Goal: Task Accomplishment & Management: Manage account settings

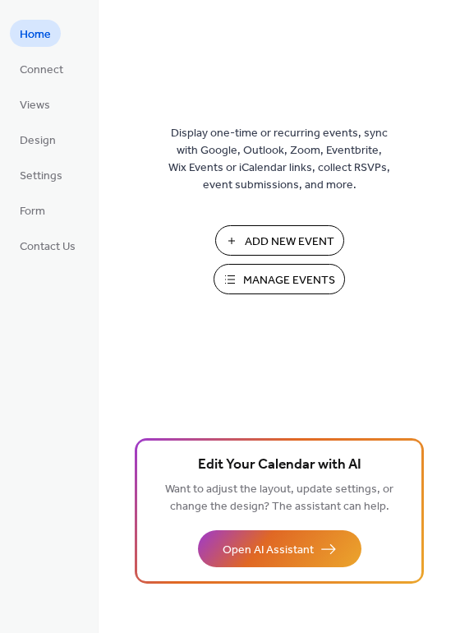
click at [297, 284] on span "Manage Events" at bounding box center [289, 280] width 92 height 17
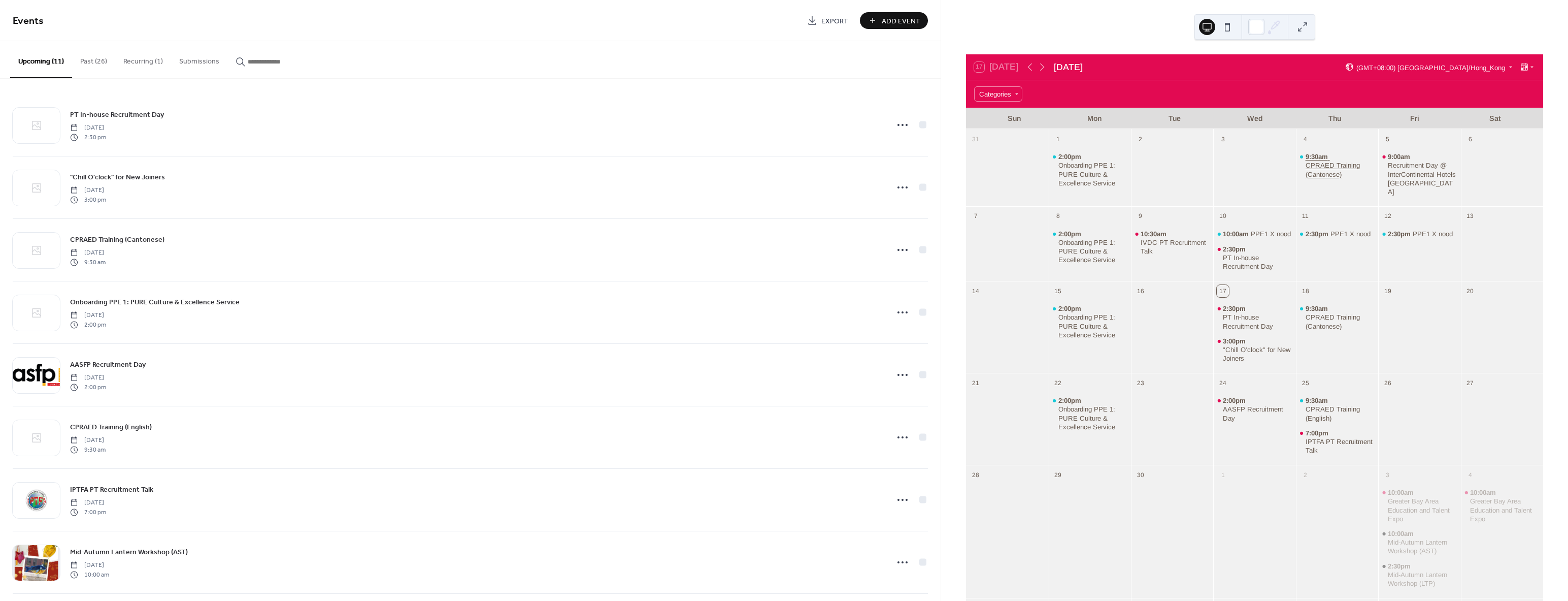
click at [1312, 167] on div "CPRAED Training (Cantonese)" at bounding box center [1340, 170] width 69 height 17
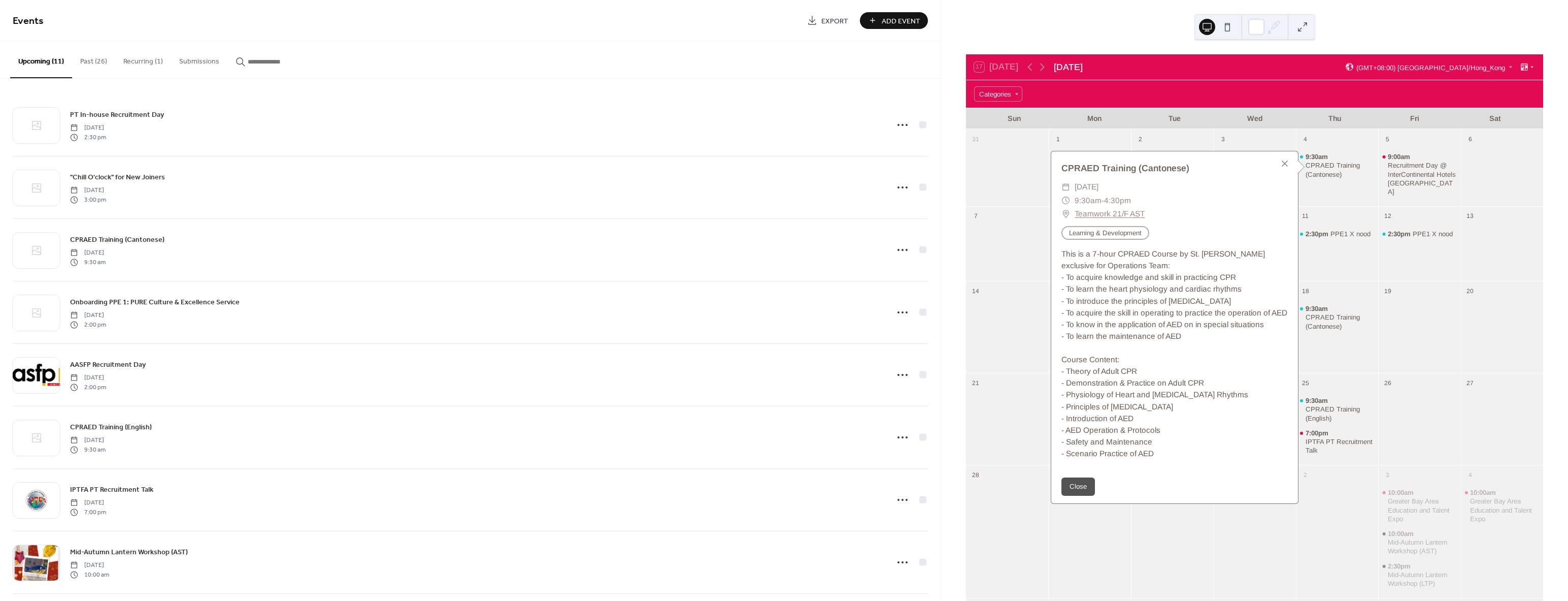
click at [90, 61] on button "Past (26)" at bounding box center [94, 59] width 43 height 36
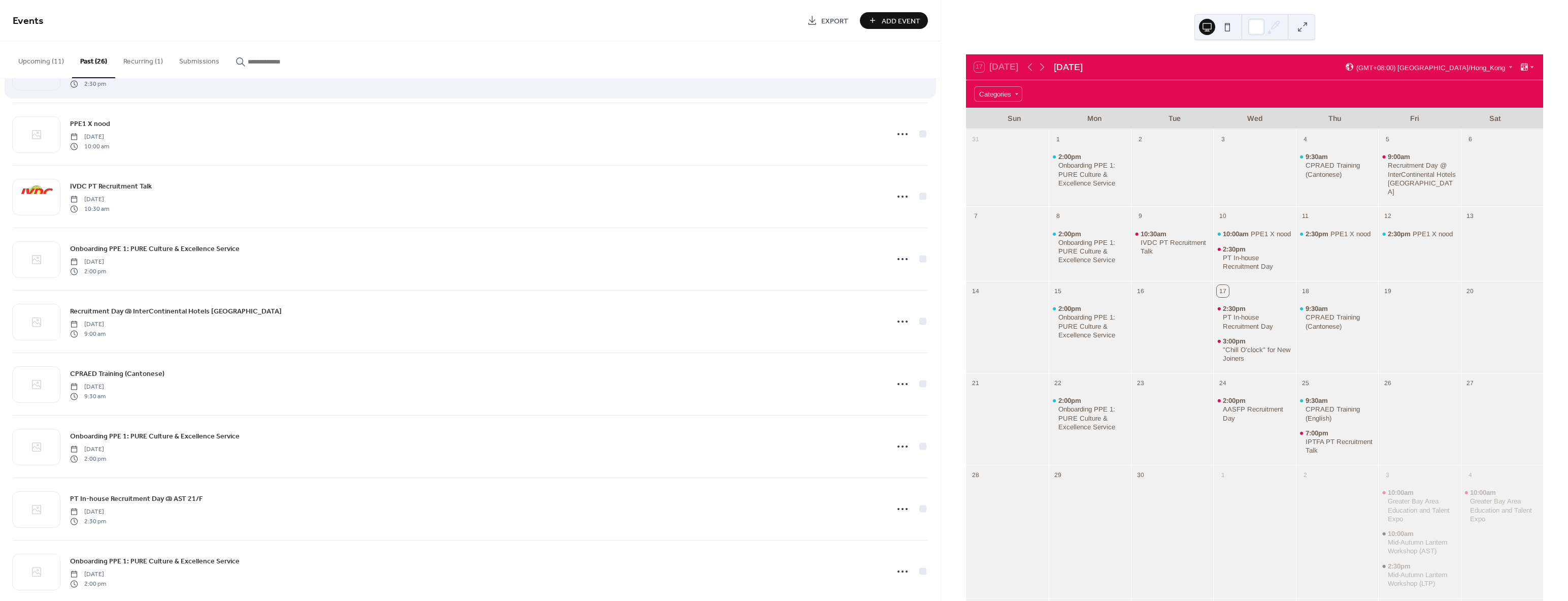
scroll to position [254, 0]
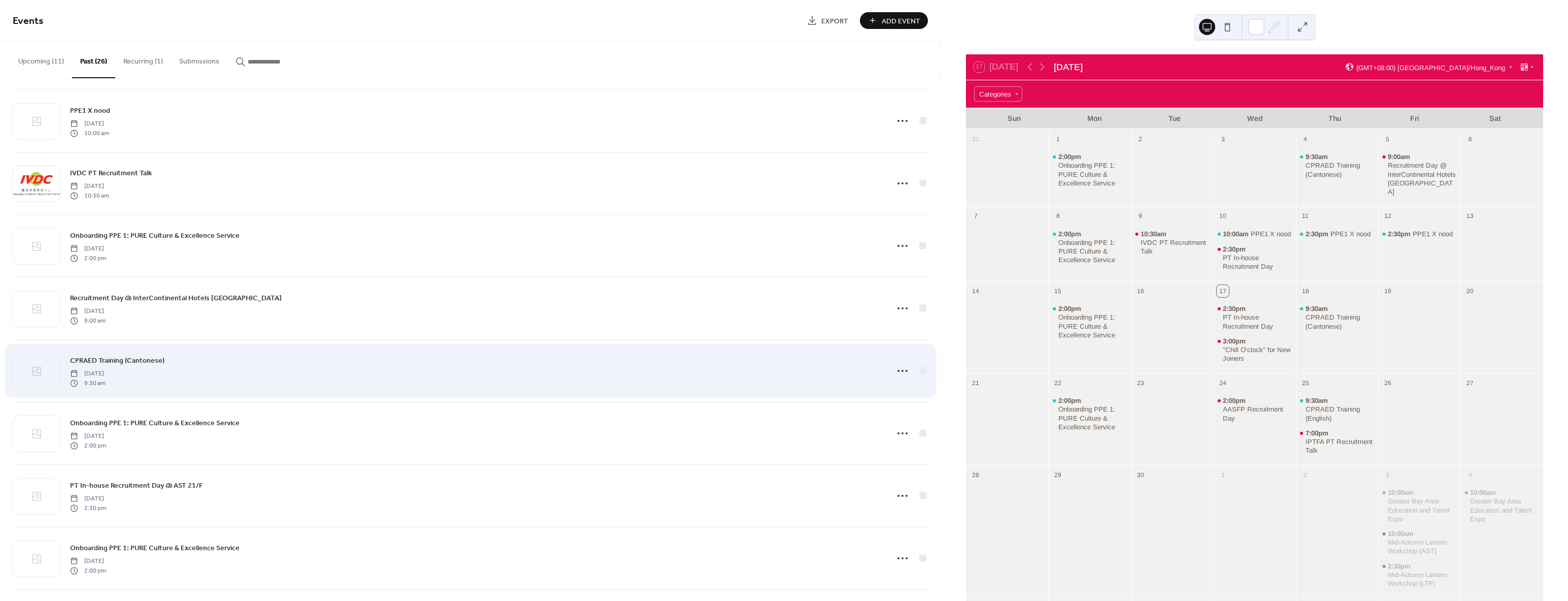
click at [101, 359] on span "CPRAED Training (Cantonese)" at bounding box center [117, 361] width 94 height 11
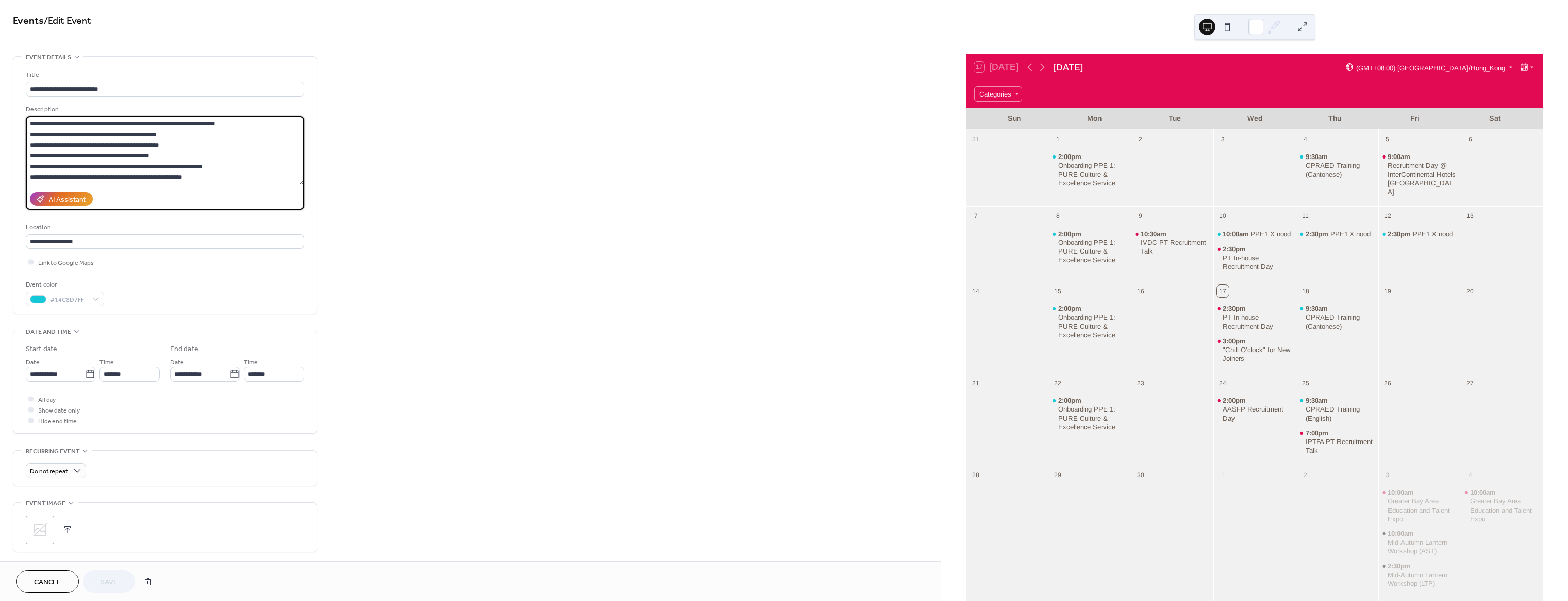
click at [173, 127] on textarea "**********" at bounding box center [165, 150] width 278 height 68
type textarea "**********"
click at [111, 577] on span "Save" at bounding box center [109, 582] width 17 height 11
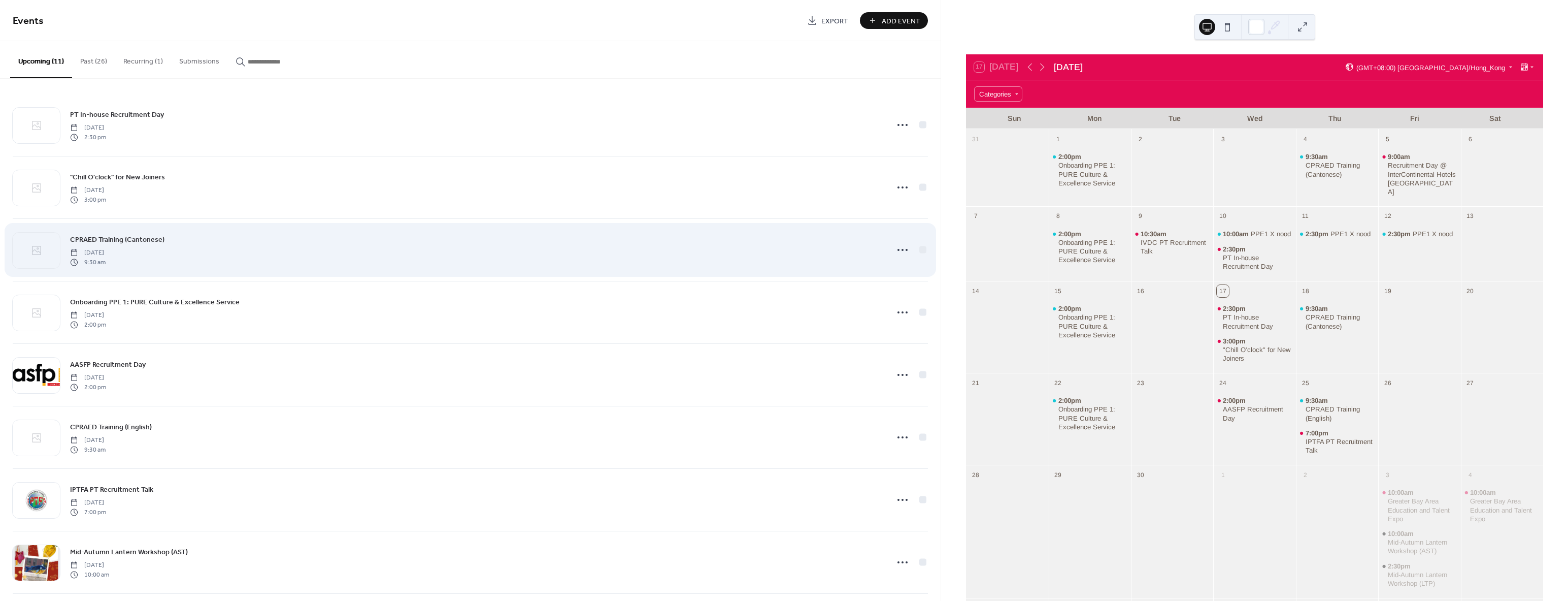
click at [136, 238] on span "CPRAED Training (Cantonese)" at bounding box center [117, 240] width 94 height 11
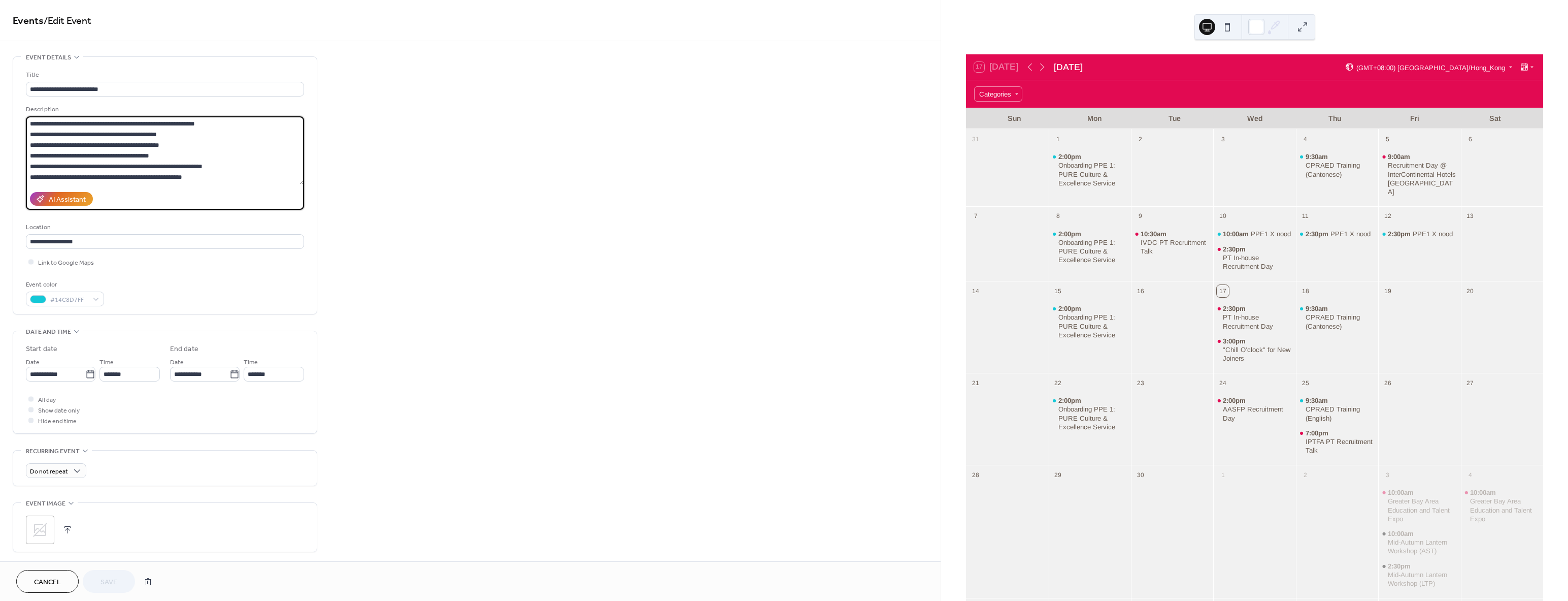
drag, startPoint x: 149, startPoint y: 123, endPoint x: 204, endPoint y: 125, distance: 55.0
click at [204, 125] on textarea "**********" at bounding box center [165, 150] width 278 height 68
click at [184, 132] on textarea "**********" at bounding box center [165, 150] width 278 height 68
type textarea "**********"
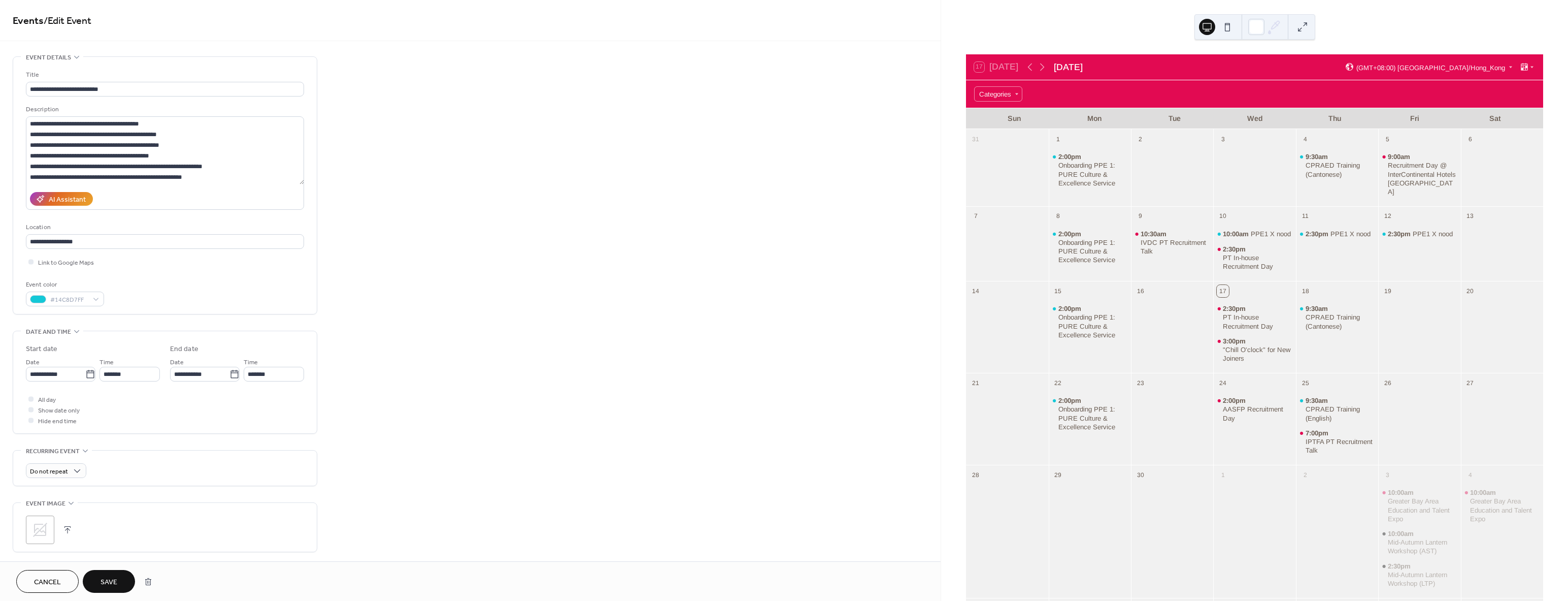
click at [101, 581] on span "Save" at bounding box center [109, 582] width 17 height 11
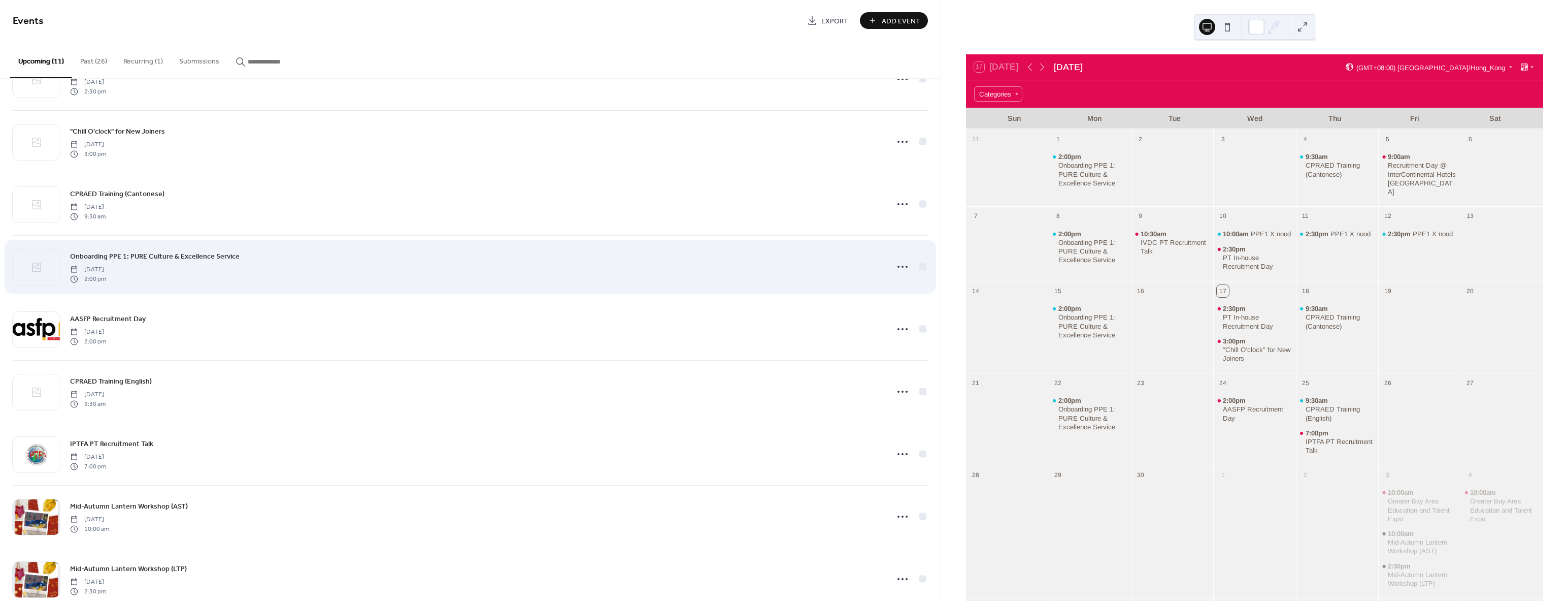
scroll to position [51, 0]
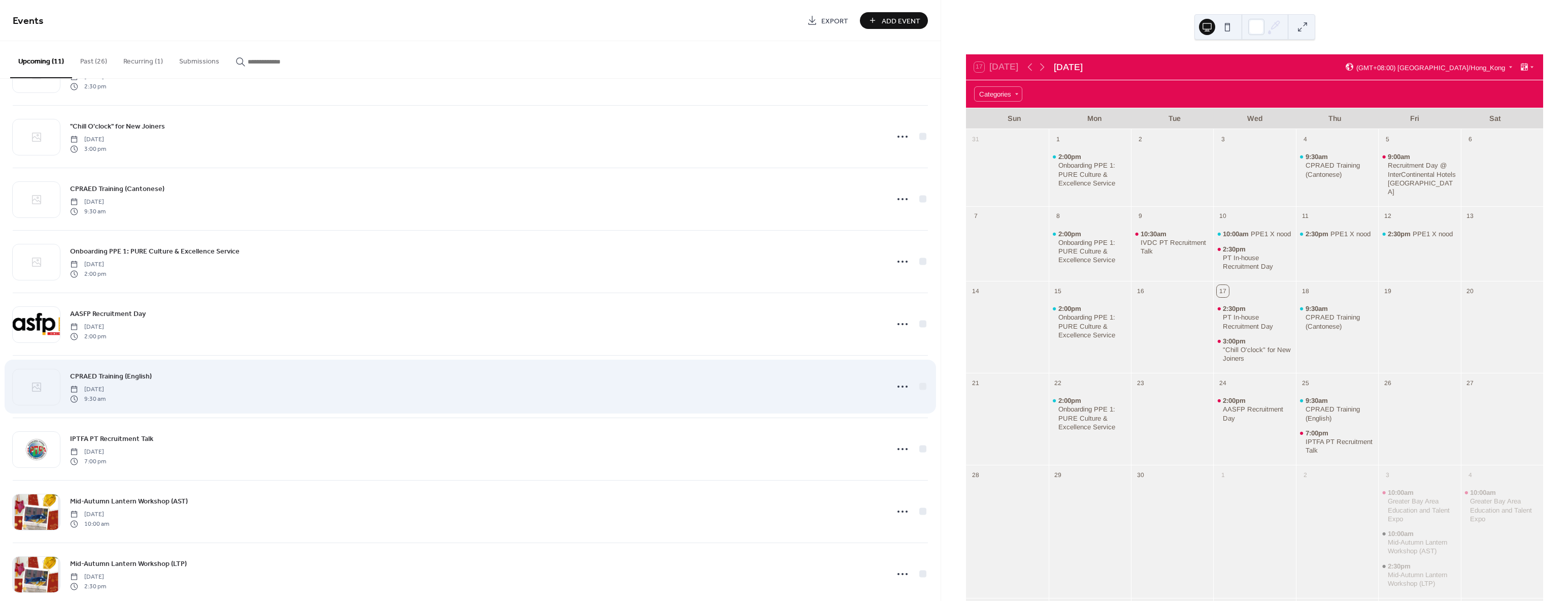
click at [104, 375] on span "CPRAED Training (English)" at bounding box center [111, 376] width 81 height 11
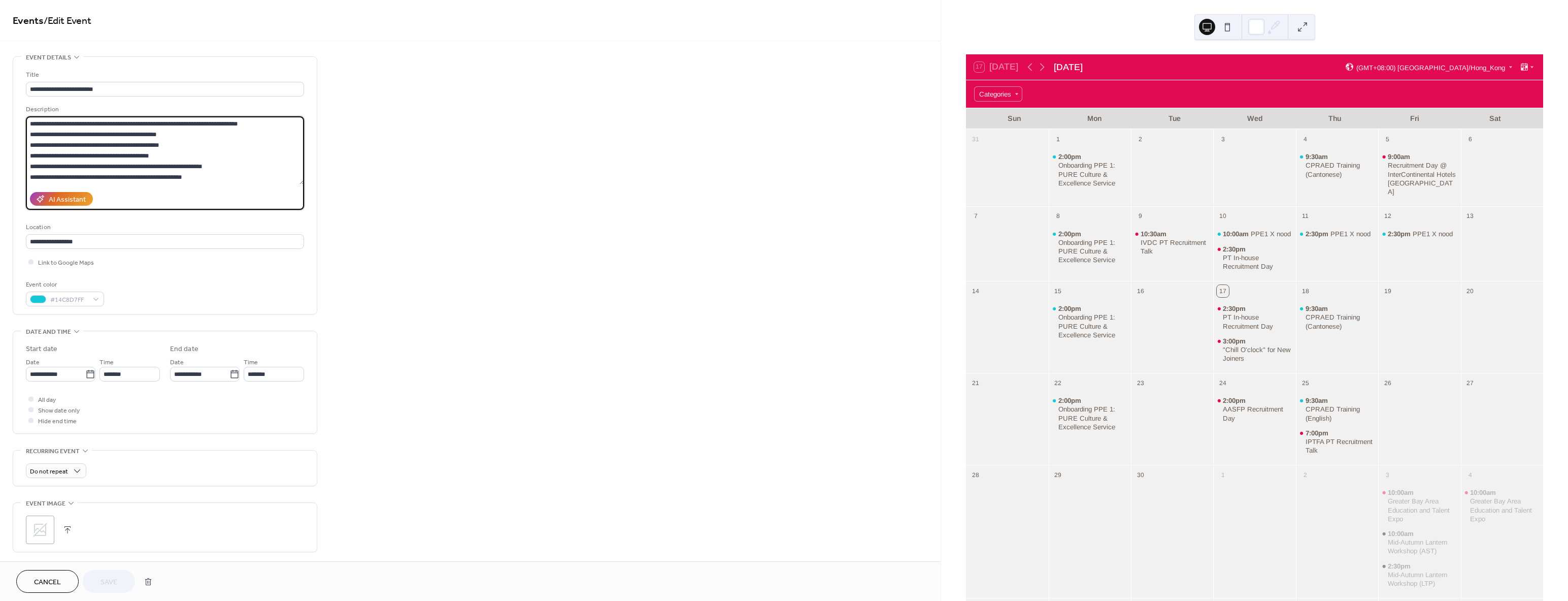
drag, startPoint x: 146, startPoint y: 124, endPoint x: 252, endPoint y: 124, distance: 106.0
click at [252, 124] on textarea "**********" at bounding box center [165, 150] width 278 height 68
type textarea "**********"
click at [109, 582] on span "Save" at bounding box center [109, 582] width 17 height 11
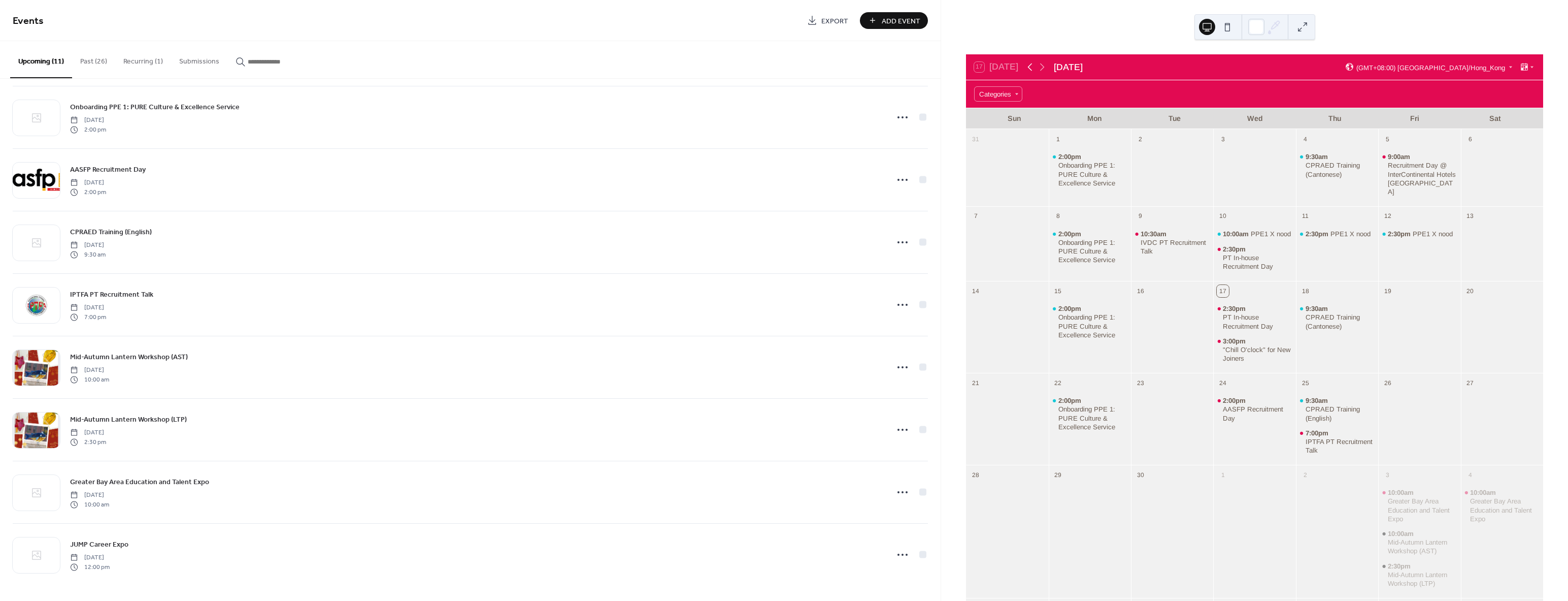
click at [1028, 69] on icon at bounding box center [1030, 67] width 12 height 12
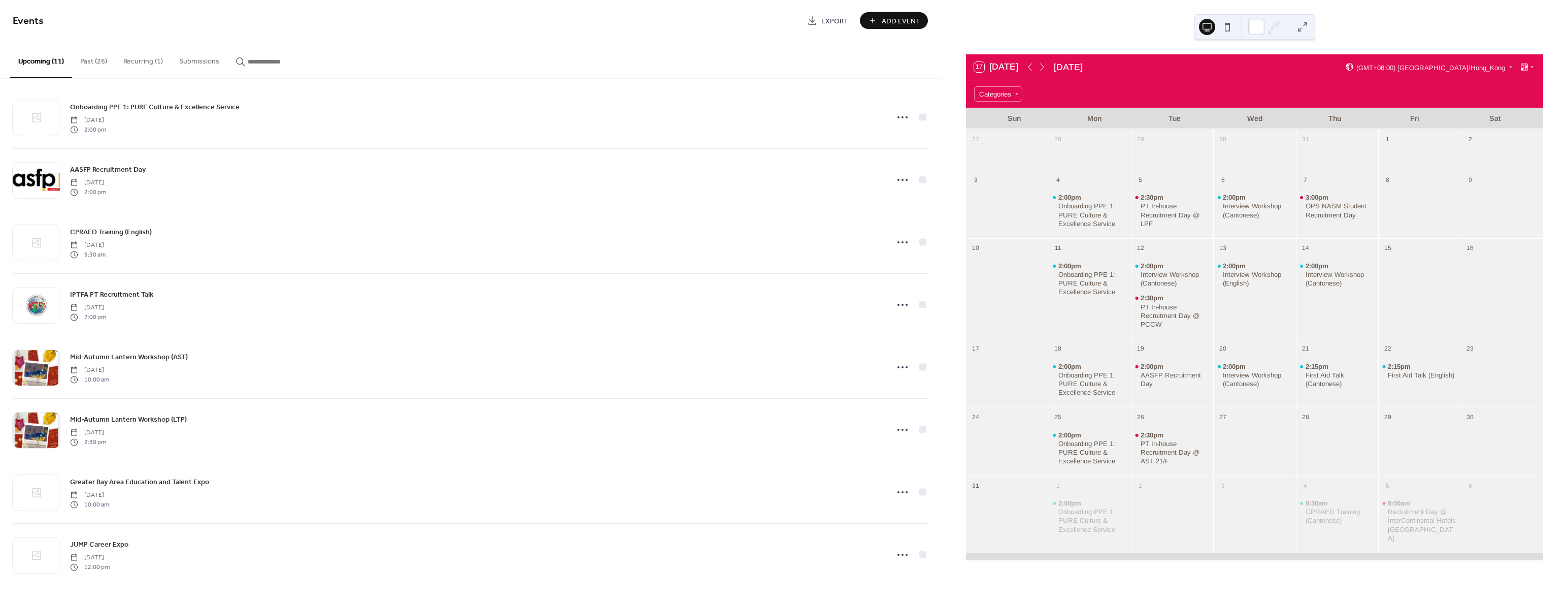
click at [93, 59] on button "Past (26)" at bounding box center [94, 59] width 43 height 36
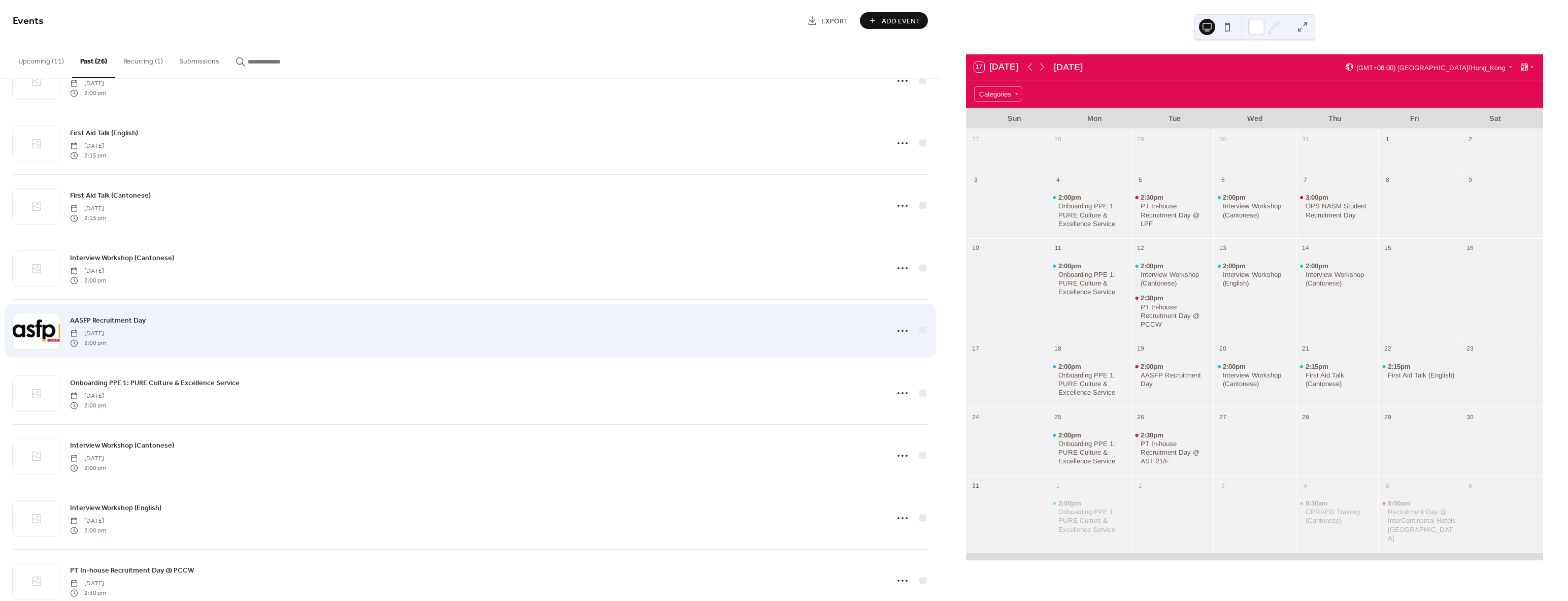
scroll to position [726, 0]
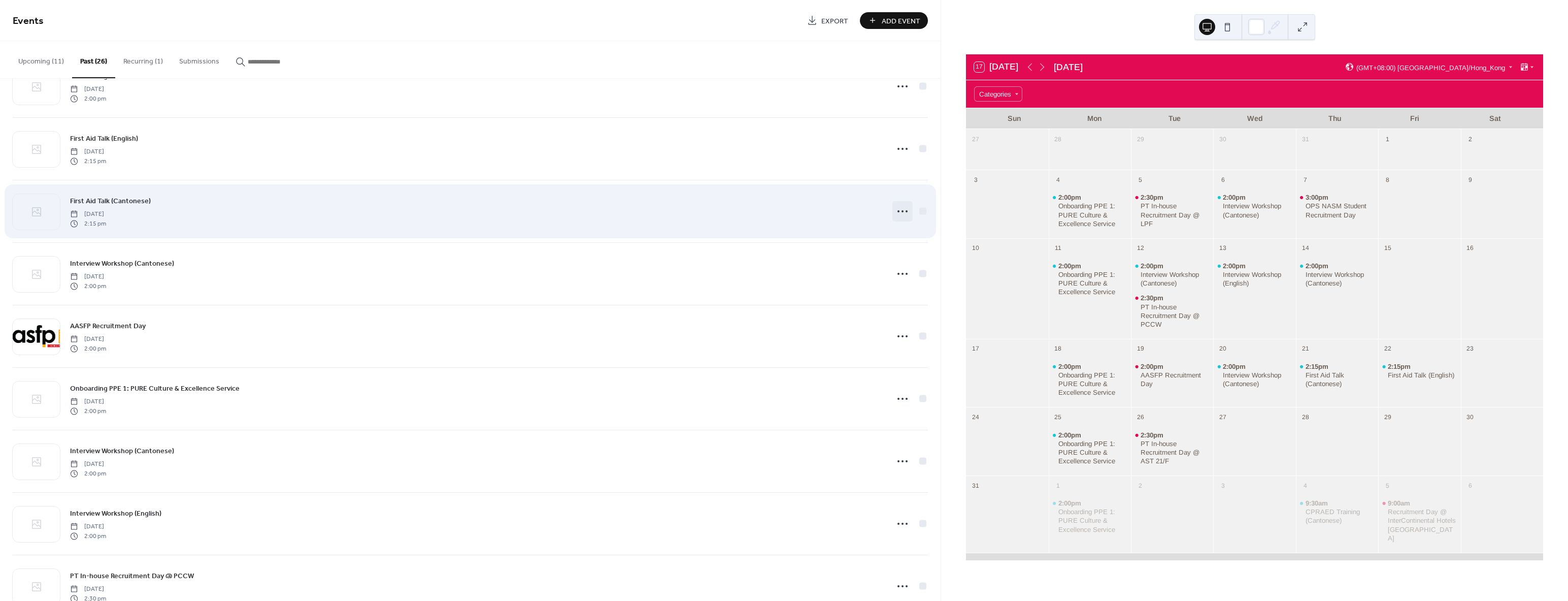
click at [892, 209] on div at bounding box center [902, 211] width 20 height 20
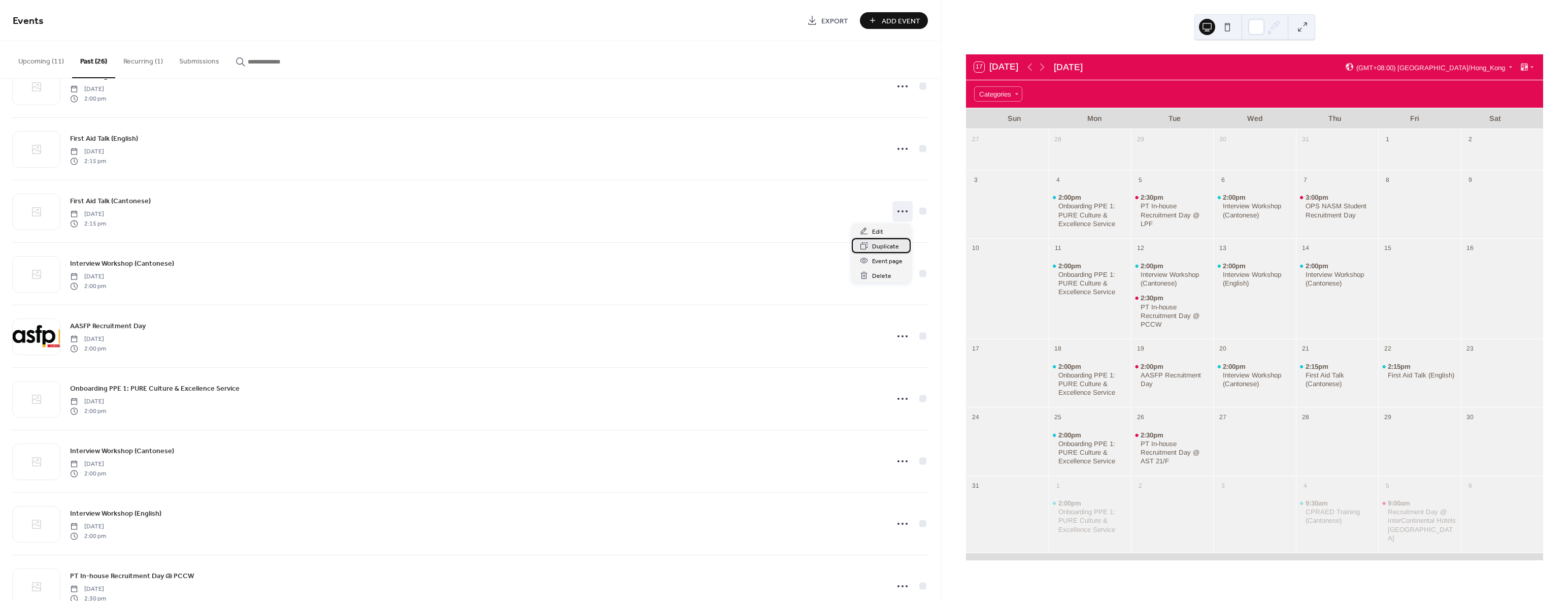
click at [883, 244] on span "Duplicate" at bounding box center [886, 246] width 27 height 11
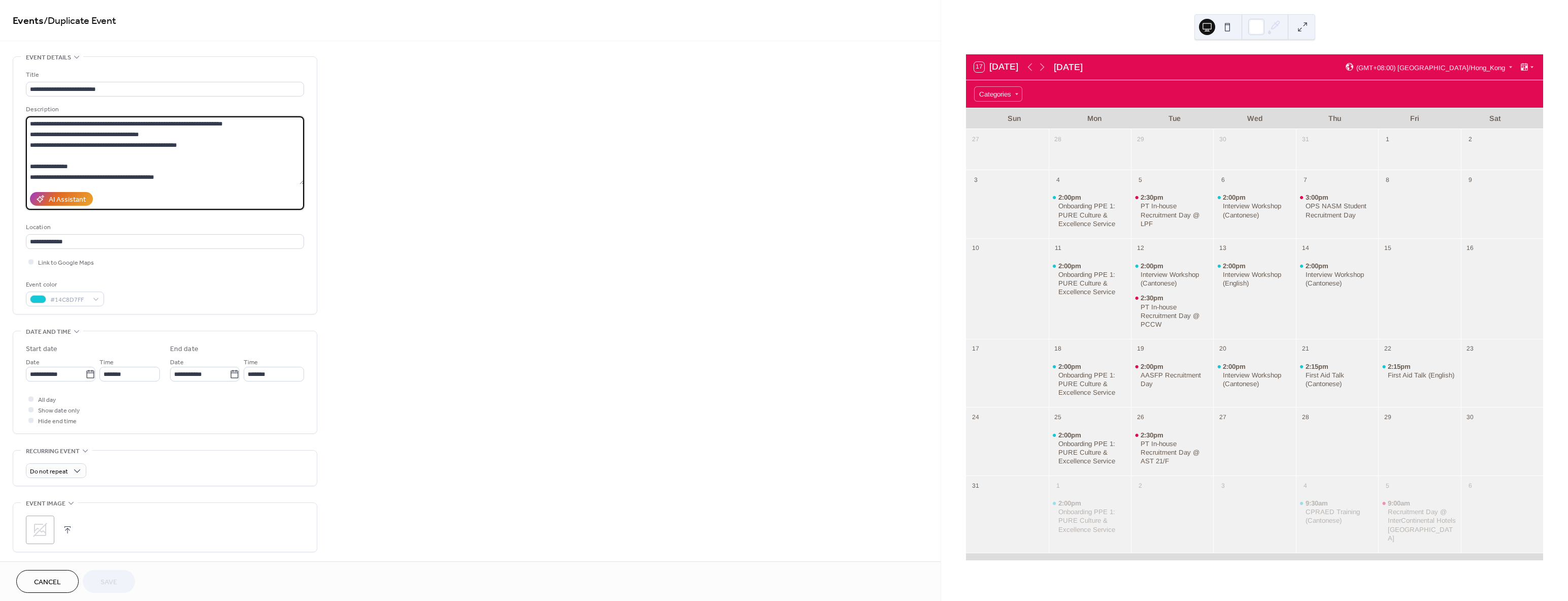
drag, startPoint x: 146, startPoint y: 124, endPoint x: 170, endPoint y: 122, distance: 24.1
click at [170, 122] on textarea "**********" at bounding box center [165, 150] width 278 height 68
click at [156, 122] on textarea "**********" at bounding box center [165, 150] width 278 height 68
drag, startPoint x: 145, startPoint y: 124, endPoint x: 225, endPoint y: 124, distance: 80.0
click at [225, 124] on textarea "**********" at bounding box center [165, 150] width 278 height 68
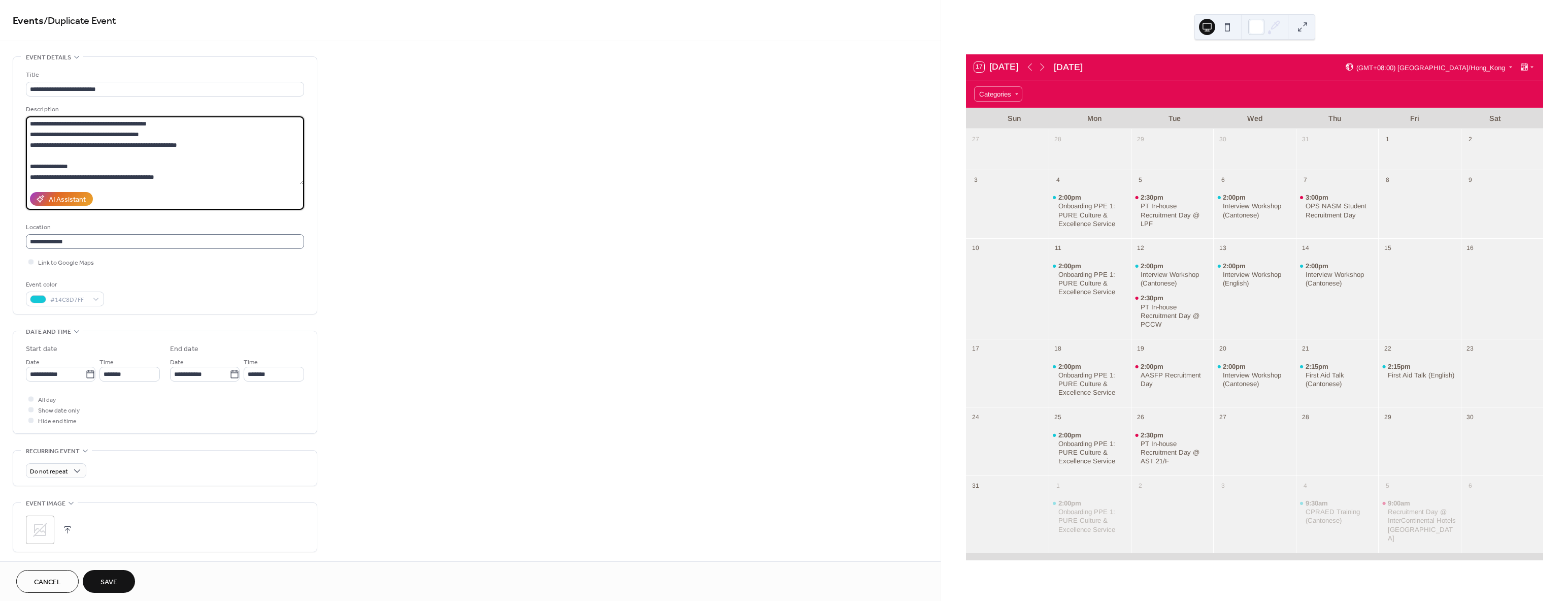
type textarea "**********"
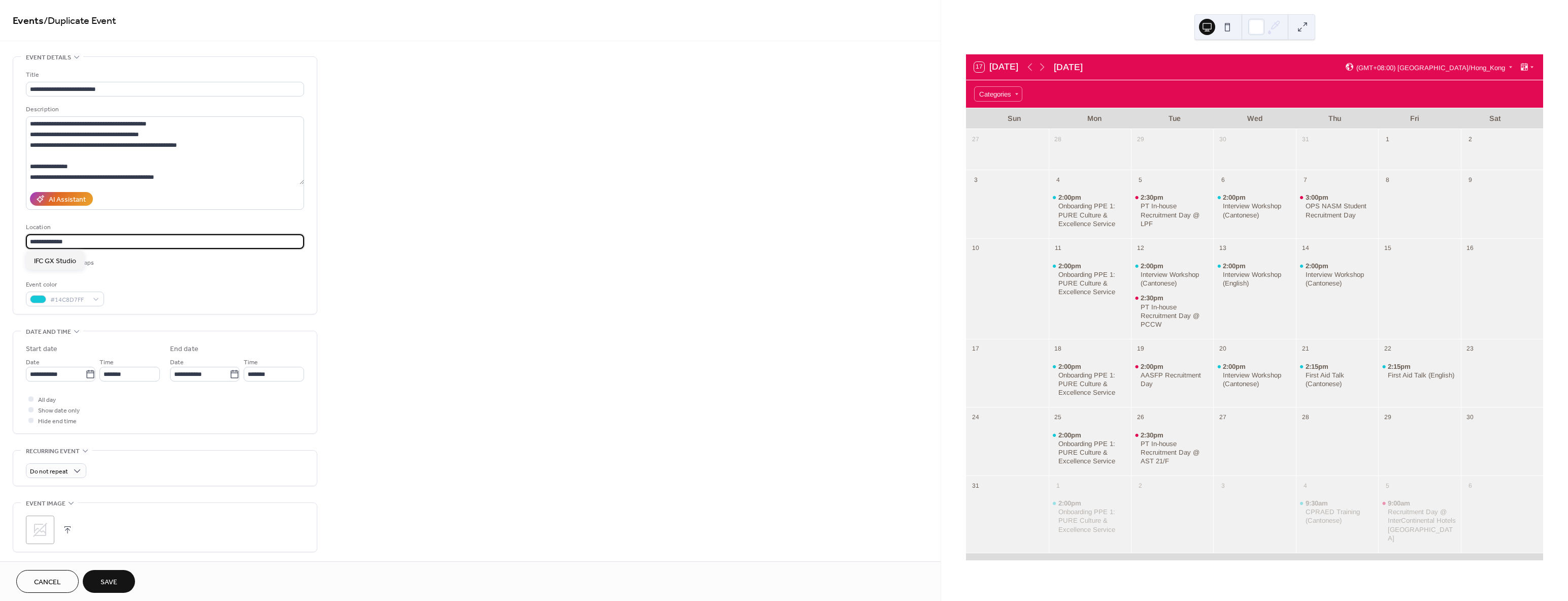
drag, startPoint x: 37, startPoint y: 243, endPoint x: 10, endPoint y: 240, distance: 27.2
click at [4, 242] on div "**********" at bounding box center [470, 455] width 941 height 797
type input "**********"
click at [53, 378] on input "**********" at bounding box center [56, 374] width 59 height 15
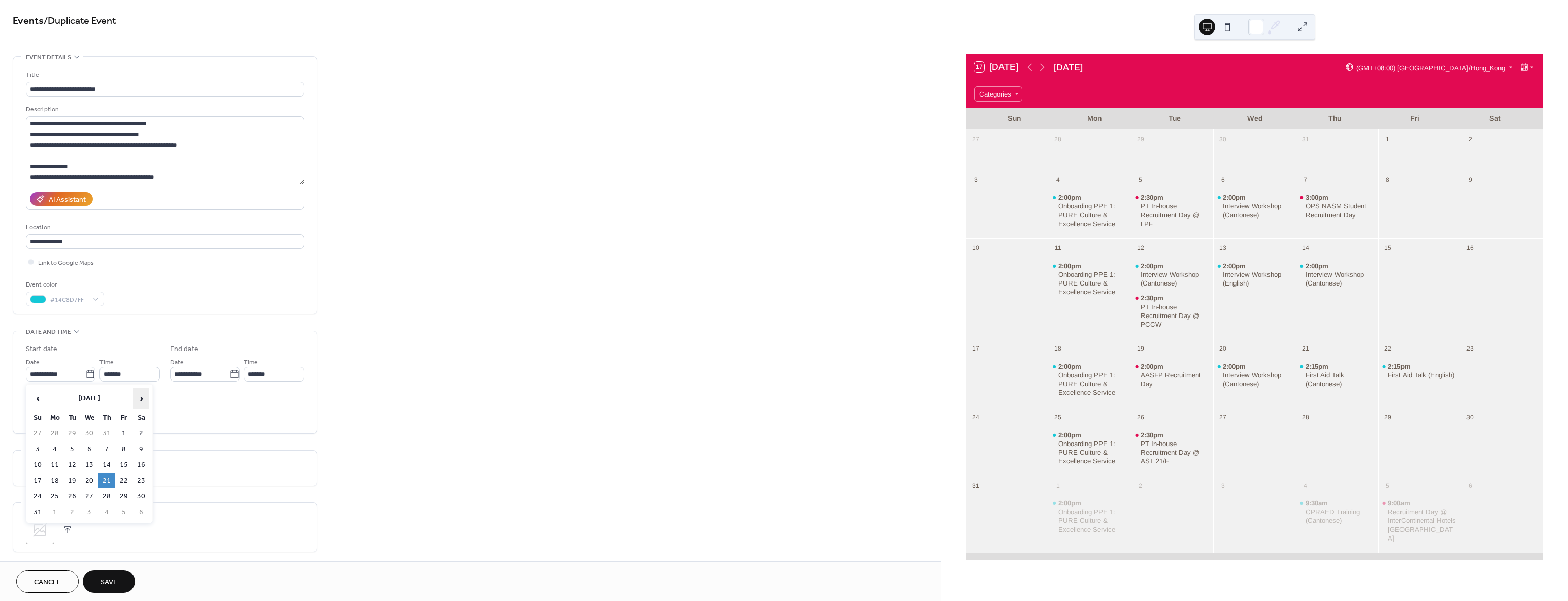
click at [143, 401] on span "›" at bounding box center [141, 398] width 15 height 20
click at [106, 450] on td "9" at bounding box center [107, 449] width 16 height 15
type input "**********"
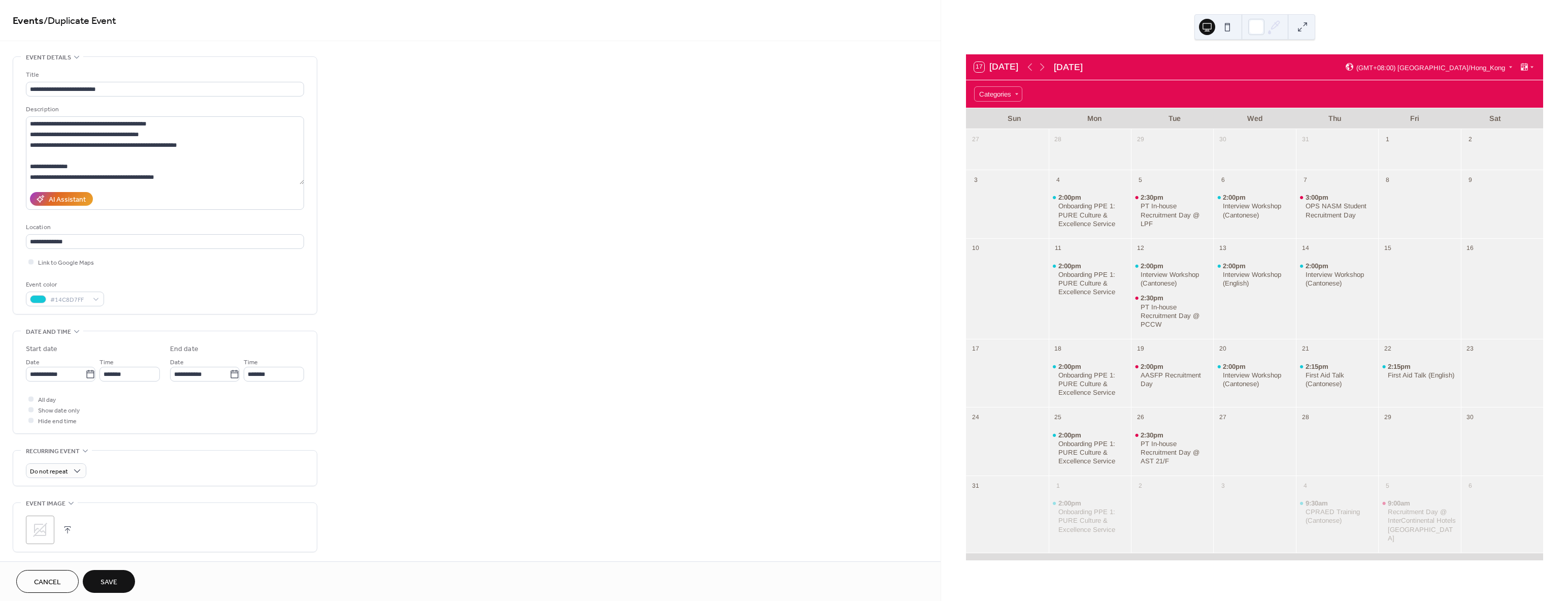
click at [117, 584] on span "Save" at bounding box center [109, 582] width 17 height 11
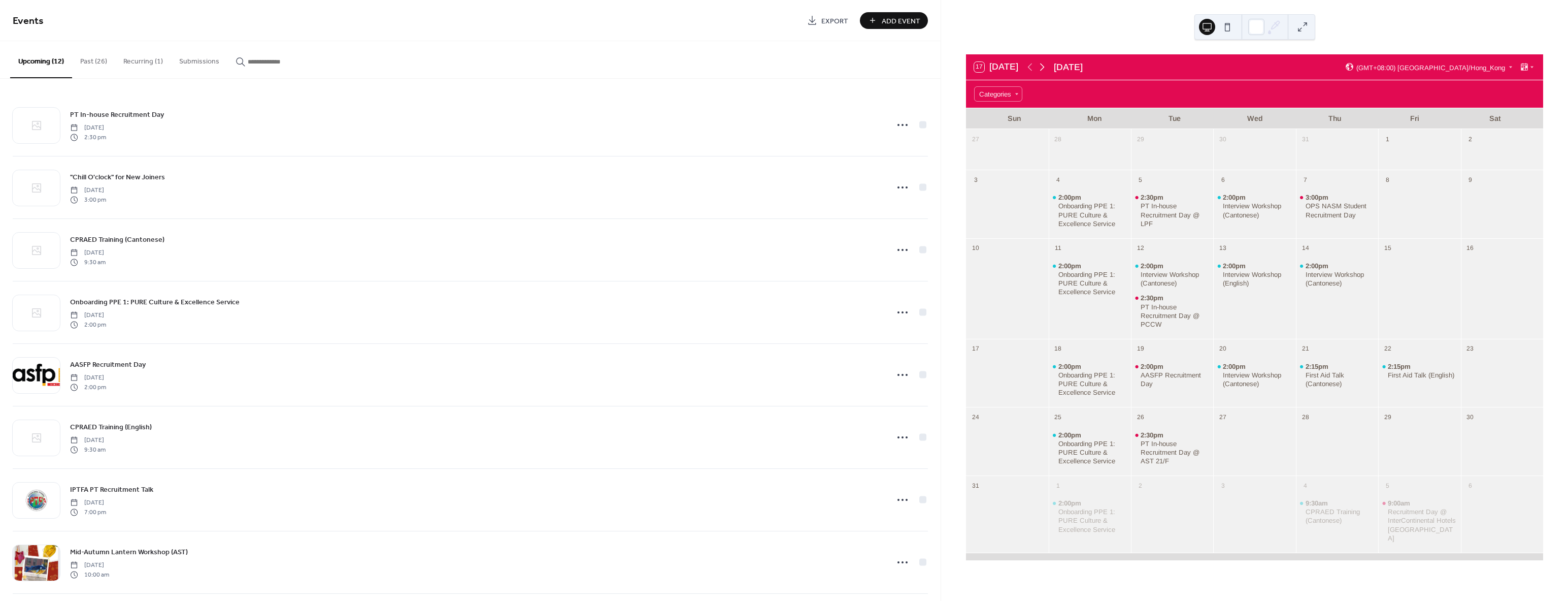
click at [1043, 67] on icon at bounding box center [1042, 67] width 12 height 12
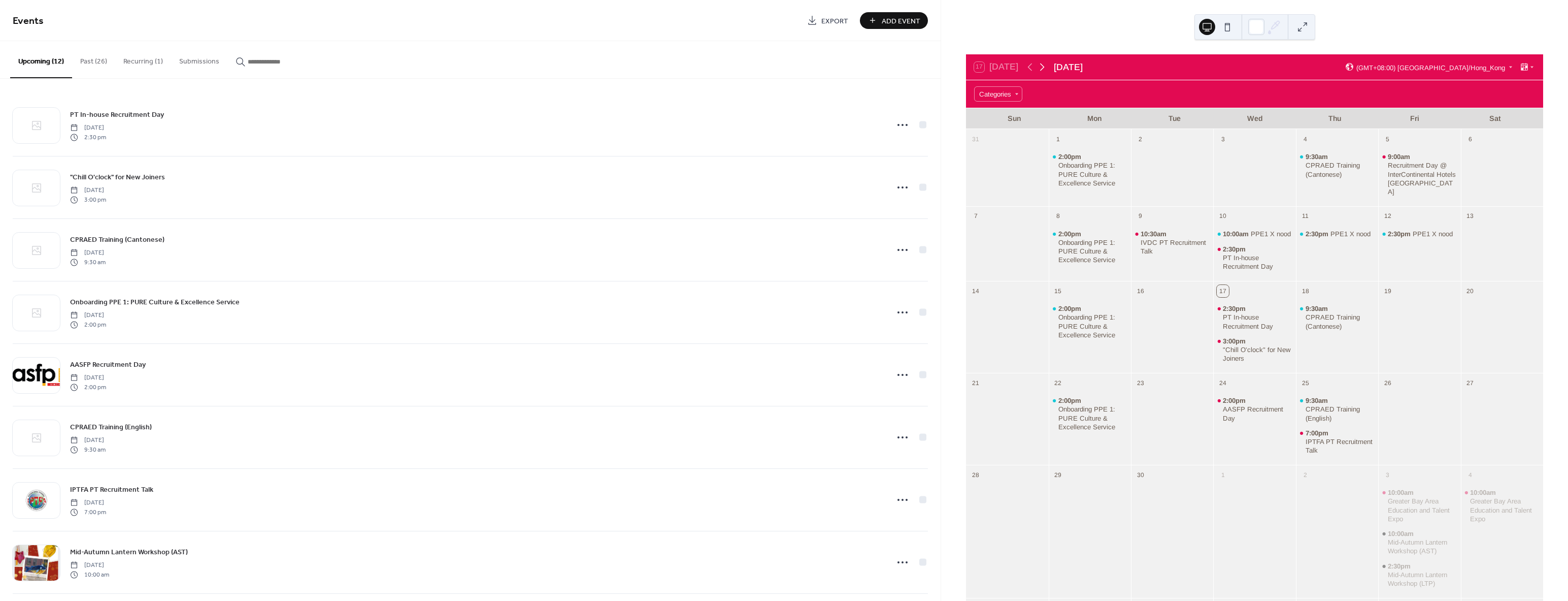
click at [1043, 67] on icon at bounding box center [1042, 67] width 12 height 12
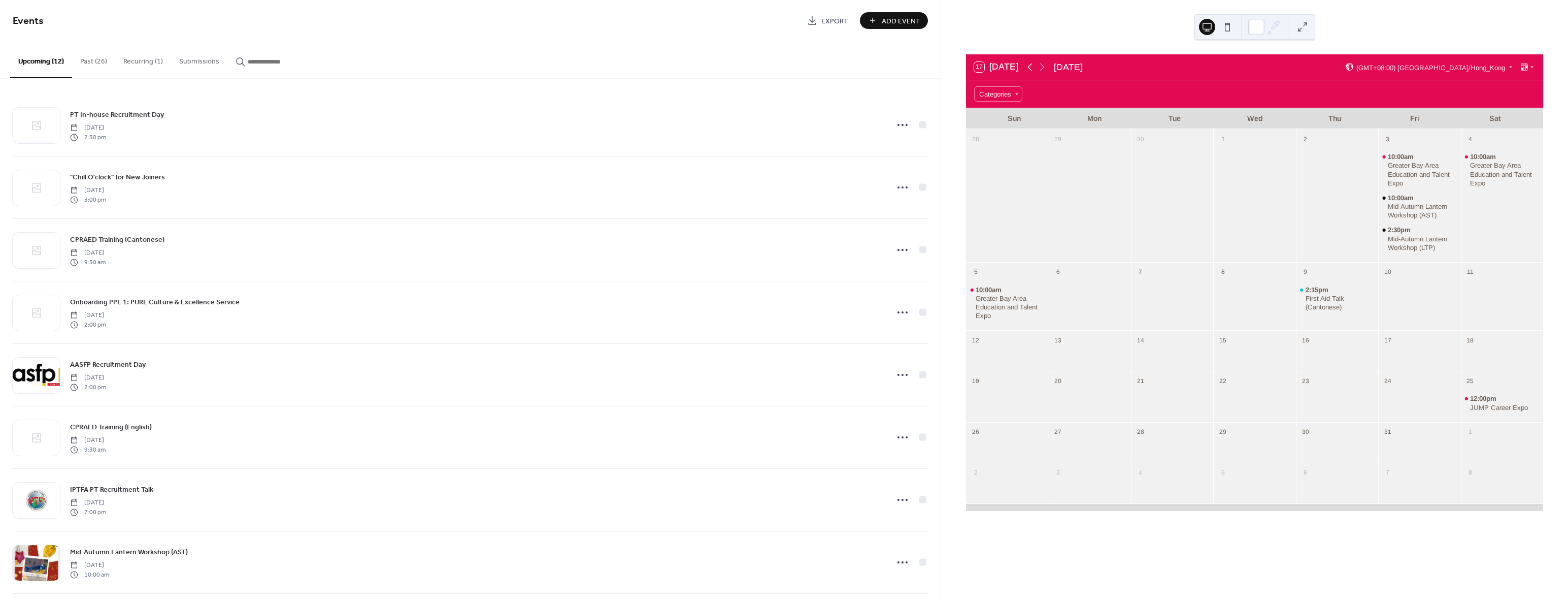
click at [1030, 67] on icon at bounding box center [1030, 67] width 12 height 12
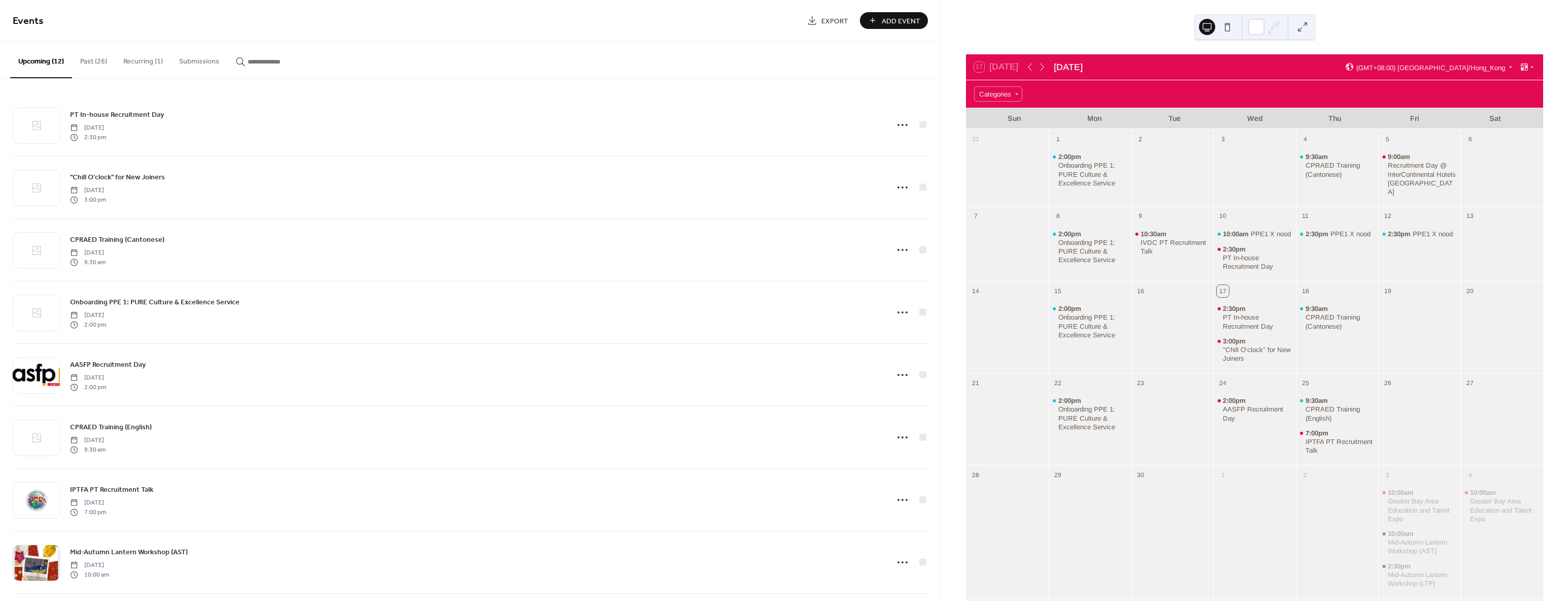
click at [98, 56] on button "Past (26)" at bounding box center [94, 59] width 43 height 36
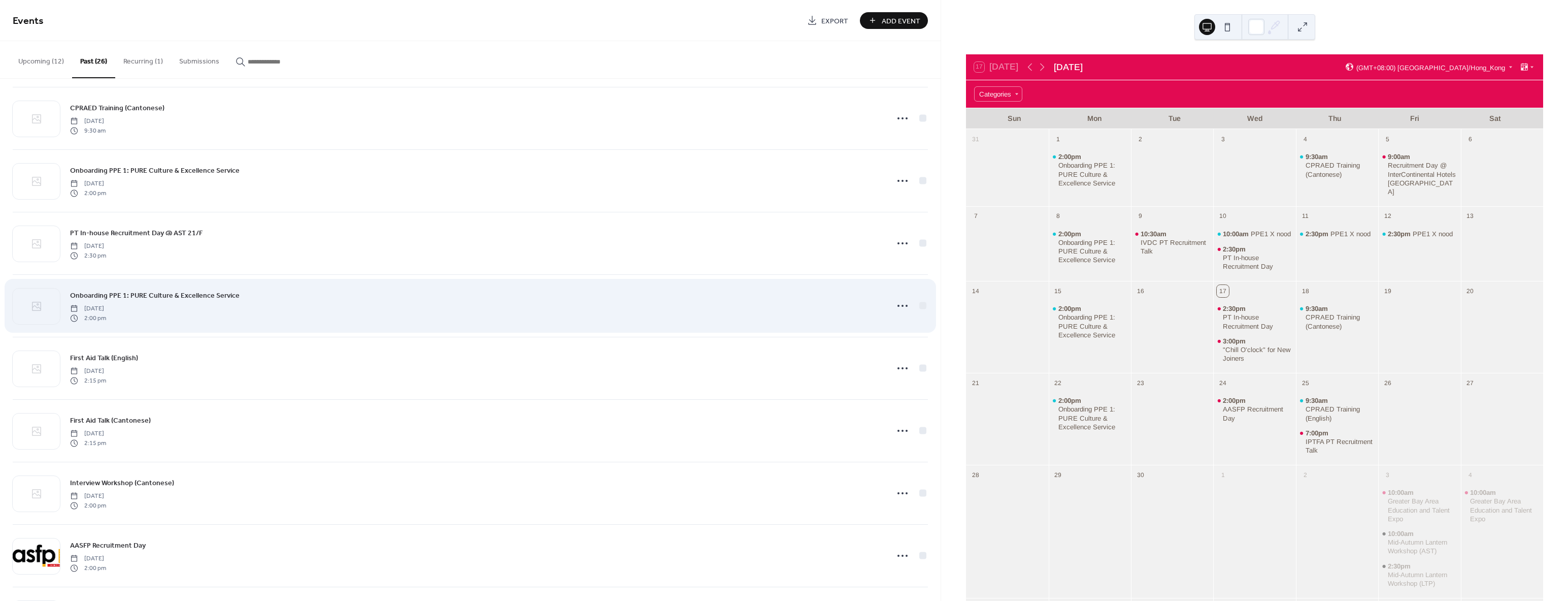
scroll to position [508, 0]
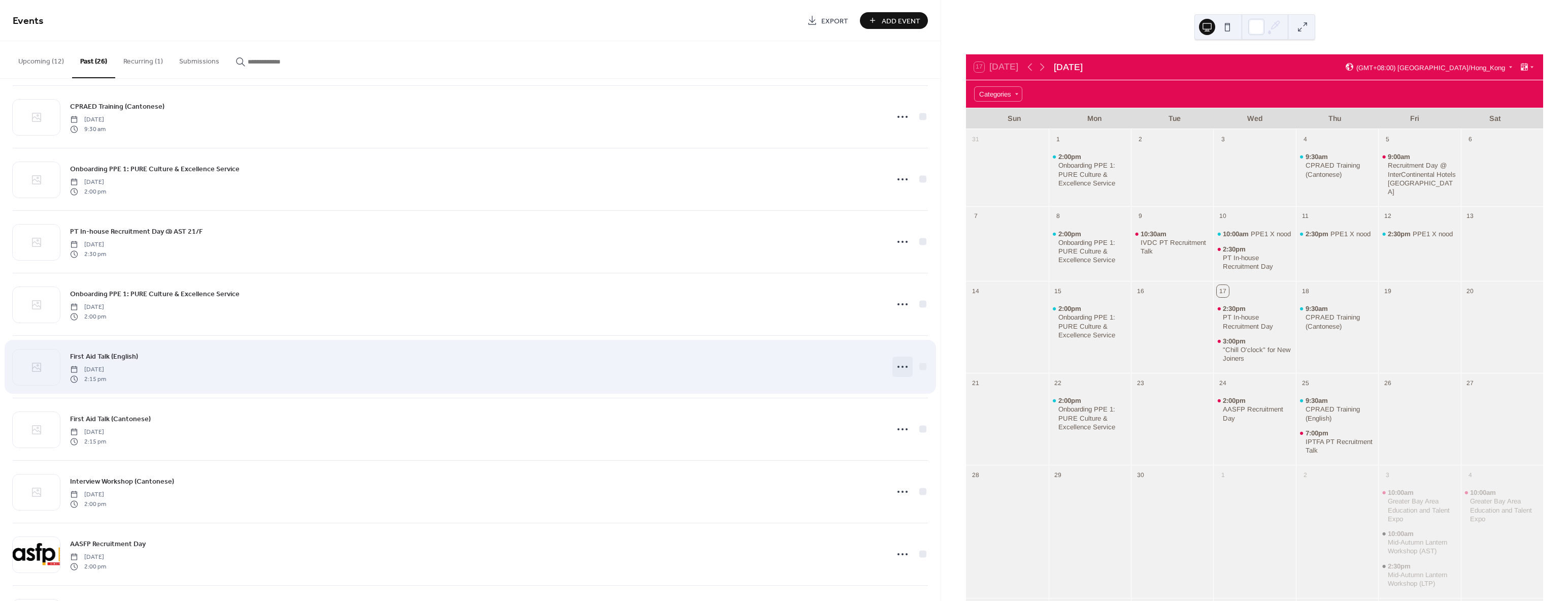
click at [895, 368] on icon at bounding box center [903, 366] width 16 height 16
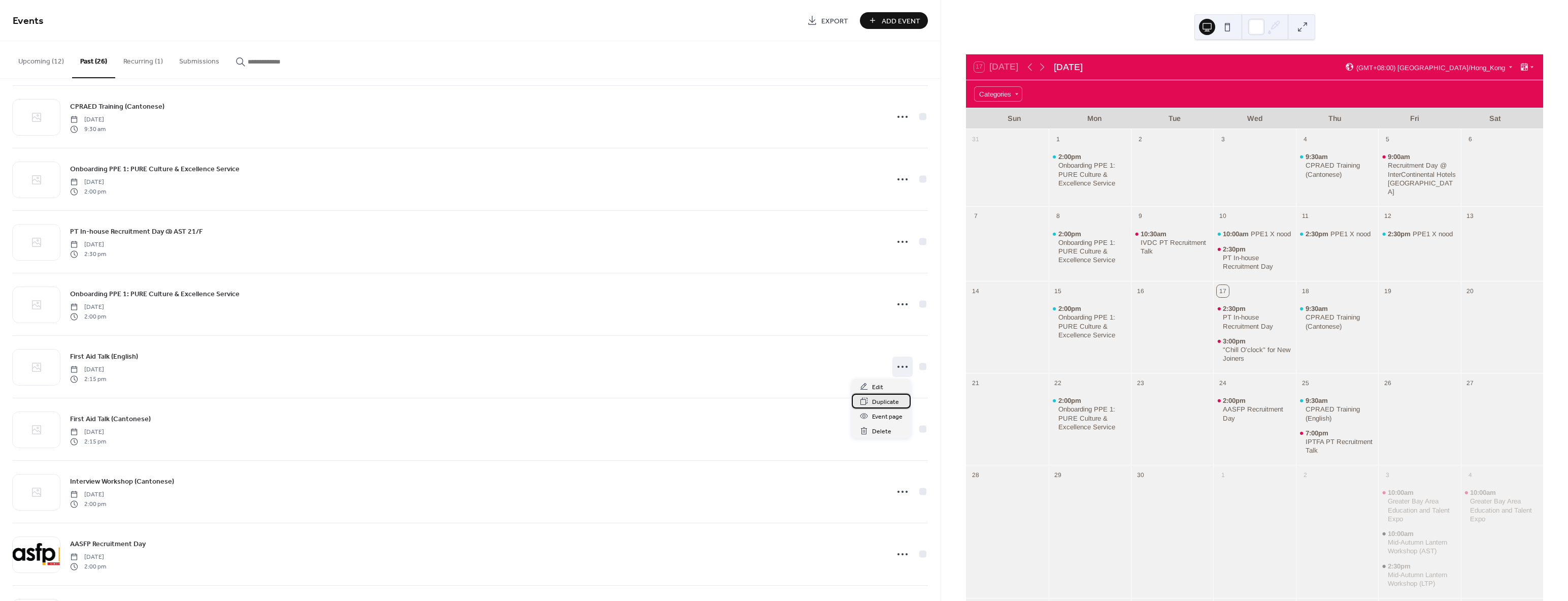
click at [886, 400] on span "Duplicate" at bounding box center [886, 401] width 27 height 11
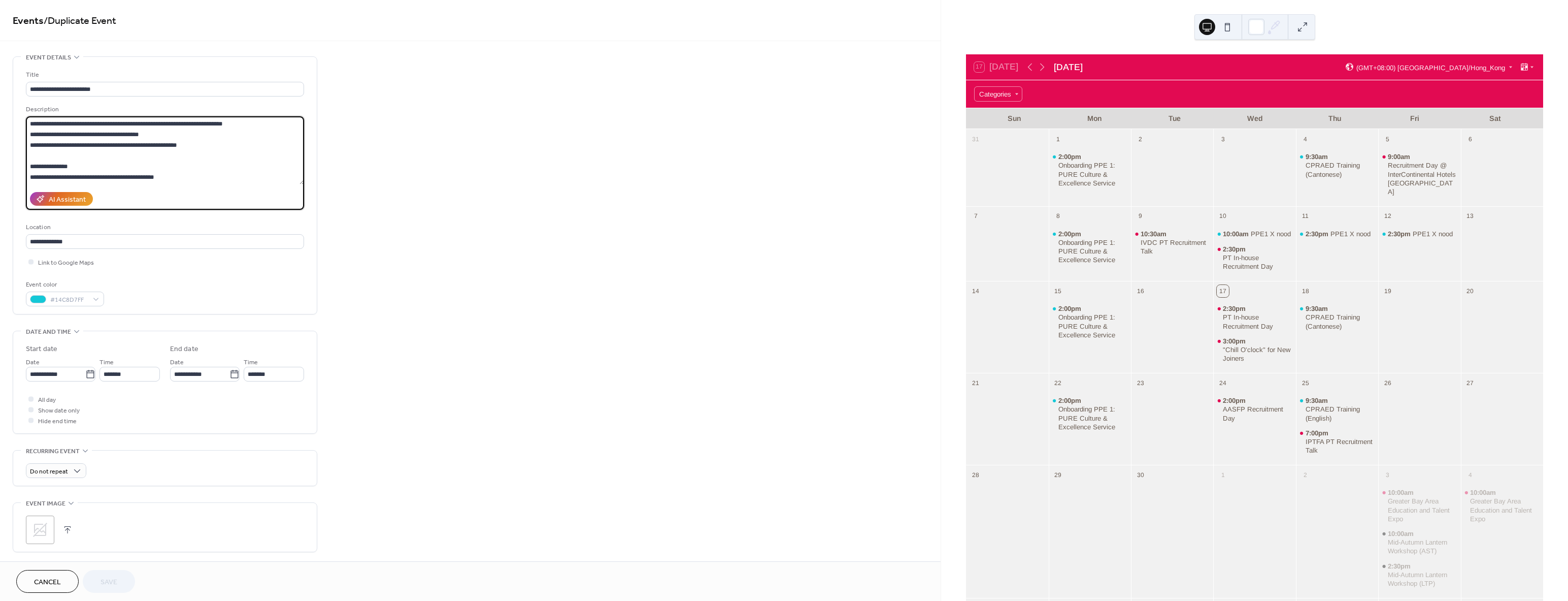
drag, startPoint x: 144, startPoint y: 124, endPoint x: 227, endPoint y: 128, distance: 83.1
click at [227, 128] on textarea "**********" at bounding box center [165, 150] width 278 height 68
type textarea "**********"
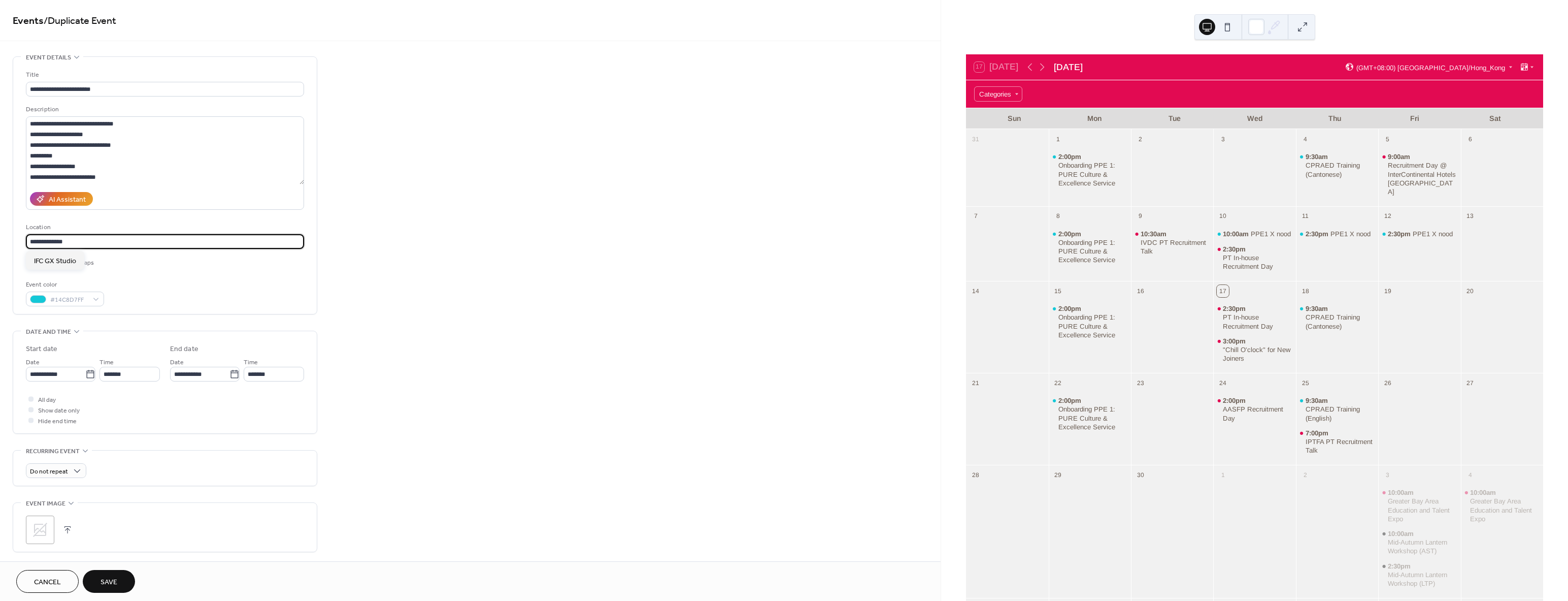
drag, startPoint x: 38, startPoint y: 243, endPoint x: -54, endPoint y: 241, distance: 92.0
click at [0, 241] on html "**********" at bounding box center [784, 300] width 1568 height 601
type input "**********"
click at [56, 256] on span "LPF GX Studio" at bounding box center [56, 261] width 44 height 11
click at [30, 263] on div at bounding box center [31, 261] width 5 height 5
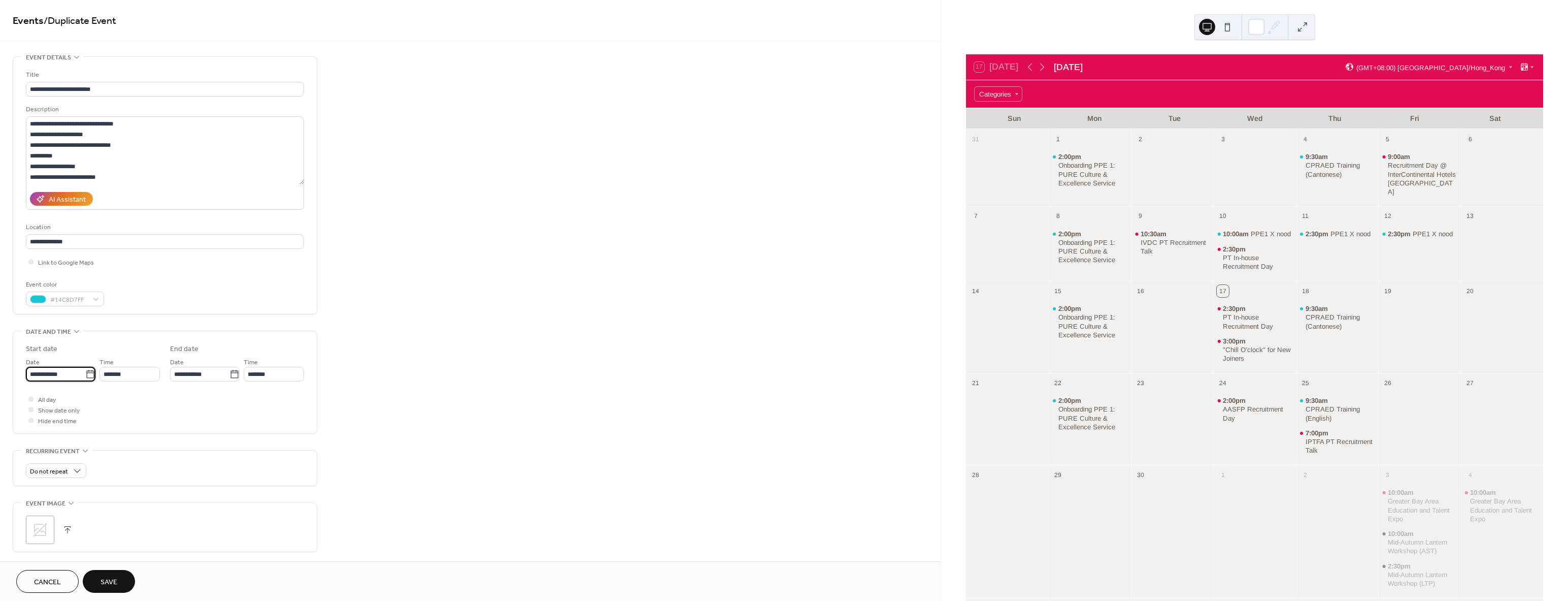
click at [70, 374] on input "**********" at bounding box center [56, 374] width 59 height 15
click at [30, 261] on div at bounding box center [31, 261] width 5 height 5
click at [65, 369] on input "**********" at bounding box center [56, 374] width 59 height 15
click at [143, 401] on span "›" at bounding box center [141, 398] width 15 height 20
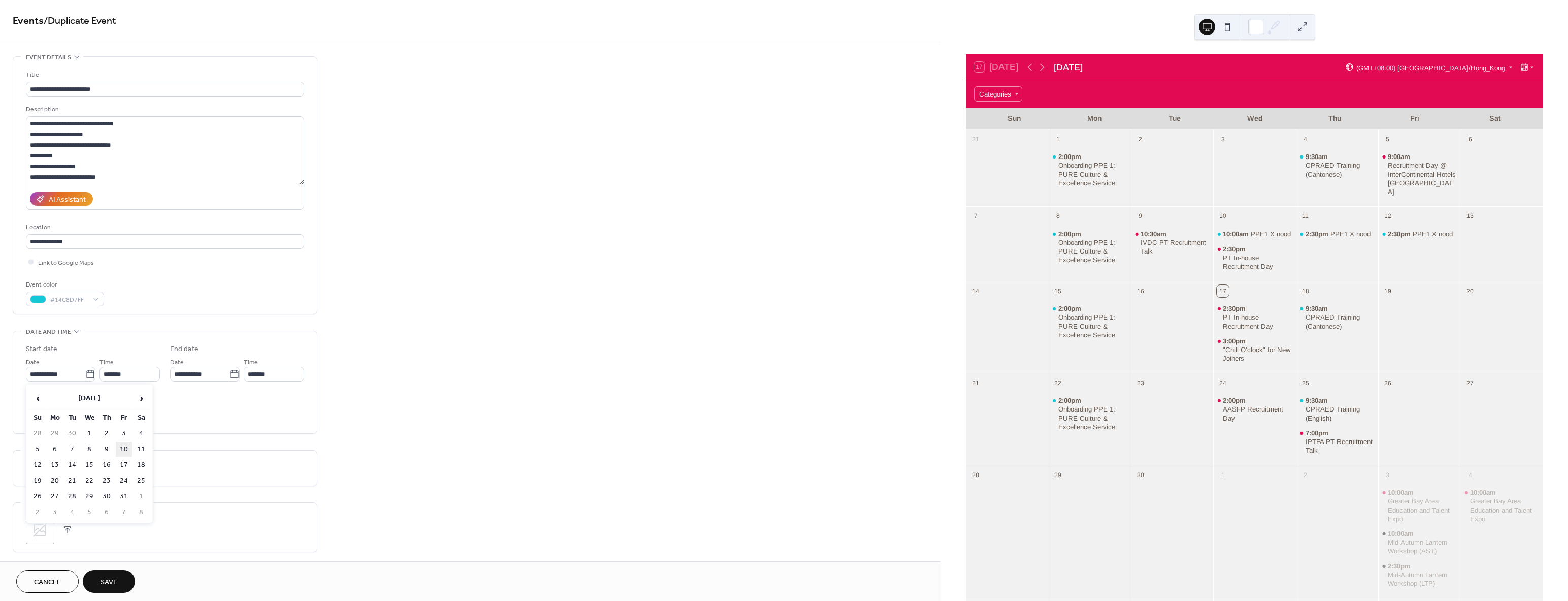
click at [126, 447] on td "10" at bounding box center [123, 449] width 16 height 15
type input "**********"
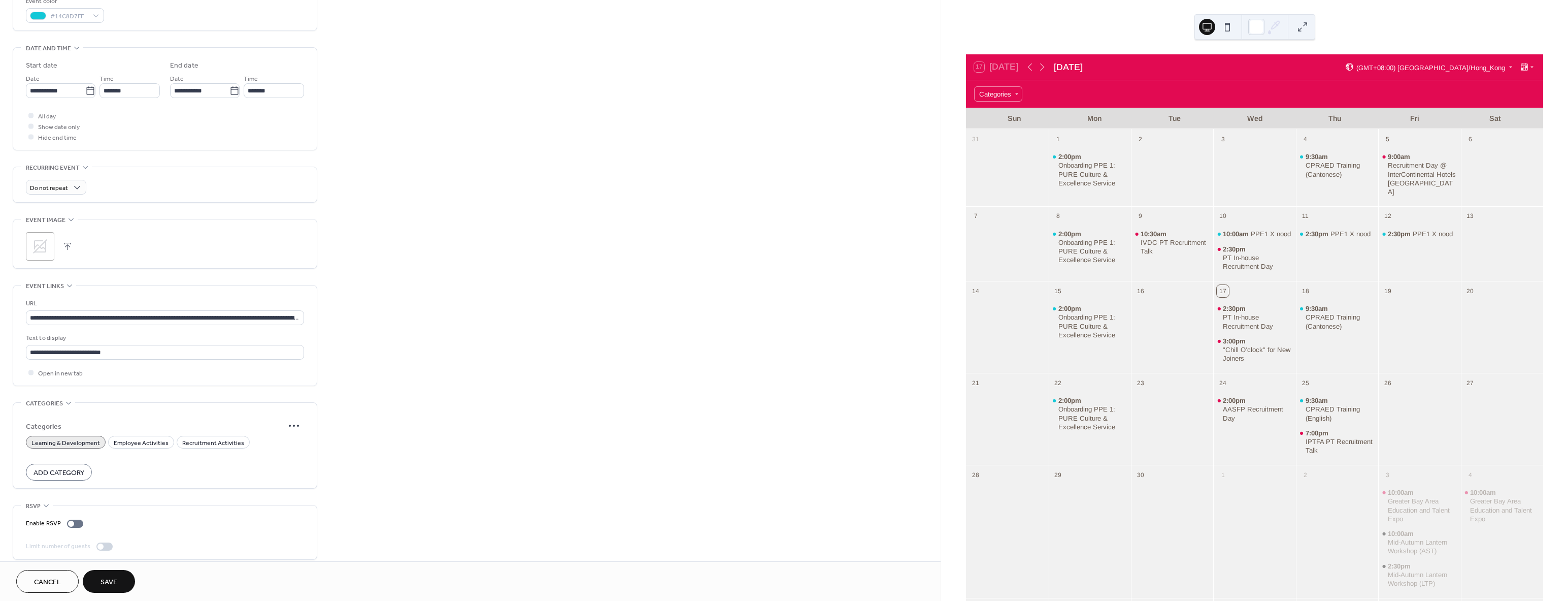
scroll to position [292, 0]
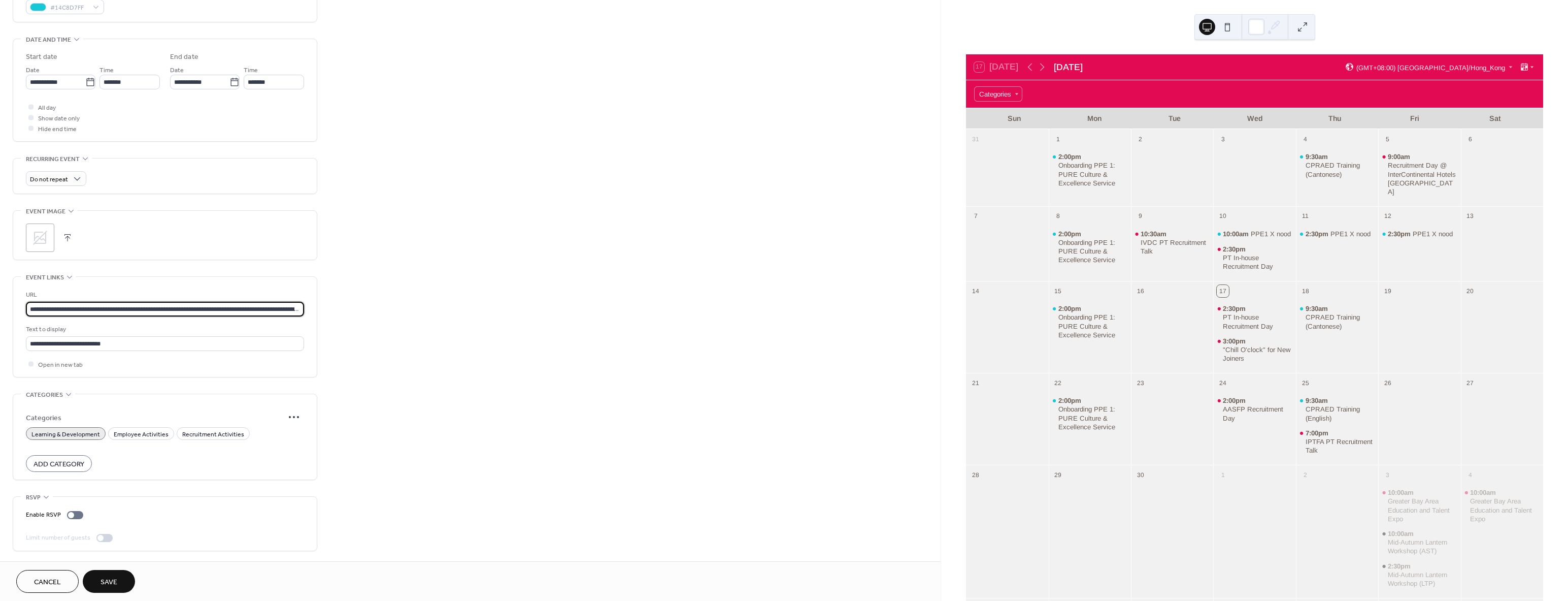
click at [142, 308] on input "**********" at bounding box center [165, 309] width 278 height 15
drag, startPoint x: 28, startPoint y: 309, endPoint x: 446, endPoint y: 314, distance: 418.0
click at [446, 314] on div "**********" at bounding box center [470, 163] width 941 height 797
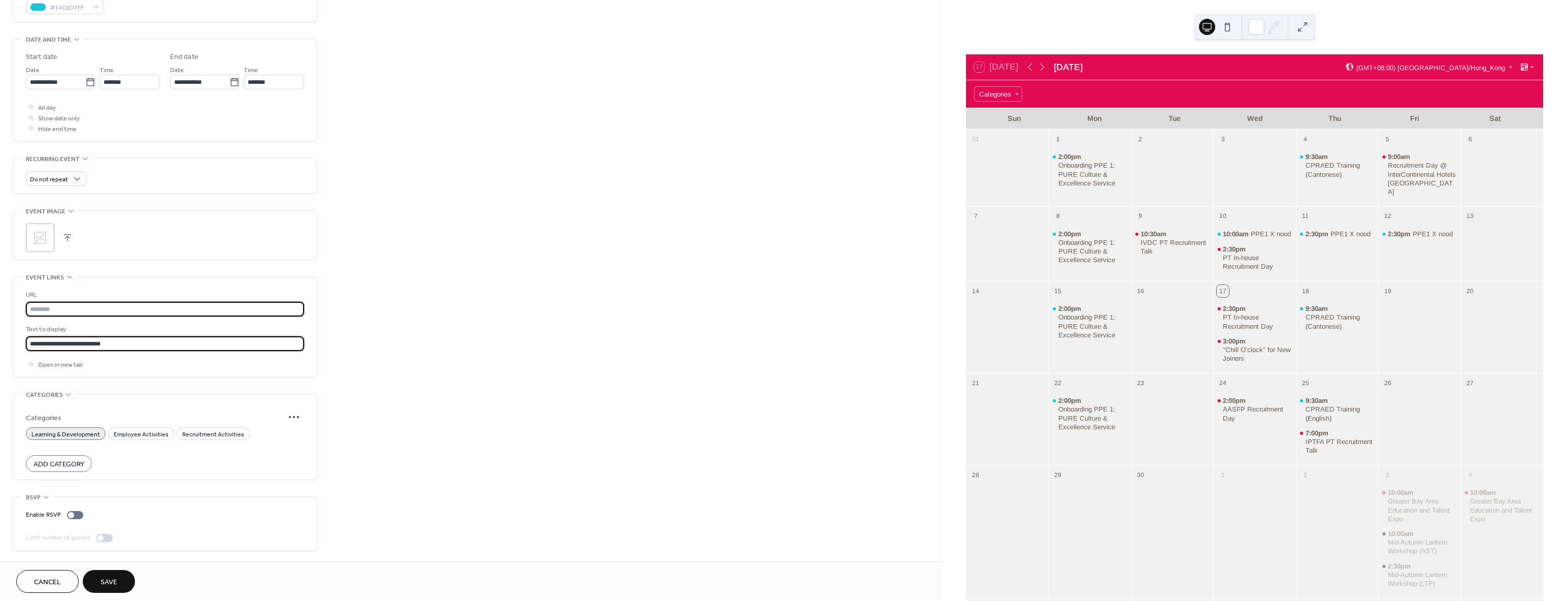
drag, startPoint x: 120, startPoint y: 341, endPoint x: -167, endPoint y: 341, distance: 287.0
click at [0, 341] on html "**********" at bounding box center [784, 300] width 1568 height 601
click at [30, 364] on icon at bounding box center [31, 363] width 2 height 2
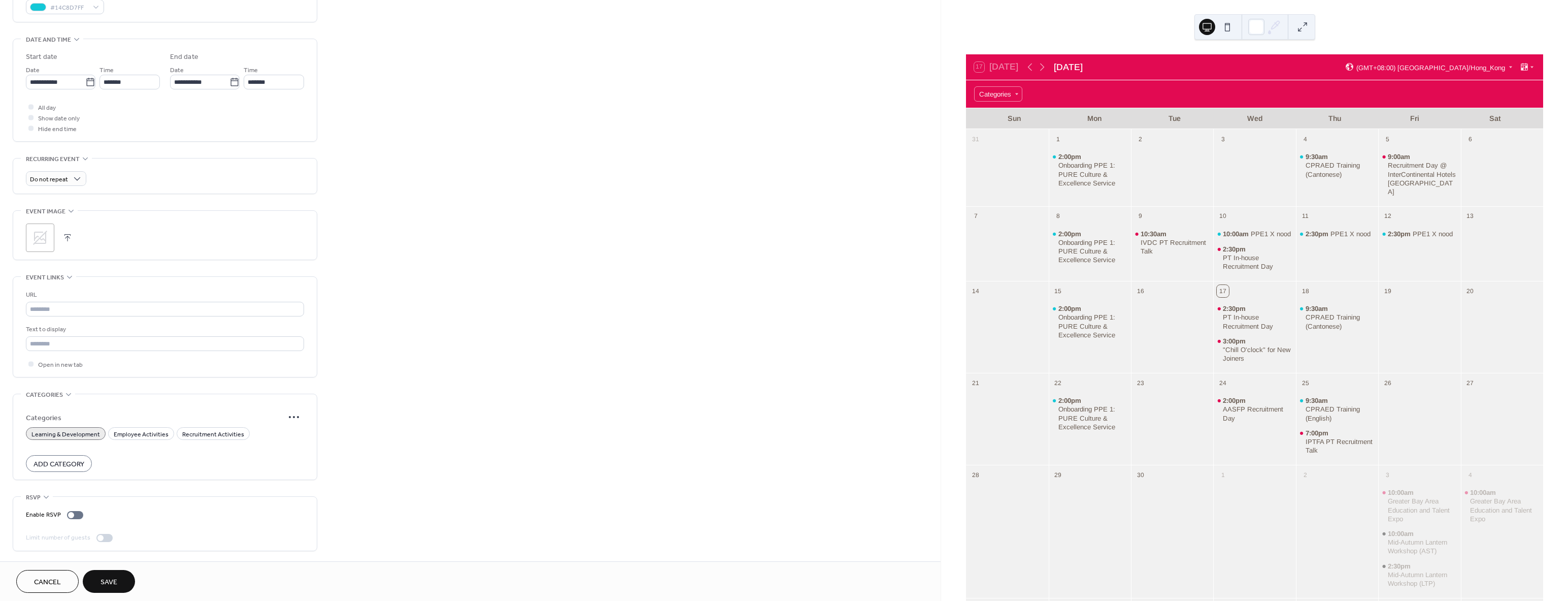
click at [114, 574] on button "Save" at bounding box center [109, 581] width 52 height 23
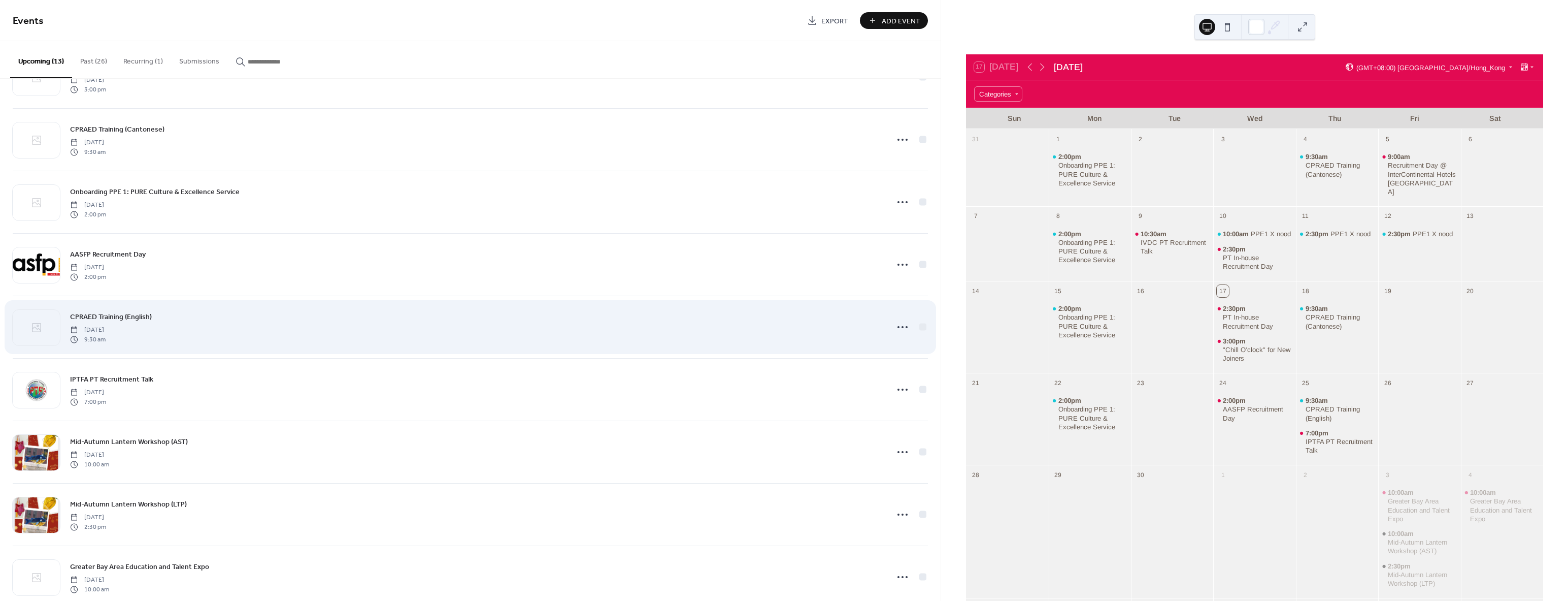
scroll to position [320, 0]
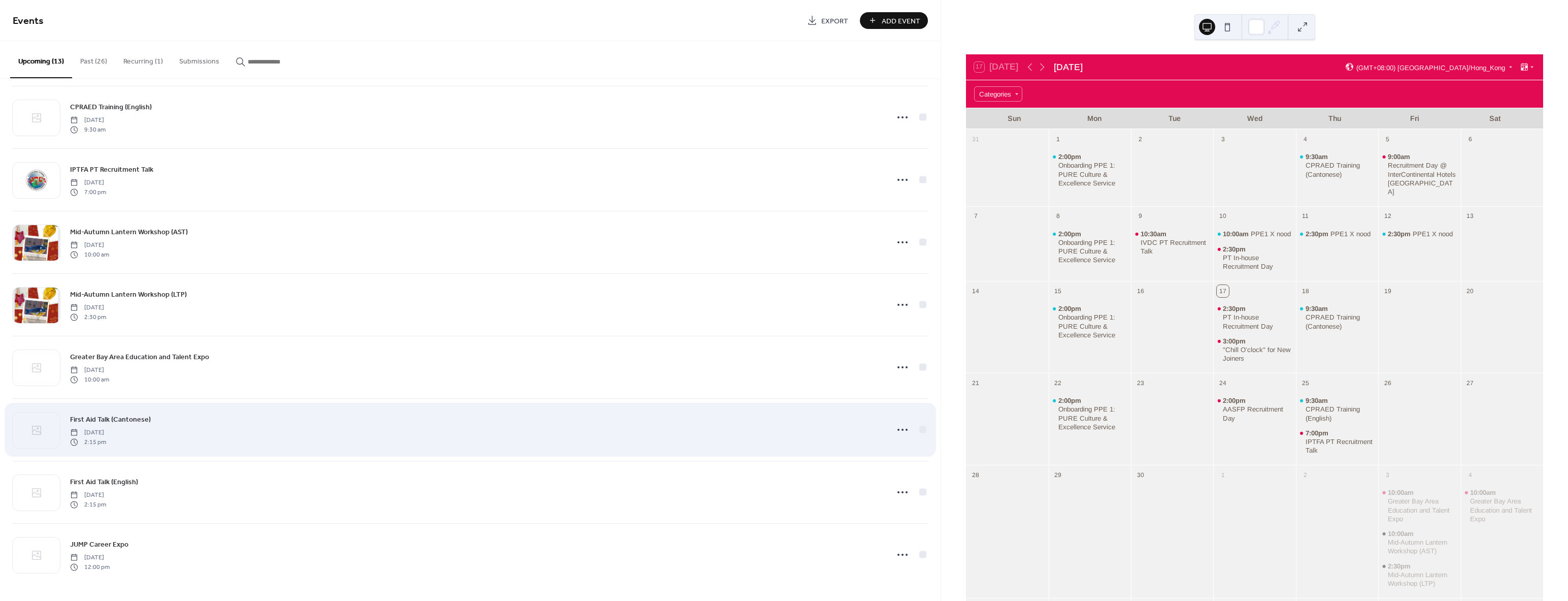
click at [225, 429] on div "First Aid Talk (Cantonese) Thursday, October 9, 2025 2:15 pm" at bounding box center [476, 429] width 812 height 33
click at [900, 430] on icon at bounding box center [903, 429] width 16 height 16
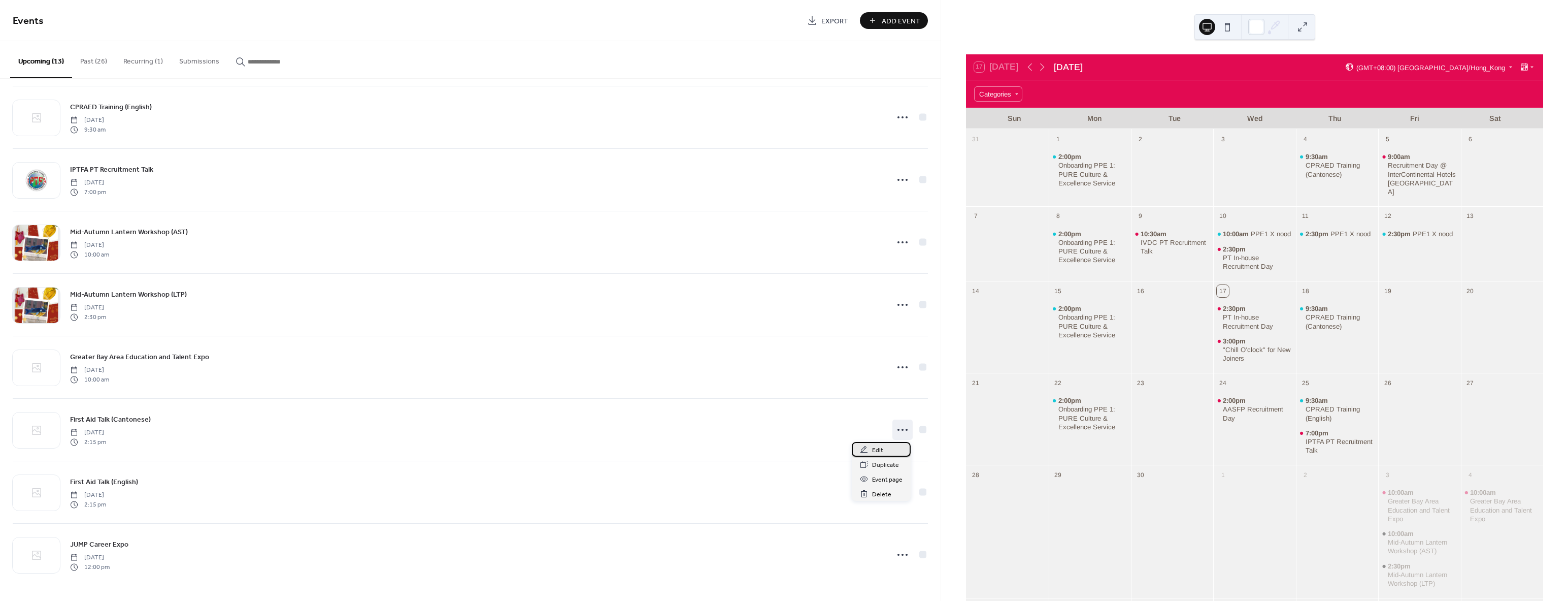
click at [893, 449] on div "Edit" at bounding box center [881, 449] width 59 height 15
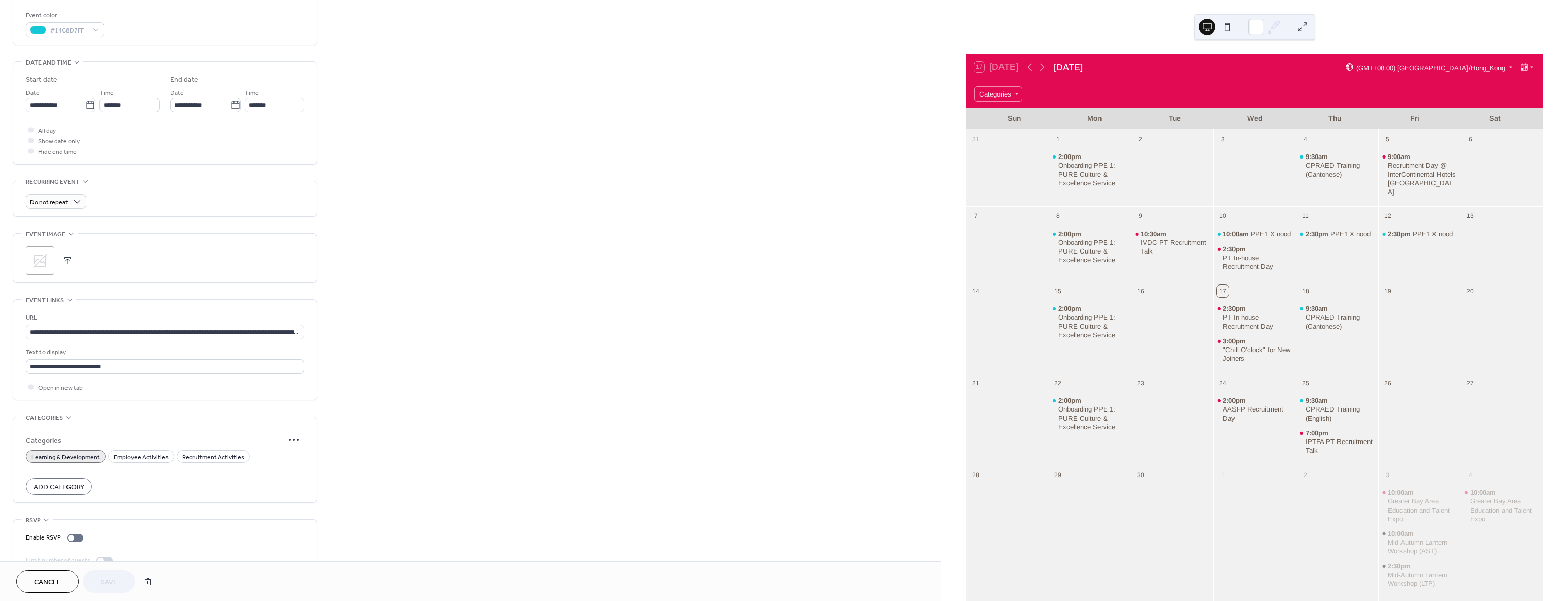
scroll to position [292, 0]
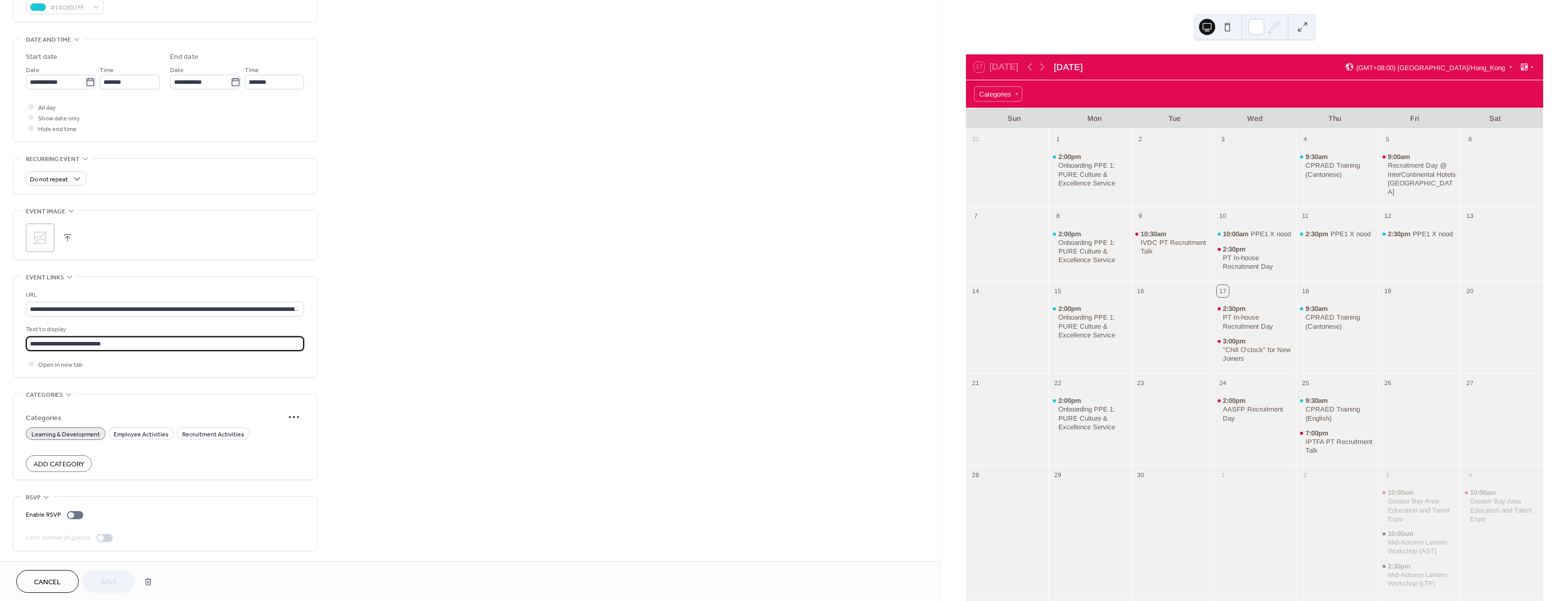
drag, startPoint x: 125, startPoint y: 340, endPoint x: -101, endPoint y: 316, distance: 227.3
click at [0, 316] on html "**********" at bounding box center [784, 300] width 1568 height 601
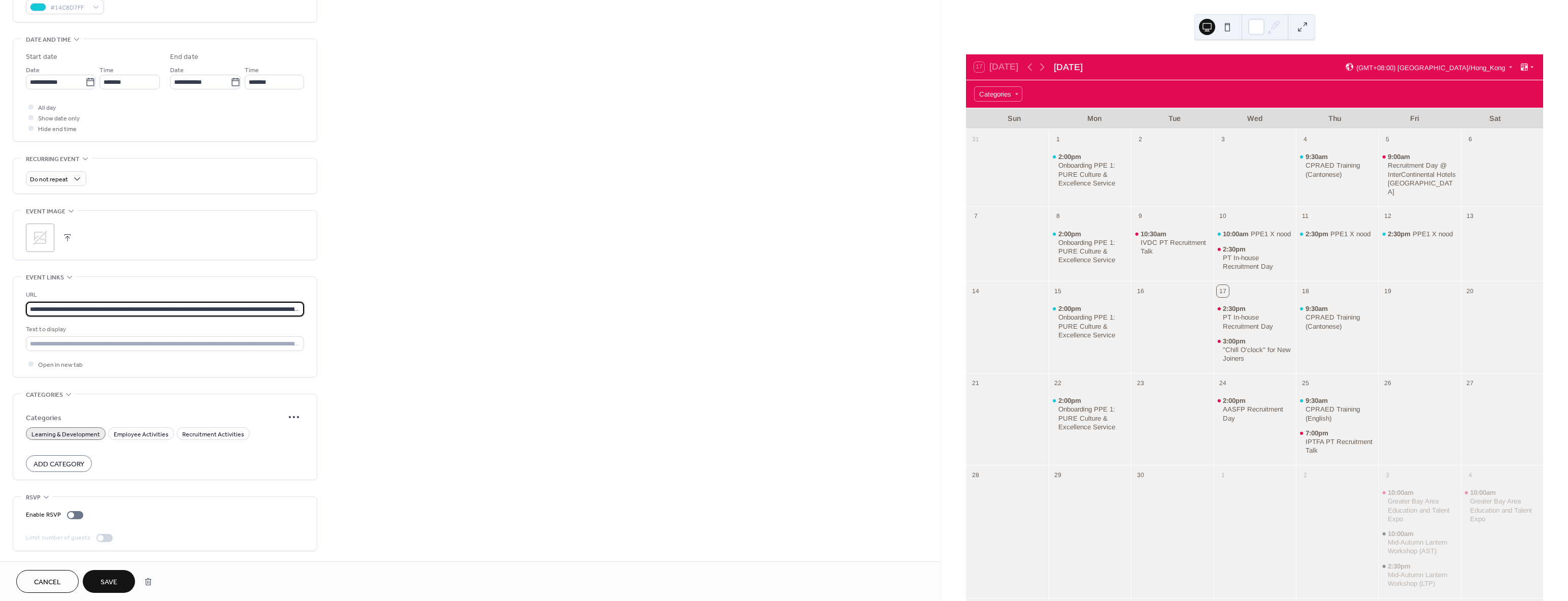
drag, startPoint x: 82, startPoint y: 307, endPoint x: 394, endPoint y: 315, distance: 312.1
click at [456, 315] on div "**********" at bounding box center [470, 163] width 941 height 797
click at [28, 310] on input "**********" at bounding box center [165, 309] width 278 height 15
drag, startPoint x: 28, startPoint y: 307, endPoint x: 446, endPoint y: 316, distance: 418.1
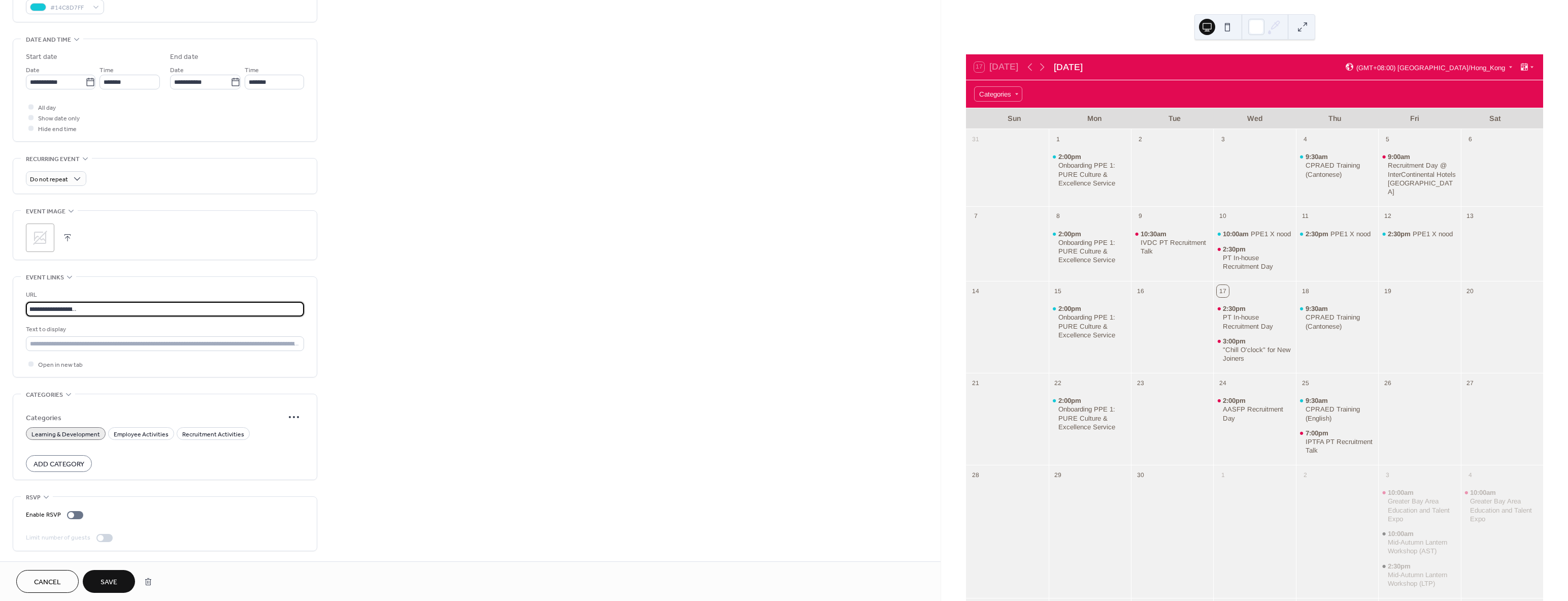
click at [446, 316] on div "**********" at bounding box center [470, 163] width 941 height 797
click at [111, 581] on span "Save" at bounding box center [109, 582] width 17 height 11
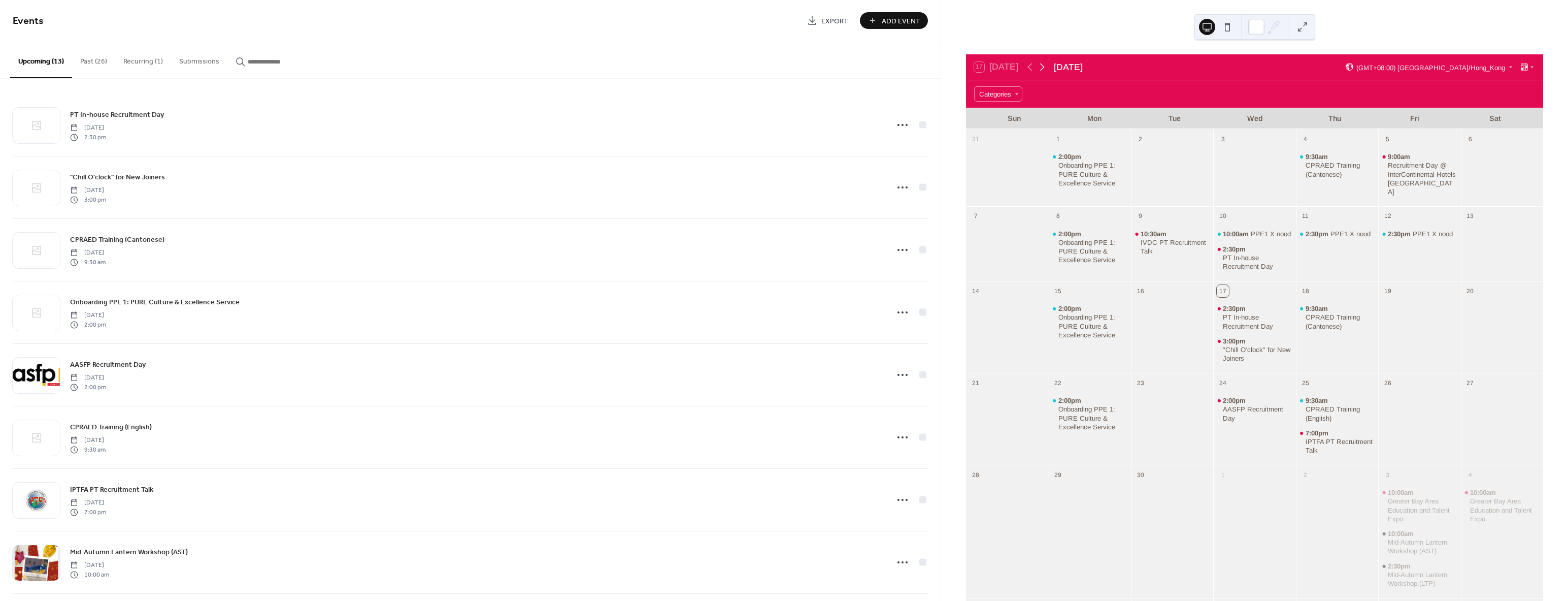
click at [1045, 67] on icon at bounding box center [1042, 67] width 4 height 7
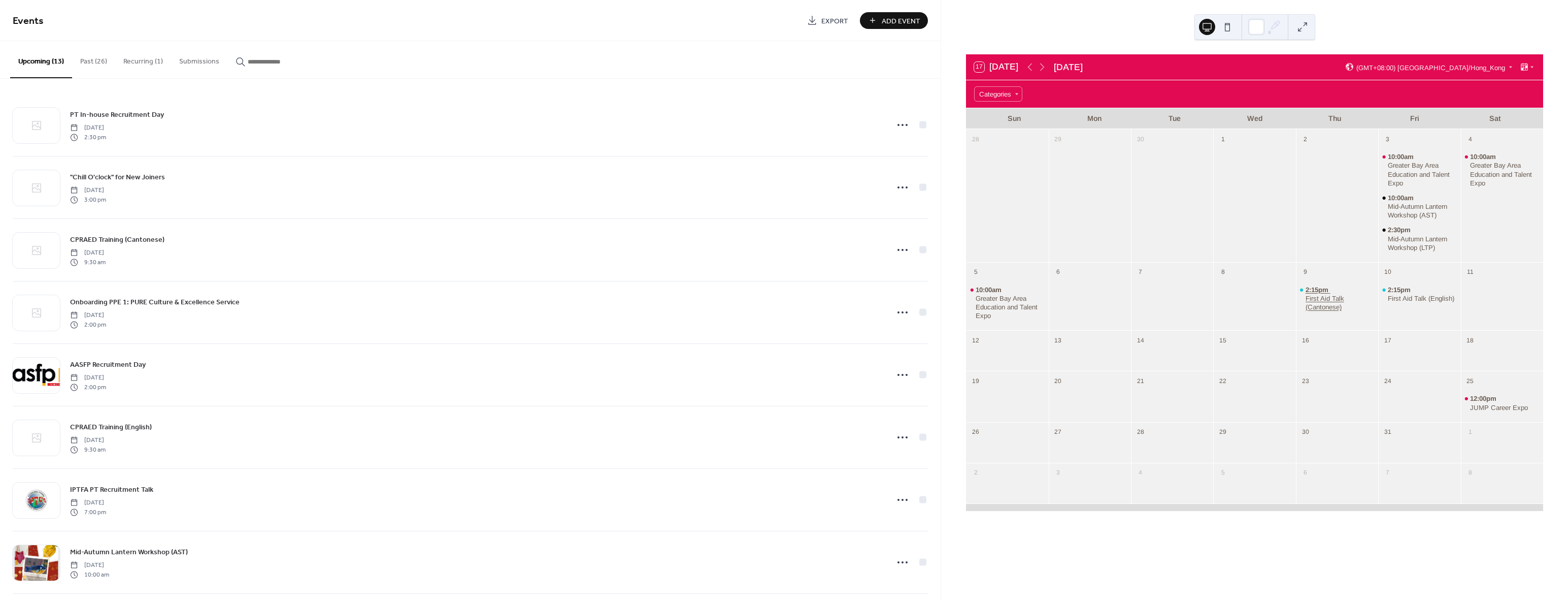
click at [1317, 299] on div "First Aid Talk (Cantonese)" at bounding box center [1340, 303] width 69 height 17
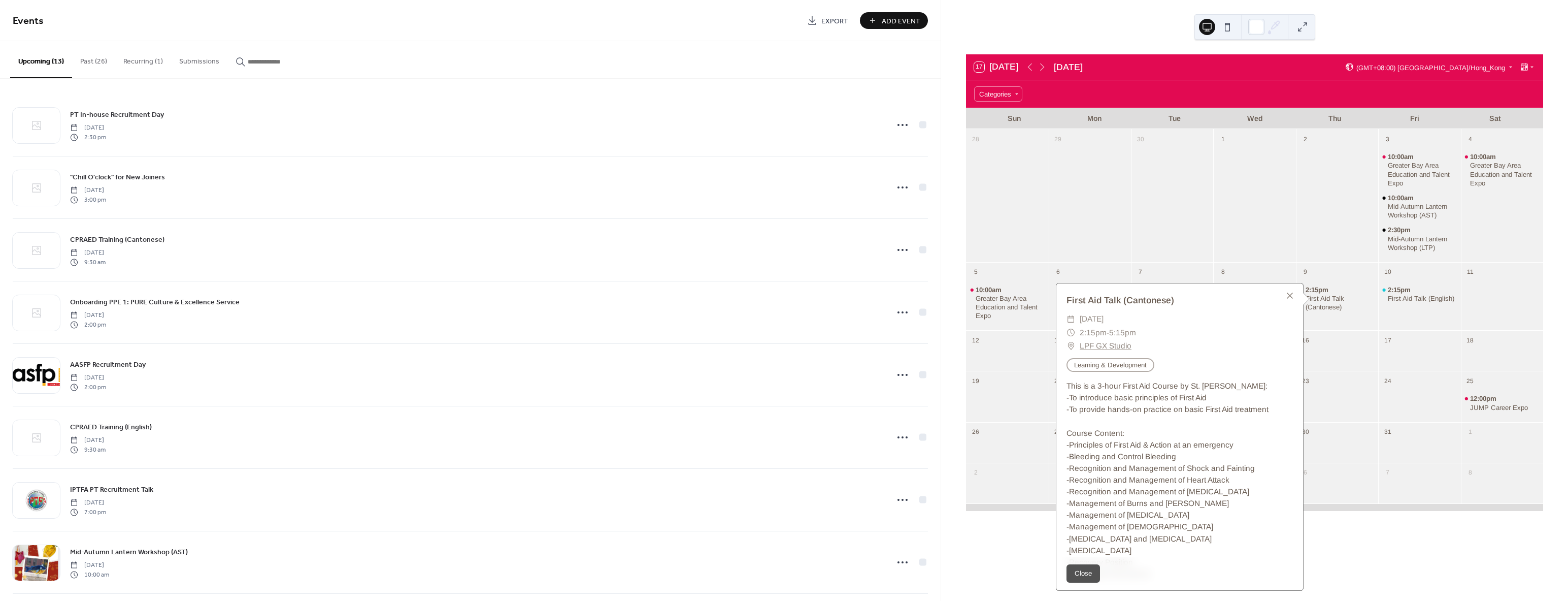
click at [1112, 345] on link "LPF GX Studio" at bounding box center [1106, 345] width 52 height 13
click at [1106, 349] on link "LPF GX Studio" at bounding box center [1106, 345] width 52 height 13
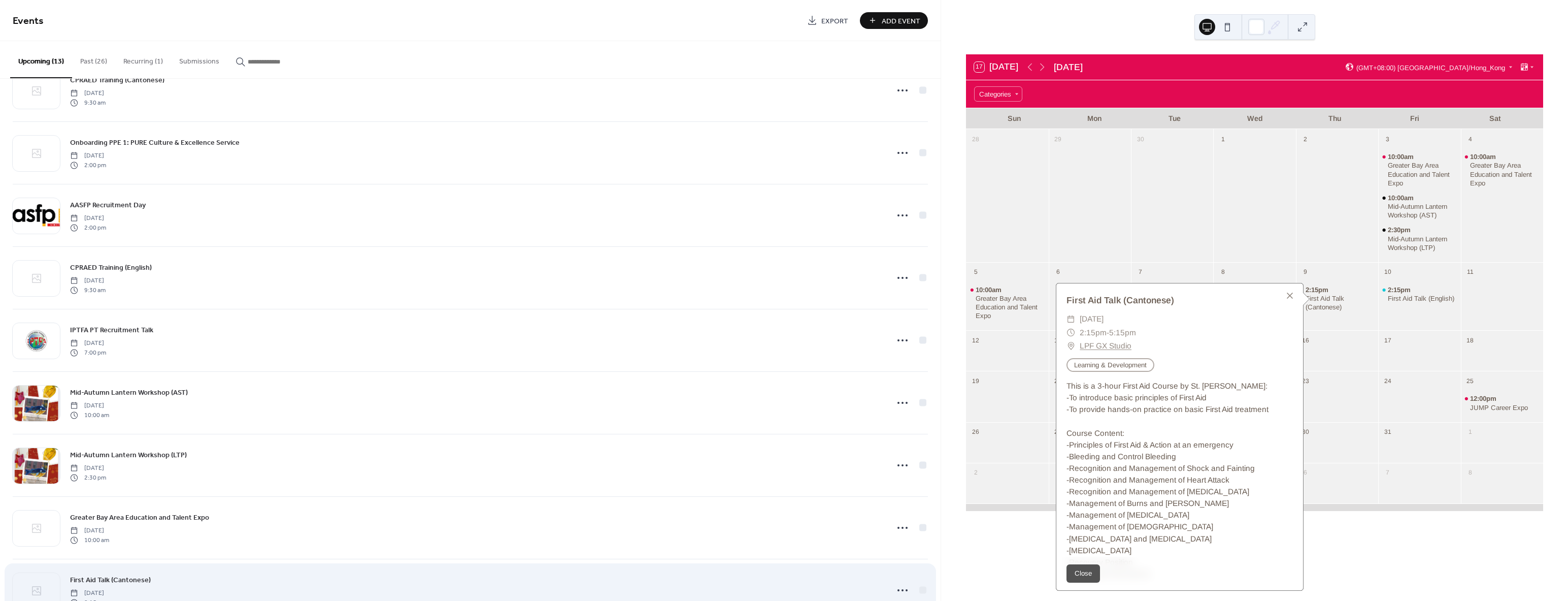
scroll to position [320, 0]
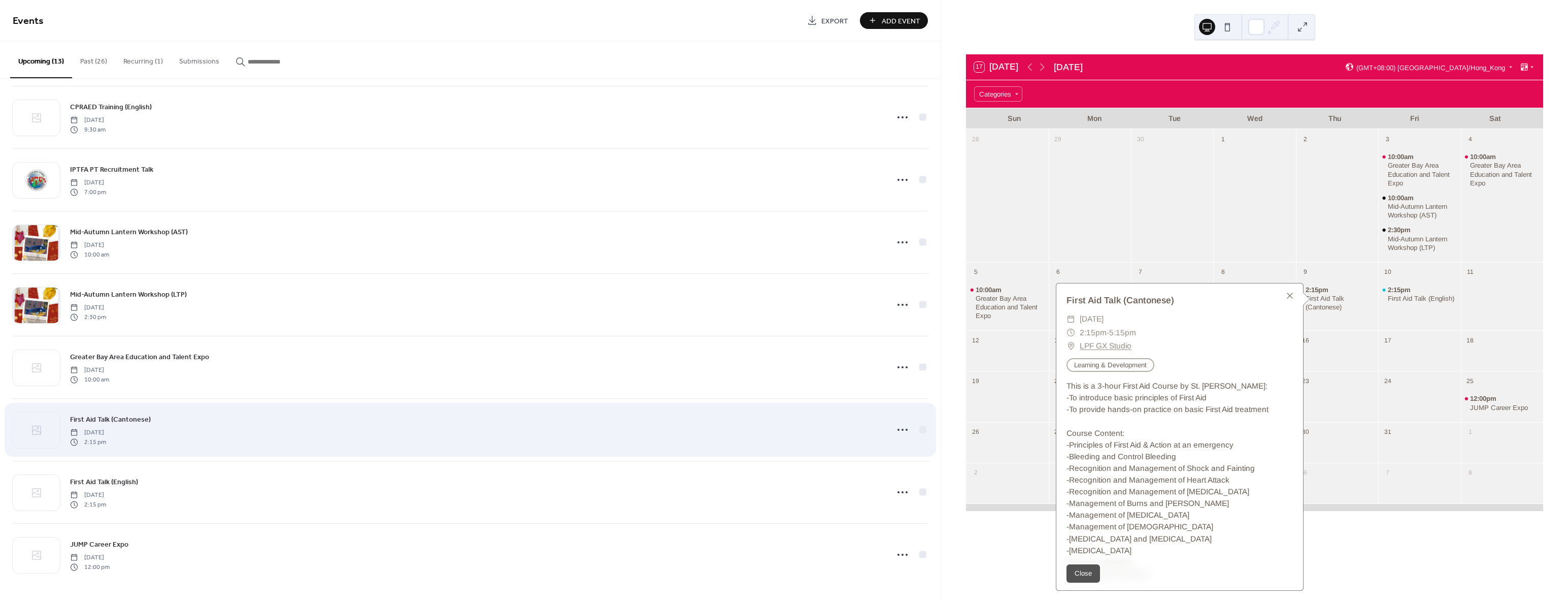
click at [433, 422] on div "First Aid Talk (Cantonese) Thursday, October 9, 2025 2:15 pm" at bounding box center [476, 429] width 812 height 33
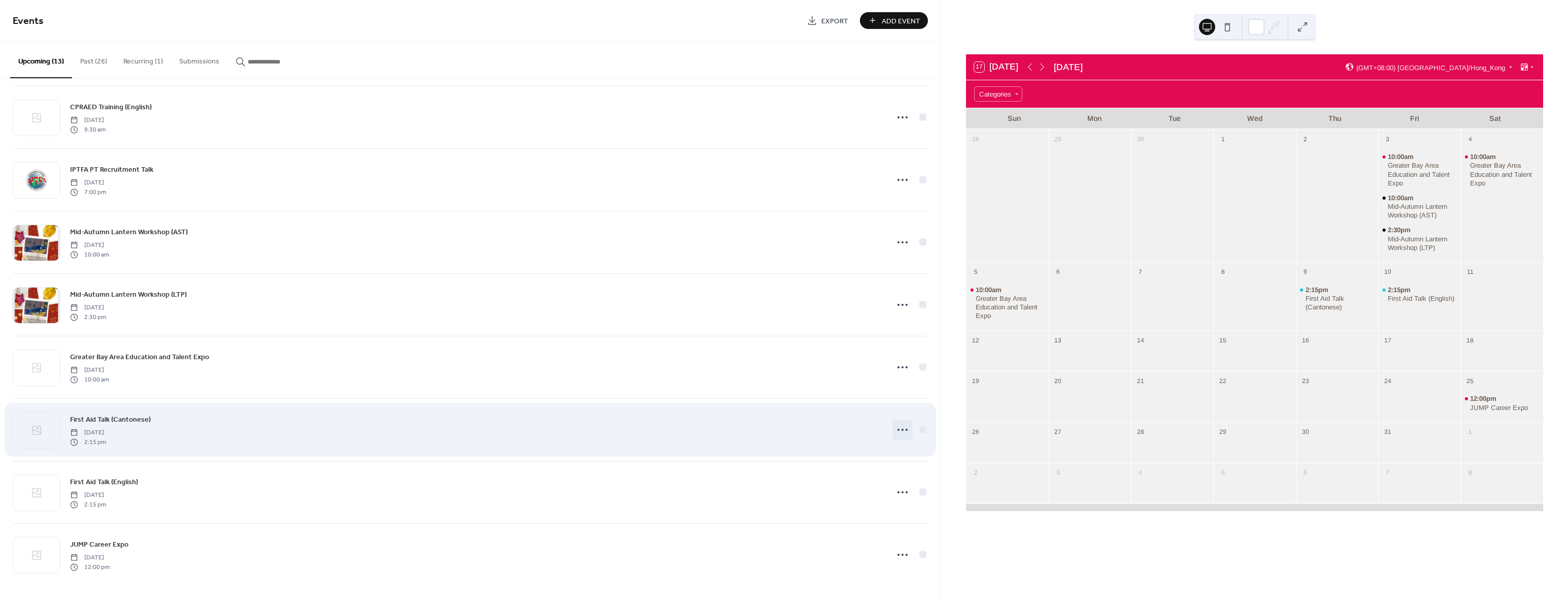
click at [895, 432] on icon at bounding box center [903, 429] width 16 height 16
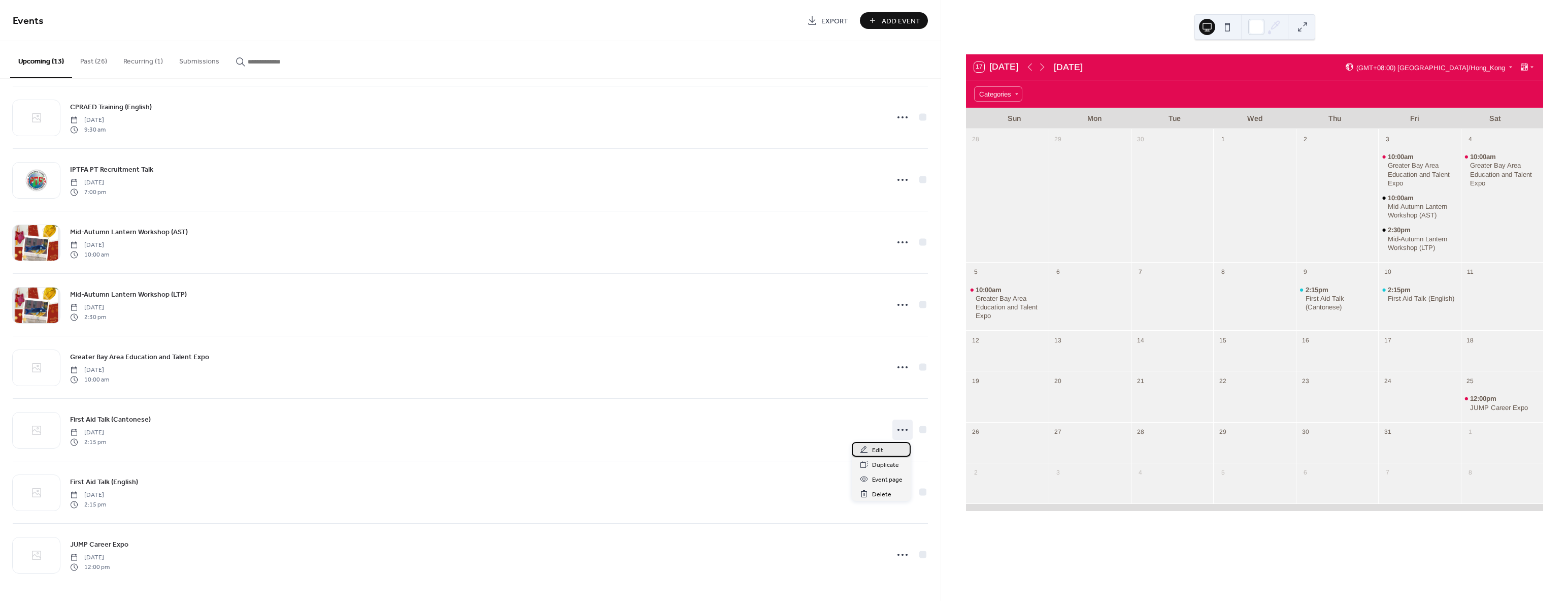
click at [888, 450] on div "Edit" at bounding box center [881, 449] width 59 height 15
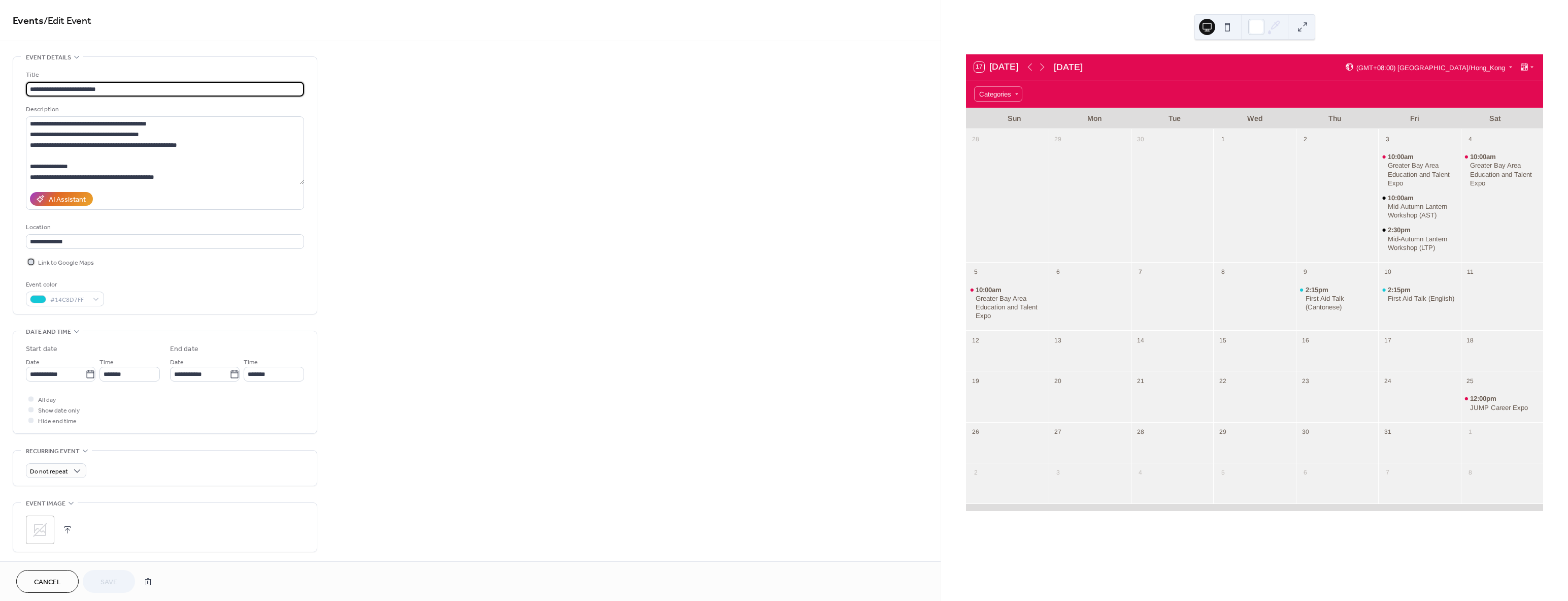
click at [31, 261] on icon at bounding box center [31, 261] width 2 height 2
click at [102, 577] on span "Save" at bounding box center [109, 582] width 17 height 11
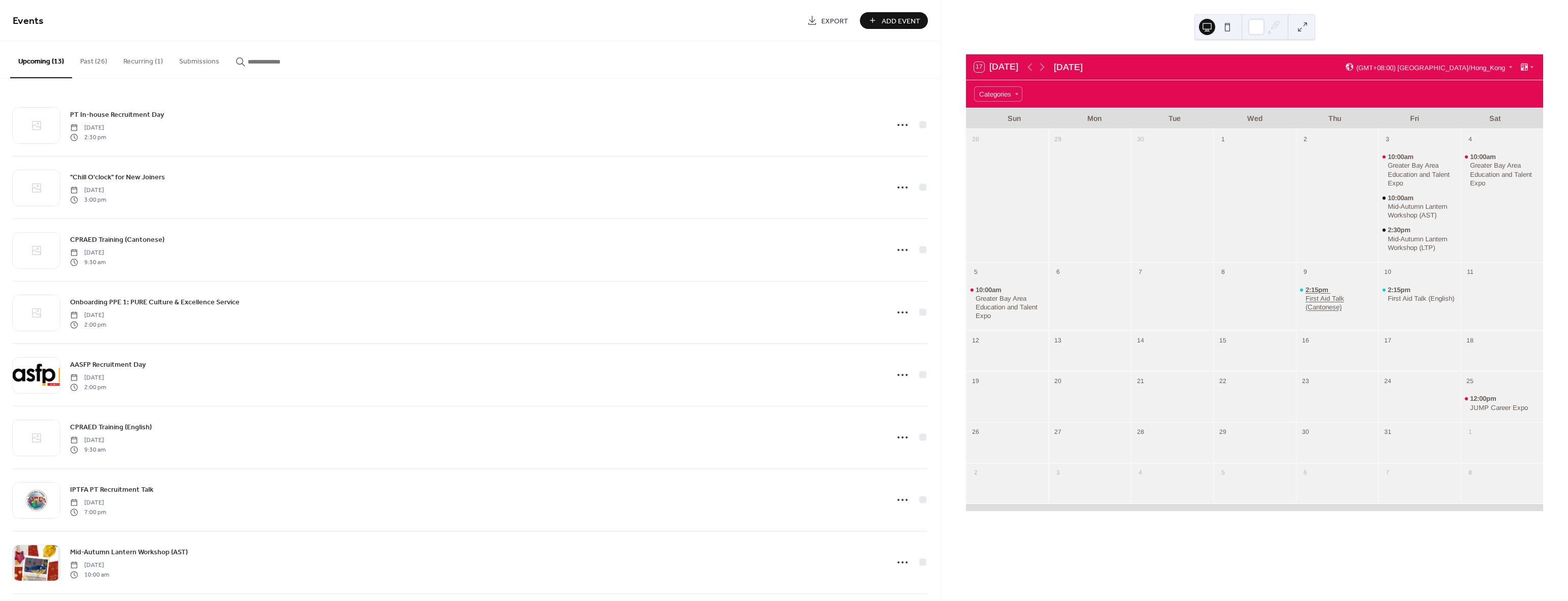
click at [1317, 292] on span "2:15pm" at bounding box center [1318, 290] width 25 height 9
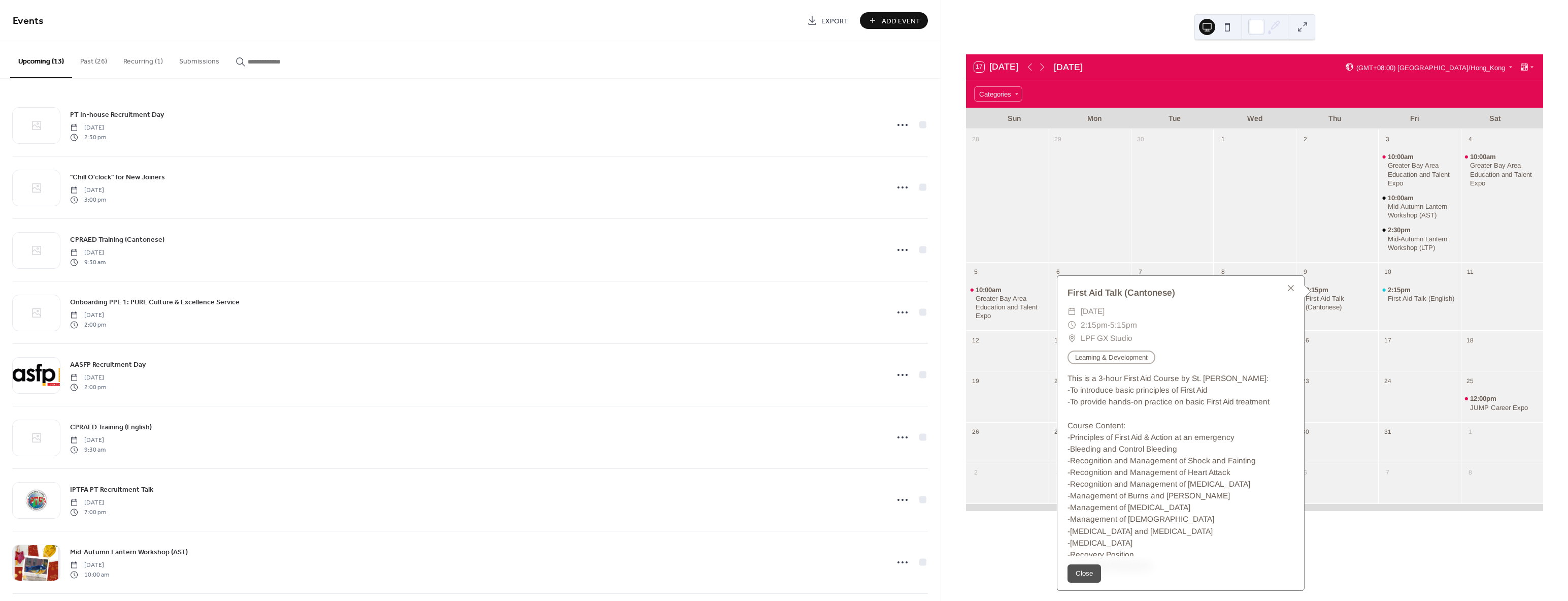
click at [1088, 337] on span "LPF GX Studio" at bounding box center [1106, 338] width 52 height 13
click at [1394, 294] on div "First Aid Talk (English)" at bounding box center [1421, 298] width 67 height 9
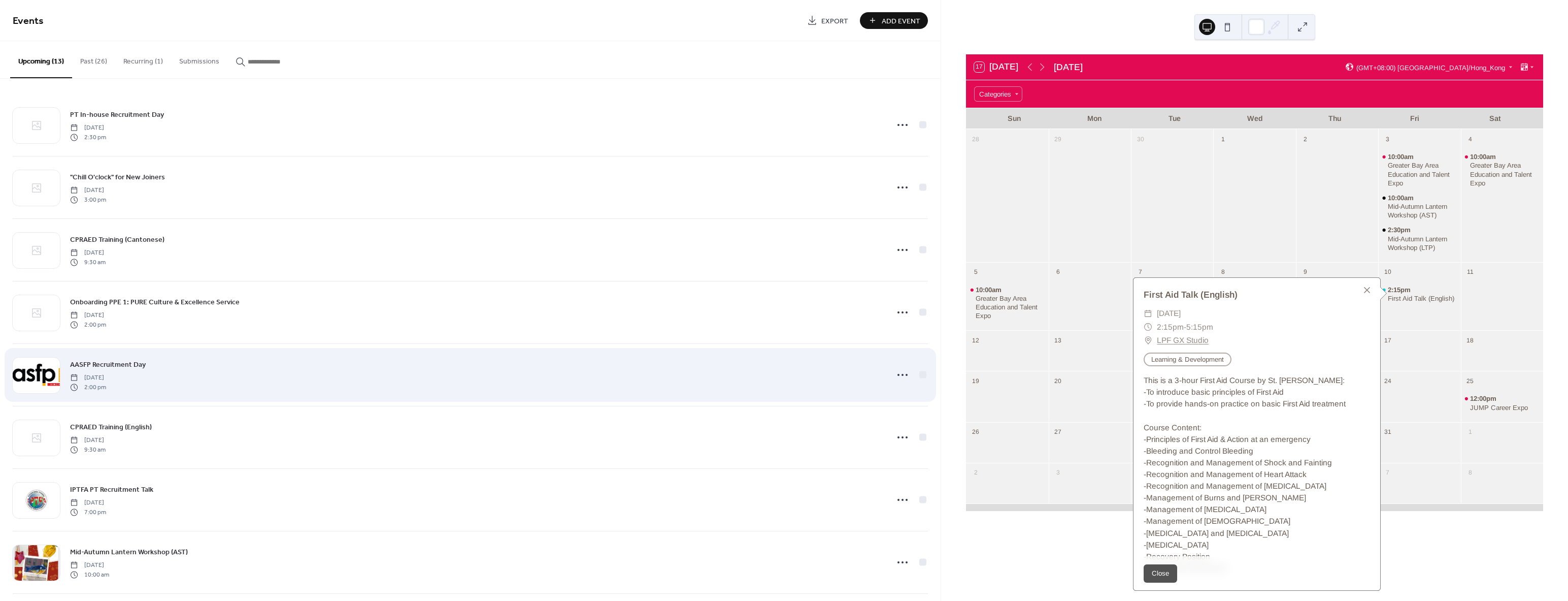
click at [367, 372] on div "AASFP Recruitment Day [DATE] 2:00 pm" at bounding box center [476, 374] width 812 height 33
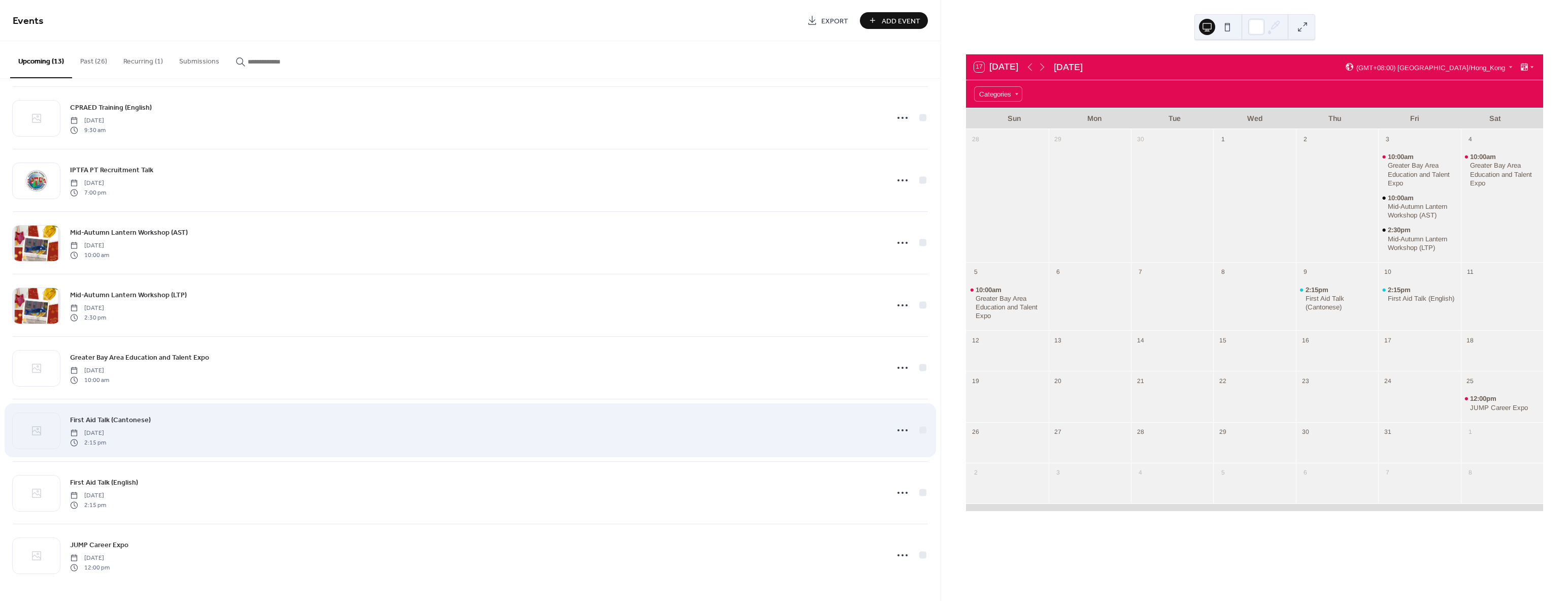
scroll to position [320, 0]
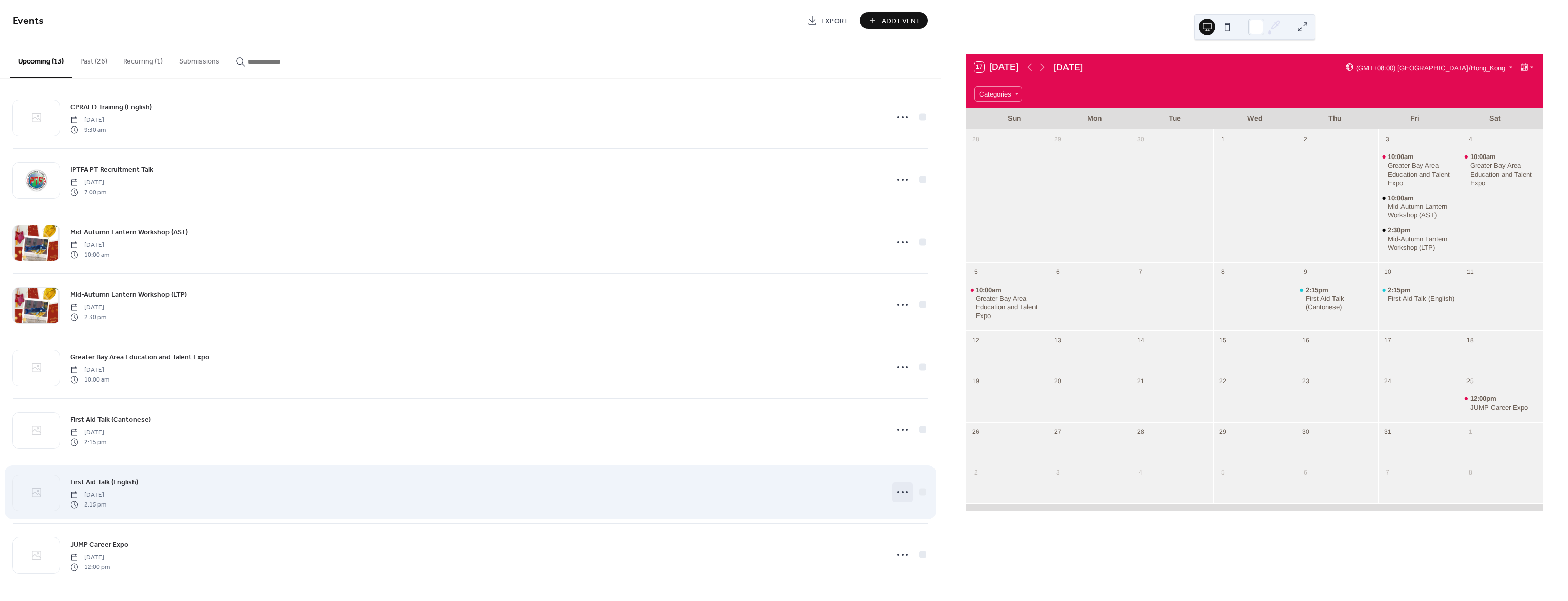
click at [900, 497] on icon at bounding box center [903, 492] width 16 height 16
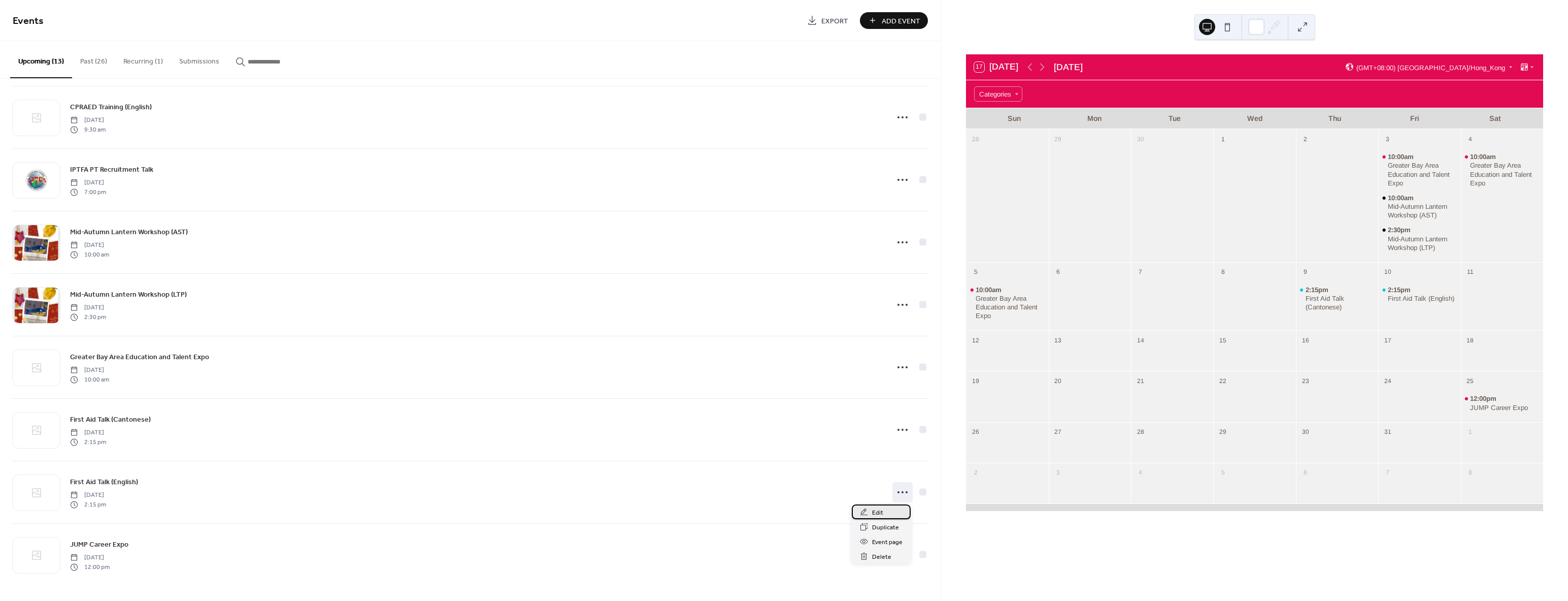
click at [888, 509] on div "Edit" at bounding box center [881, 511] width 59 height 15
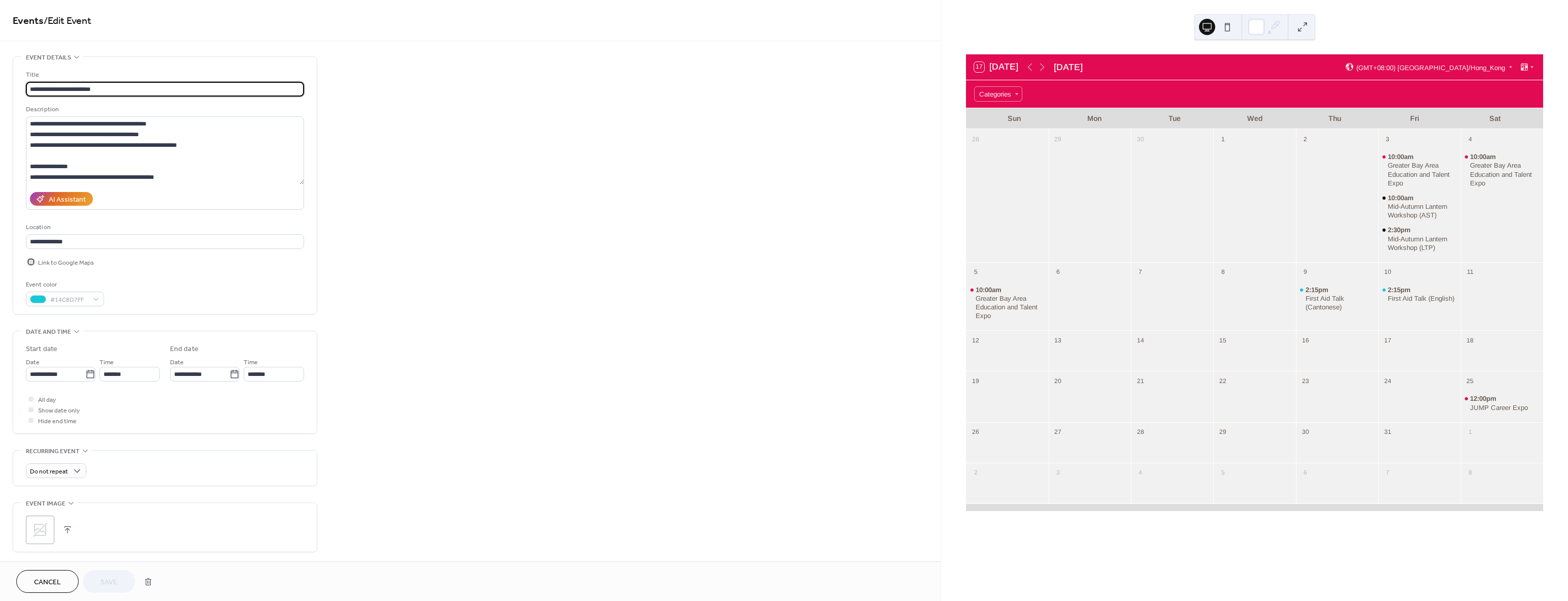
click at [30, 261] on icon at bounding box center [31, 261] width 3 height 3
click at [93, 578] on button "Save" at bounding box center [109, 581] width 52 height 23
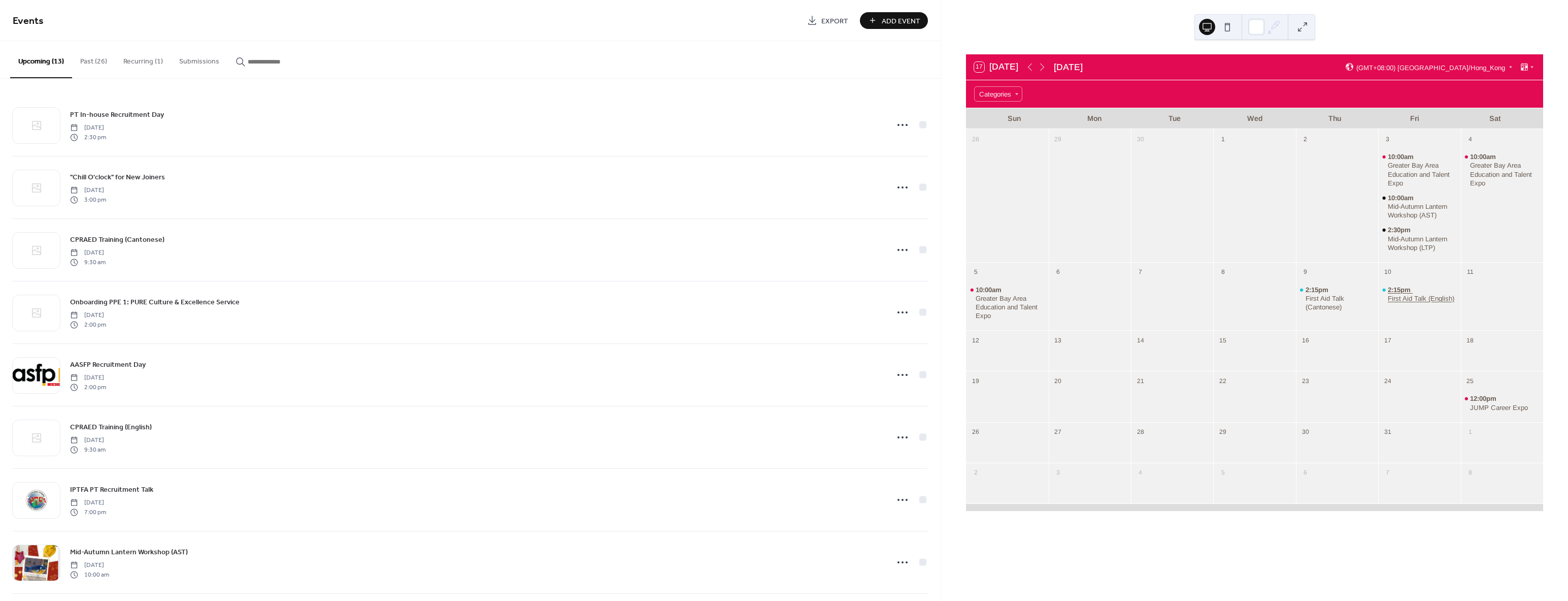
click at [1397, 301] on div "First Aid Talk (English)" at bounding box center [1421, 298] width 67 height 9
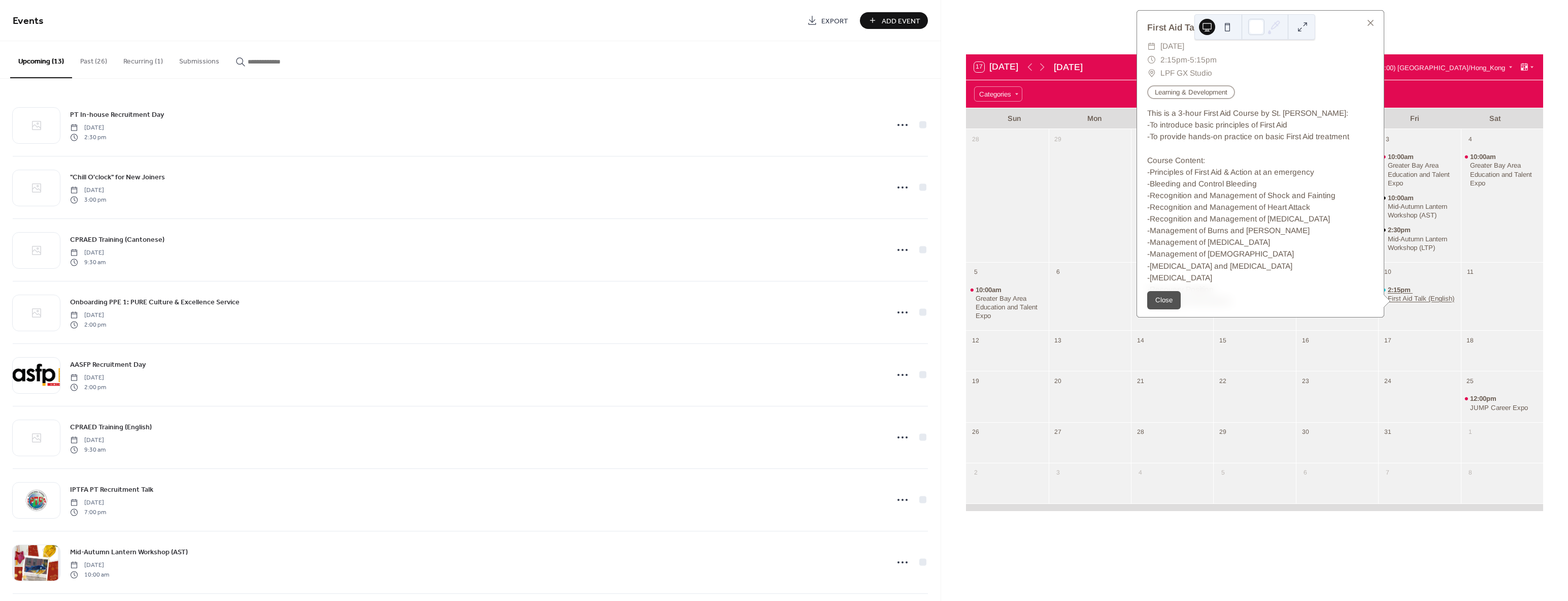
click at [1430, 300] on div "First Aid Talk (English)" at bounding box center [1421, 298] width 67 height 9
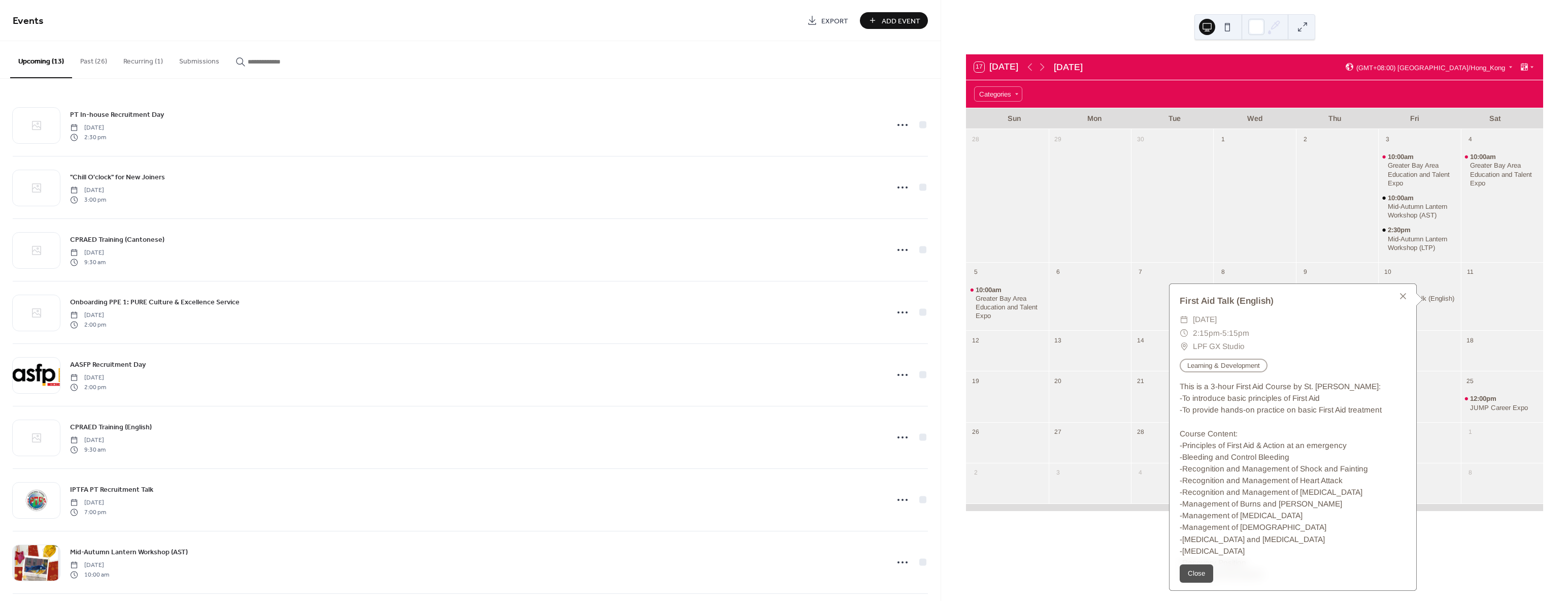
drag, startPoint x: 1304, startPoint y: 242, endPoint x: 1289, endPoint y: 204, distance: 40.9
click at [1306, 242] on div at bounding box center [1337, 203] width 82 height 111
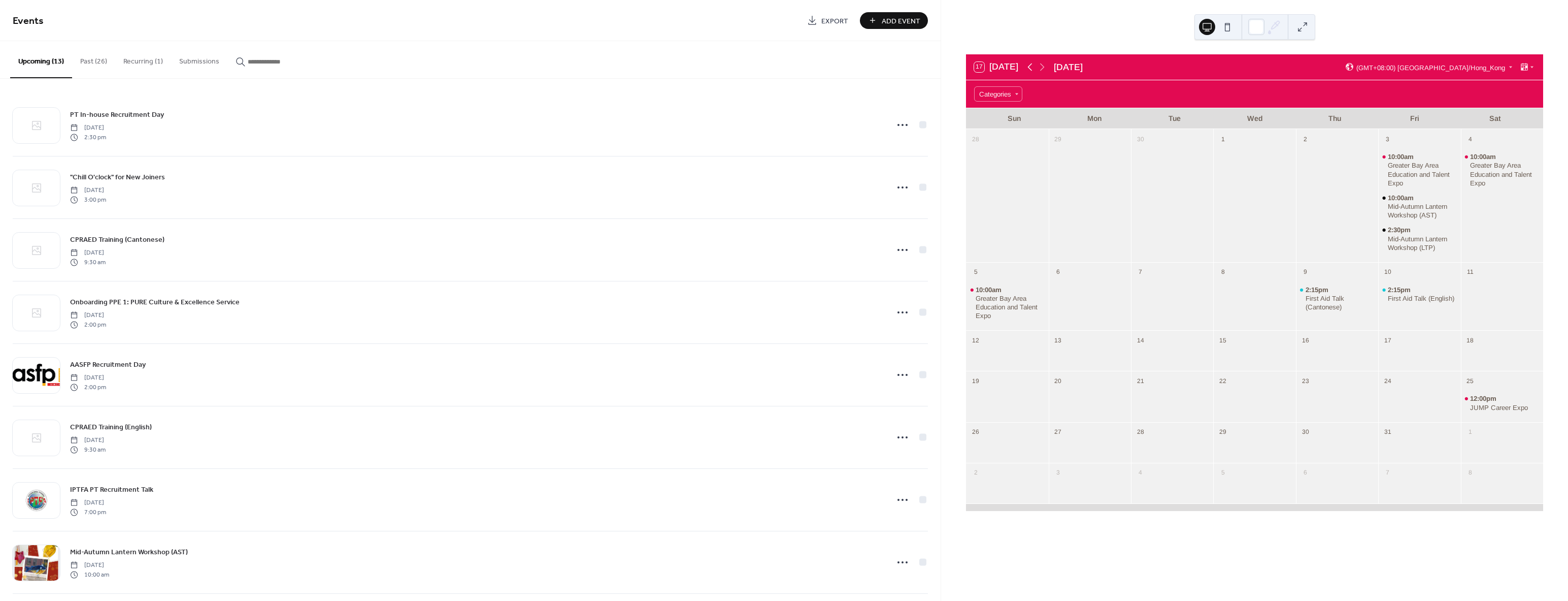
click at [1027, 65] on icon at bounding box center [1030, 67] width 12 height 12
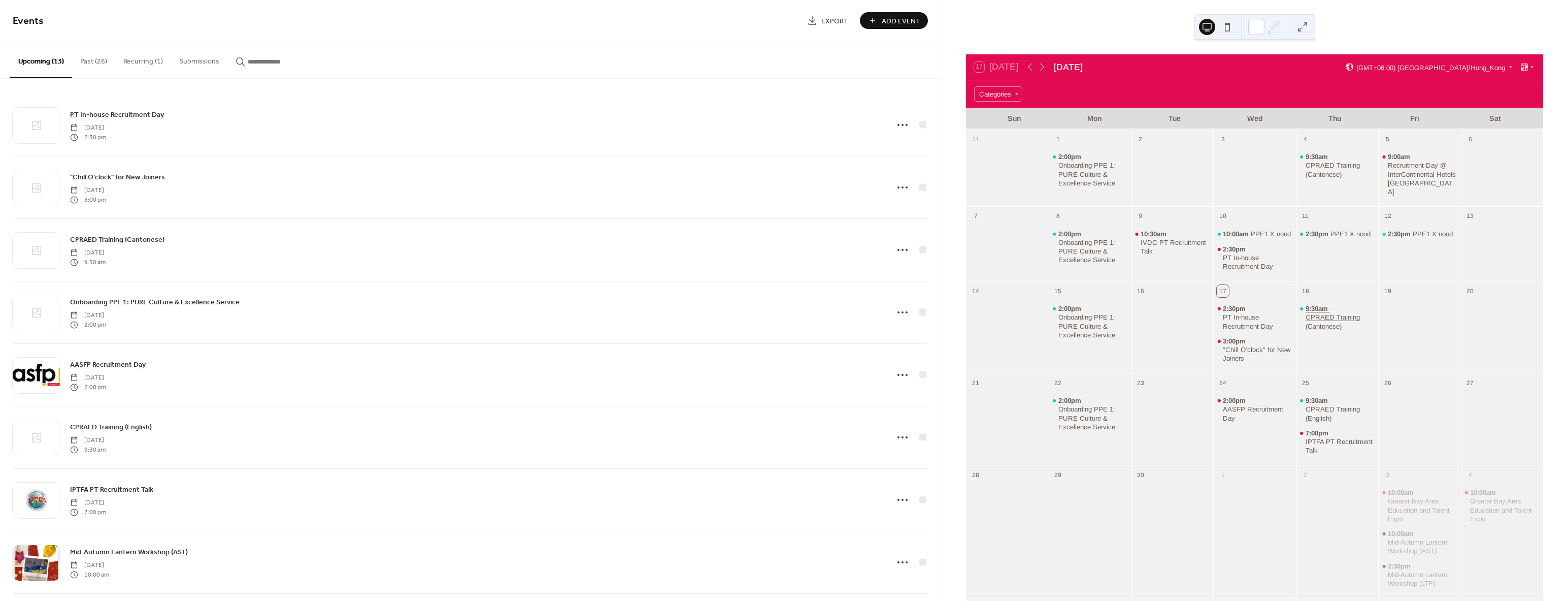
click at [1333, 324] on div "CPRAED Training (Cantonese)" at bounding box center [1340, 321] width 69 height 17
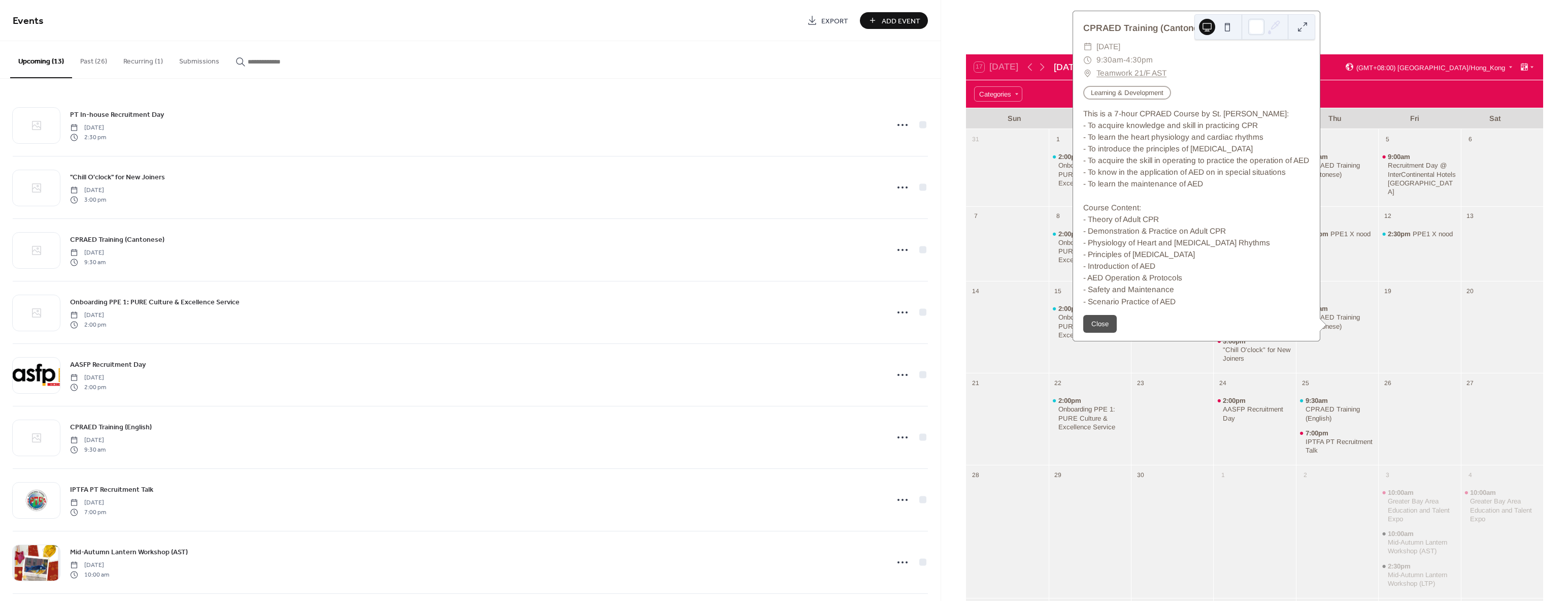
click at [1113, 77] on link "Teamwork 21/F AST" at bounding box center [1131, 73] width 70 height 13
click at [1017, 224] on div at bounding box center [1007, 251] width 82 height 53
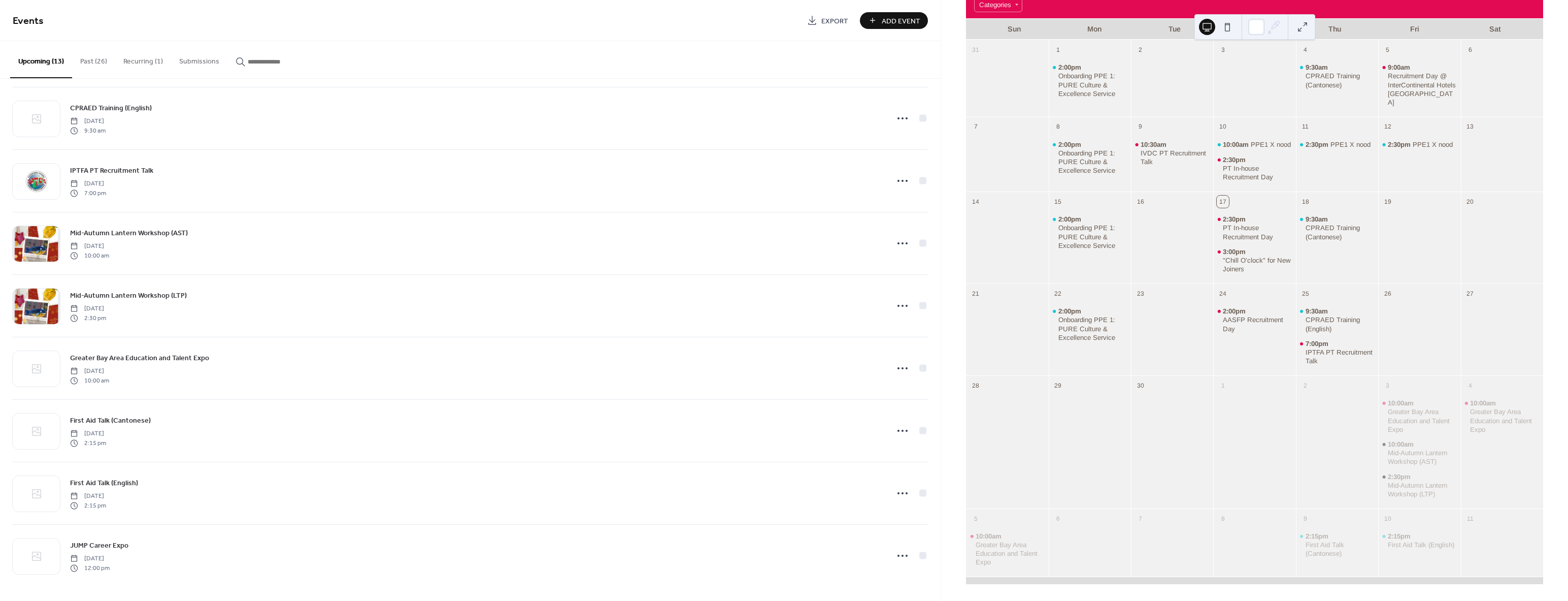
scroll to position [320, 0]
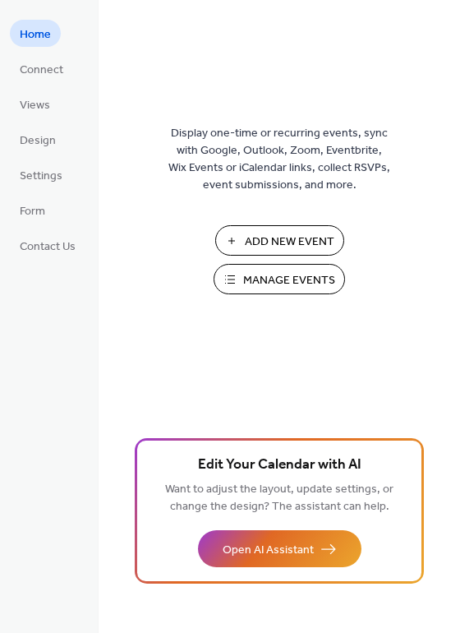
click at [265, 276] on span "Manage Events" at bounding box center [289, 280] width 92 height 17
click at [266, 284] on span "Manage Events" at bounding box center [289, 280] width 92 height 17
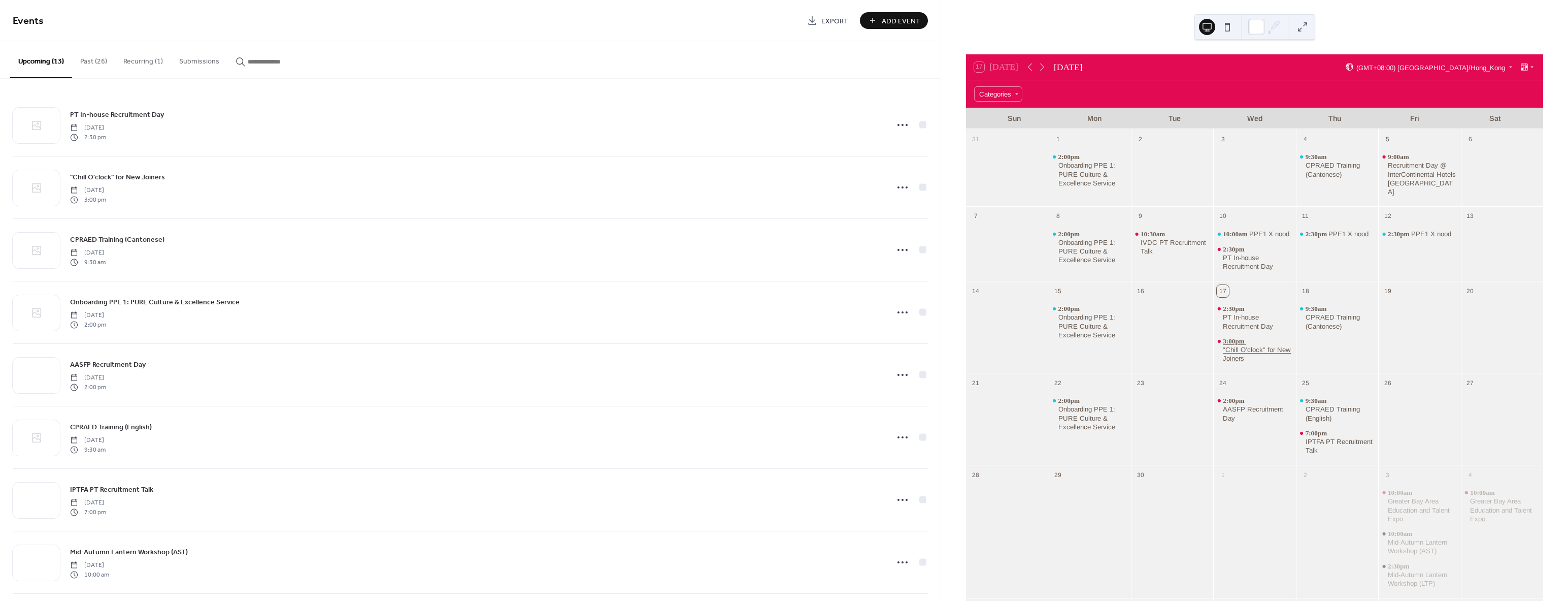
click at [1253, 351] on div ""Chill O'clock" for New Joiners" at bounding box center [1257, 354] width 69 height 17
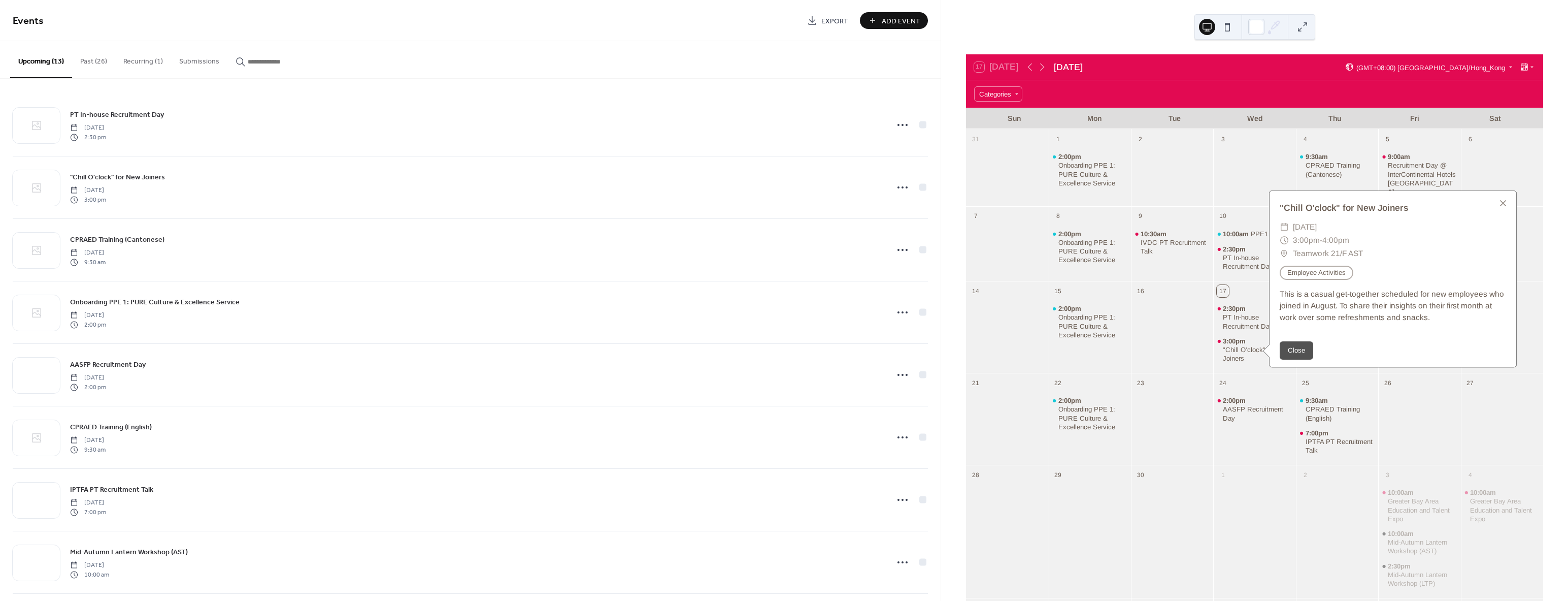
click at [1228, 240] on div "10:00am PPE1 X nood 2:30pm PT In-house Recruitment Day" at bounding box center [1254, 251] width 82 height 53
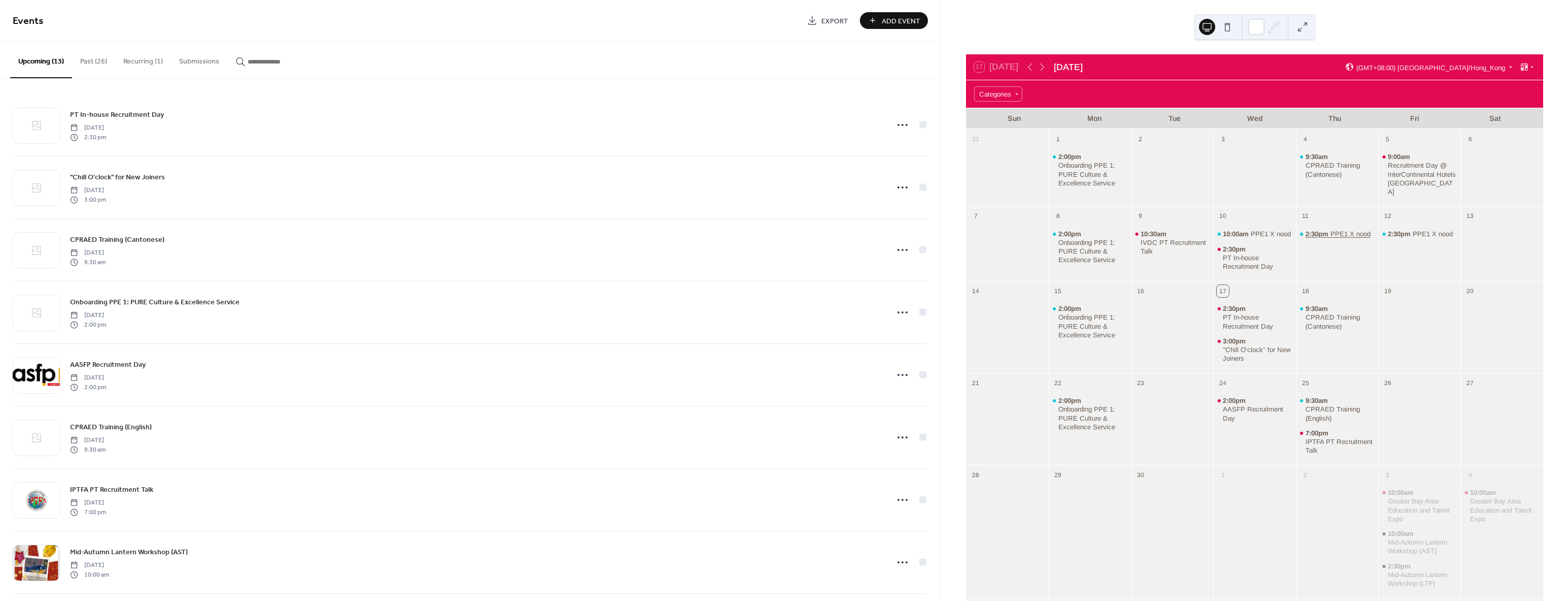
click at [1332, 230] on div "PPE1 X nood" at bounding box center [1350, 234] width 40 height 9
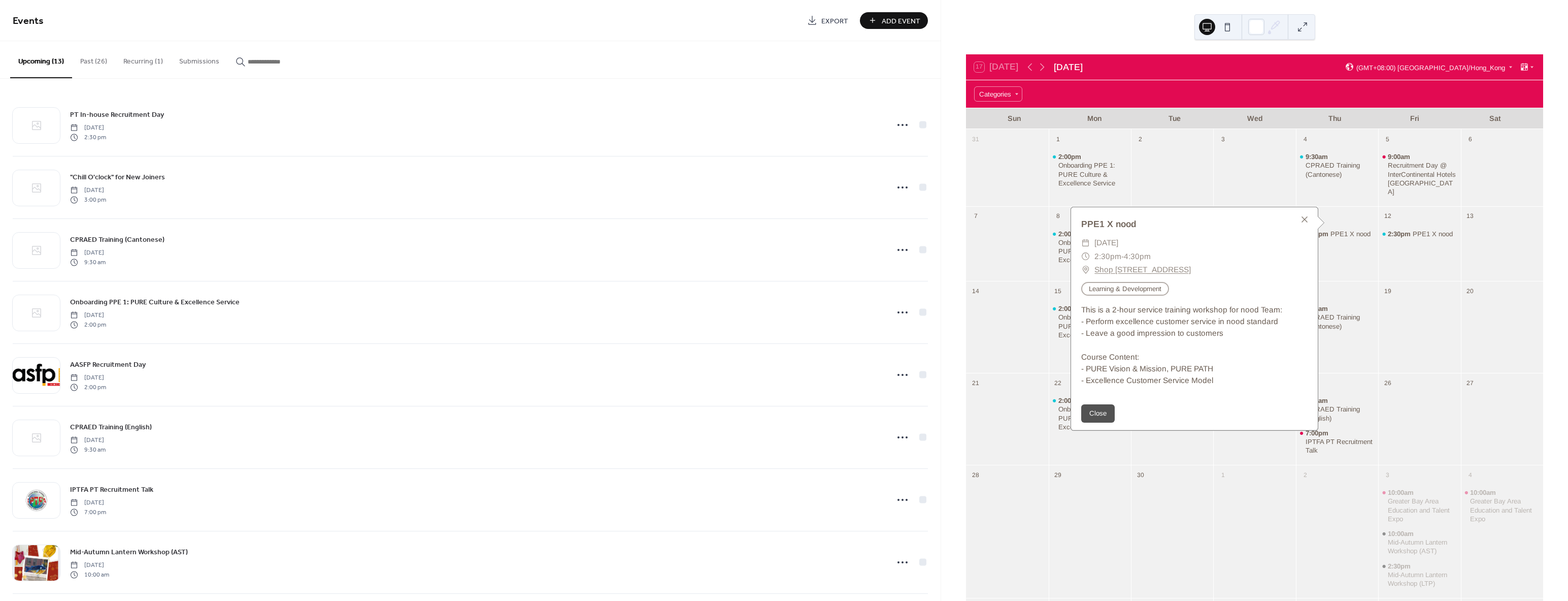
drag, startPoint x: 1348, startPoint y: 238, endPoint x: 1280, endPoint y: 233, distance: 68.2
click at [1347, 238] on div "2:30pm PPE1 X nood" at bounding box center [1337, 251] width 82 height 53
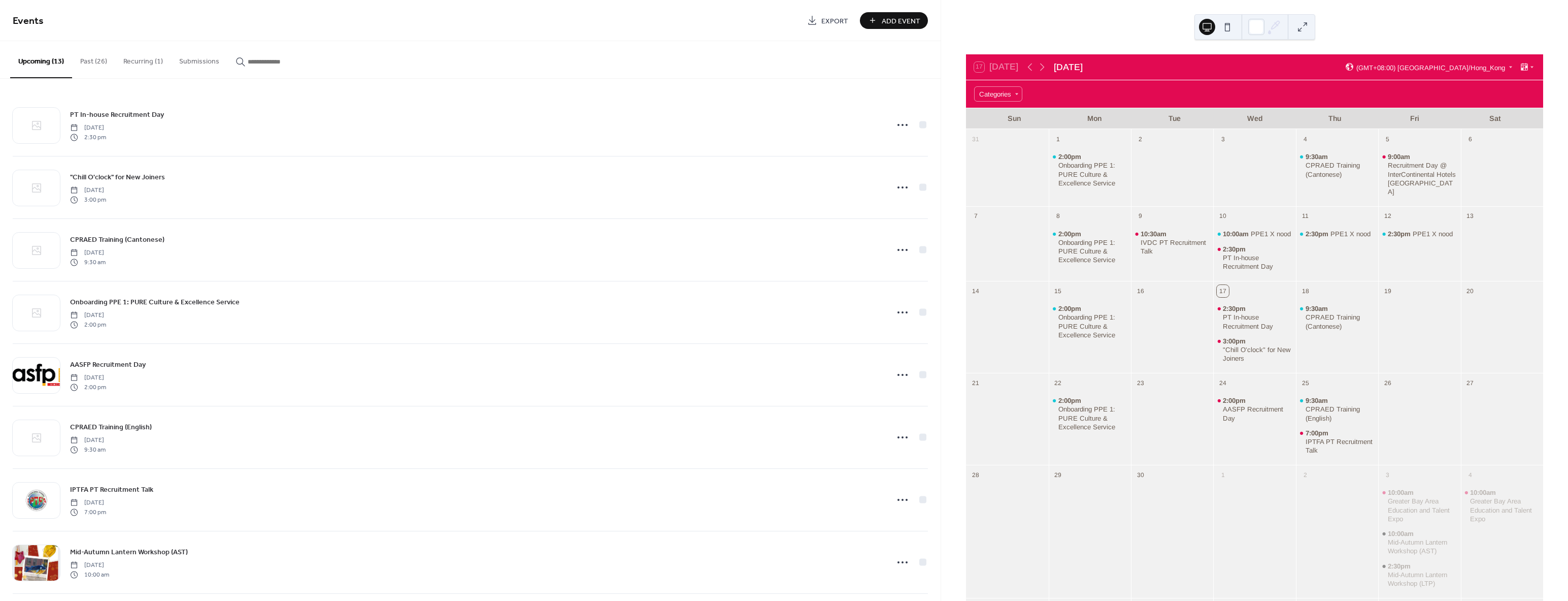
click at [81, 59] on button "Past (26)" at bounding box center [94, 59] width 43 height 36
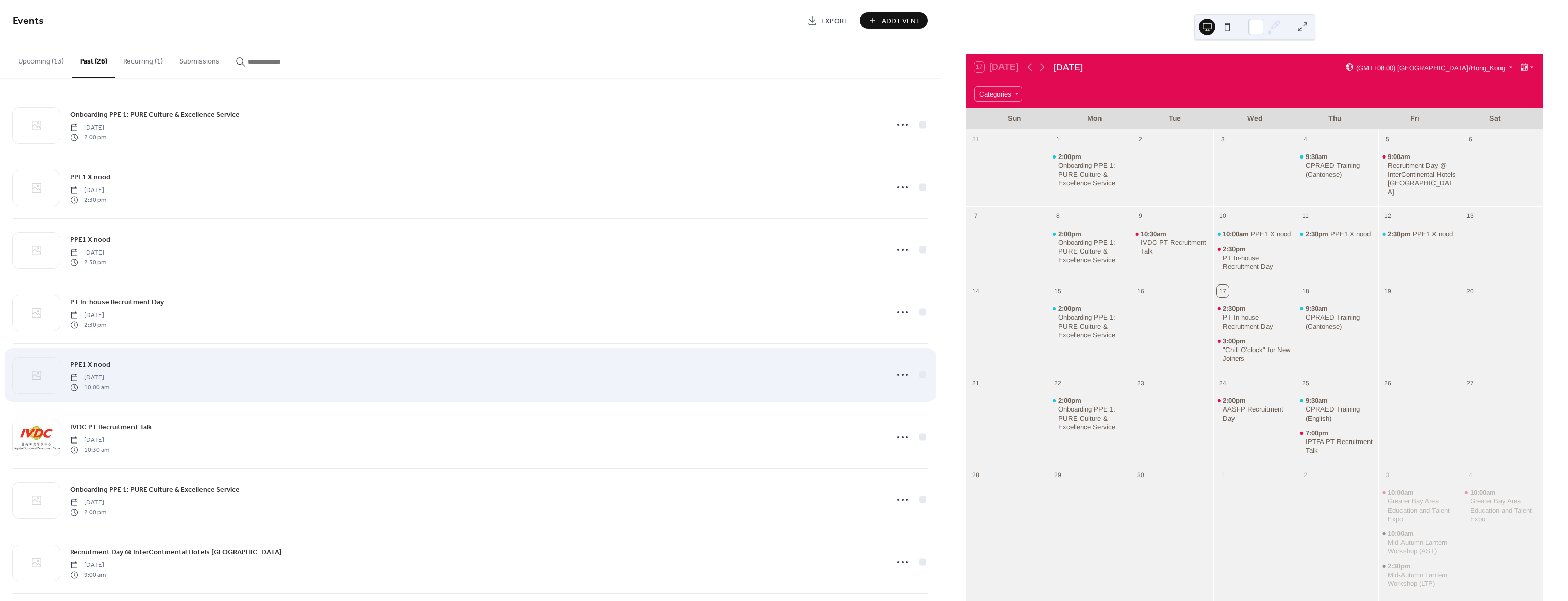
click at [96, 365] on span "PPE1 X nood" at bounding box center [90, 364] width 40 height 11
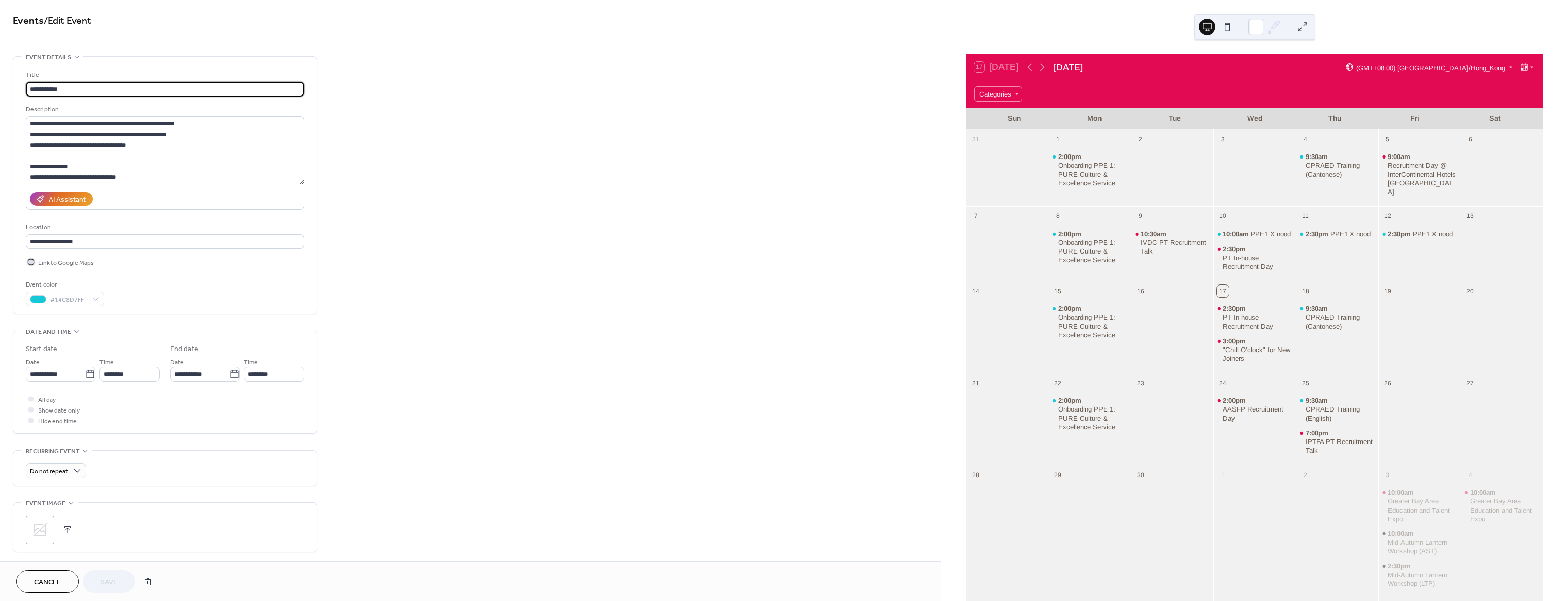
click at [31, 261] on icon at bounding box center [31, 261] width 3 height 3
click at [107, 579] on span "Save" at bounding box center [109, 582] width 17 height 11
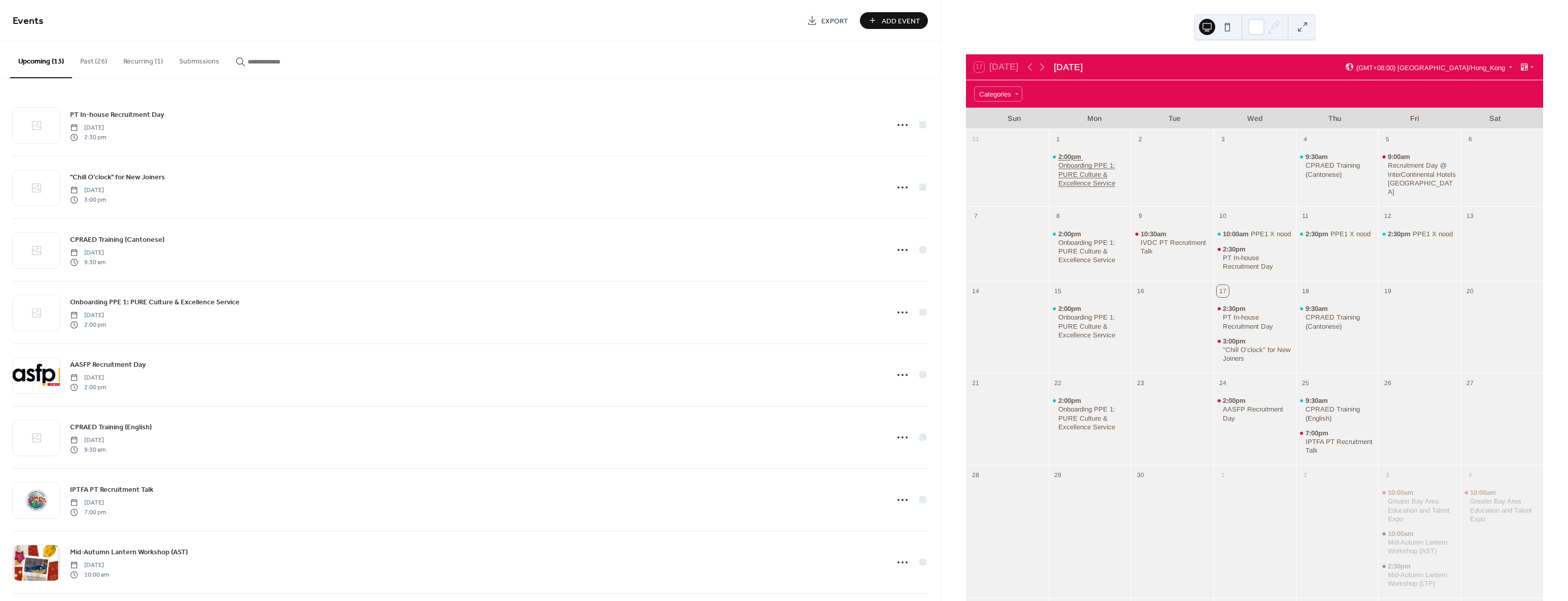
click at [1074, 178] on div "Onboarding PPE 1: PURE Culture & Excellence Service" at bounding box center [1093, 174] width 69 height 26
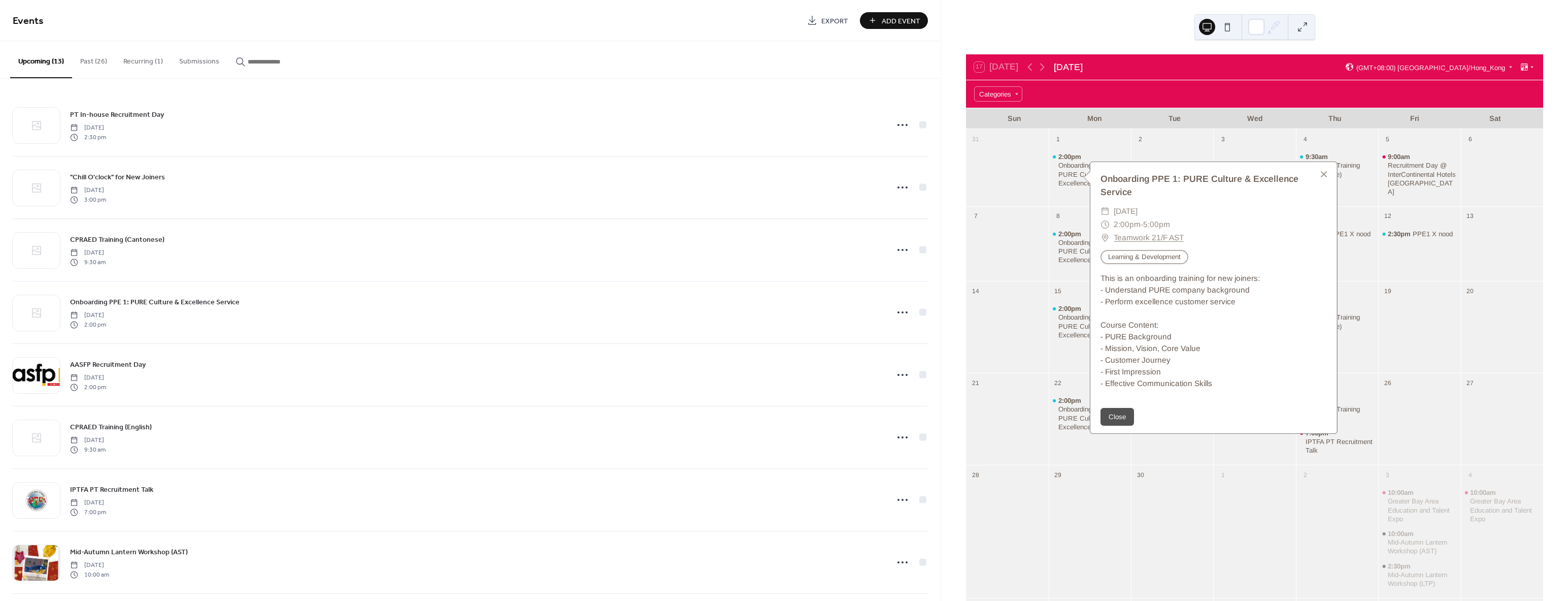
click at [1149, 145] on div "2" at bounding box center [1172, 138] width 82 height 18
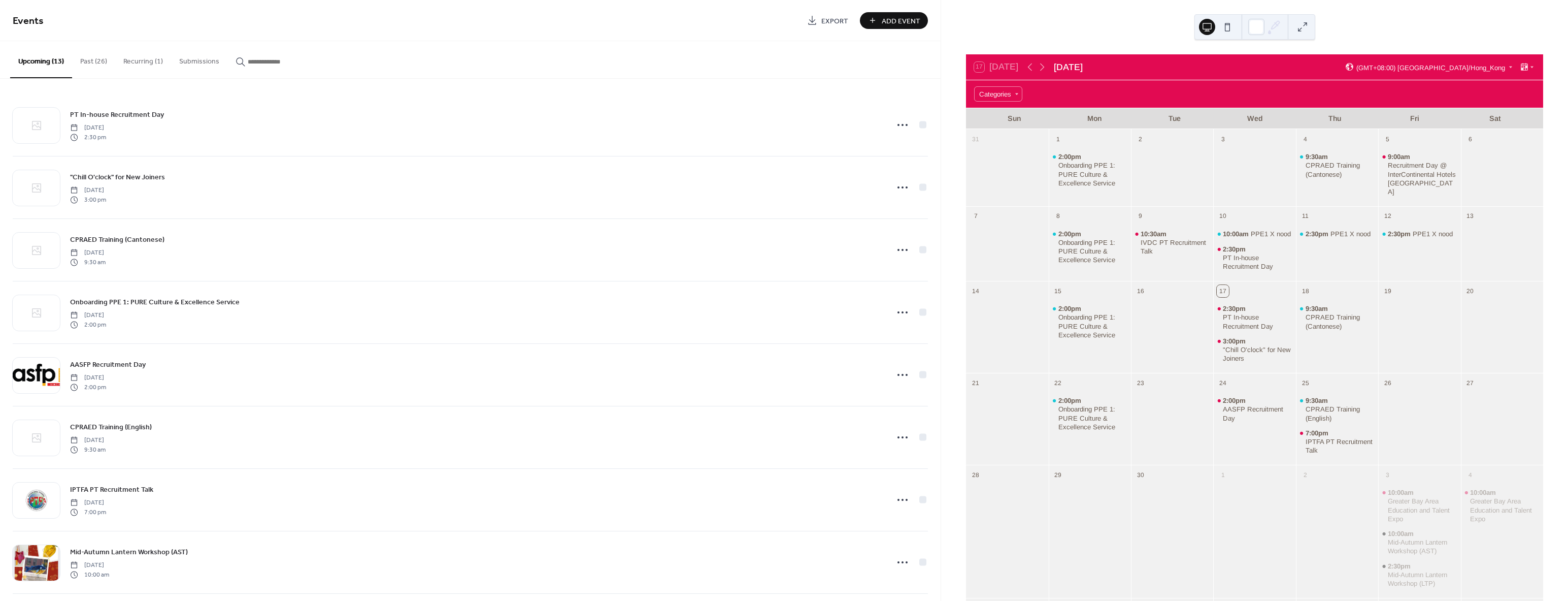
click at [98, 56] on button "Past (26)" at bounding box center [94, 59] width 43 height 36
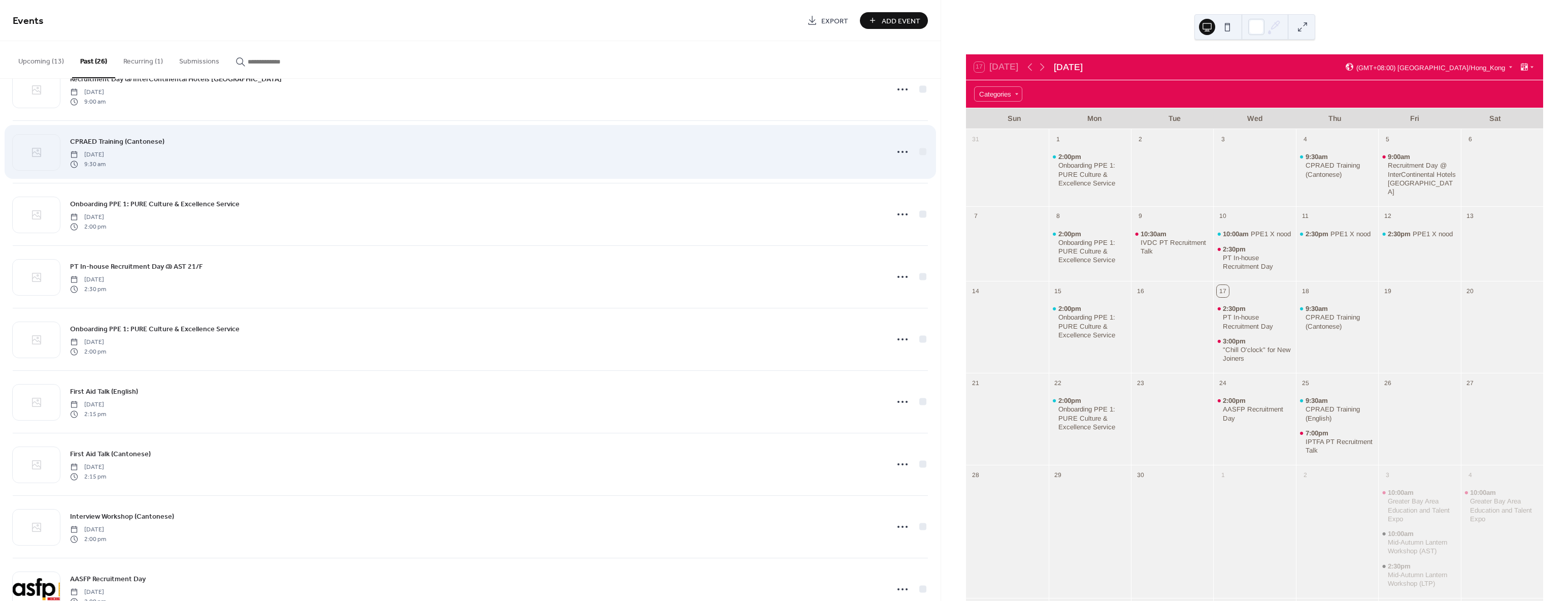
scroll to position [472, 0]
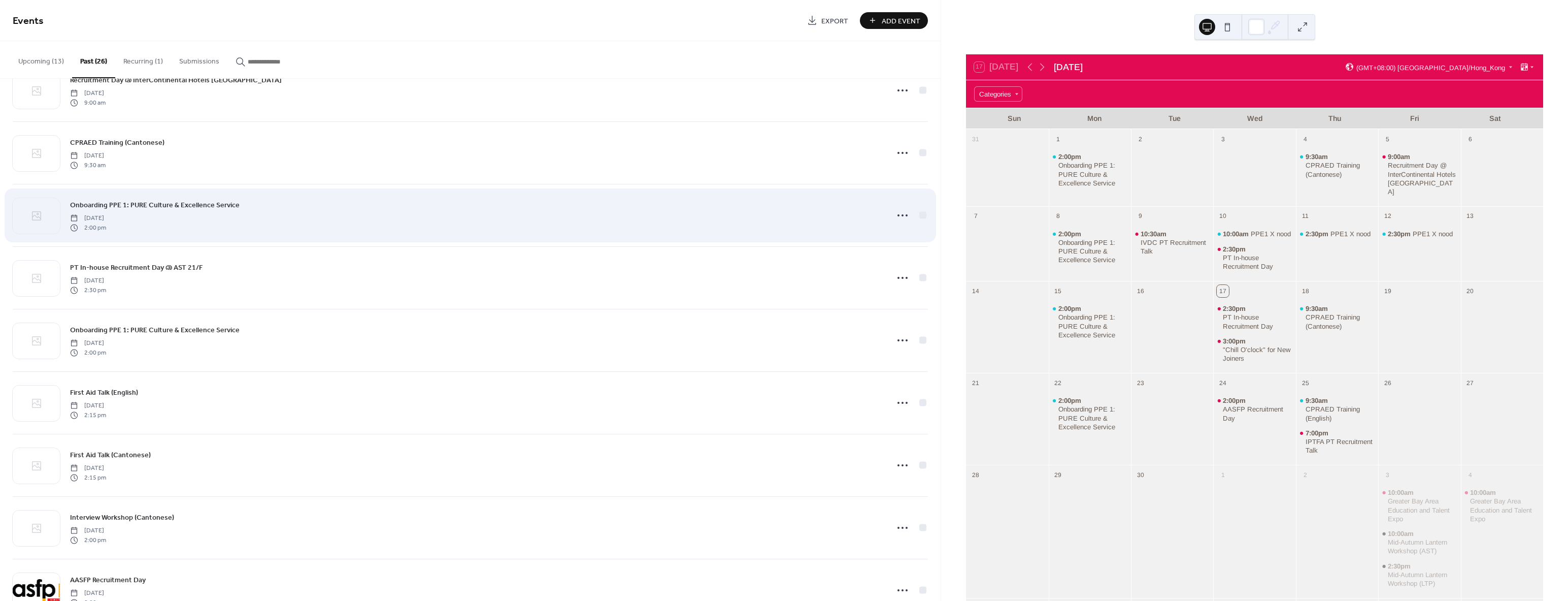
click at [138, 207] on span "Onboarding PPE 1: PURE Culture & Excellence Service" at bounding box center [154, 205] width 170 height 11
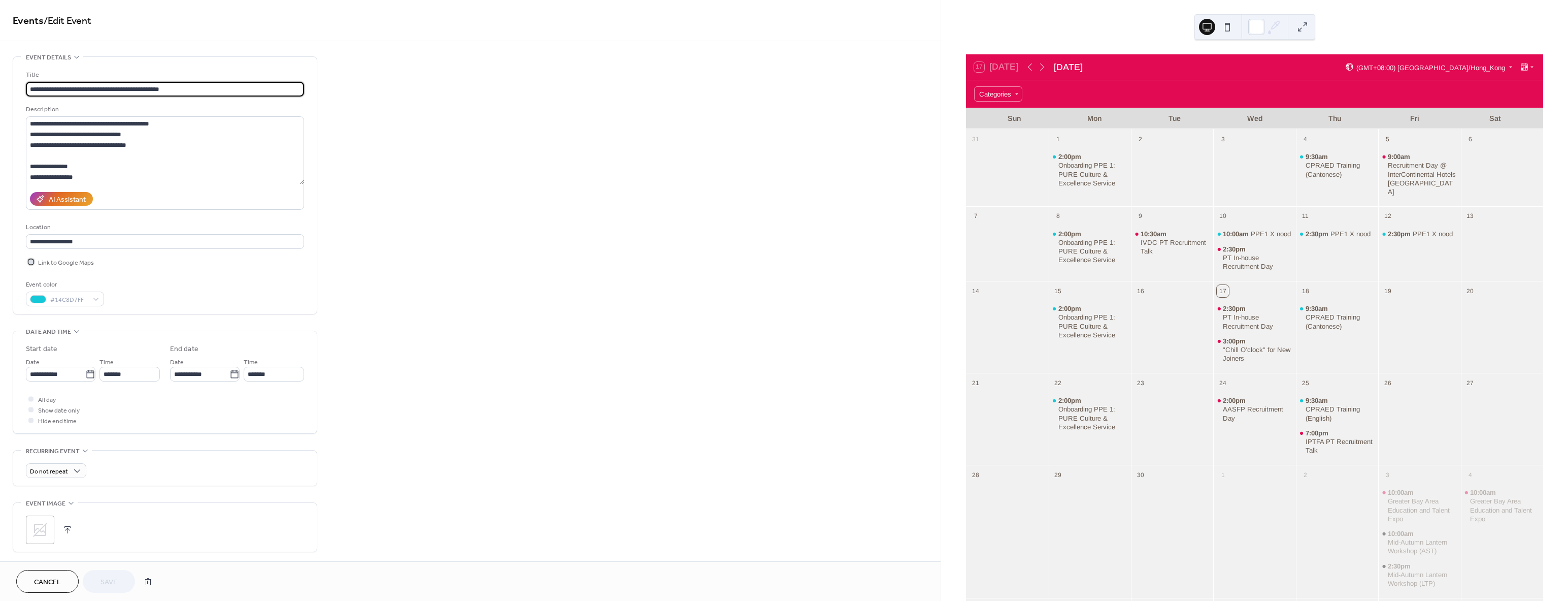
click at [30, 261] on icon at bounding box center [31, 261] width 3 height 3
click at [116, 581] on span "Save" at bounding box center [109, 582] width 17 height 11
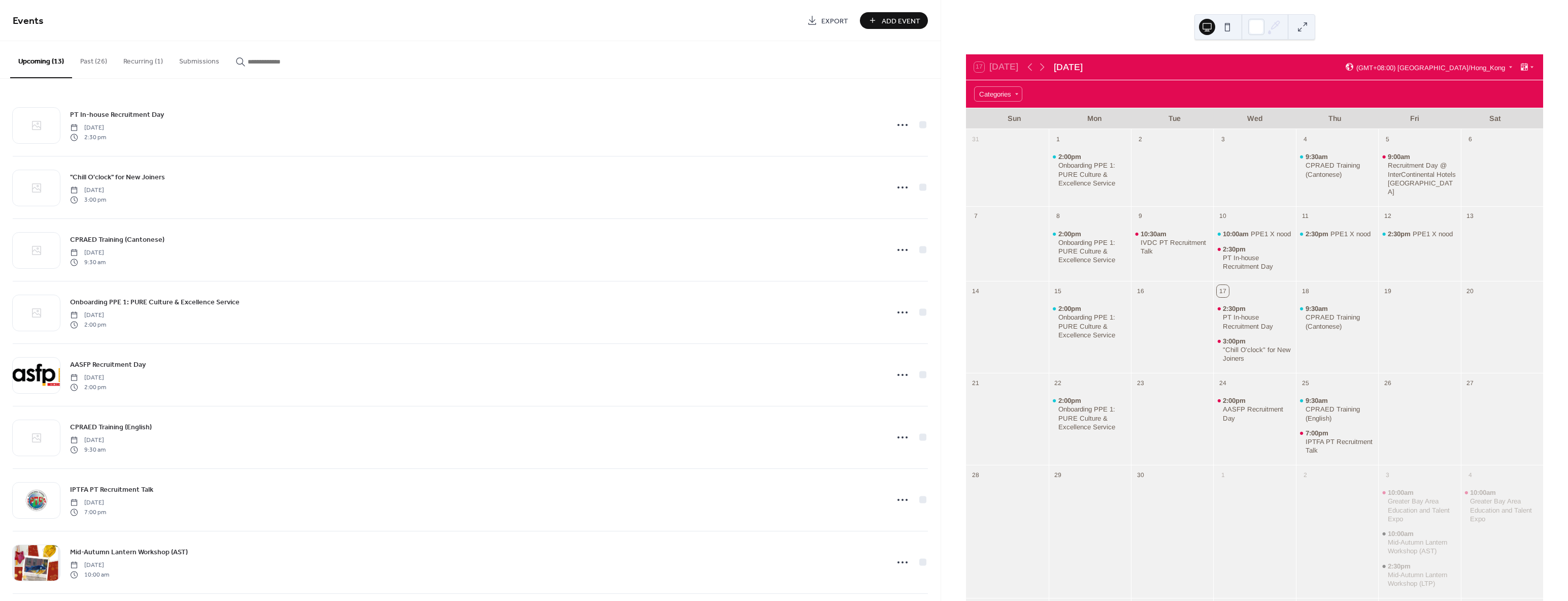
click at [93, 60] on button "Past (26)" at bounding box center [94, 59] width 43 height 36
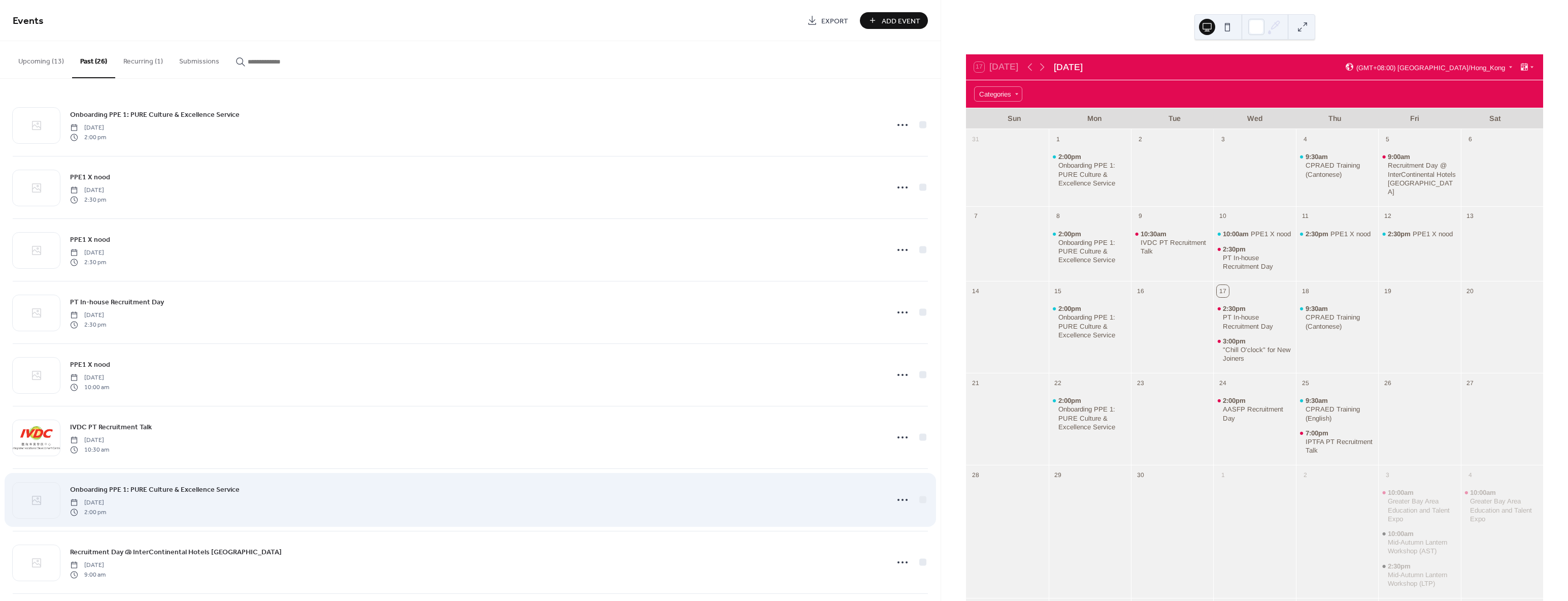
click at [93, 490] on span "Onboarding PPE 1: PURE Culture & Excellence Service" at bounding box center [154, 489] width 170 height 11
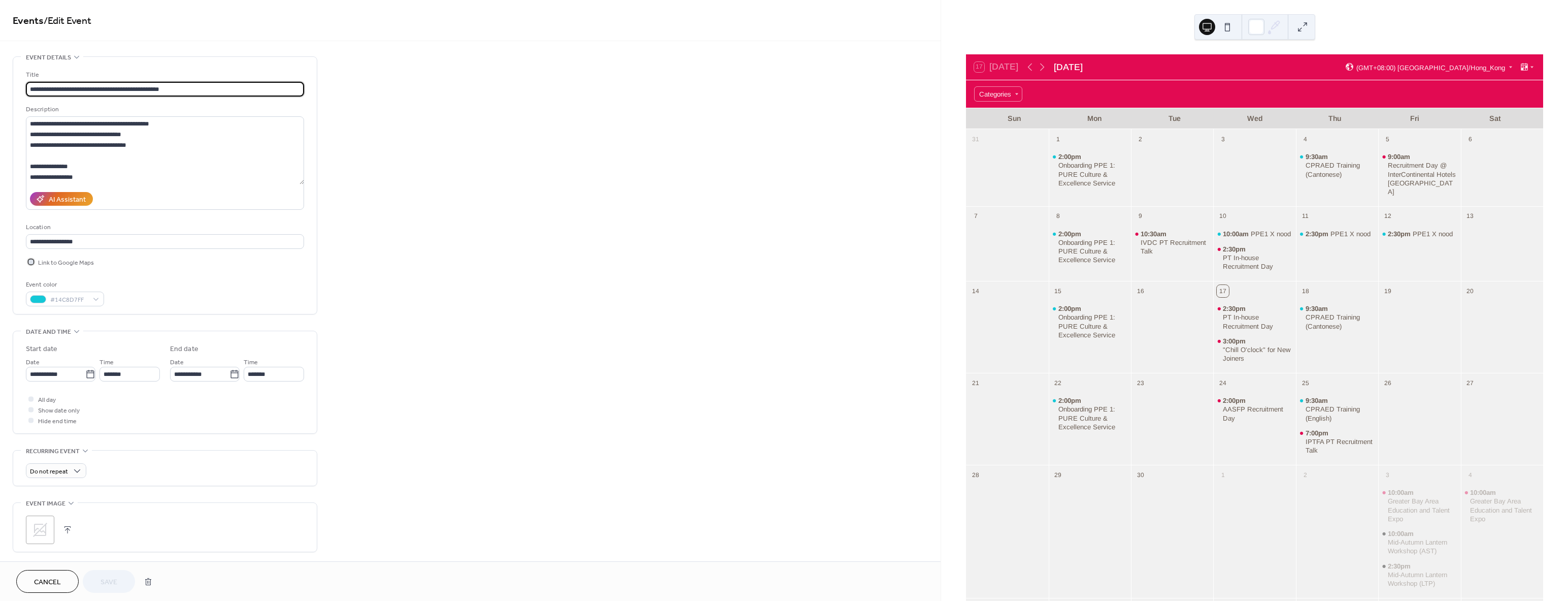
click at [33, 261] on div at bounding box center [31, 261] width 5 height 5
click at [114, 573] on button "Save" at bounding box center [109, 581] width 52 height 23
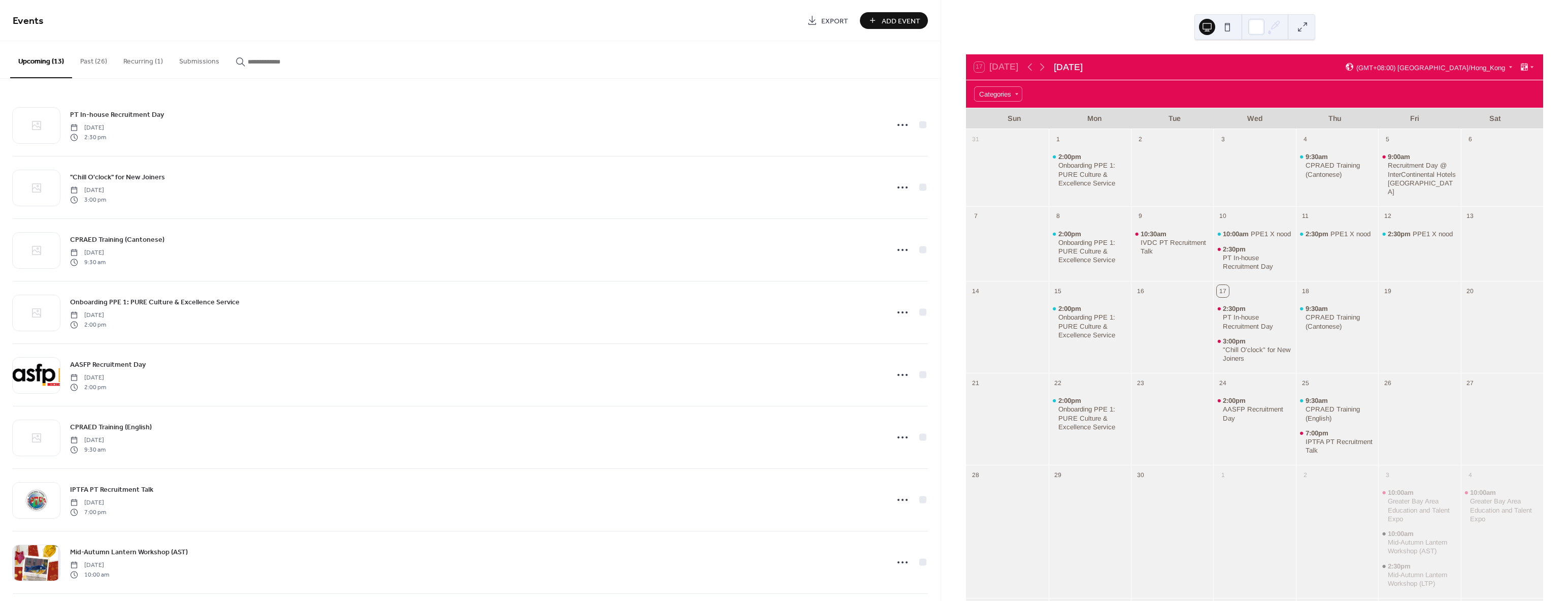
click at [93, 61] on button "Past (26)" at bounding box center [94, 59] width 43 height 36
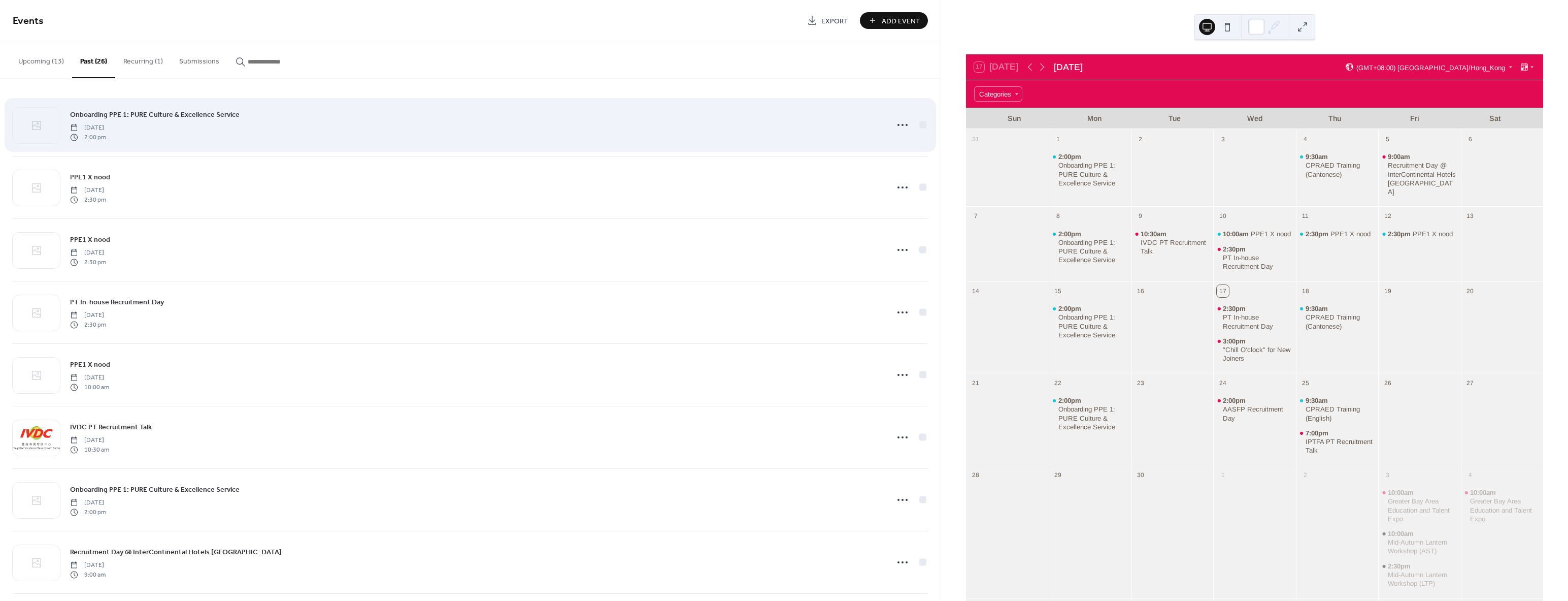
click at [152, 113] on span "Onboarding PPE 1: PURE Culture & Excellence Service" at bounding box center [154, 115] width 170 height 11
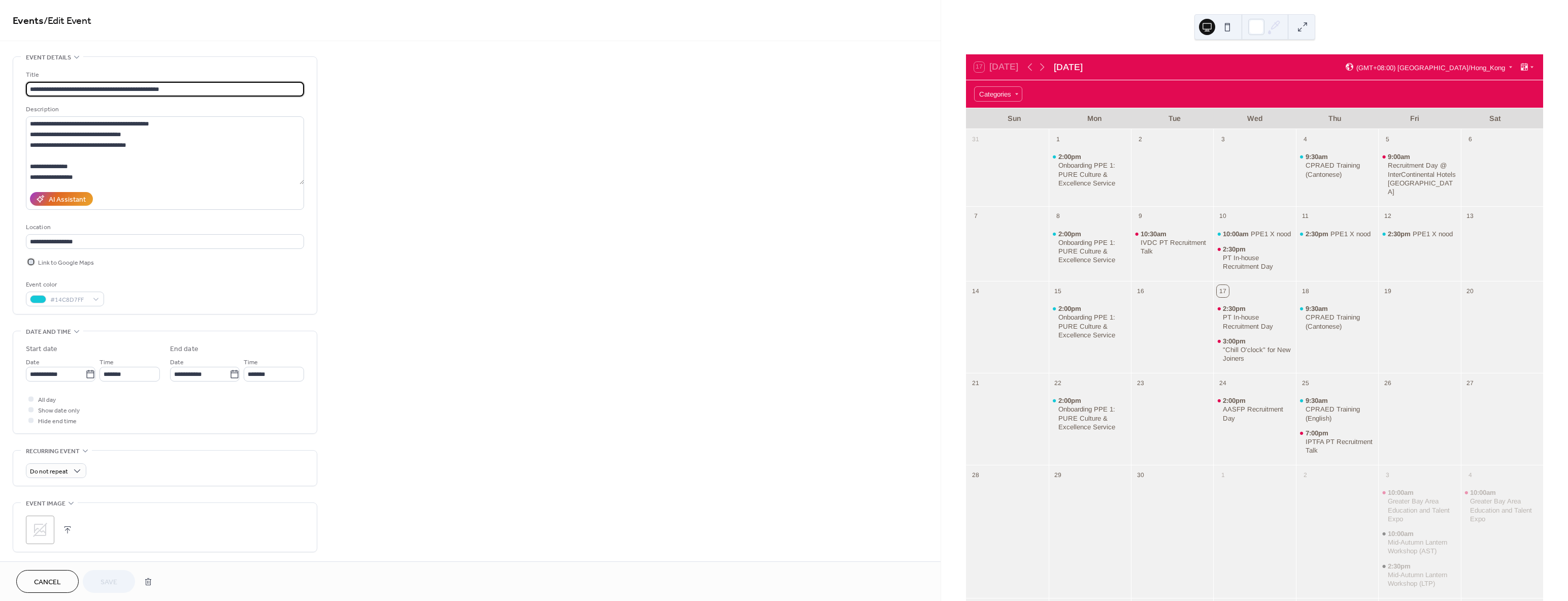
click at [31, 262] on icon at bounding box center [31, 261] width 3 height 3
click at [112, 581] on span "Save" at bounding box center [109, 582] width 17 height 11
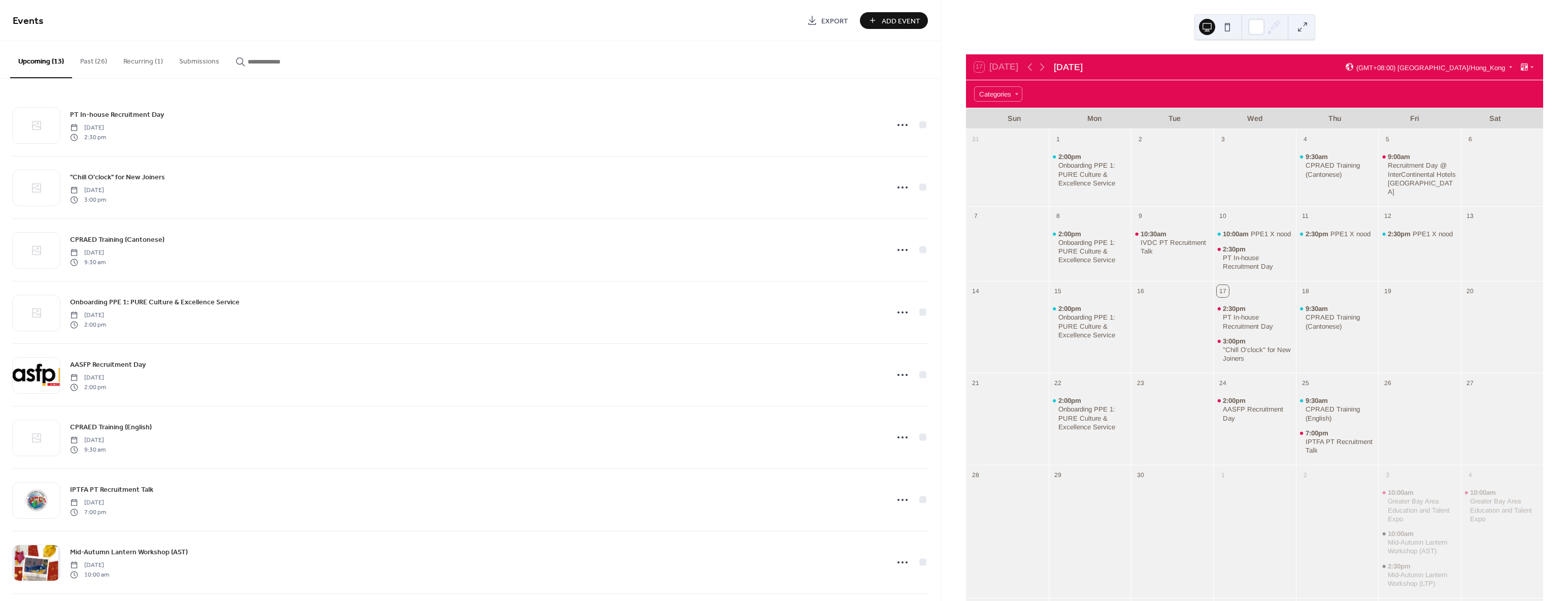
click at [93, 63] on button "Past (26)" at bounding box center [94, 59] width 43 height 36
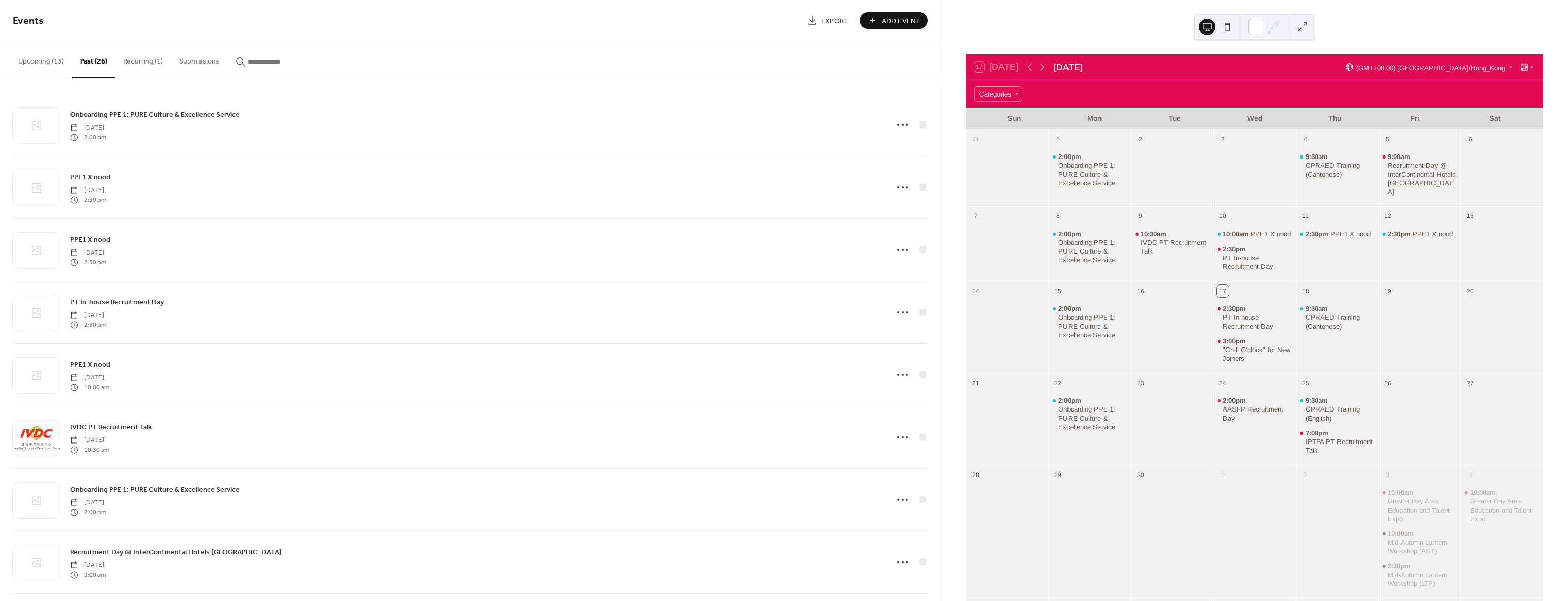
click at [41, 59] on button "Upcoming (13)" at bounding box center [41, 59] width 62 height 36
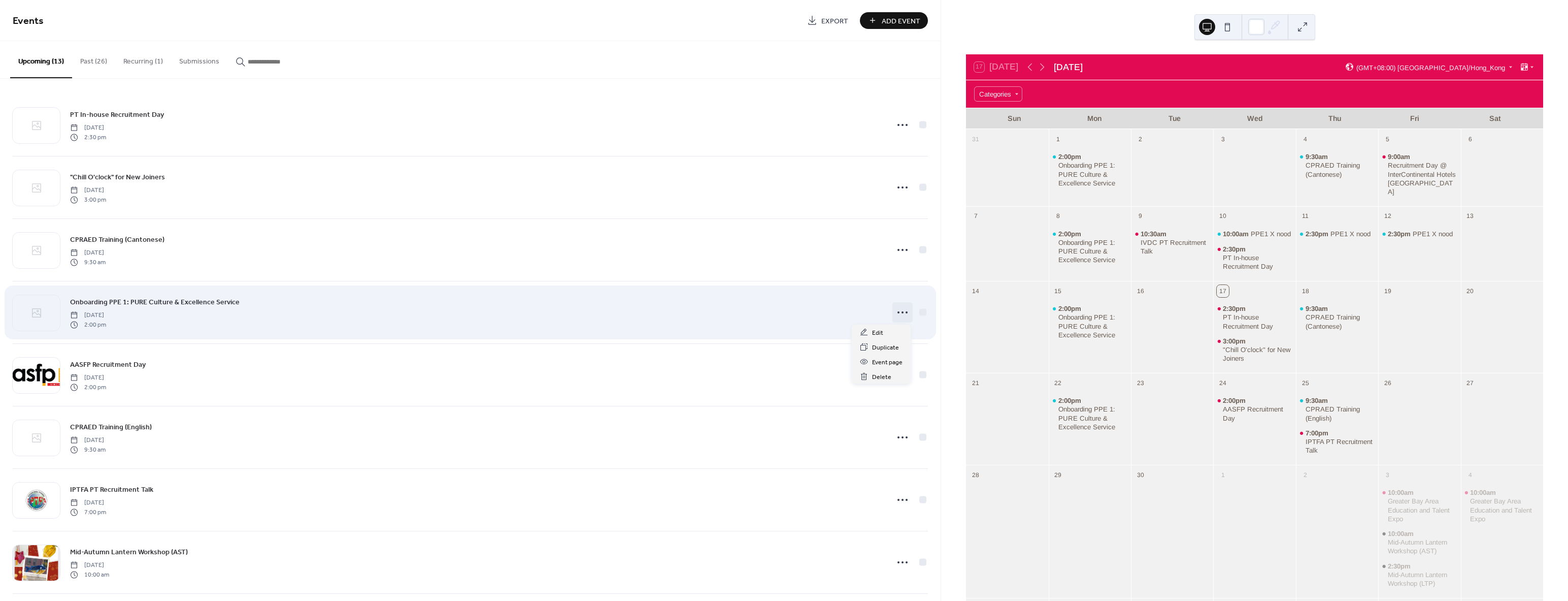
click at [901, 311] on circle at bounding box center [902, 312] width 2 height 2
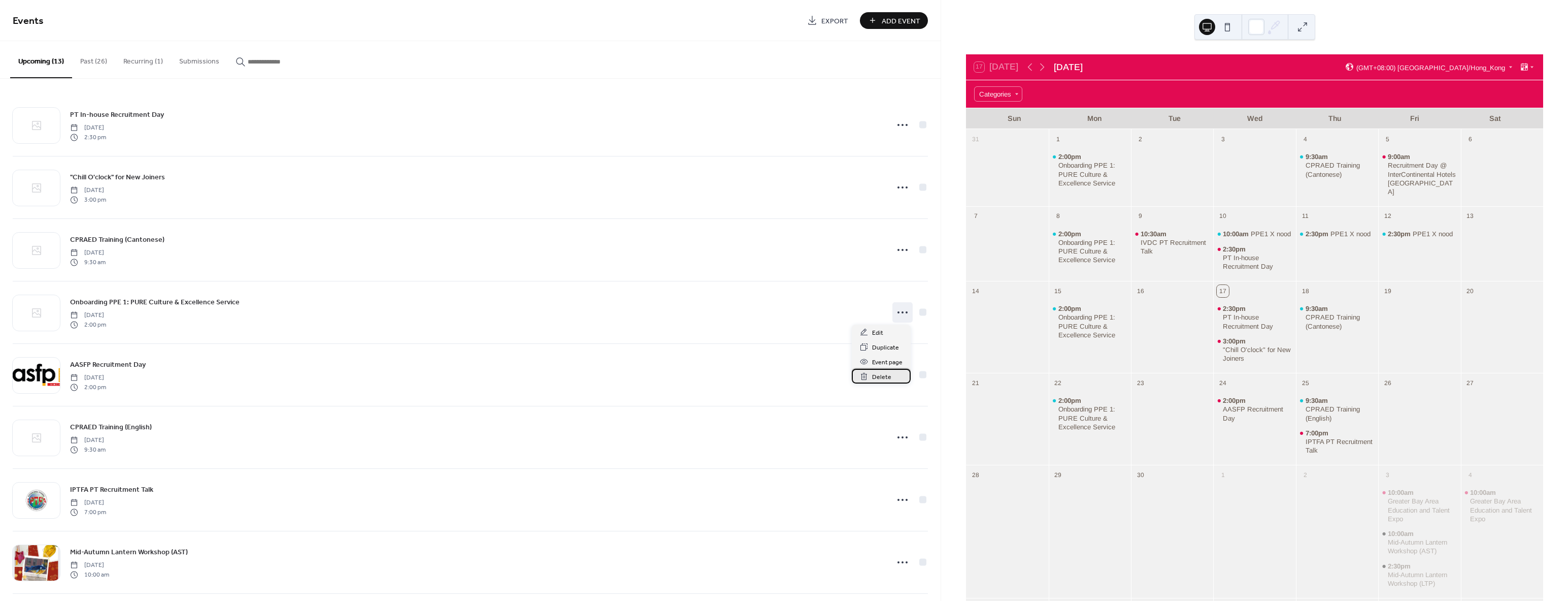
click at [875, 381] on span "Delete" at bounding box center [882, 377] width 19 height 11
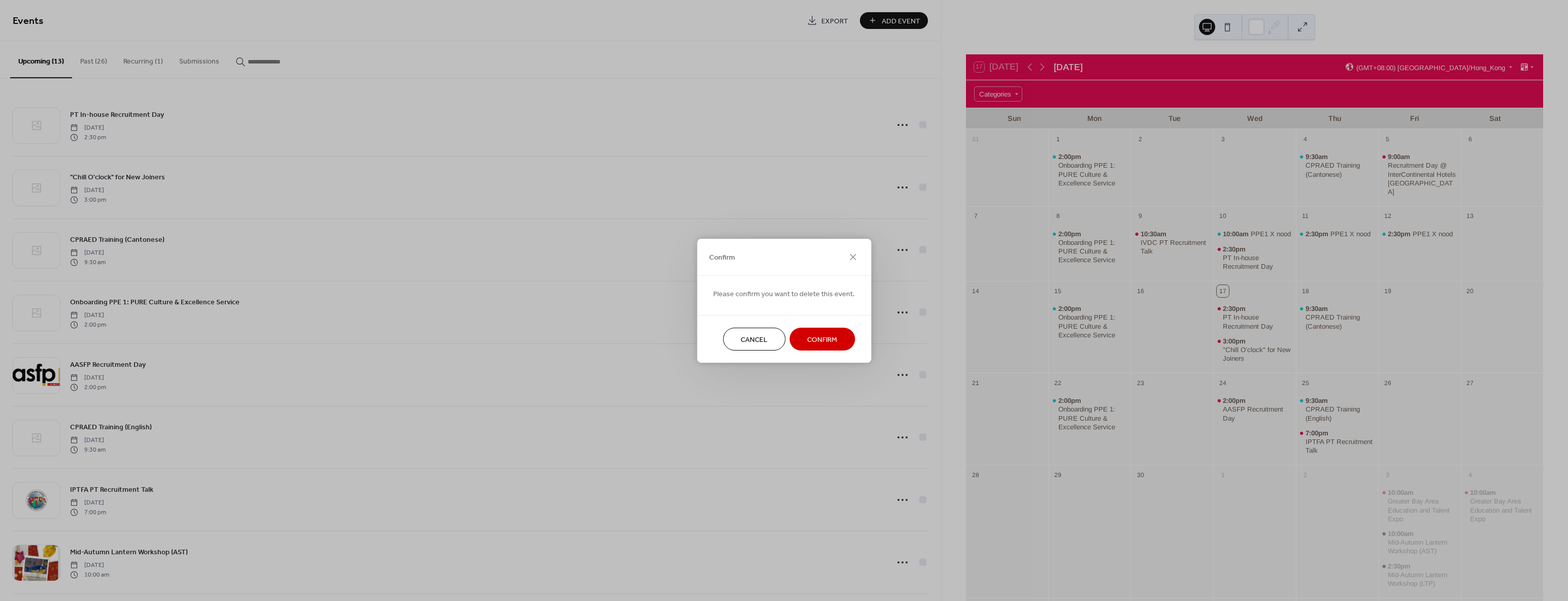
click at [814, 341] on span "Confirm" at bounding box center [822, 339] width 30 height 11
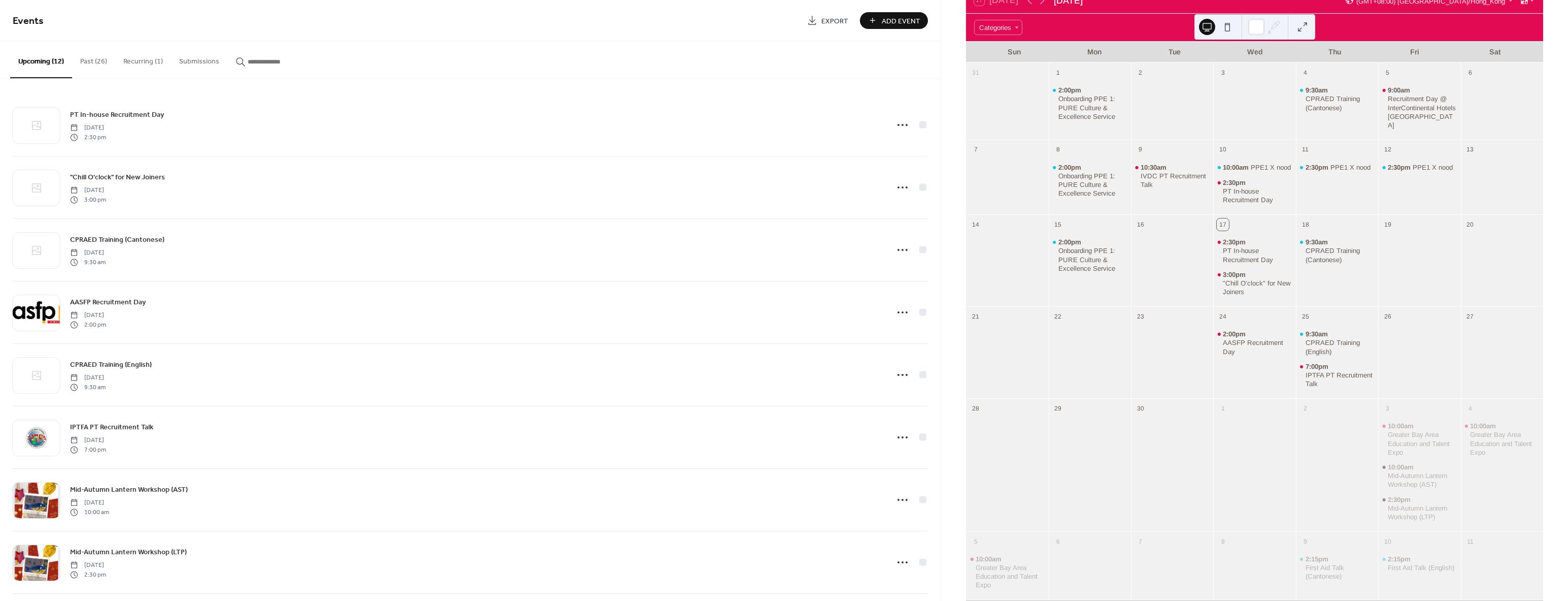
scroll to position [90, 0]
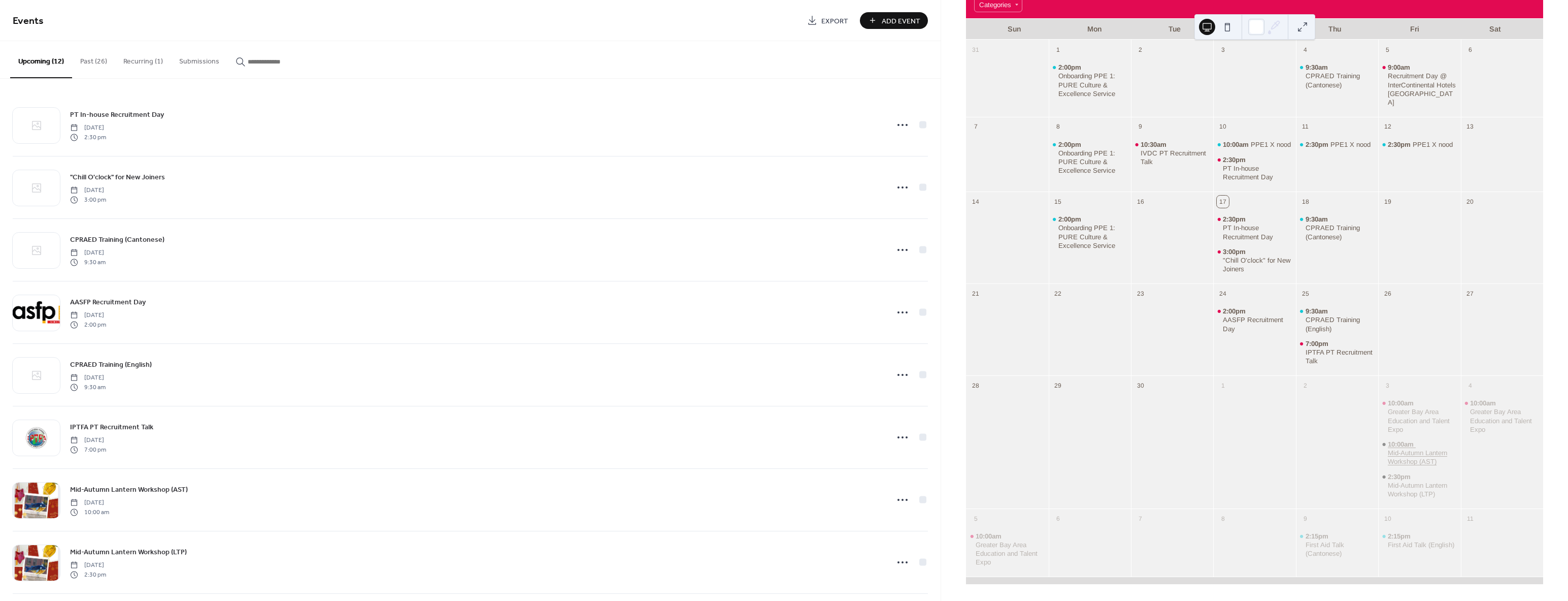
click at [1395, 450] on div "Mid-Autumn Lantern Workshop (AST)" at bounding box center [1422, 457] width 69 height 17
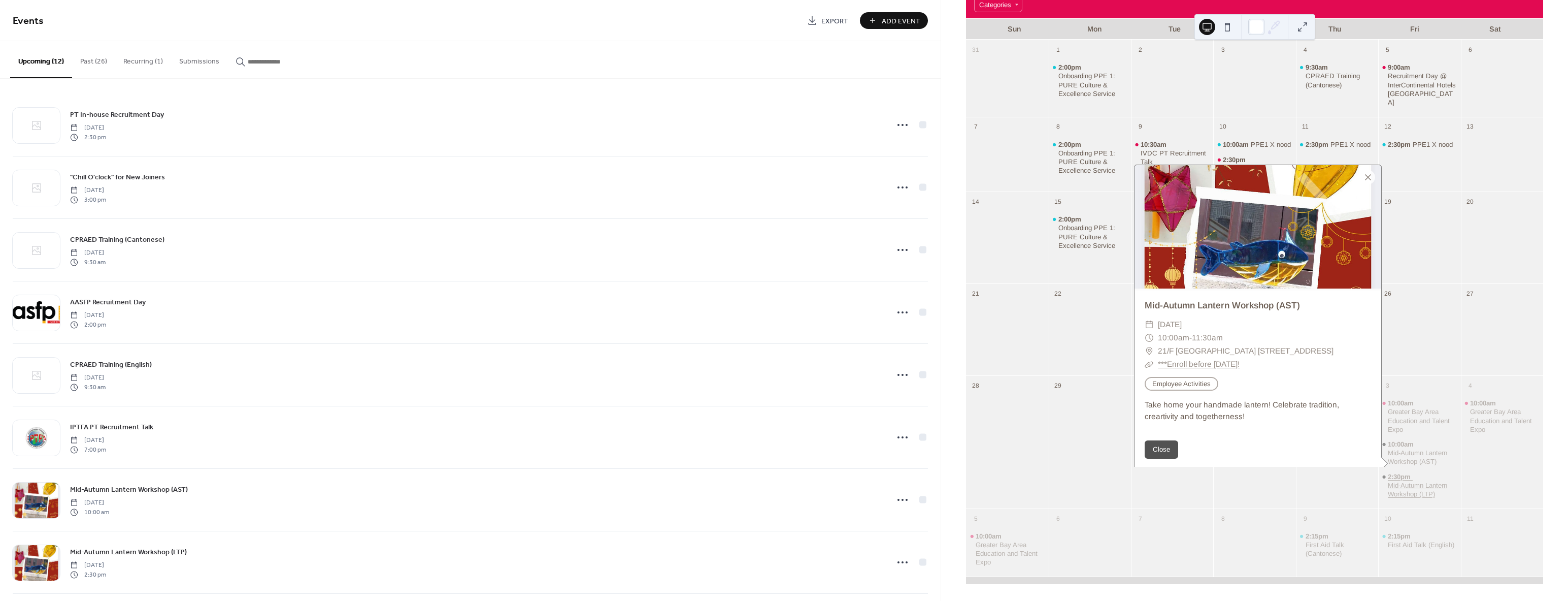
click at [1406, 476] on span "2:30pm" at bounding box center [1400, 477] width 25 height 9
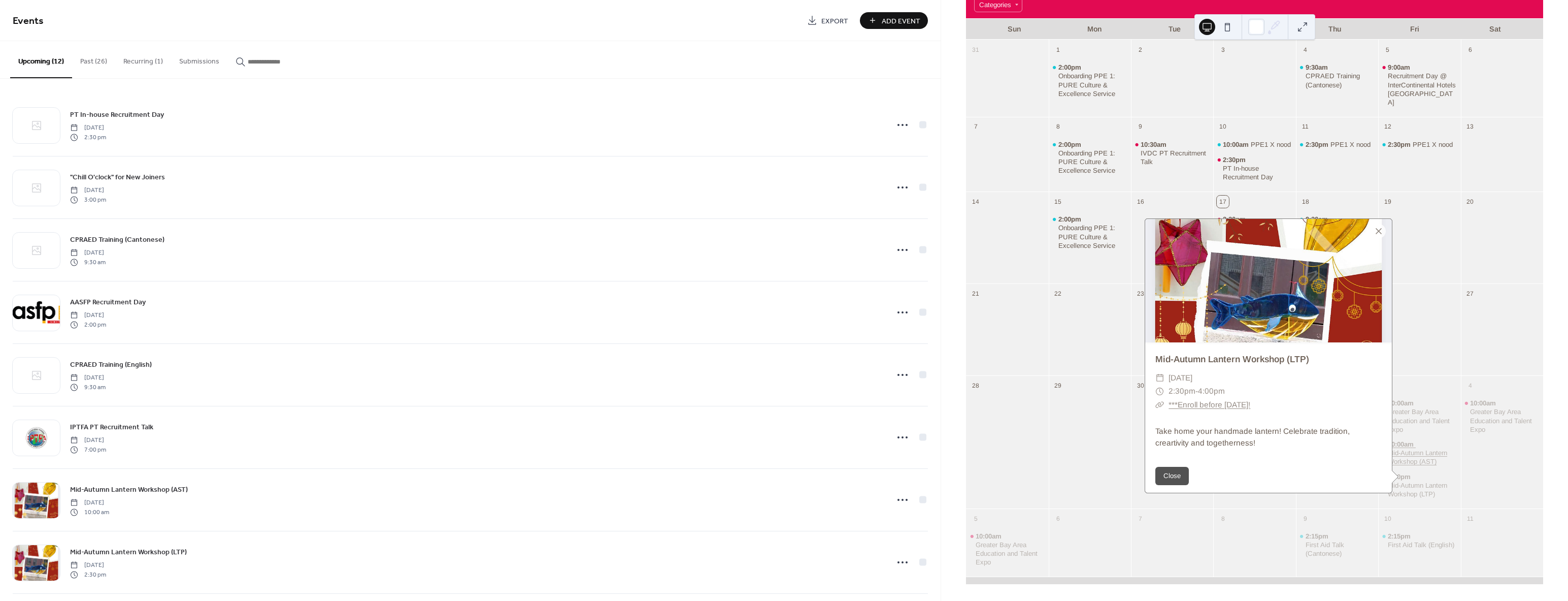
click at [1417, 452] on div "Mid-Autumn Lantern Workshop (AST)" at bounding box center [1422, 457] width 69 height 17
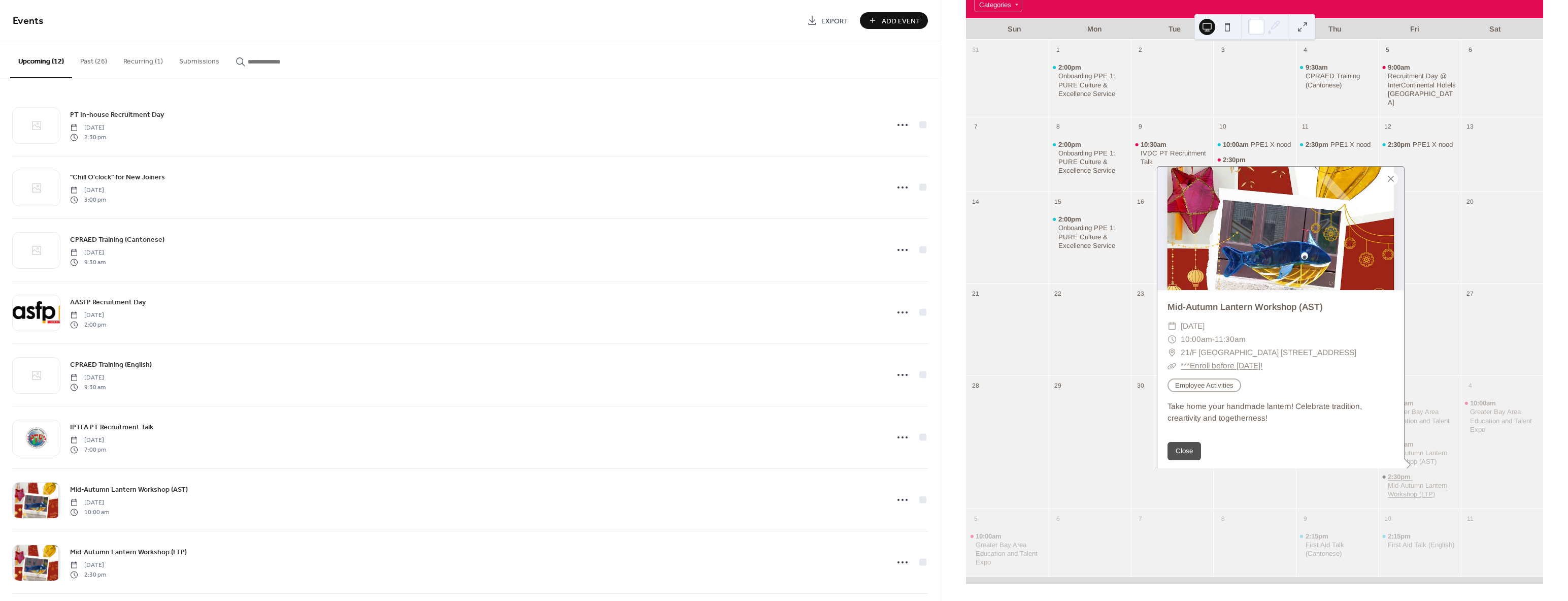
click at [1394, 484] on div "Mid-Autumn Lantern Workshop (LTP)" at bounding box center [1422, 490] width 69 height 17
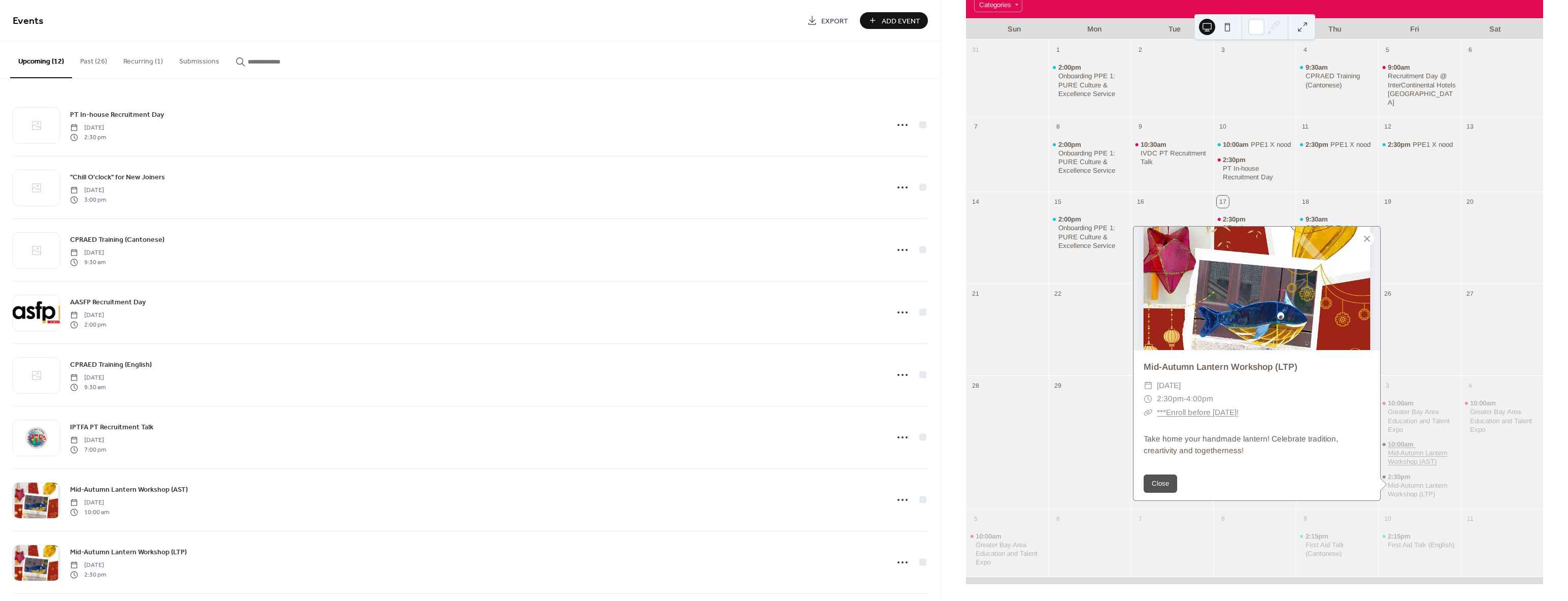
click at [1420, 447] on div "10:00am Mid-Autumn Lantern Workshop (AST)" at bounding box center [1422, 453] width 69 height 26
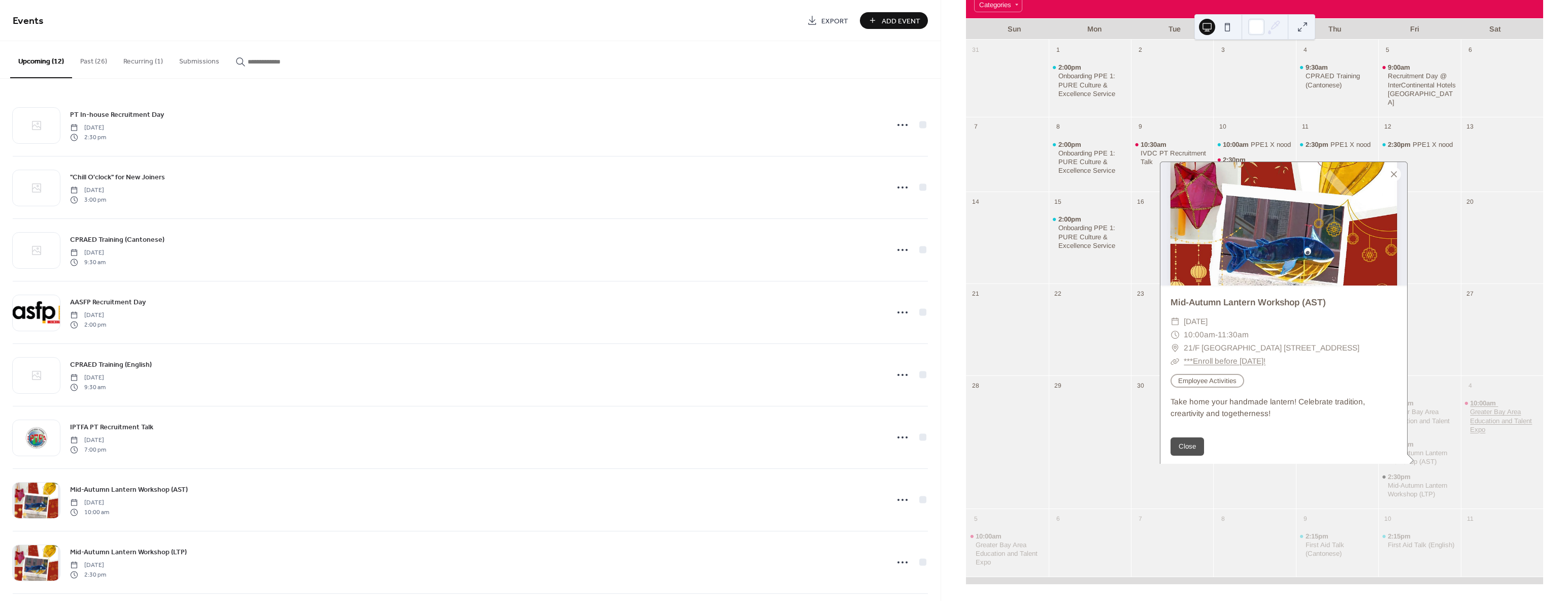
click at [1476, 413] on div "Greater Bay Area Education and Talent Expo" at bounding box center [1504, 420] width 69 height 26
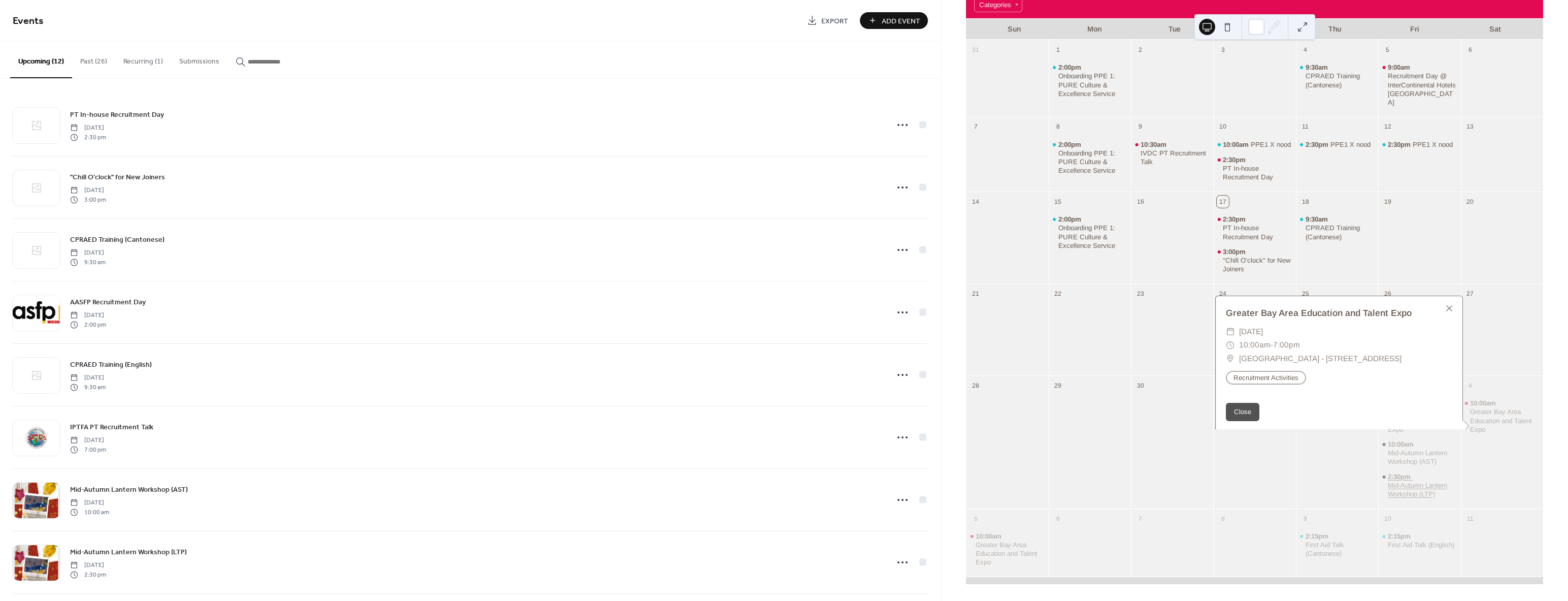
click at [1401, 476] on span "2:30pm" at bounding box center [1400, 477] width 25 height 9
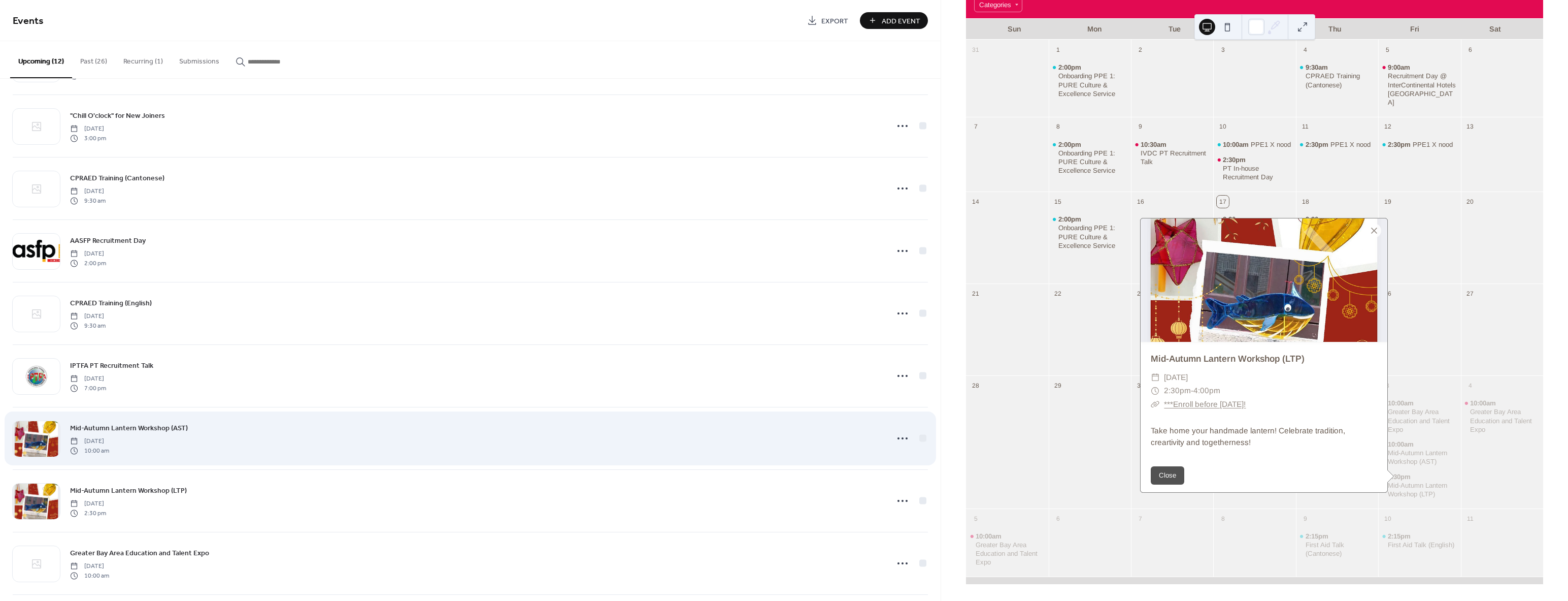
scroll to position [258, 0]
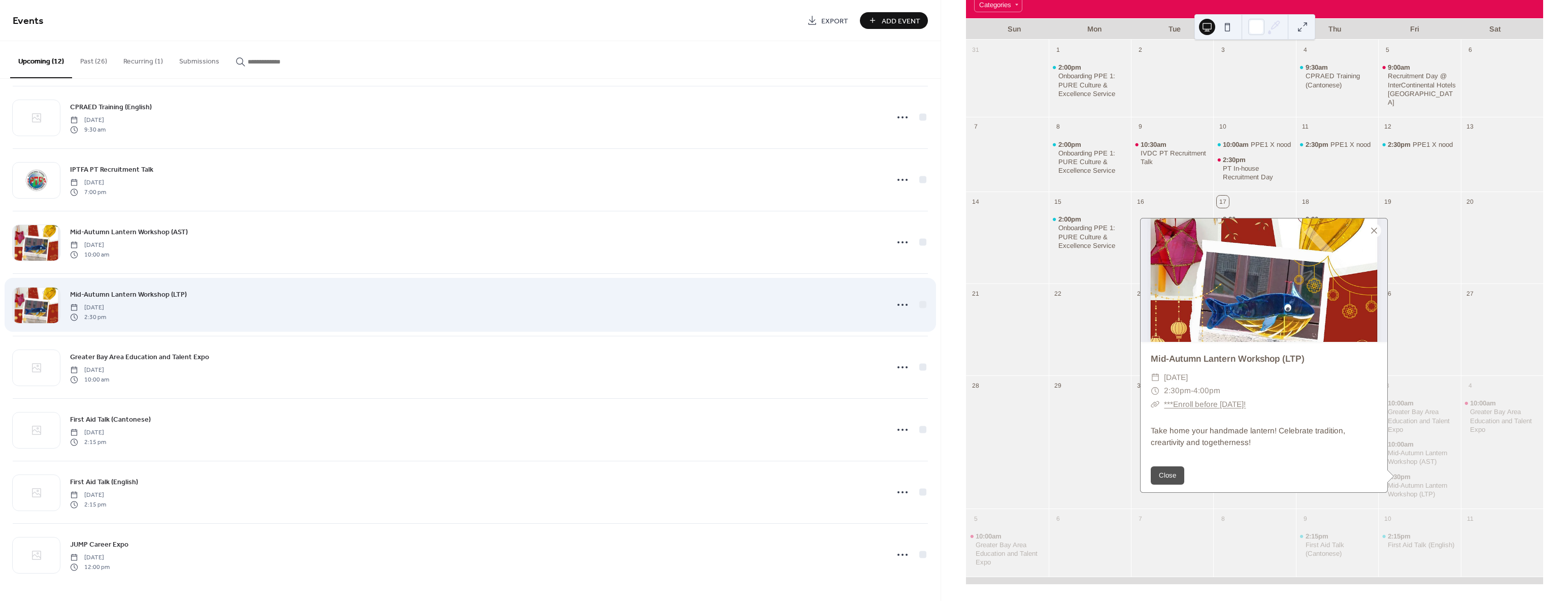
click at [297, 302] on div "Mid-Autumn Lantern Workshop (LTP) Friday, October 3, 2025 2:30 pm" at bounding box center [476, 305] width 812 height 33
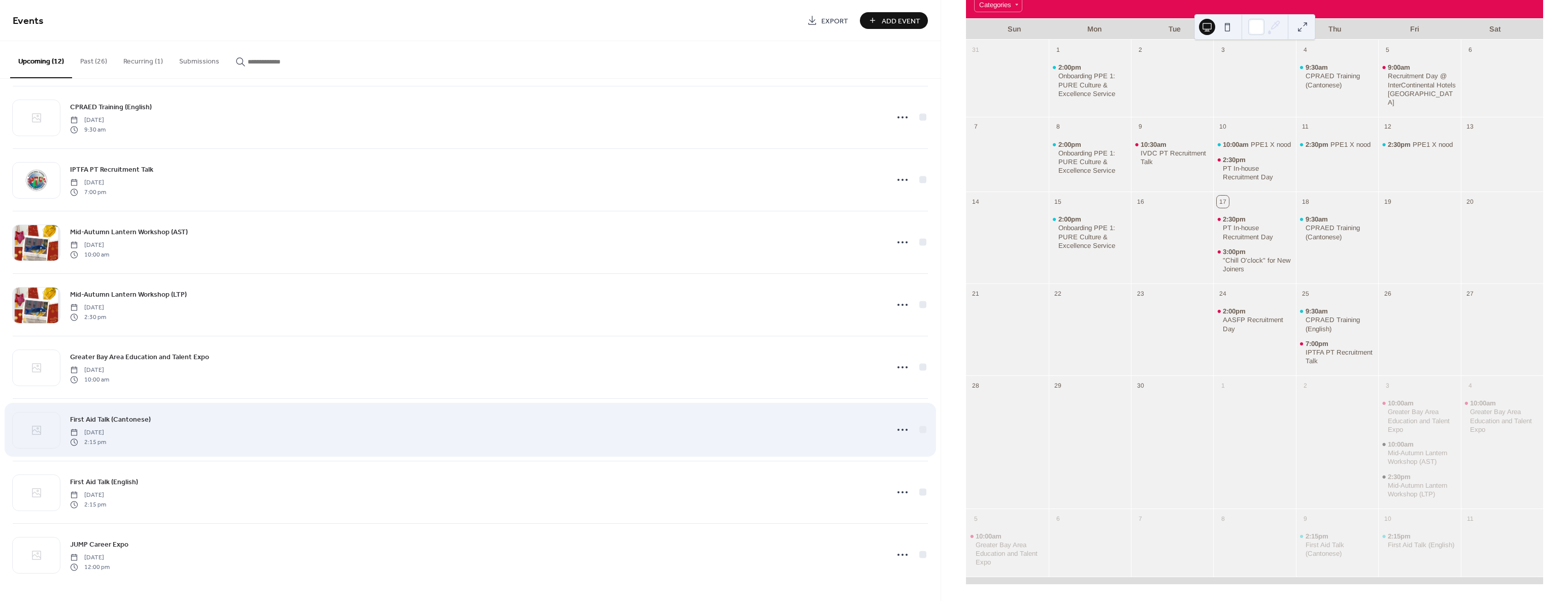
click at [191, 440] on div "First Aid Talk (Cantonese) Thursday, October 9, 2025 2:15 pm" at bounding box center [476, 429] width 812 height 33
click at [191, 440] on div "First Aid Talk (Cantonese) Thursday, October 9, 2025 2:15 pm" at bounding box center [476, 429] width 812 height 33
click at [158, 416] on div "First Aid Talk (Cantonese) Thursday, October 9, 2025 2:15 pm" at bounding box center [476, 429] width 812 height 33
click at [126, 417] on span "First Aid Talk (Cantonese)" at bounding box center [110, 419] width 81 height 11
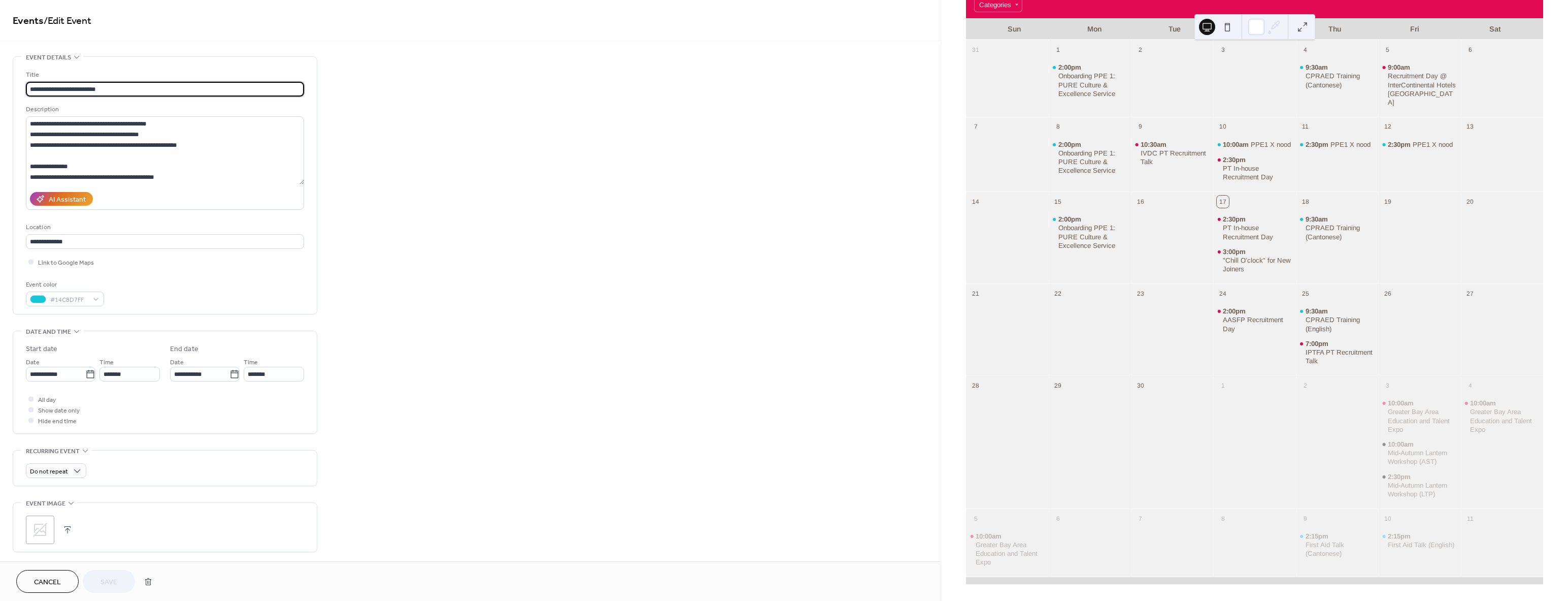
click at [1404, 24] on div "Fri" at bounding box center [1414, 29] width 80 height 21
click at [81, 243] on input "**********" at bounding box center [165, 242] width 278 height 15
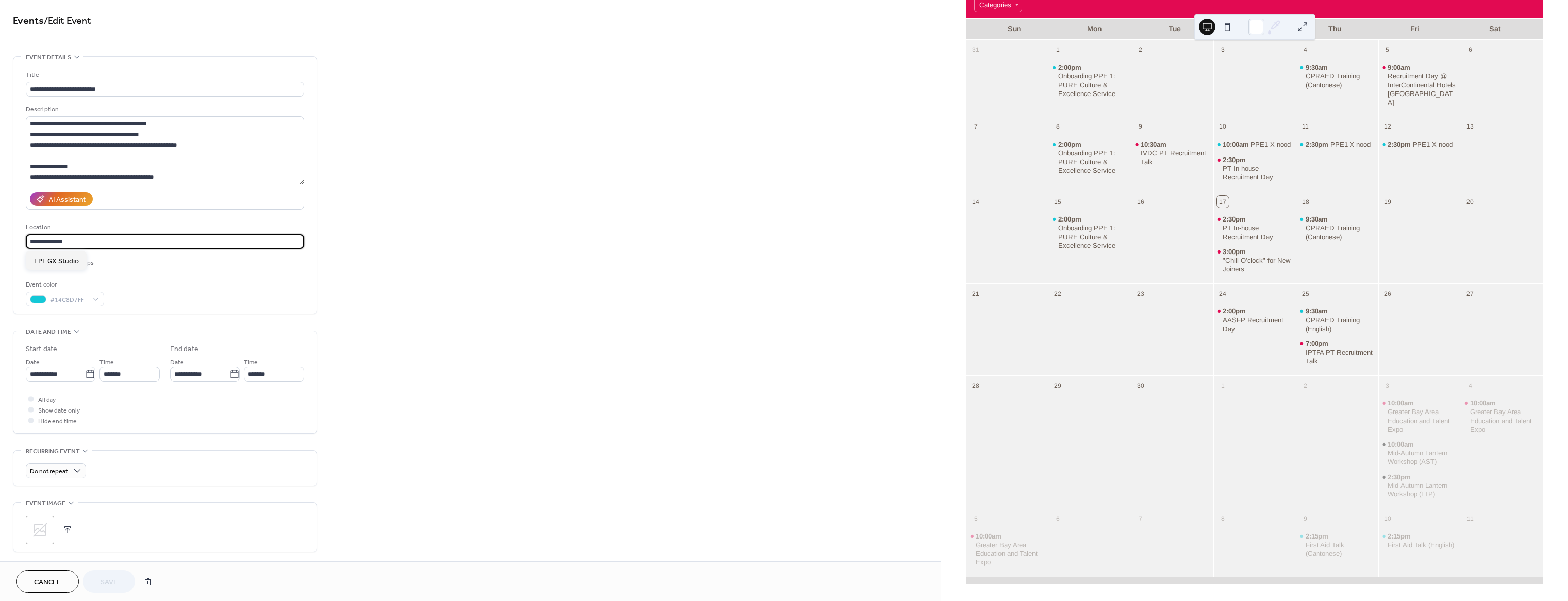
click at [138, 265] on div "Link to Google Maps" at bounding box center [165, 261] width 278 height 11
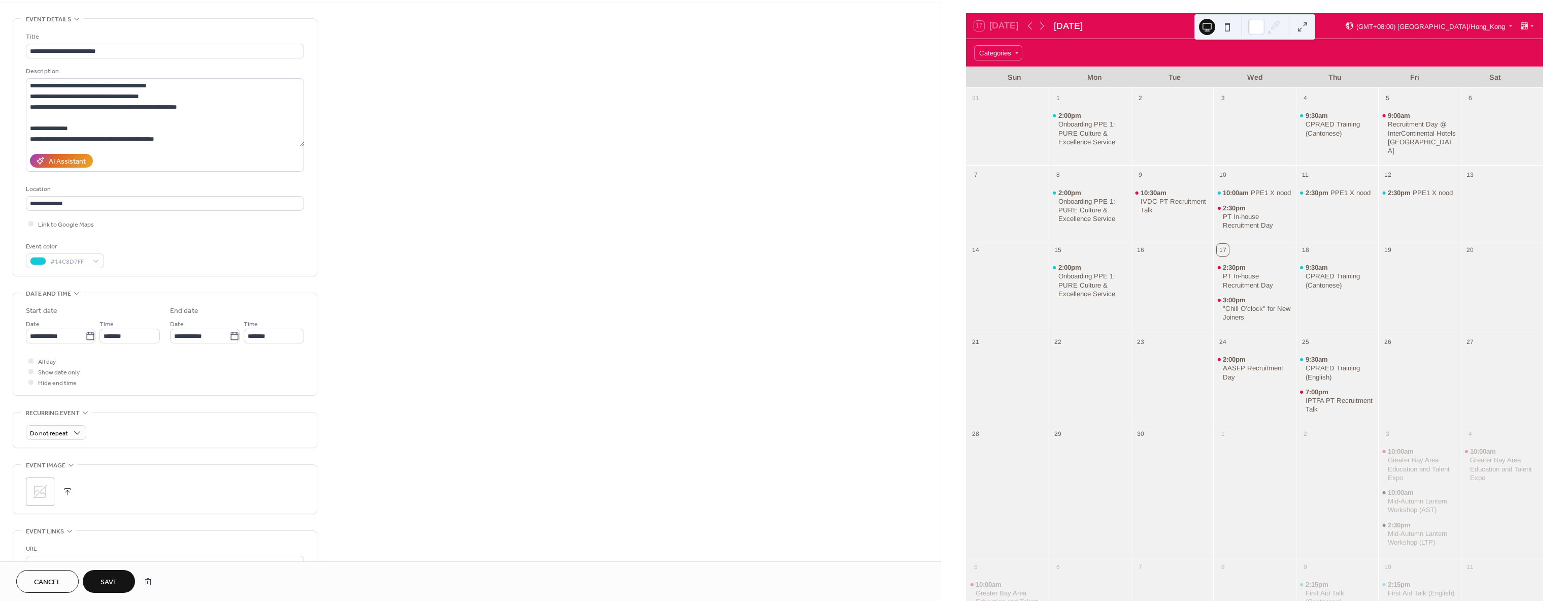
scroll to position [38, 0]
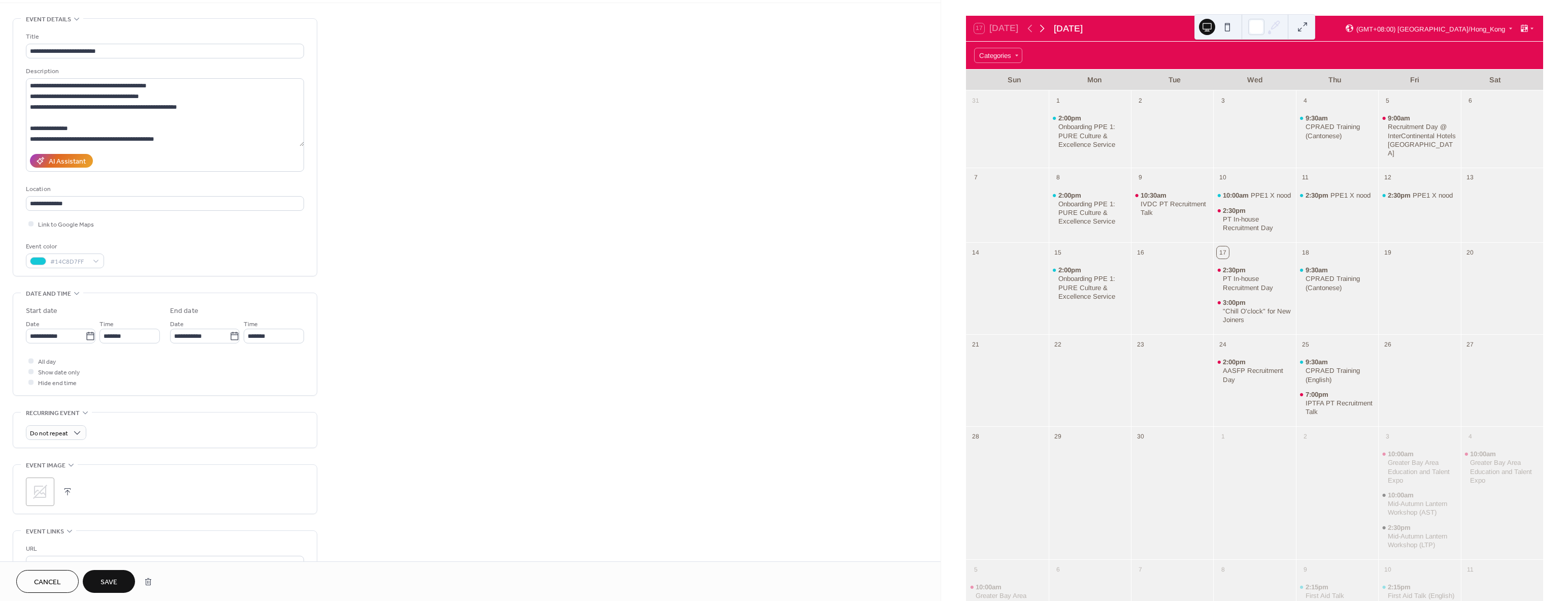
click at [1048, 27] on icon at bounding box center [1042, 28] width 12 height 12
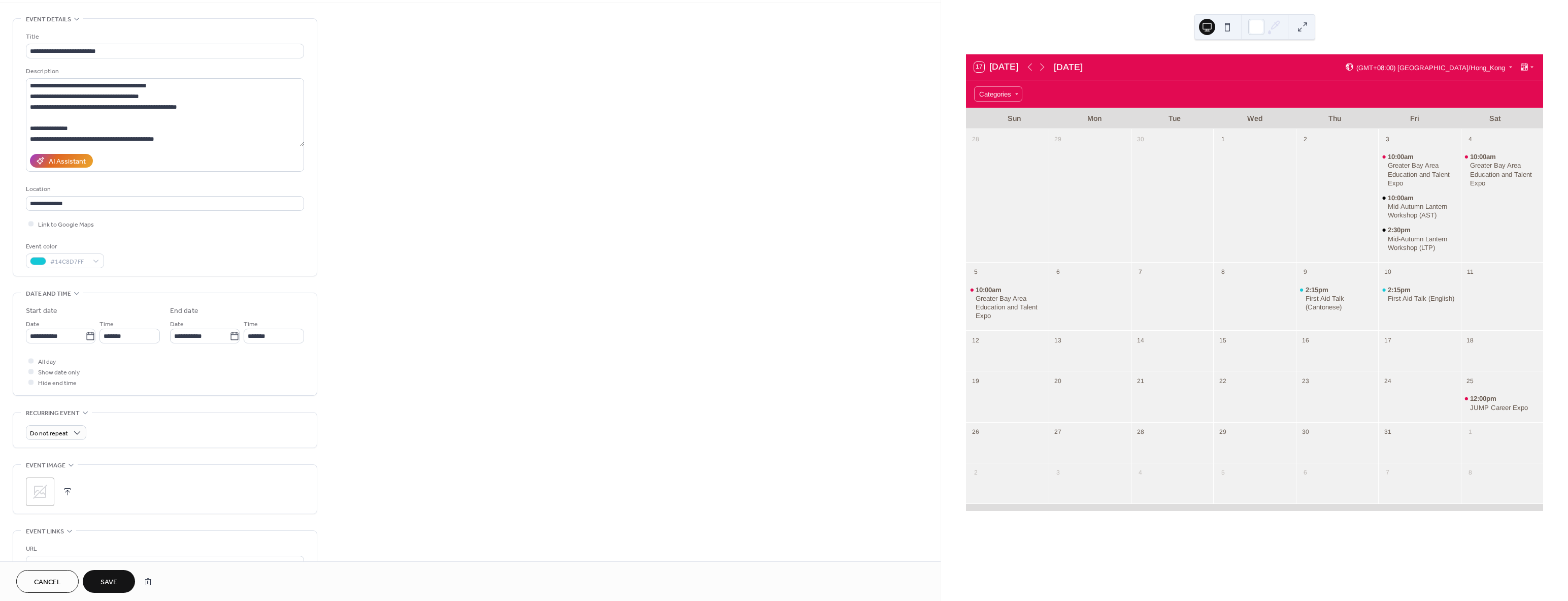
scroll to position [0, 0]
click at [1318, 297] on div "First Aid Talk (Cantonese)" at bounding box center [1340, 303] width 69 height 17
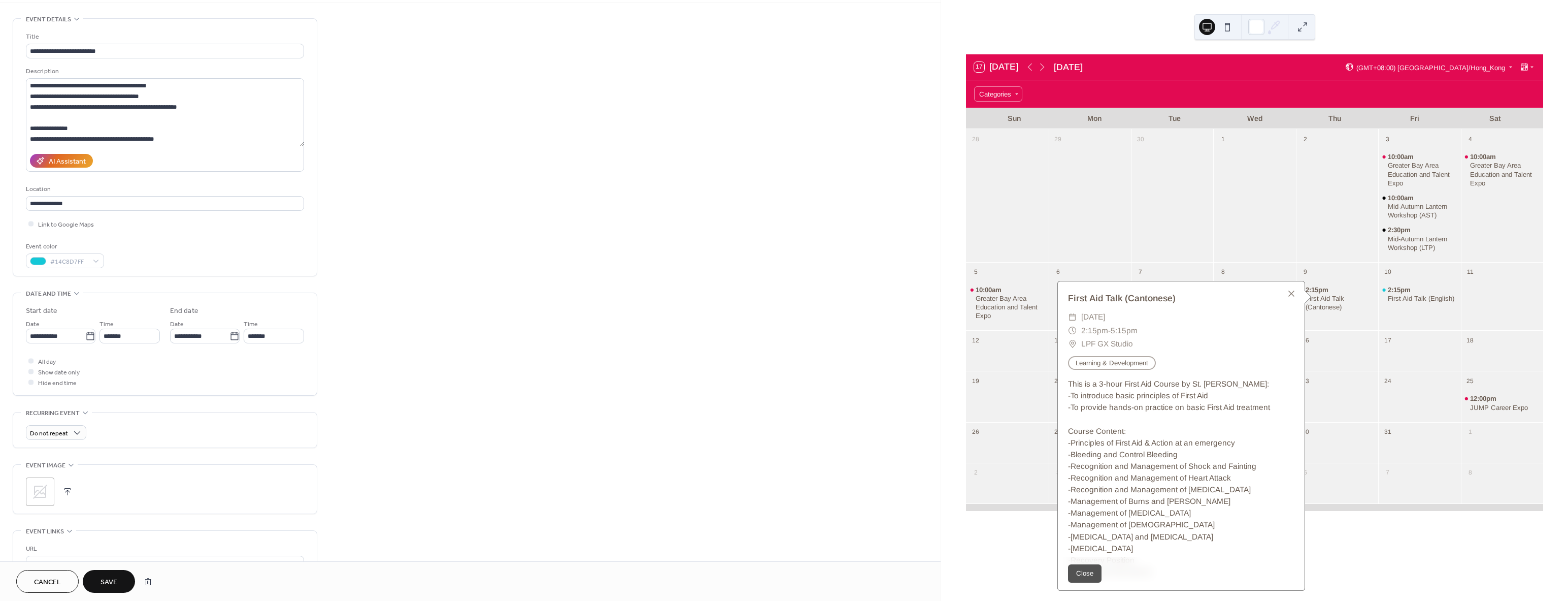
click at [1306, 216] on div at bounding box center [1337, 203] width 82 height 111
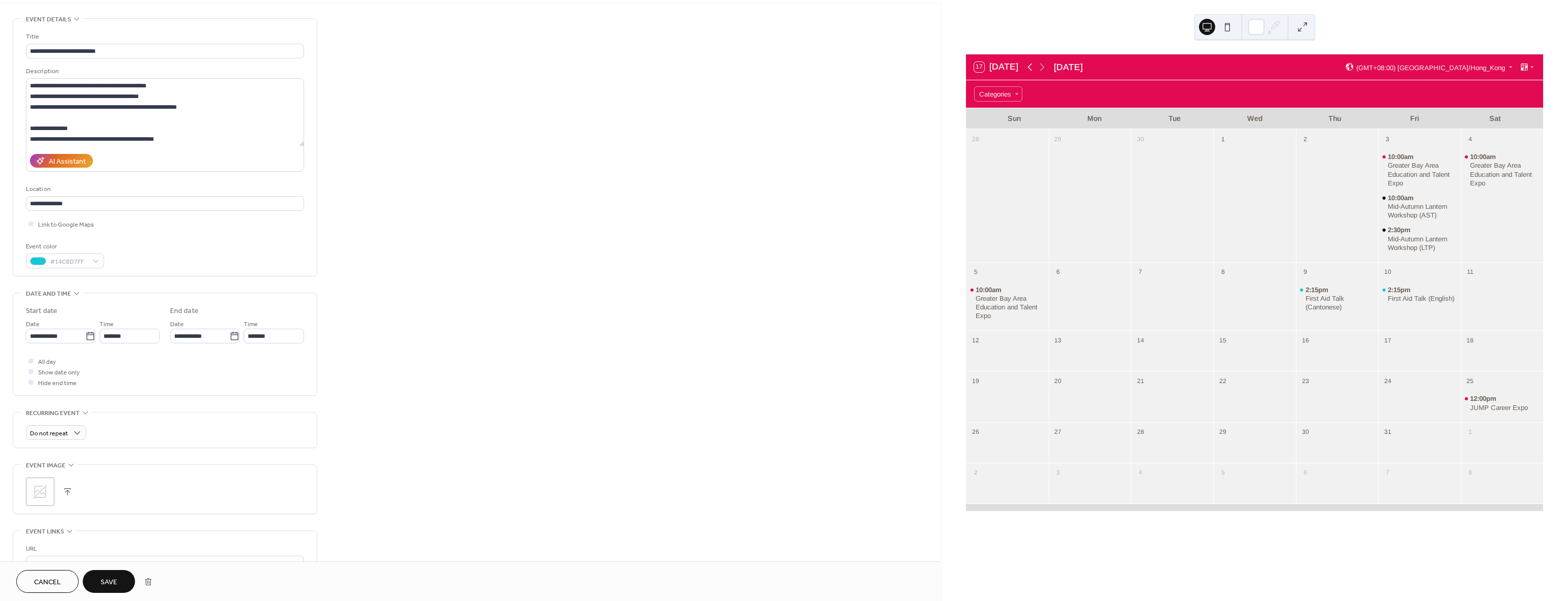
click at [1029, 65] on icon at bounding box center [1030, 67] width 12 height 12
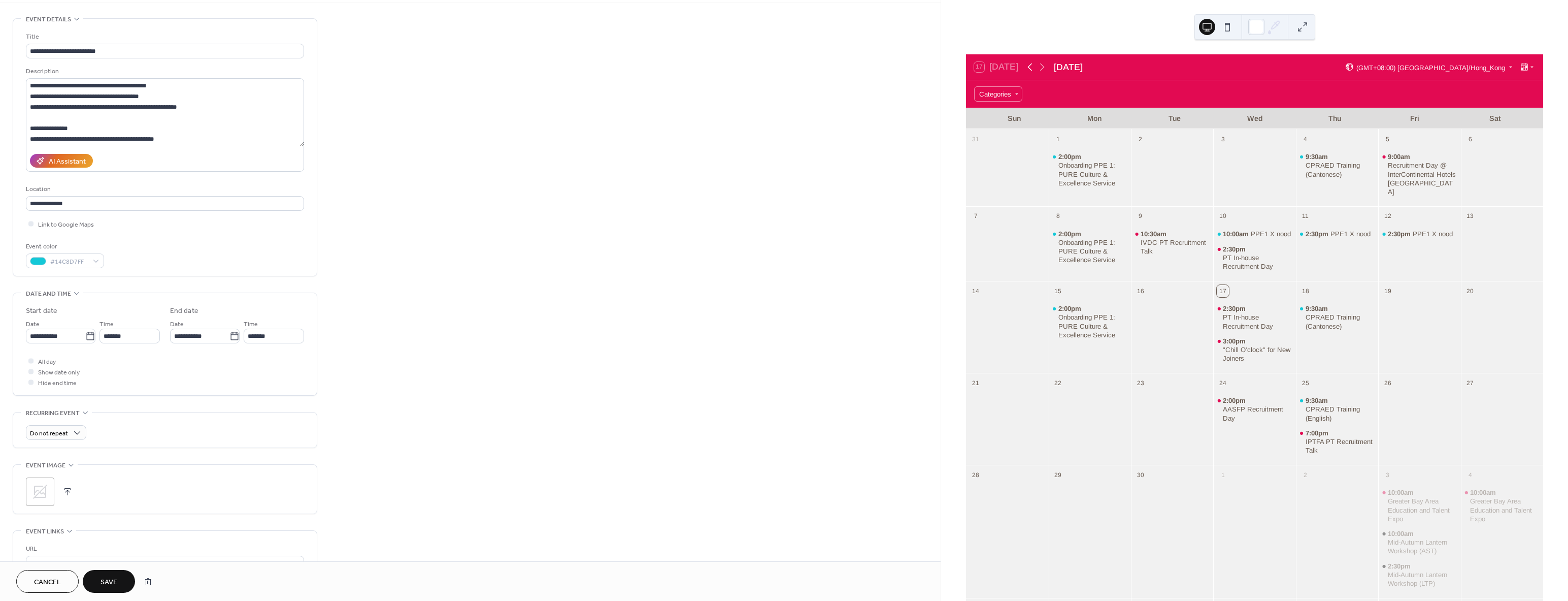
click at [1029, 65] on icon at bounding box center [1030, 67] width 12 height 12
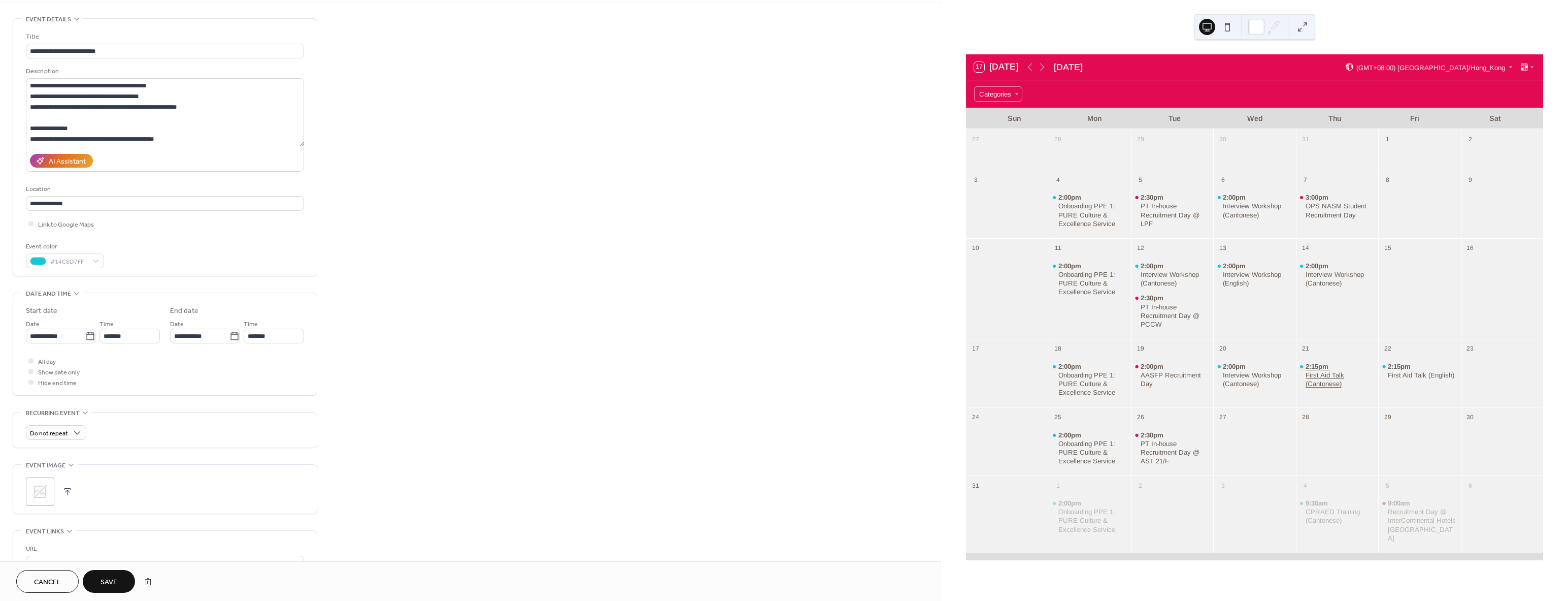
click at [1314, 371] on div "First Aid Talk (Cantonese)" at bounding box center [1340, 379] width 69 height 17
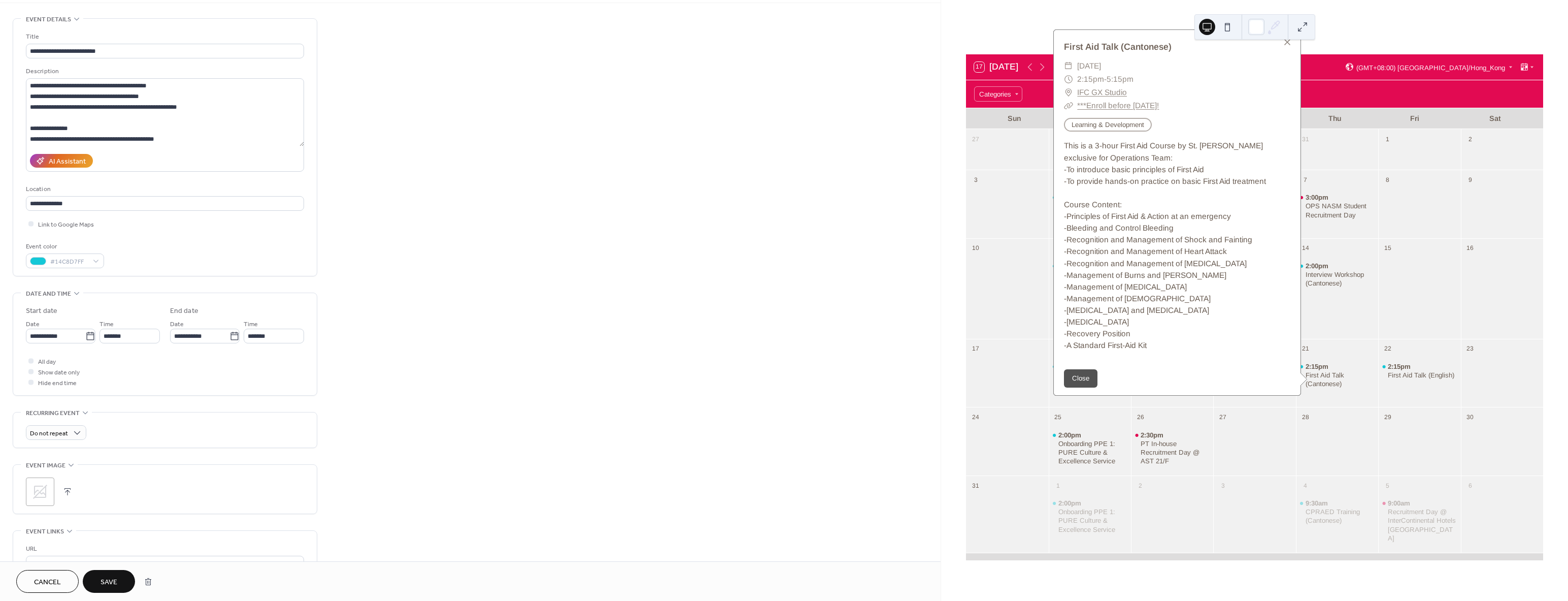
click at [1088, 86] on link "IFC GX Studio" at bounding box center [1102, 92] width 50 height 13
click at [678, 230] on div "**********" at bounding box center [470, 417] width 941 height 797
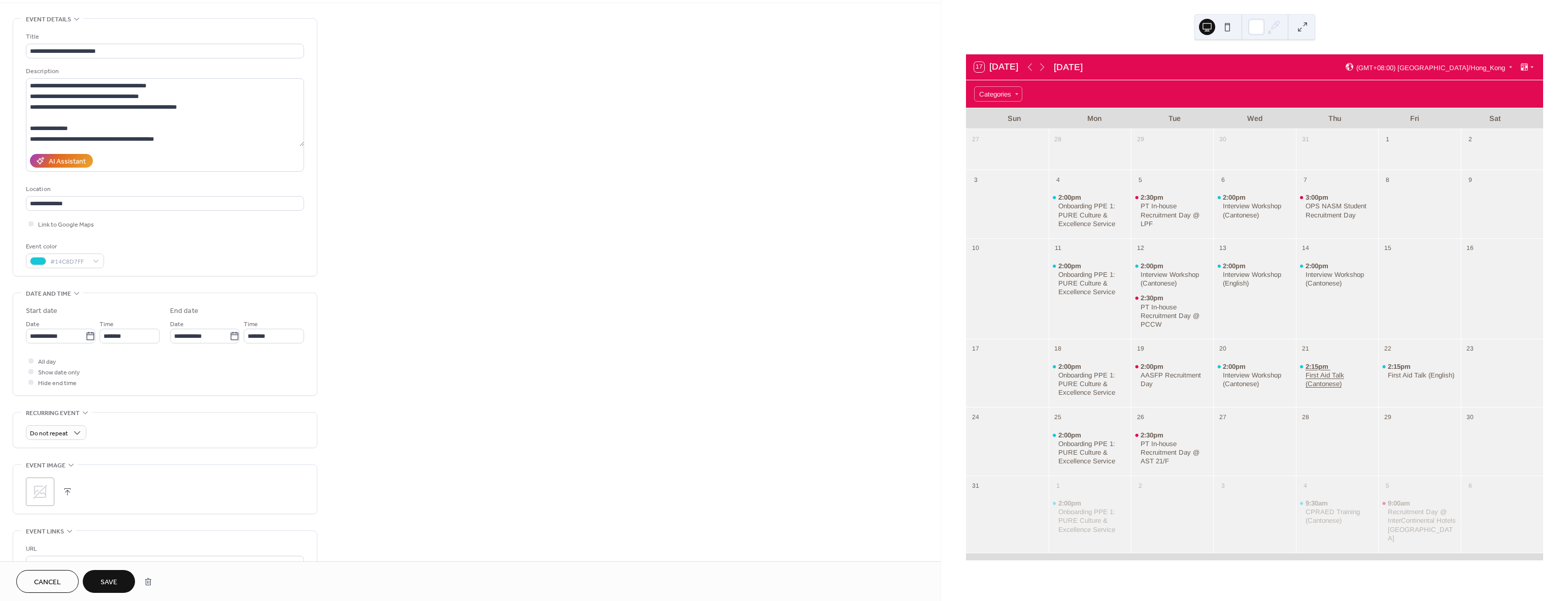
click at [1318, 379] on div "First Aid Talk (Cantonese)" at bounding box center [1340, 379] width 69 height 17
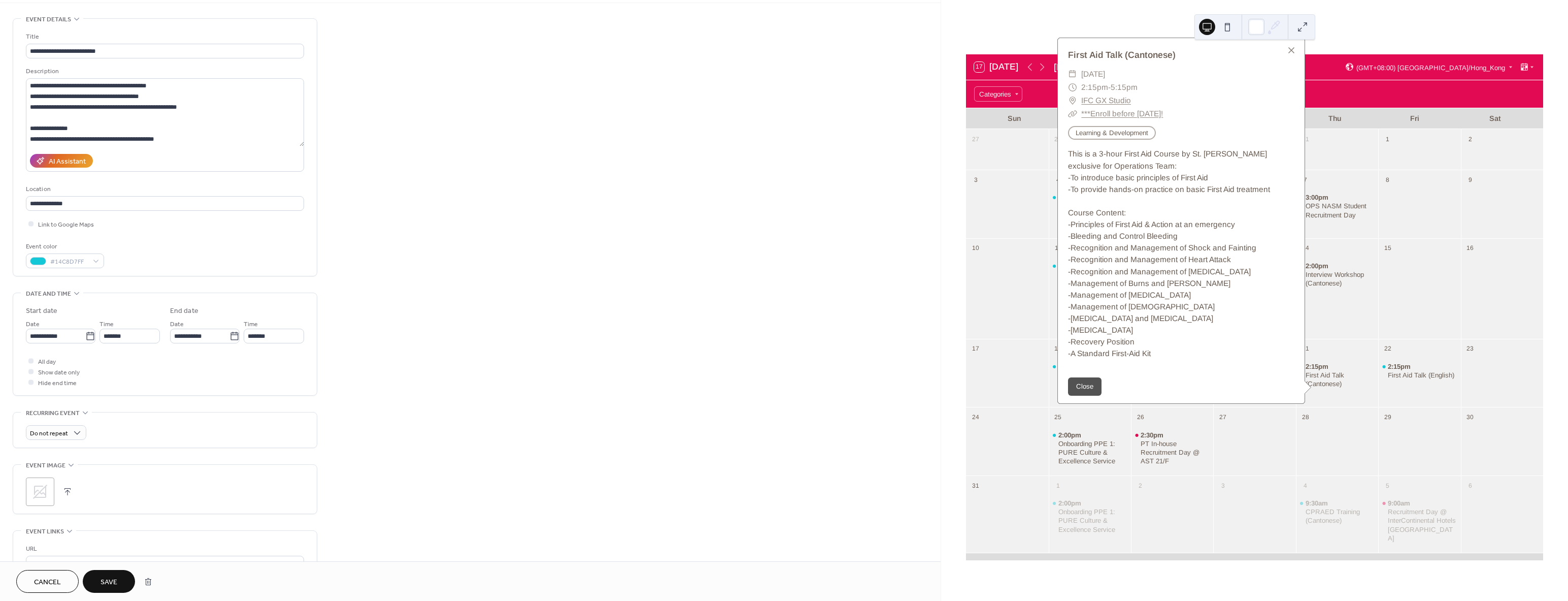
click at [443, 85] on div "**********" at bounding box center [470, 417] width 941 height 797
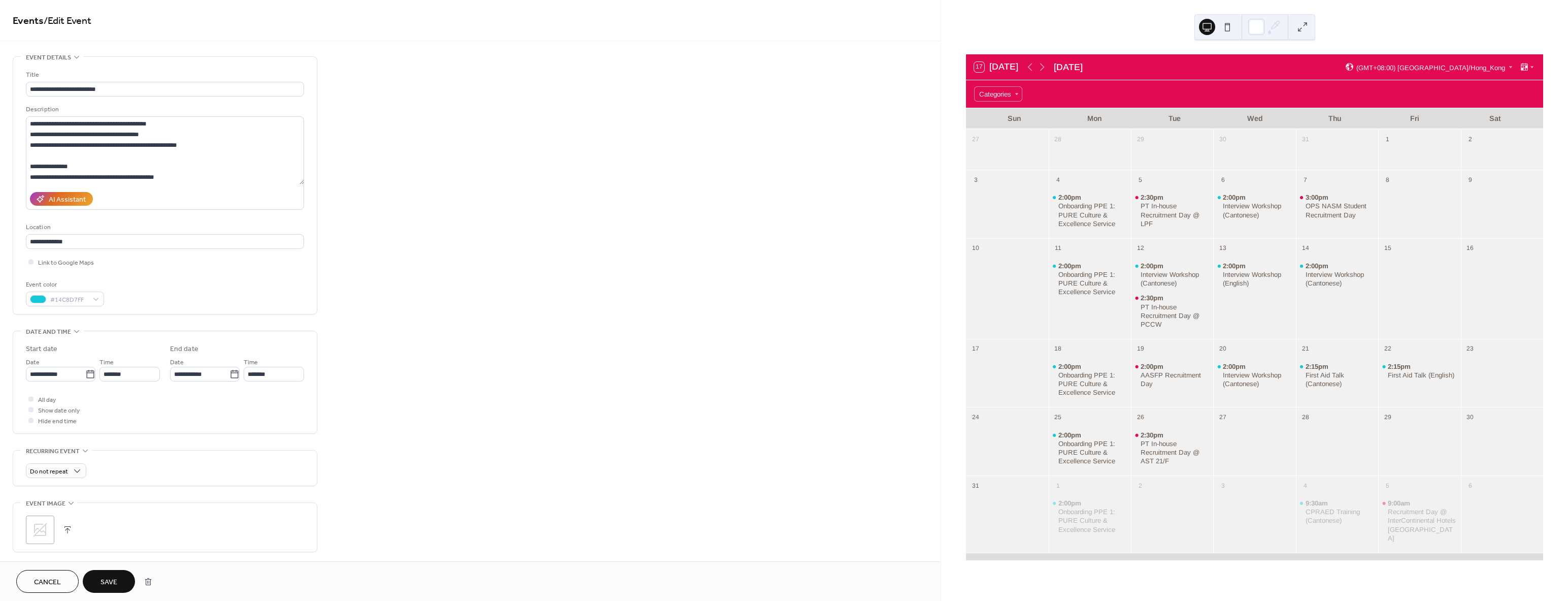
click at [44, 573] on button "Cancel" at bounding box center [47, 581] width 62 height 23
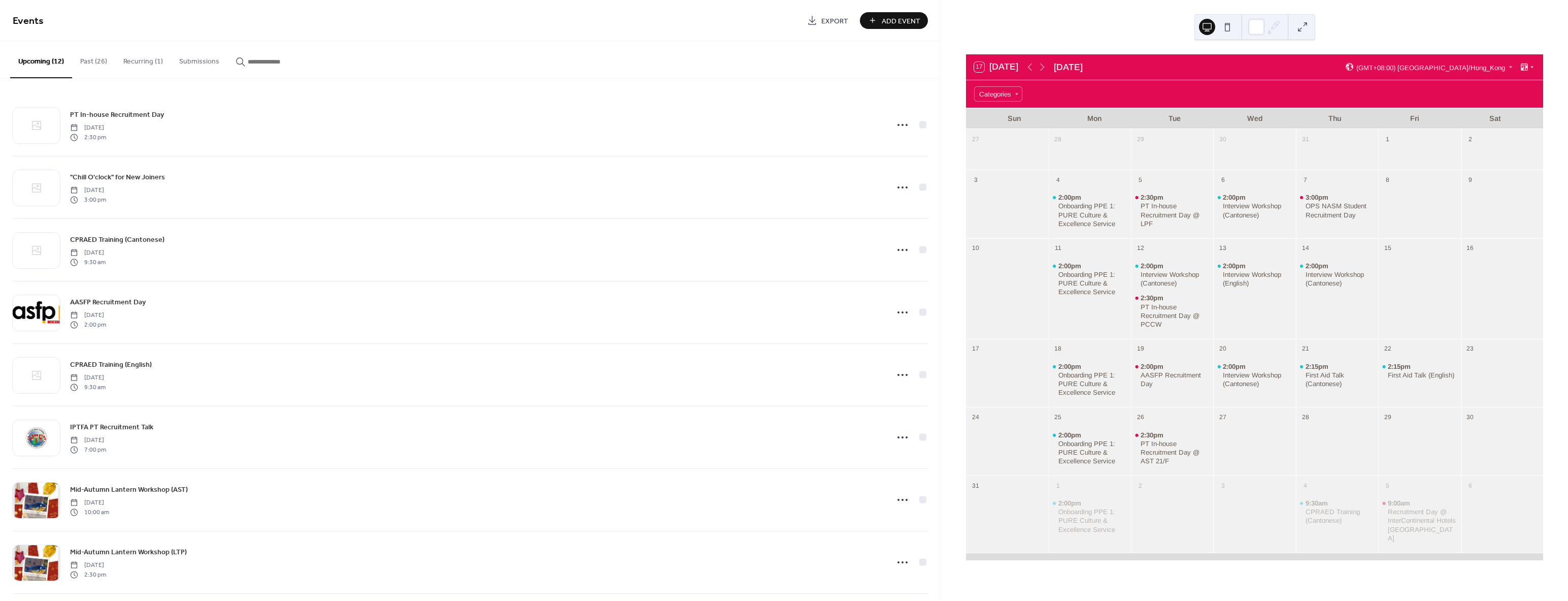
click at [105, 63] on button "Past (26)" at bounding box center [94, 59] width 43 height 36
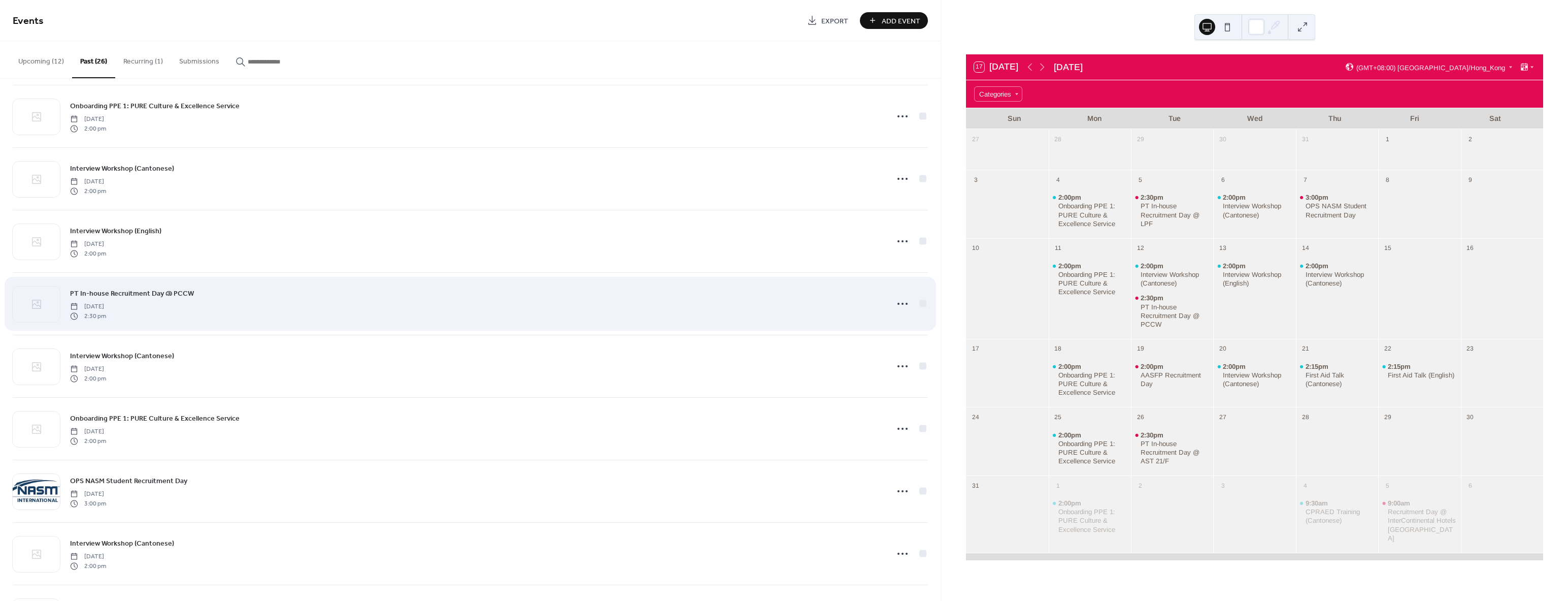
scroll to position [776, 0]
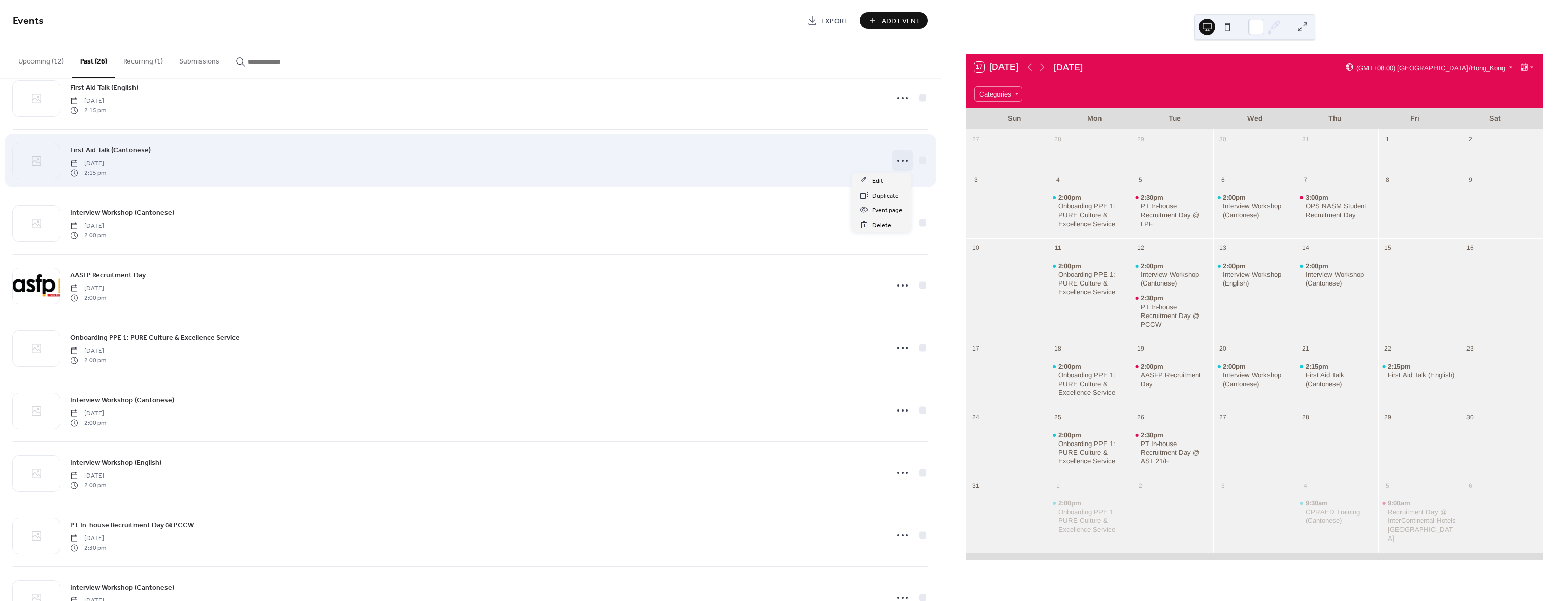
click at [898, 160] on circle at bounding box center [898, 160] width 2 height 2
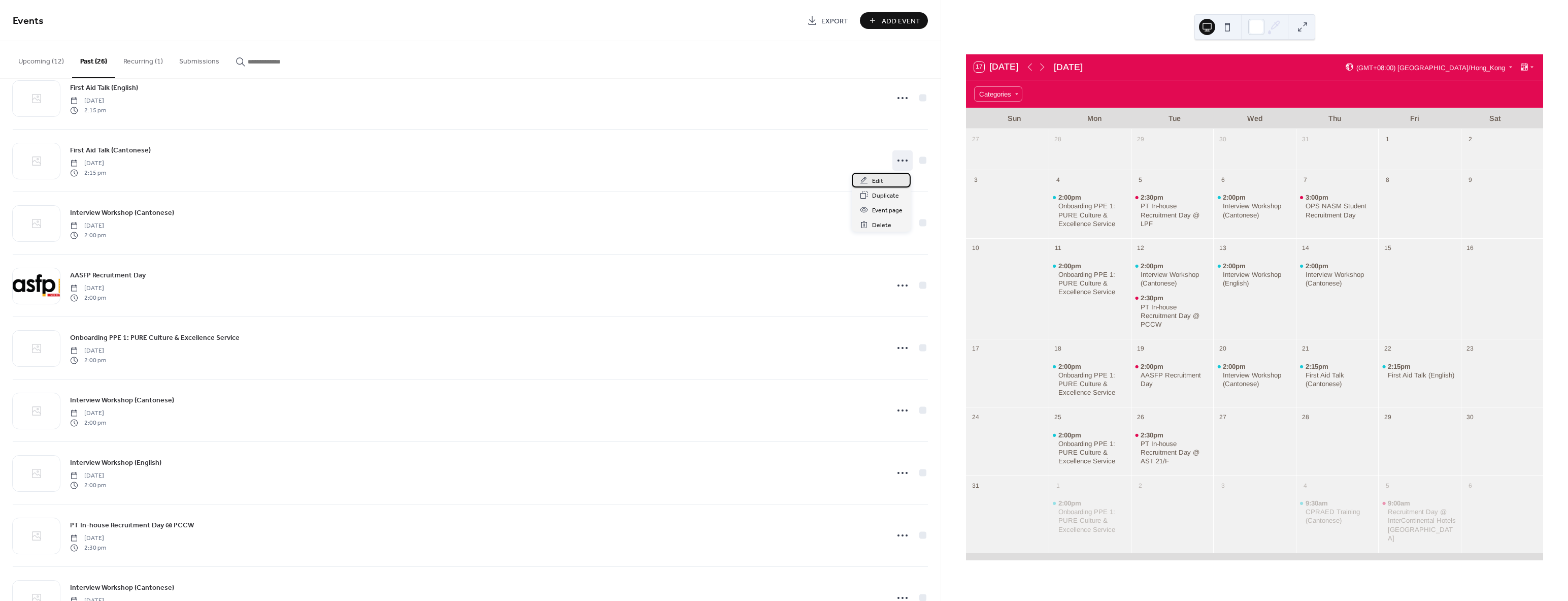
click at [877, 177] on span "Edit" at bounding box center [878, 180] width 11 height 11
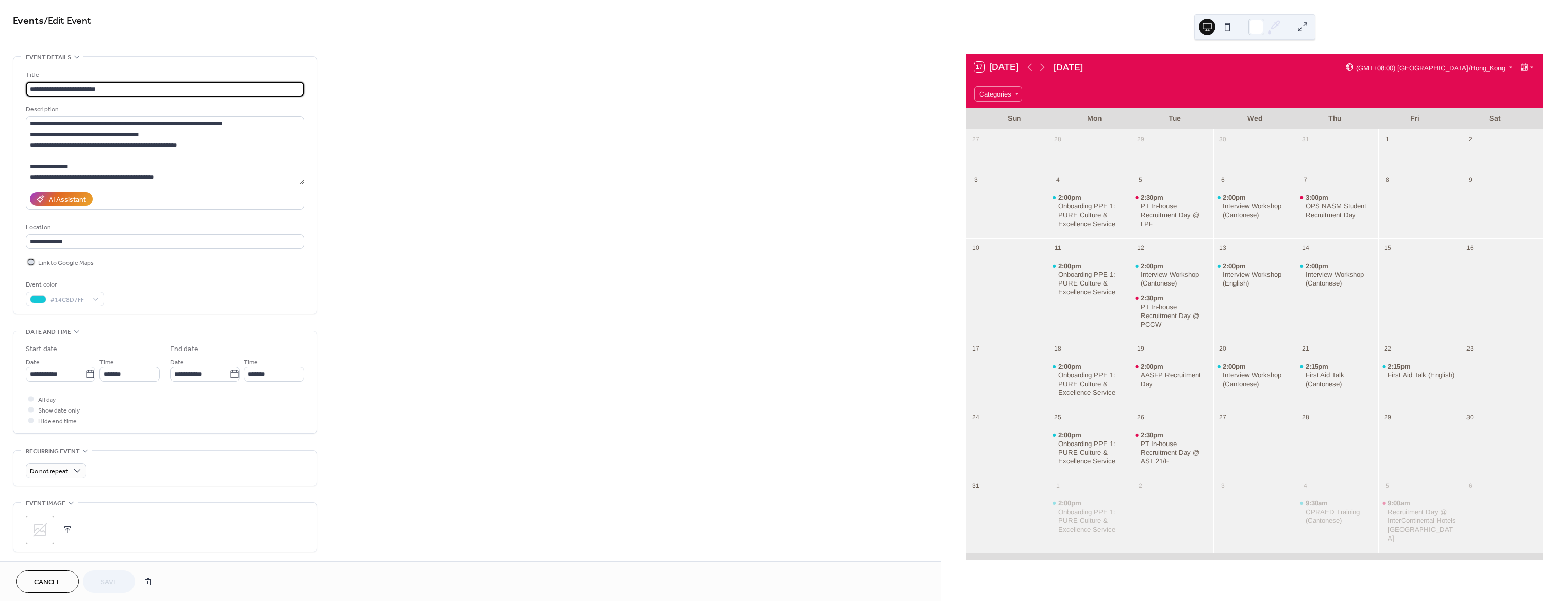
click at [30, 261] on icon at bounding box center [31, 261] width 2 height 2
click at [108, 574] on button "Save" at bounding box center [109, 581] width 52 height 23
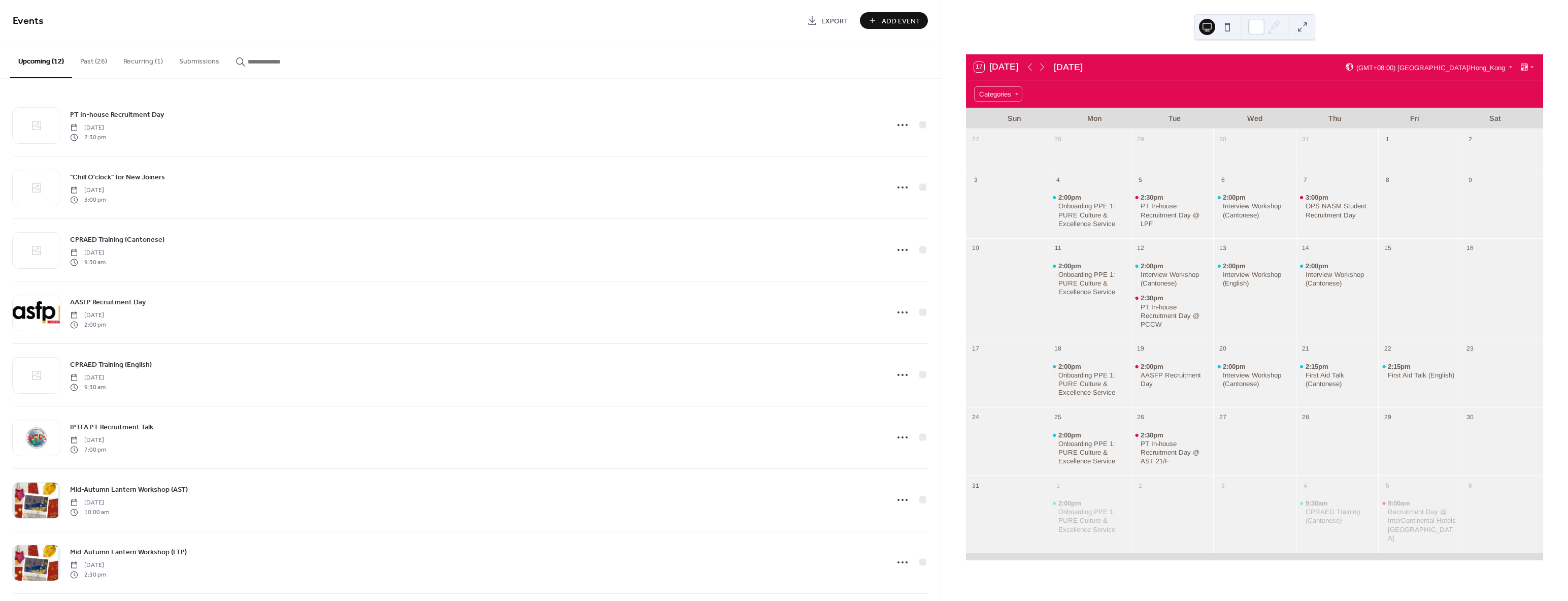
click at [102, 61] on button "Past (26)" at bounding box center [94, 59] width 43 height 36
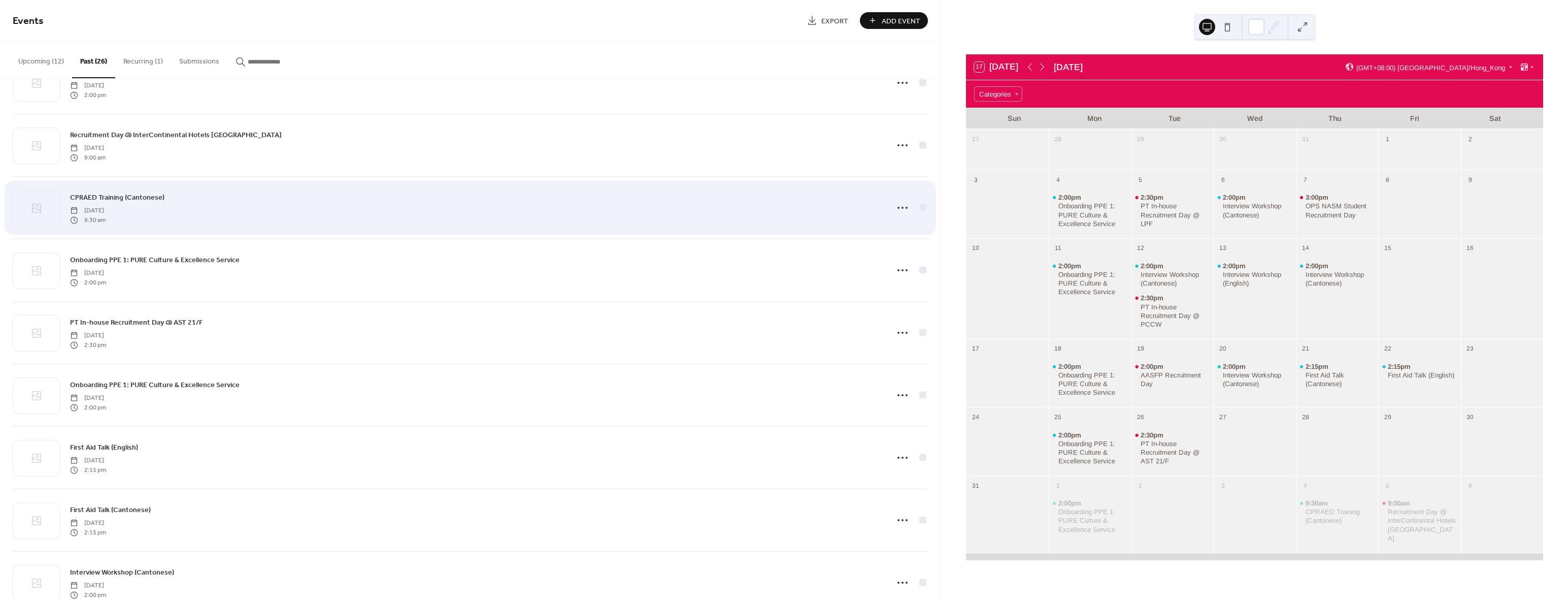
scroll to position [558, 0]
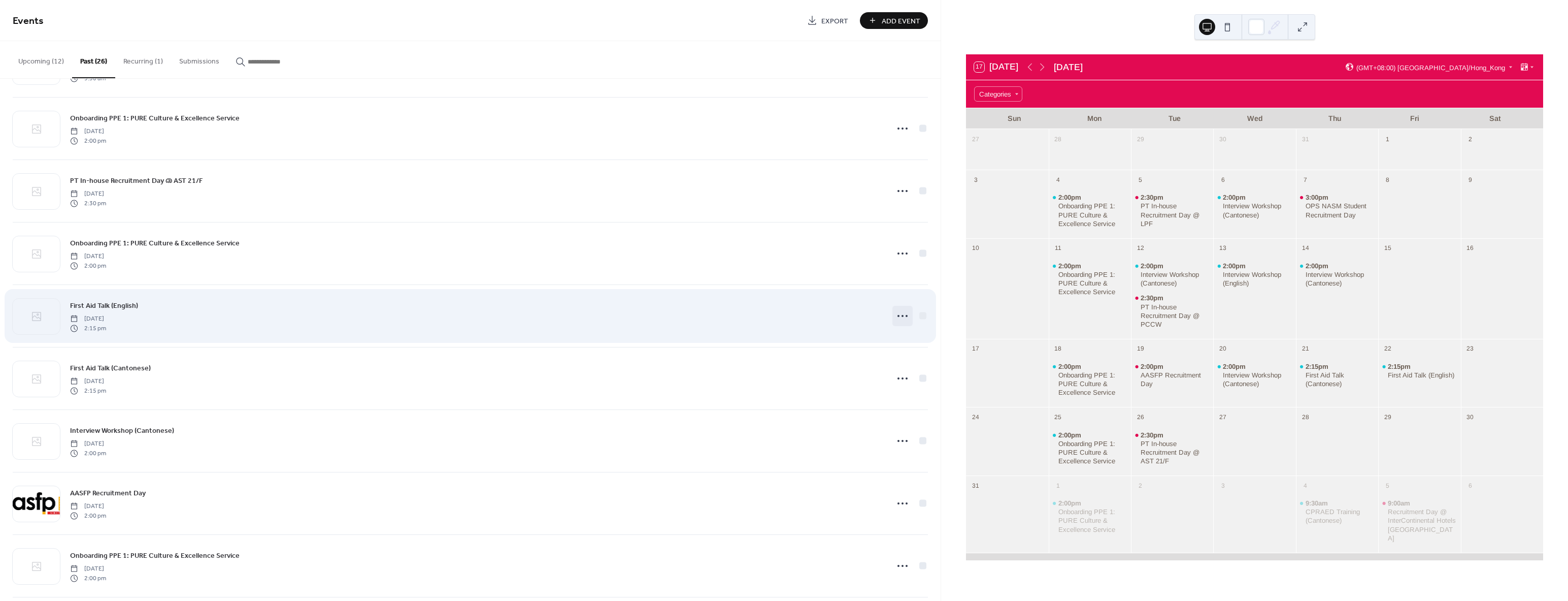
click at [899, 317] on icon at bounding box center [903, 316] width 16 height 16
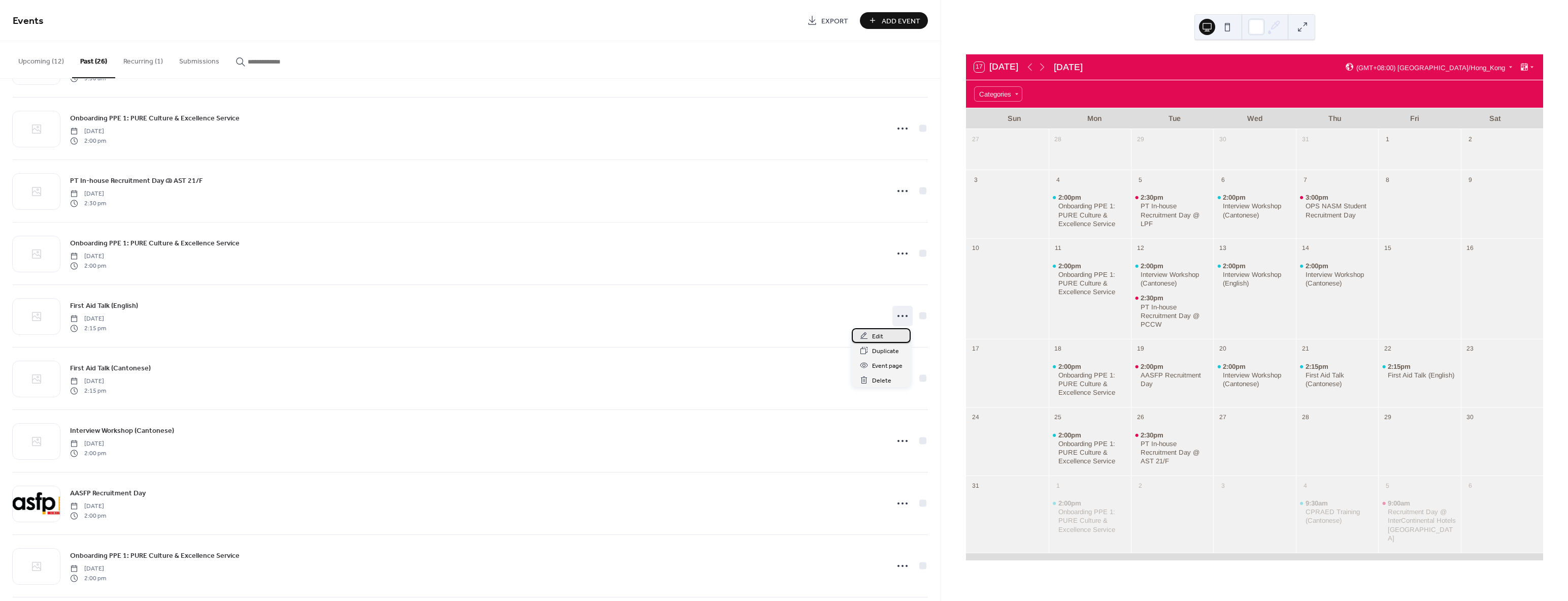
click at [881, 335] on span "Edit" at bounding box center [878, 336] width 11 height 11
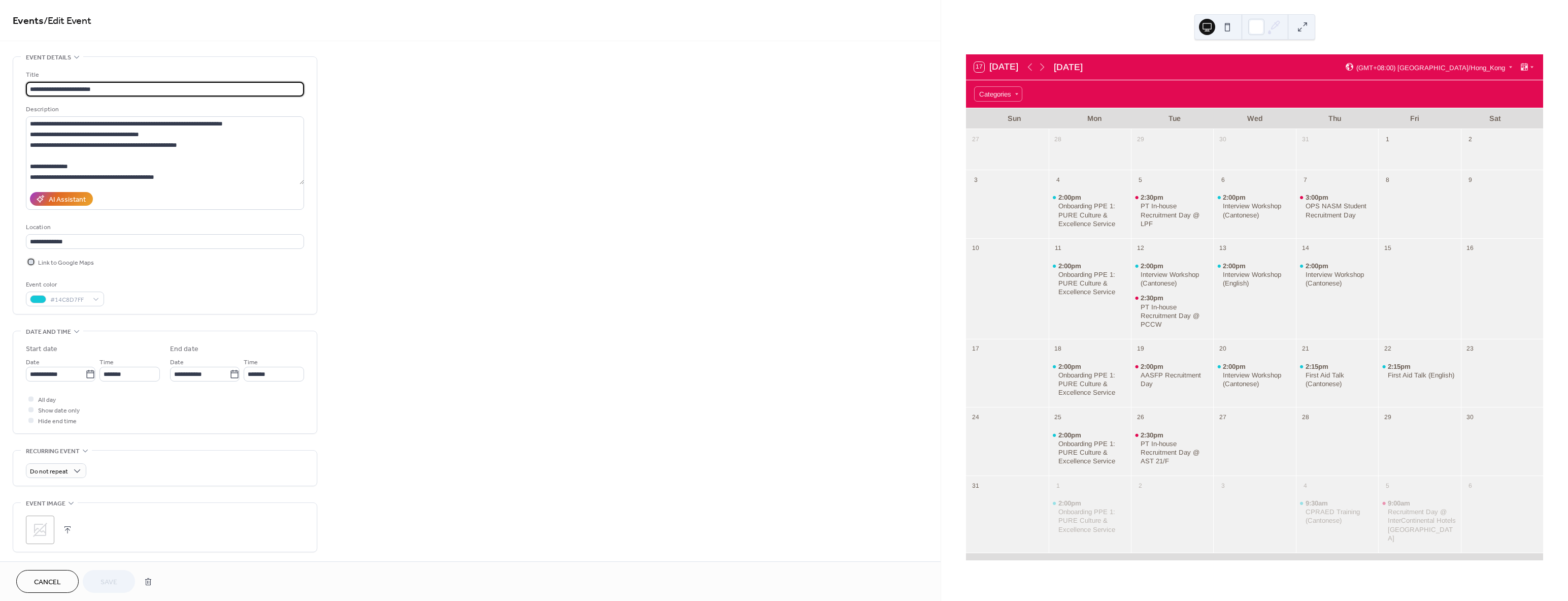
click at [31, 259] on div at bounding box center [31, 261] width 5 height 5
click at [107, 578] on span "Save" at bounding box center [109, 582] width 17 height 11
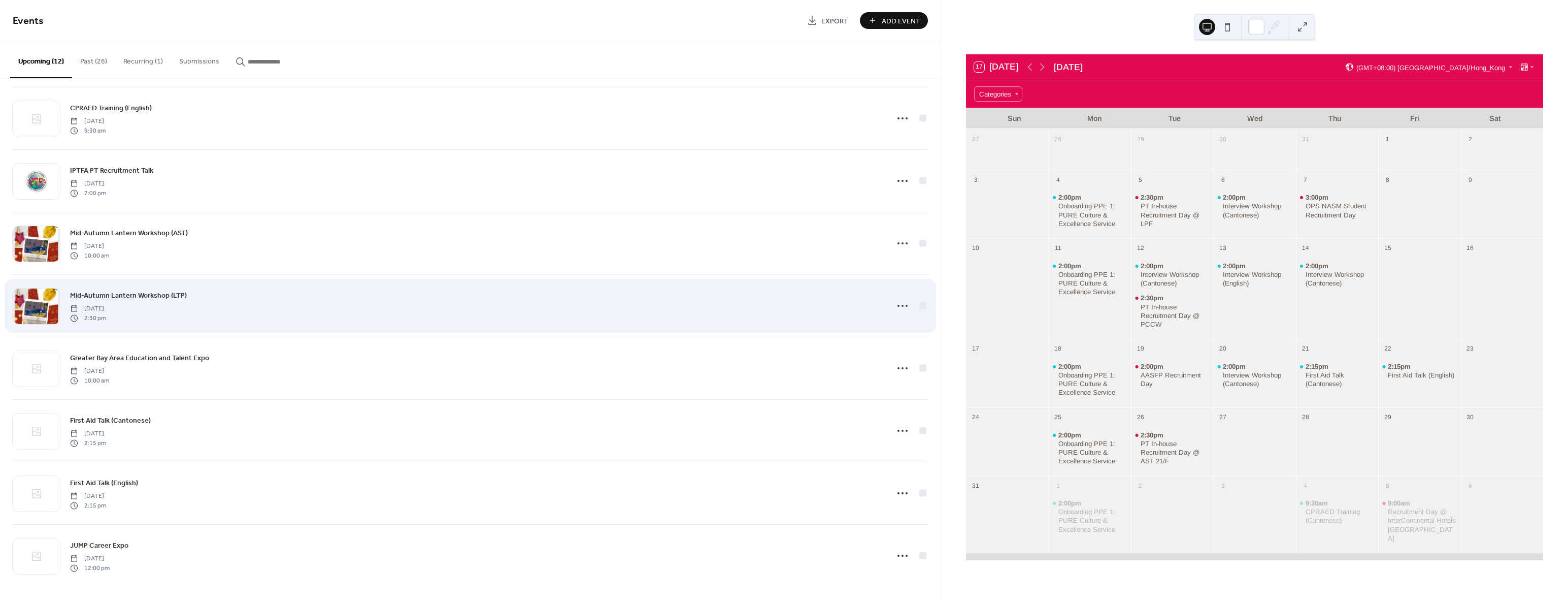
scroll to position [258, 0]
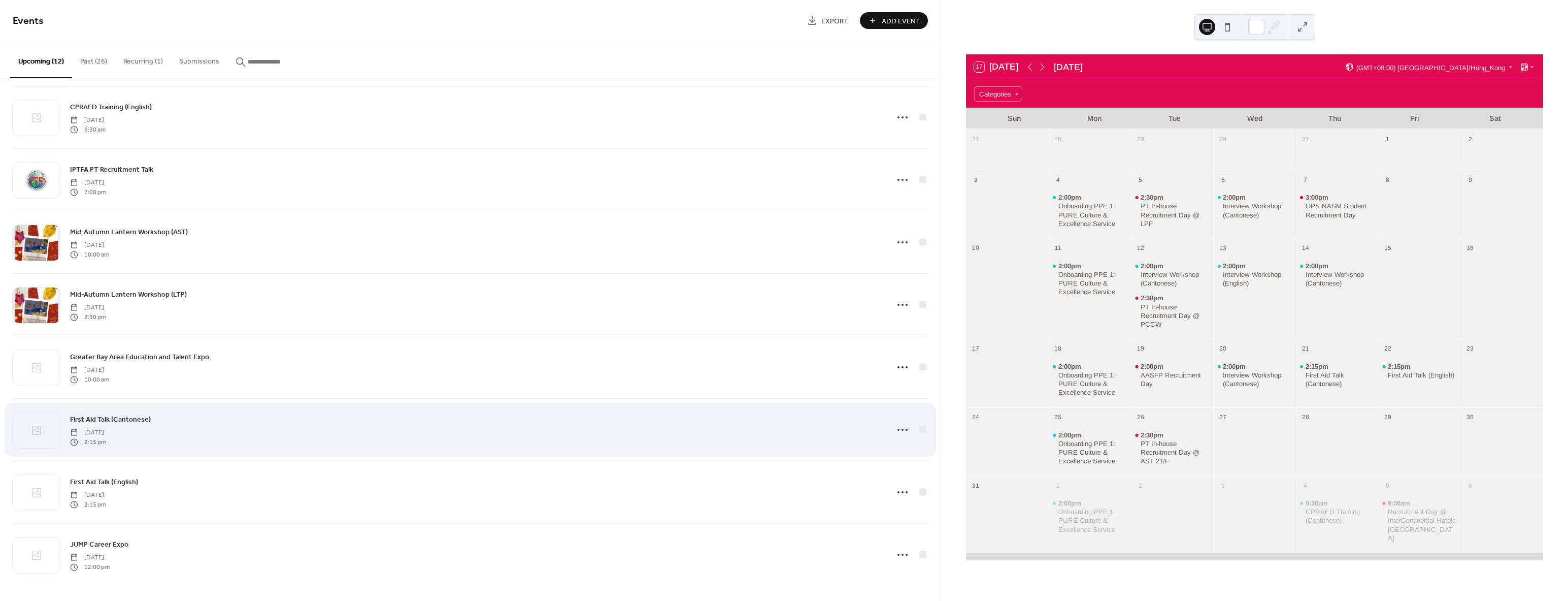
click at [203, 423] on div "First Aid Talk (Cantonese) Thursday, October 9, 2025 2:15 pm" at bounding box center [476, 429] width 812 height 33
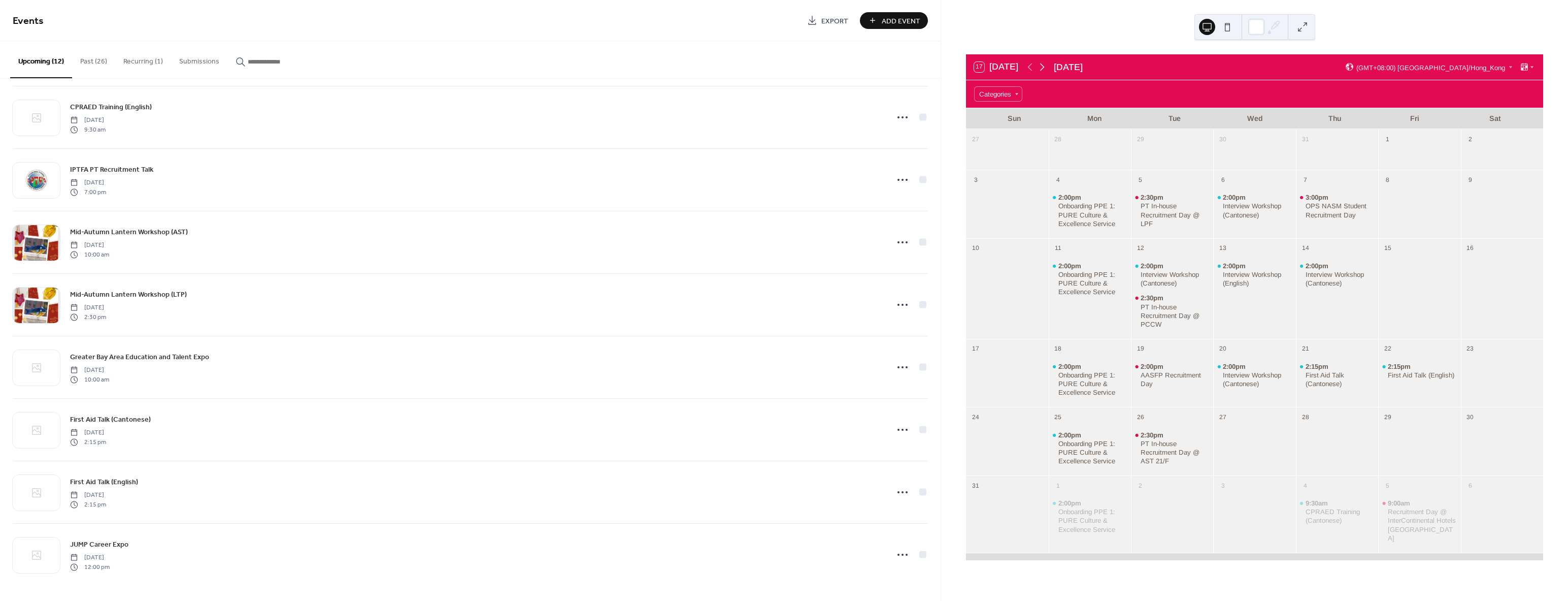
click at [1046, 64] on icon at bounding box center [1042, 67] width 12 height 12
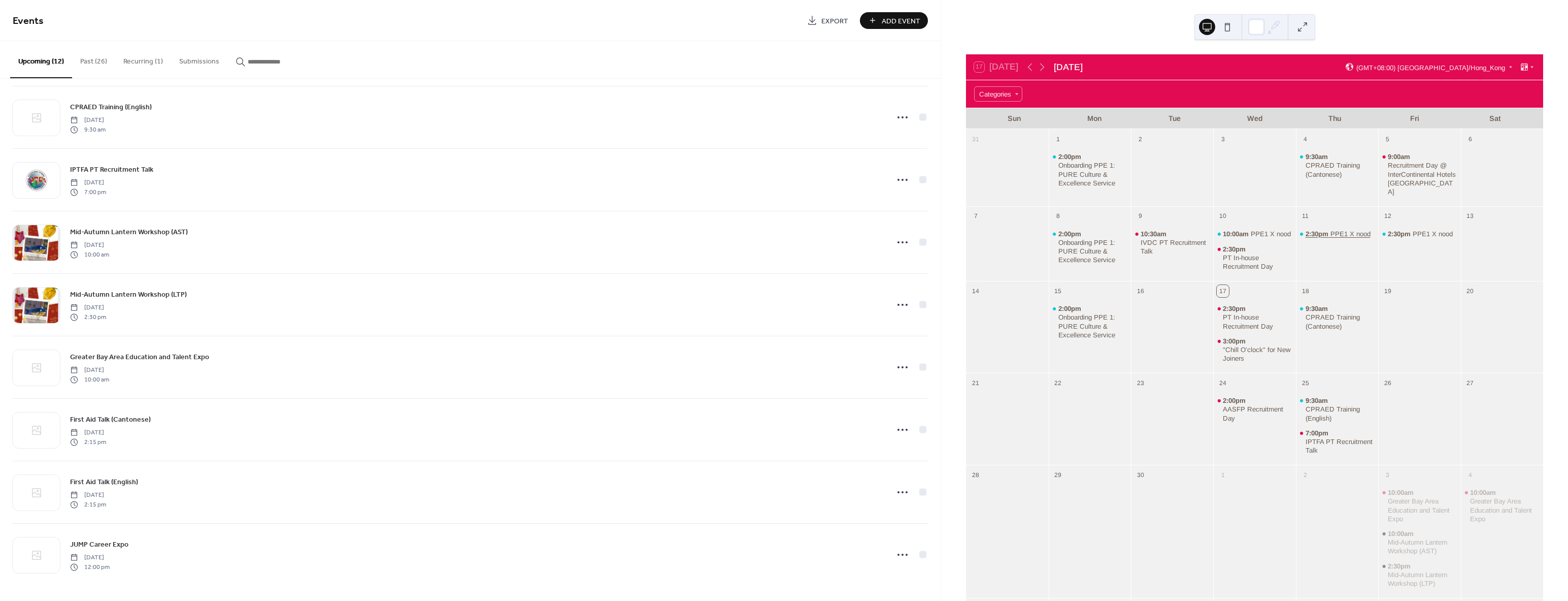
click at [1311, 230] on span "2:30pm" at bounding box center [1318, 234] width 25 height 9
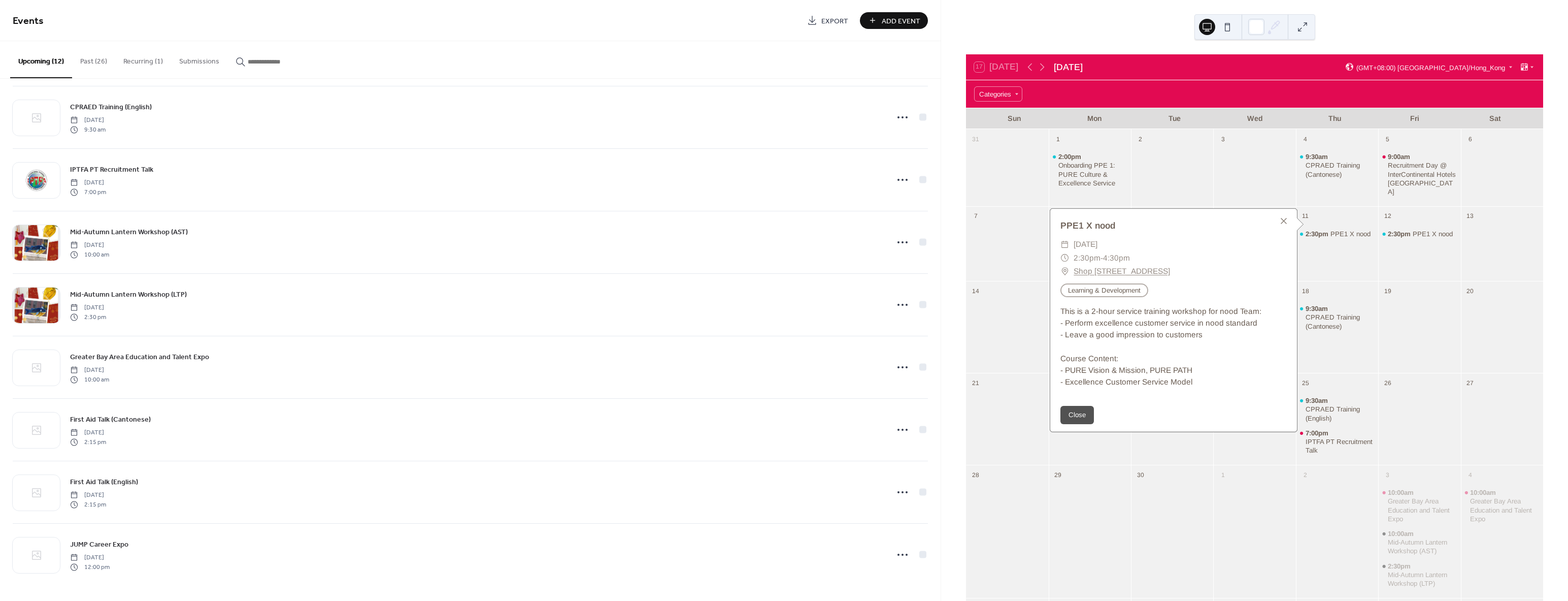
click at [1349, 237] on div "2:30pm PPE1 X nood" at bounding box center [1337, 251] width 82 height 53
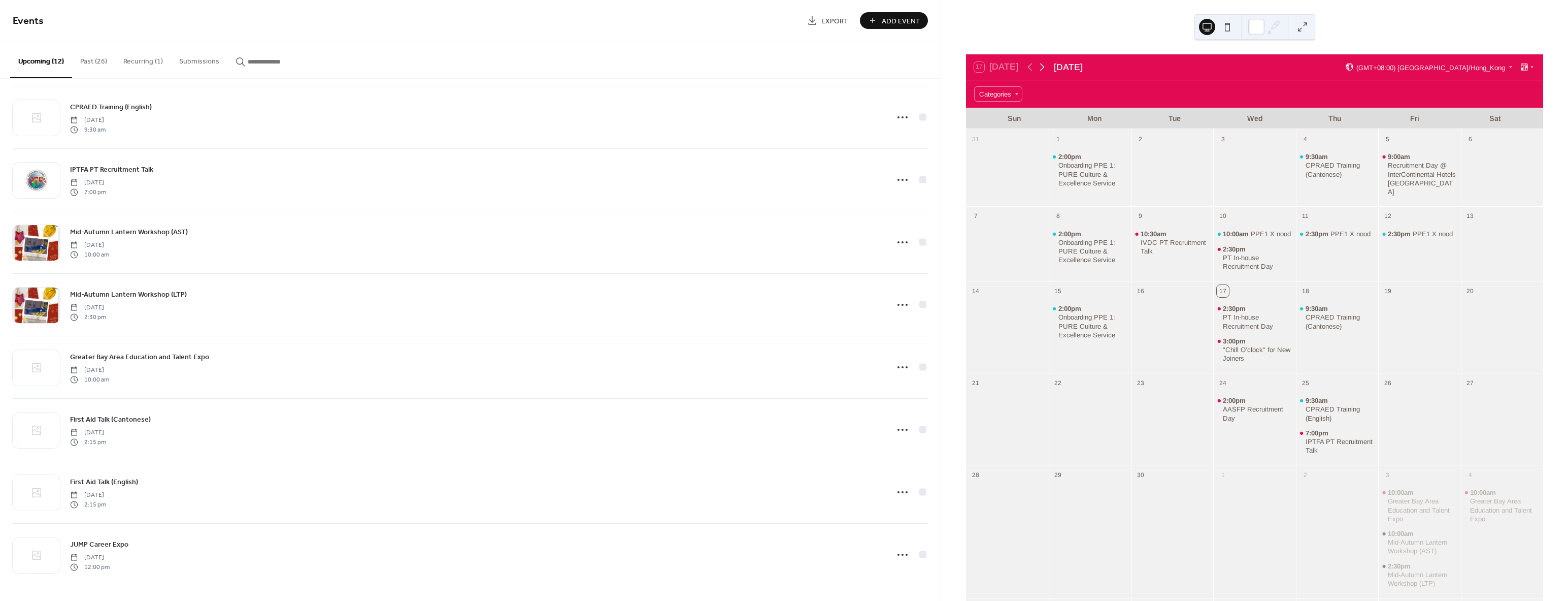
click at [1045, 66] on icon at bounding box center [1042, 67] width 12 height 12
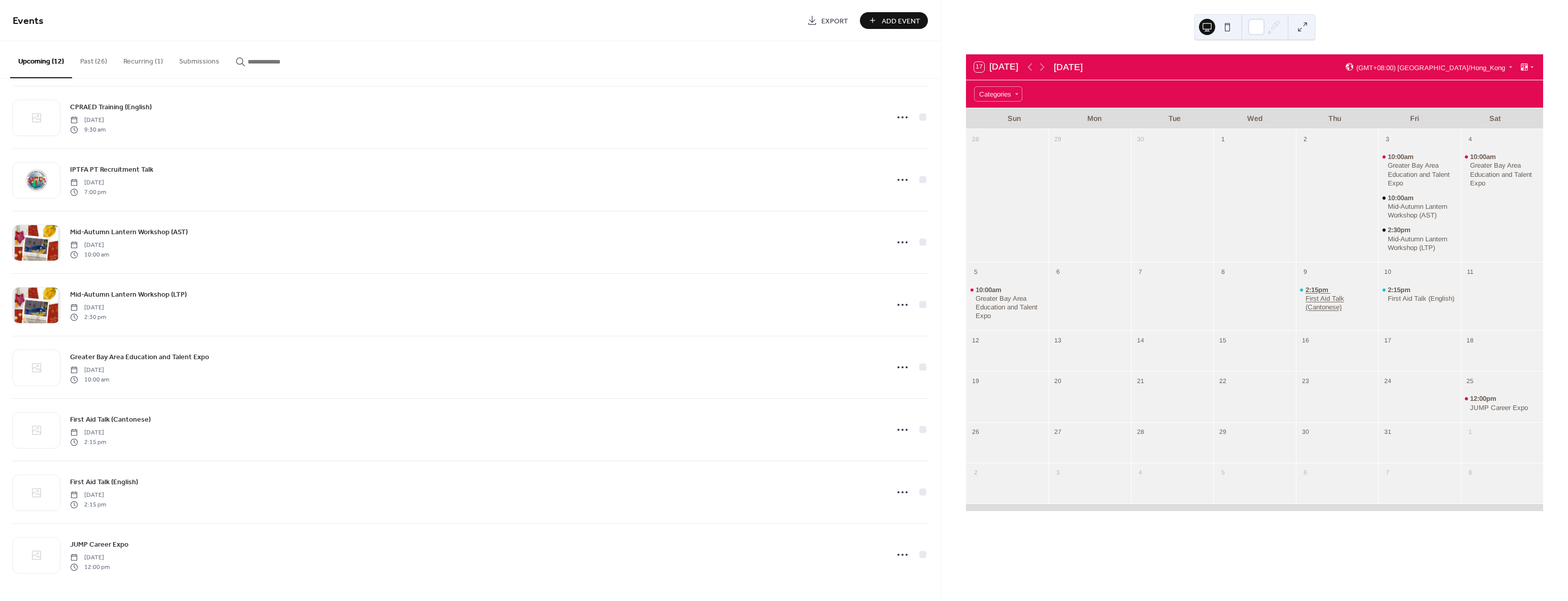
click at [1328, 297] on div "First Aid Talk (Cantonese)" at bounding box center [1340, 303] width 69 height 17
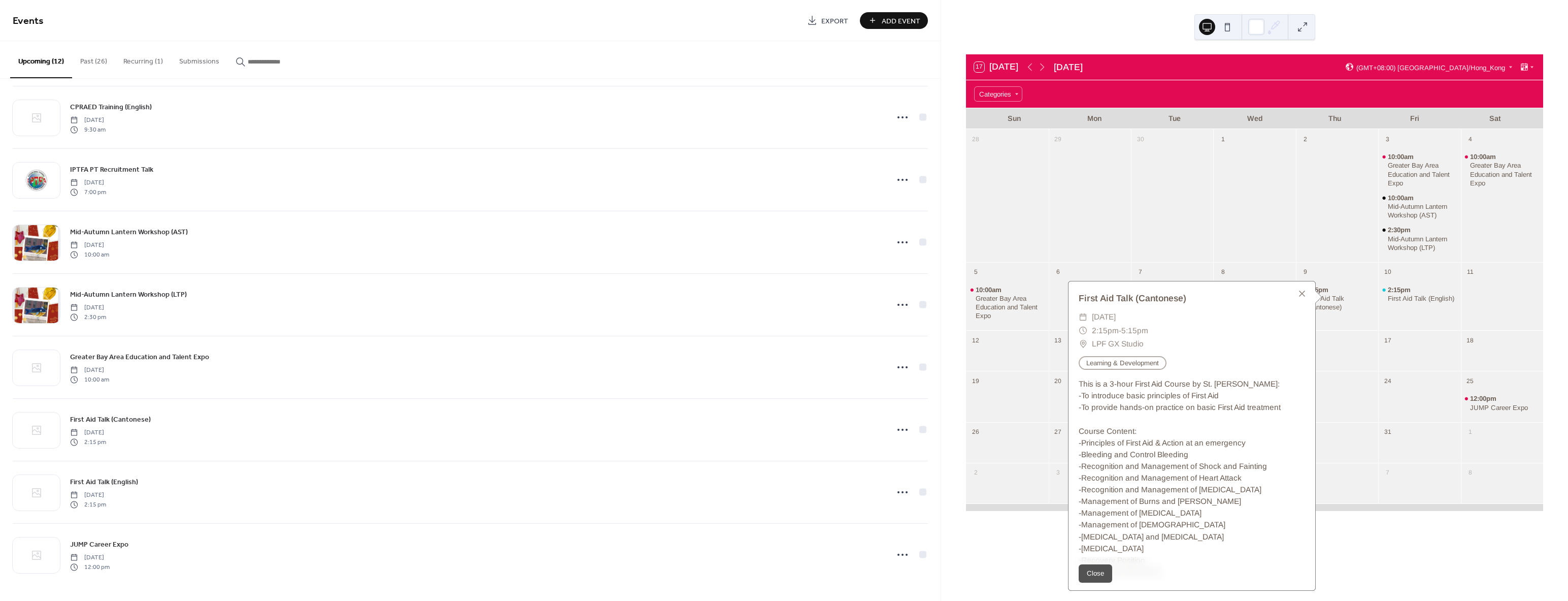
click at [1248, 211] on div at bounding box center [1254, 203] width 82 height 111
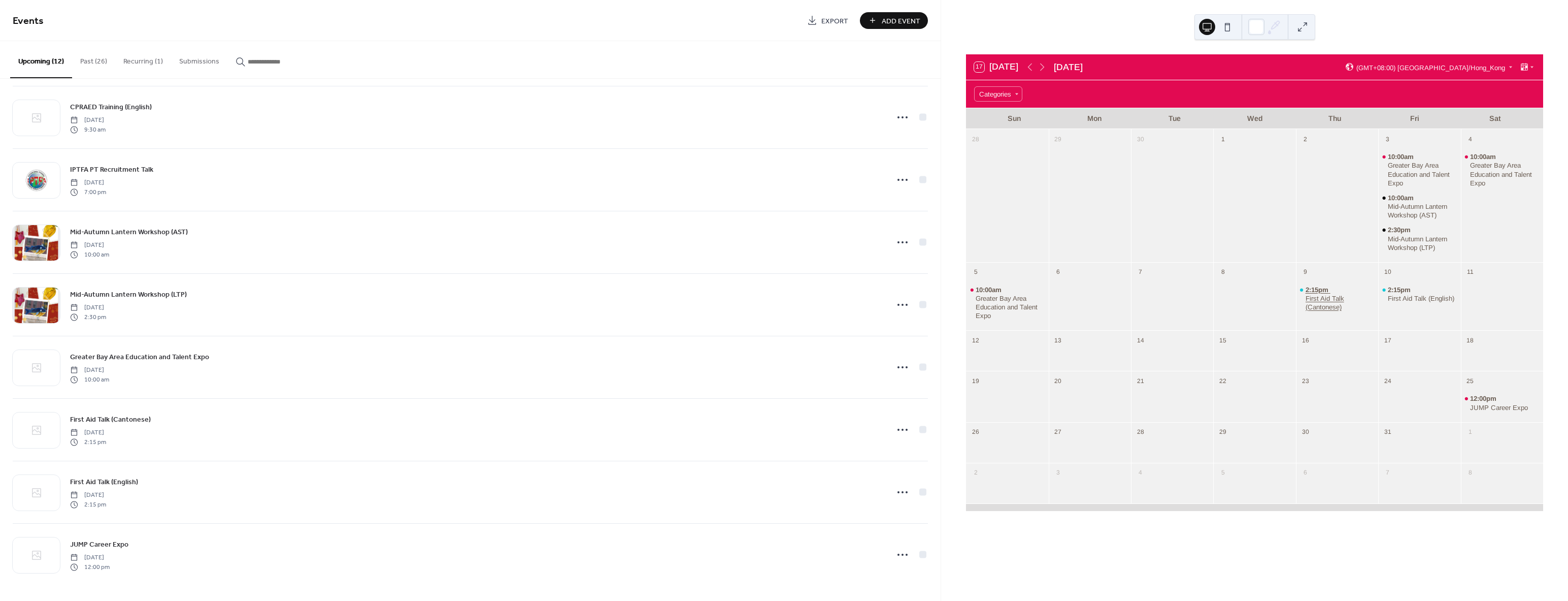
click at [1316, 303] on div "First Aid Talk (Cantonese)" at bounding box center [1340, 303] width 69 height 17
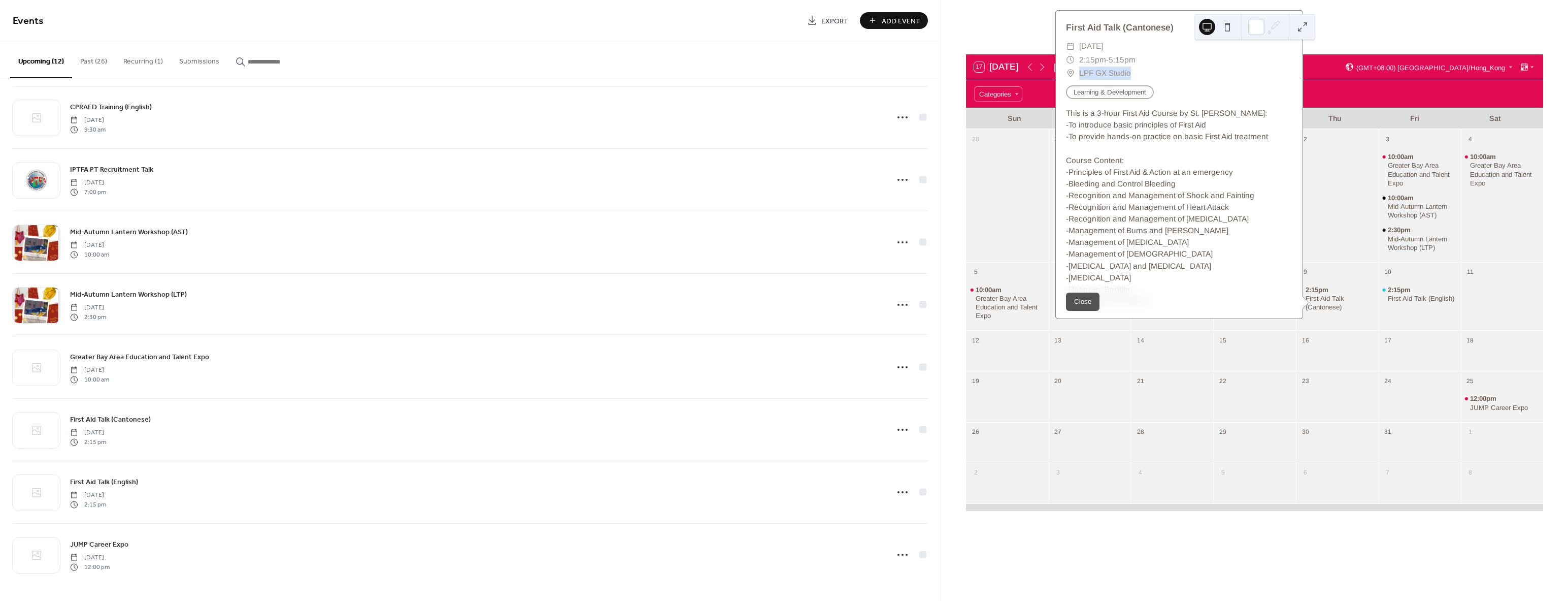
drag, startPoint x: 1126, startPoint y: 70, endPoint x: 1061, endPoint y: 72, distance: 65.0
click at [1061, 72] on div "​ Thursday, October 9, 2025 ​ 2:15pm - 5:15pm ​ LPF GX Studio" at bounding box center [1179, 59] width 247 height 40
drag, startPoint x: 1074, startPoint y: 75, endPoint x: 1129, endPoint y: 72, distance: 55.1
click at [1129, 72] on div "​ LPF GX Studio" at bounding box center [1179, 73] width 227 height 13
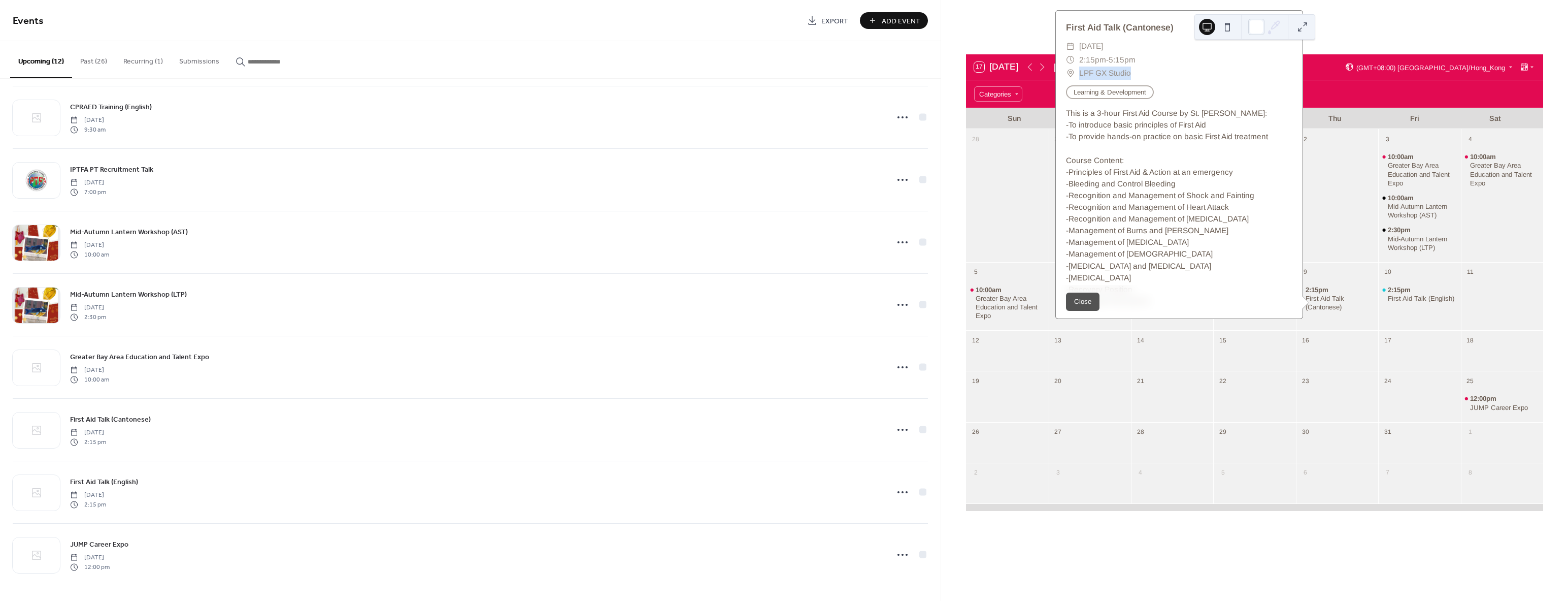
click at [1114, 73] on span "LPF GX Studio" at bounding box center [1105, 73] width 52 height 13
drag, startPoint x: 1076, startPoint y: 71, endPoint x: 1139, endPoint y: 73, distance: 63.0
click at [1139, 73] on div "​ LPF GX Studio" at bounding box center [1179, 73] width 227 height 13
drag, startPoint x: 1077, startPoint y: 73, endPoint x: 1135, endPoint y: 77, distance: 58.1
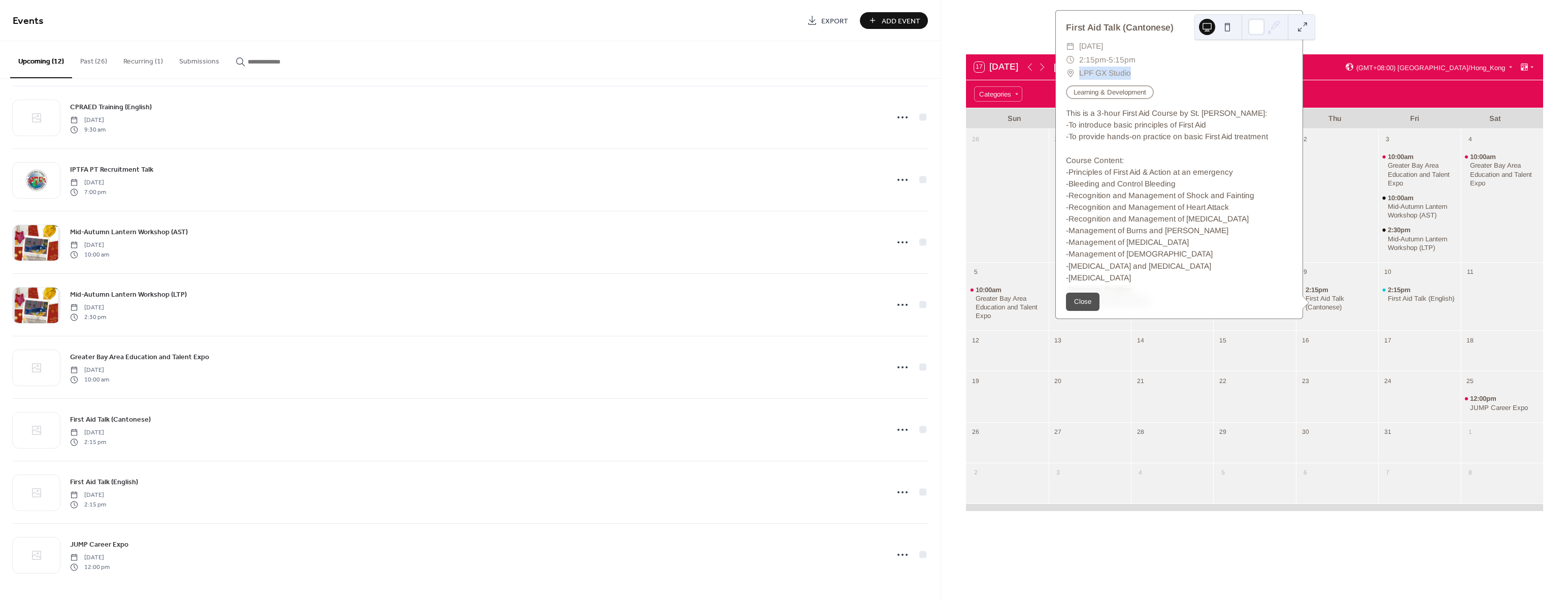
click at [1135, 77] on div "​ LPF GX Studio" at bounding box center [1179, 73] width 227 height 13
click at [1101, 74] on span "LPF GX Studio" at bounding box center [1105, 73] width 52 height 13
drag, startPoint x: 1010, startPoint y: 36, endPoint x: 1226, endPoint y: 4, distance: 218.4
click at [1010, 35] on div "17 Today October 2025 (GMT+08:00) Asia/Hong_Kong Categories Sun Mon Tue Wed Thu…" at bounding box center [1254, 300] width 627 height 601
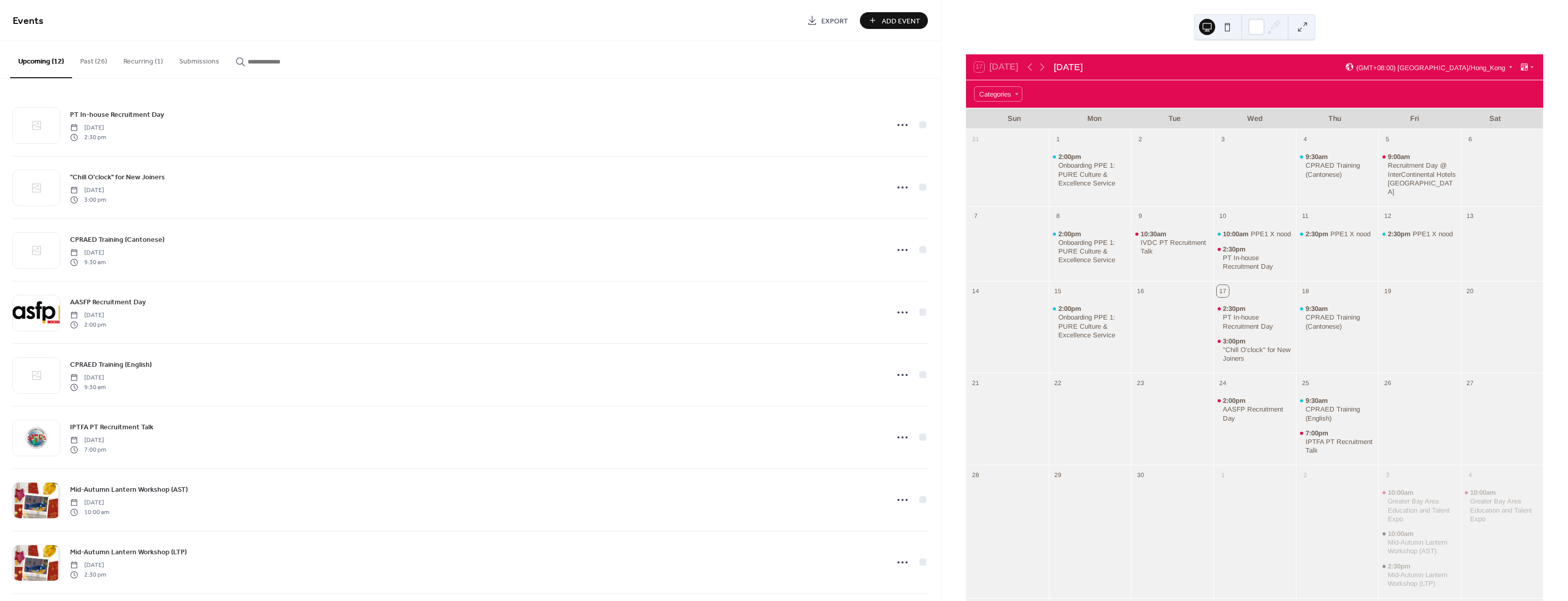
click at [81, 62] on button "Past (26)" at bounding box center [94, 59] width 43 height 36
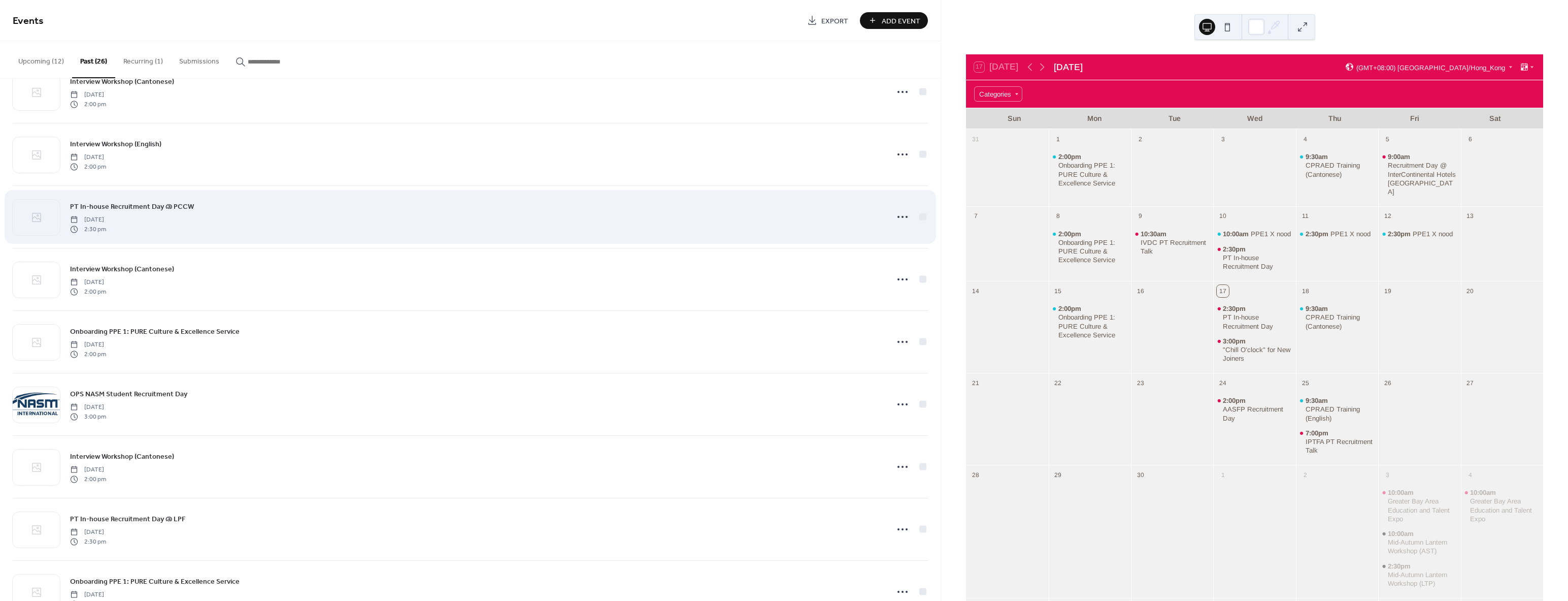
scroll to position [827, 0]
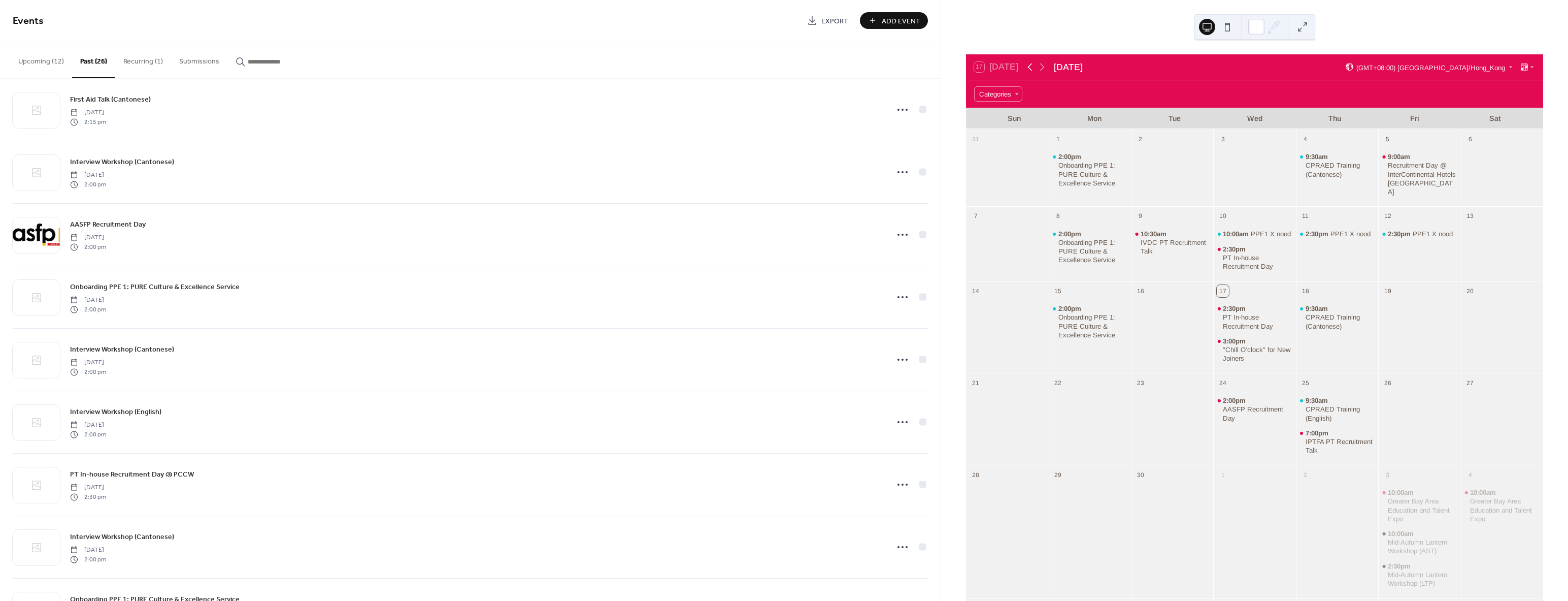
click at [1028, 70] on icon at bounding box center [1030, 67] width 12 height 12
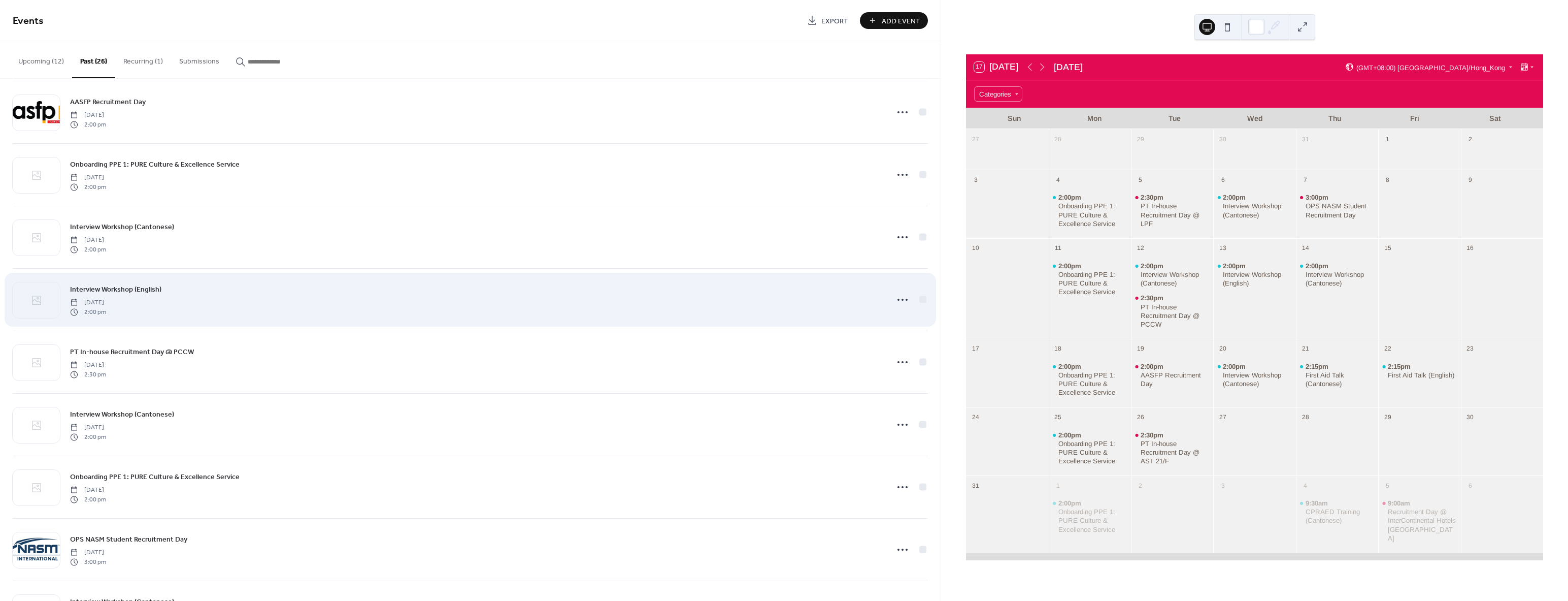
scroll to position [965, 0]
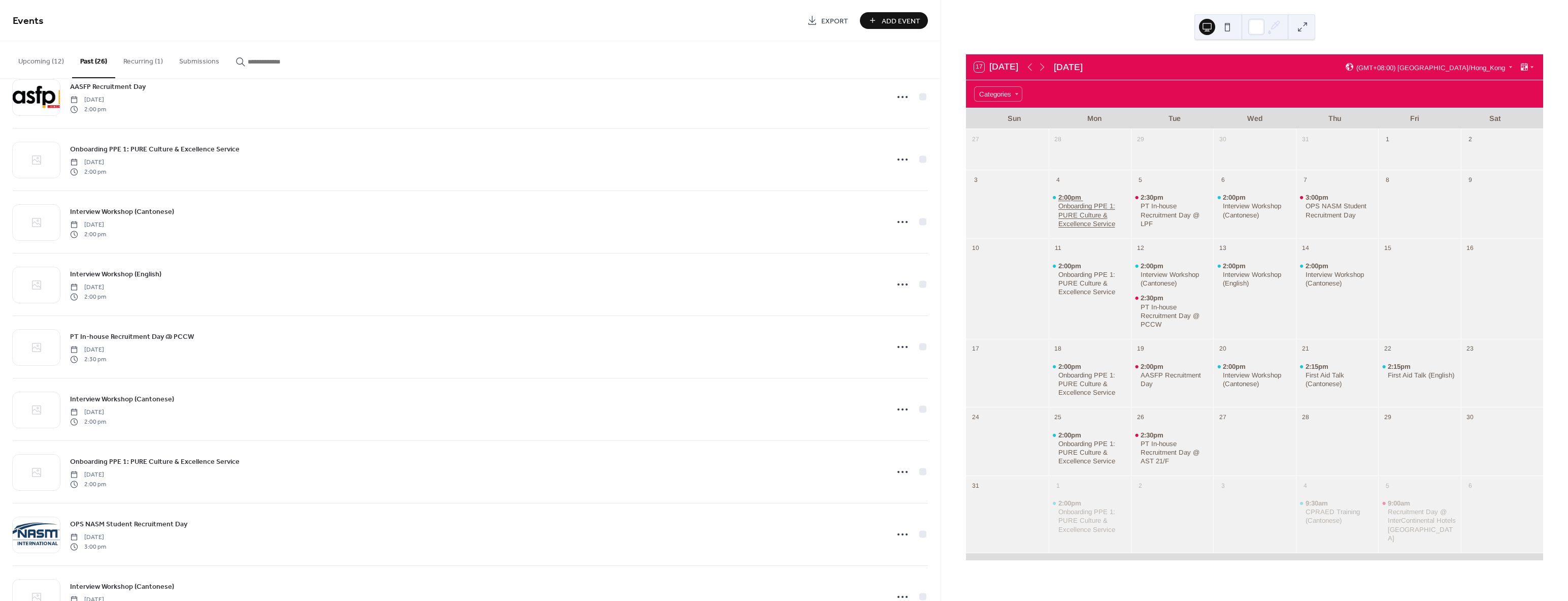
click at [1086, 208] on div "Onboarding PPE 1: PURE Culture & Excellence Service" at bounding box center [1093, 214] width 69 height 26
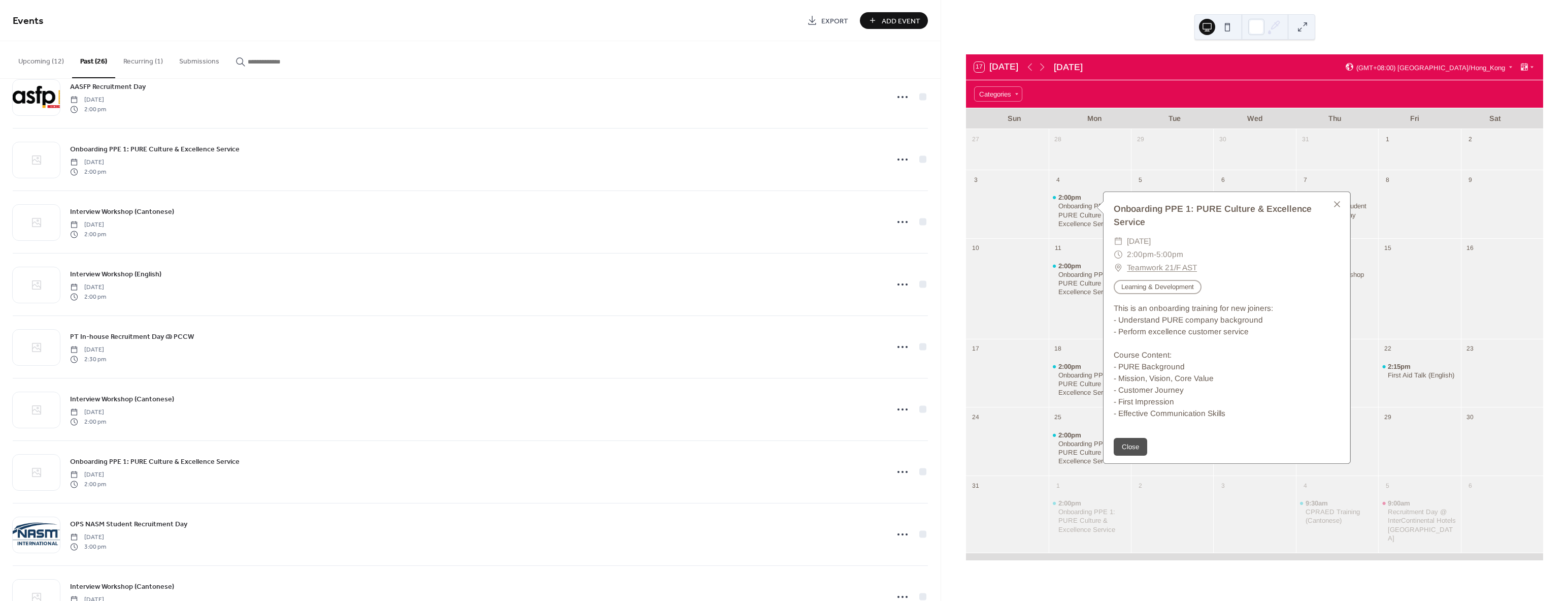
click at [1083, 149] on div at bounding box center [1090, 156] width 82 height 19
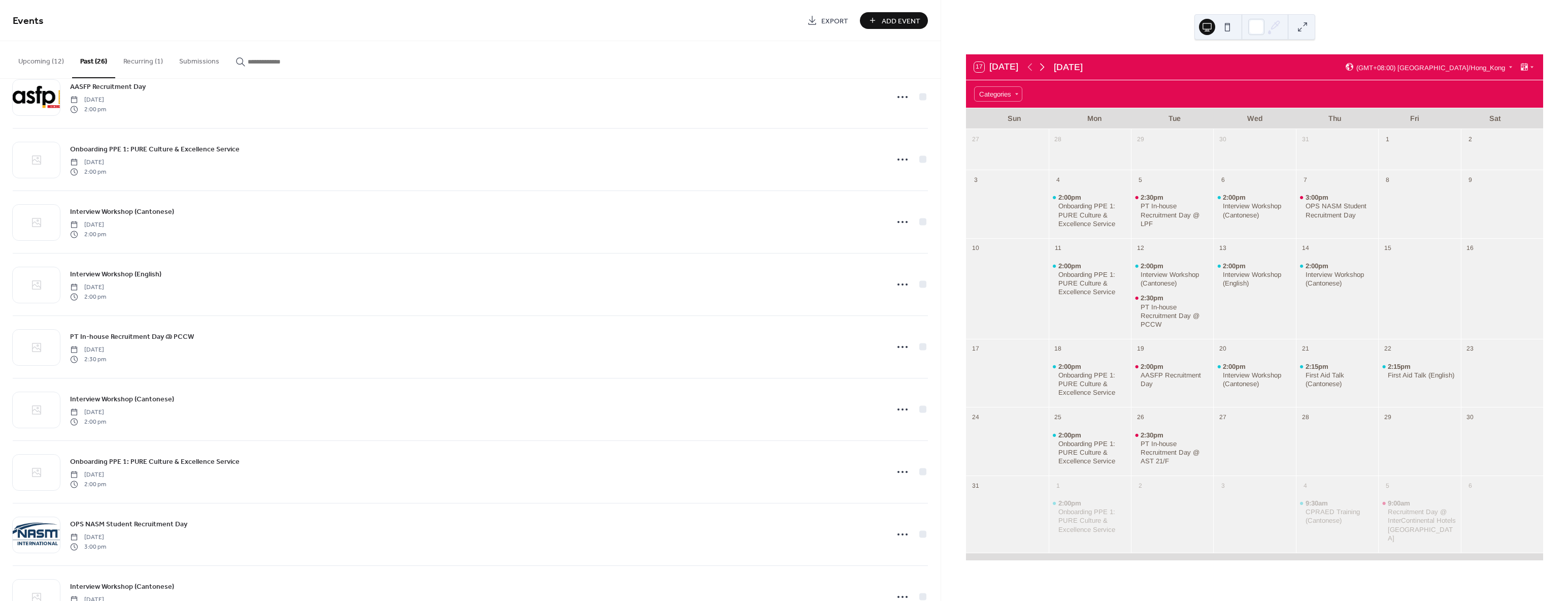
click at [1046, 68] on icon at bounding box center [1042, 67] width 12 height 12
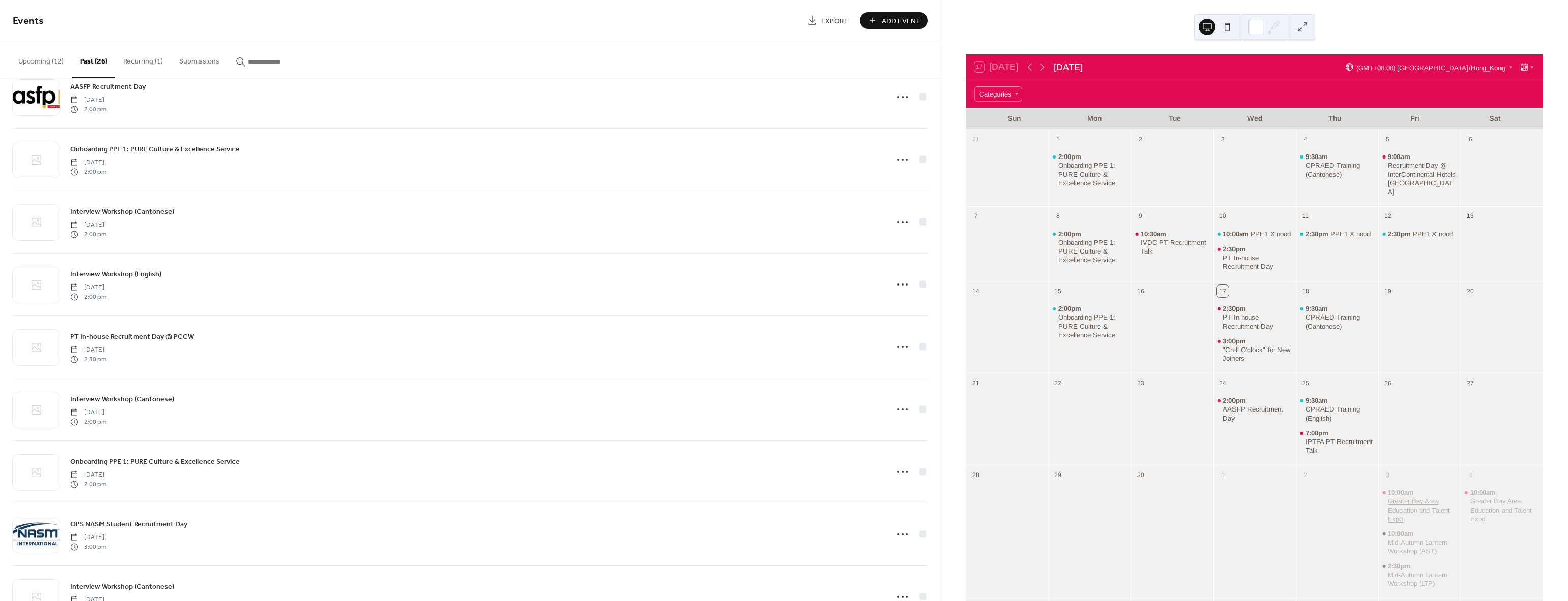
click at [1398, 505] on div "Greater Bay Area Education and Talent Expo" at bounding box center [1422, 510] width 69 height 26
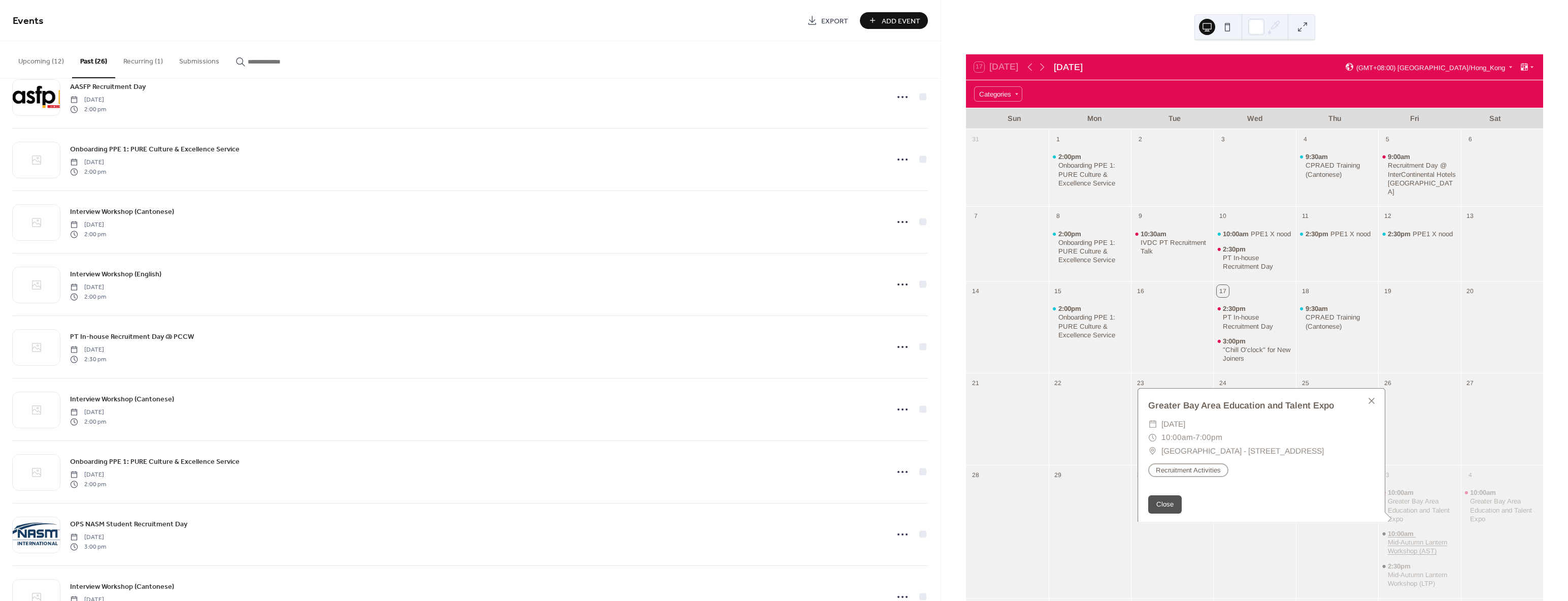
click at [1391, 542] on div "Mid-Autumn Lantern Workshop (AST)" at bounding box center [1422, 547] width 69 height 17
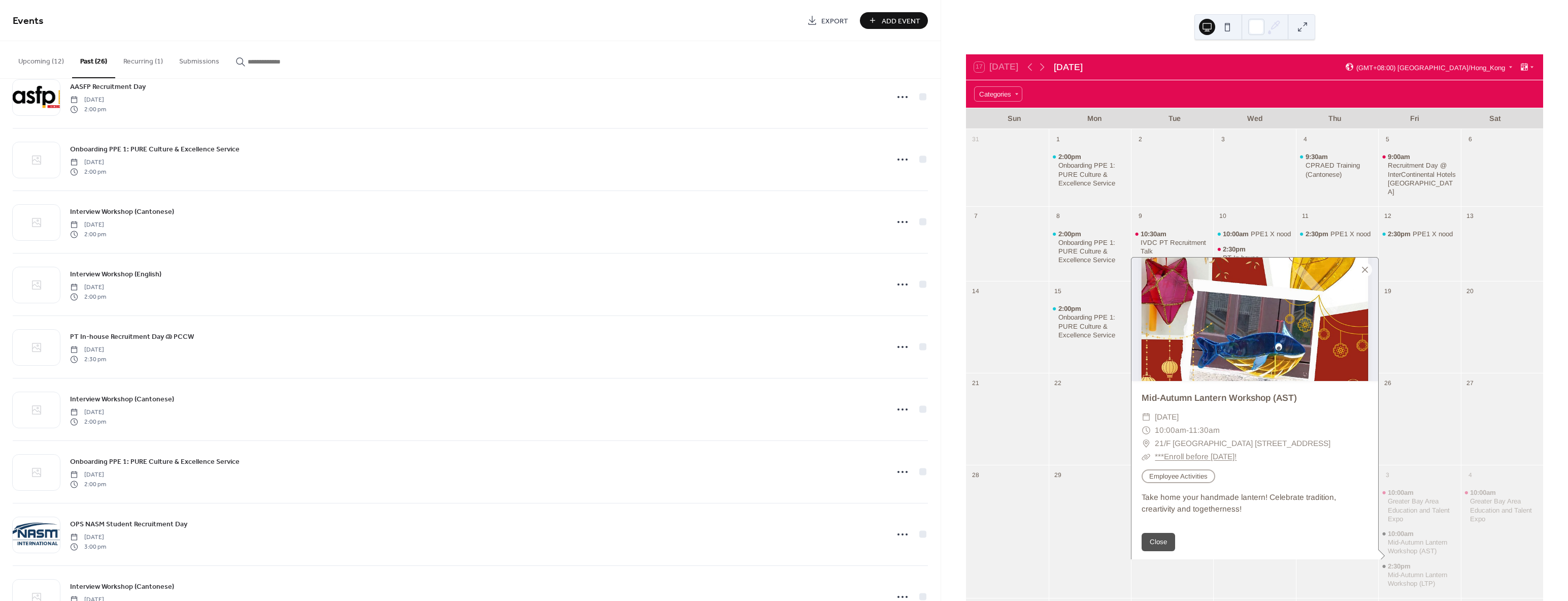
drag, startPoint x: 1178, startPoint y: 442, endPoint x: 1154, endPoint y: 431, distance: 26.4
click at [1154, 437] on span "21/F [GEOGRAPHIC_DATA] [STREET_ADDRESS]" at bounding box center [1242, 443] width 175 height 13
copy span "21/F [GEOGRAPHIC_DATA] [STREET_ADDRESS]"
click at [998, 259] on div at bounding box center [1007, 251] width 82 height 53
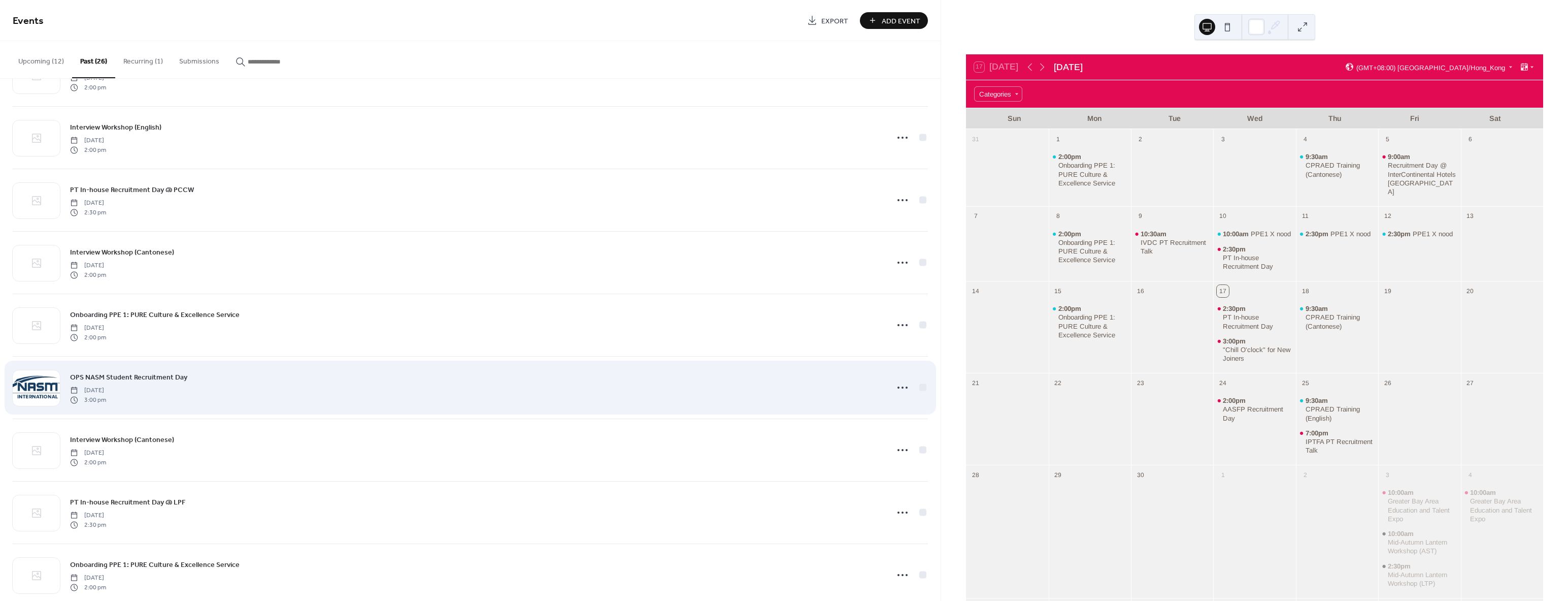
scroll to position [1132, 0]
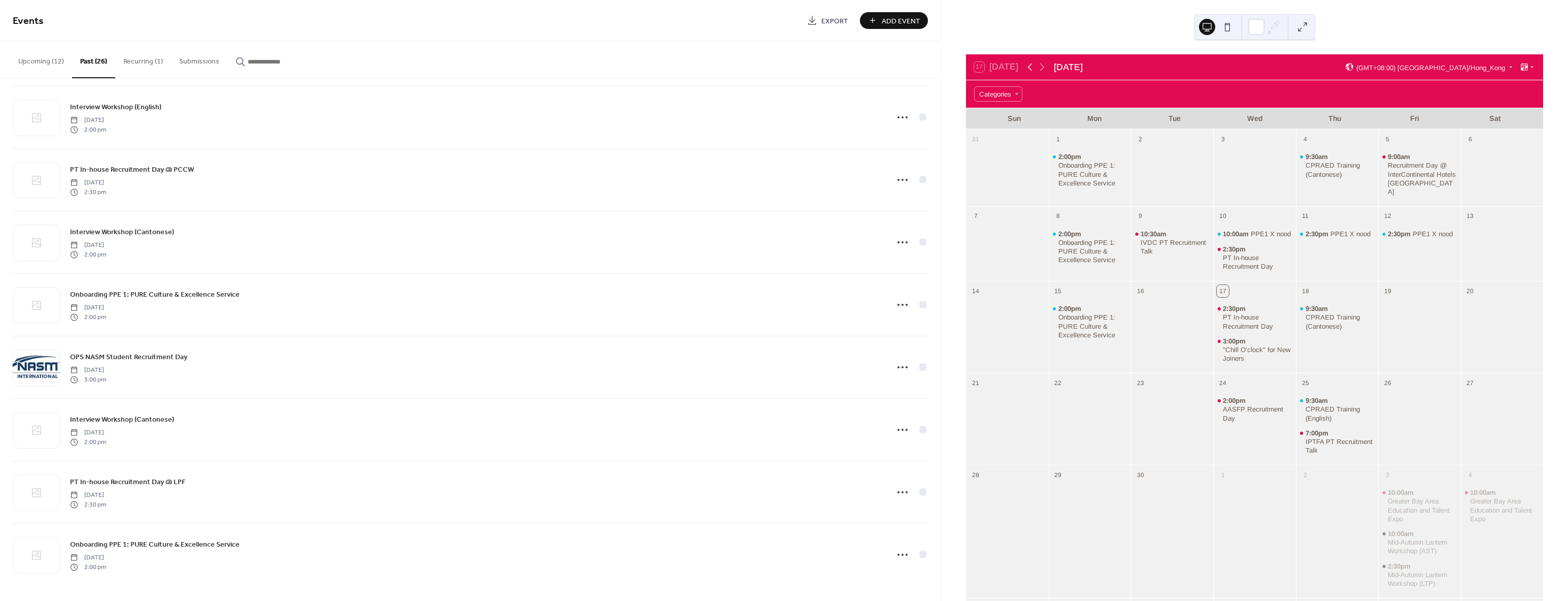
click at [1030, 68] on icon at bounding box center [1030, 67] width 4 height 7
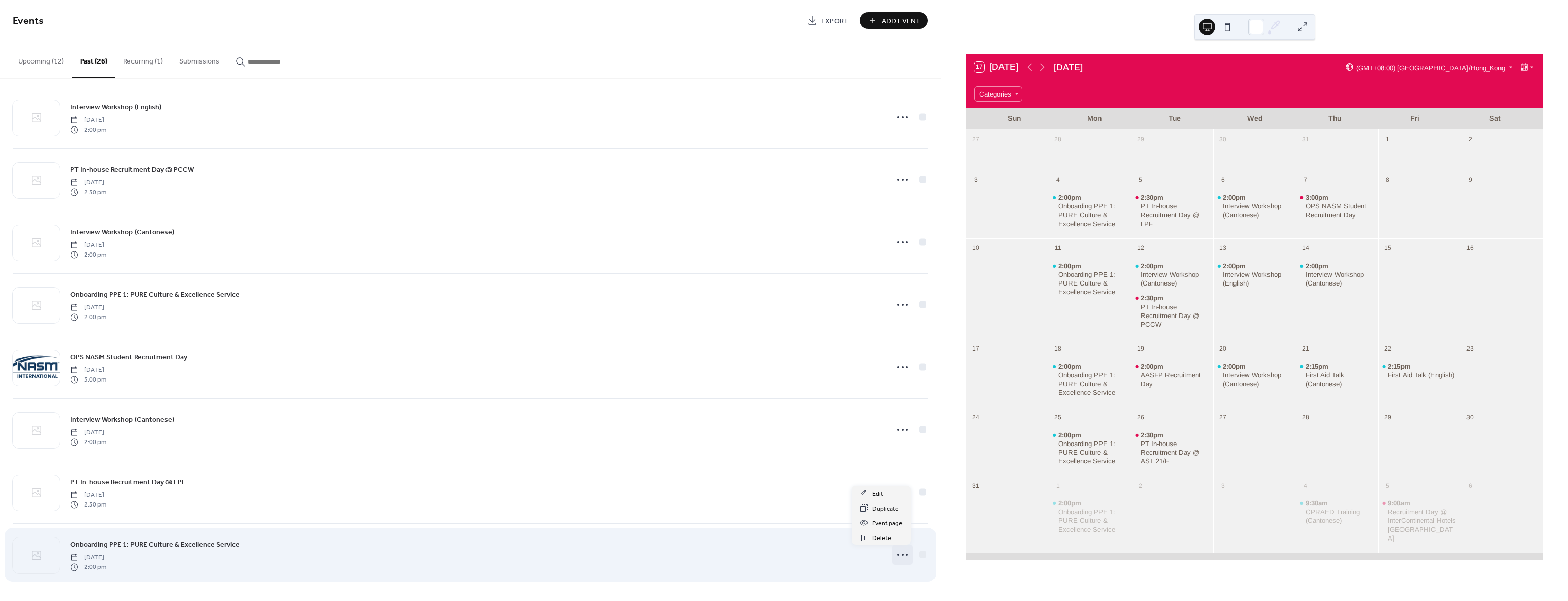
click at [898, 555] on circle at bounding box center [898, 554] width 2 height 2
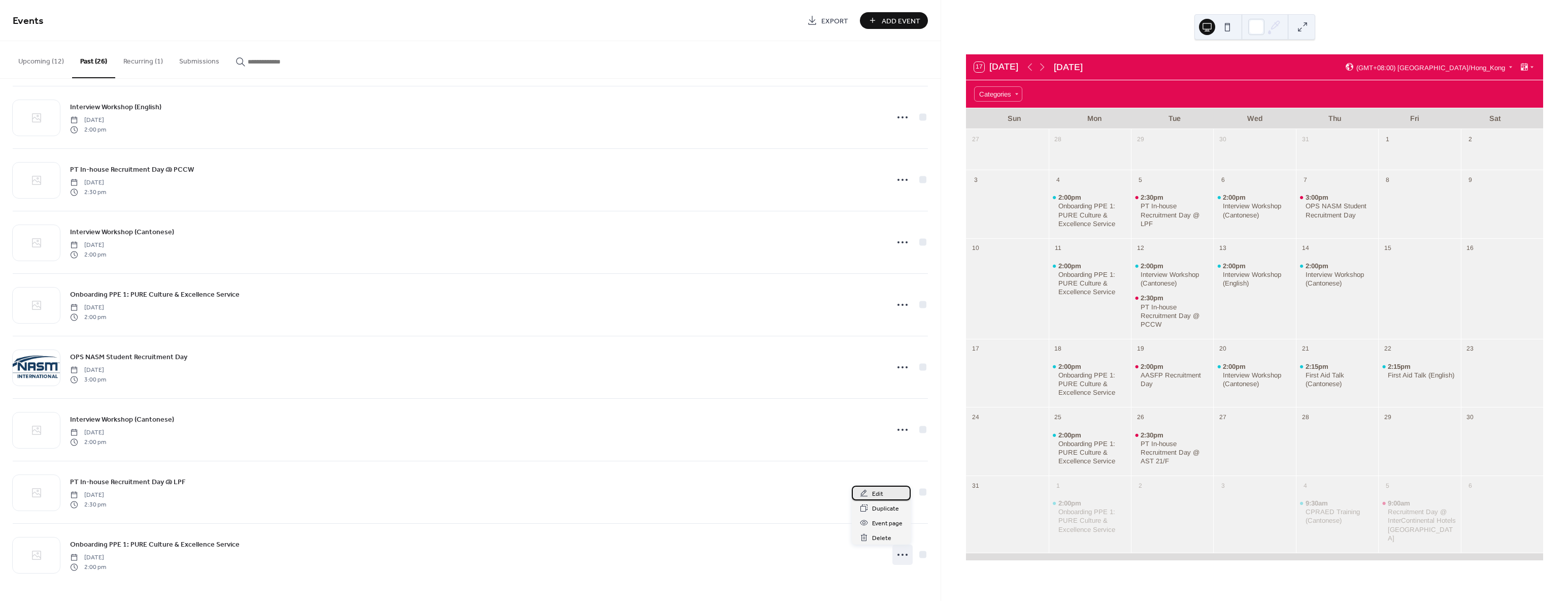
click at [893, 499] on div "Edit" at bounding box center [881, 493] width 59 height 15
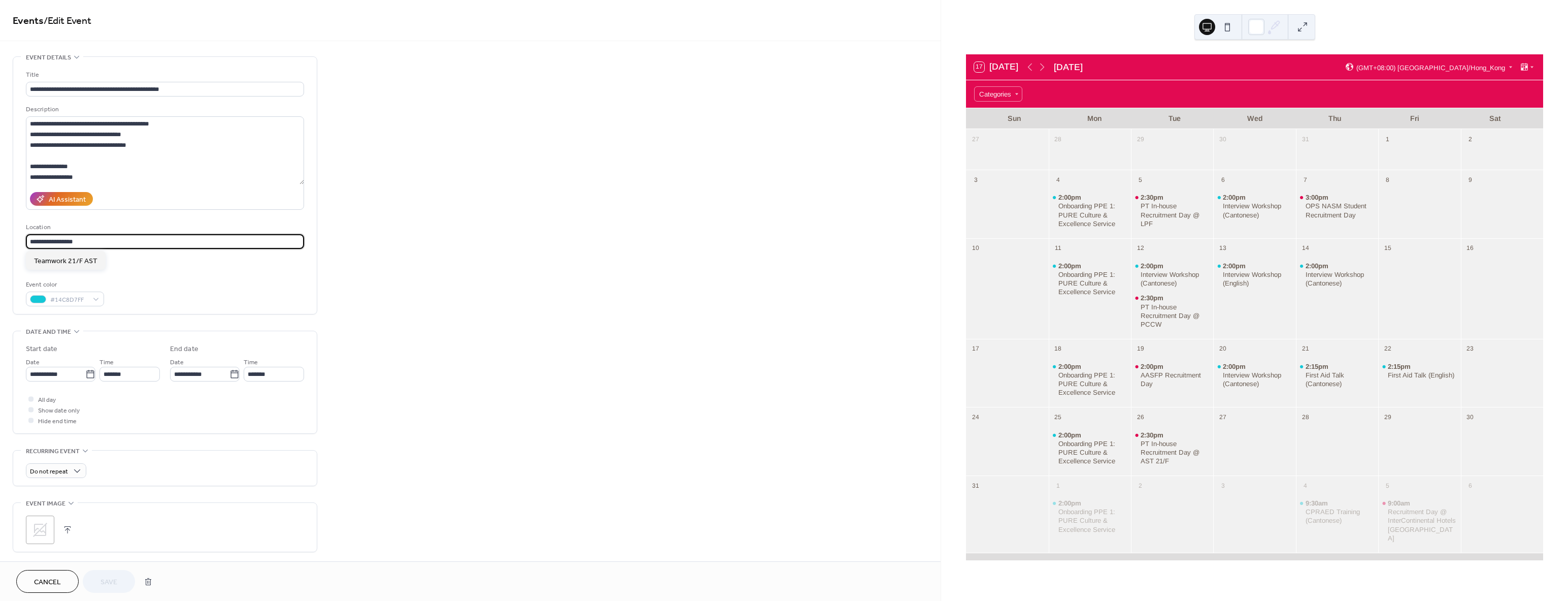
drag, startPoint x: 95, startPoint y: 241, endPoint x: -144, endPoint y: 211, distance: 240.9
click at [0, 211] on html "**********" at bounding box center [784, 300] width 1568 height 601
paste input "**********"
type input "**********"
click at [82, 261] on span "21/F [GEOGRAPHIC_DATA] [STREET_ADDRESS]" at bounding box center [109, 261] width 149 height 11
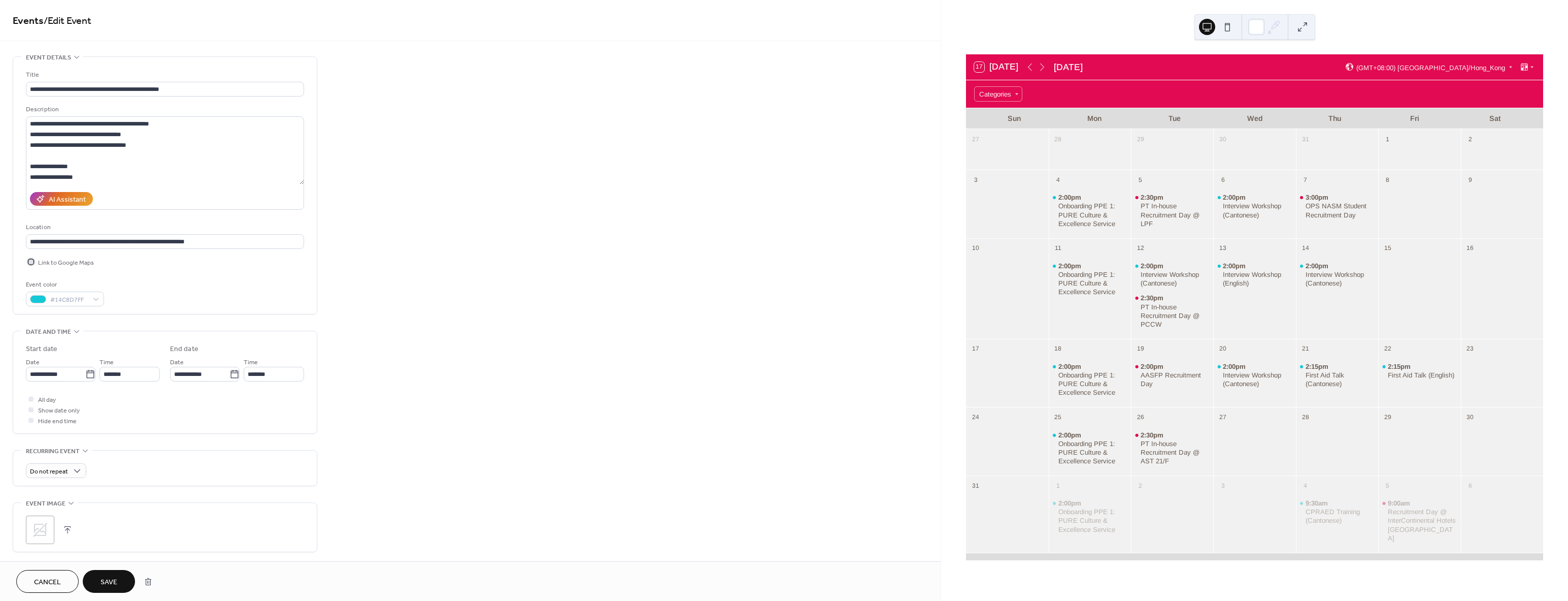
click at [31, 260] on icon at bounding box center [31, 261] width 3 height 3
click at [111, 581] on span "Save" at bounding box center [109, 582] width 17 height 11
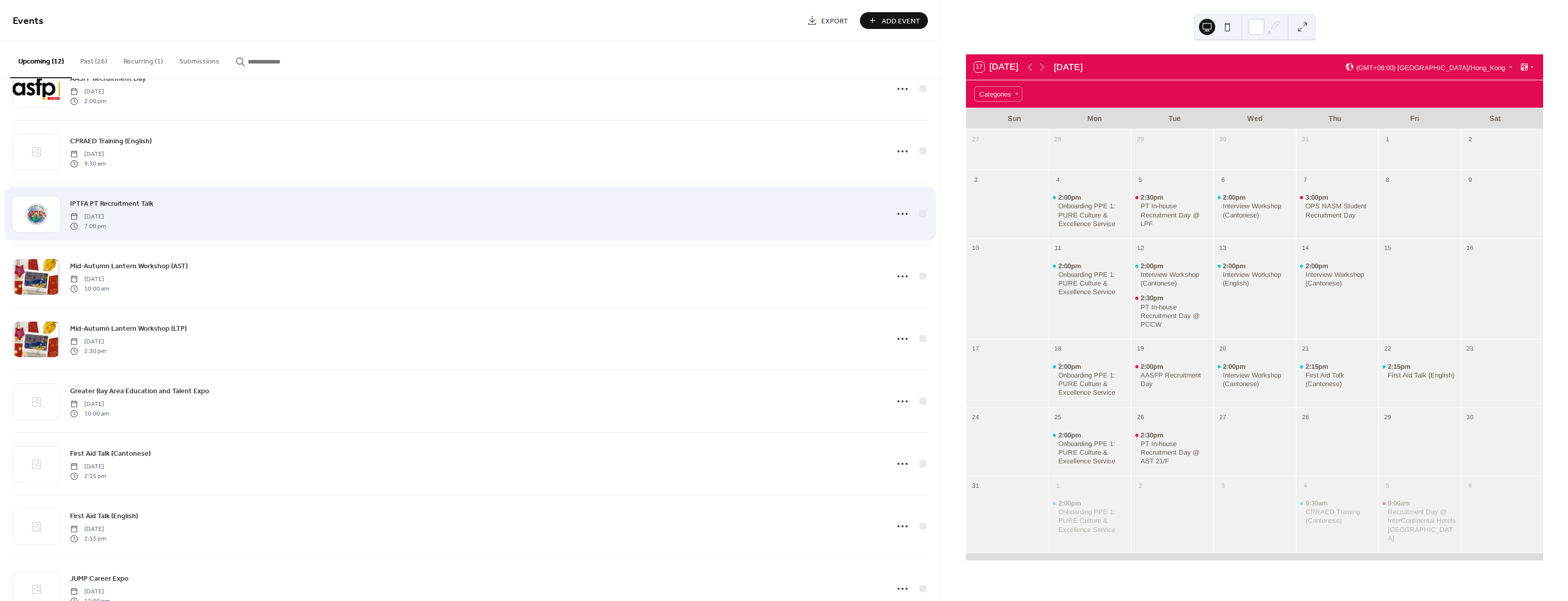
scroll to position [258, 0]
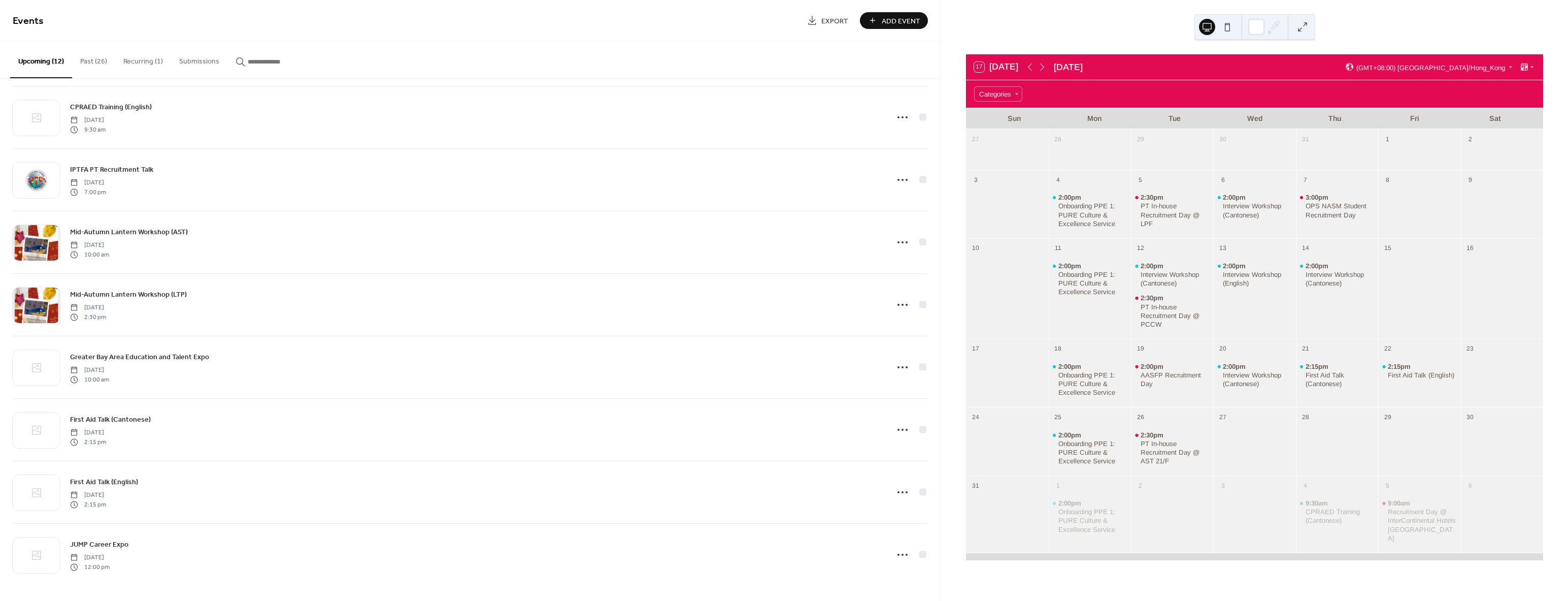
click at [94, 62] on button "Past (26)" at bounding box center [94, 59] width 43 height 36
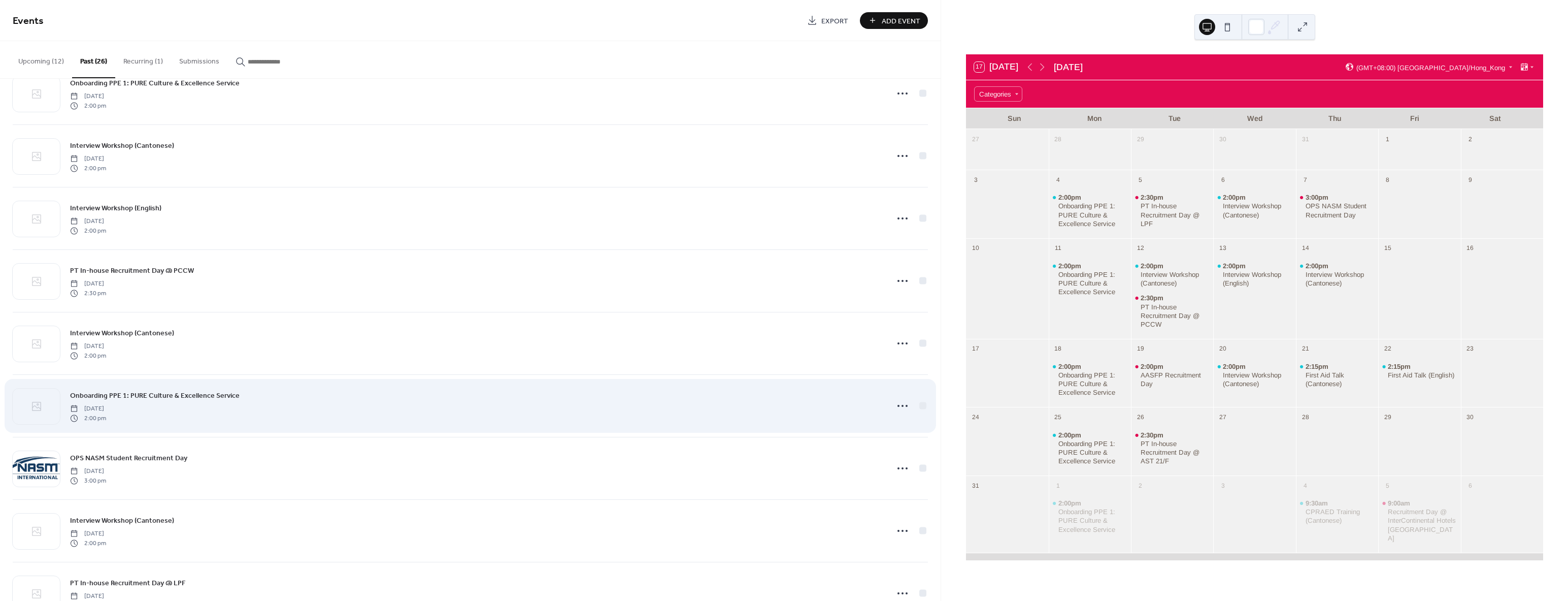
scroll to position [1030, 0]
click at [895, 405] on icon at bounding box center [903, 406] width 16 height 16
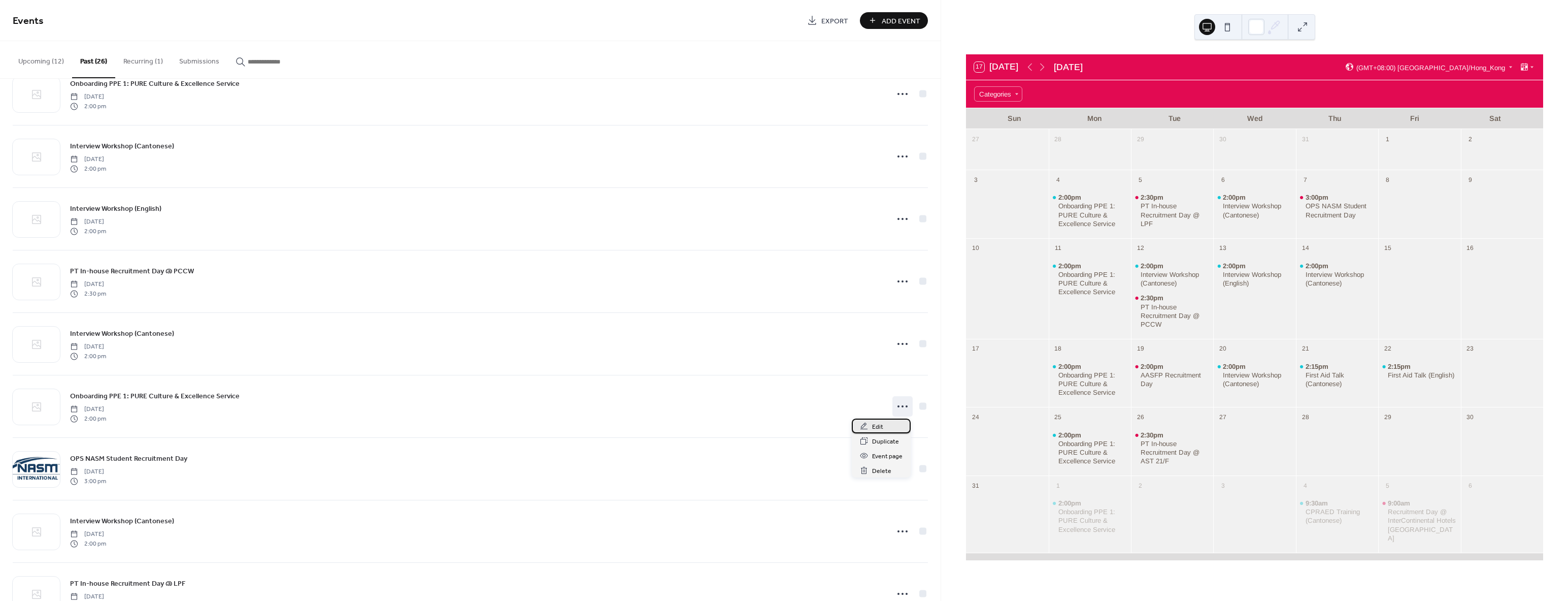
click at [880, 430] on span "Edit" at bounding box center [878, 426] width 11 height 11
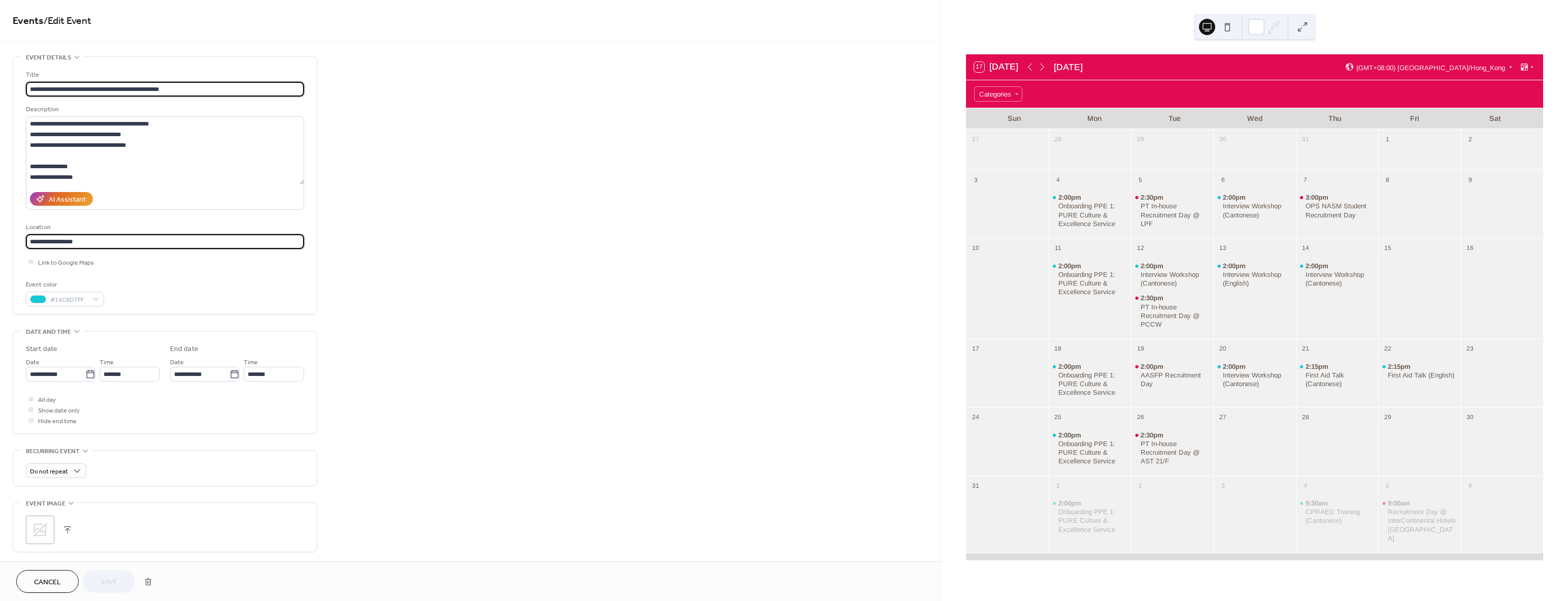
drag, startPoint x: 119, startPoint y: 237, endPoint x: -150, endPoint y: 232, distance: 269.0
click at [0, 232] on html "**********" at bounding box center [784, 300] width 1568 height 601
paste input "**********"
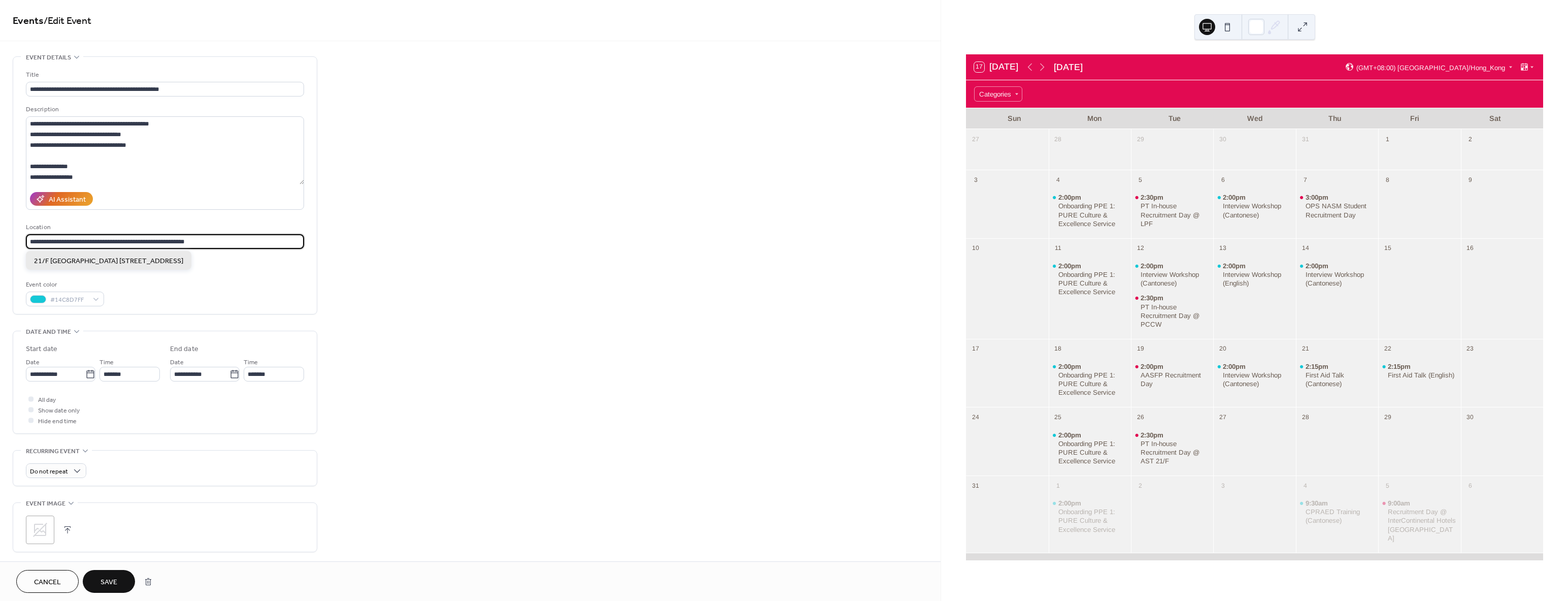
type input "**********"
click at [149, 263] on span "21/F [GEOGRAPHIC_DATA] [STREET_ADDRESS]" at bounding box center [109, 261] width 149 height 11
click at [30, 263] on icon at bounding box center [31, 261] width 3 height 3
click at [117, 579] on span "Save" at bounding box center [109, 582] width 17 height 11
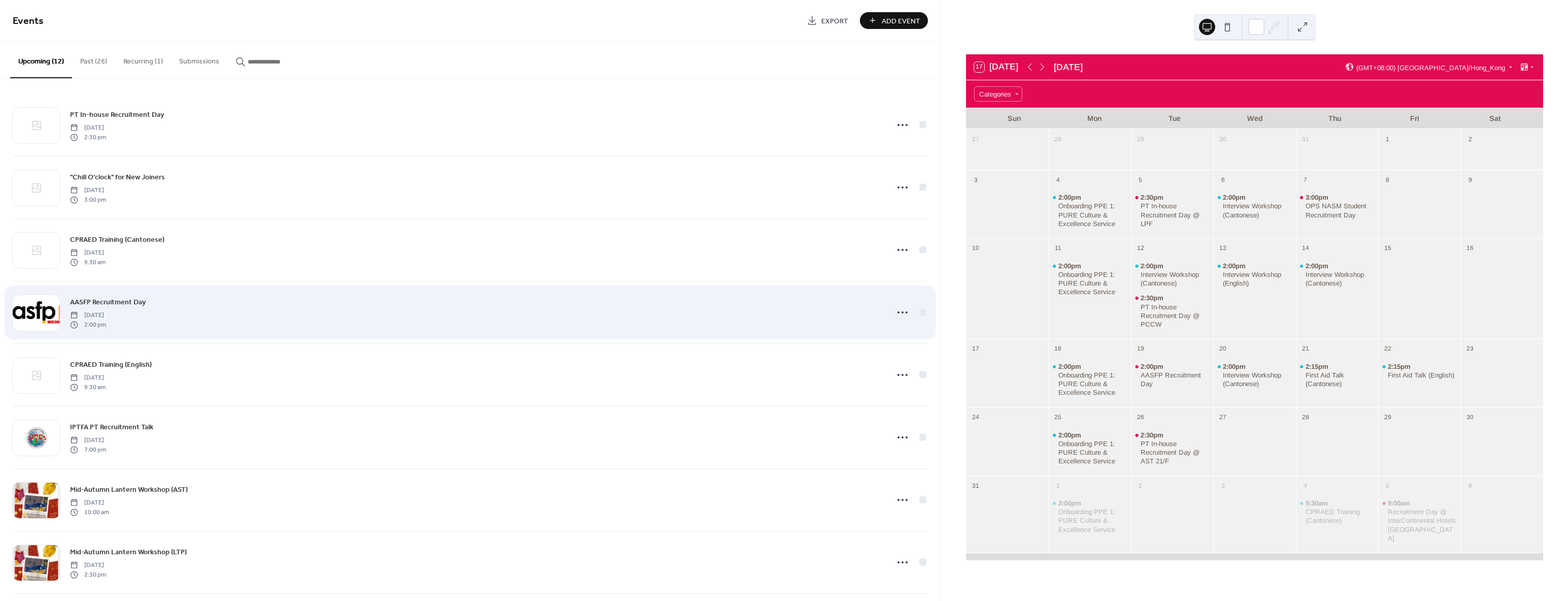
scroll to position [258, 0]
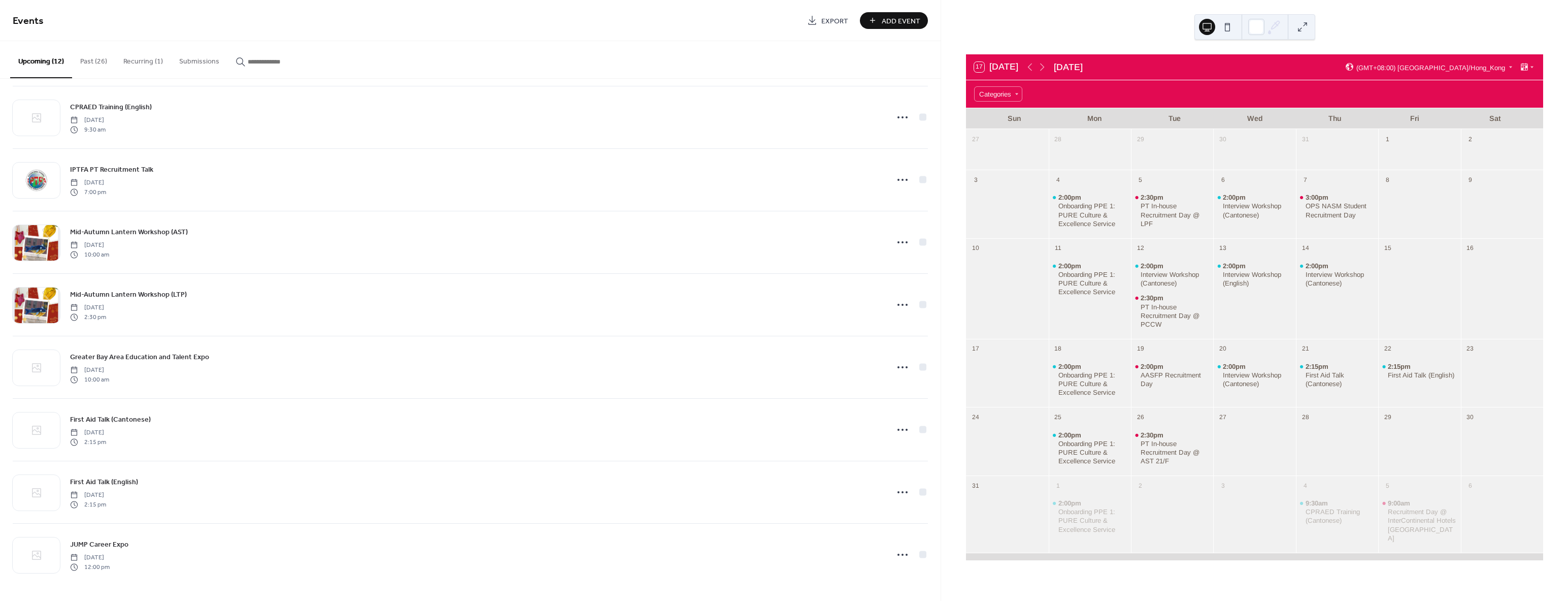
click at [93, 58] on button "Past (26)" at bounding box center [94, 59] width 43 height 36
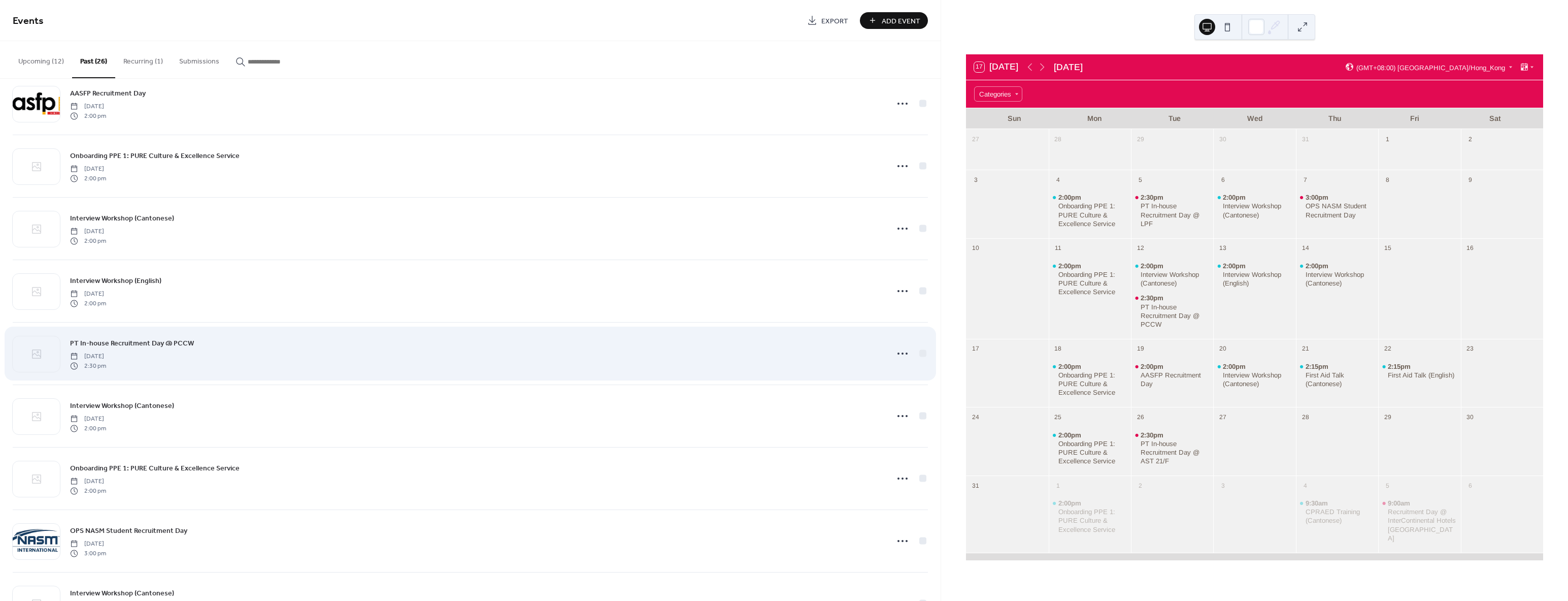
scroll to position [878, 0]
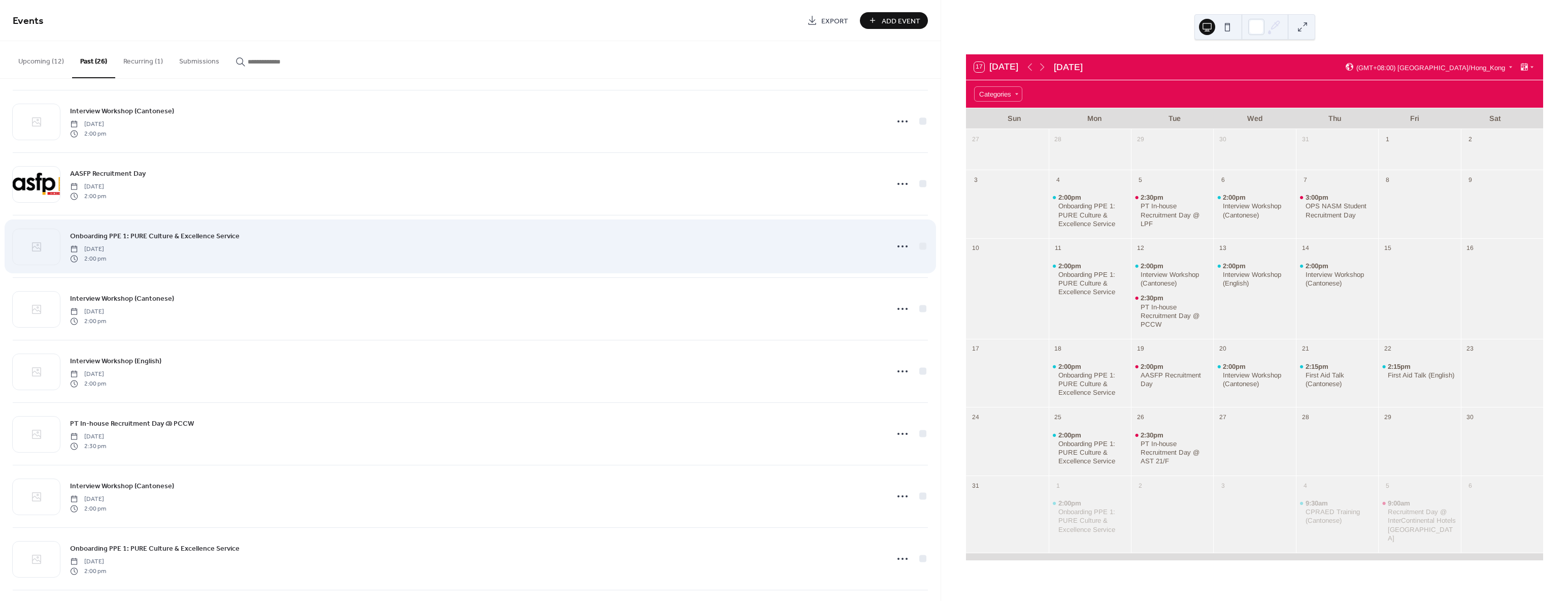
click at [304, 246] on div "Onboarding PPE 1: PURE Culture & Excellence Service [DATE] 2:00 pm" at bounding box center [476, 246] width 812 height 33
click at [898, 246] on icon at bounding box center [903, 246] width 16 height 16
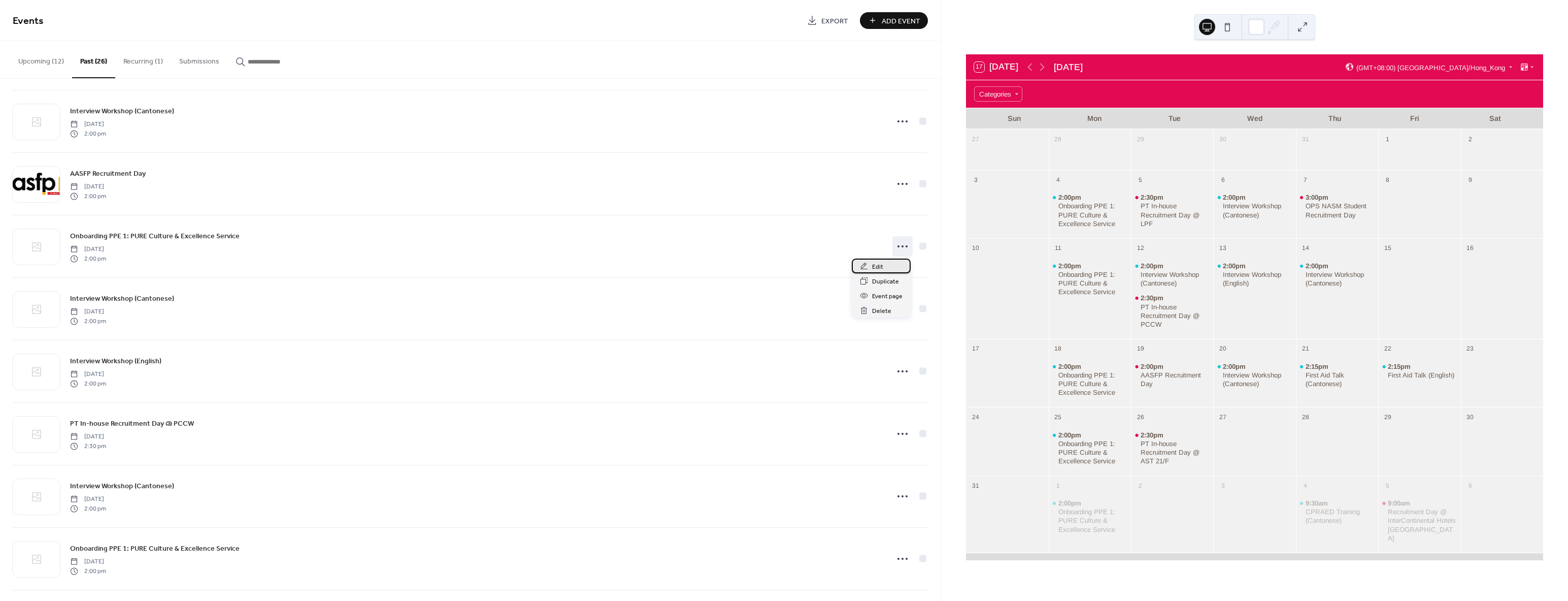
click at [885, 266] on div "Edit" at bounding box center [881, 266] width 59 height 15
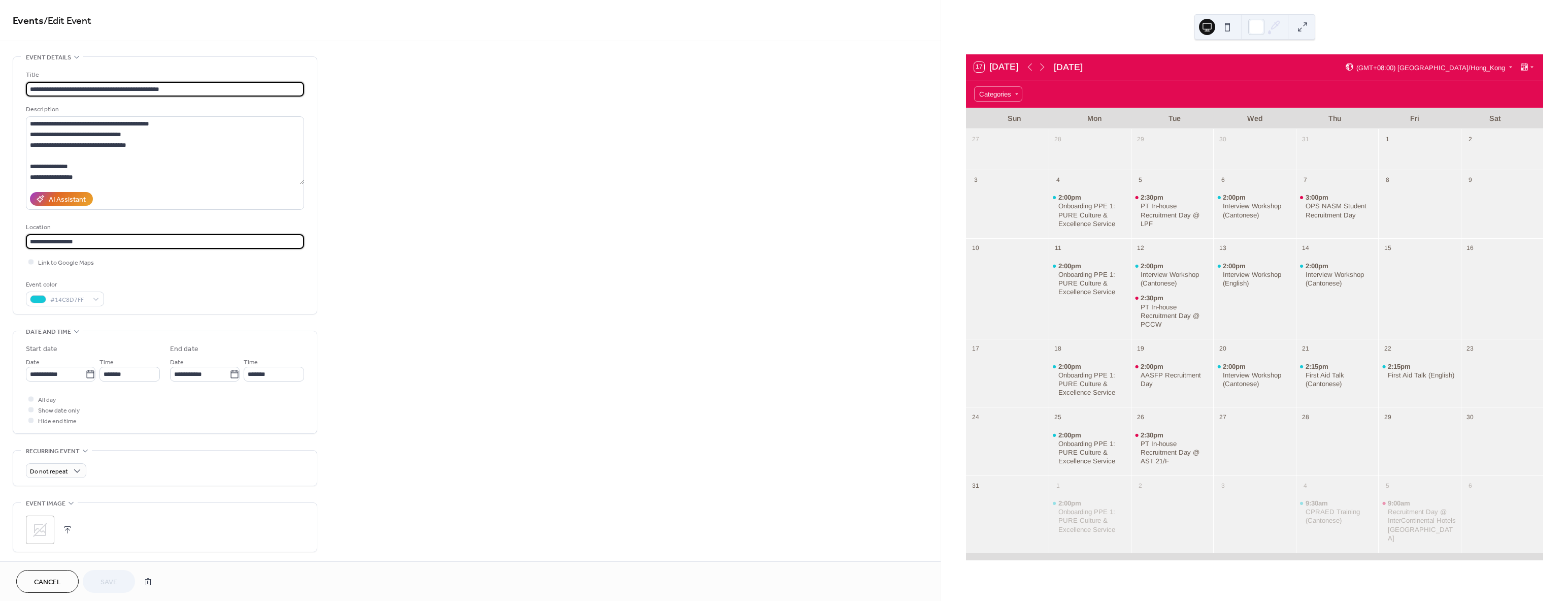
drag, startPoint x: 96, startPoint y: 239, endPoint x: -379, endPoint y: 207, distance: 476.1
click at [0, 207] on html "**********" at bounding box center [784, 300] width 1568 height 601
paste input "**********"
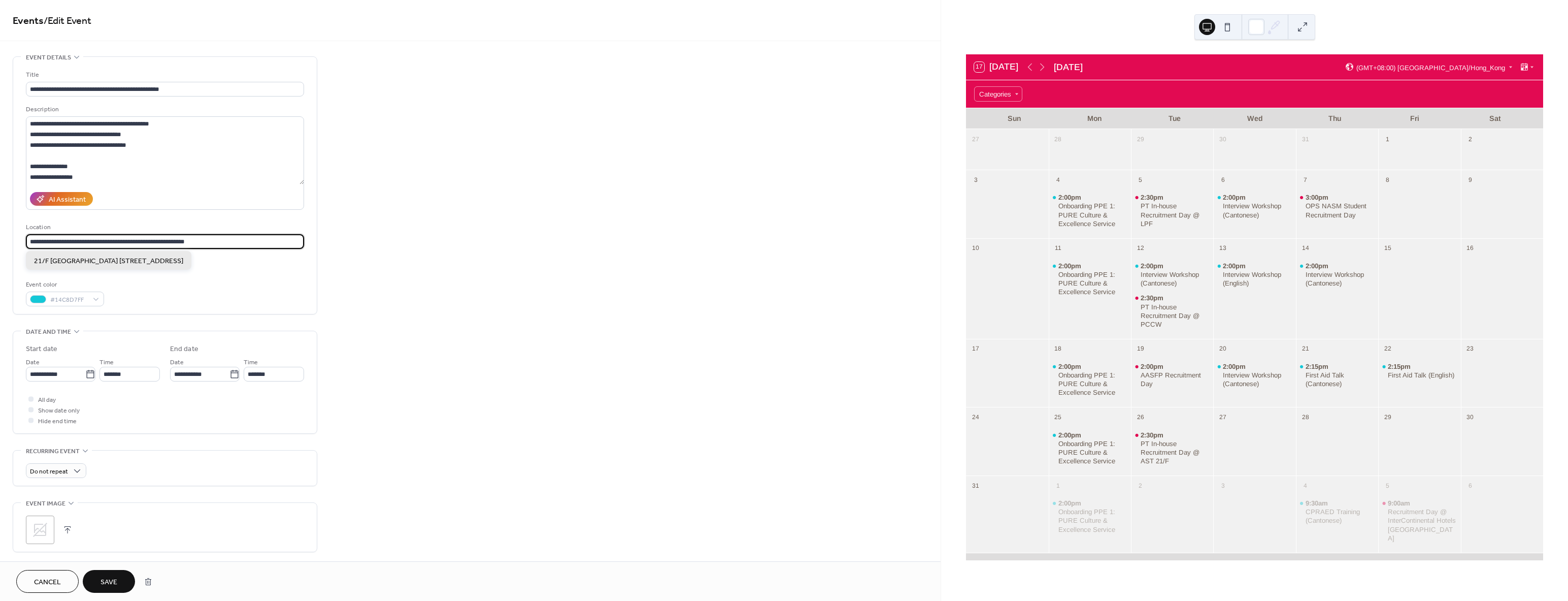
type input "**********"
click at [101, 258] on span "21/F [GEOGRAPHIC_DATA] [STREET_ADDRESS]" at bounding box center [109, 261] width 149 height 11
click at [27, 262] on div at bounding box center [31, 261] width 10 height 10
click at [107, 581] on span "Save" at bounding box center [109, 582] width 17 height 11
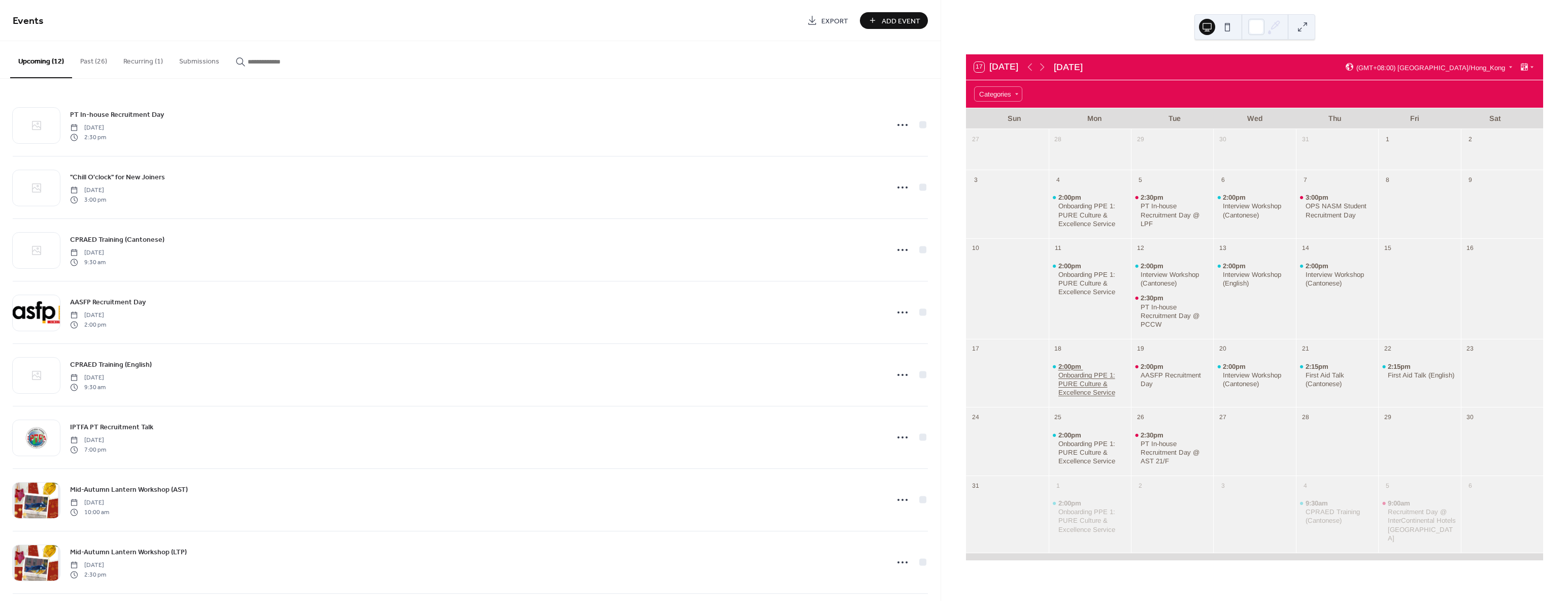
click at [1086, 379] on div "Onboarding PPE 1: PURE Culture & Excellence Service" at bounding box center [1093, 384] width 69 height 26
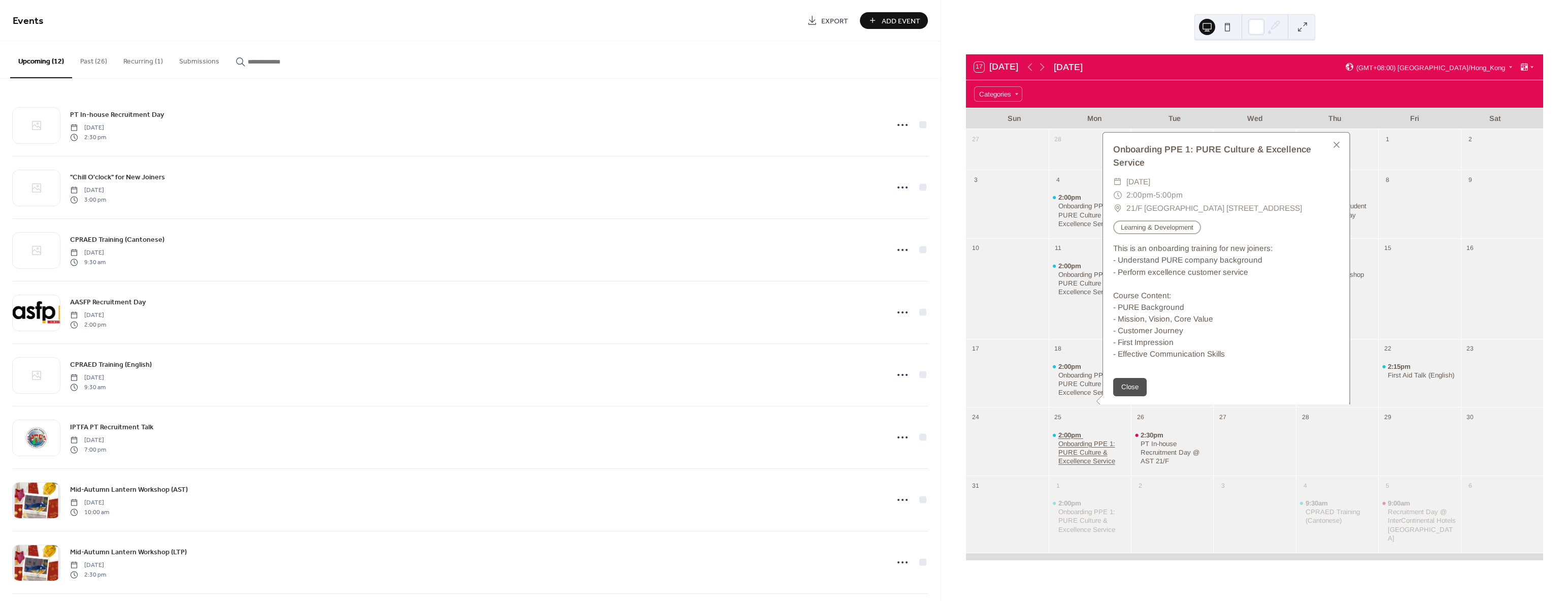
click at [1083, 453] on div "Onboarding PPE 1: PURE Culture & Excellence Service" at bounding box center [1093, 452] width 69 height 26
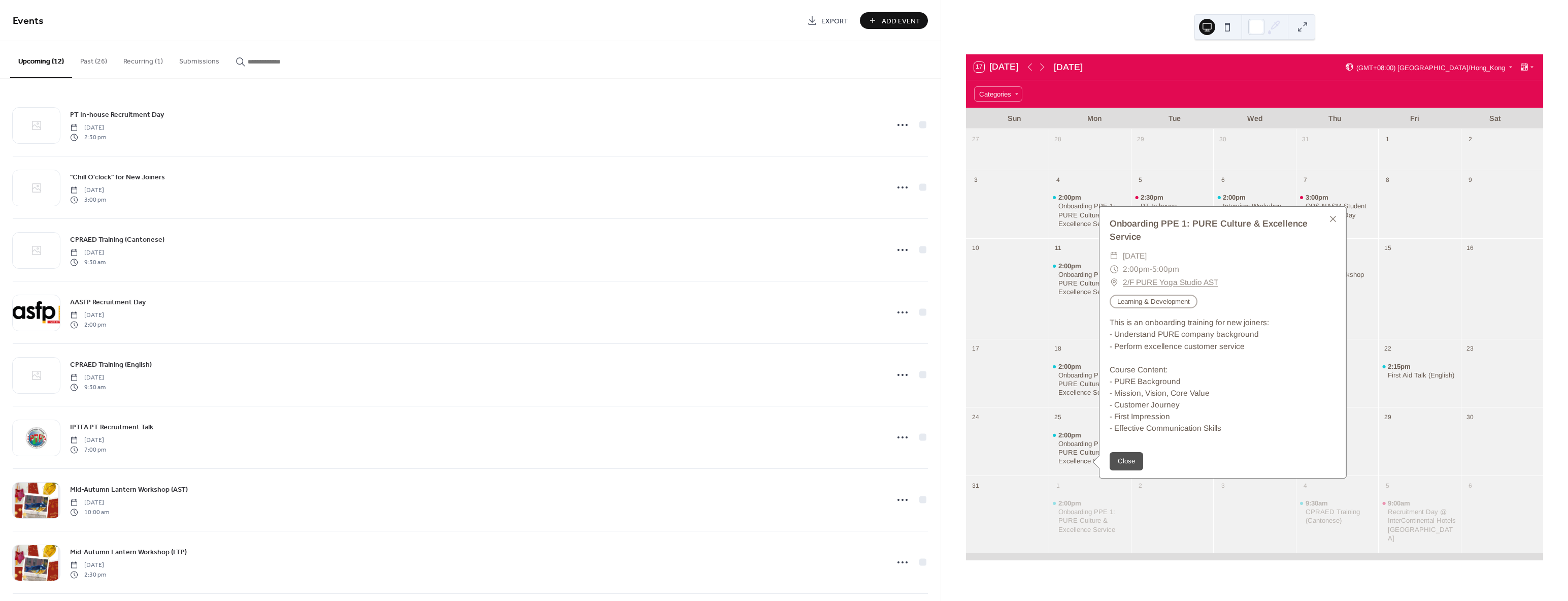
click at [1135, 275] on link "2/F PURE Yoga Studio AST" at bounding box center [1170, 282] width 96 height 13
click at [1164, 330] on div "This is an onboarding training for new joiners: - Understand PURE company backg…" at bounding box center [1223, 375] width 247 height 117
click at [82, 61] on button "Past (26)" at bounding box center [94, 59] width 43 height 36
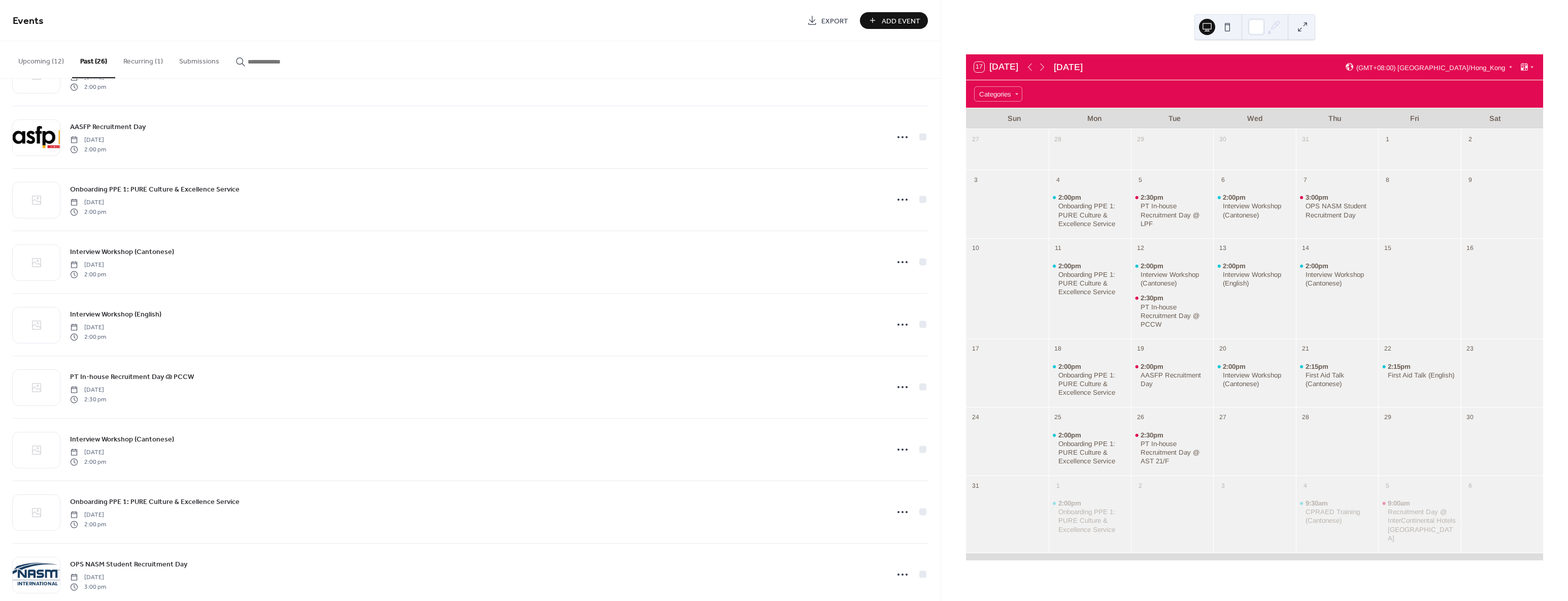
scroll to position [675, 0]
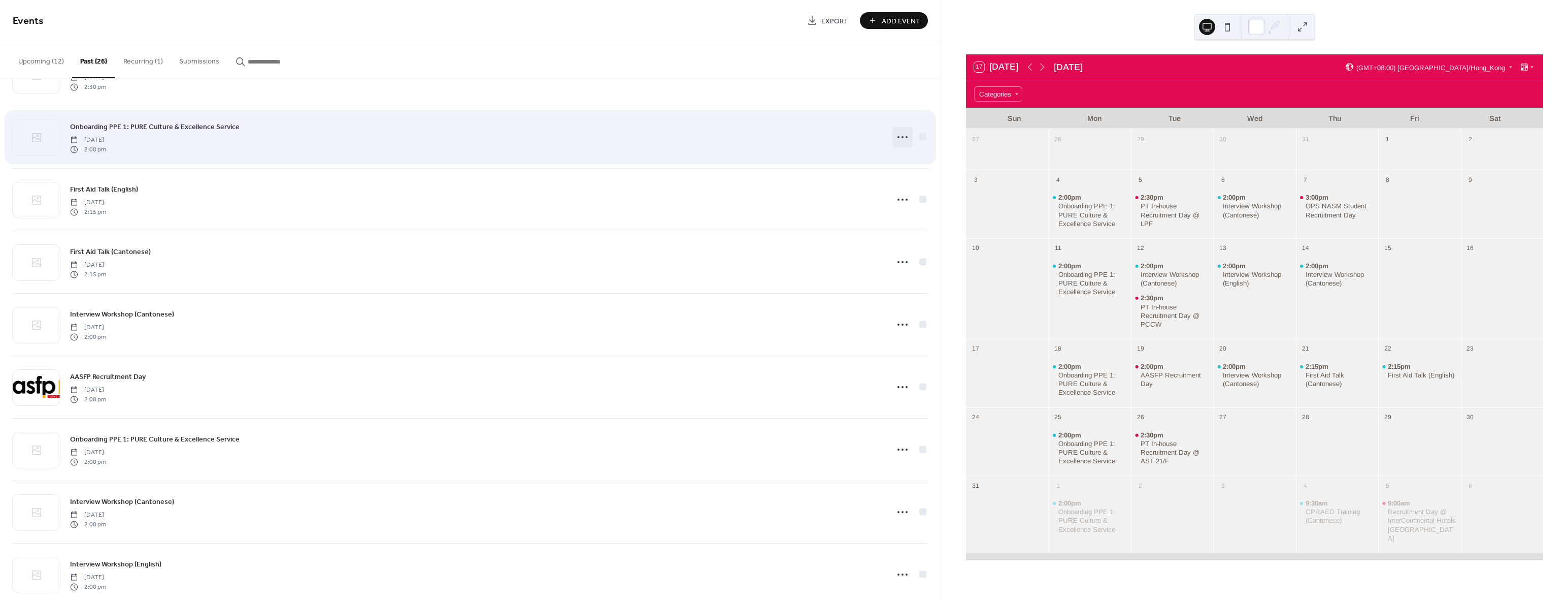
click at [895, 138] on icon at bounding box center [903, 137] width 16 height 16
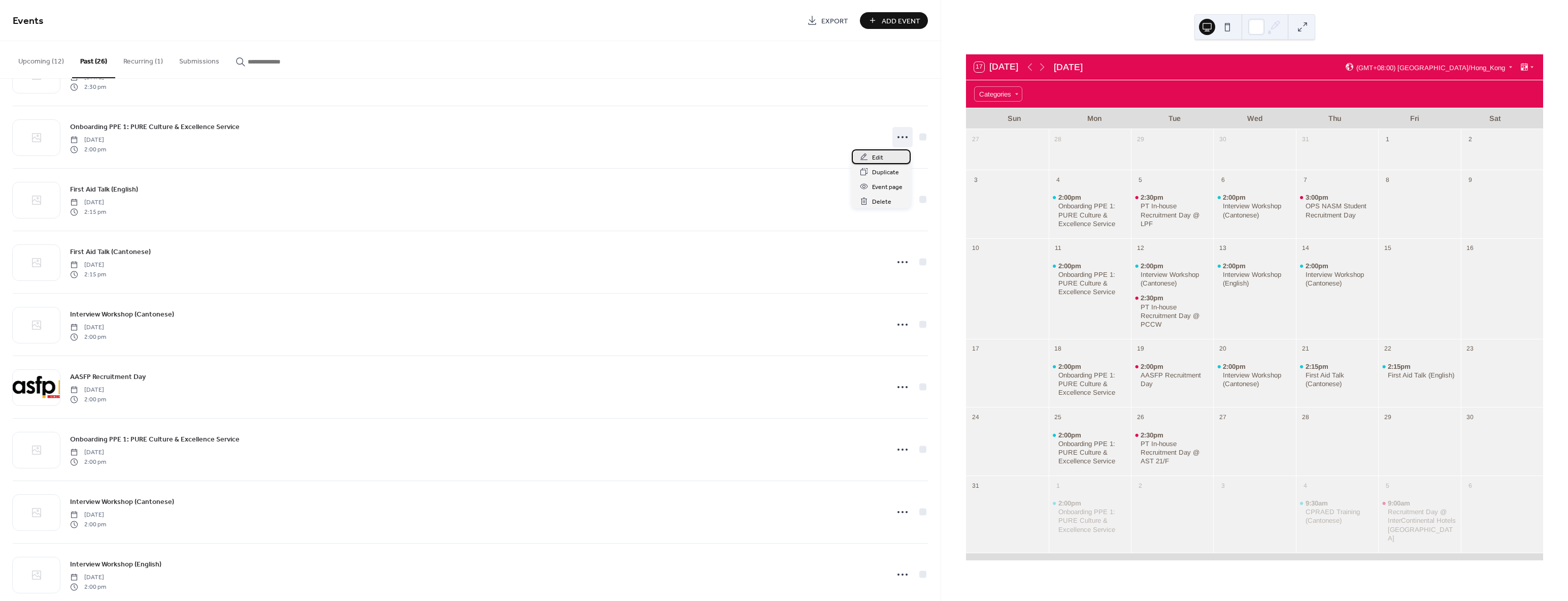
click at [876, 153] on span "Edit" at bounding box center [878, 158] width 11 height 11
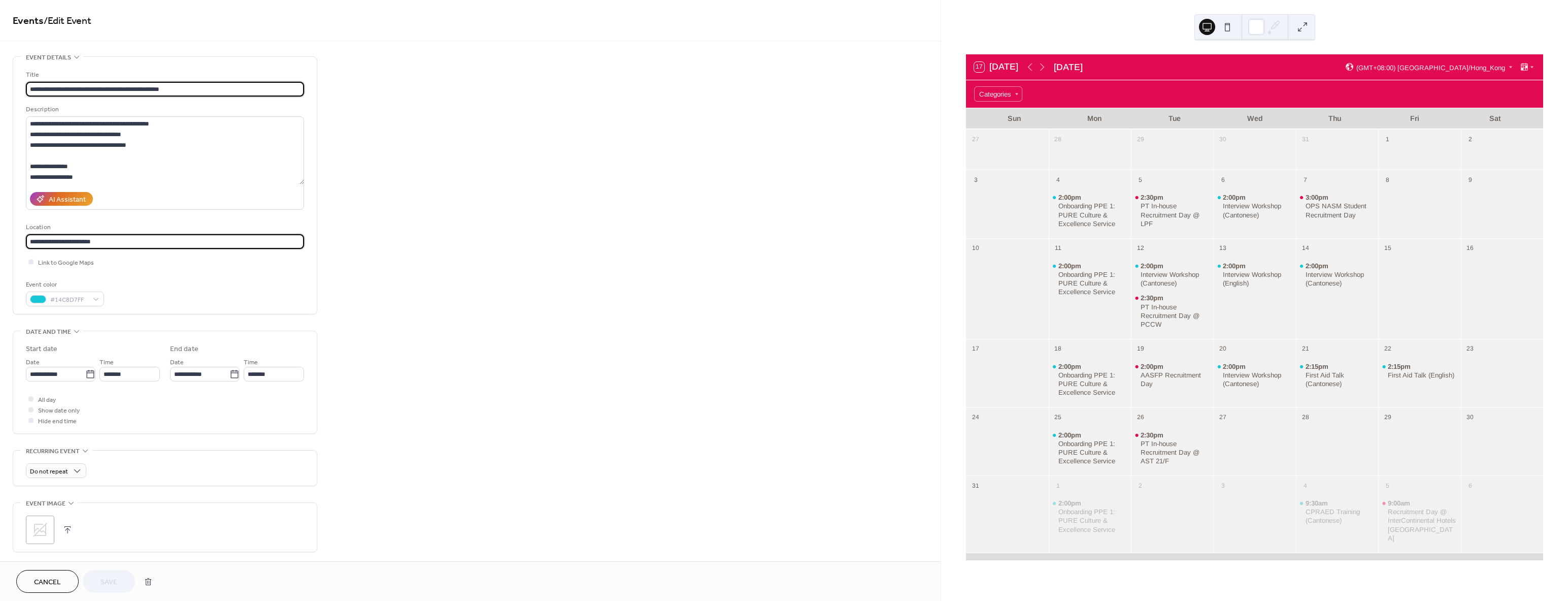
drag, startPoint x: 111, startPoint y: 241, endPoint x: -300, endPoint y: 237, distance: 411.0
click at [0, 237] on html "**********" at bounding box center [784, 300] width 1568 height 601
paste input "********"
paste input "**********"
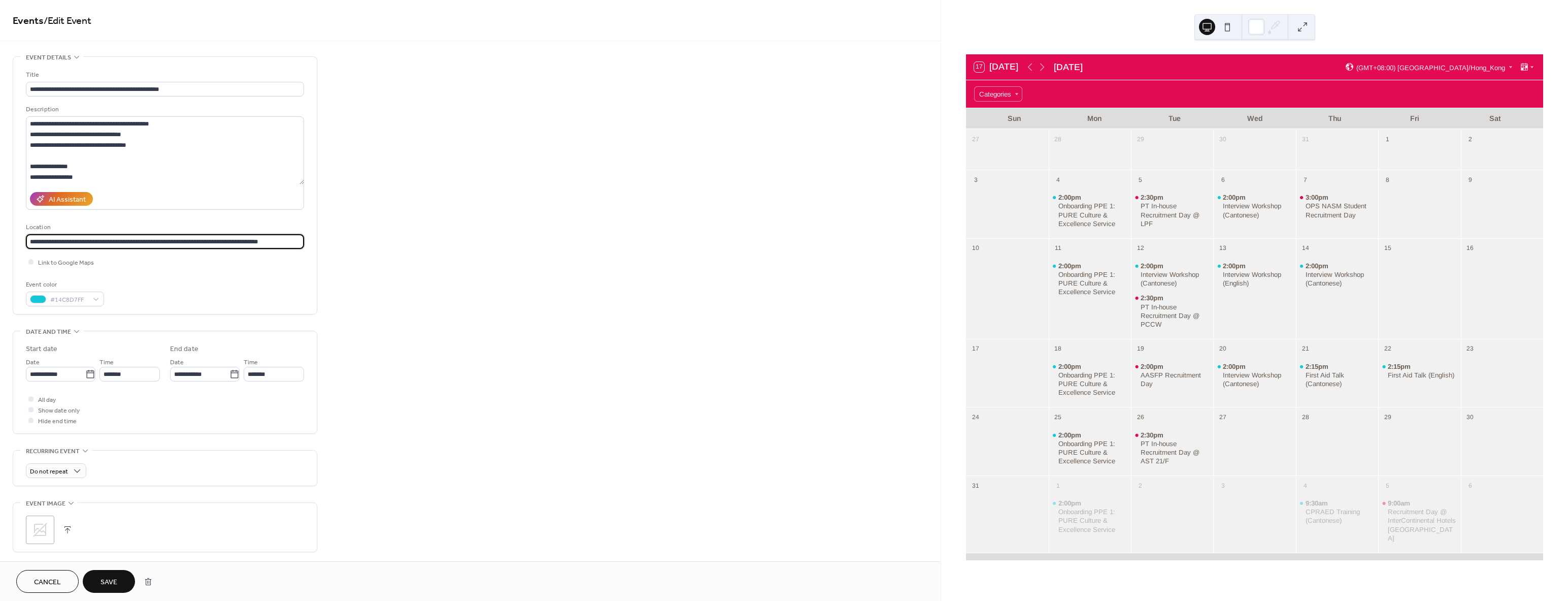
type input "**********"
click at [97, 582] on button "Save" at bounding box center [109, 581] width 52 height 23
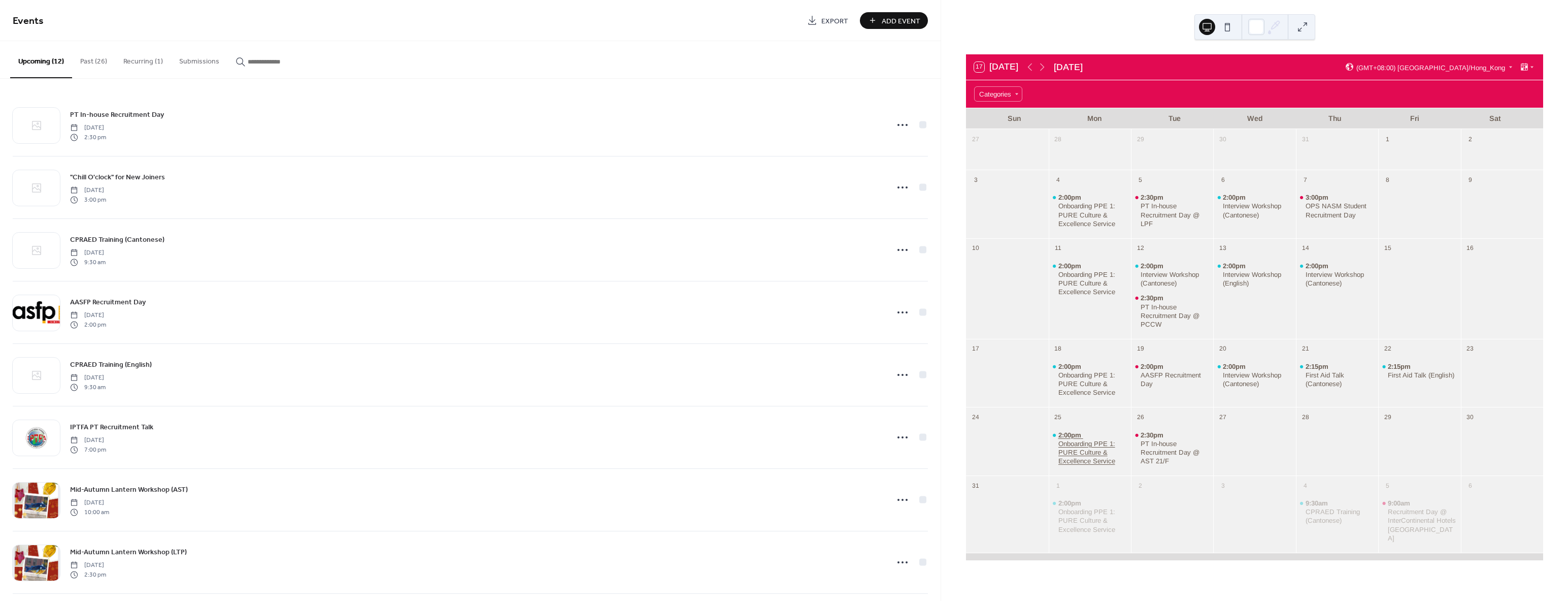
click at [1076, 456] on div "Onboarding PPE 1: PURE Culture & Excellence Service" at bounding box center [1093, 452] width 69 height 26
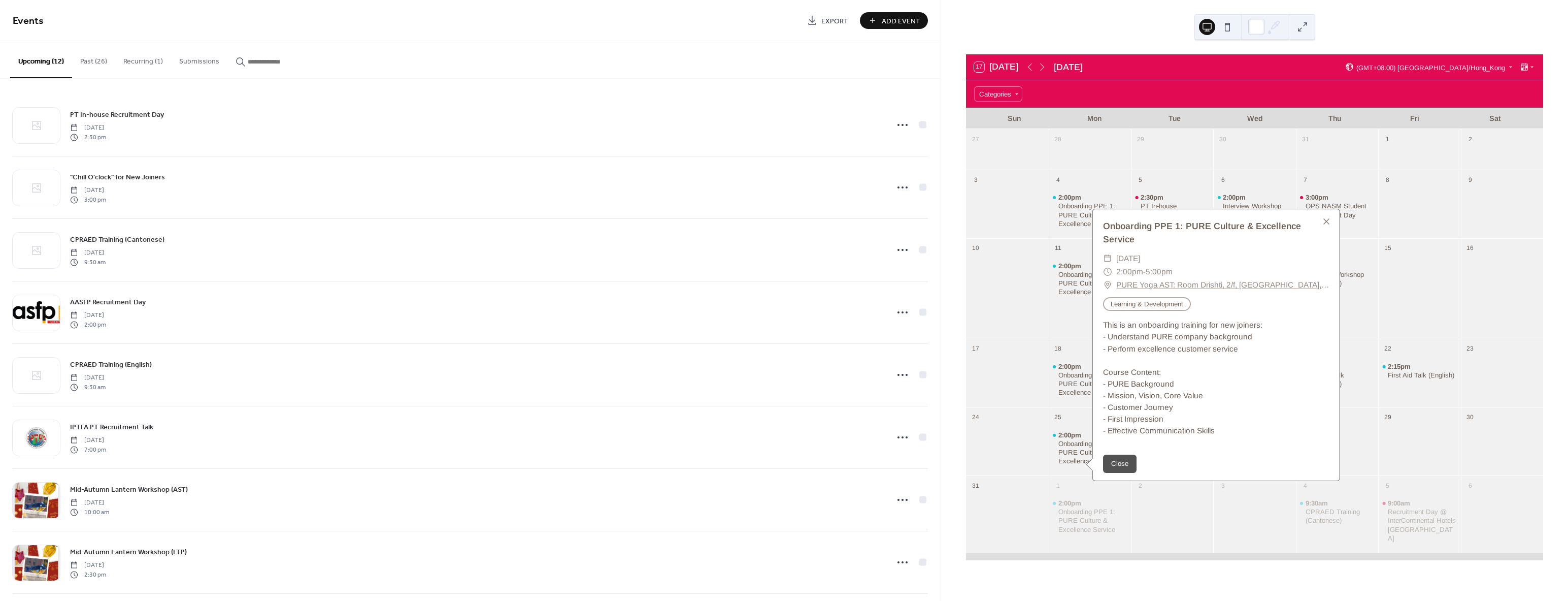
click at [1215, 279] on link "PURE Yoga AST: Room Drishti, 2/f, [GEOGRAPHIC_DATA], [STREET_ADDRESS]" at bounding box center [1222, 285] width 213 height 13
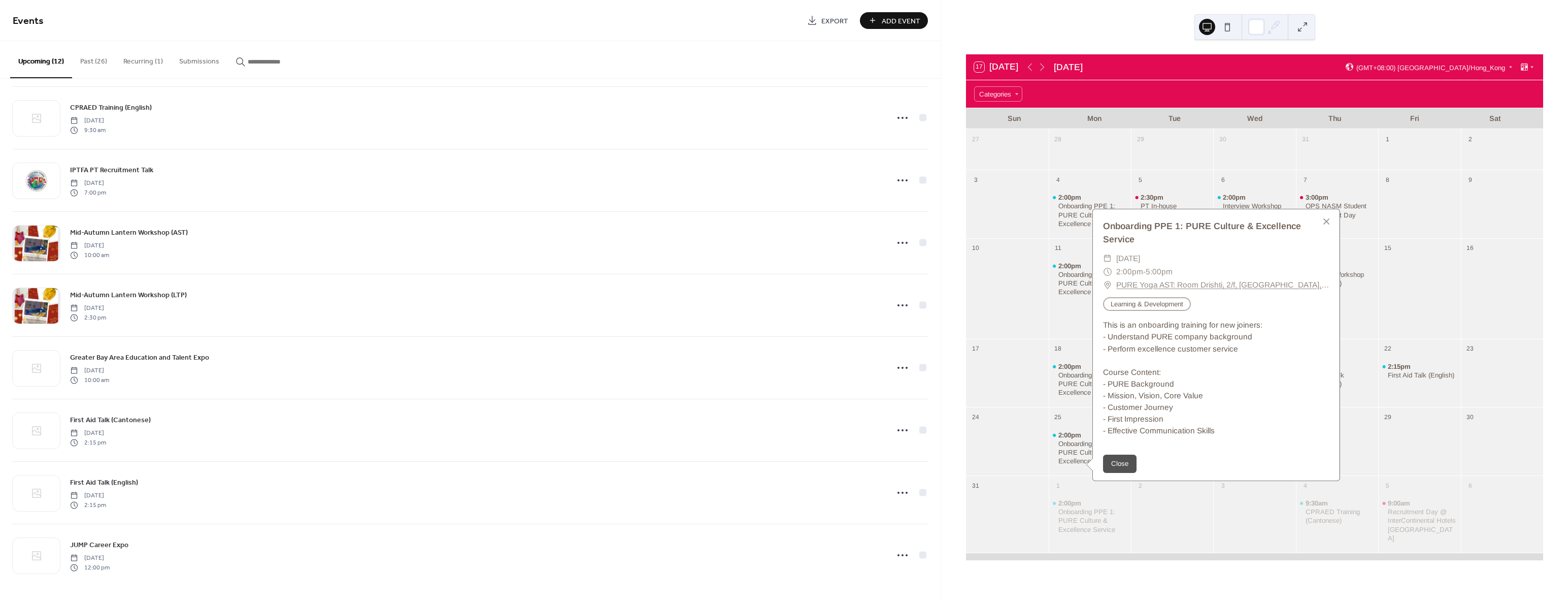
scroll to position [258, 0]
click at [1022, 448] on div at bounding box center [1007, 448] width 82 height 47
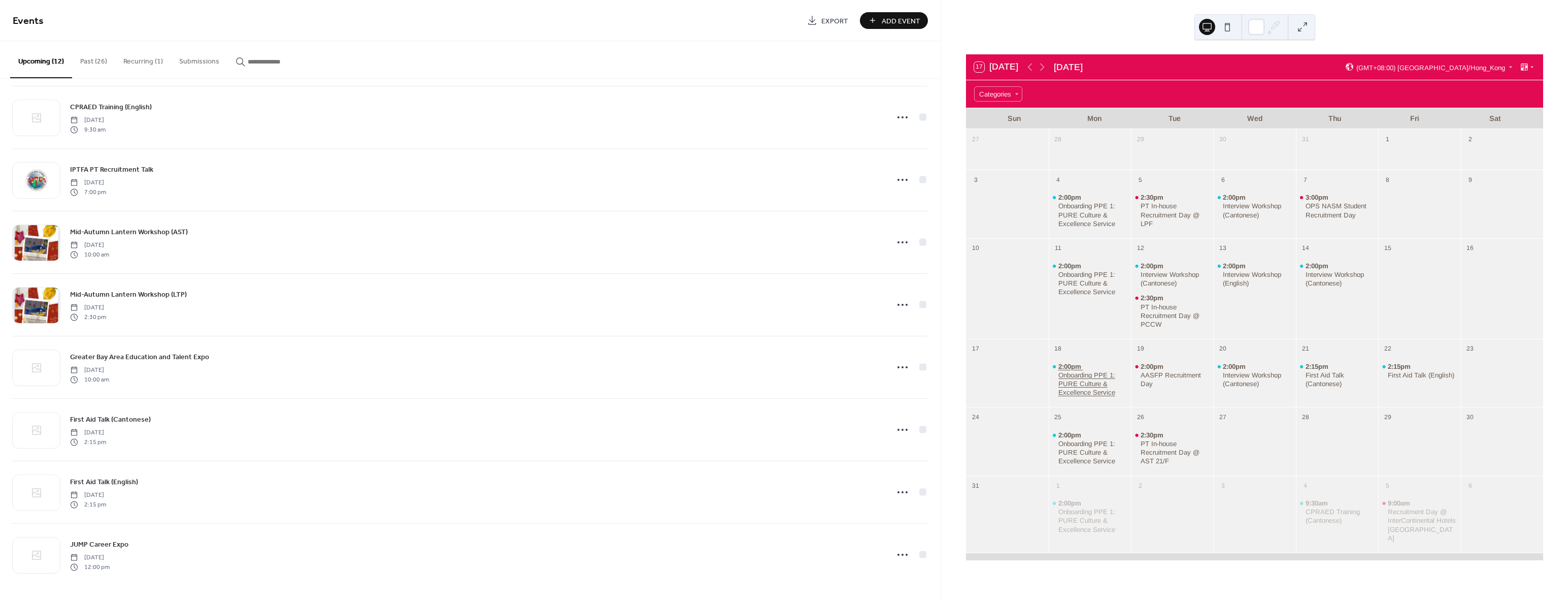
click at [1069, 387] on div "Onboarding PPE 1: PURE Culture & Excellence Service" at bounding box center [1093, 384] width 69 height 26
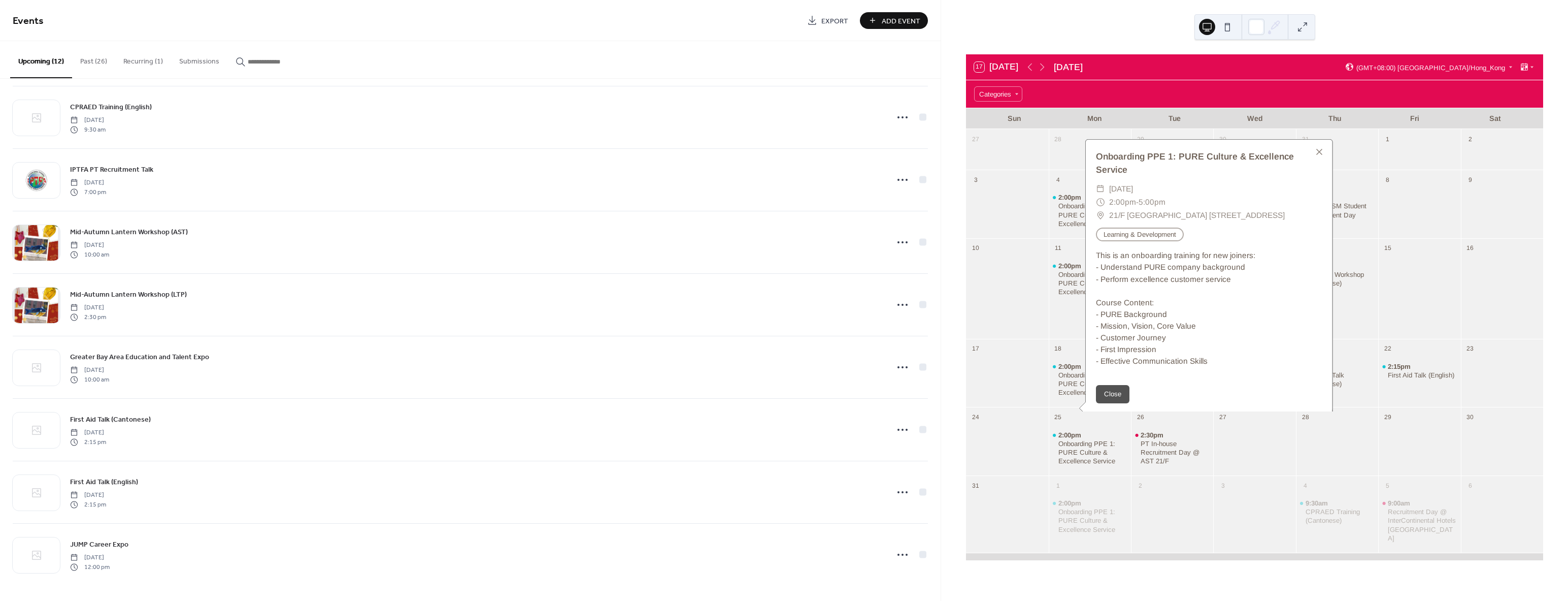
click at [1116, 209] on span "21/F [GEOGRAPHIC_DATA] [STREET_ADDRESS]" at bounding box center [1196, 215] width 175 height 13
click at [94, 56] on button "Past (26)" at bounding box center [94, 59] width 43 height 36
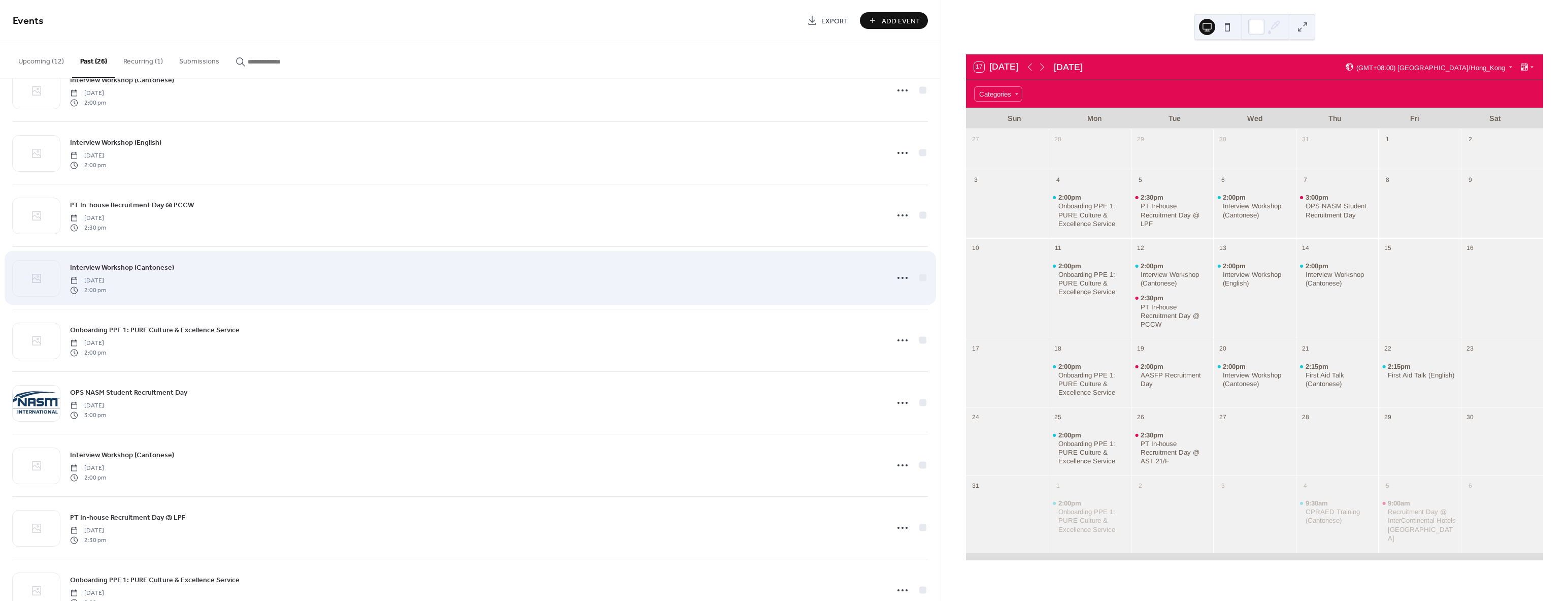
scroll to position [980, 0]
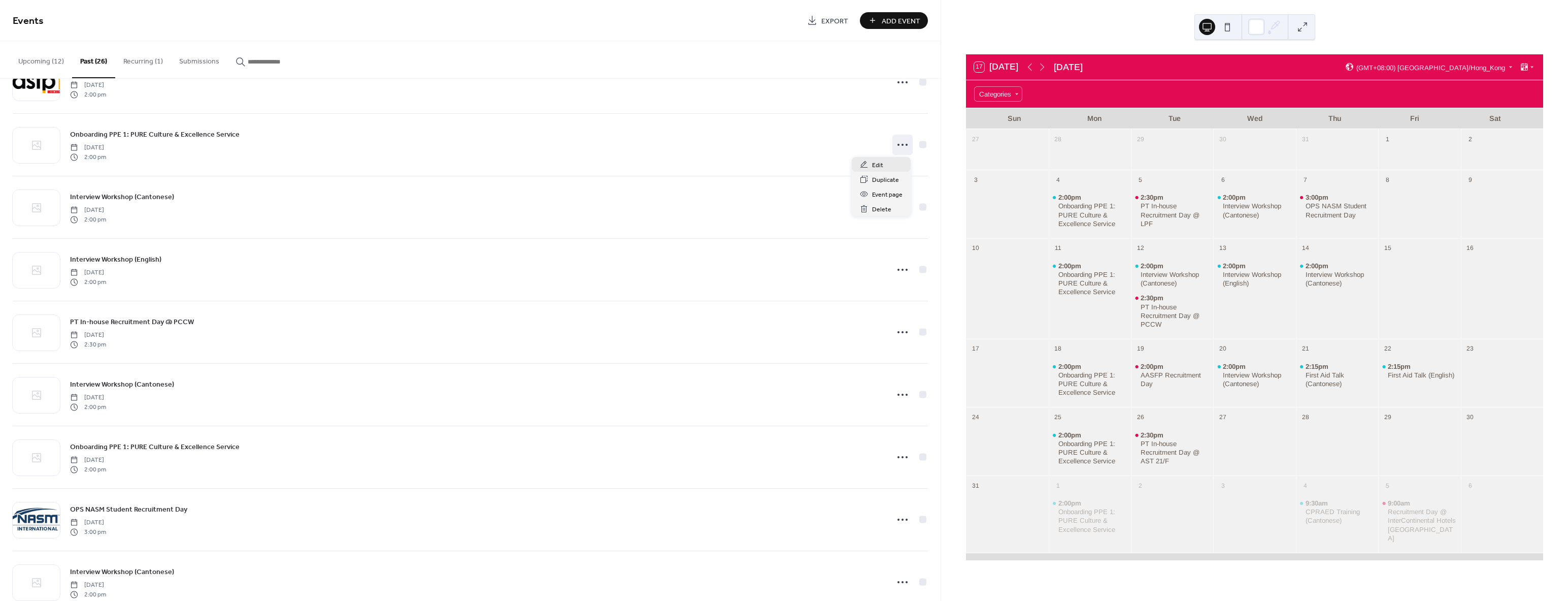
drag, startPoint x: 898, startPoint y: 146, endPoint x: 904, endPoint y: 158, distance: 13.4
click at [898, 145] on icon at bounding box center [903, 145] width 16 height 16
click at [874, 164] on span "Edit" at bounding box center [878, 165] width 11 height 11
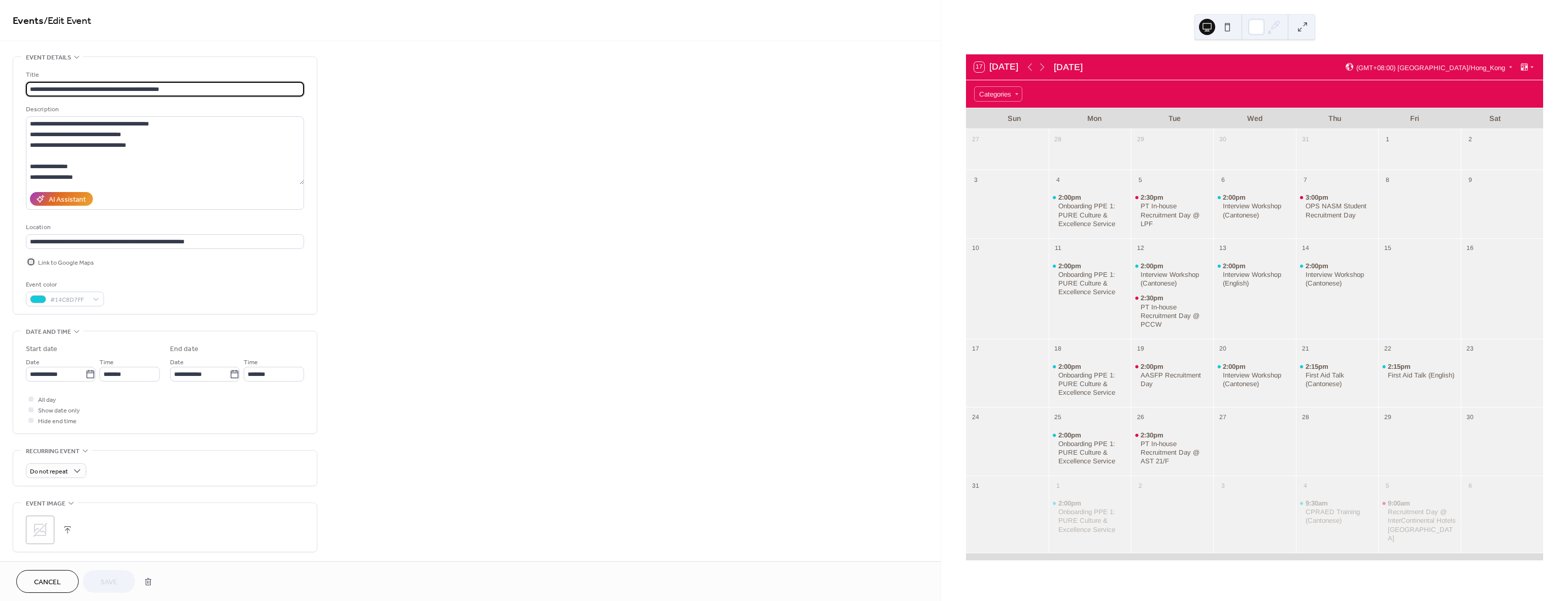
drag, startPoint x: 31, startPoint y: 261, endPoint x: 37, endPoint y: 273, distance: 13.4
click at [30, 261] on div at bounding box center [31, 261] width 5 height 5
click at [112, 589] on button "Save" at bounding box center [109, 581] width 52 height 23
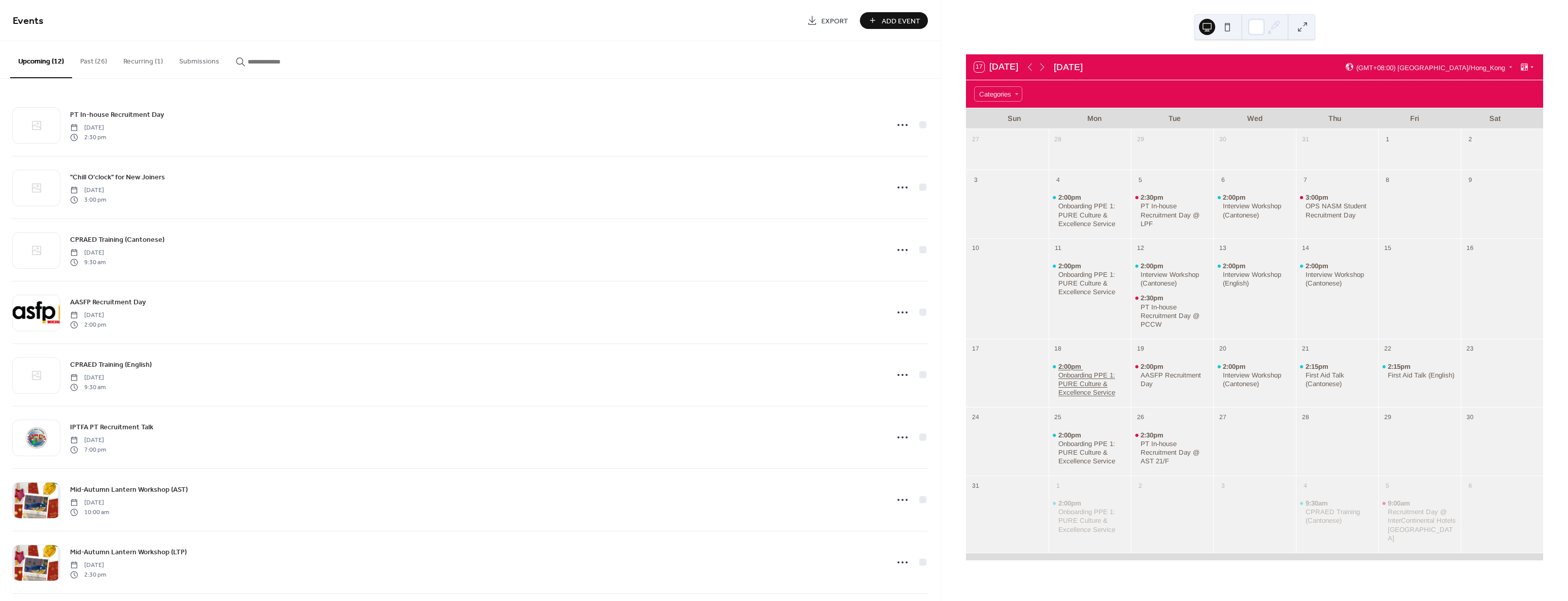
click at [1071, 377] on div "Onboarding PPE 1: PURE Culture & Excellence Service" at bounding box center [1093, 384] width 69 height 26
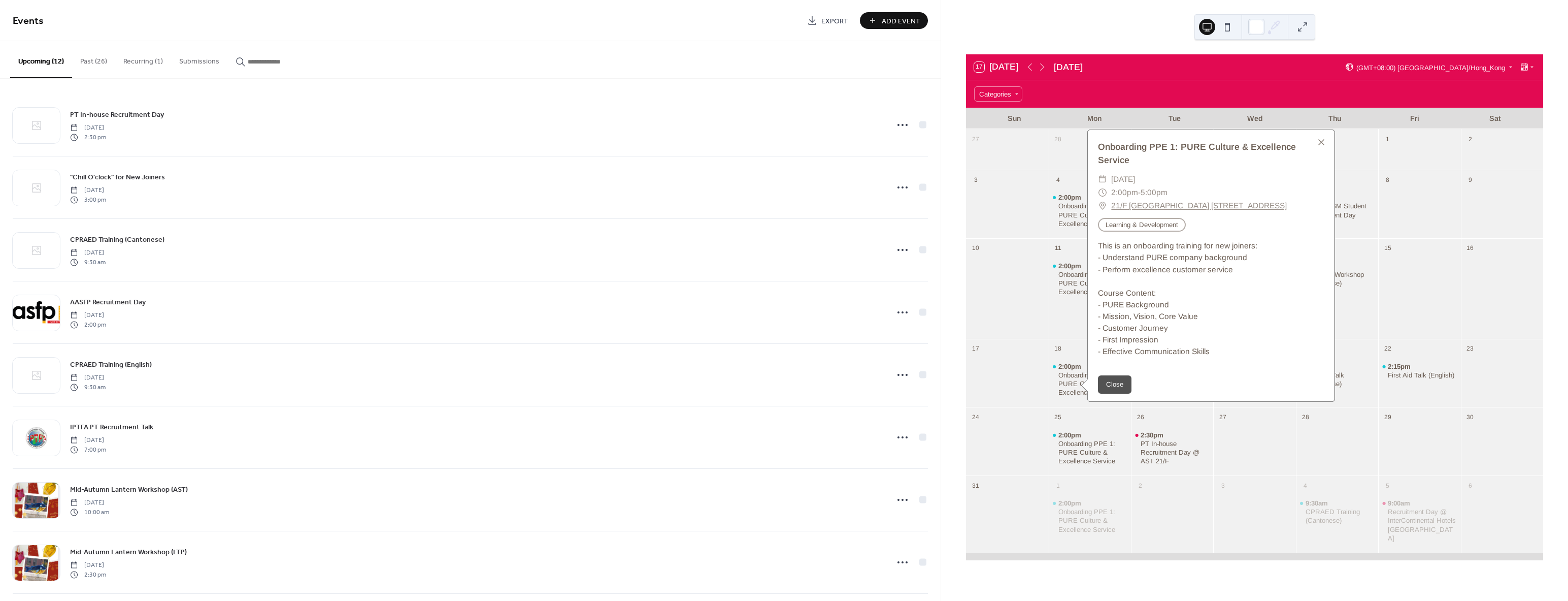
click at [1139, 199] on link "21/F [GEOGRAPHIC_DATA] [STREET_ADDRESS]" at bounding box center [1199, 205] width 175 height 13
click at [1120, 379] on button "Close" at bounding box center [1114, 385] width 33 height 19
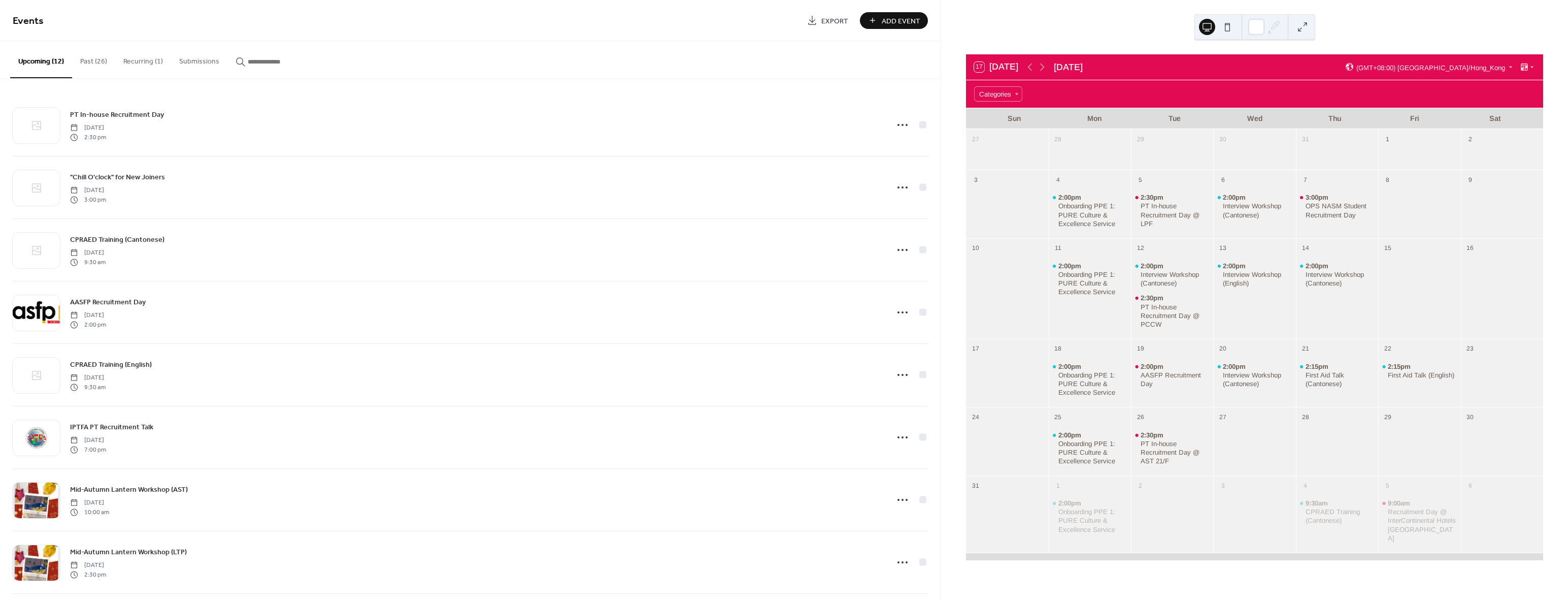
click at [89, 68] on button "Past (26)" at bounding box center [94, 59] width 43 height 36
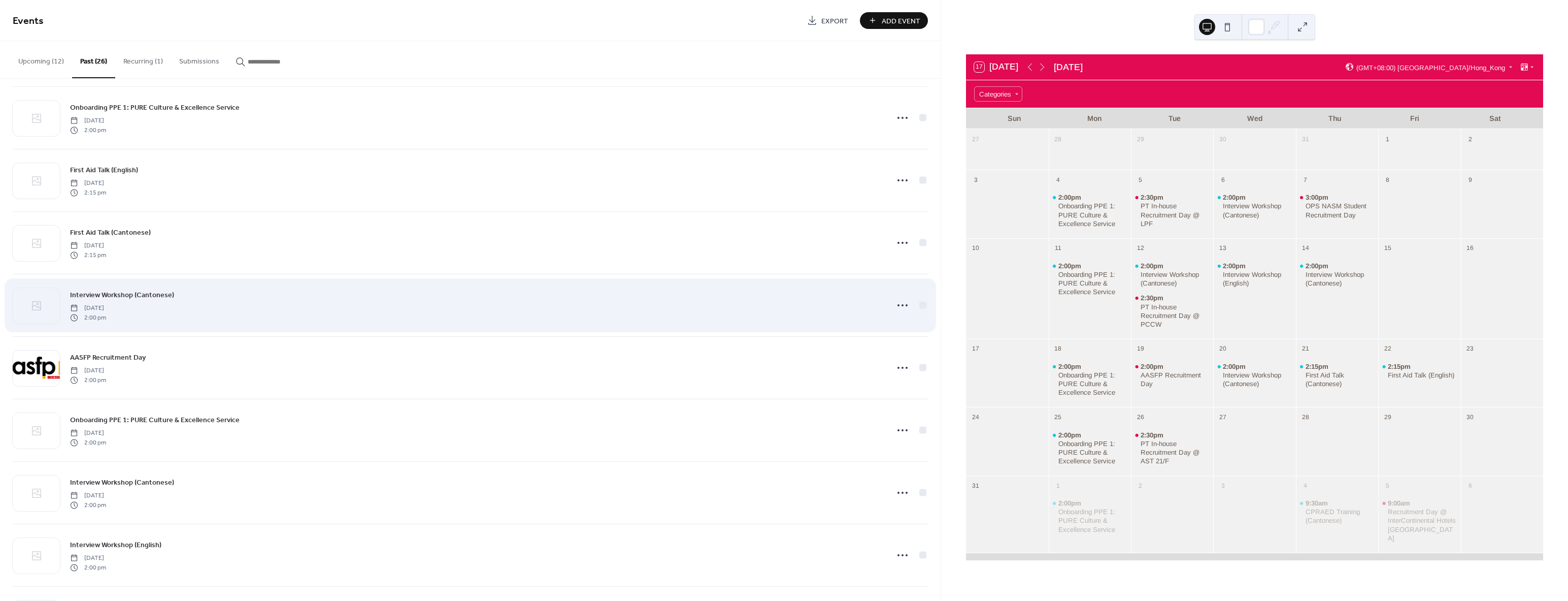
scroll to position [675, 0]
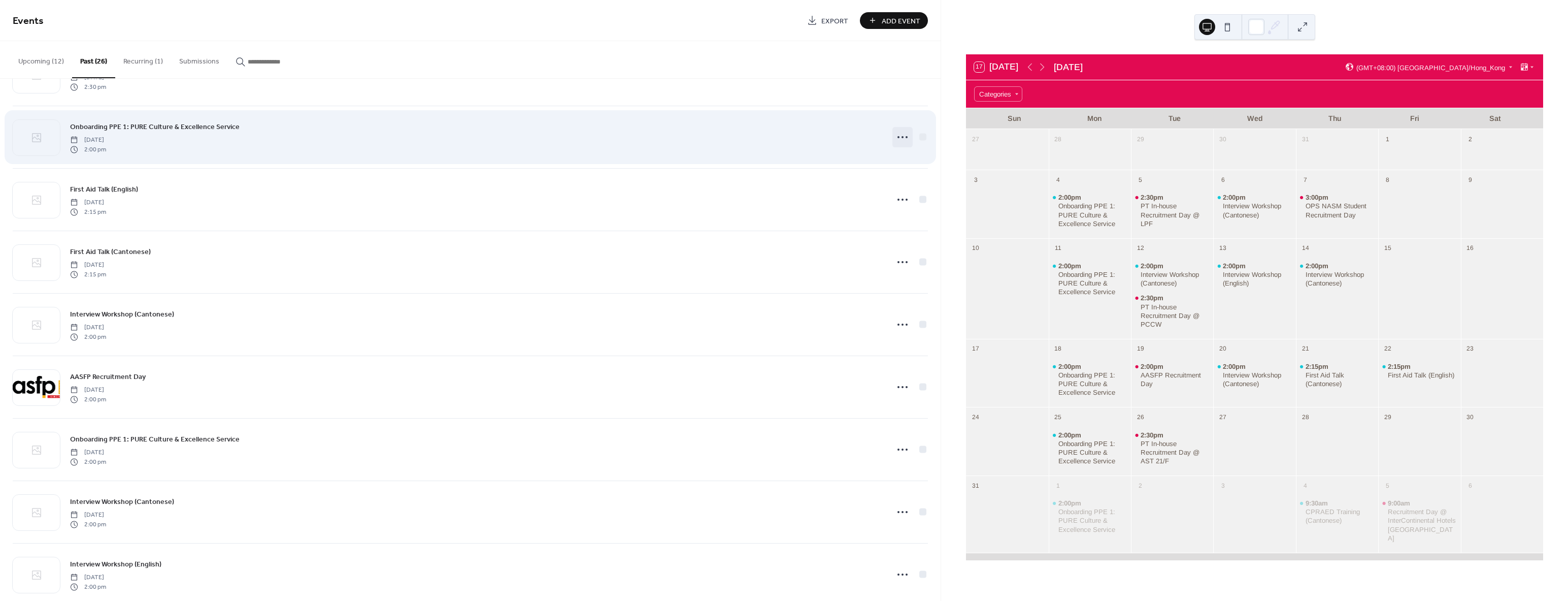
click at [900, 139] on icon at bounding box center [903, 137] width 16 height 16
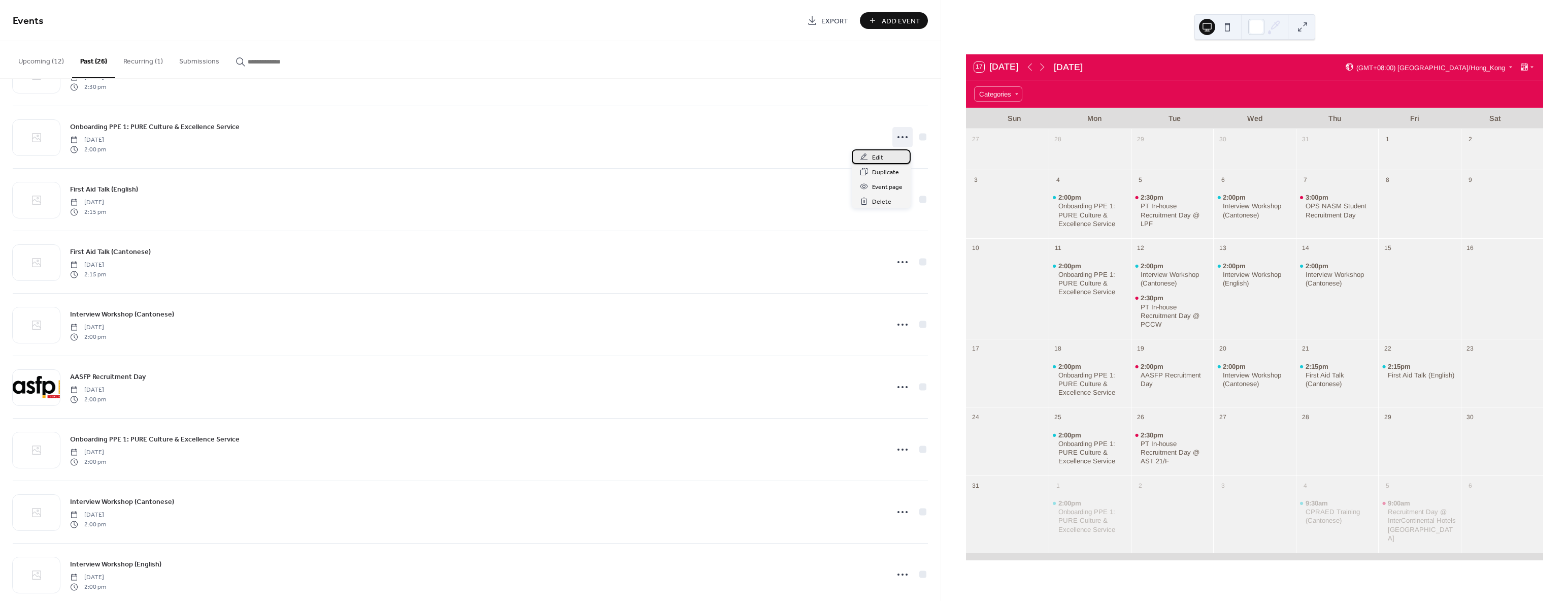
click at [894, 156] on div "Edit" at bounding box center [881, 157] width 59 height 15
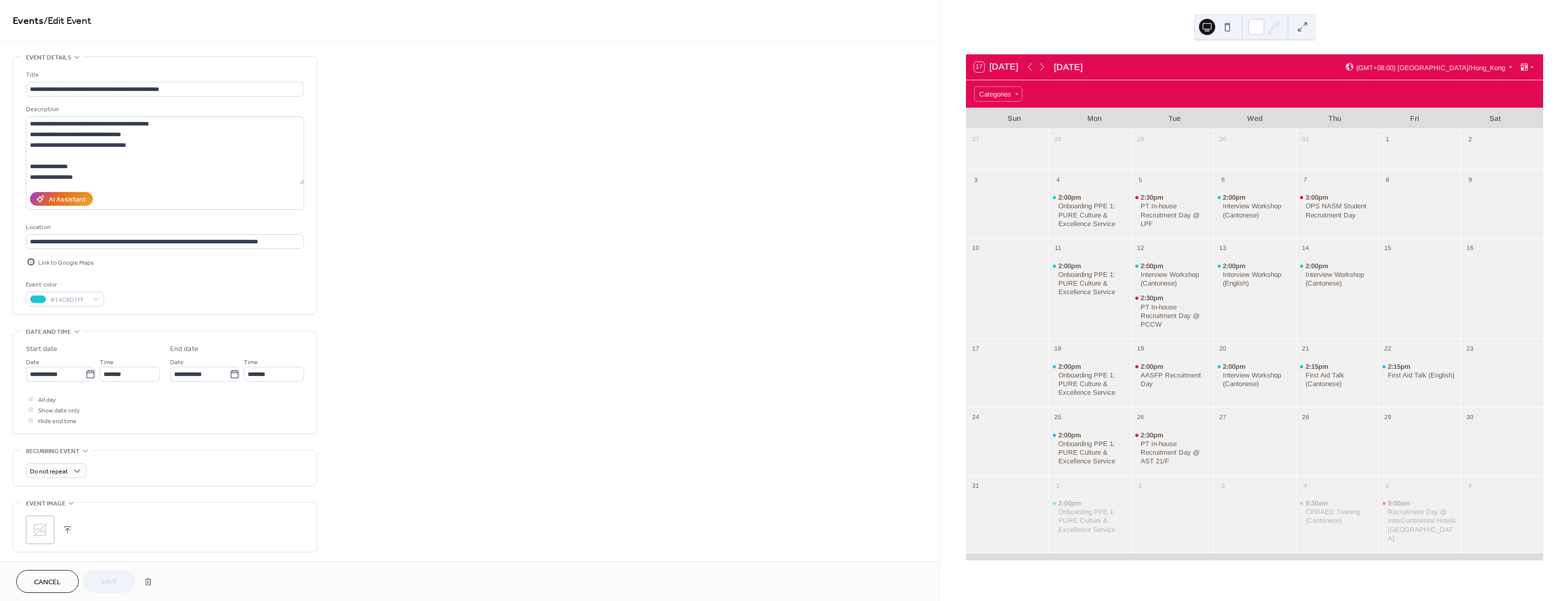
click at [32, 261] on icon at bounding box center [31, 261] width 3 height 3
click at [111, 575] on button "Save" at bounding box center [109, 581] width 52 height 23
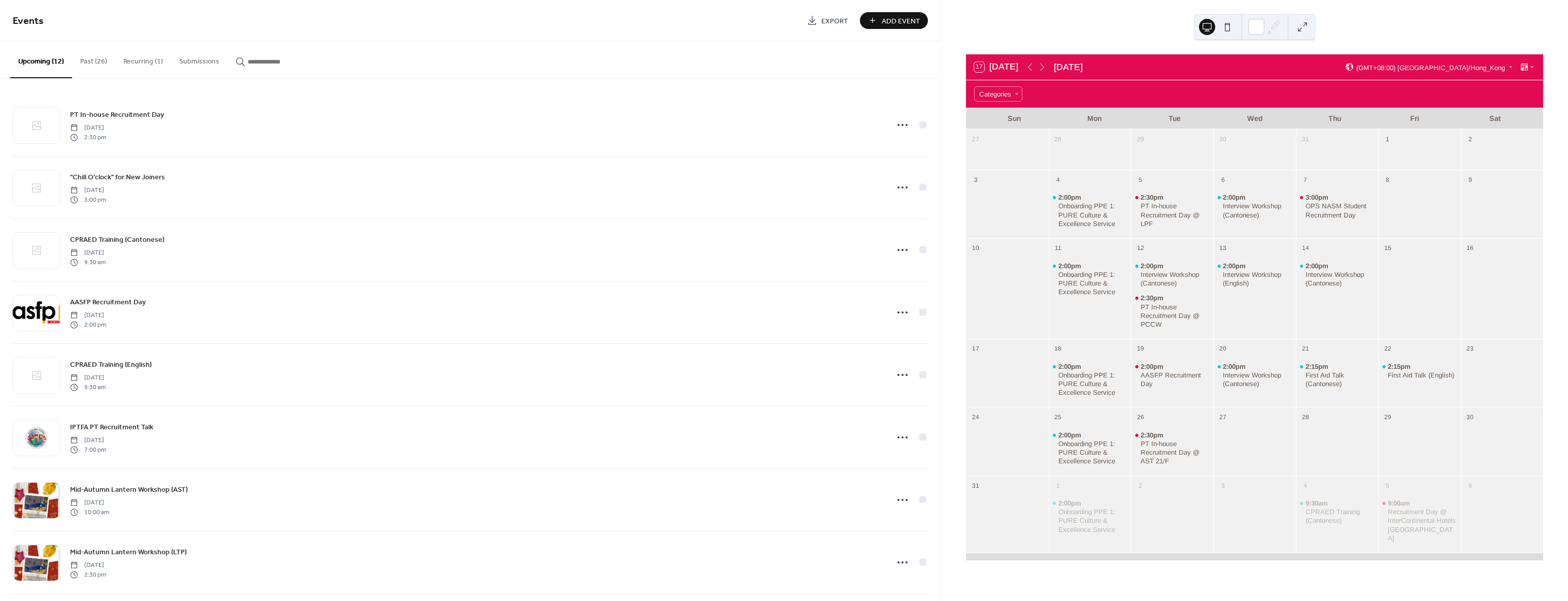
click at [96, 60] on button "Past (26)" at bounding box center [94, 59] width 43 height 36
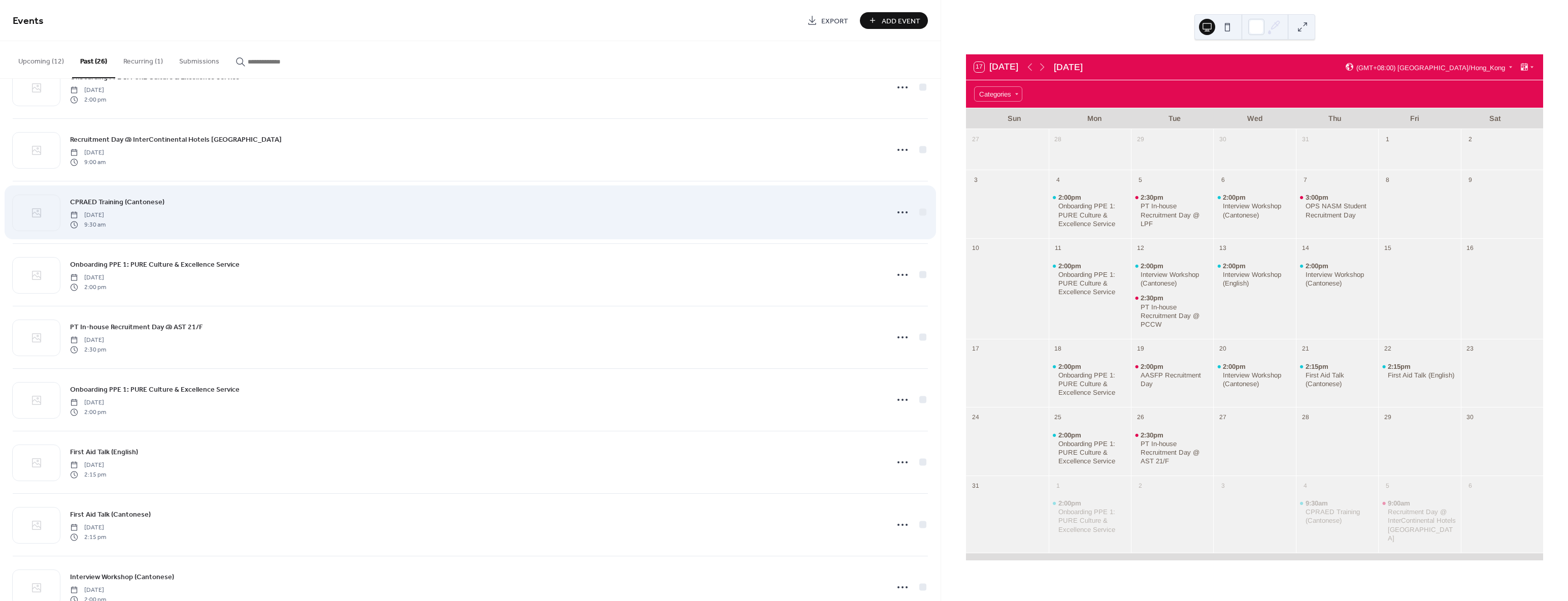
scroll to position [558, 0]
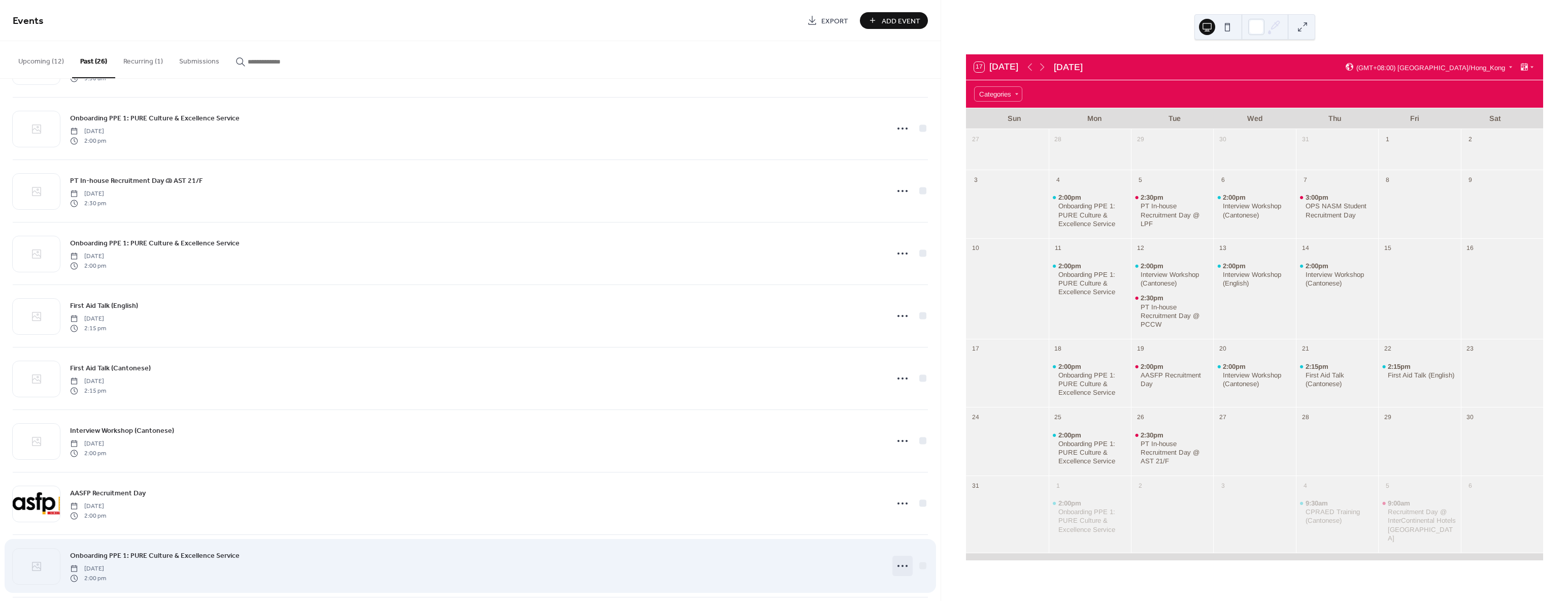
click at [897, 567] on icon at bounding box center [903, 566] width 16 height 16
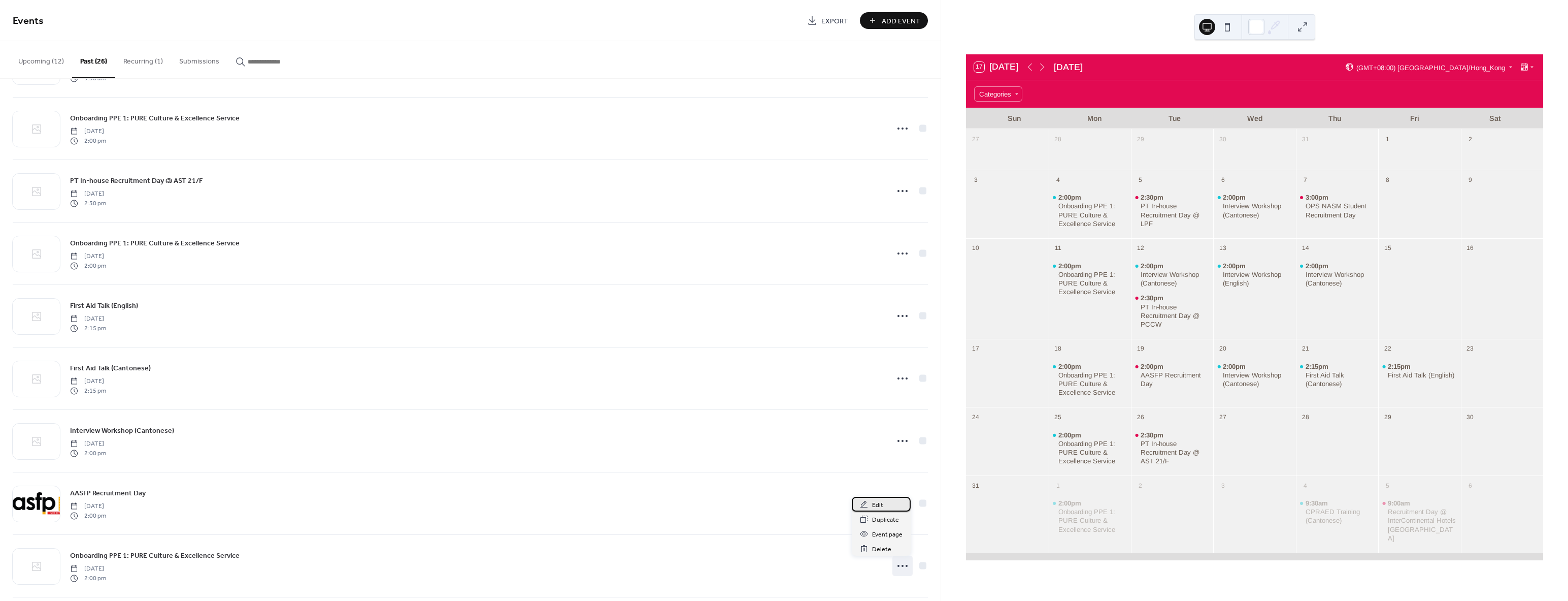
click at [891, 507] on div "Edit" at bounding box center [881, 504] width 59 height 15
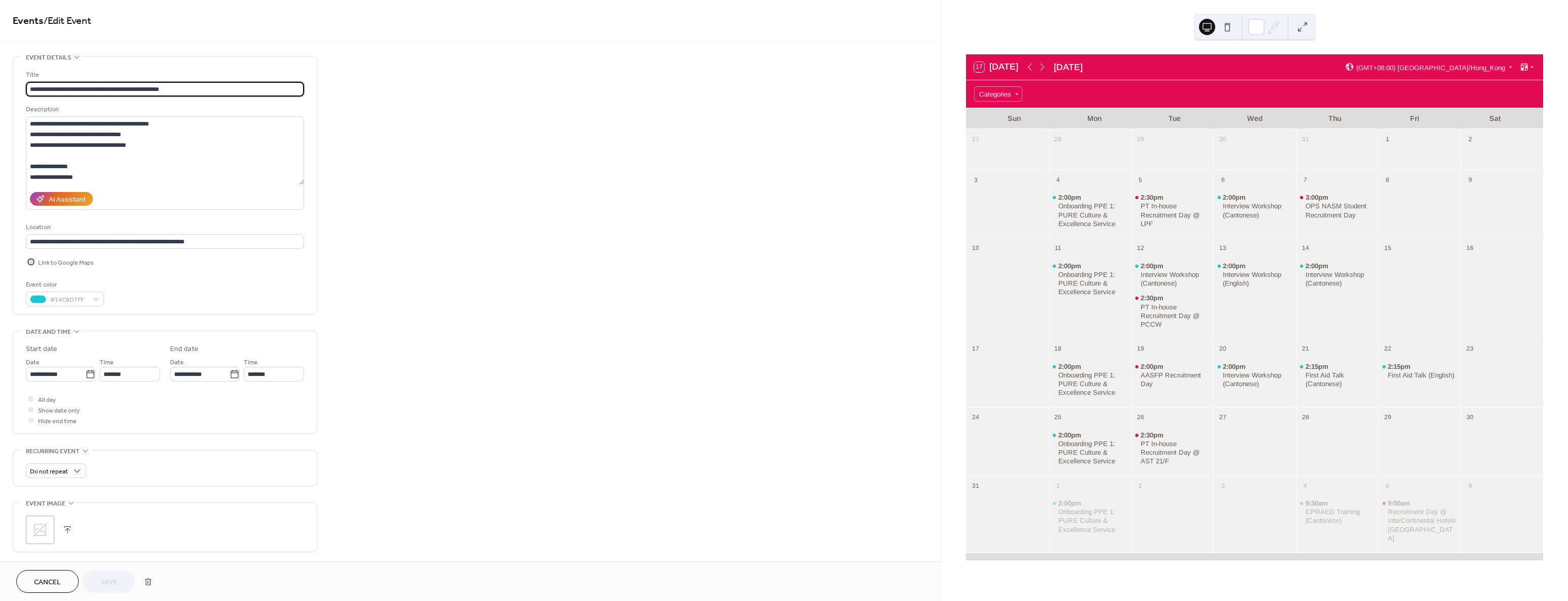
click at [33, 261] on div at bounding box center [31, 261] width 5 height 5
click at [109, 581] on span "Save" at bounding box center [109, 582] width 17 height 11
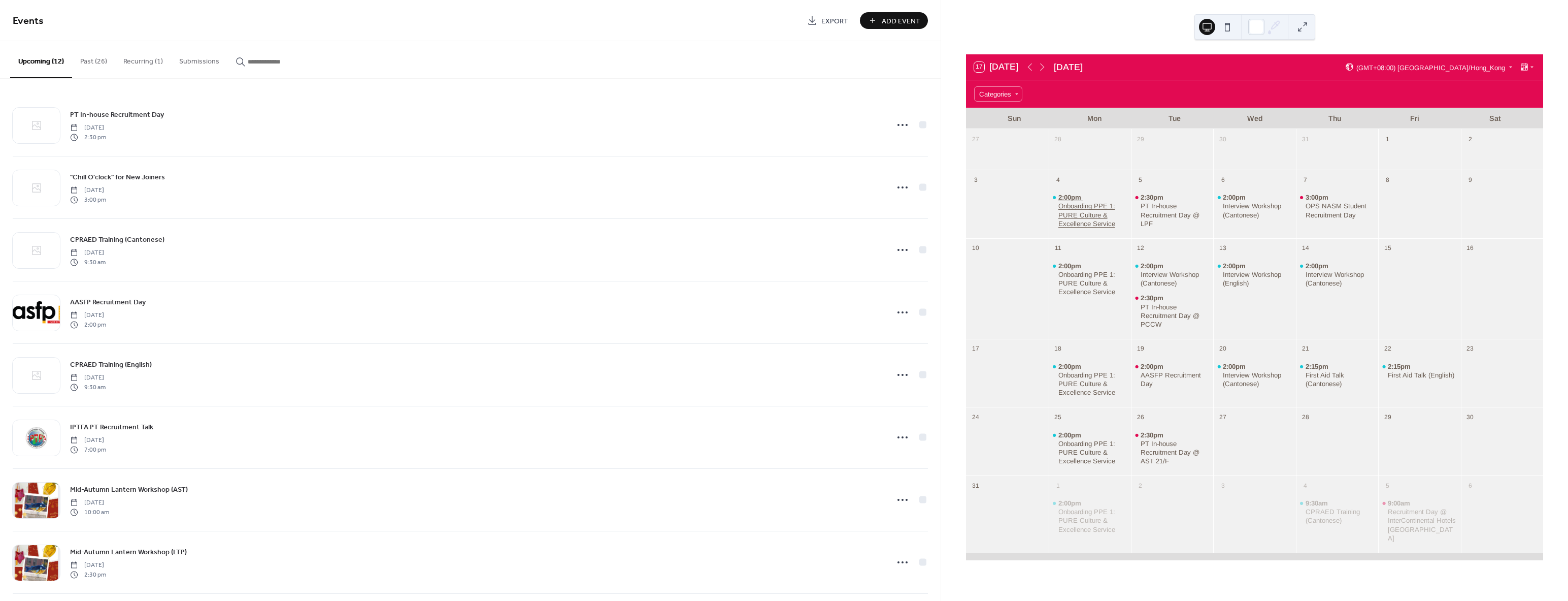
click at [1102, 206] on div "Onboarding PPE 1: PURE Culture & Excellence Service" at bounding box center [1093, 214] width 69 height 26
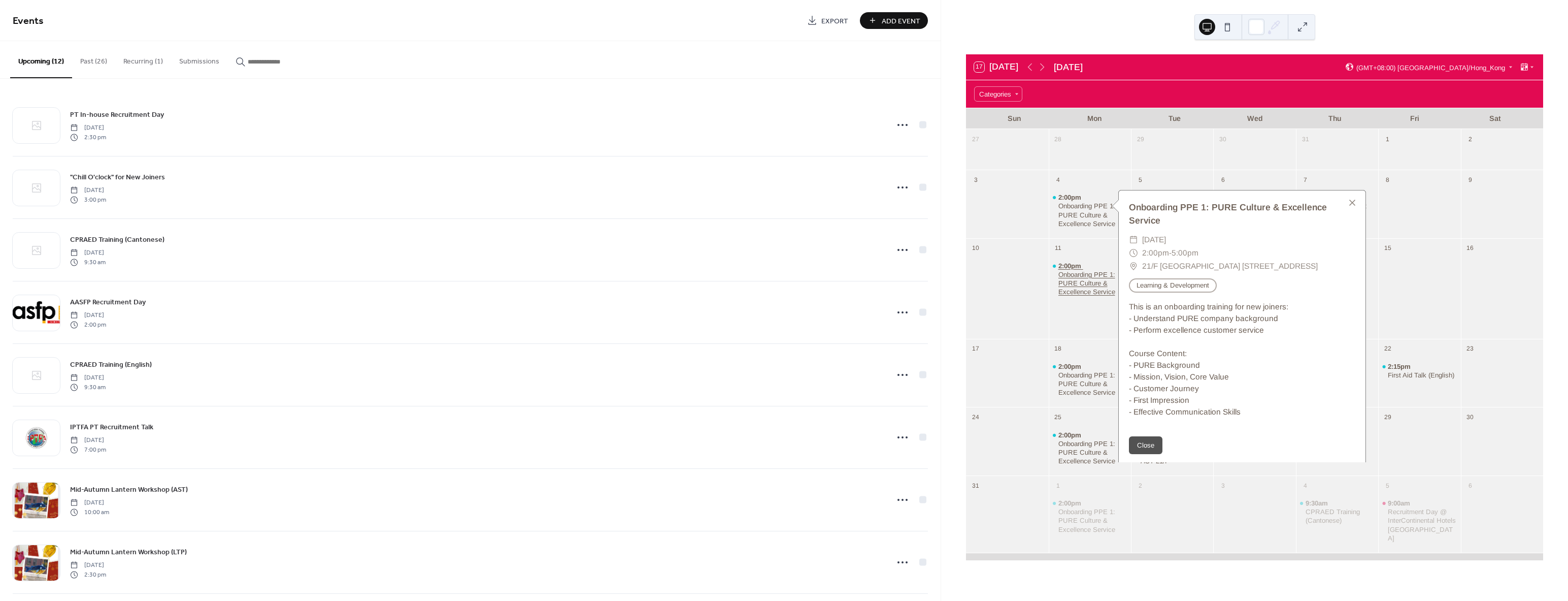
click at [1083, 267] on span "2:00pm" at bounding box center [1070, 266] width 25 height 9
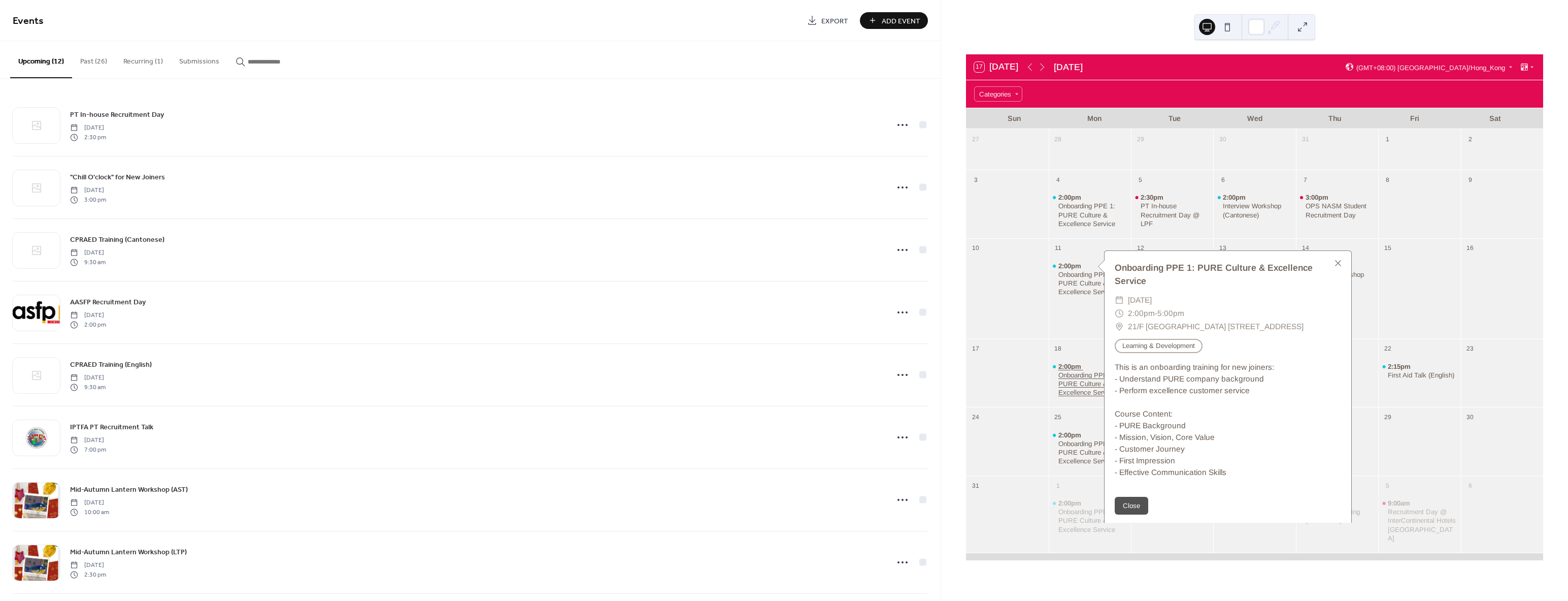
click at [1077, 371] on div "Onboarding PPE 1: PURE Culture & Excellence Service" at bounding box center [1093, 384] width 69 height 26
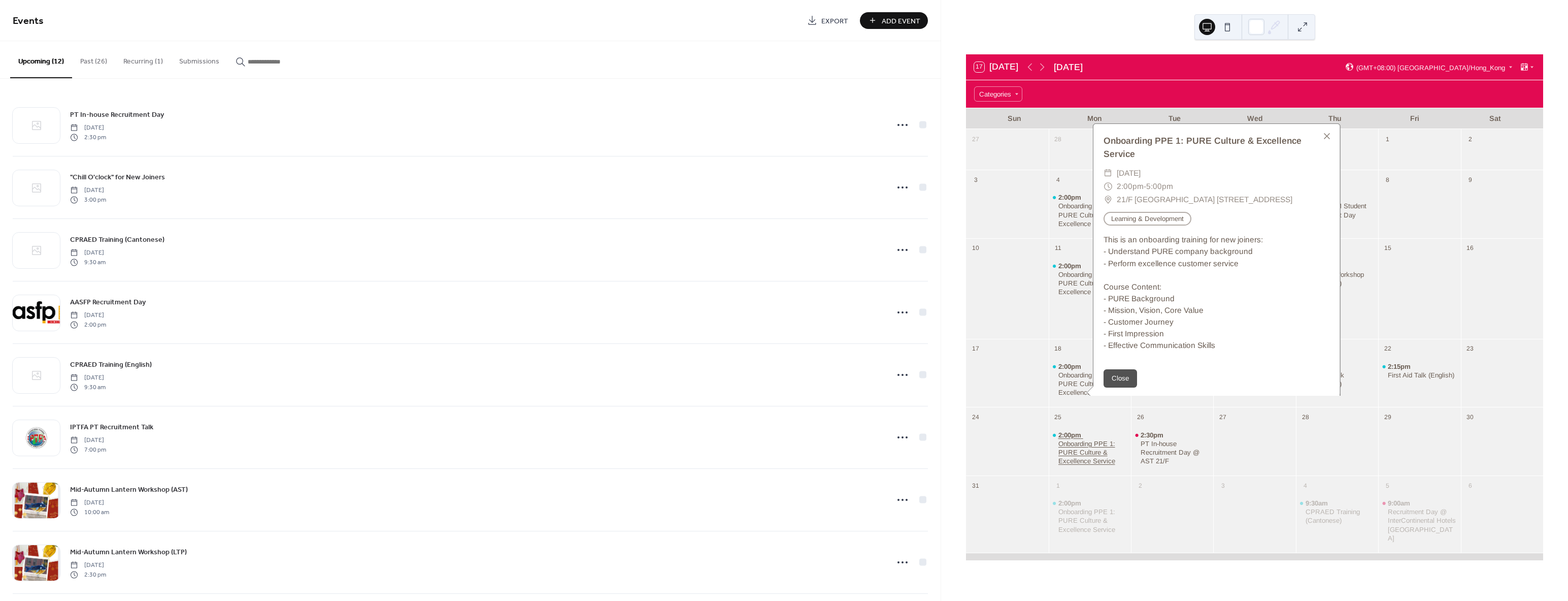
click at [1070, 442] on div "Onboarding PPE 1: PURE Culture & Excellence Service" at bounding box center [1093, 452] width 69 height 26
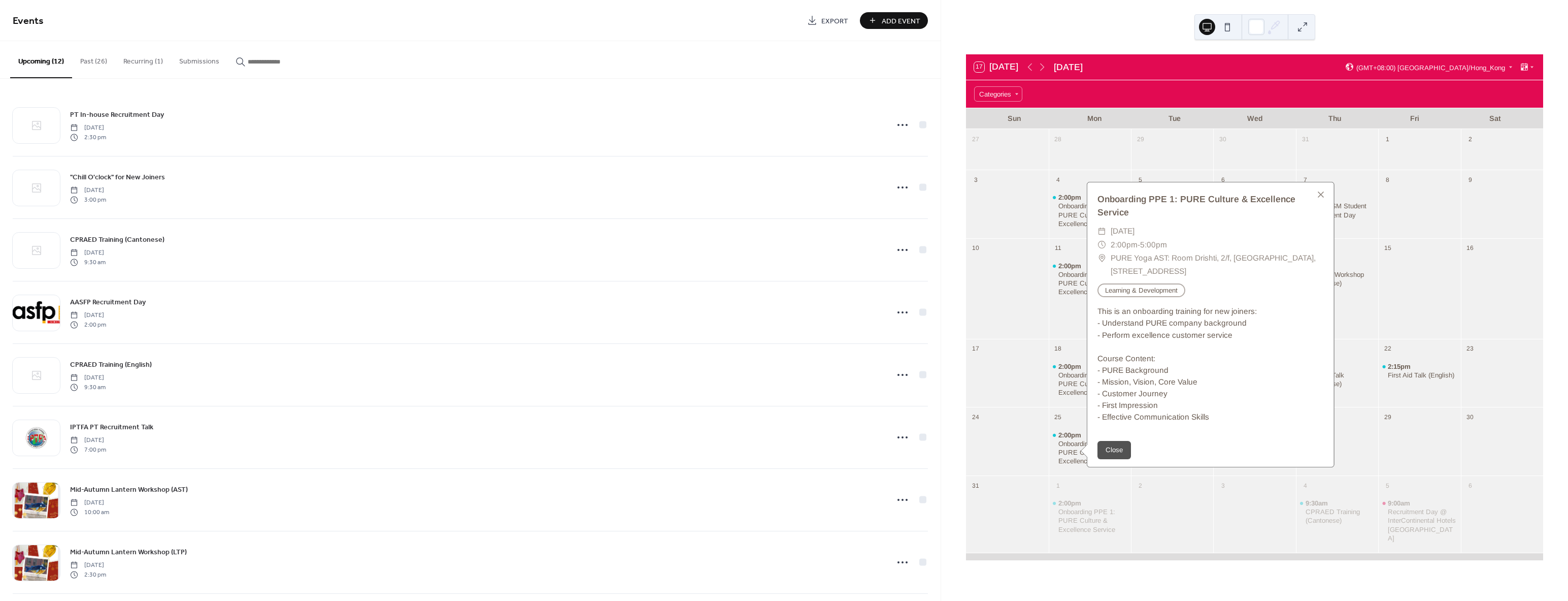
drag, startPoint x: 1032, startPoint y: 302, endPoint x: 1048, endPoint y: 287, distance: 21.9
click at [1031, 302] on div at bounding box center [1007, 295] width 82 height 78
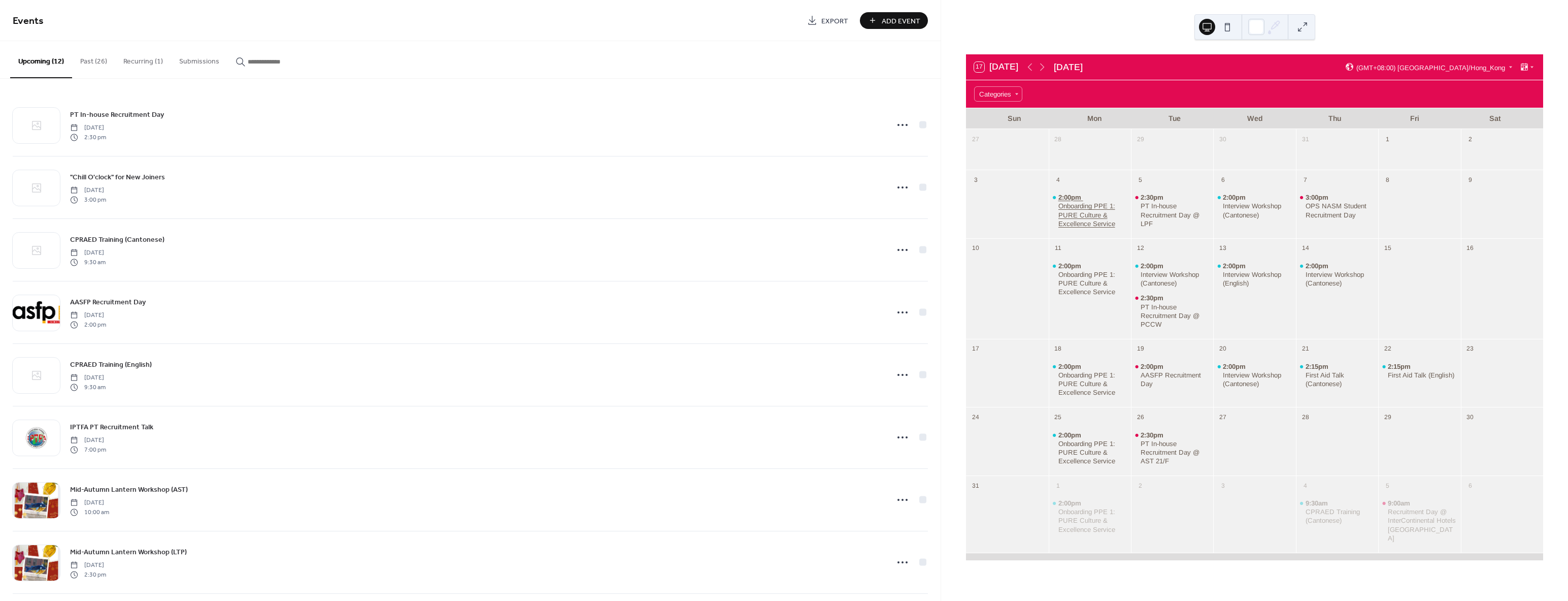
click at [1077, 212] on div "Onboarding PPE 1: PURE Culture & Excellence Service" at bounding box center [1093, 214] width 69 height 26
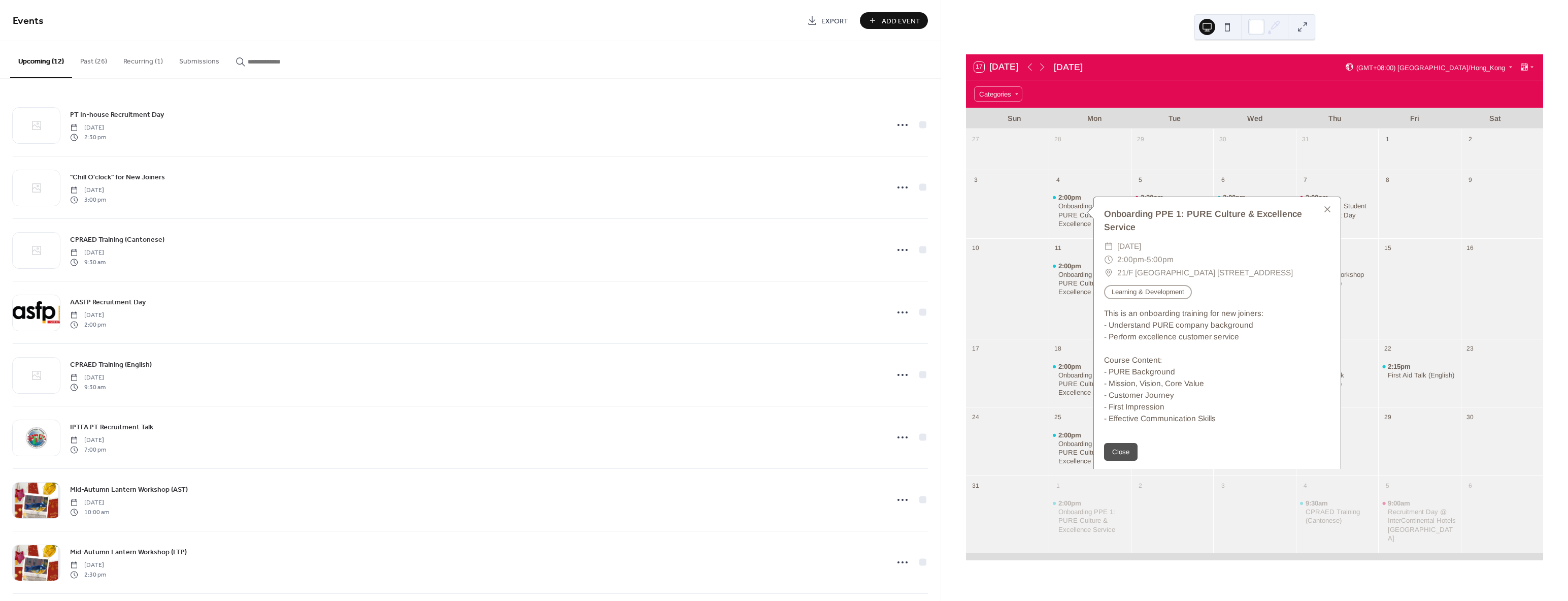
click at [1023, 300] on div at bounding box center [1007, 295] width 82 height 78
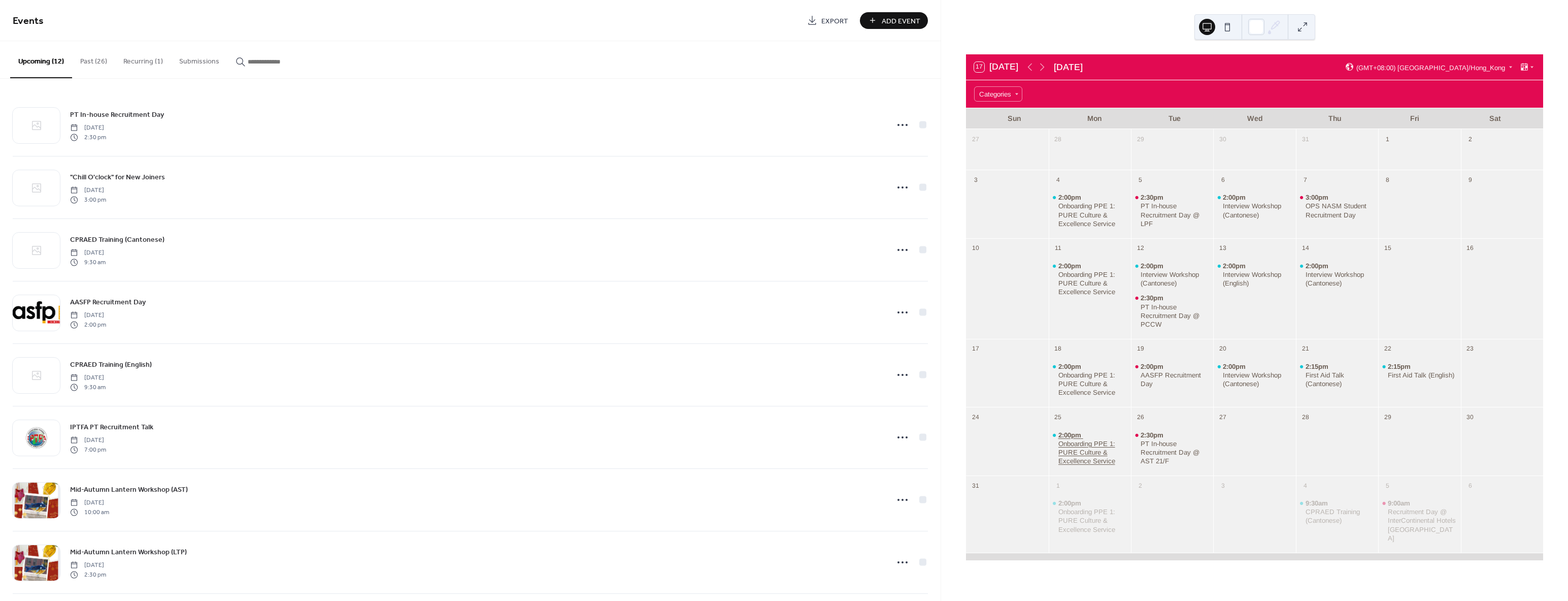
click at [1075, 441] on div "Onboarding PPE 1: PURE Culture & Excellence Service" at bounding box center [1093, 452] width 69 height 26
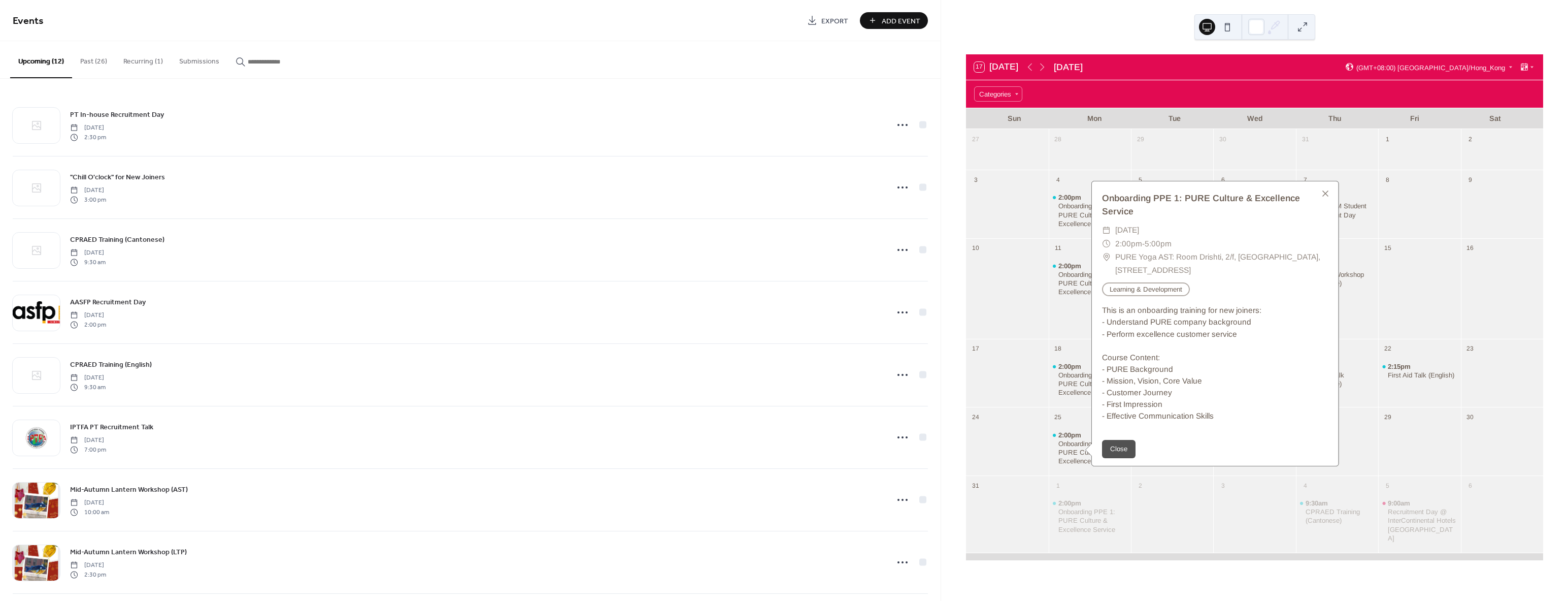
click at [1006, 300] on div at bounding box center [1007, 295] width 82 height 78
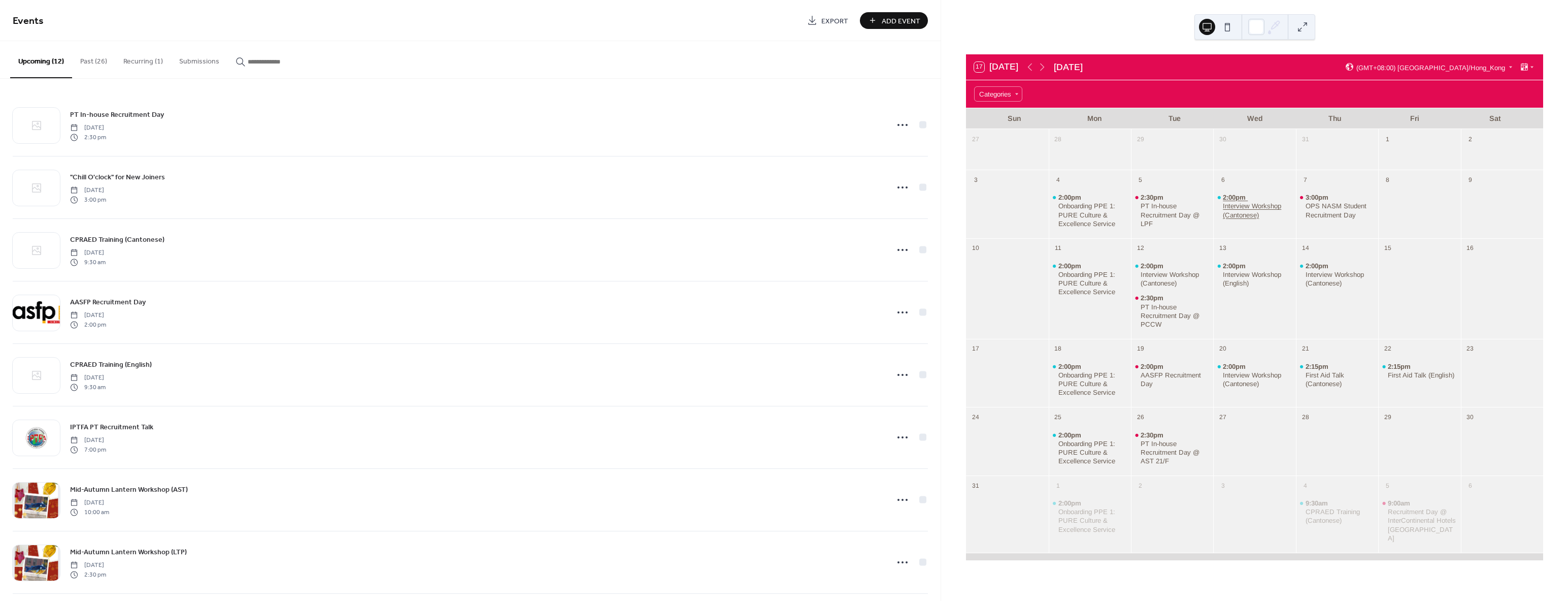
click at [1254, 206] on div "Interview Workshop (Cantonese)" at bounding box center [1257, 210] width 69 height 17
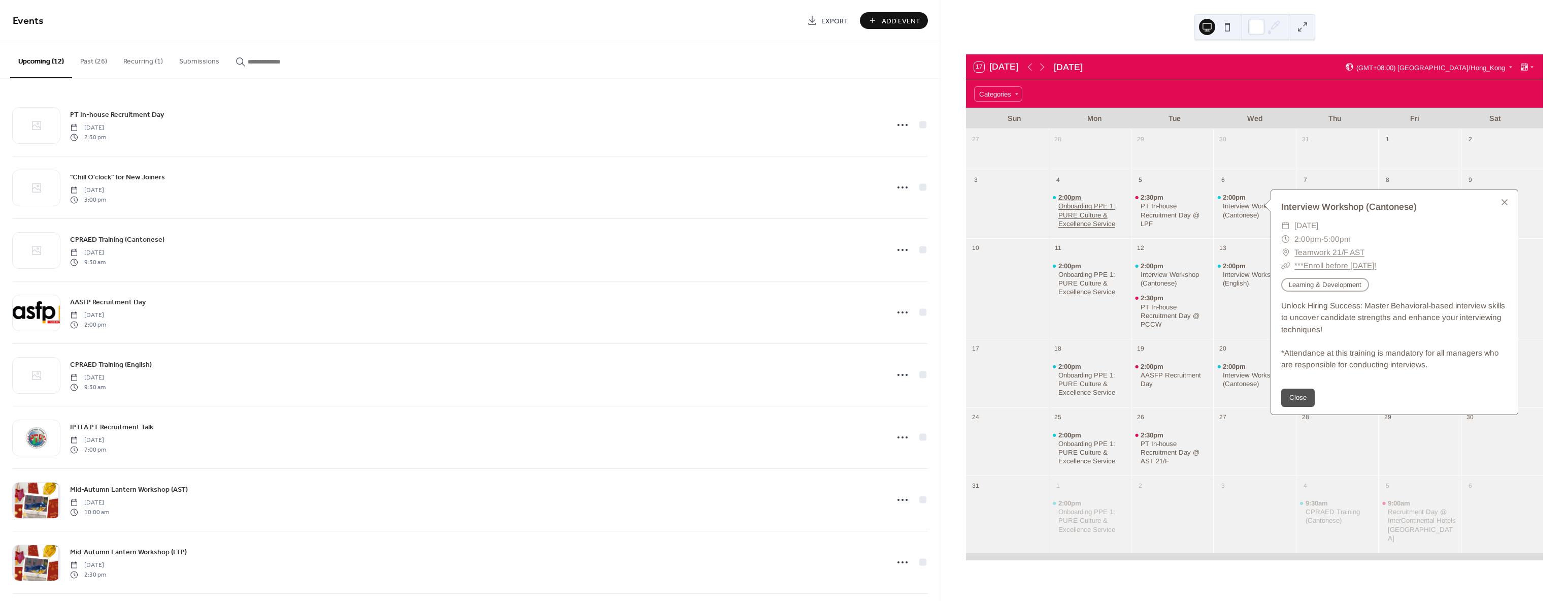
click at [1081, 212] on div "Onboarding PPE 1: PURE Culture & Excellence Service" at bounding box center [1093, 214] width 69 height 26
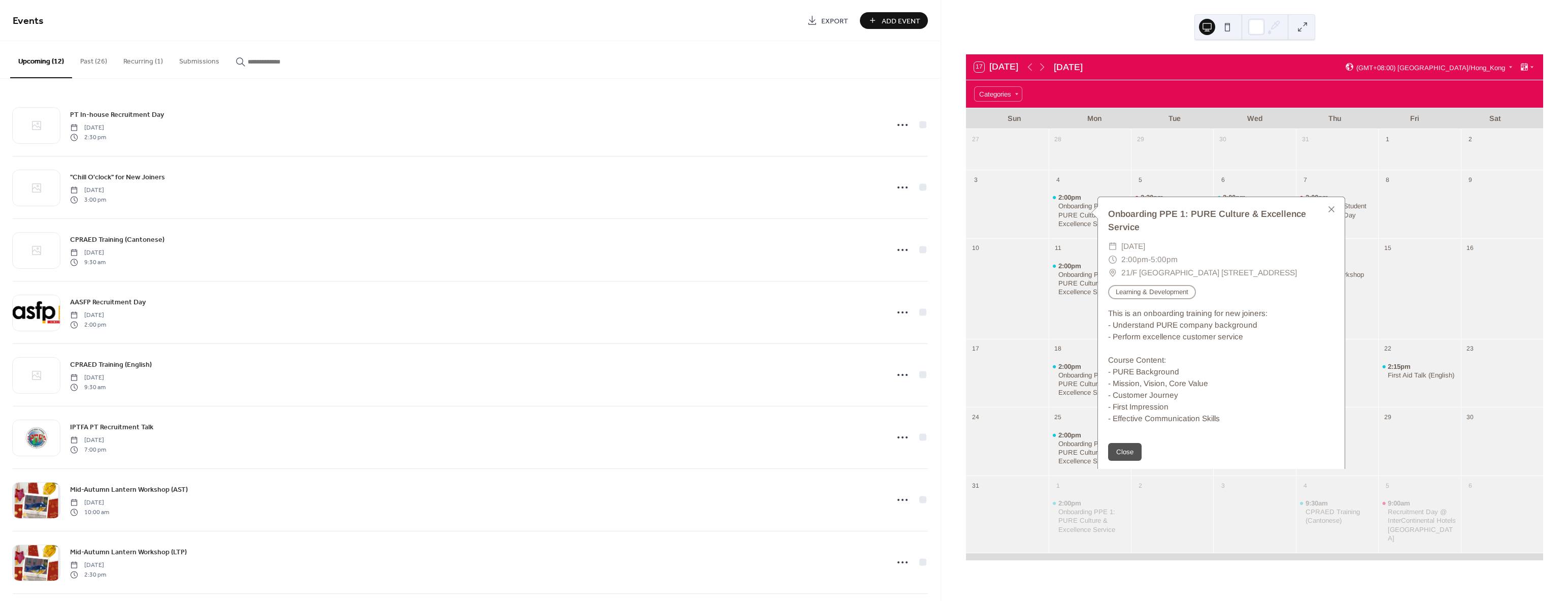
drag, startPoint x: 1146, startPoint y: 284, endPoint x: 1115, endPoint y: 267, distance: 35.4
click at [1115, 267] on div "​ 21/F Asia Standard Tower [STREET_ADDRESS]" at bounding box center [1221, 272] width 227 height 13
copy div "​ 21/F Asia Standard Tower [STREET_ADDRESS]"
click at [1249, 180] on div "6" at bounding box center [1254, 179] width 82 height 18
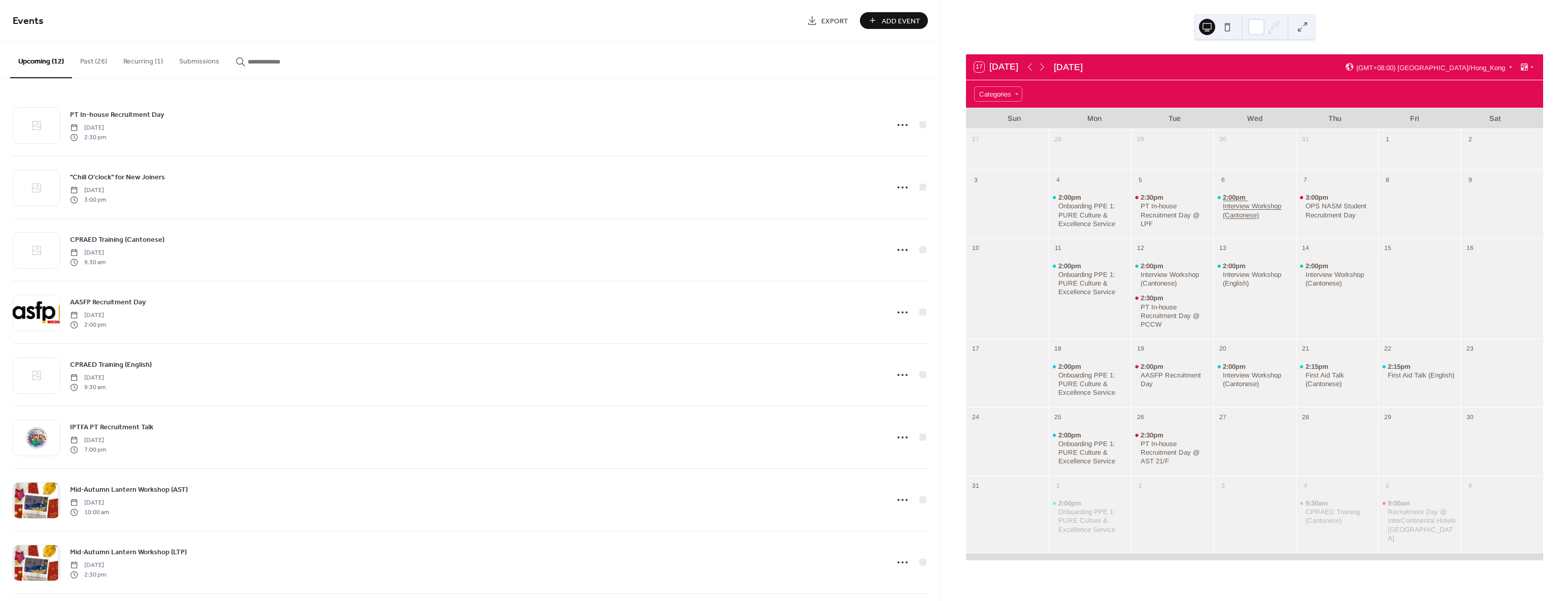
click at [1249, 208] on div "Interview Workshop (Cantonese)" at bounding box center [1257, 210] width 69 height 17
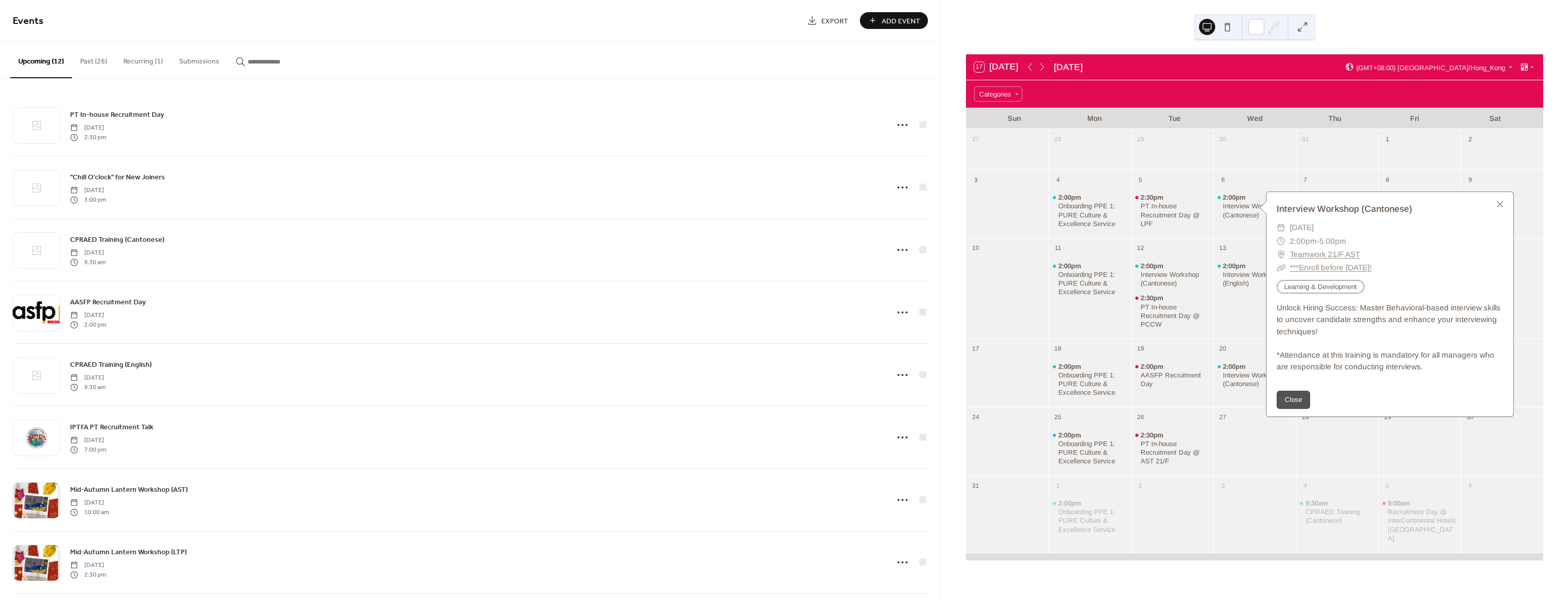
click at [92, 57] on button "Past (26)" at bounding box center [94, 59] width 43 height 36
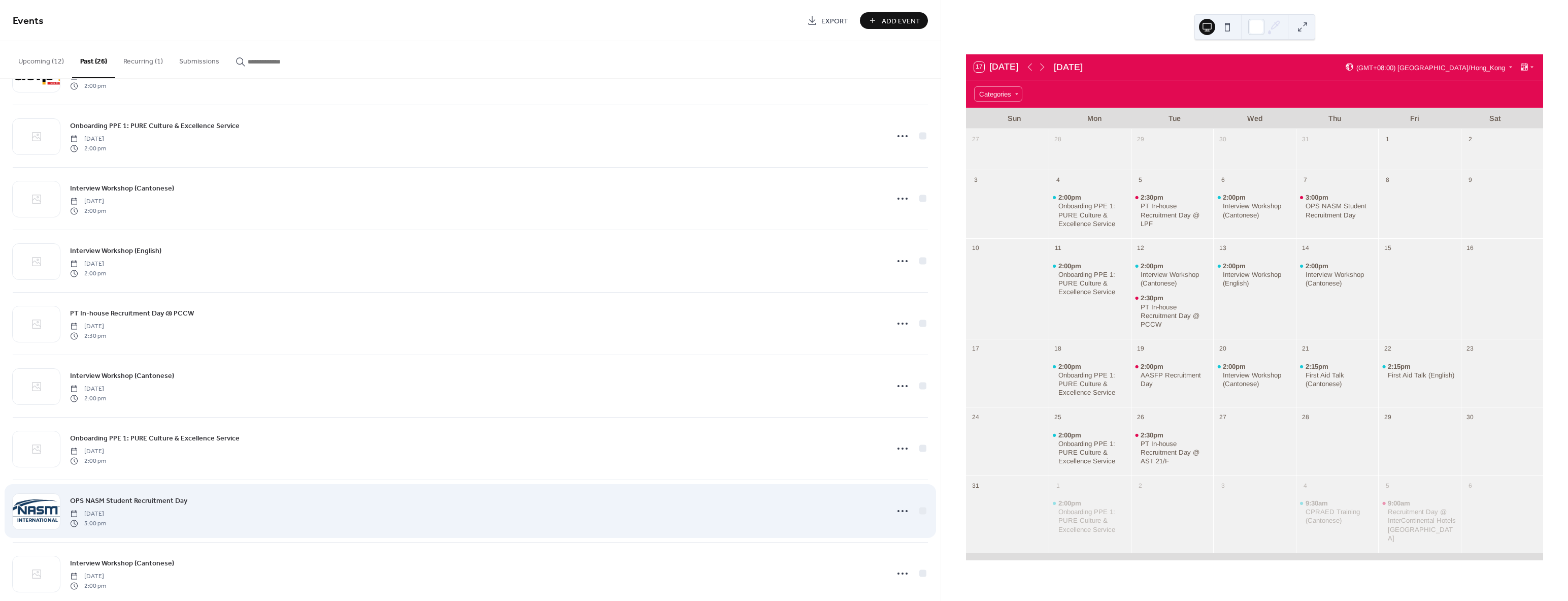
scroll to position [1132, 0]
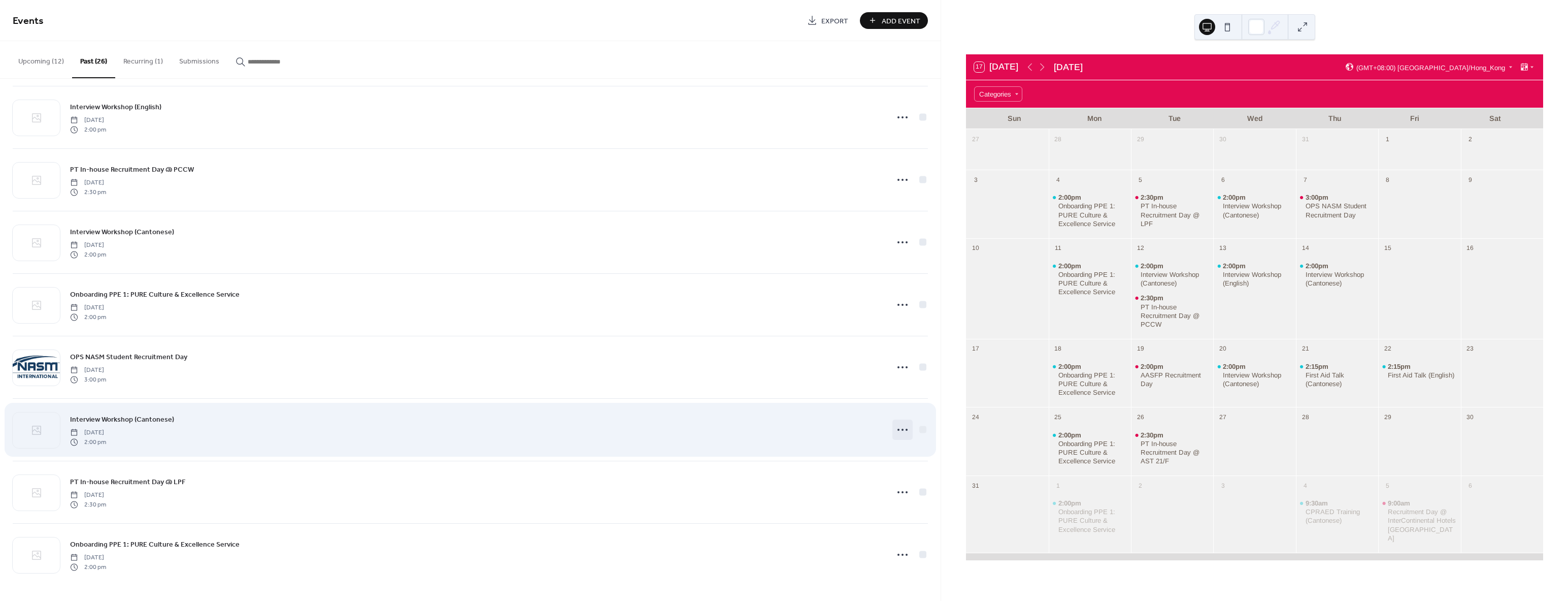
click at [898, 434] on icon at bounding box center [903, 429] width 16 height 16
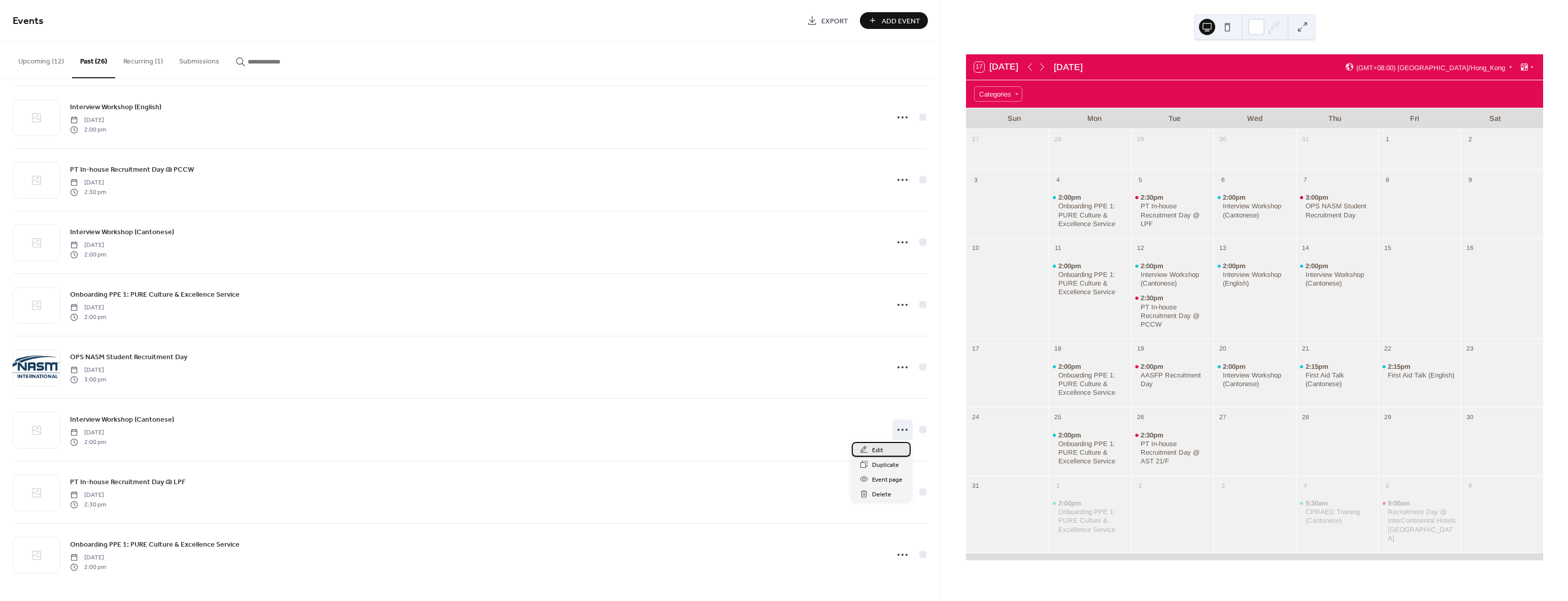
click at [890, 452] on div "Edit" at bounding box center [881, 449] width 59 height 15
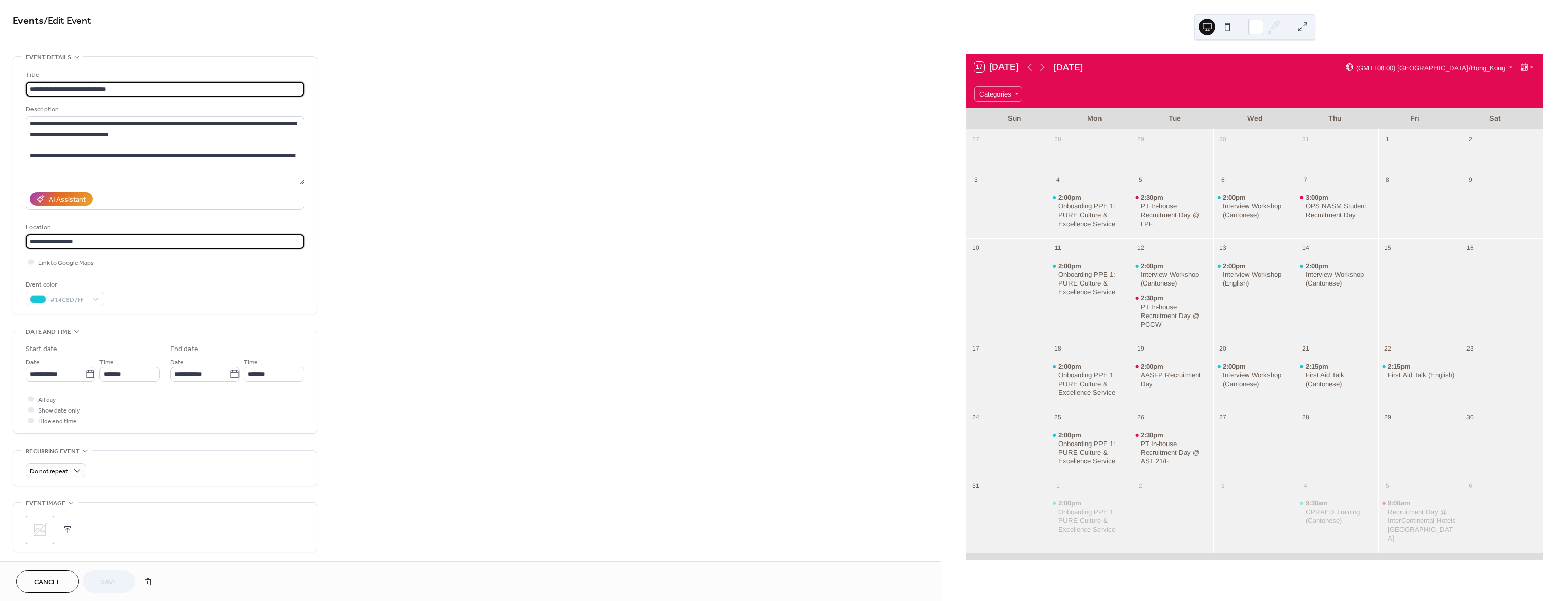
click at [0, 227] on html "**********" at bounding box center [784, 300] width 1568 height 601
paste input "**********"
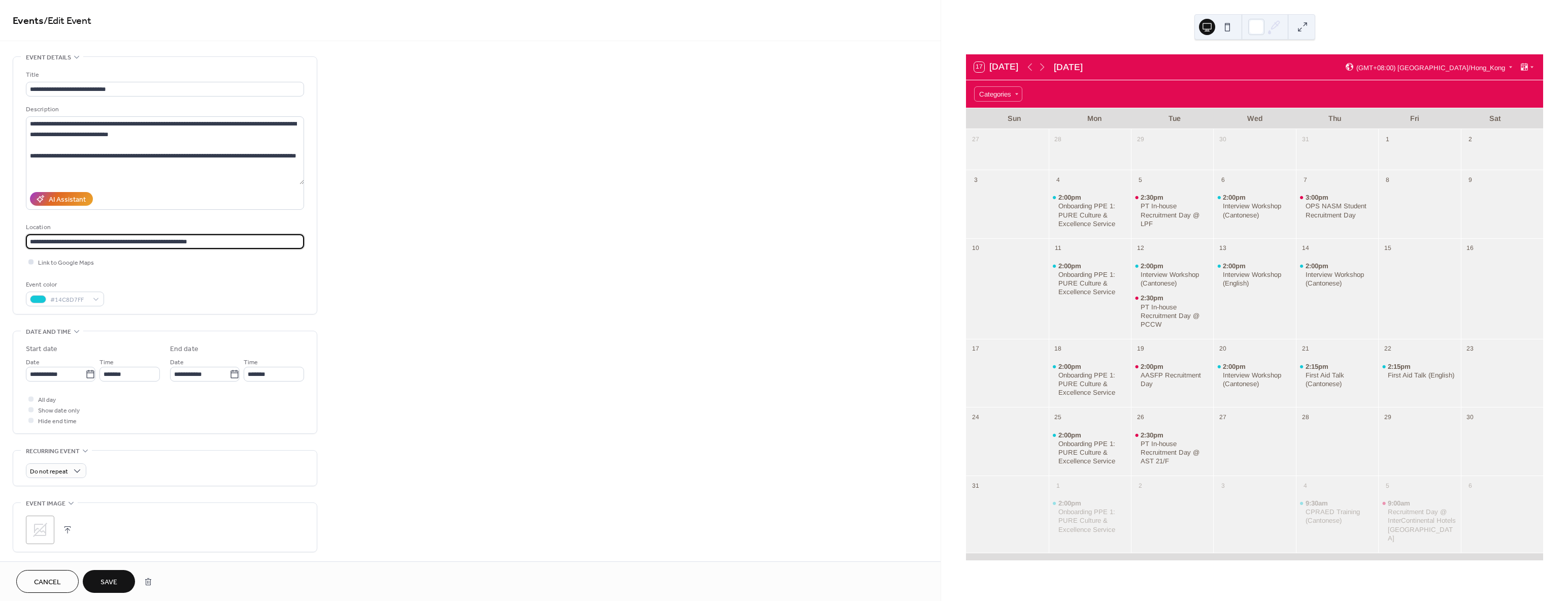
type input "**********"
click at [31, 261] on icon at bounding box center [31, 261] width 2 height 2
click at [118, 584] on button "Save" at bounding box center [109, 581] width 52 height 23
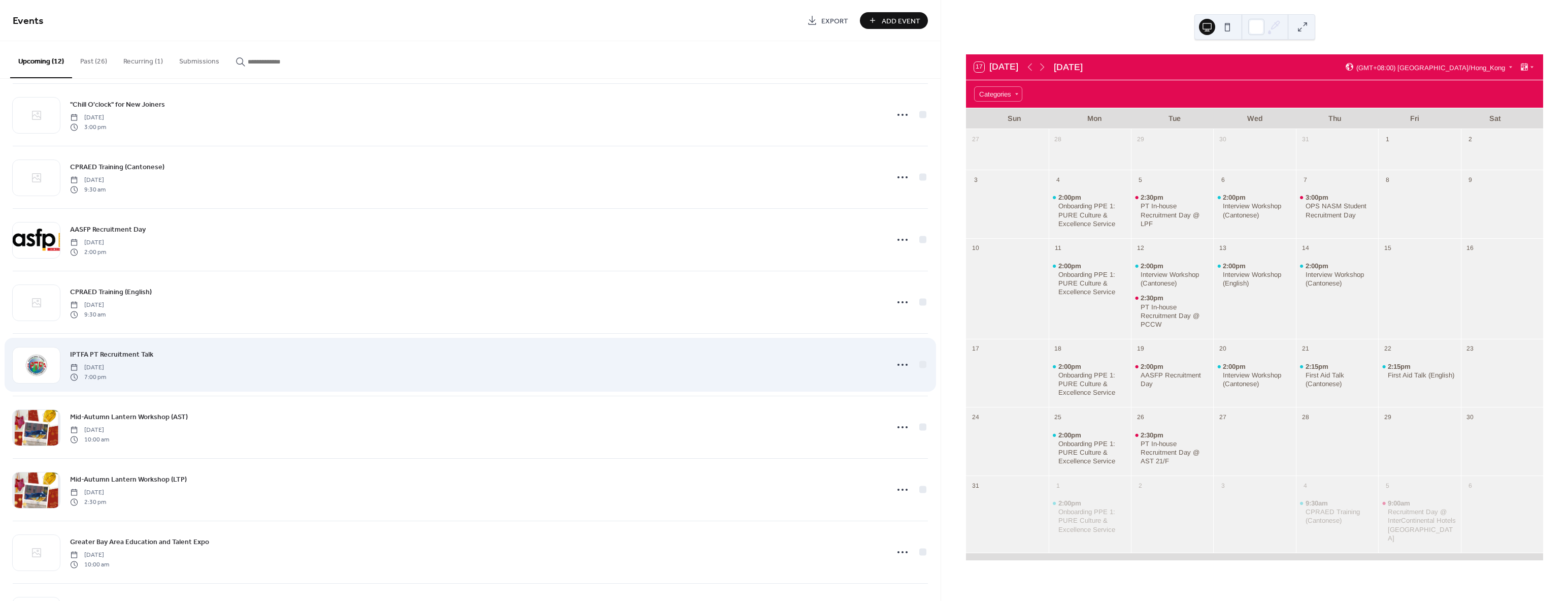
scroll to position [254, 0]
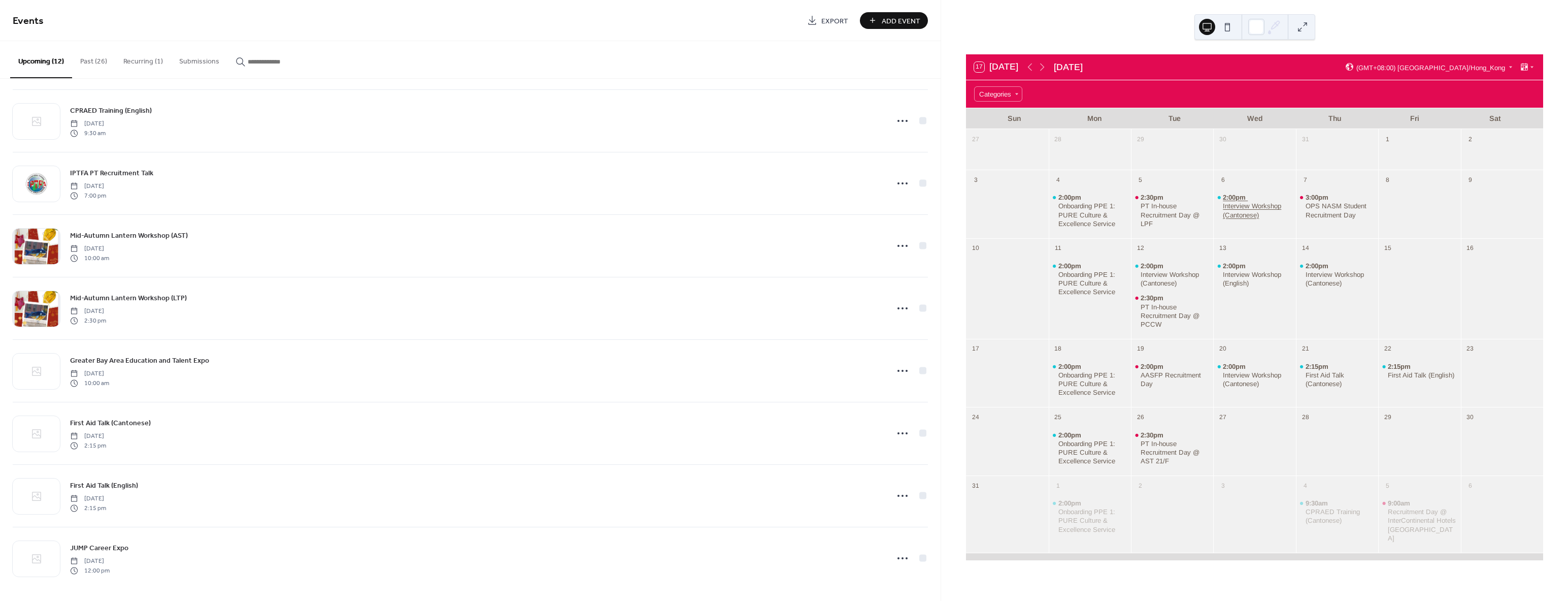
click at [1232, 212] on div "Interview Workshop (Cantonese)" at bounding box center [1257, 210] width 69 height 17
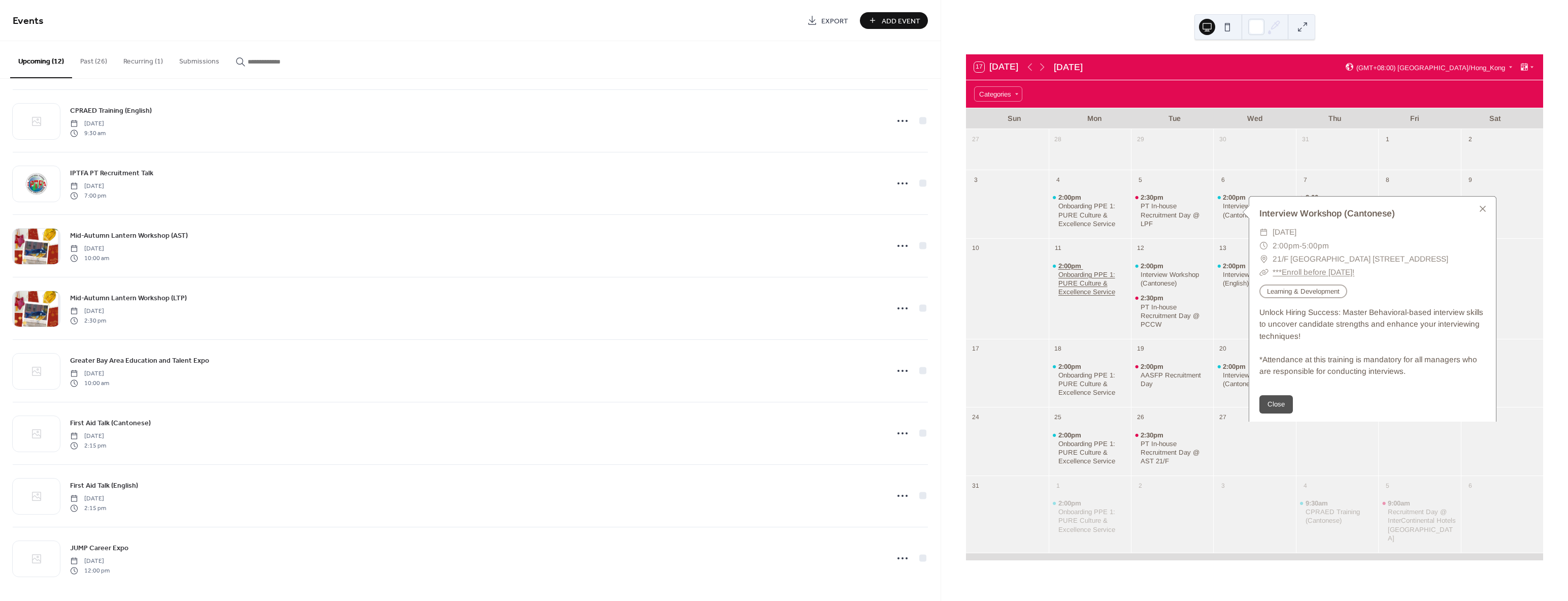
click at [1104, 277] on div "Onboarding PPE 1: PURE Culture & Excellence Service" at bounding box center [1093, 283] width 69 height 26
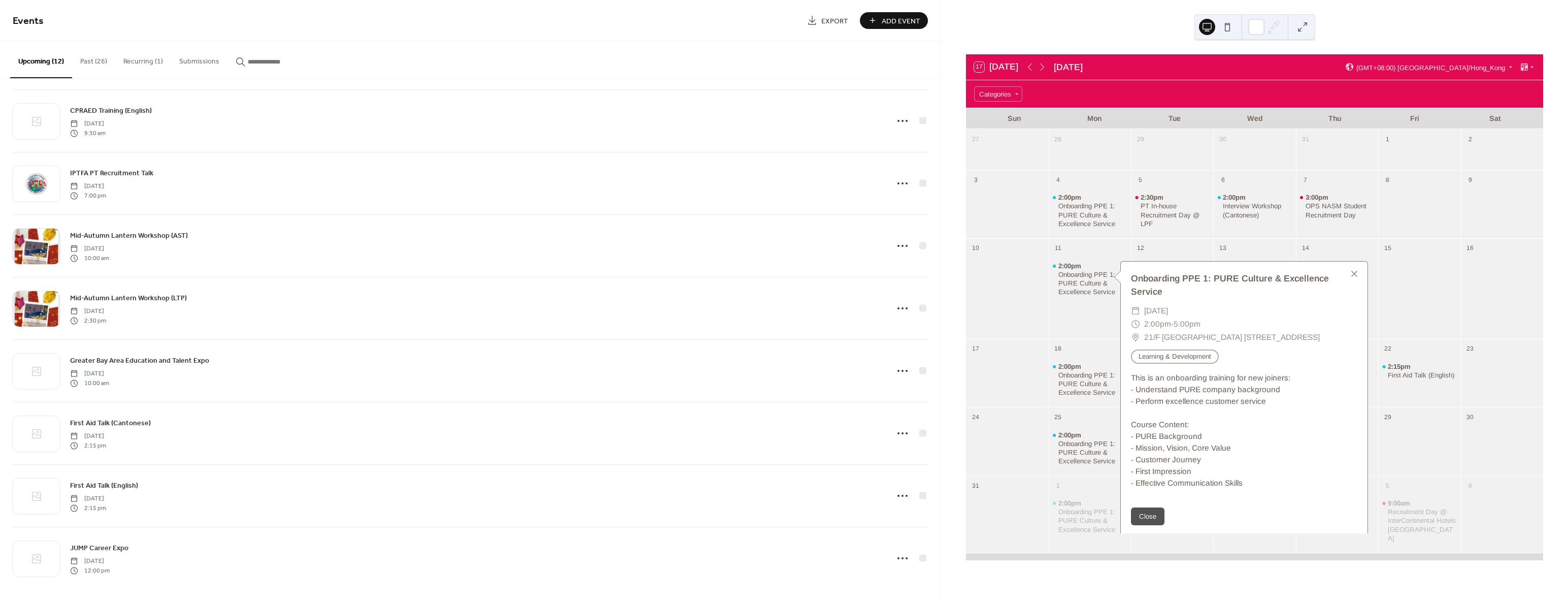
drag, startPoint x: 1172, startPoint y: 349, endPoint x: 1145, endPoint y: 339, distance: 28.8
click at [1145, 339] on span "21/F [GEOGRAPHIC_DATA] [STREET_ADDRESS]" at bounding box center [1232, 337] width 175 height 13
copy span "21/F [GEOGRAPHIC_DATA] [STREET_ADDRESS]"
click at [1241, 238] on div "13" at bounding box center [1254, 247] width 82 height 18
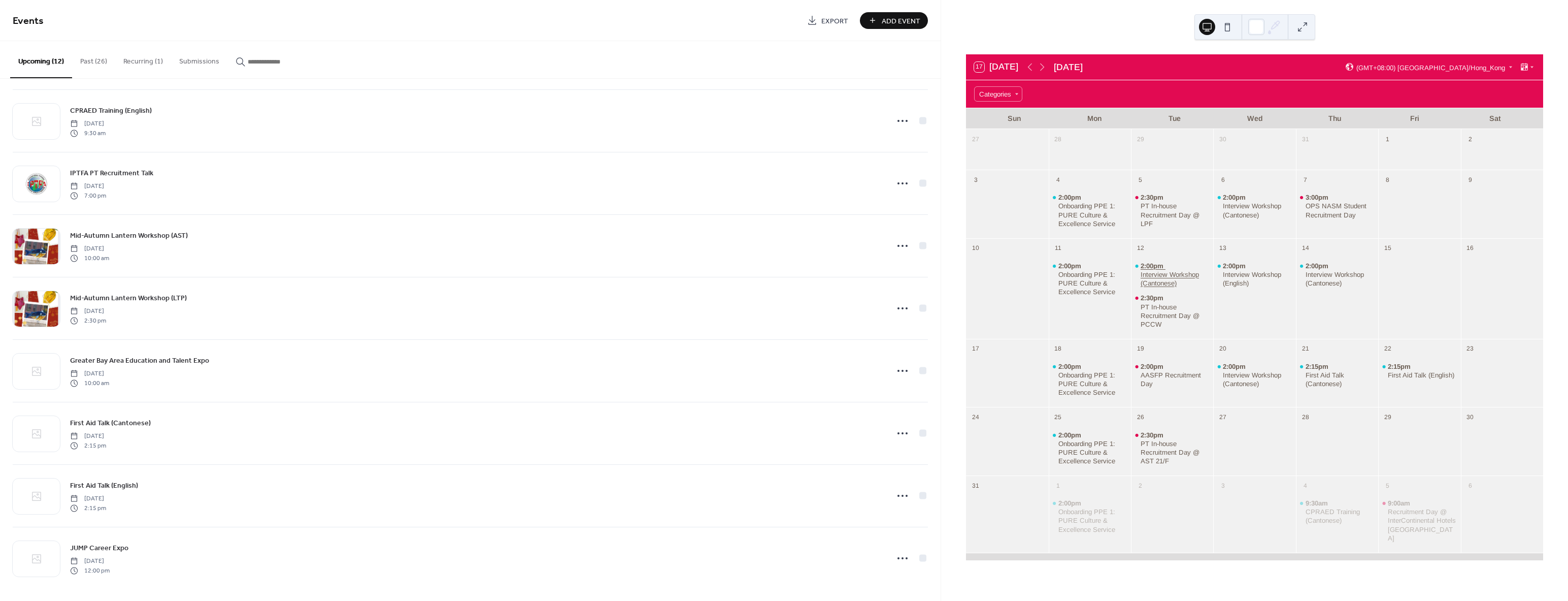
click at [1178, 278] on div "Interview Workshop (Cantonese)" at bounding box center [1175, 279] width 69 height 17
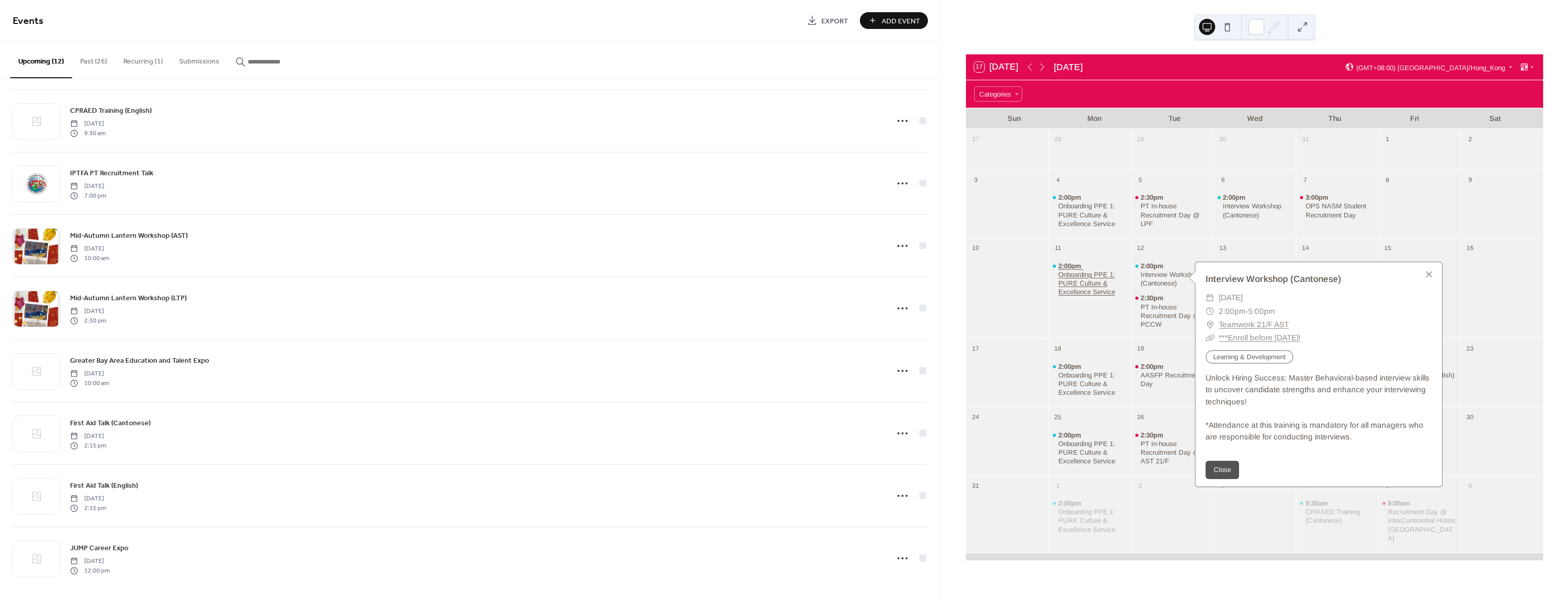
click at [1087, 278] on div "Onboarding PPE 1: PURE Culture & Excellence Service" at bounding box center [1093, 283] width 69 height 26
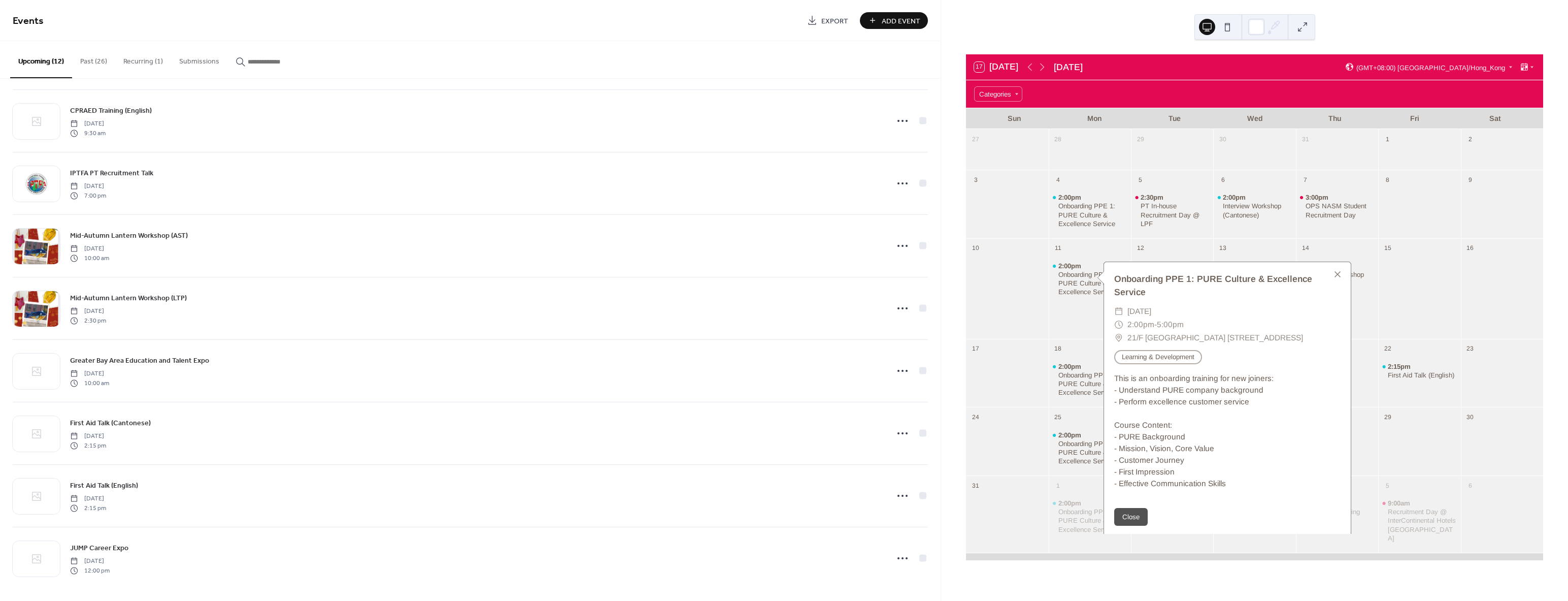
click at [1152, 262] on div "Onboarding PPE 1: PURE Culture & Excellence Service ​ [DATE] ​ 2:00pm - 5:00pm …" at bounding box center [1227, 380] width 247 height 238
click at [1166, 254] on div "12" at bounding box center [1172, 247] width 82 height 18
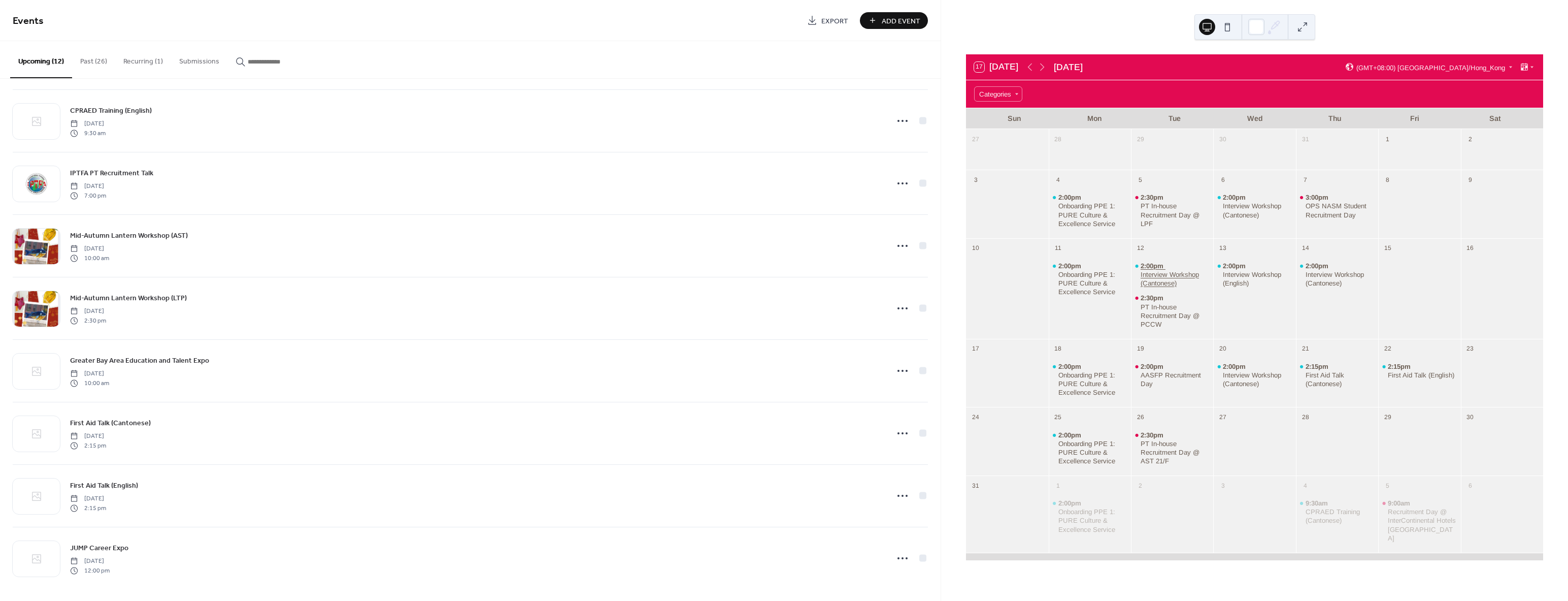
click at [1167, 274] on div "Interview Workshop (Cantonese)" at bounding box center [1175, 279] width 69 height 17
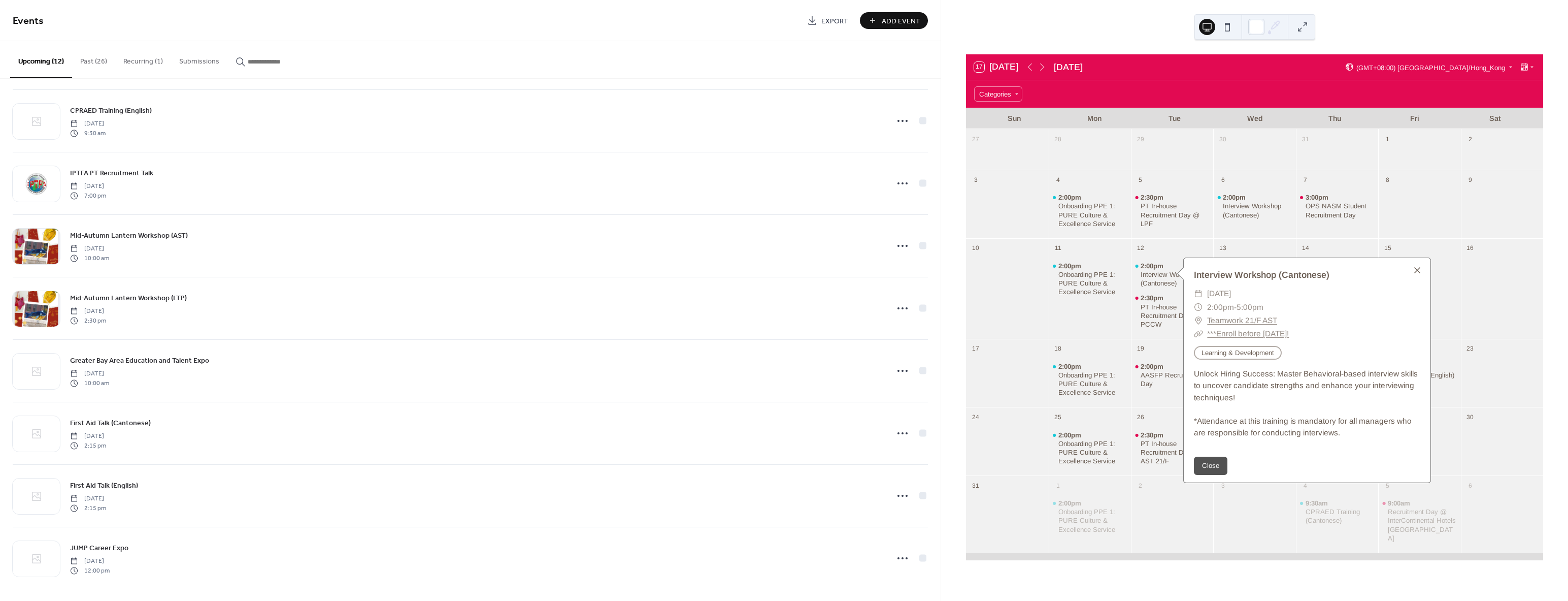
click at [1417, 270] on div at bounding box center [1417, 270] width 14 height 14
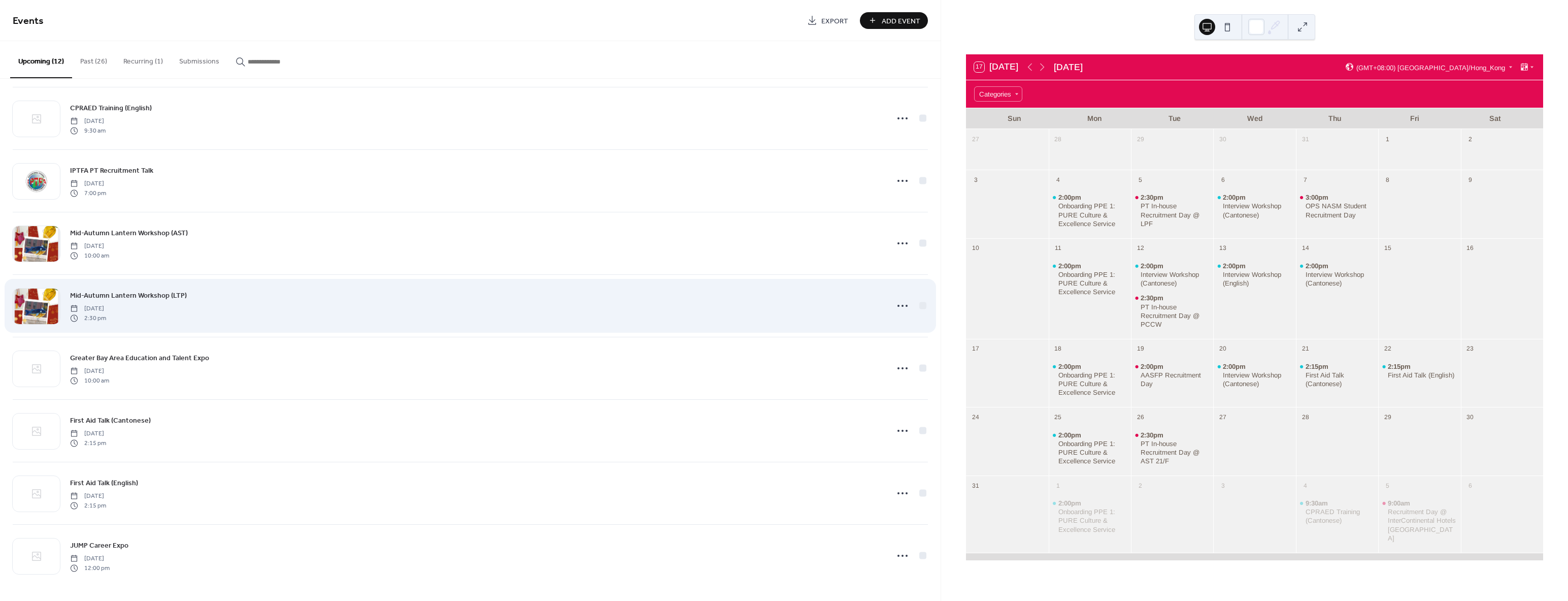
scroll to position [258, 0]
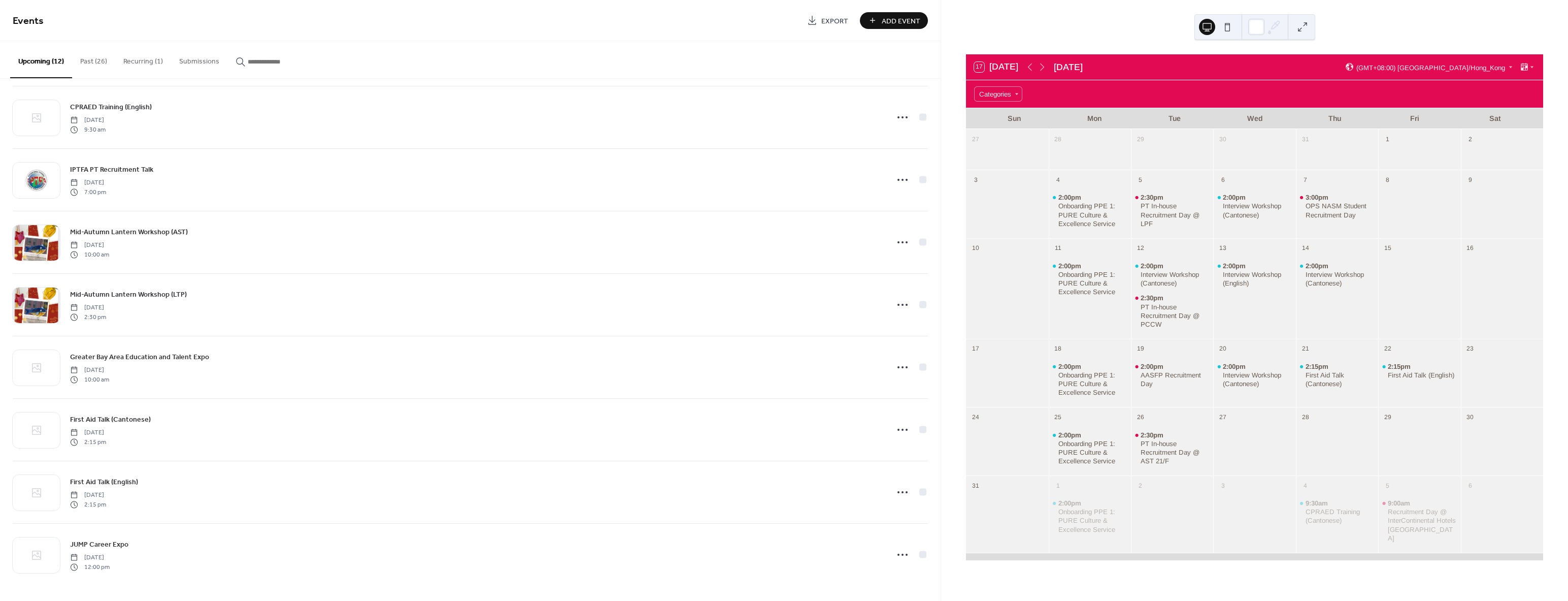
click at [90, 69] on button "Past (26)" at bounding box center [94, 59] width 43 height 36
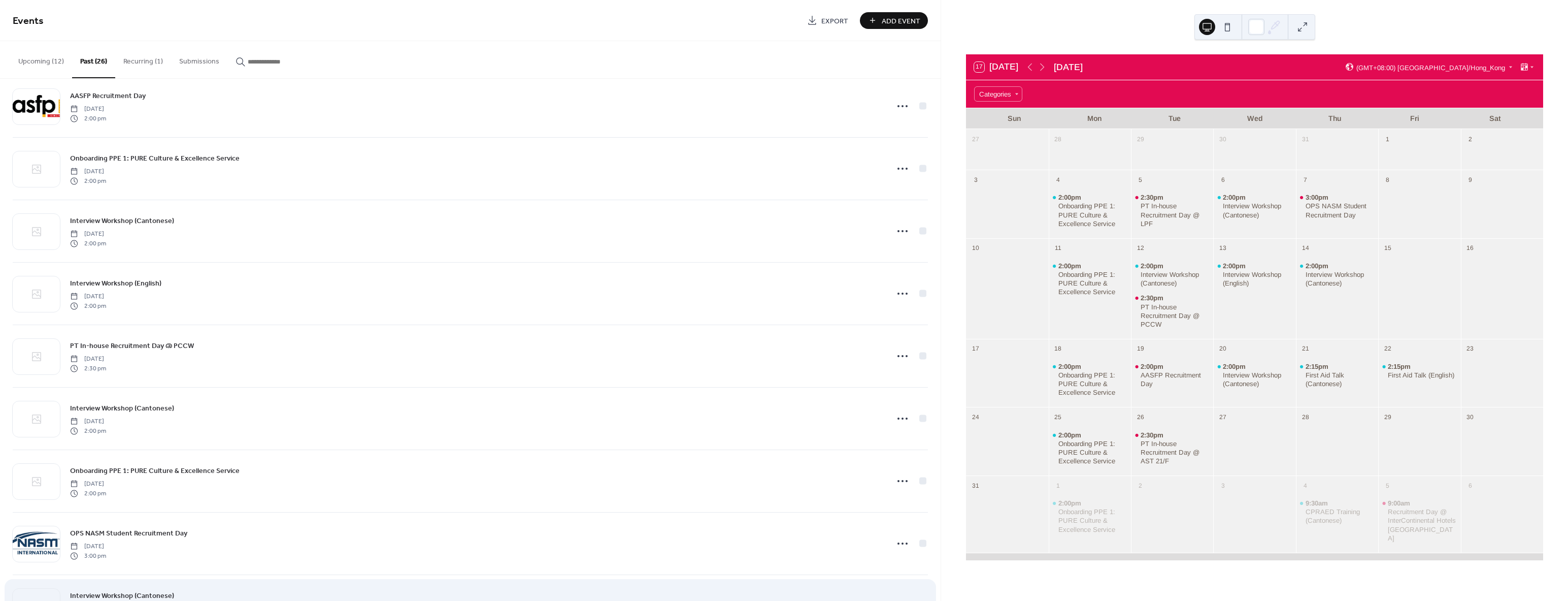
scroll to position [1132, 0]
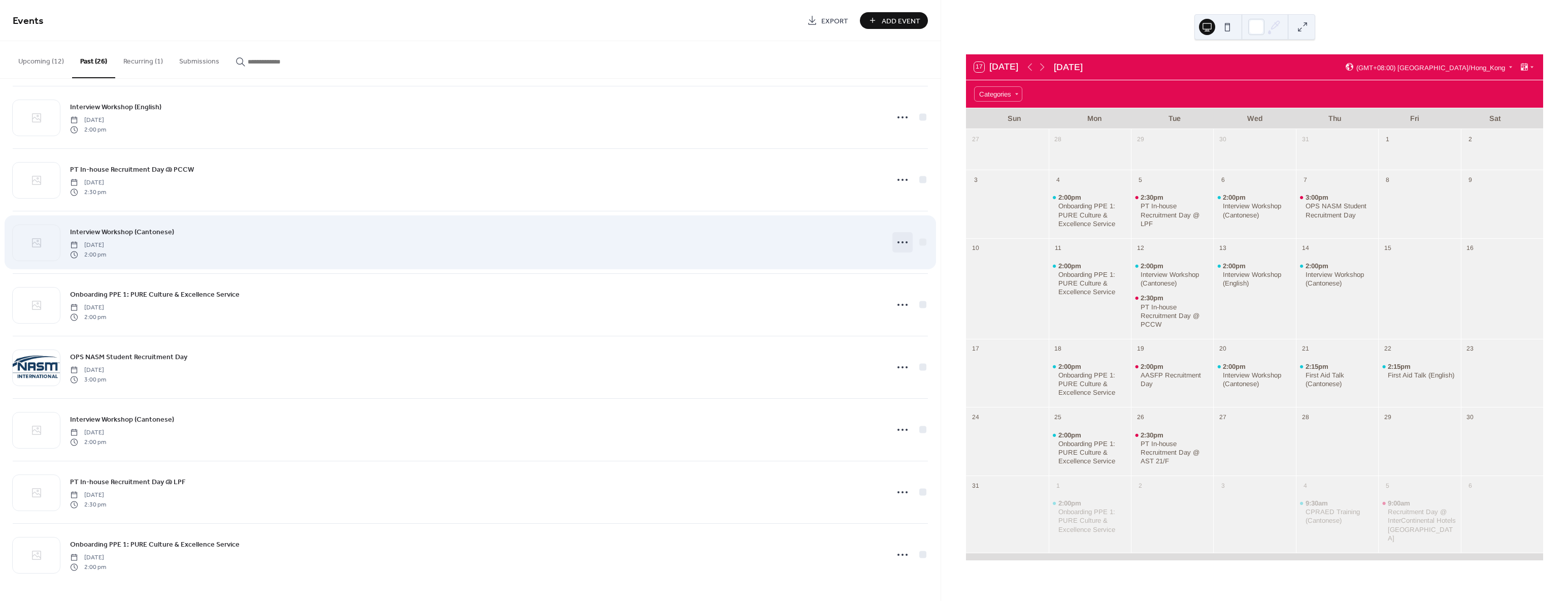
click at [901, 245] on icon at bounding box center [903, 242] width 16 height 16
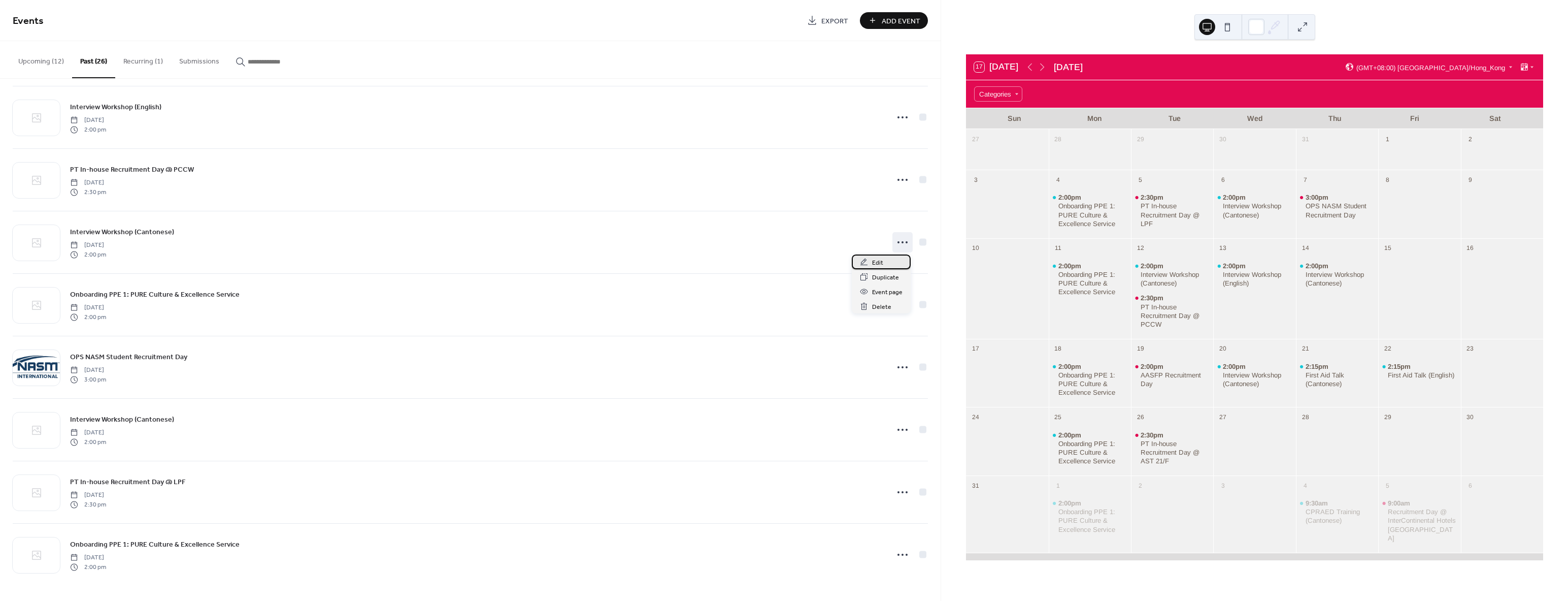
click at [880, 264] on span "Edit" at bounding box center [878, 263] width 11 height 11
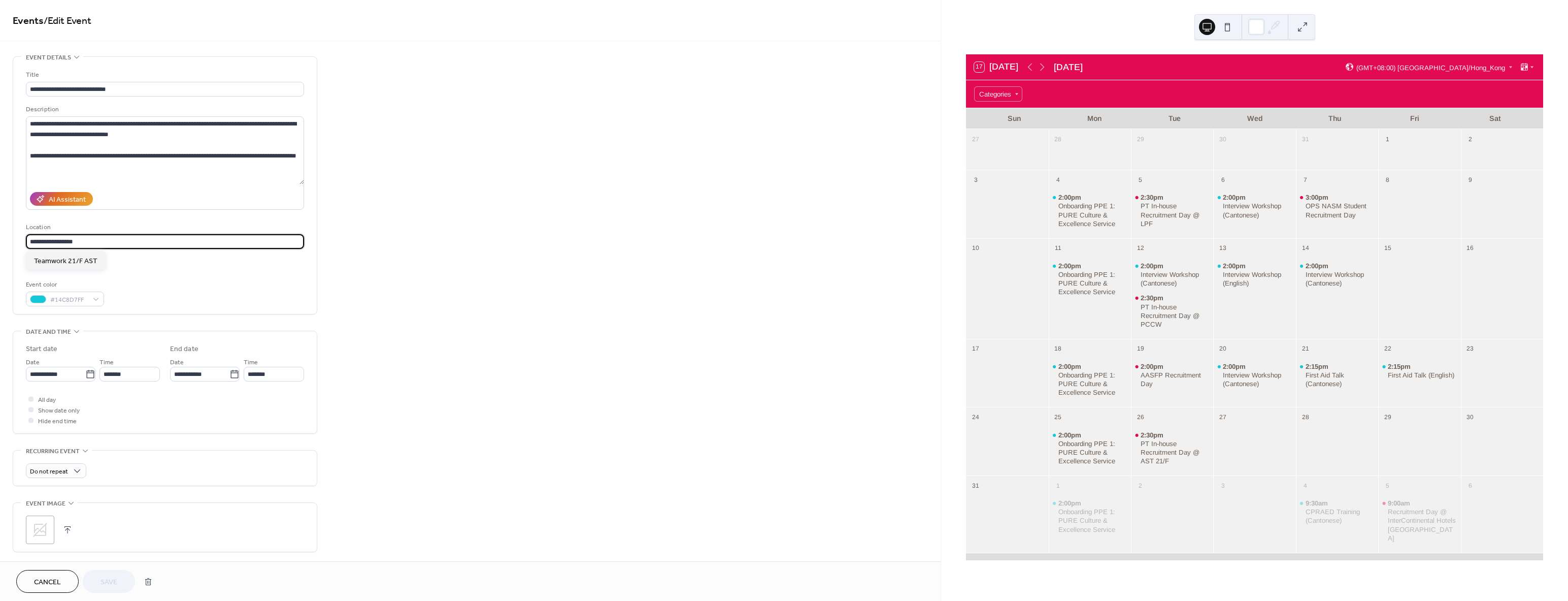
drag, startPoint x: 90, startPoint y: 243, endPoint x: -195, endPoint y: 242, distance: 285.0
click at [0, 242] on html "**********" at bounding box center [784, 300] width 1568 height 601
paste input "**********"
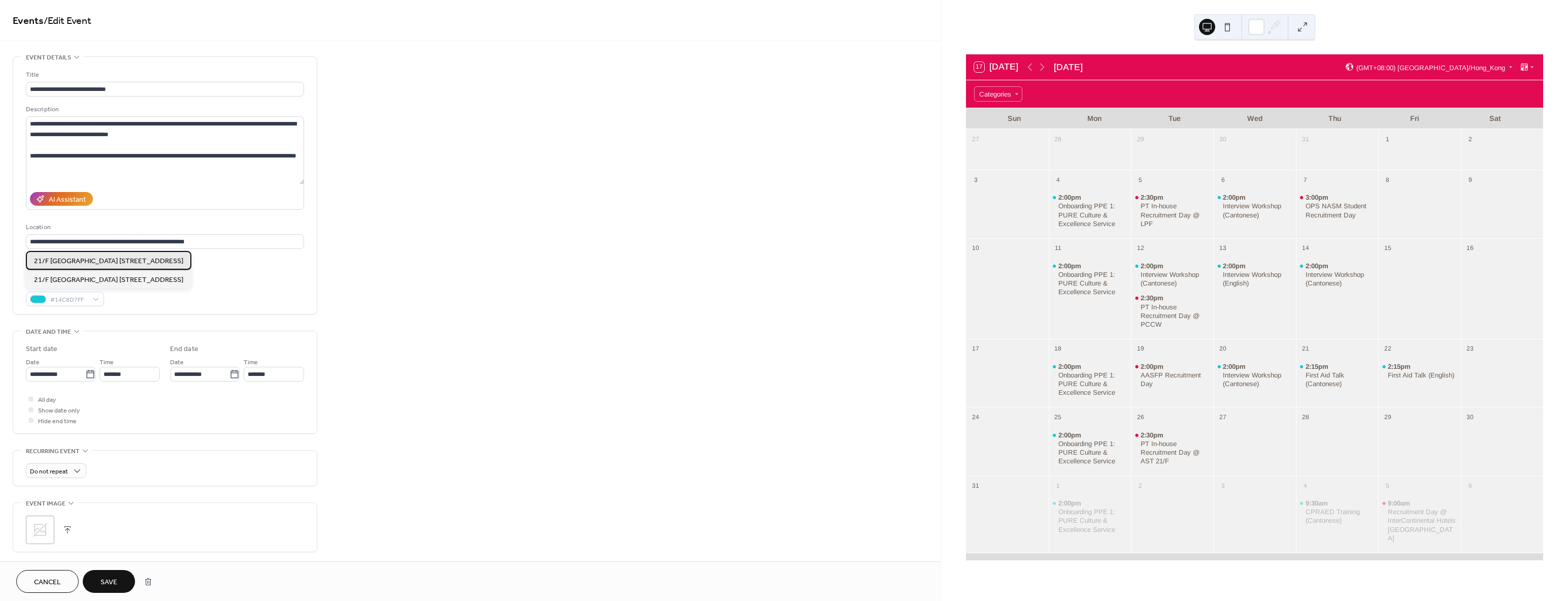
click at [95, 264] on span "21/F [GEOGRAPHIC_DATA] [STREET_ADDRESS]" at bounding box center [109, 261] width 149 height 11
type input "**********"
click at [30, 263] on div at bounding box center [31, 261] width 5 height 5
click at [119, 576] on button "Save" at bounding box center [109, 581] width 52 height 23
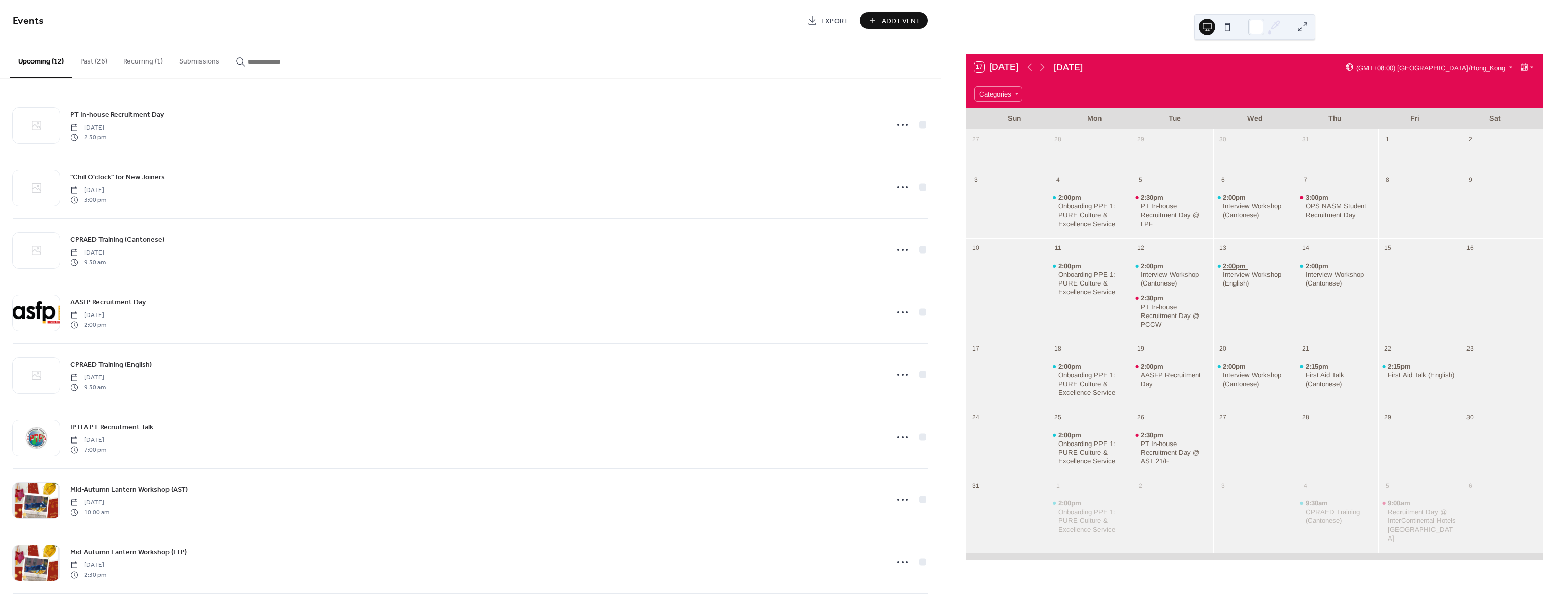
click at [1241, 276] on div "Interview Workshop (English)" at bounding box center [1257, 279] width 69 height 17
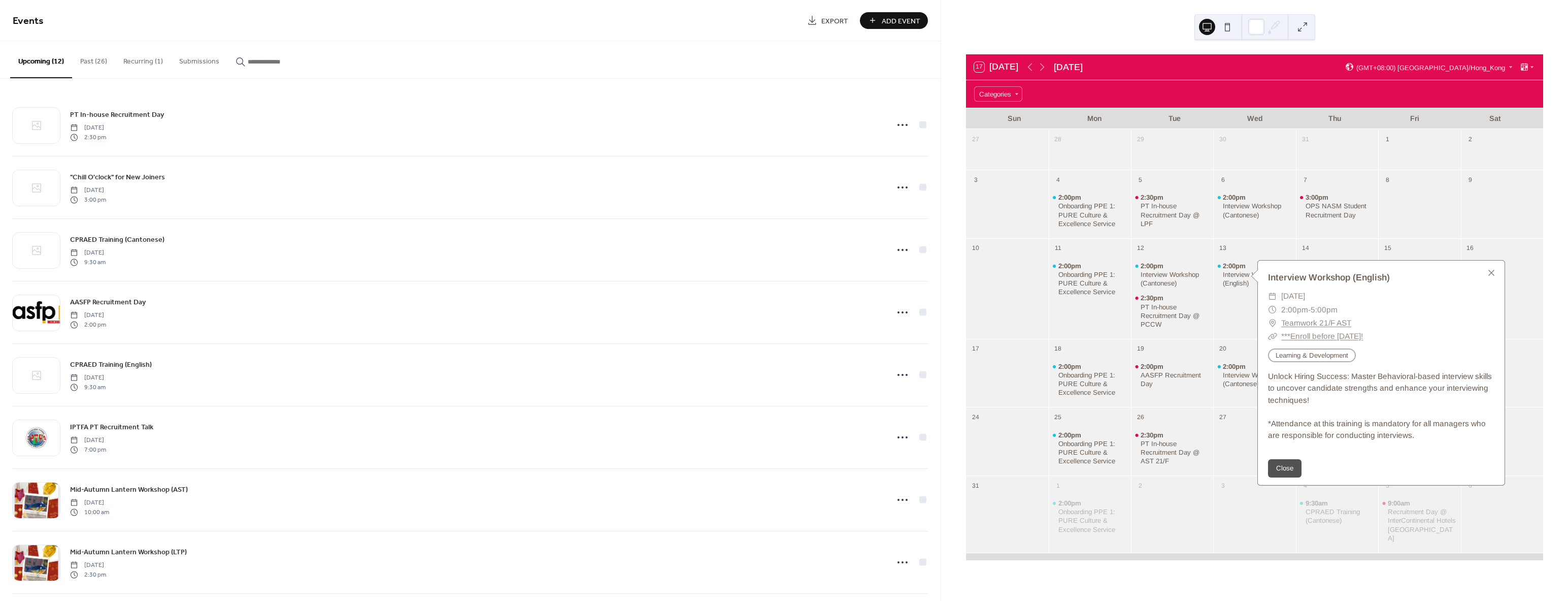
click at [85, 59] on button "Past (26)" at bounding box center [94, 59] width 43 height 36
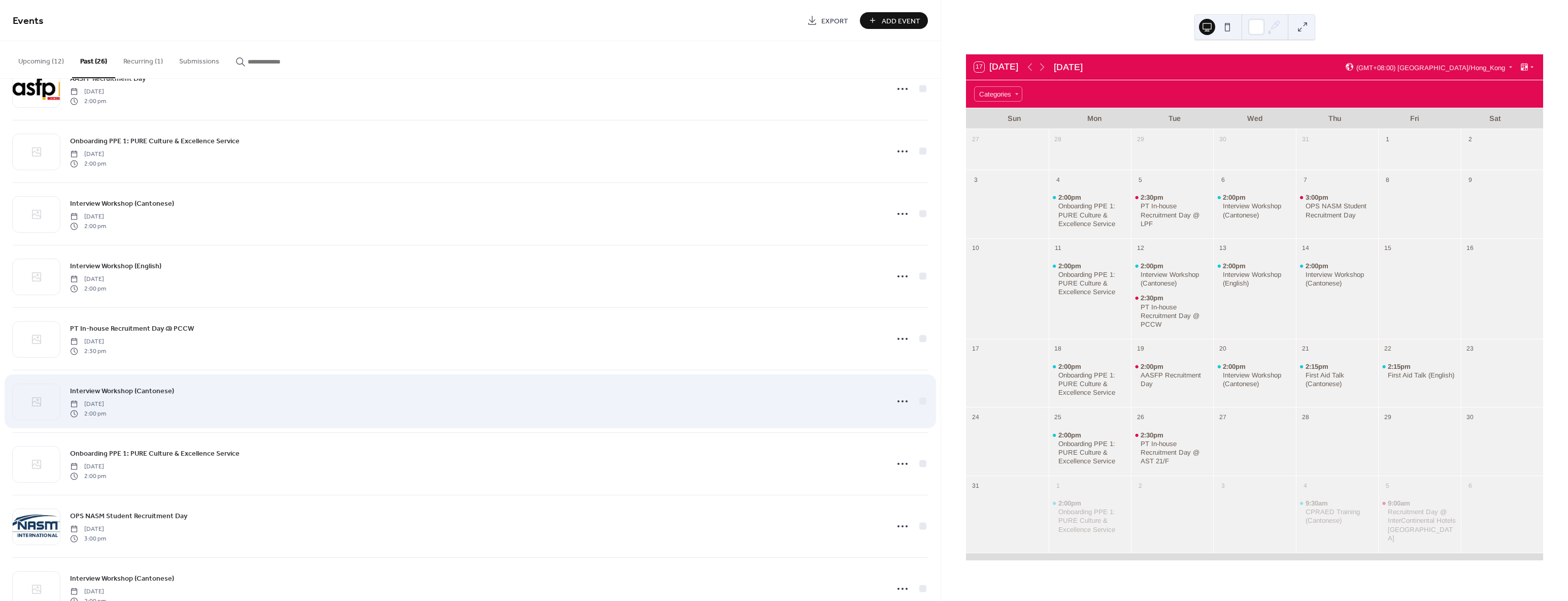
scroll to position [1132, 0]
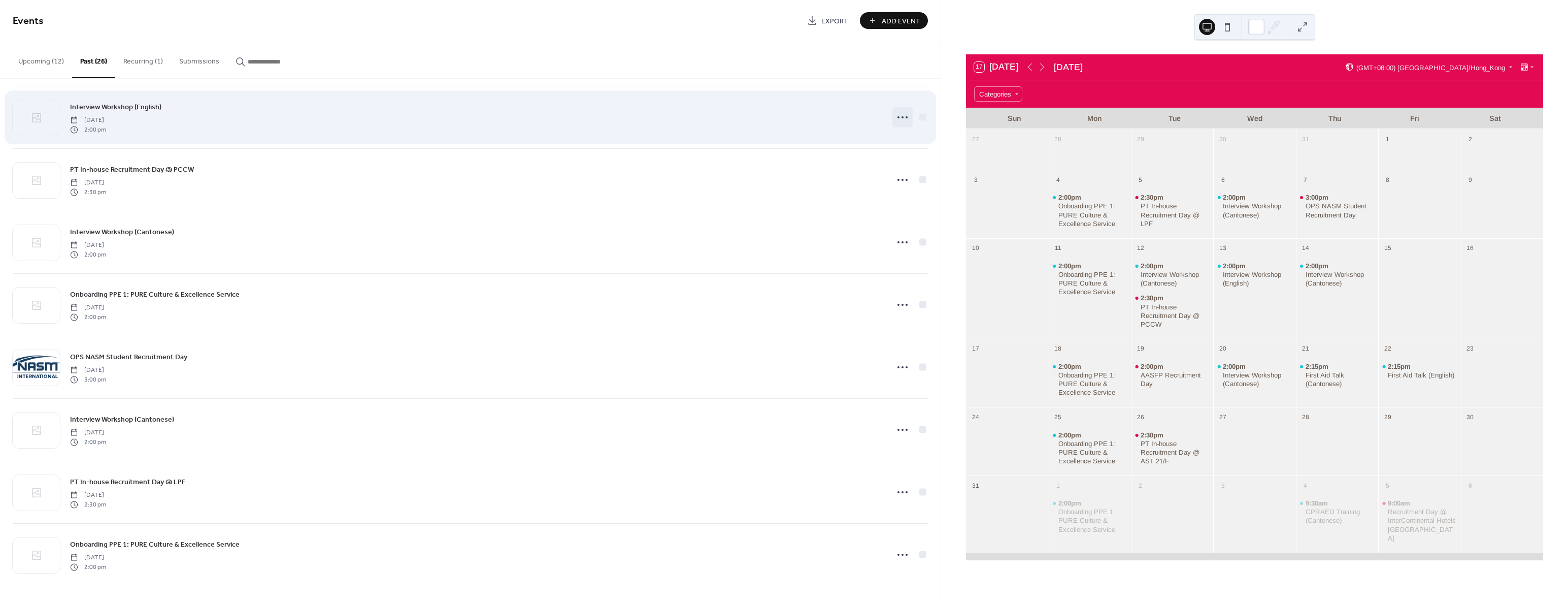
click at [898, 118] on circle at bounding box center [898, 117] width 2 height 2
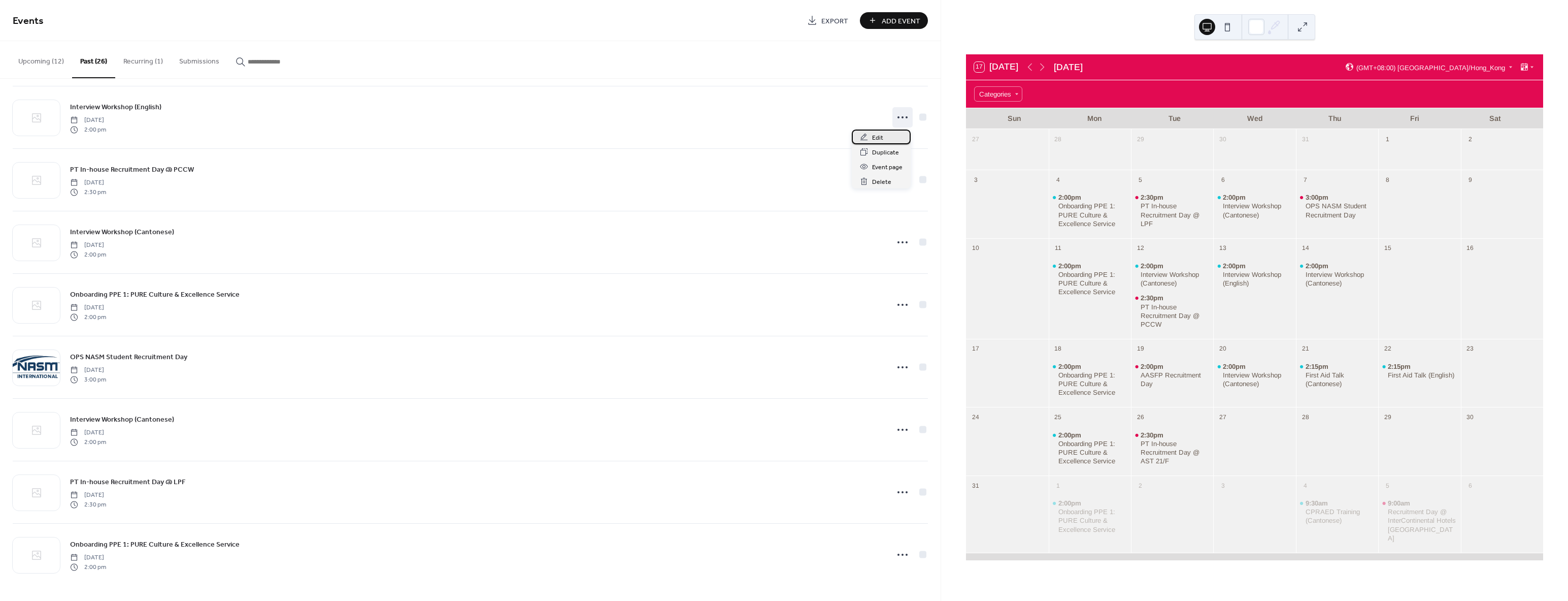
click at [878, 141] on span "Edit" at bounding box center [878, 138] width 11 height 11
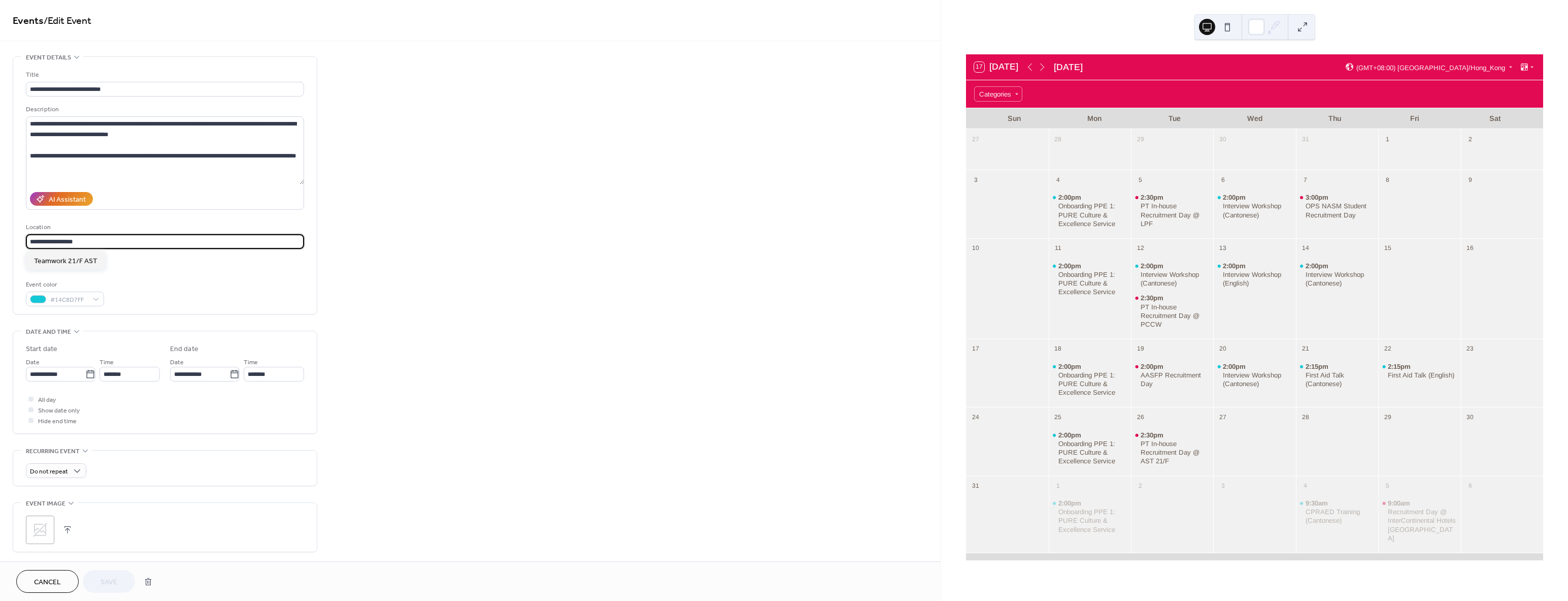
drag, startPoint x: 90, startPoint y: 242, endPoint x: -233, endPoint y: 207, distance: 324.9
click at [0, 207] on html "**********" at bounding box center [784, 300] width 1568 height 601
paste input "**********"
drag, startPoint x: 206, startPoint y: 263, endPoint x: 183, endPoint y: 261, distance: 23.1
click at [183, 261] on span "21/F [GEOGRAPHIC_DATA] [STREET_ADDRESS]" at bounding box center [109, 261] width 149 height 11
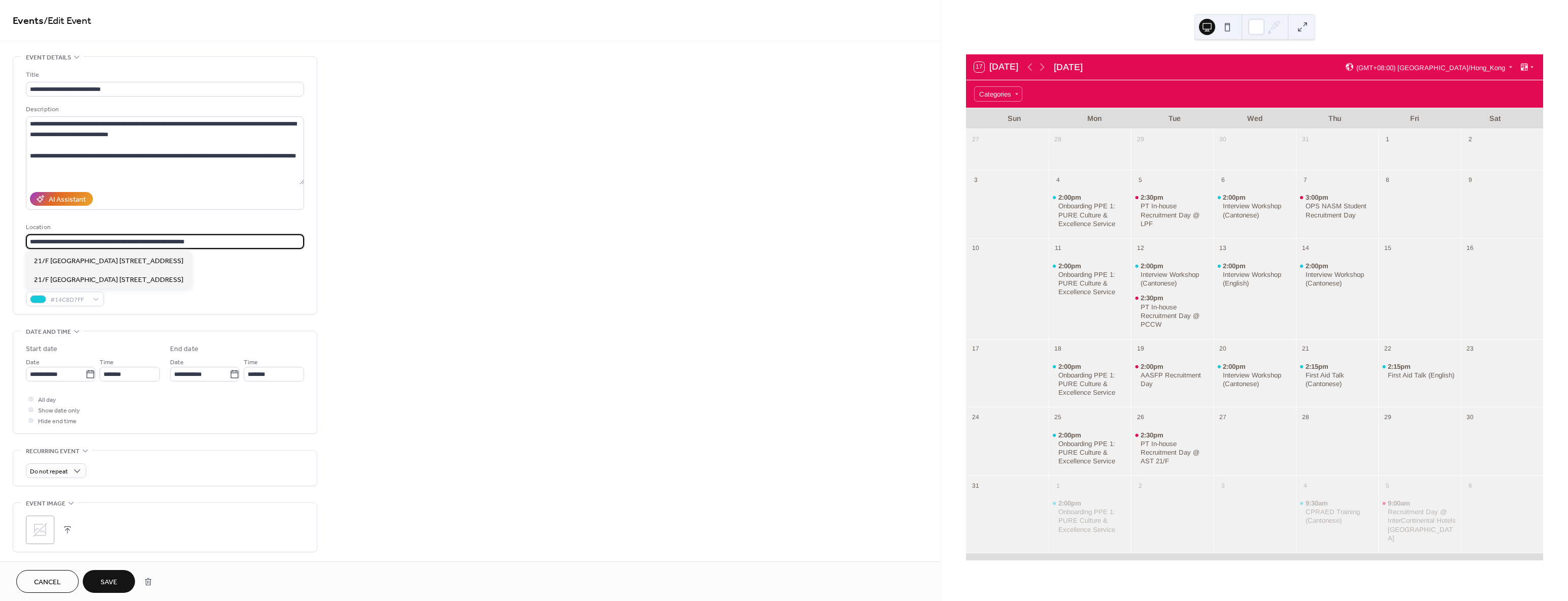
type input "**********"
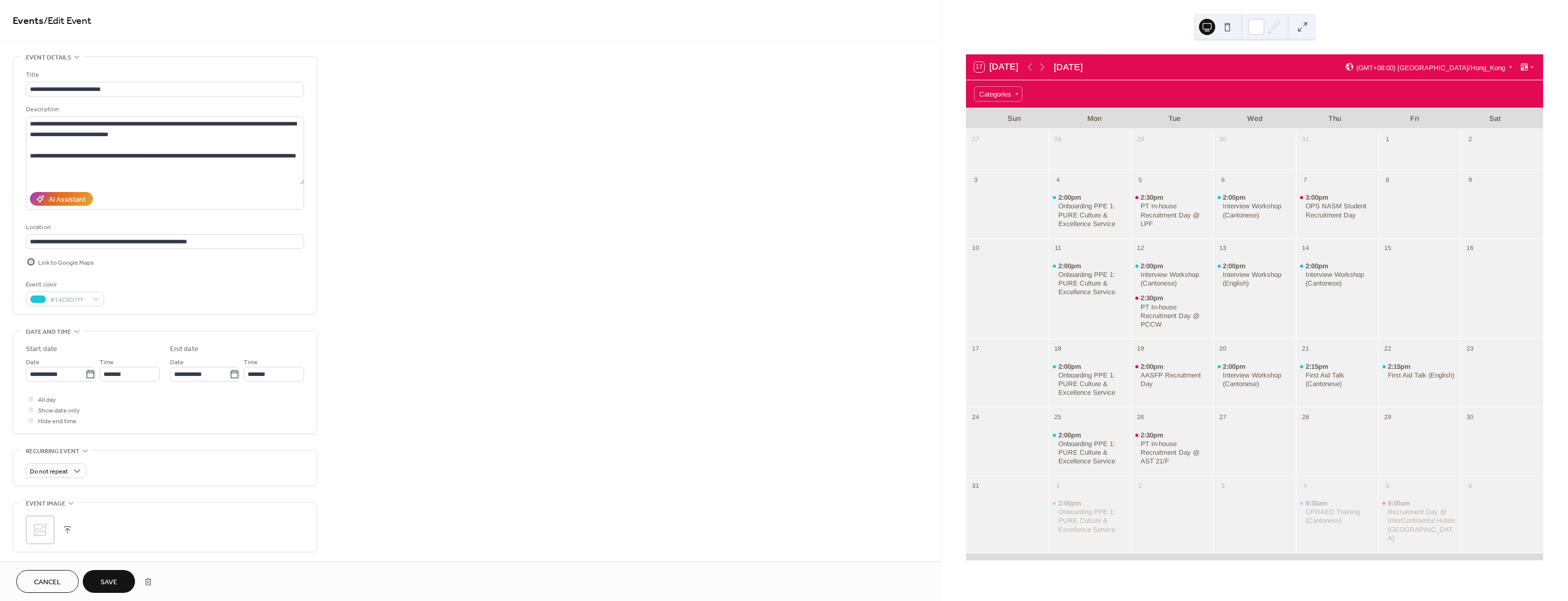
click at [31, 262] on icon at bounding box center [31, 261] width 3 height 3
click at [114, 577] on span "Save" at bounding box center [109, 582] width 17 height 11
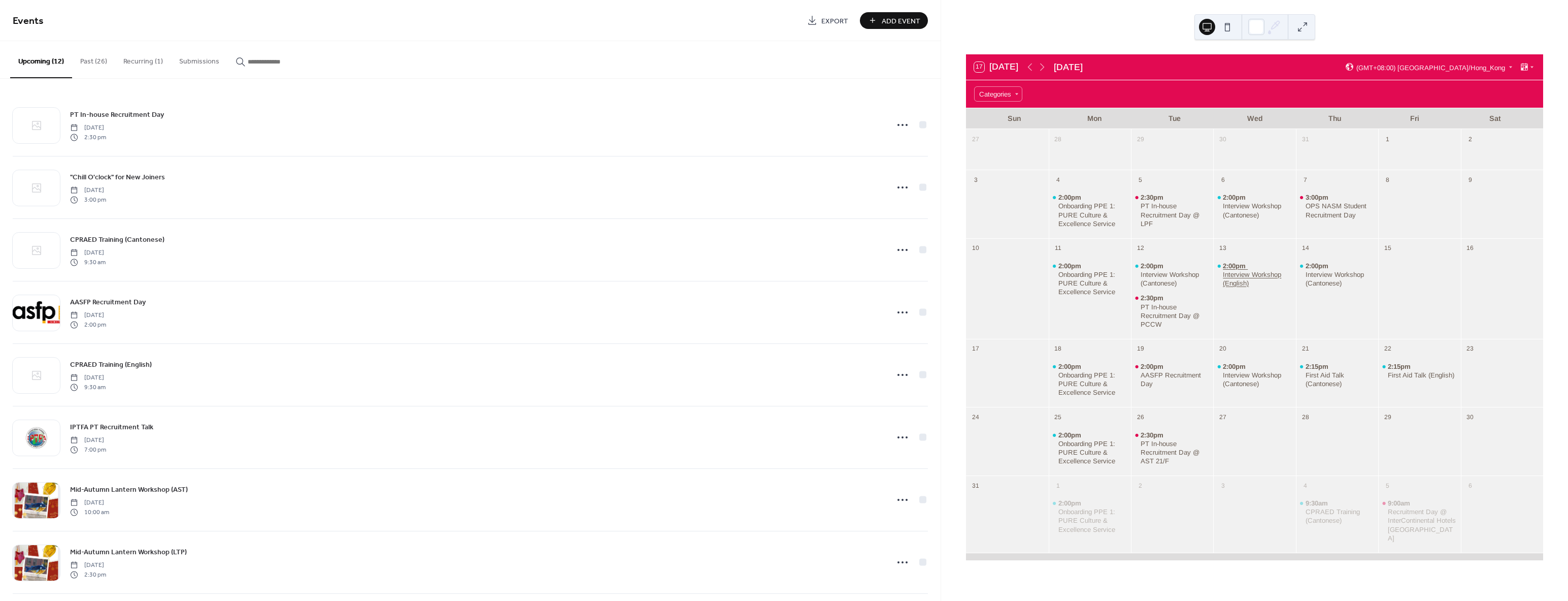
click at [1249, 279] on div "Interview Workshop (English)" at bounding box center [1257, 279] width 69 height 17
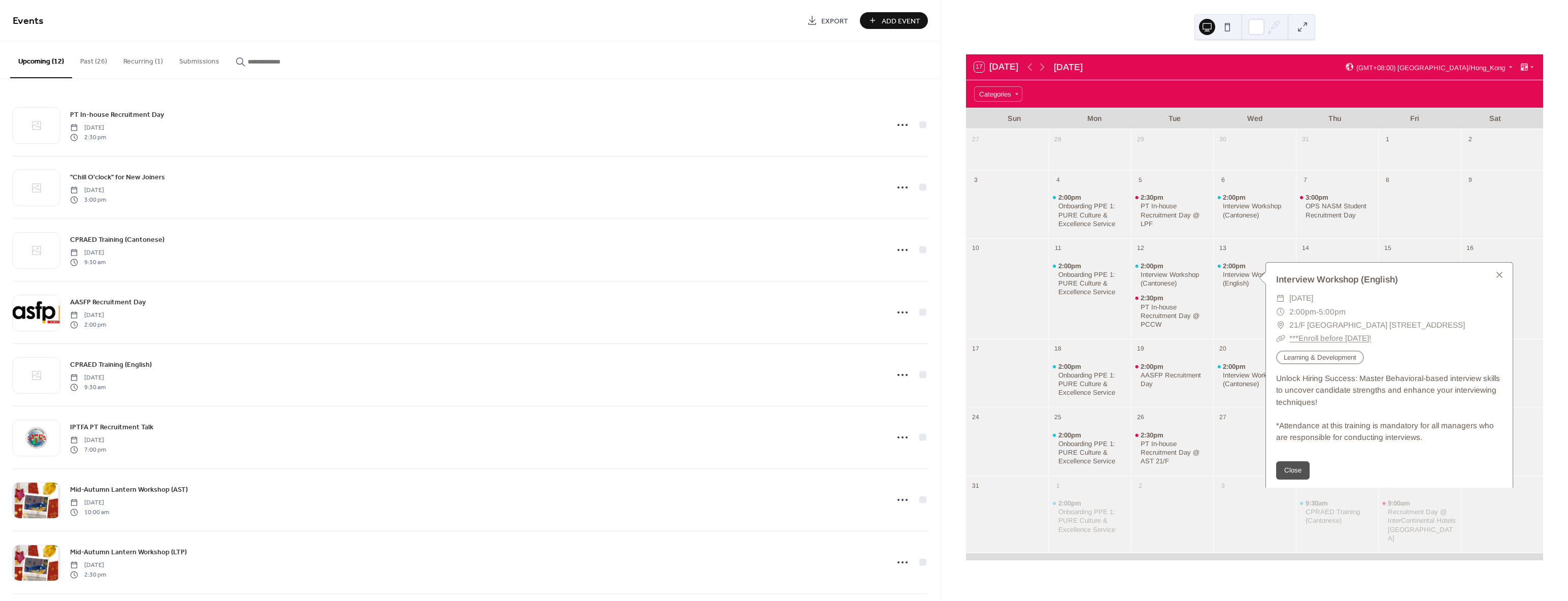
click at [1242, 302] on div "2:00pm Interview Workshop (English)" at bounding box center [1254, 295] width 82 height 78
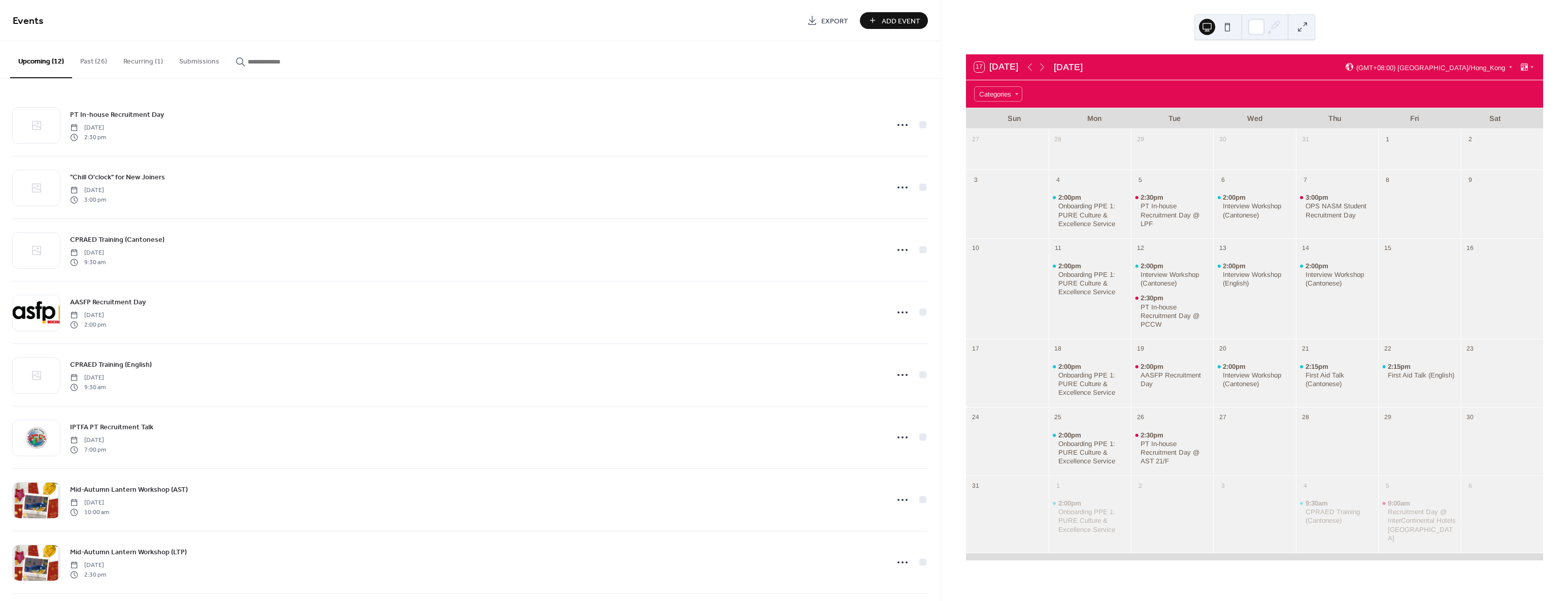
click at [78, 55] on button "Past (26)" at bounding box center [94, 59] width 43 height 36
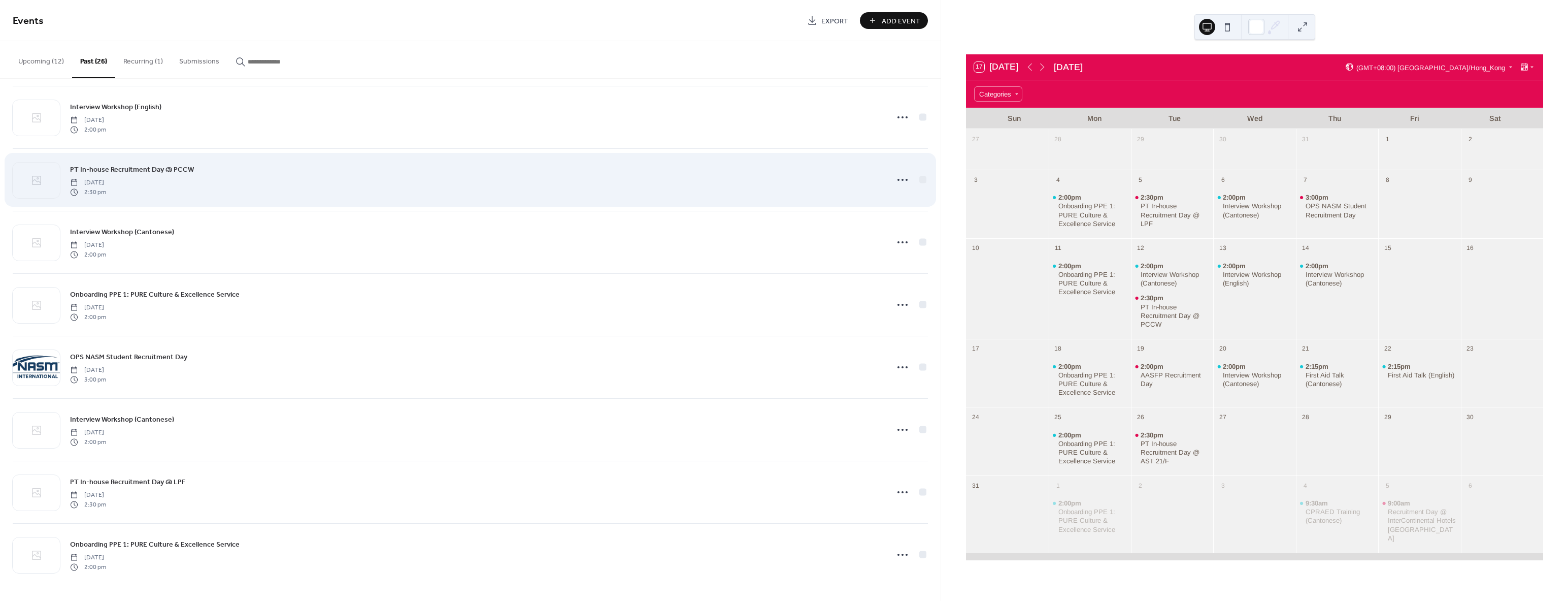
scroll to position [878, 0]
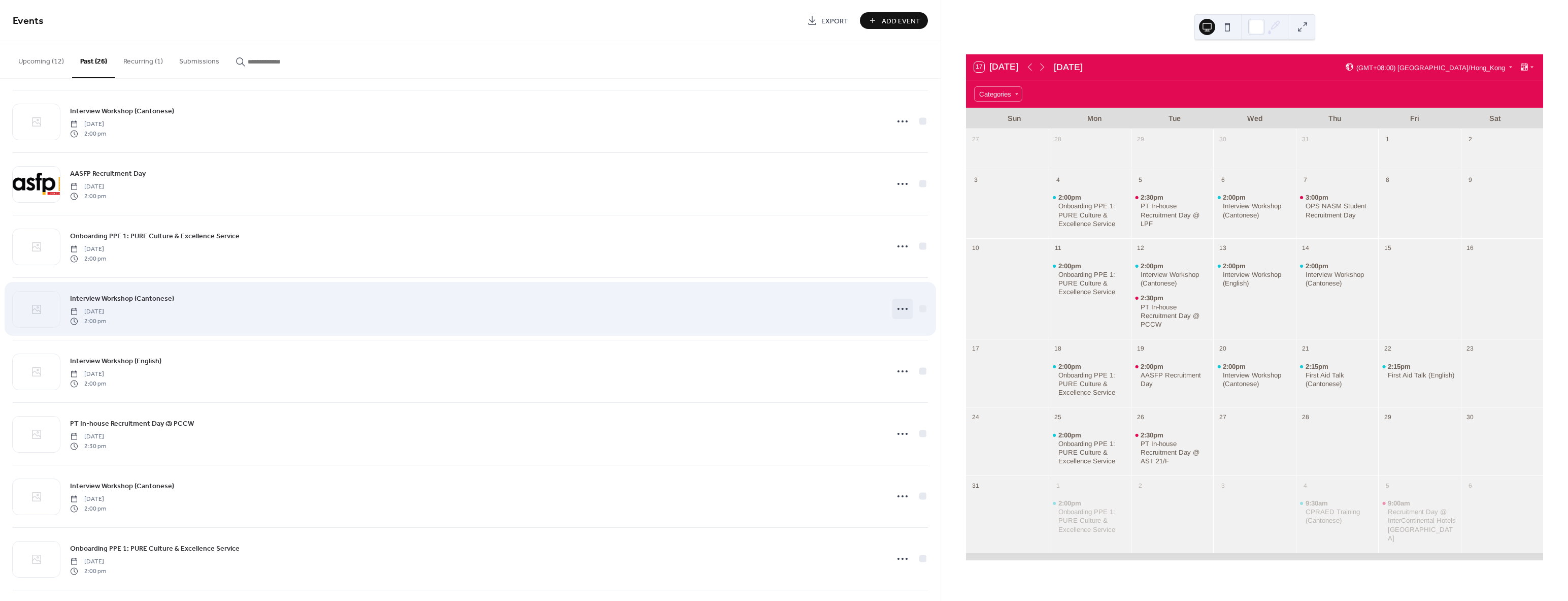
click at [901, 308] on circle at bounding box center [902, 308] width 2 height 2
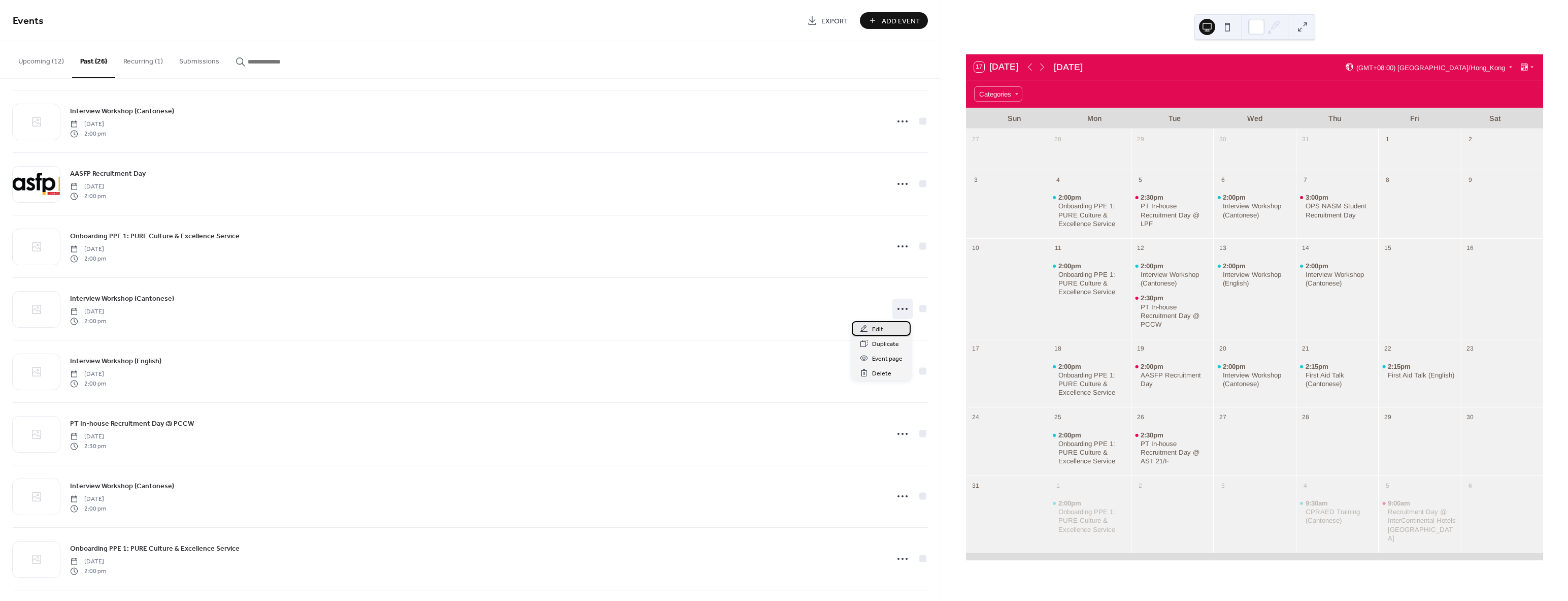
click at [881, 332] on span "Edit" at bounding box center [878, 329] width 11 height 11
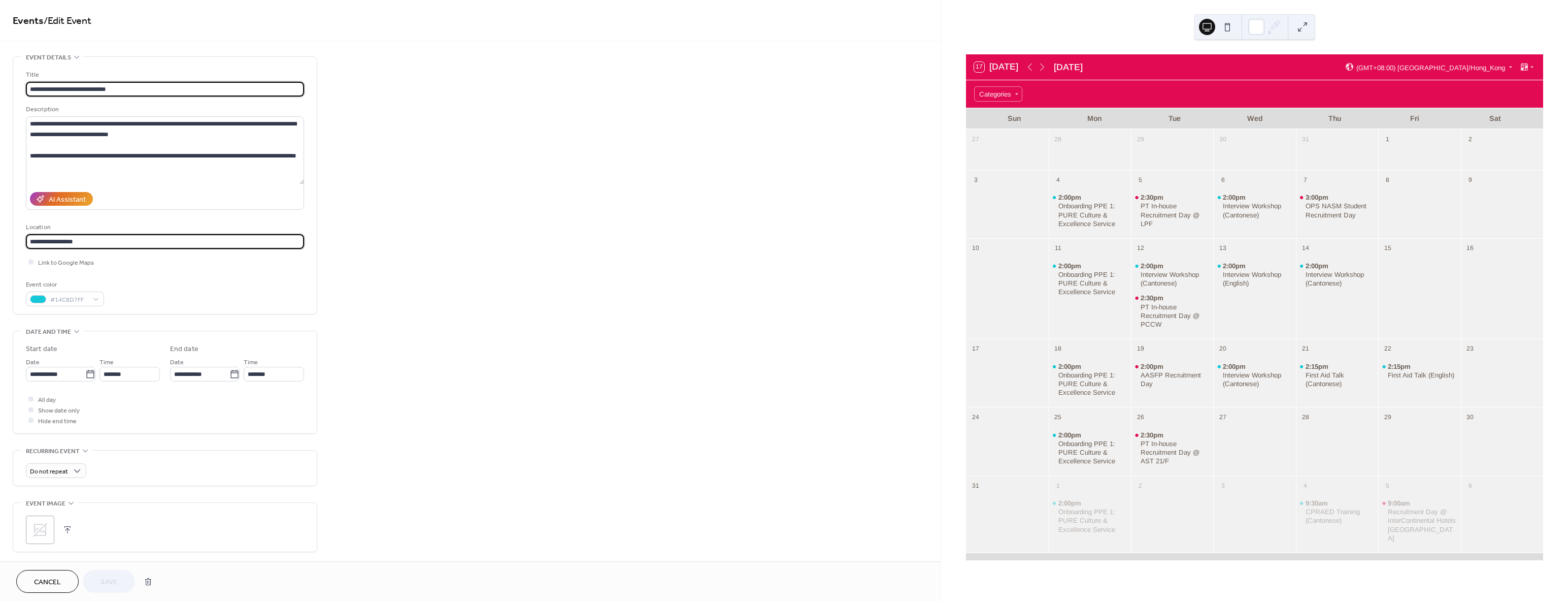
drag, startPoint x: 96, startPoint y: 242, endPoint x: -290, endPoint y: 221, distance: 386.6
click at [0, 221] on html "**********" at bounding box center [784, 300] width 1568 height 601
paste input "**********"
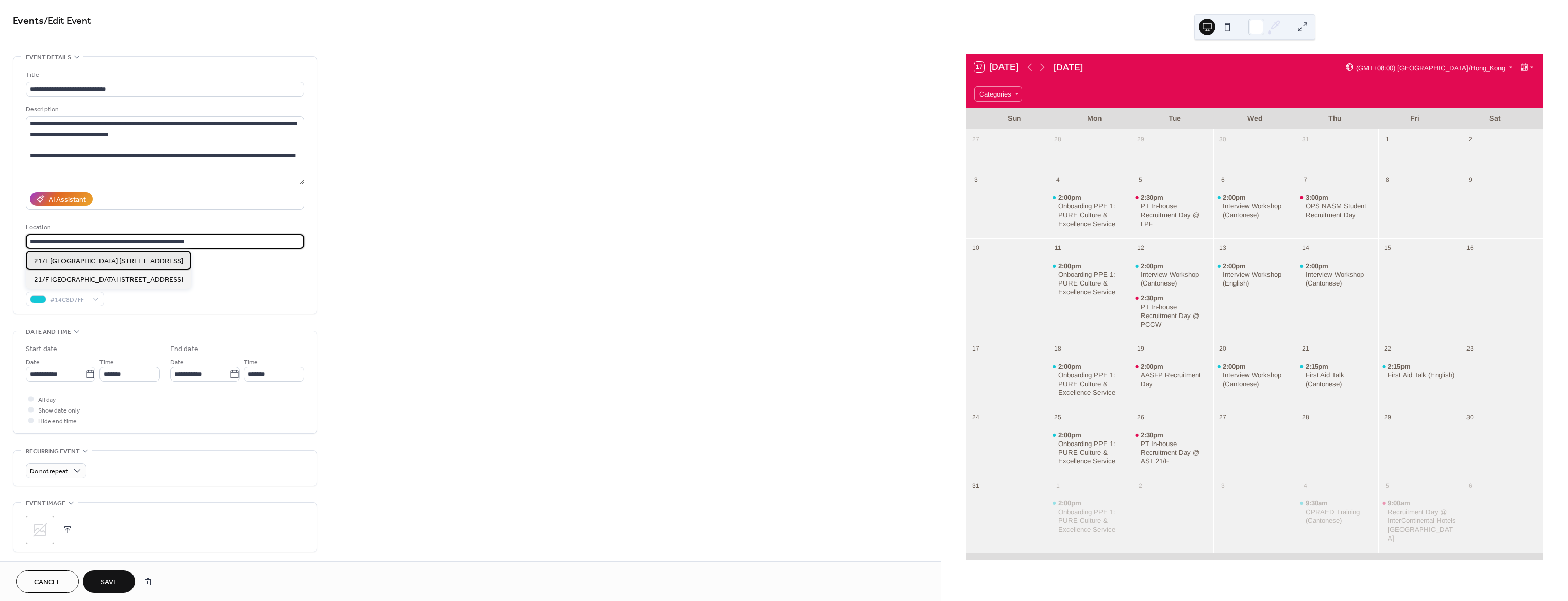
click at [175, 263] on span "21/F [GEOGRAPHIC_DATA] [STREET_ADDRESS]" at bounding box center [109, 261] width 149 height 11
type input "**********"
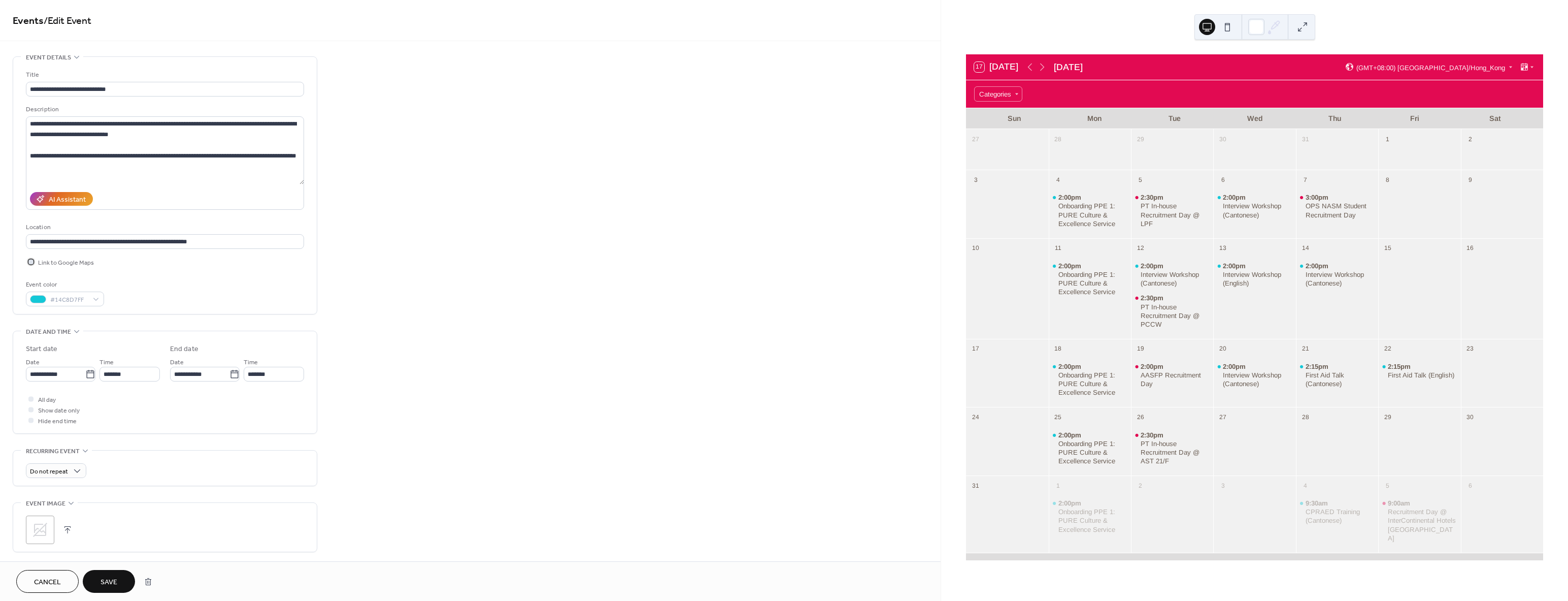
click at [30, 261] on icon at bounding box center [31, 261] width 3 height 3
click at [99, 588] on button "Save" at bounding box center [109, 581] width 52 height 23
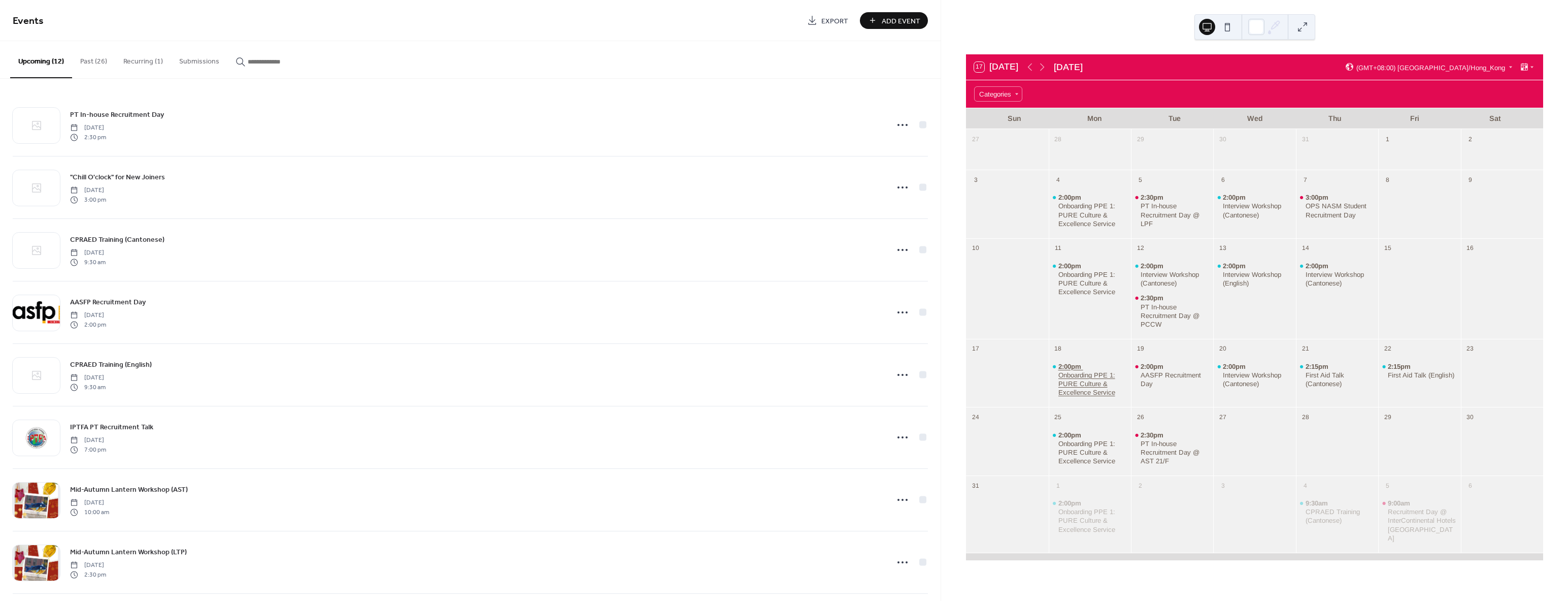
click at [1081, 374] on div "Onboarding PPE 1: PURE Culture & Excellence Service" at bounding box center [1093, 384] width 69 height 26
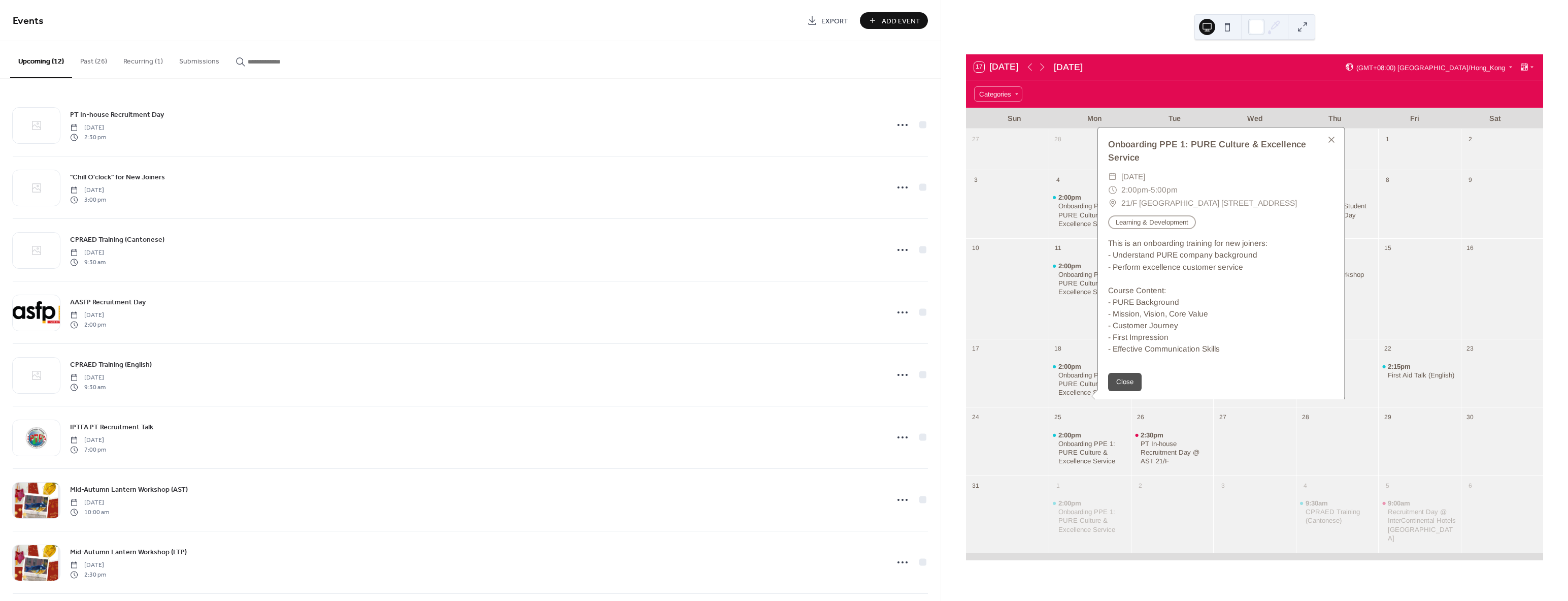
click at [1048, 313] on div at bounding box center [1007, 295] width 82 height 78
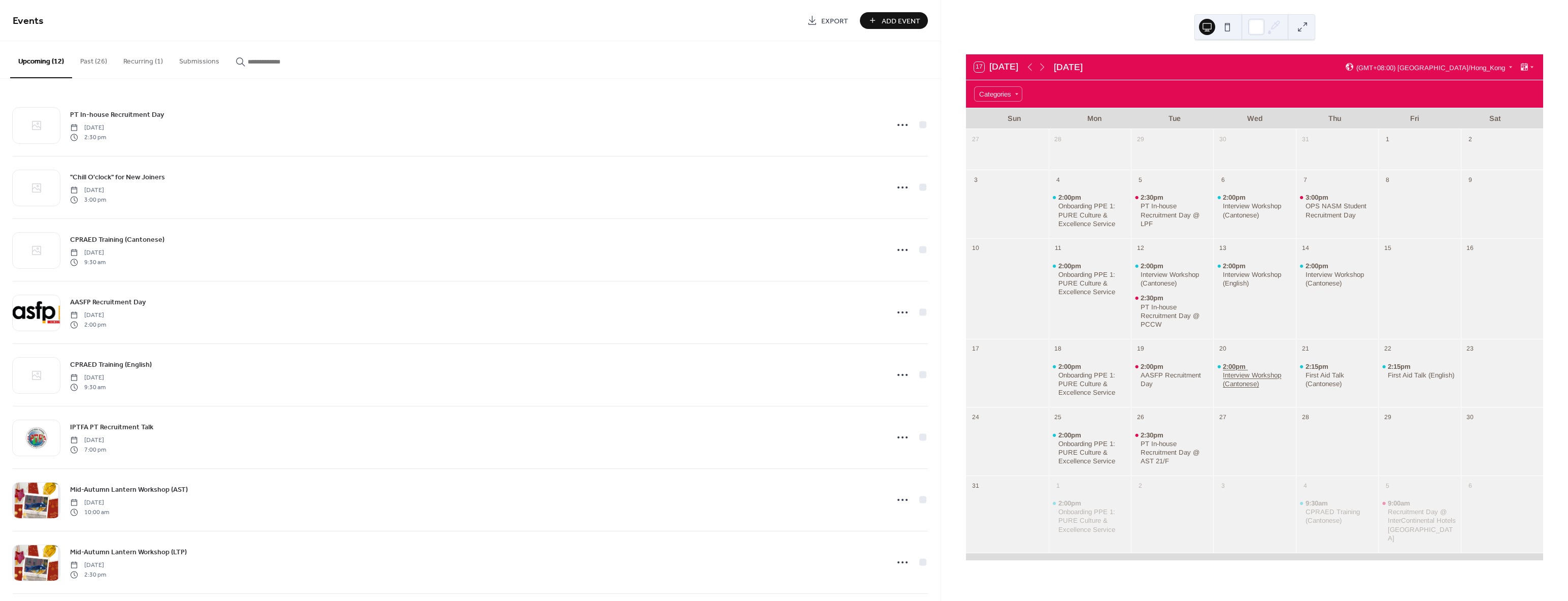
click at [1249, 371] on div "Interview Workshop (Cantonese)" at bounding box center [1257, 379] width 69 height 17
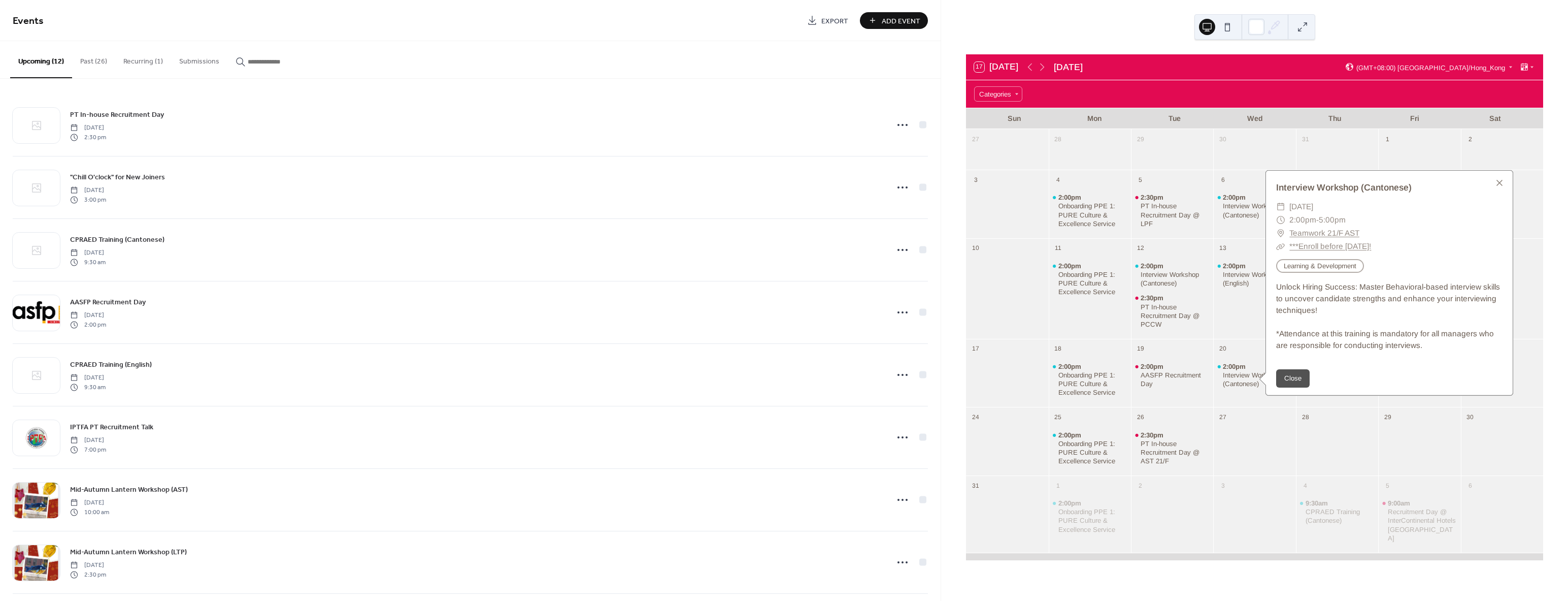
click at [1236, 317] on div "2:00pm Interview Workshop (English)" at bounding box center [1254, 295] width 82 height 78
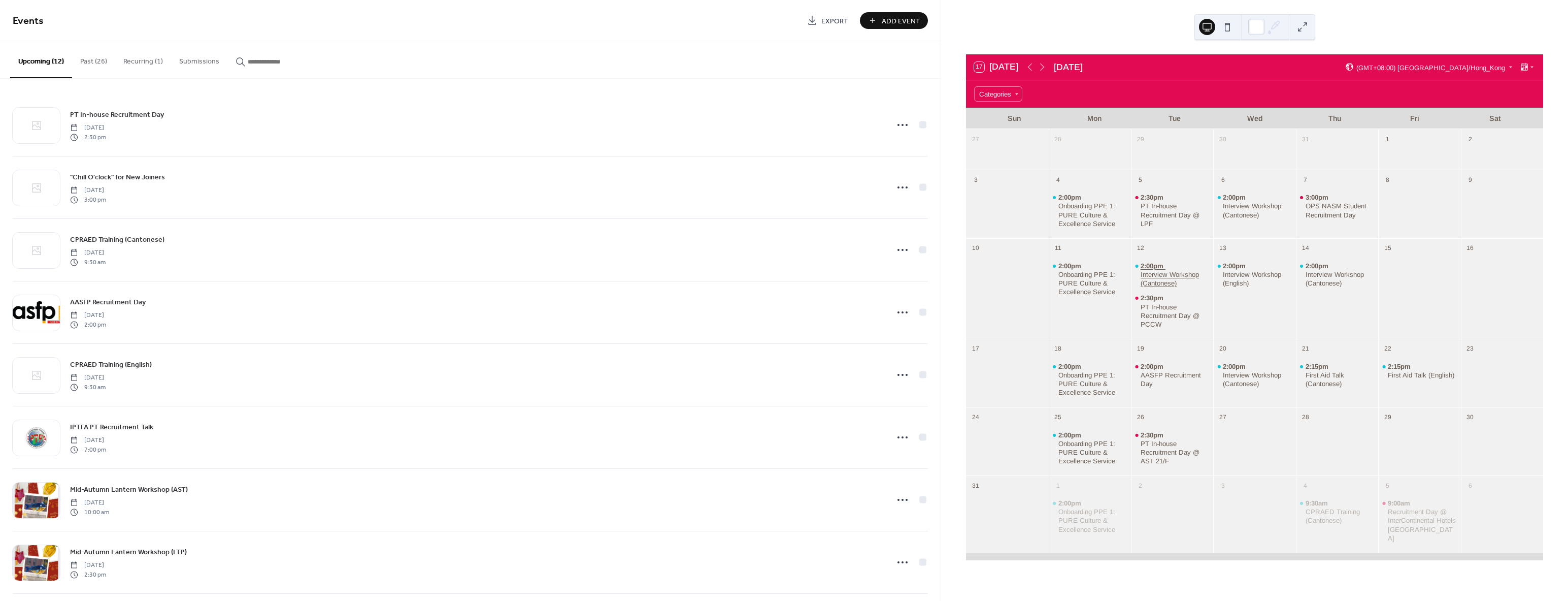
click at [1154, 274] on div "Interview Workshop (Cantonese)" at bounding box center [1175, 279] width 69 height 17
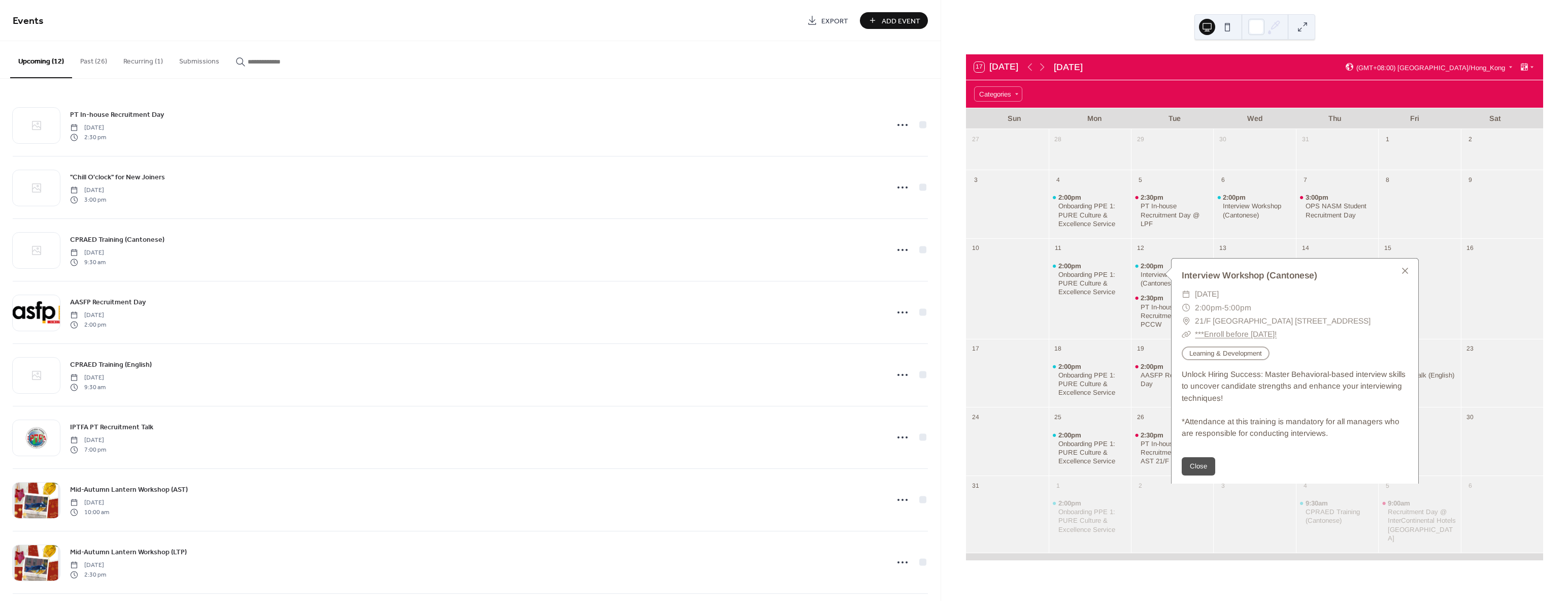
click at [1081, 321] on div "2:00pm Onboarding PPE 1: PURE Culture & Excellence Service" at bounding box center [1090, 295] width 82 height 78
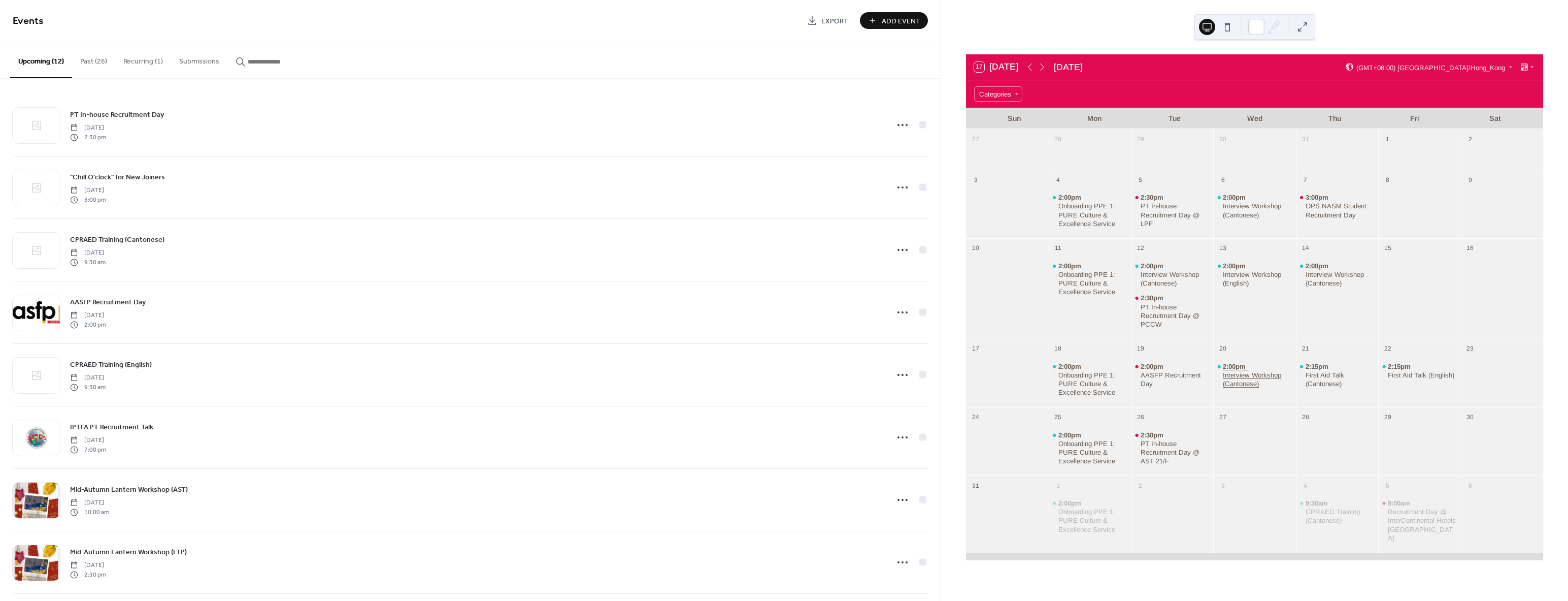
click at [1260, 378] on div "Interview Workshop (Cantonese)" at bounding box center [1257, 379] width 69 height 17
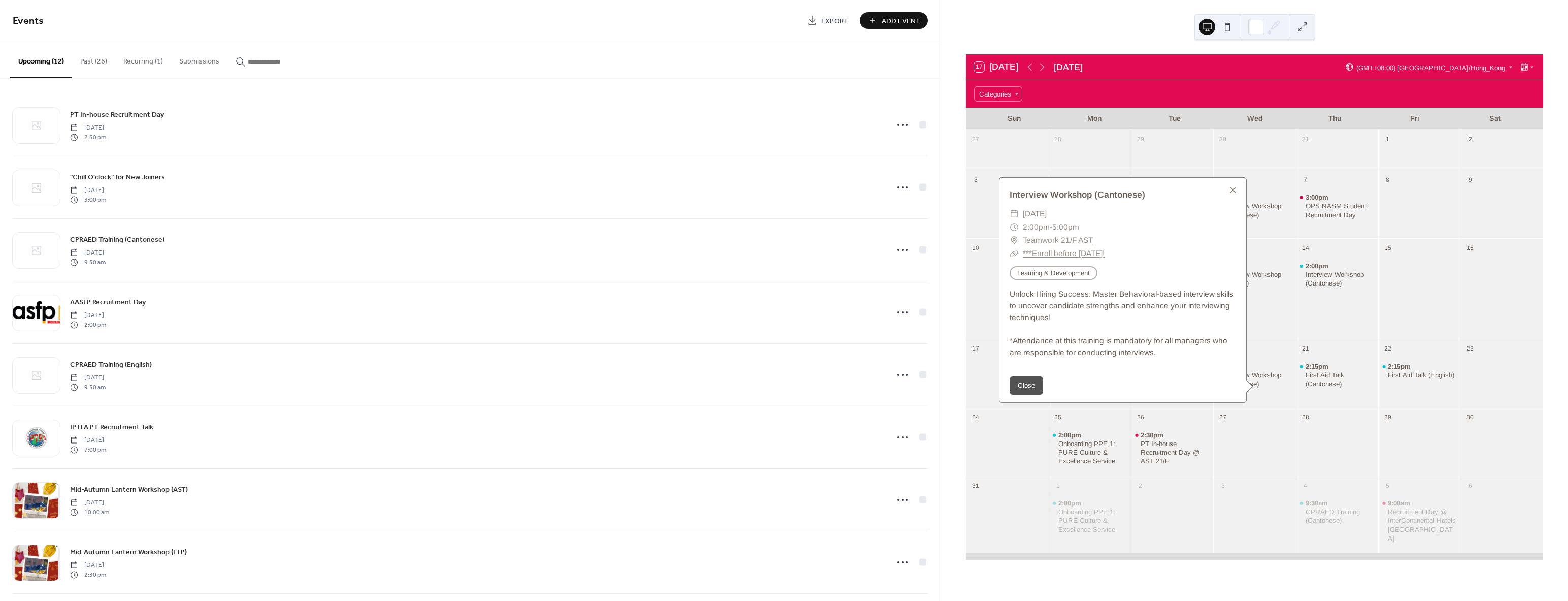
click at [1271, 317] on div "2:00pm Interview Workshop (English)" at bounding box center [1254, 295] width 82 height 78
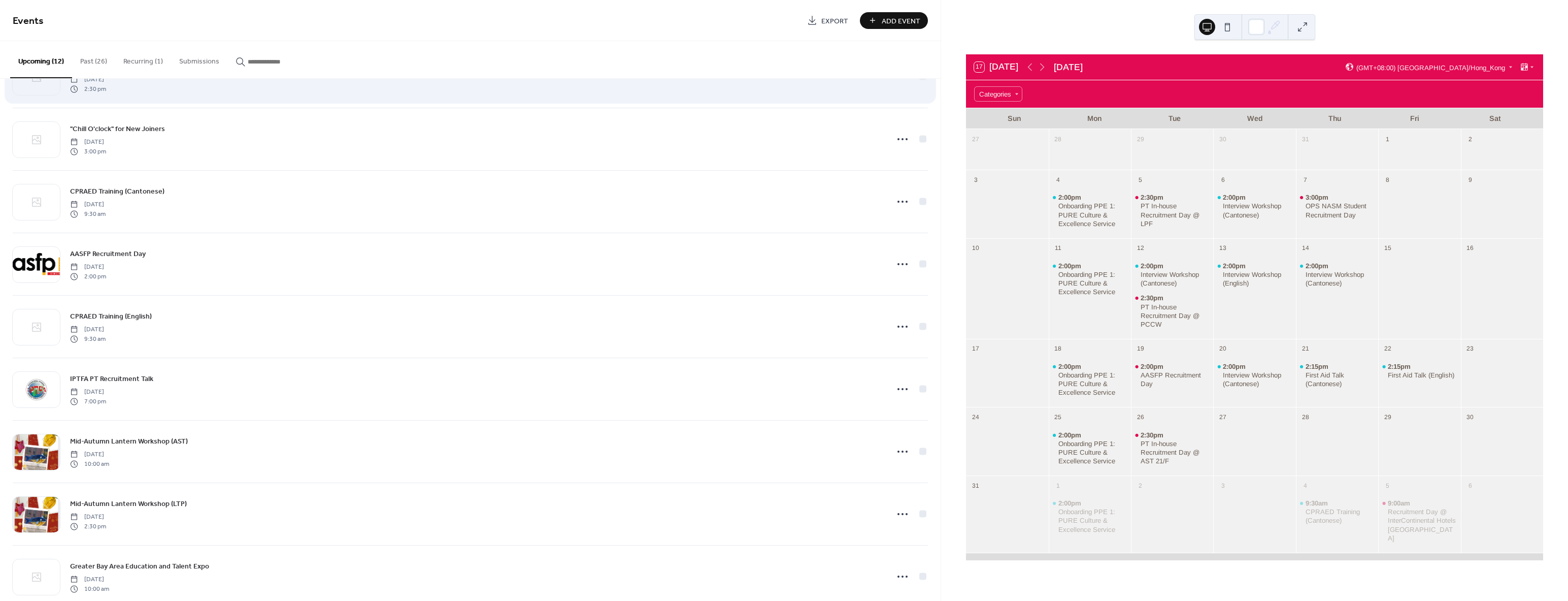
scroll to position [51, 0]
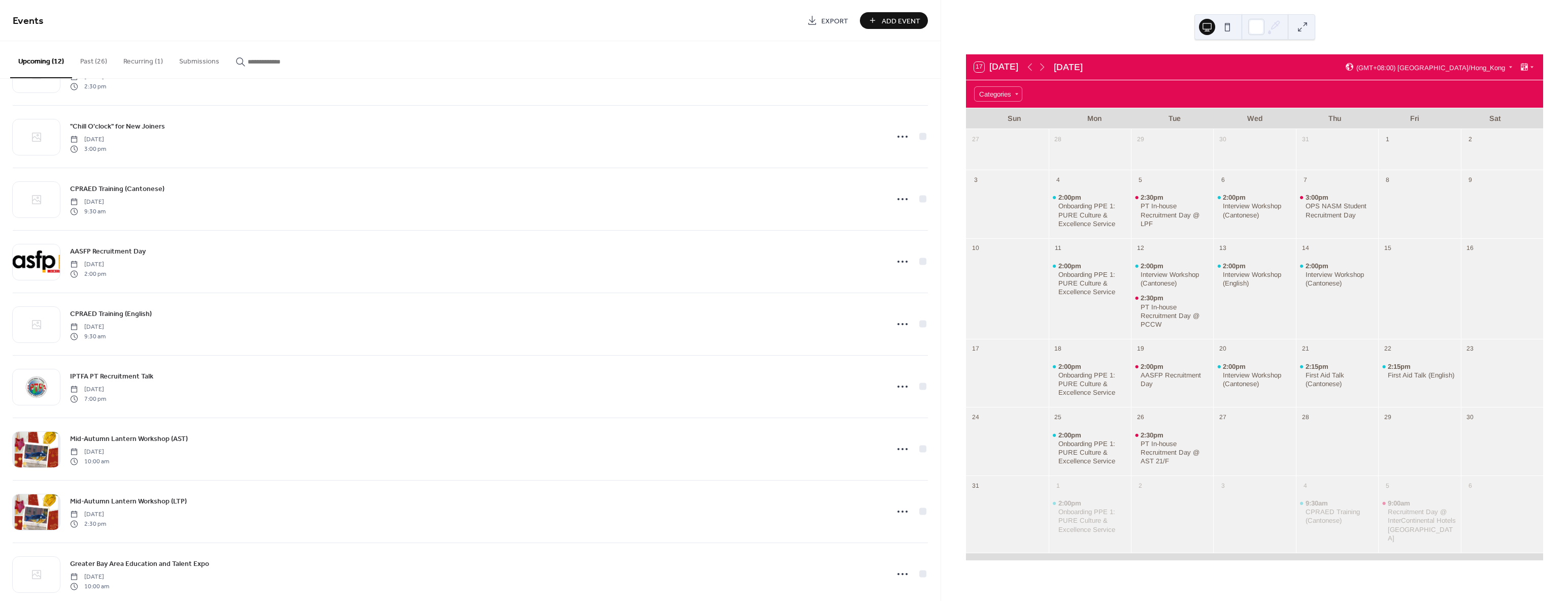
click at [99, 67] on button "Past (26)" at bounding box center [94, 59] width 43 height 36
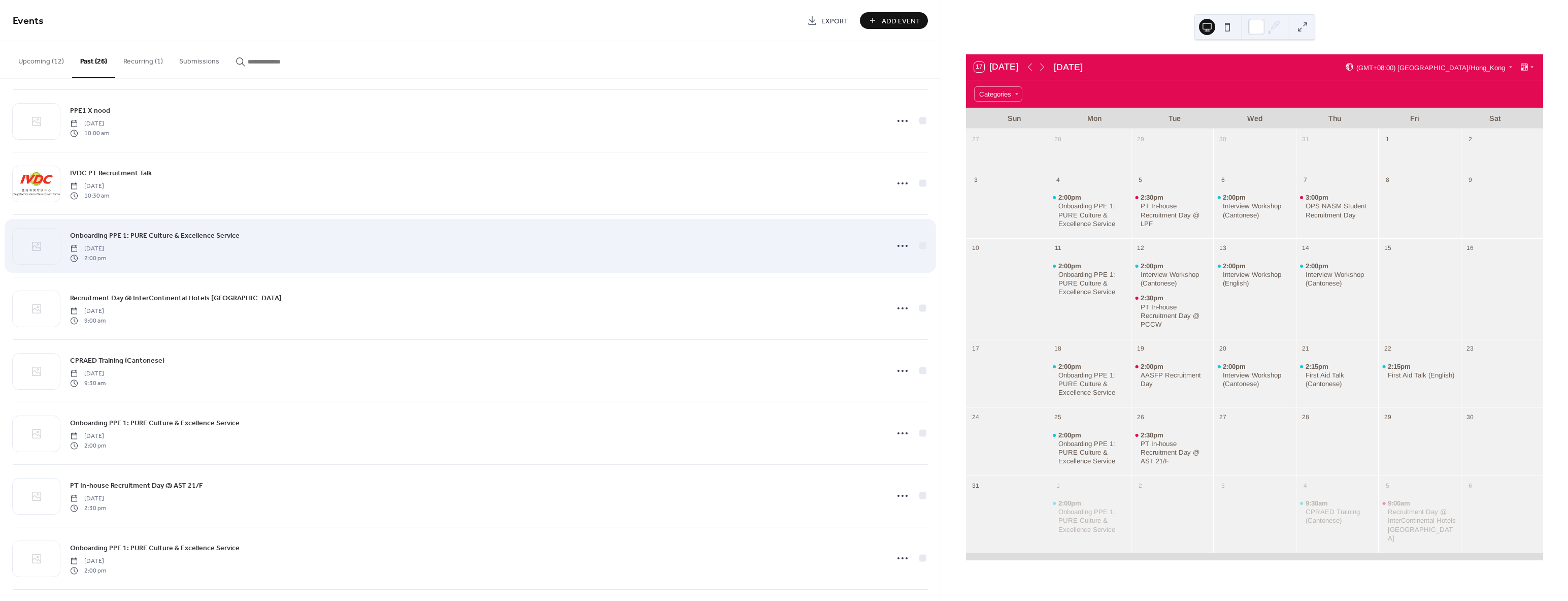
scroll to position [558, 0]
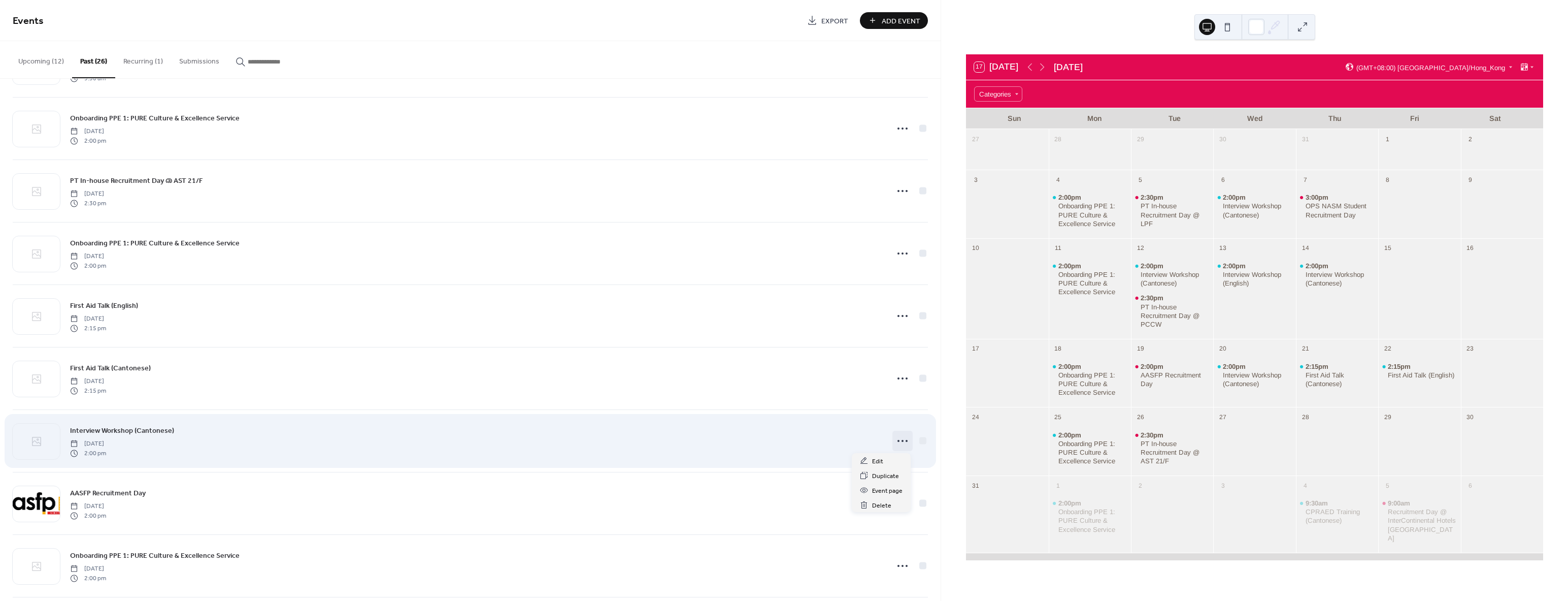
click at [906, 441] on circle at bounding box center [906, 440] width 2 height 2
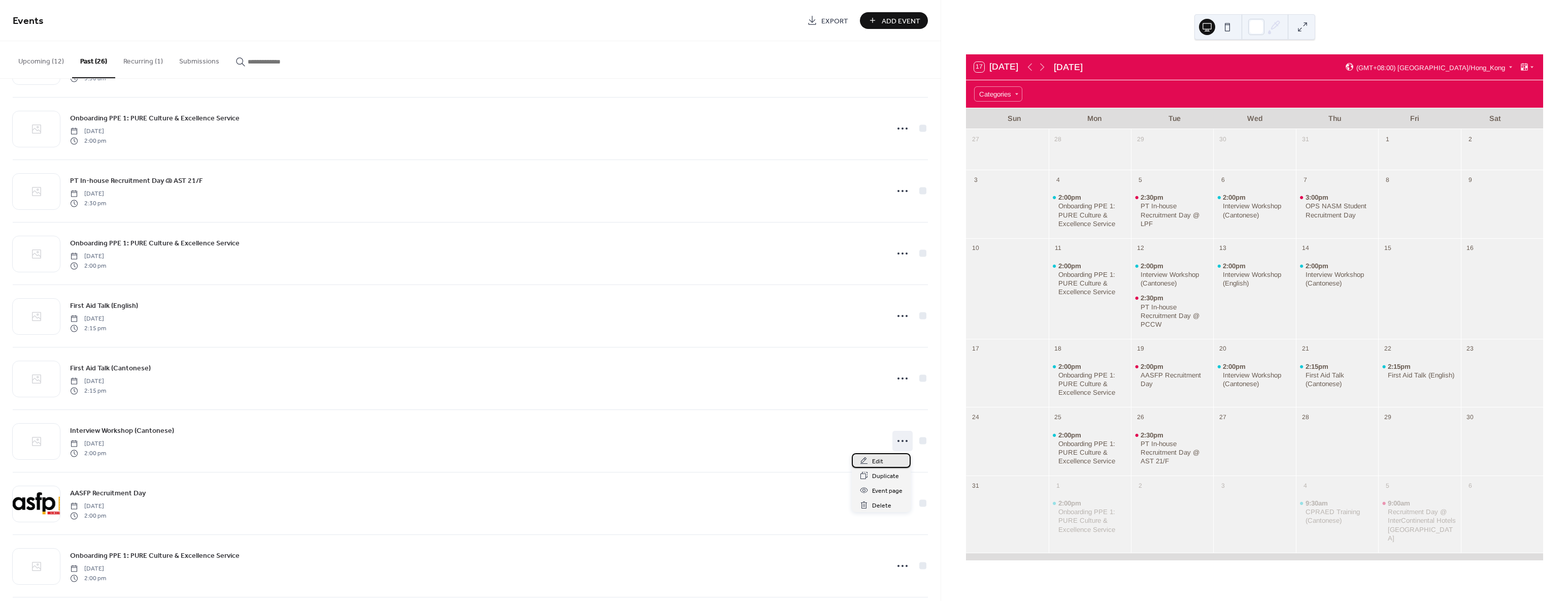
click at [880, 458] on span "Edit" at bounding box center [878, 461] width 11 height 11
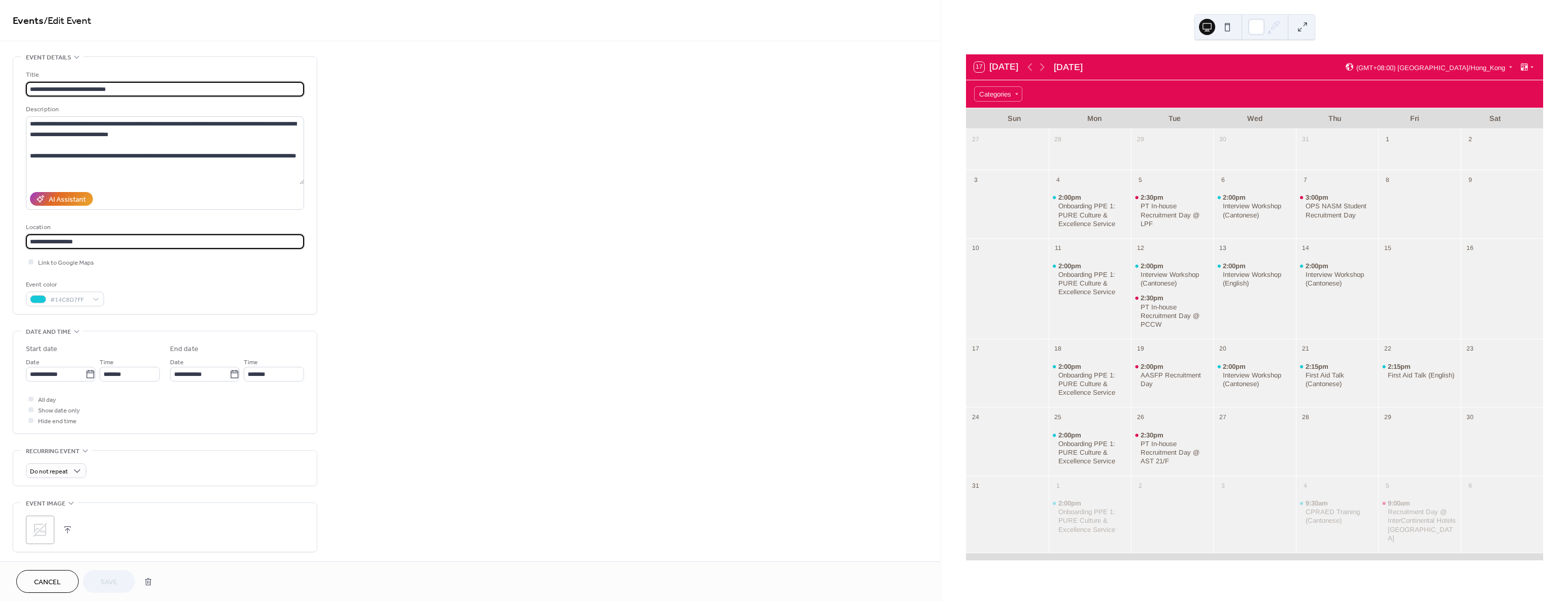
drag, startPoint x: 96, startPoint y: 237, endPoint x: -183, endPoint y: 235, distance: 279.0
click at [0, 235] on html "**********" at bounding box center [784, 300] width 1568 height 601
paste input "**********"
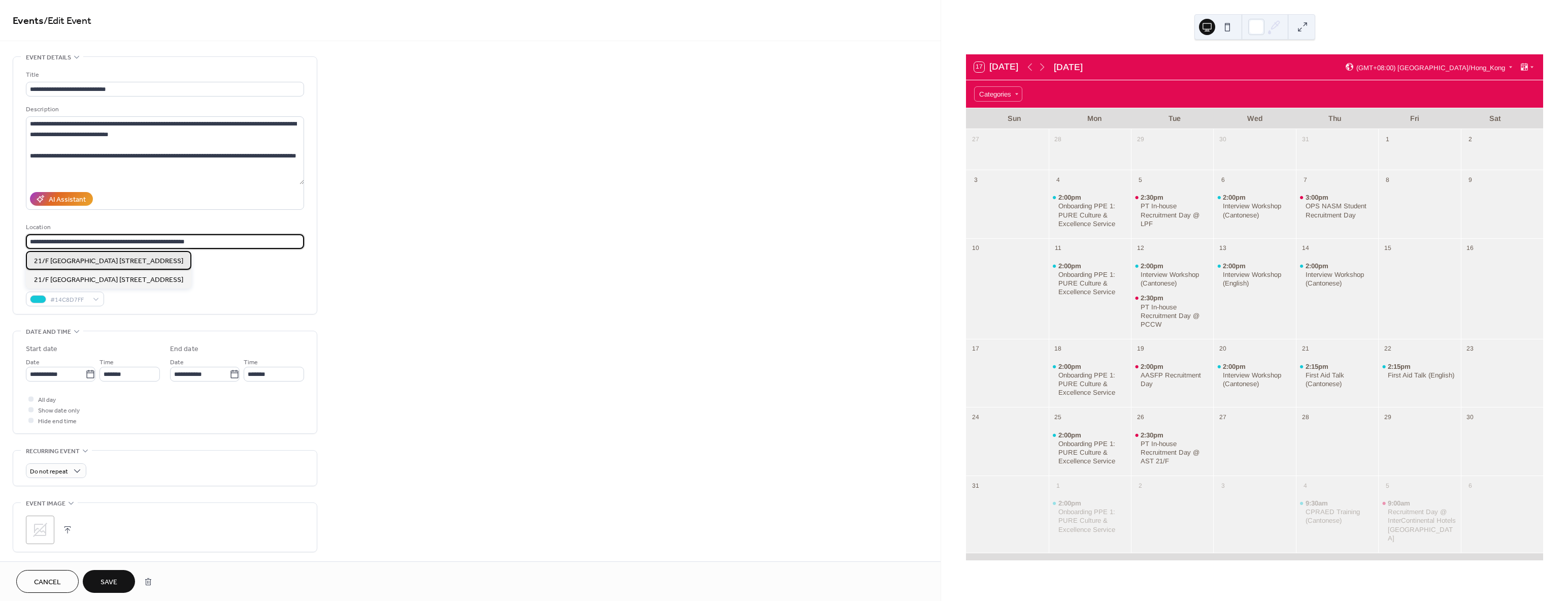
click at [84, 267] on div "21/F [GEOGRAPHIC_DATA] [STREET_ADDRESS]" at bounding box center [109, 260] width 165 height 19
type input "**********"
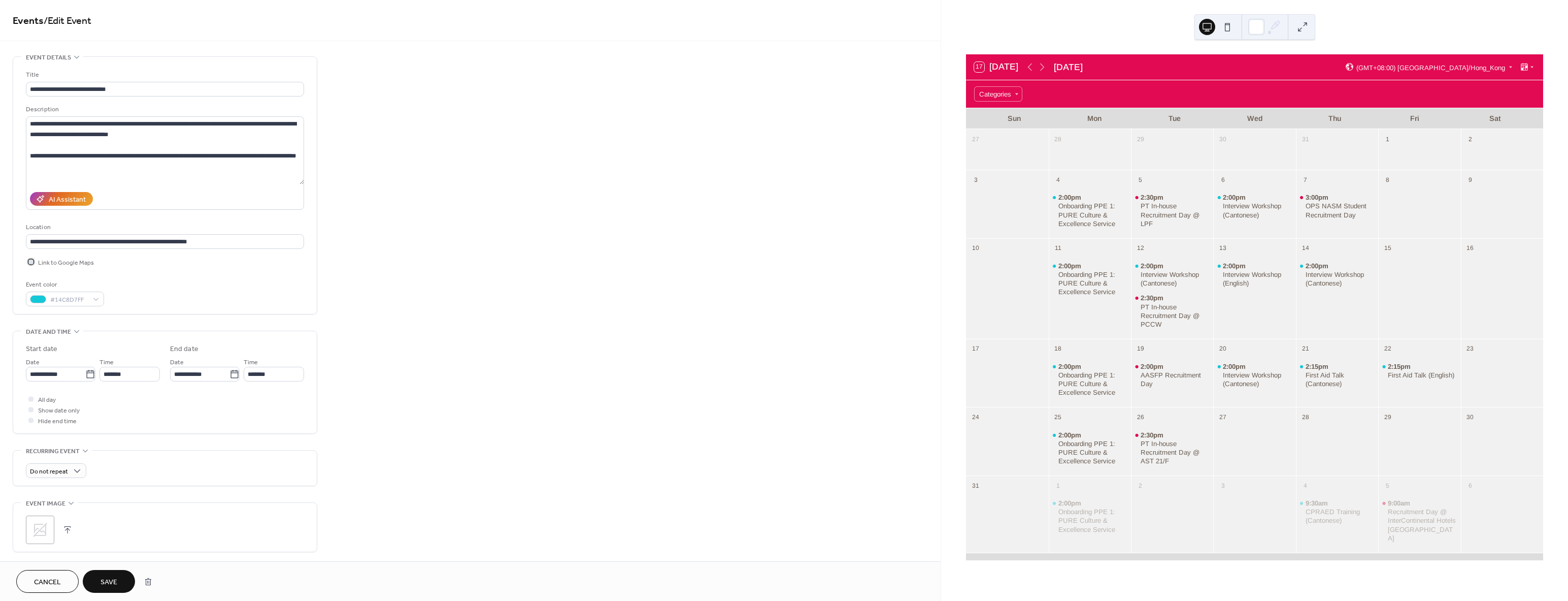
click at [33, 261] on div at bounding box center [31, 261] width 10 height 10
click at [107, 581] on span "Save" at bounding box center [109, 582] width 17 height 11
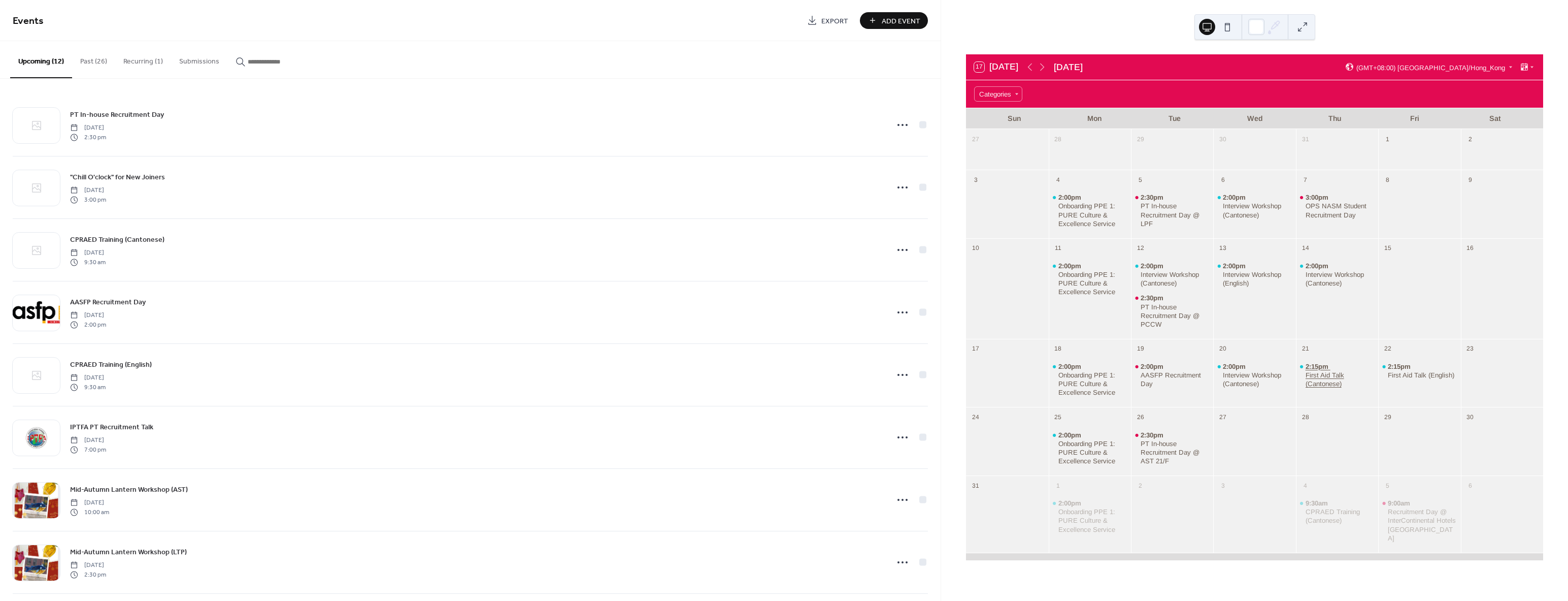
click at [1311, 375] on div "First Aid Talk (Cantonese)" at bounding box center [1340, 379] width 69 height 17
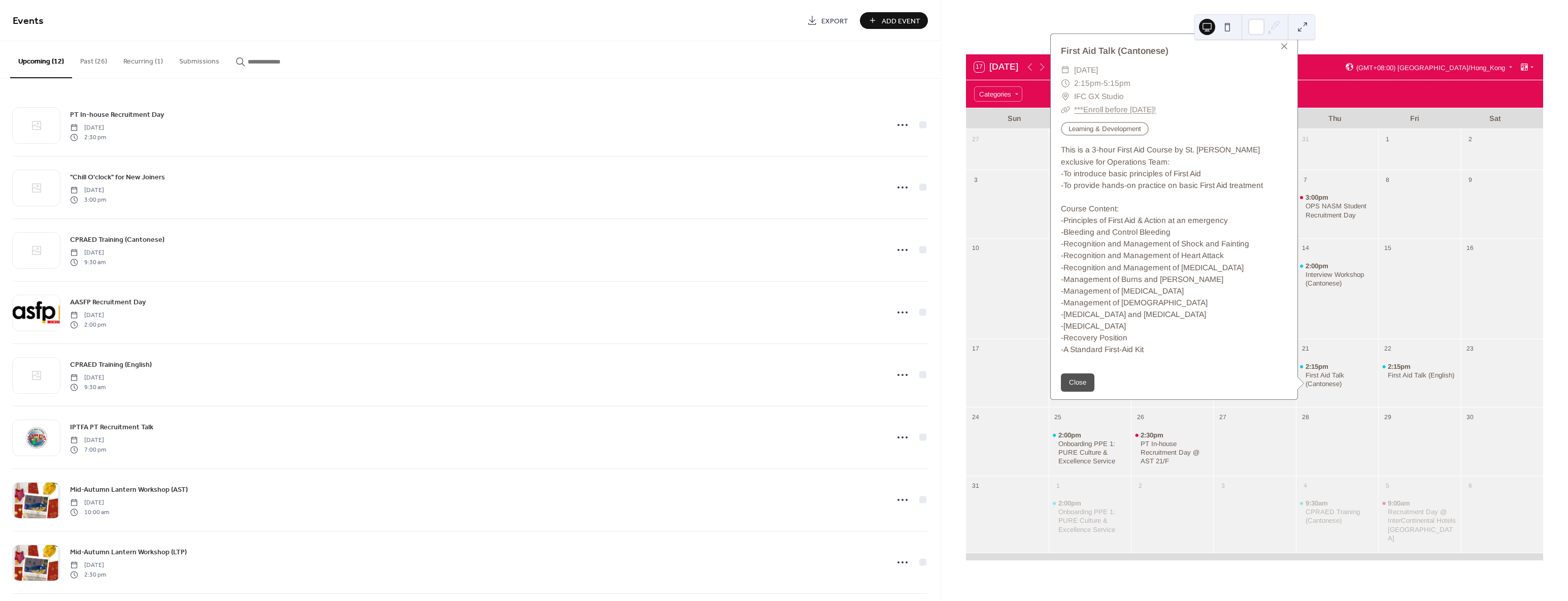
drag, startPoint x: 80, startPoint y: 61, endPoint x: 94, endPoint y: 56, distance: 14.9
click at [90, 59] on button "Past (26)" at bounding box center [94, 59] width 43 height 36
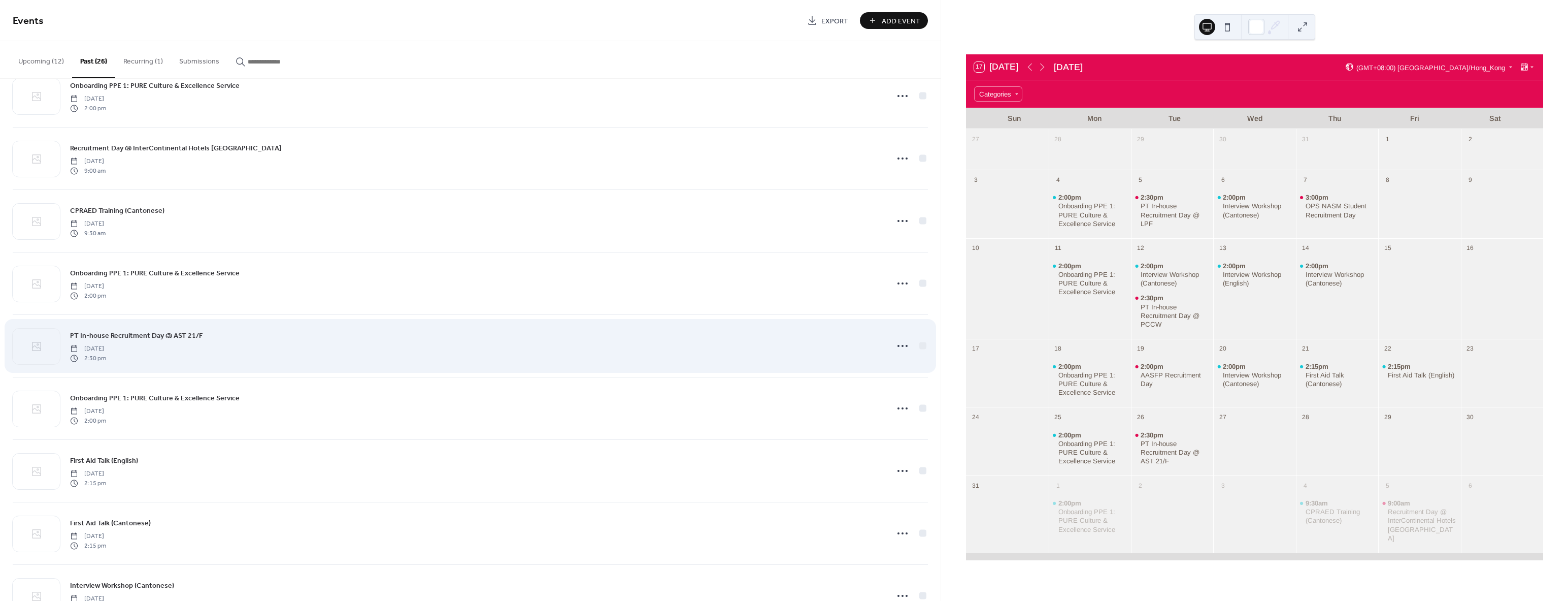
scroll to position [406, 0]
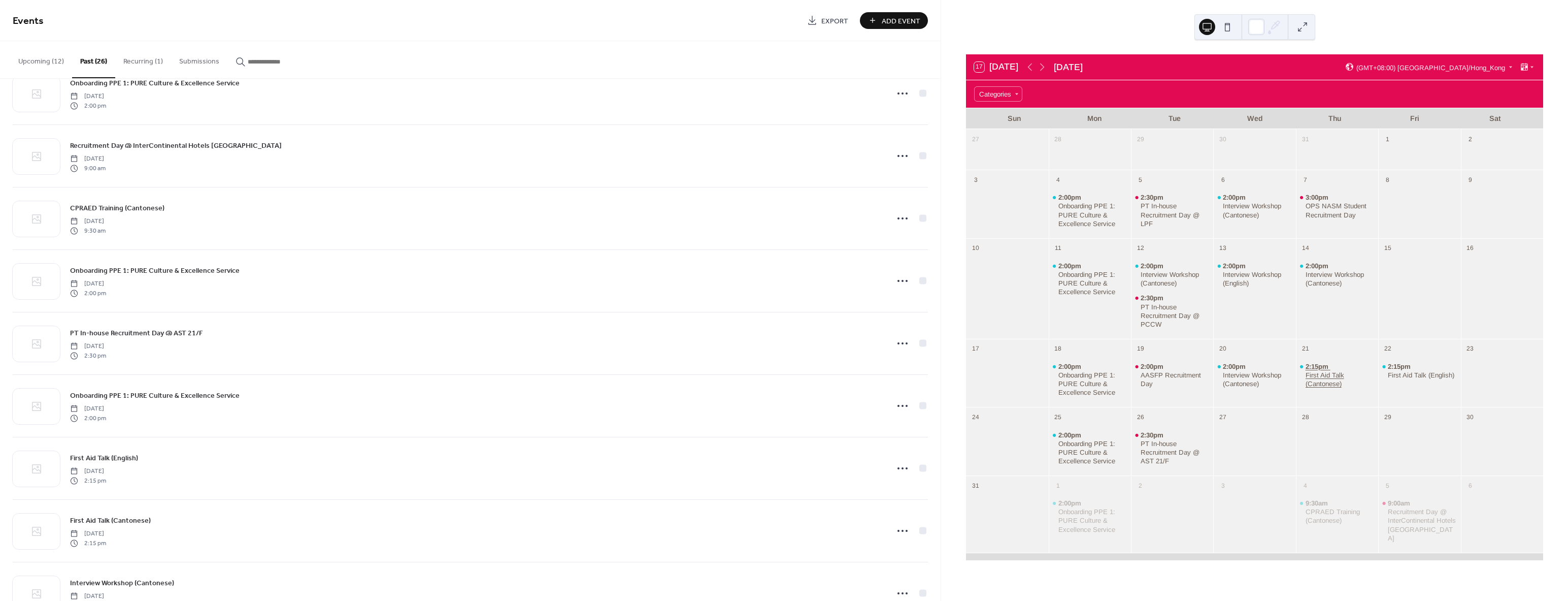
click at [1319, 376] on div "First Aid Talk (Cantonese)" at bounding box center [1340, 379] width 69 height 17
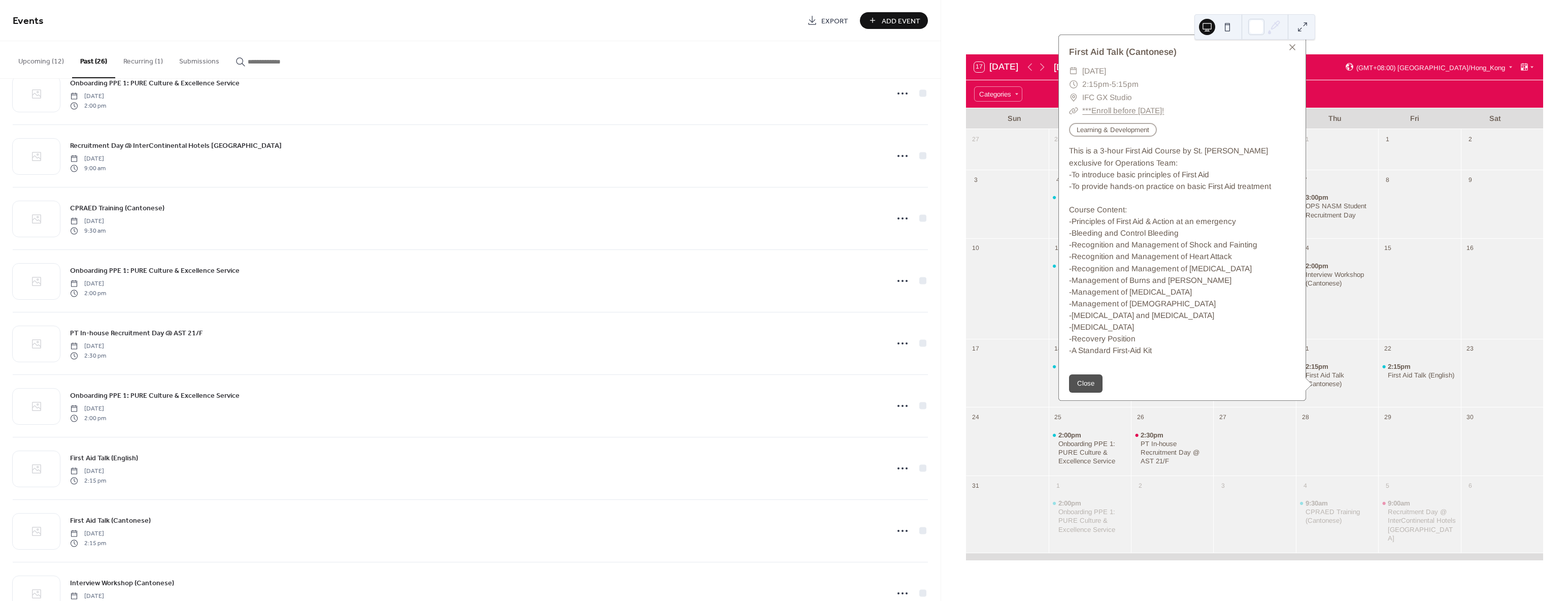
click at [1357, 345] on div "21" at bounding box center [1337, 347] width 82 height 18
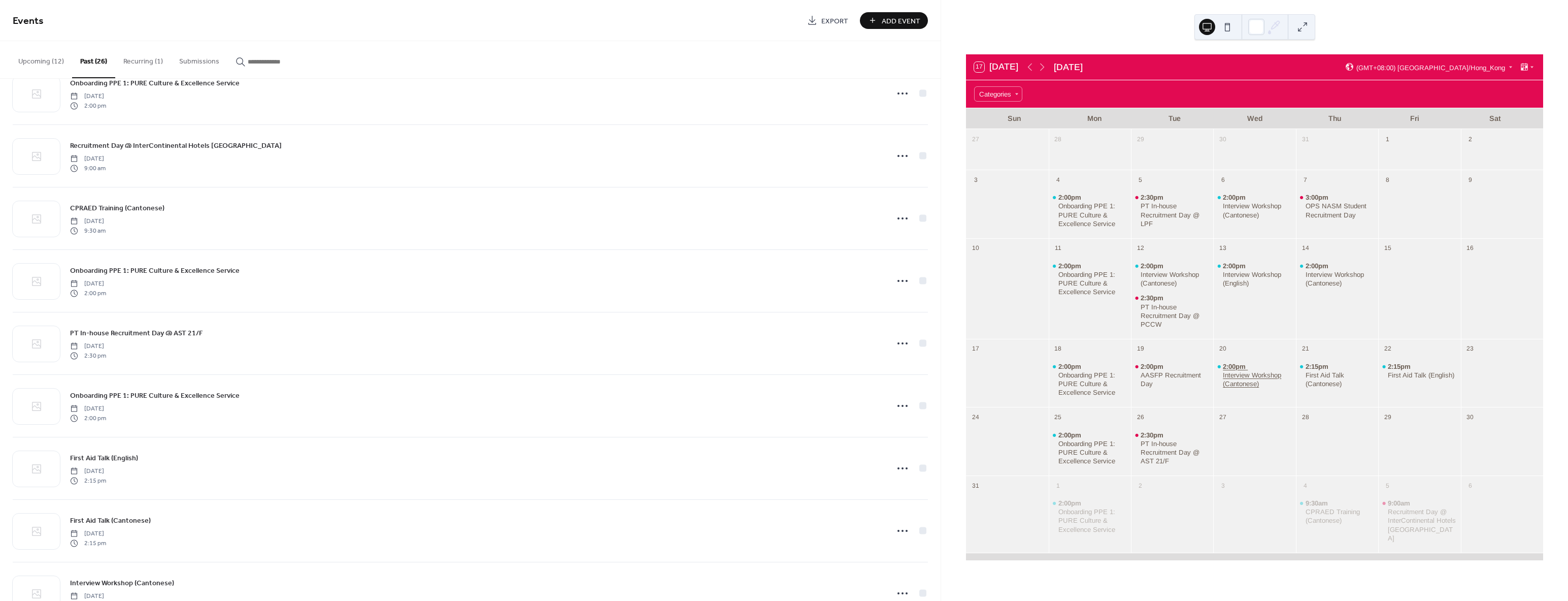
click at [1246, 379] on div "Interview Workshop (Cantonese)" at bounding box center [1257, 379] width 69 height 17
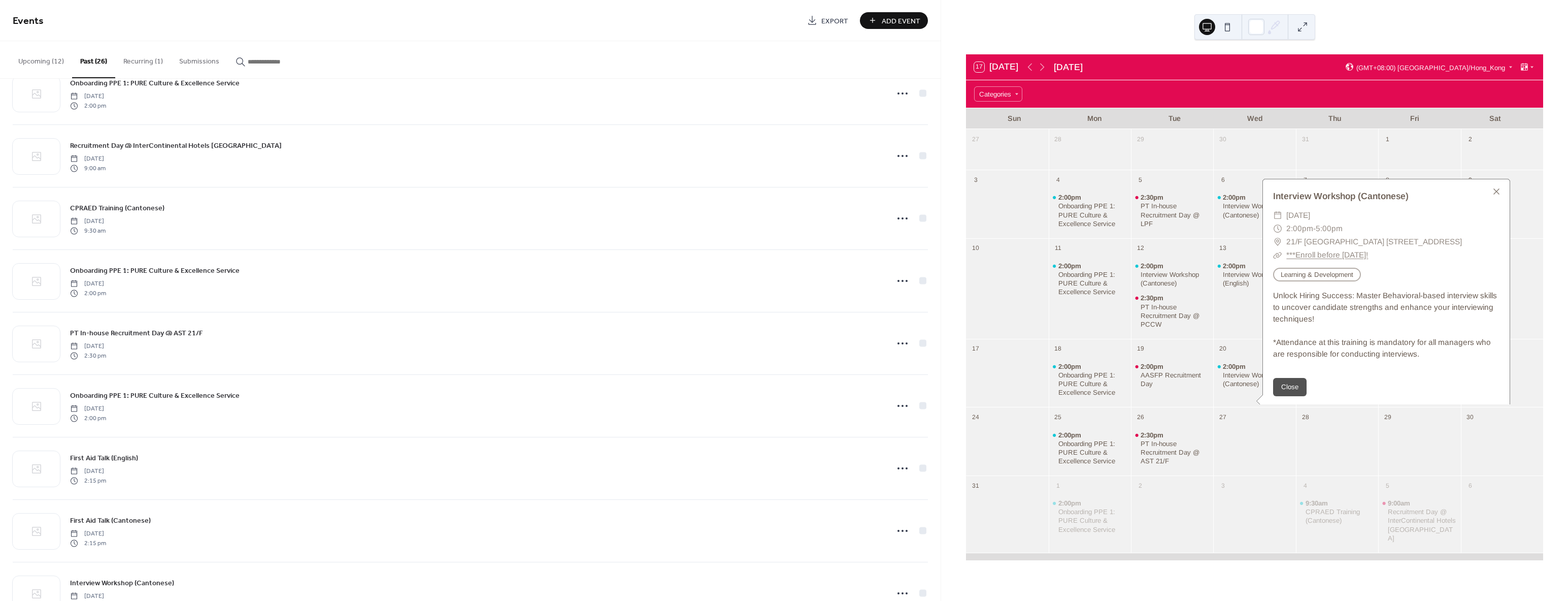
click at [1246, 342] on div "20" at bounding box center [1254, 347] width 82 height 18
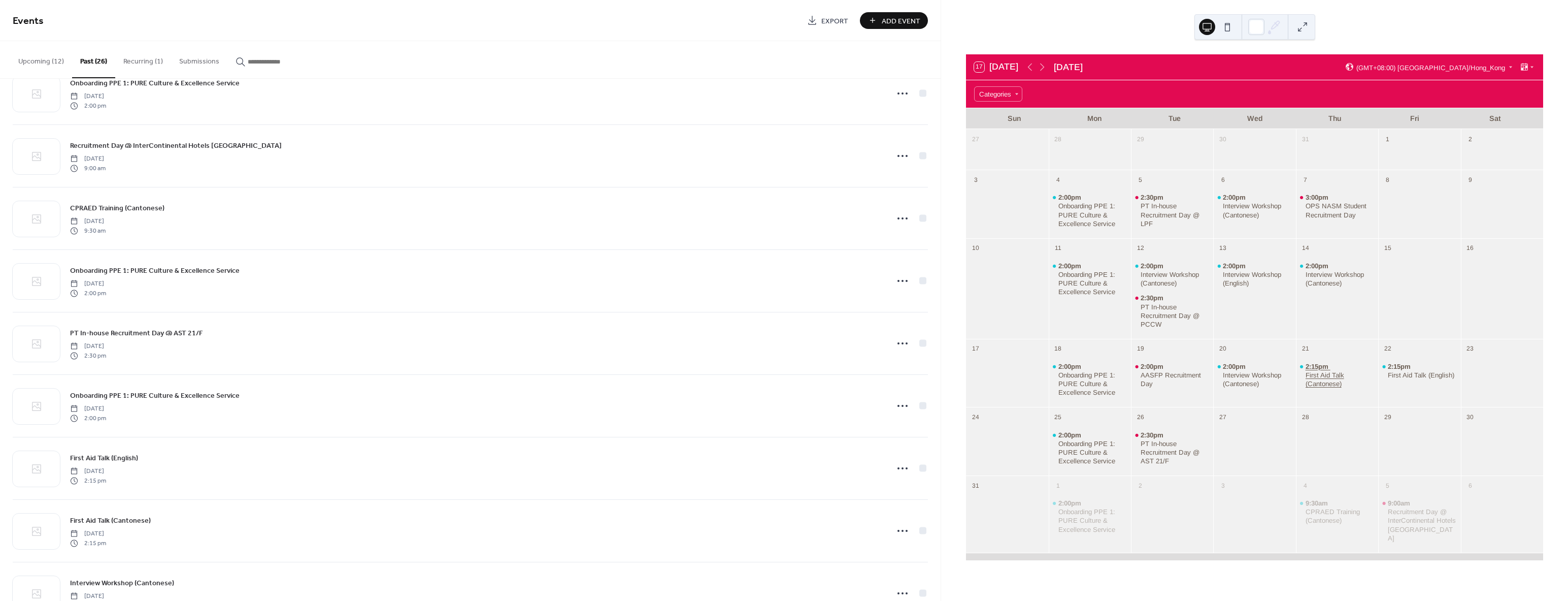
click at [1328, 372] on div "First Aid Talk (Cantonese)" at bounding box center [1340, 379] width 69 height 17
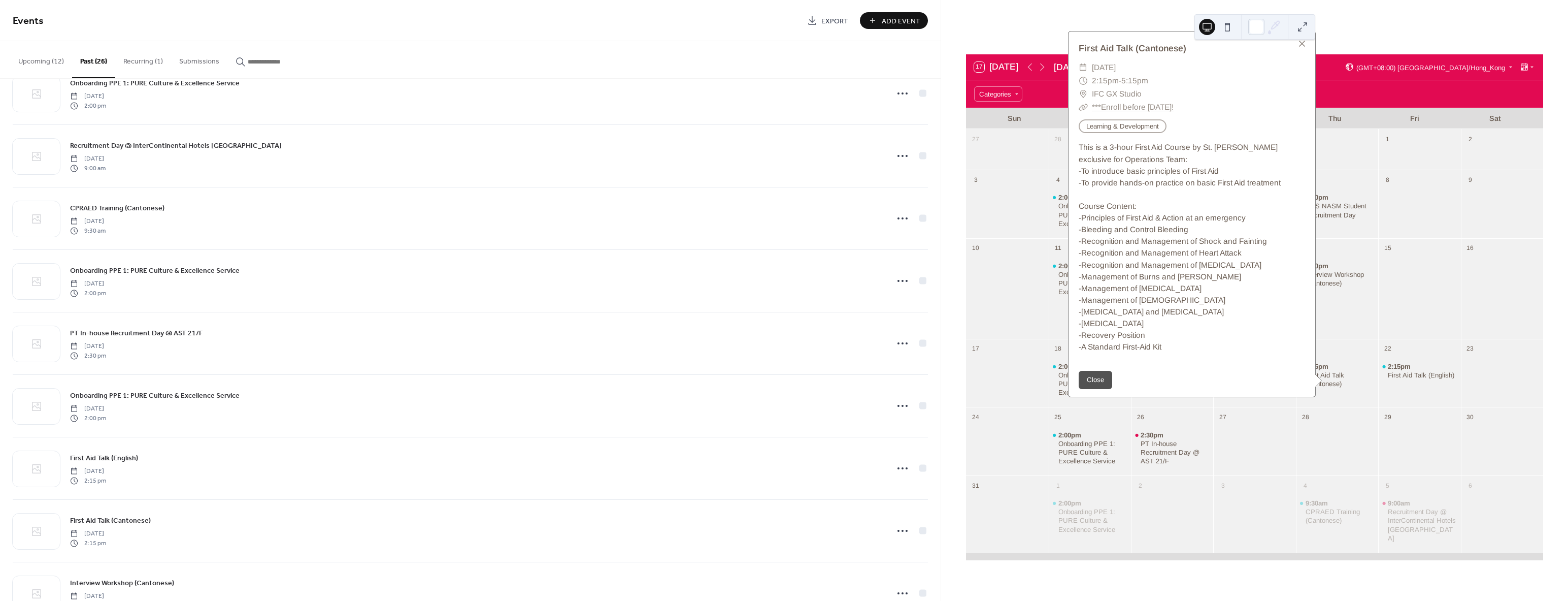
click at [1106, 87] on span "IFC GX Studio" at bounding box center [1117, 93] width 50 height 13
click at [1408, 372] on div "First Aid Talk (English)" at bounding box center [1421, 375] width 67 height 9
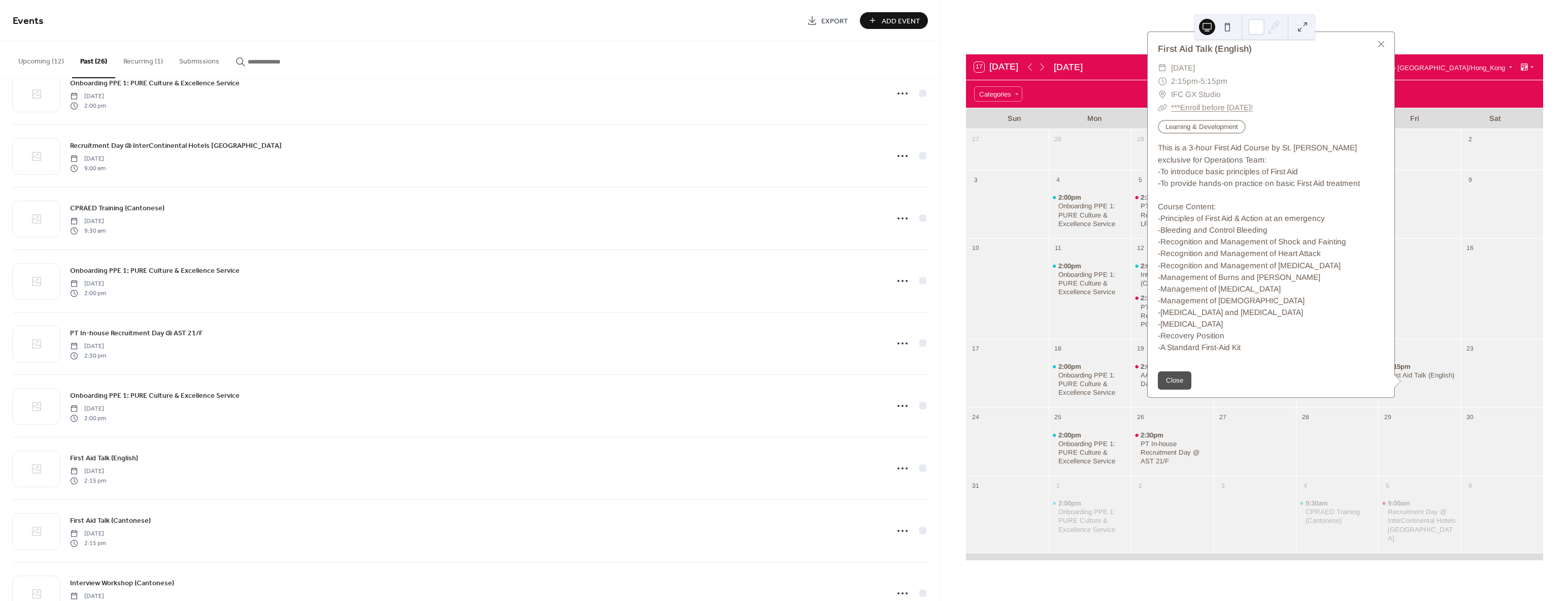
click at [1178, 88] on span "IFC GX Studio" at bounding box center [1196, 94] width 50 height 13
click at [1166, 88] on div "​ IFC GX Studio" at bounding box center [1270, 94] width 227 height 13
click at [1143, 437] on span "2:30pm" at bounding box center [1153, 435] width 25 height 9
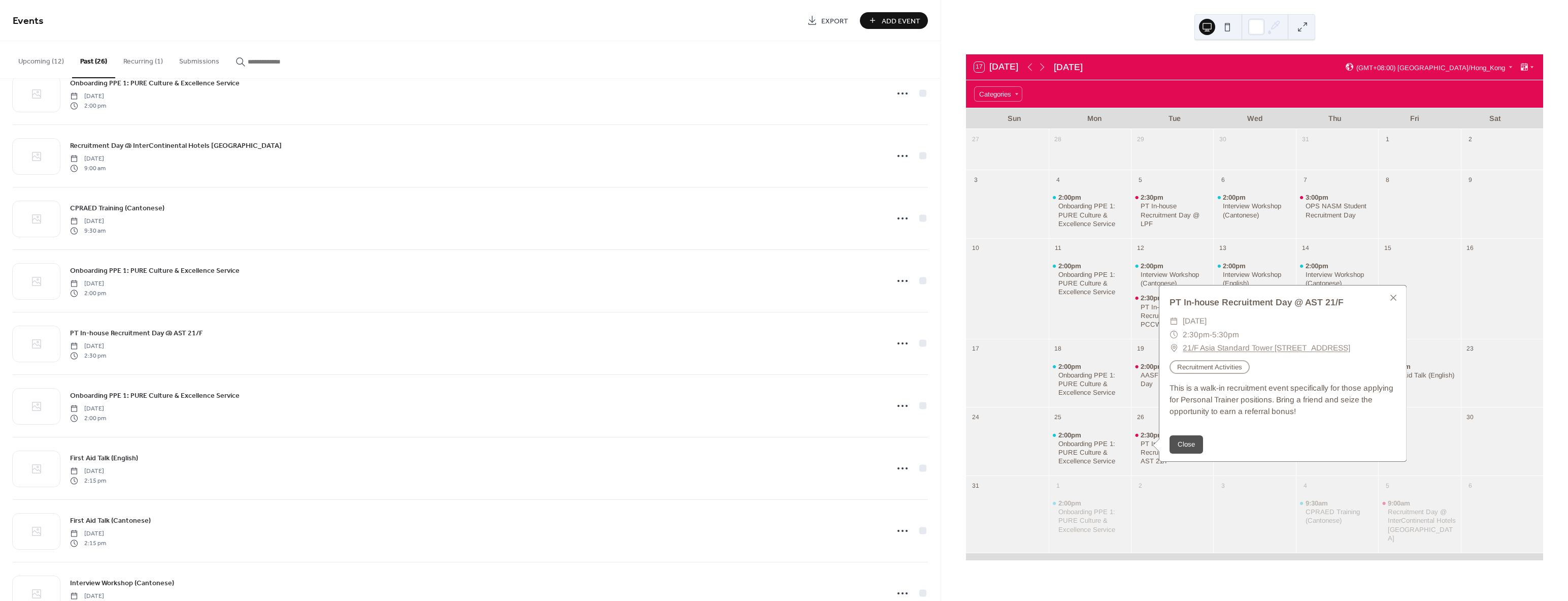
click at [1216, 342] on link "21/F Asia Standard Tower [STREET_ADDRESS]" at bounding box center [1266, 348] width 167 height 13
click at [1308, 474] on div "28" at bounding box center [1337, 441] width 82 height 69
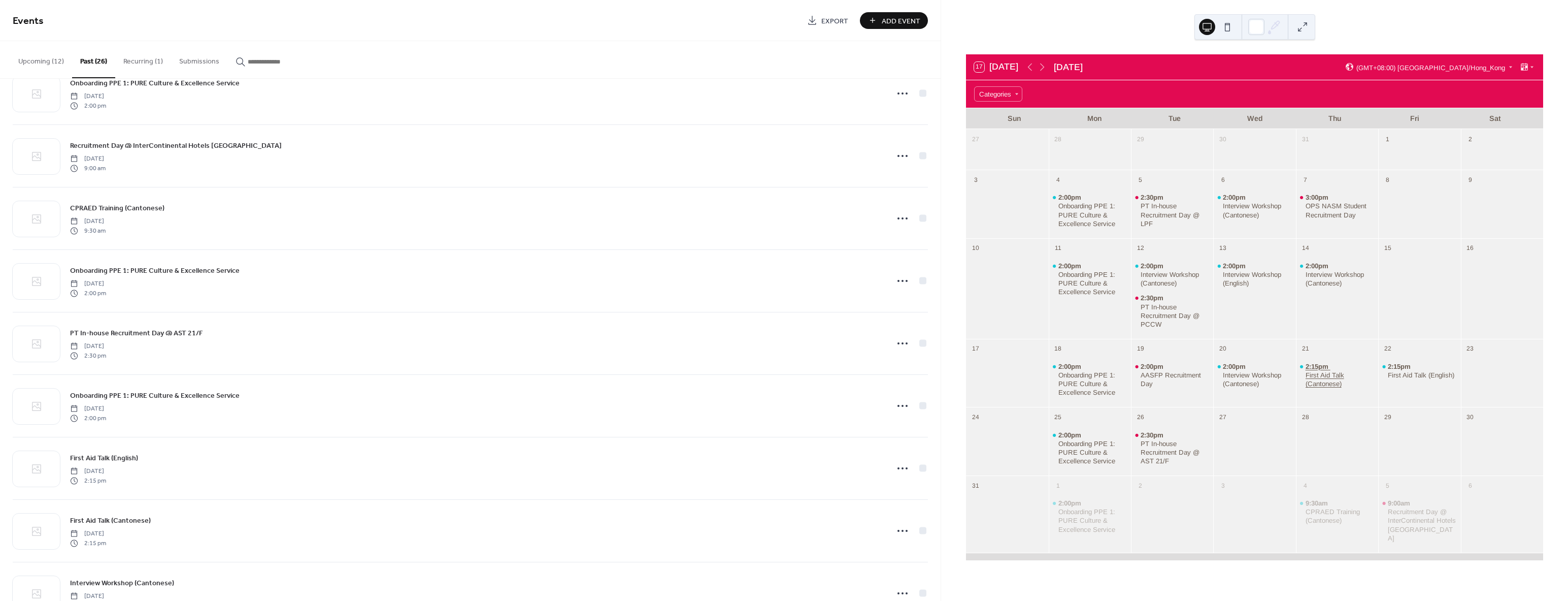
click at [1335, 379] on div "First Aid Talk (Cantonese)" at bounding box center [1340, 379] width 69 height 17
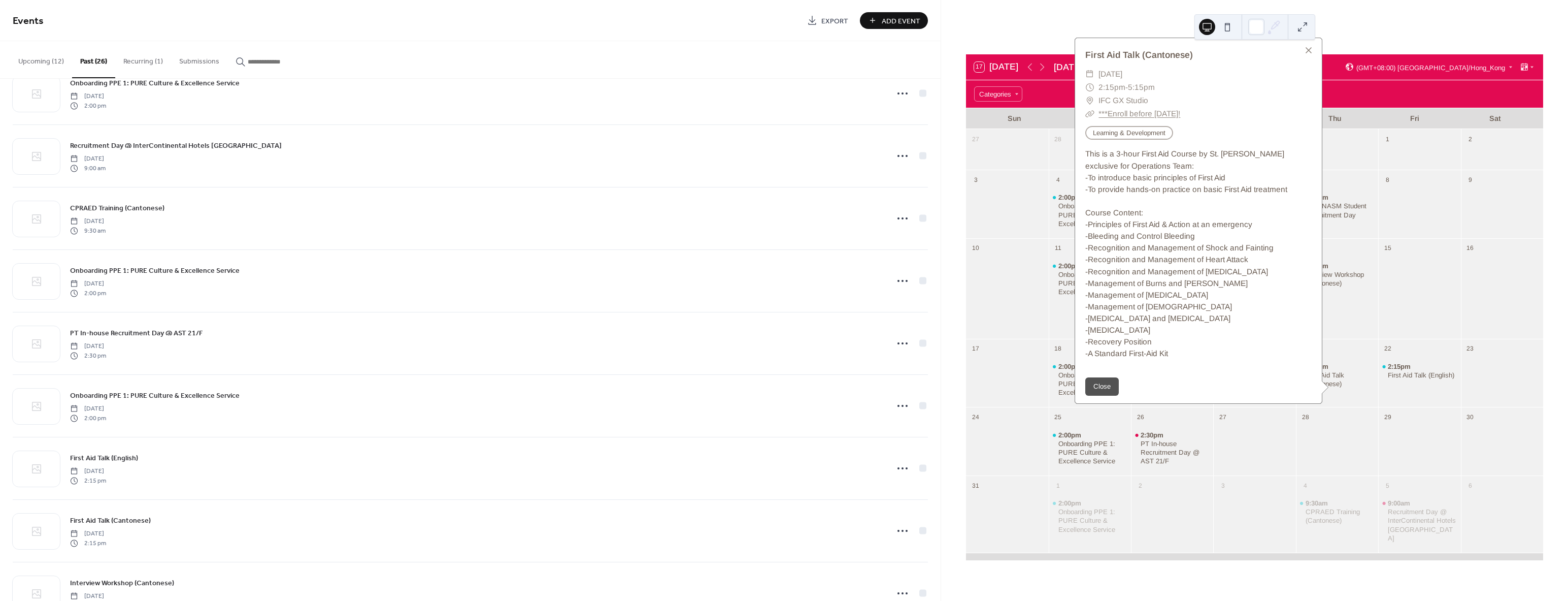
click at [1383, 290] on div at bounding box center [1419, 295] width 82 height 78
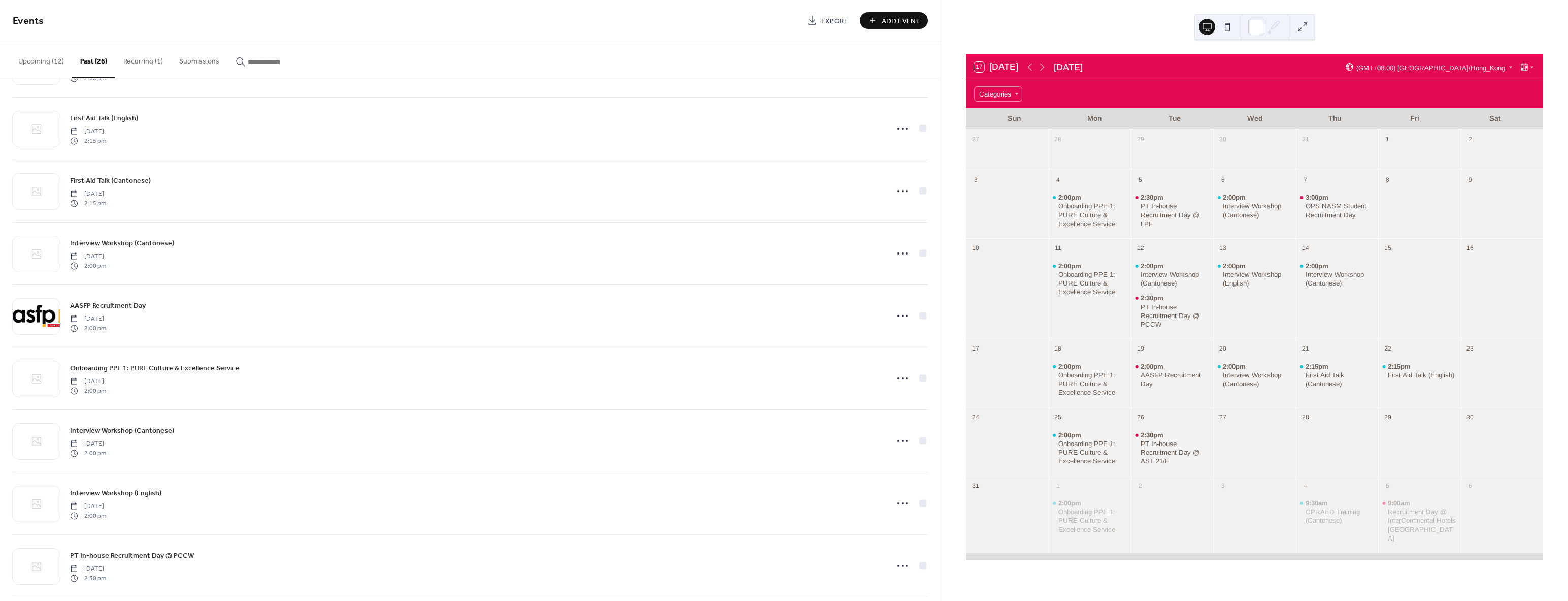
scroll to position [558, 0]
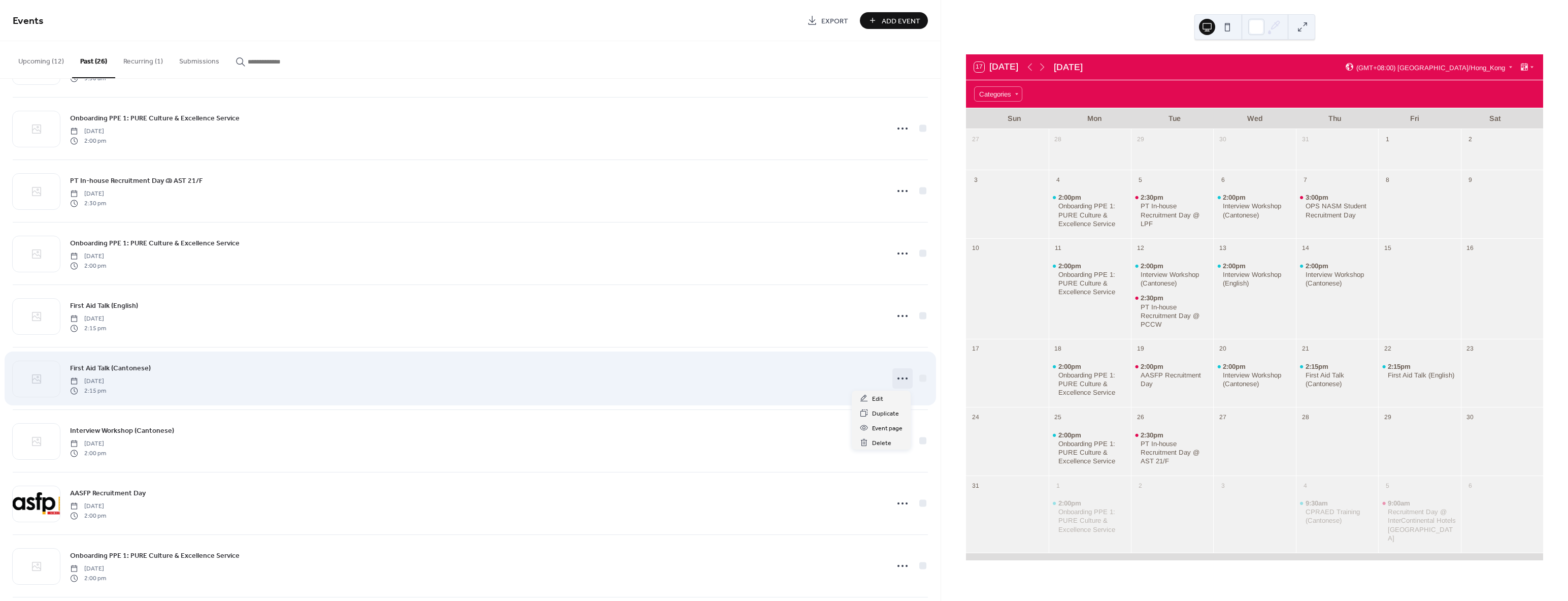
click at [902, 381] on icon at bounding box center [903, 378] width 16 height 16
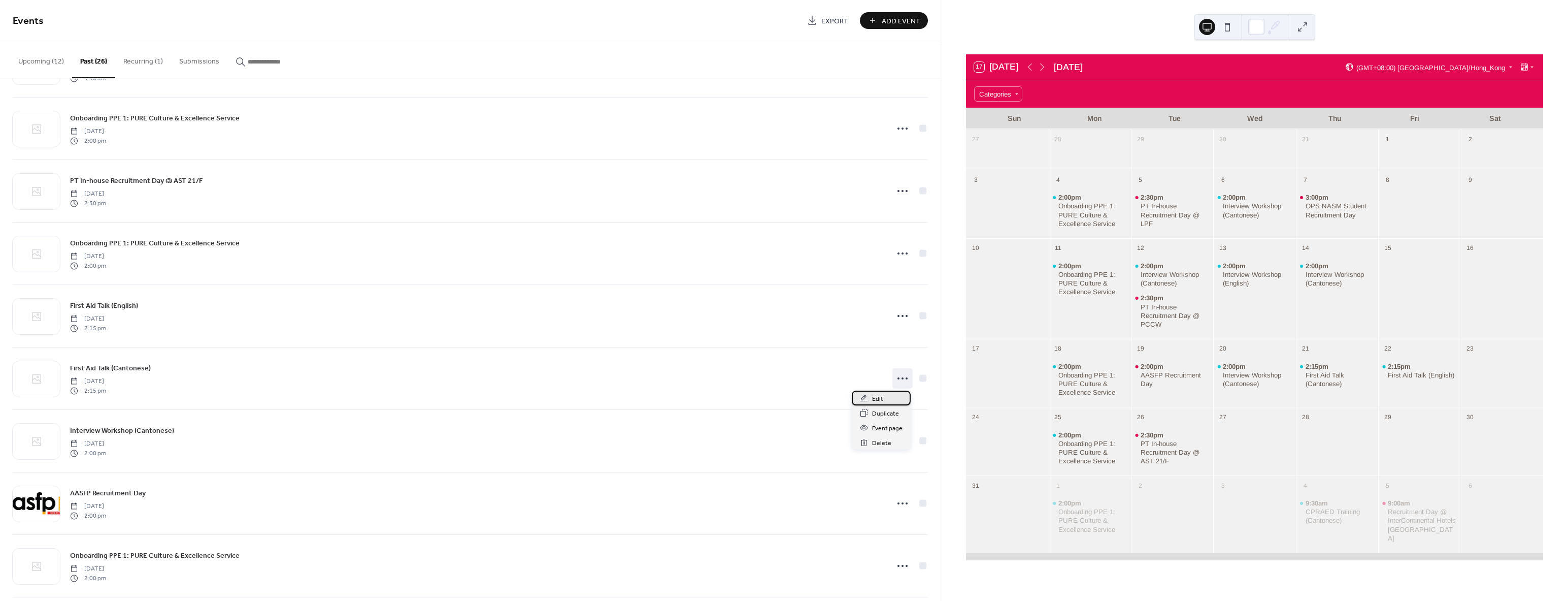
click at [886, 397] on div "Edit" at bounding box center [881, 398] width 59 height 15
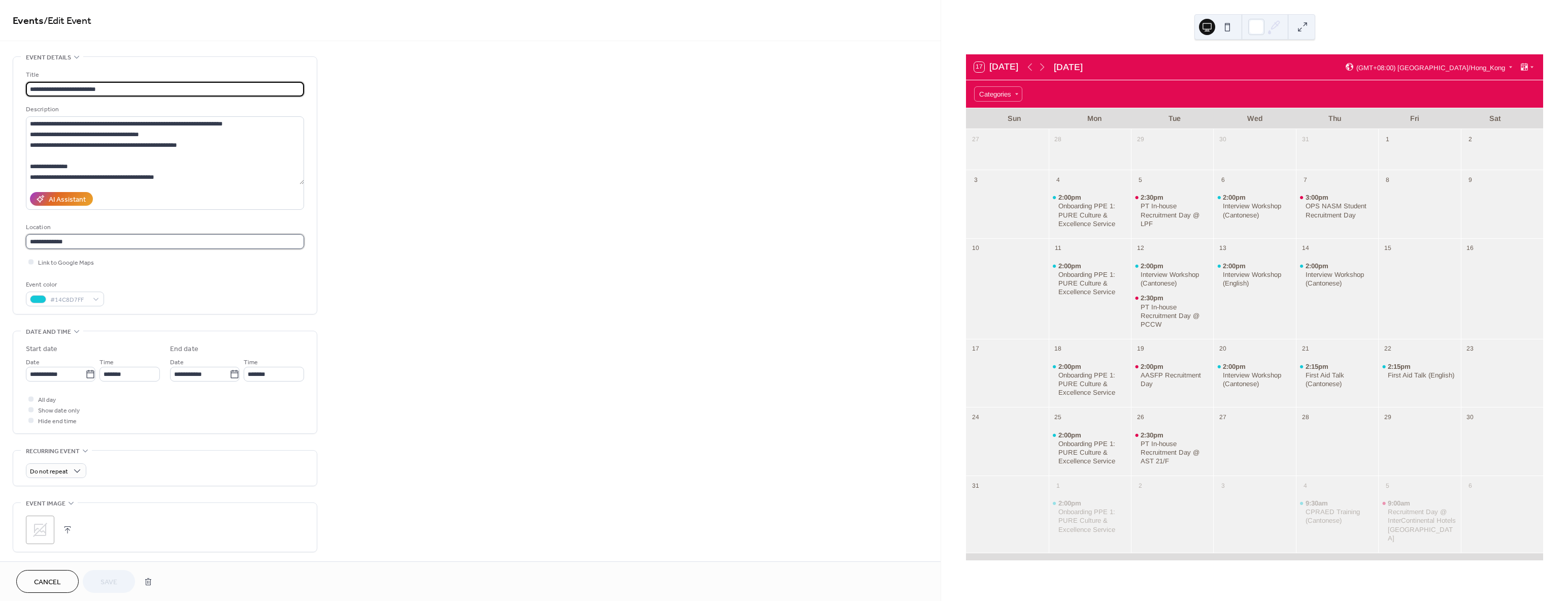
click at [28, 245] on input "**********" at bounding box center [165, 242] width 278 height 15
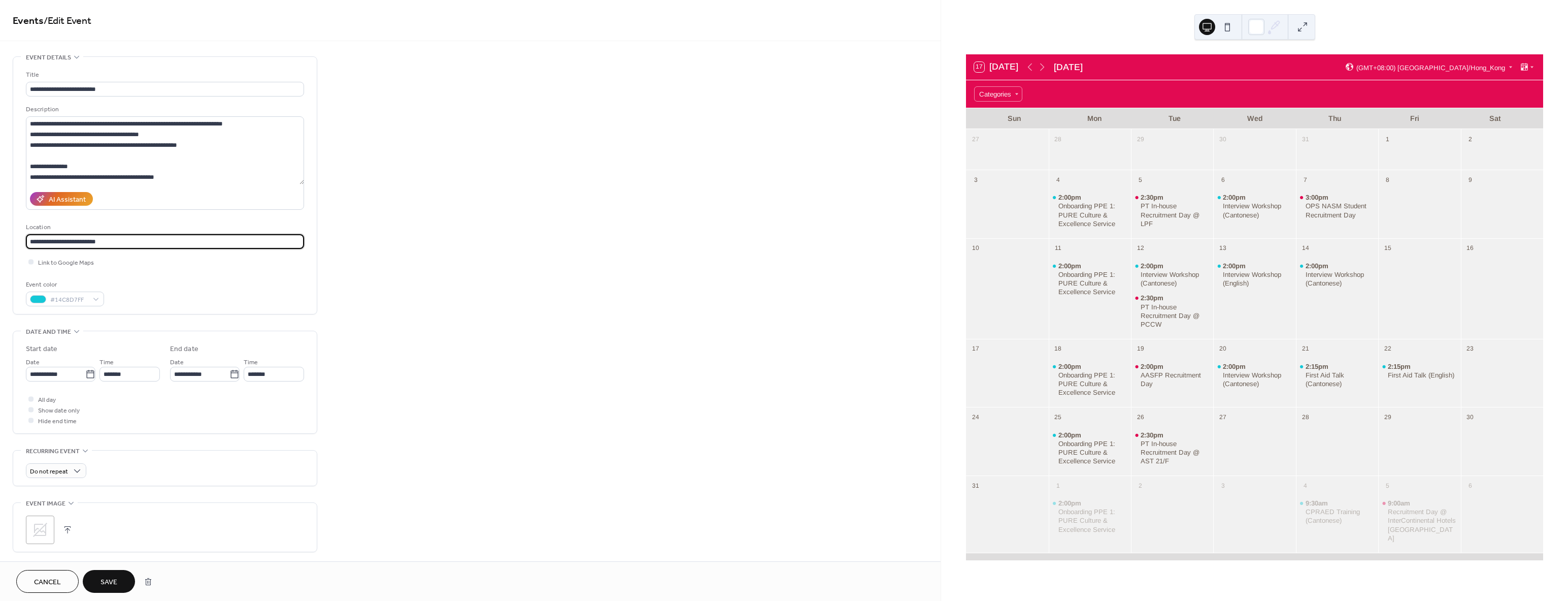
click at [72, 241] on input "**********" at bounding box center [165, 242] width 278 height 15
click at [133, 242] on input "**********" at bounding box center [165, 242] width 278 height 15
type input "**********"
click at [60, 245] on input "text" at bounding box center [165, 242] width 278 height 15
paste input "**********"
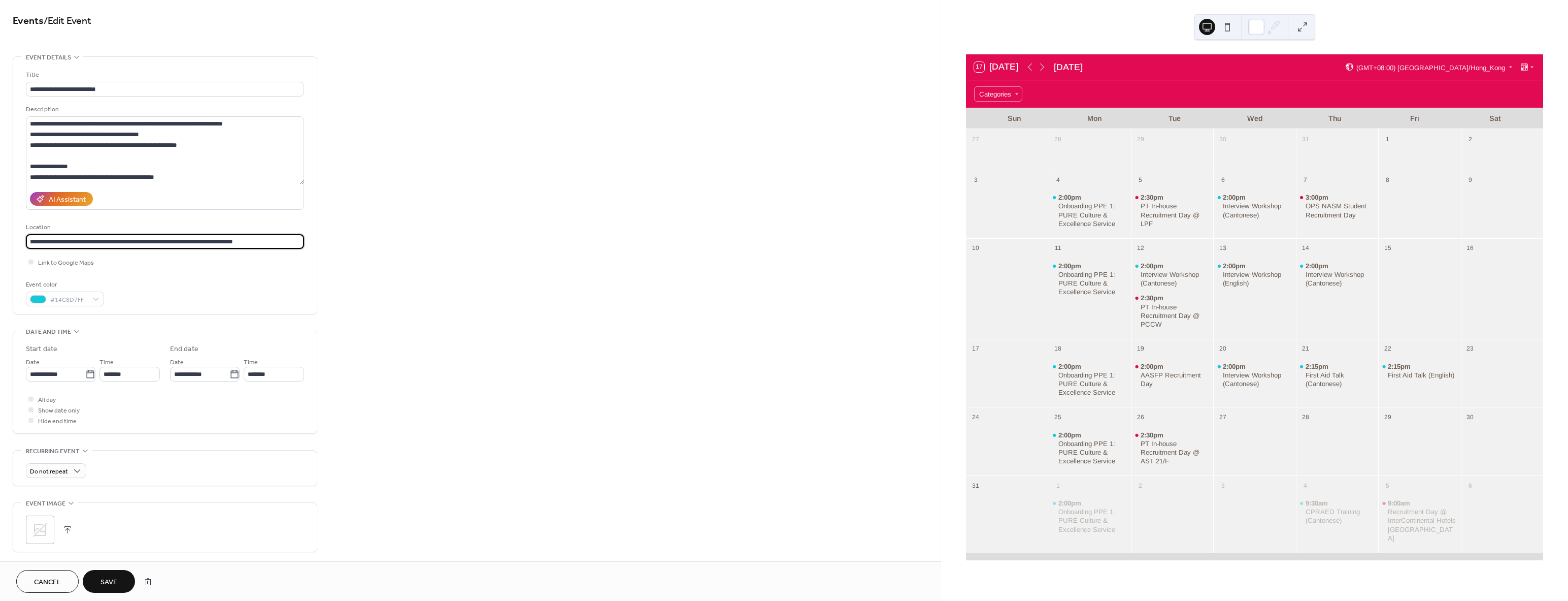
click at [68, 242] on input "**********" at bounding box center [165, 242] width 278 height 15
type input "**********"
click at [1332, 382] on div "First Aid Talk (Cantonese)" at bounding box center [1340, 379] width 69 height 17
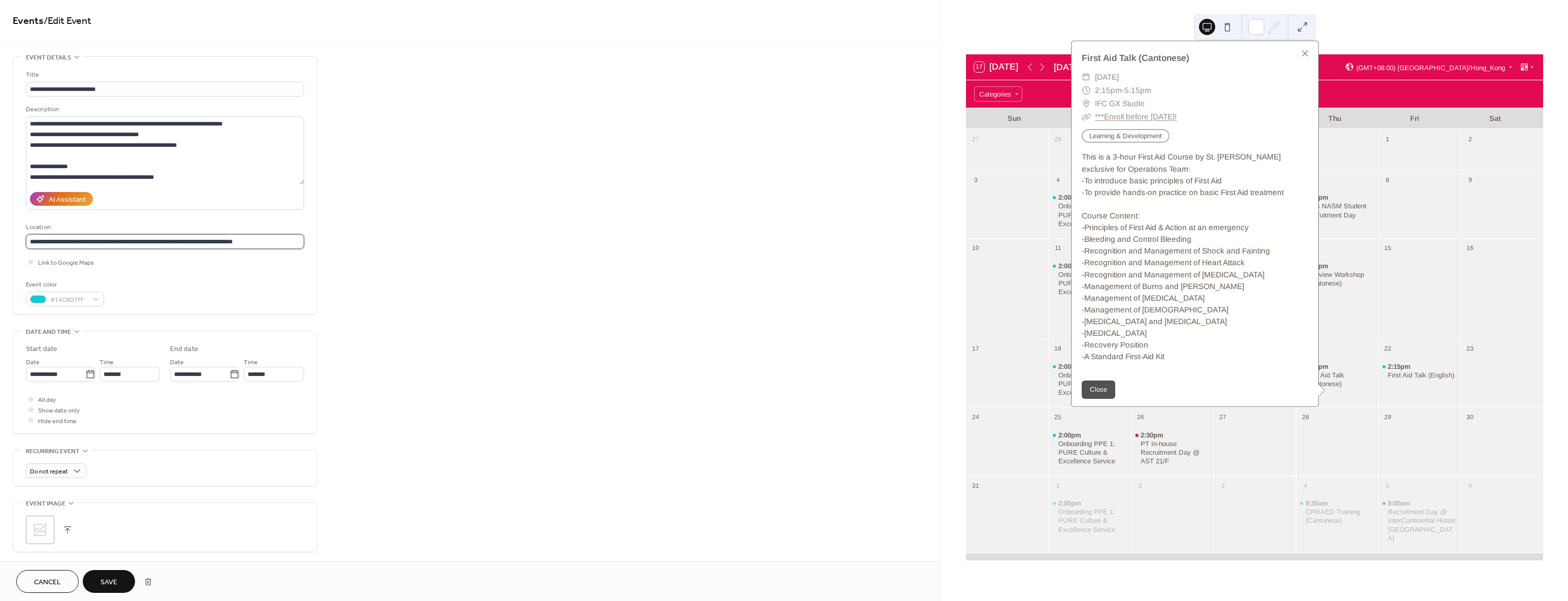
click at [119, 242] on input "**********" at bounding box center [165, 242] width 278 height 15
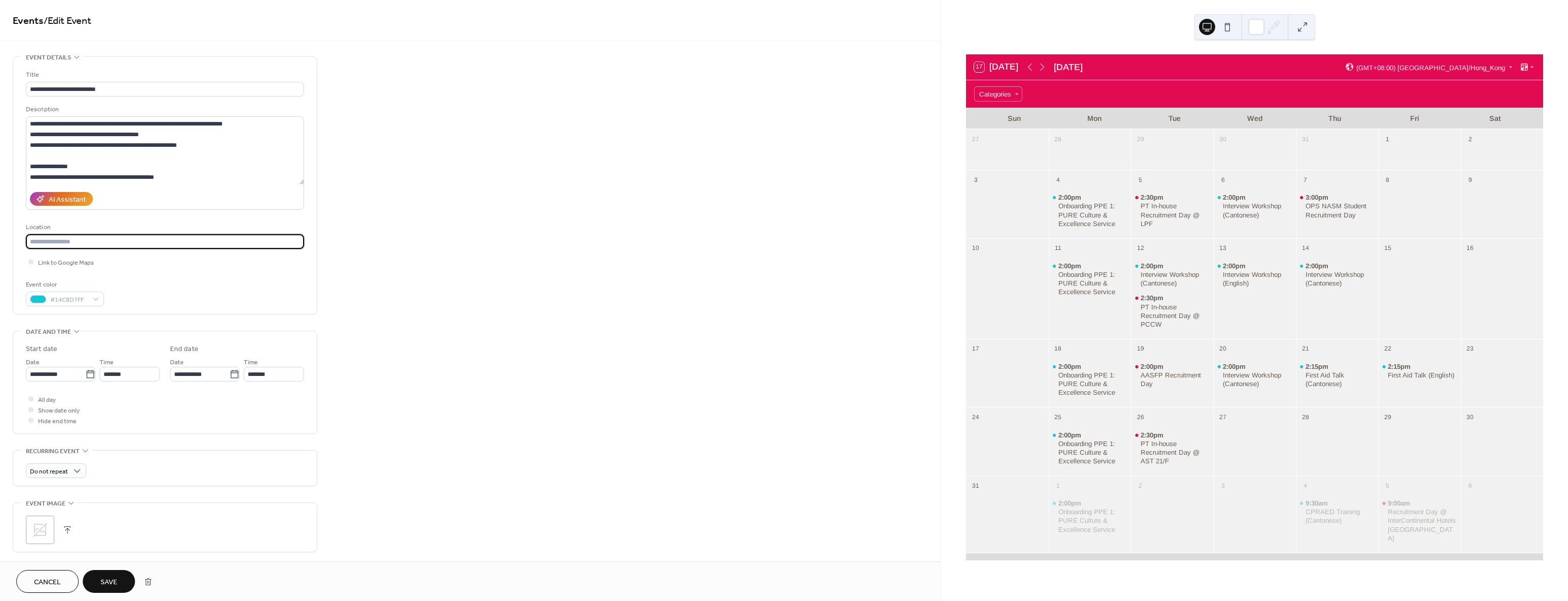
click at [114, 579] on span "Save" at bounding box center [109, 582] width 17 height 11
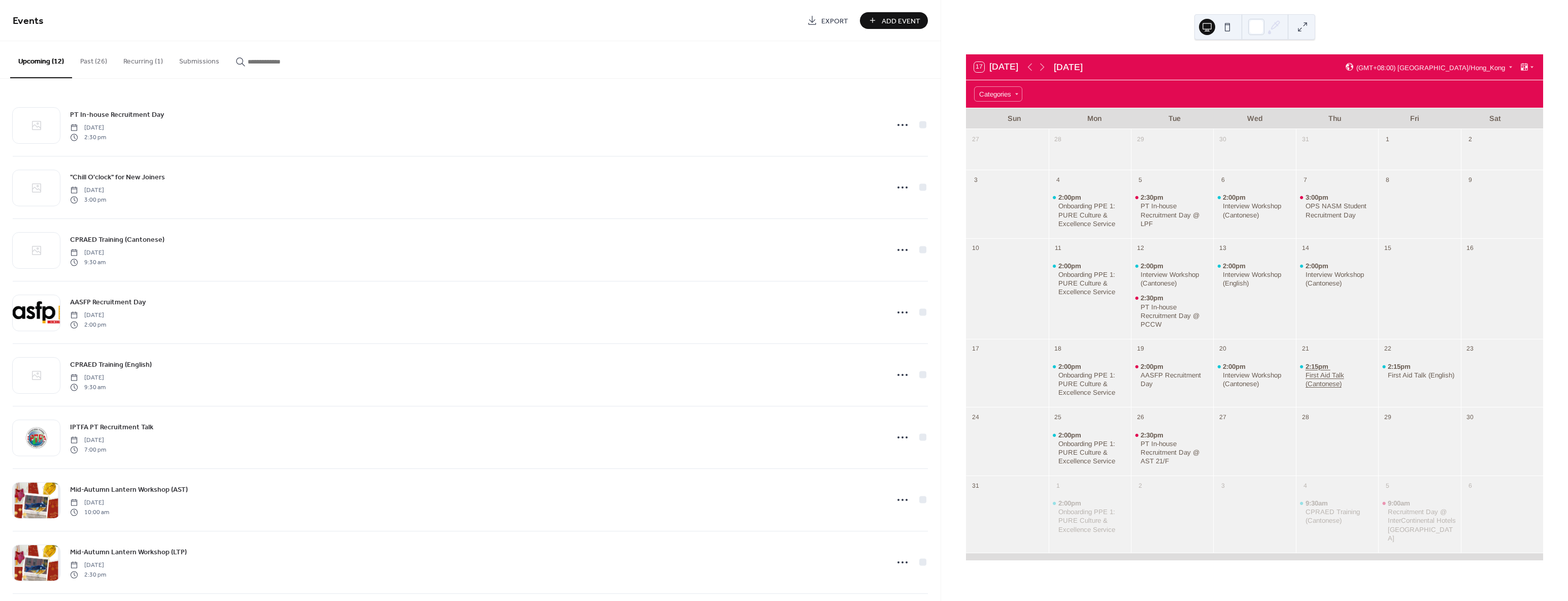
click at [1328, 374] on div "First Aid Talk (Cantonese)" at bounding box center [1340, 379] width 69 height 17
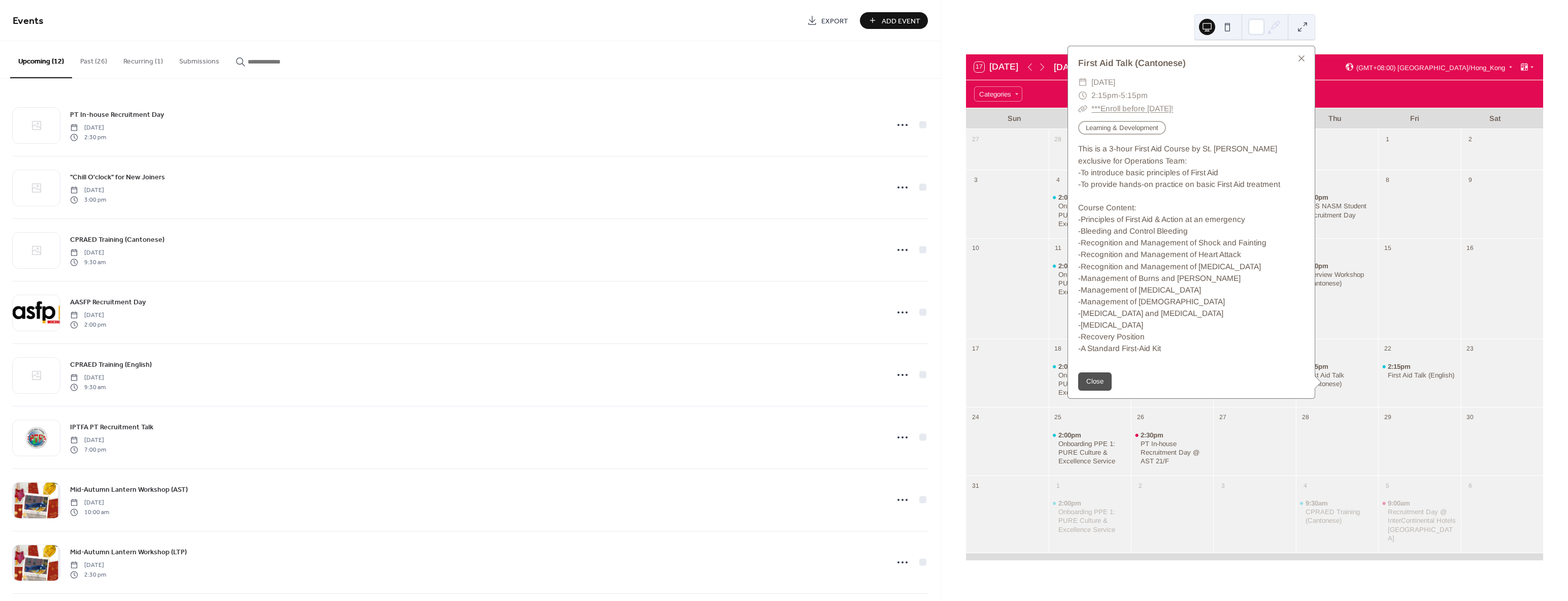
click at [1365, 342] on div "21" at bounding box center [1337, 347] width 82 height 18
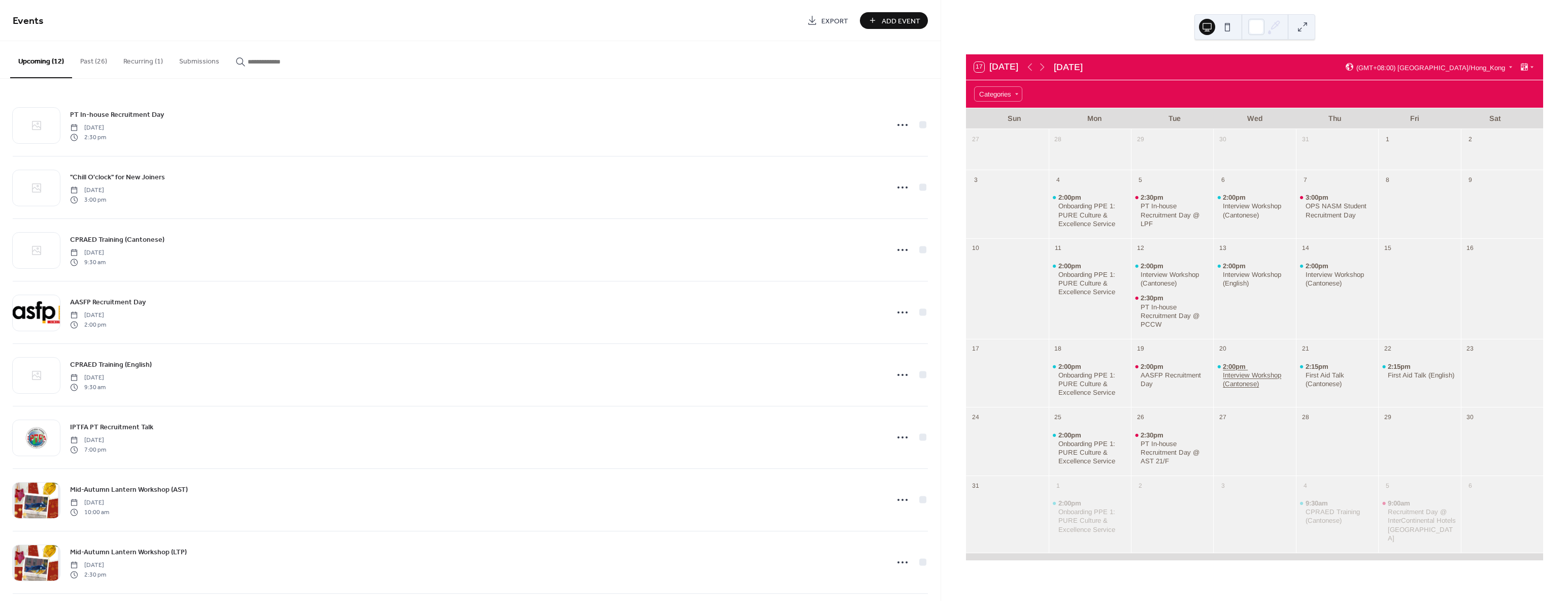
click at [1229, 372] on div "Interview Workshop (Cantonese)" at bounding box center [1257, 379] width 69 height 17
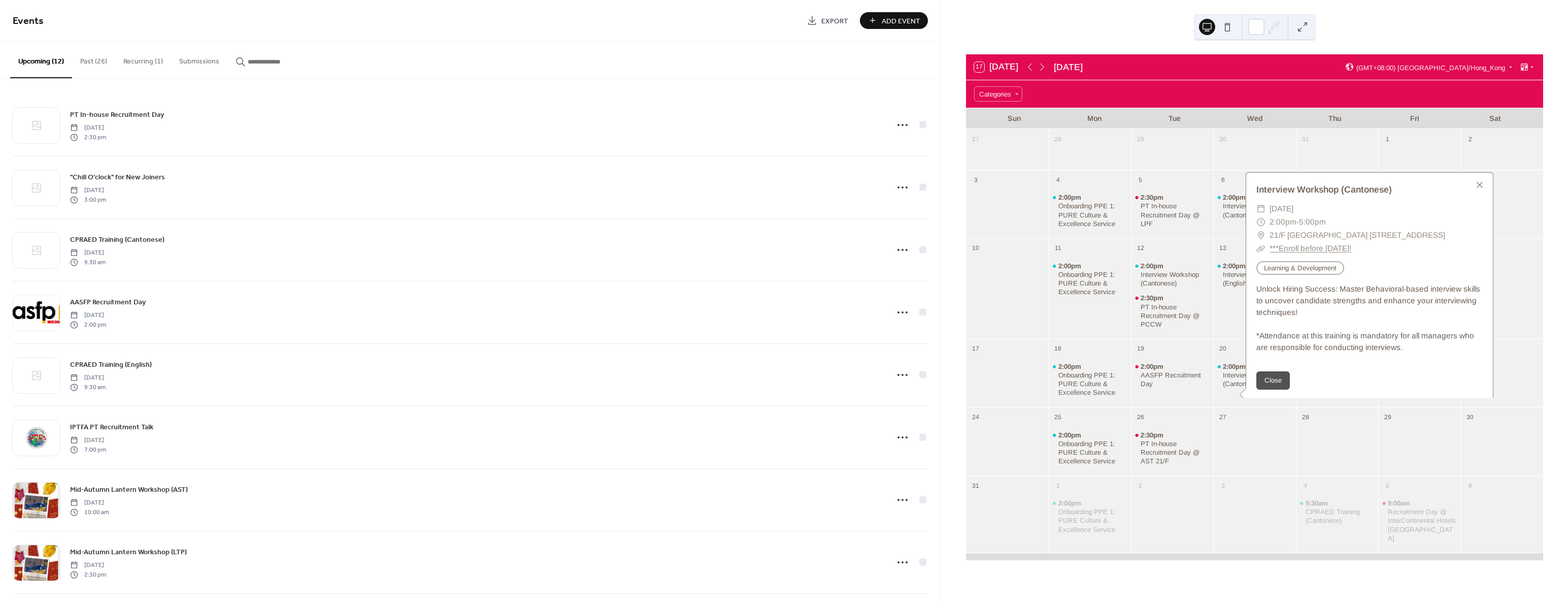
click at [1317, 407] on div "28" at bounding box center [1337, 416] width 82 height 18
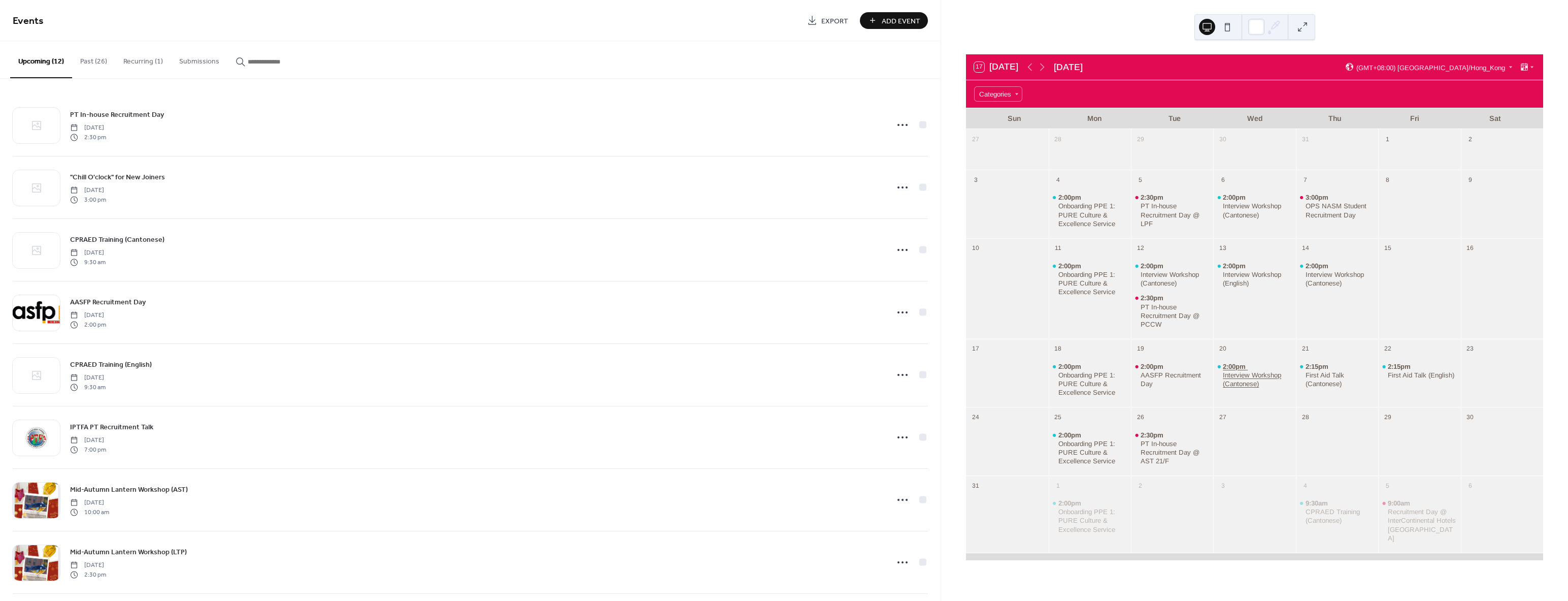
click at [1225, 376] on div "Interview Workshop (Cantonese)" at bounding box center [1257, 379] width 69 height 17
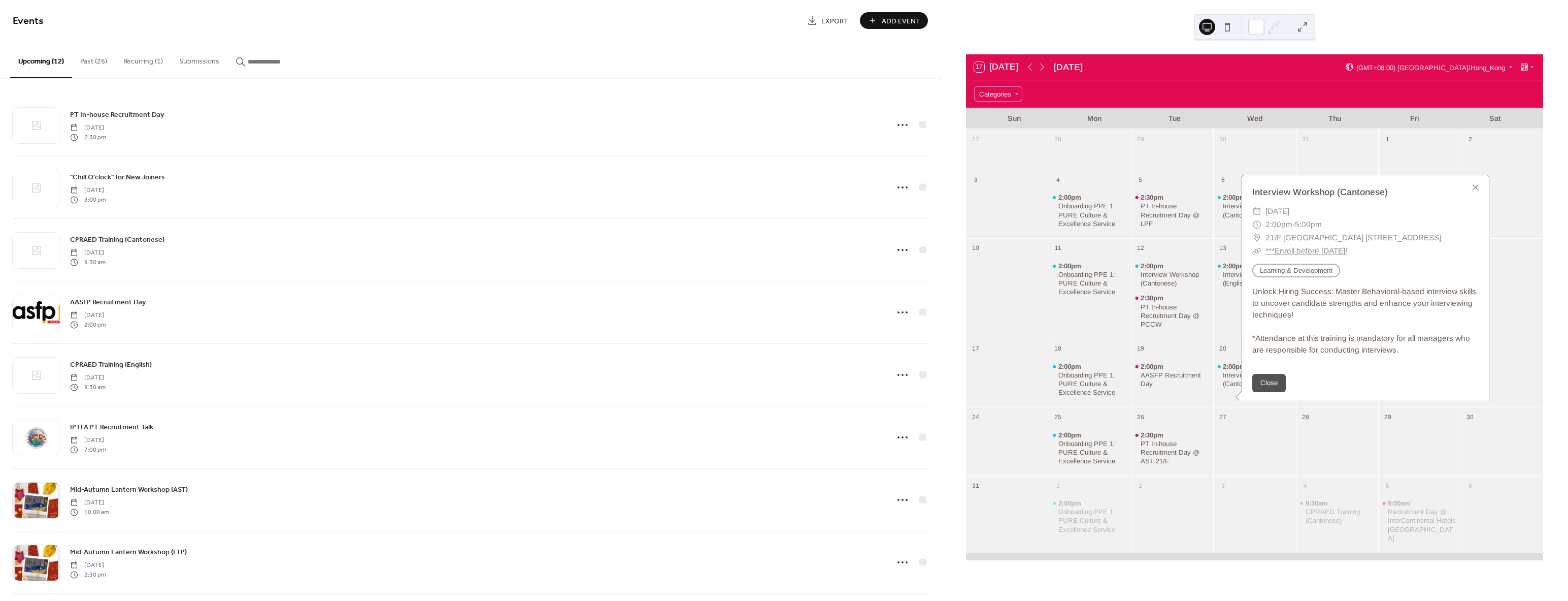
click at [1314, 401] on div "2:15pm First Aid Talk (Cantonese)" at bounding box center [1337, 380] width 82 height 47
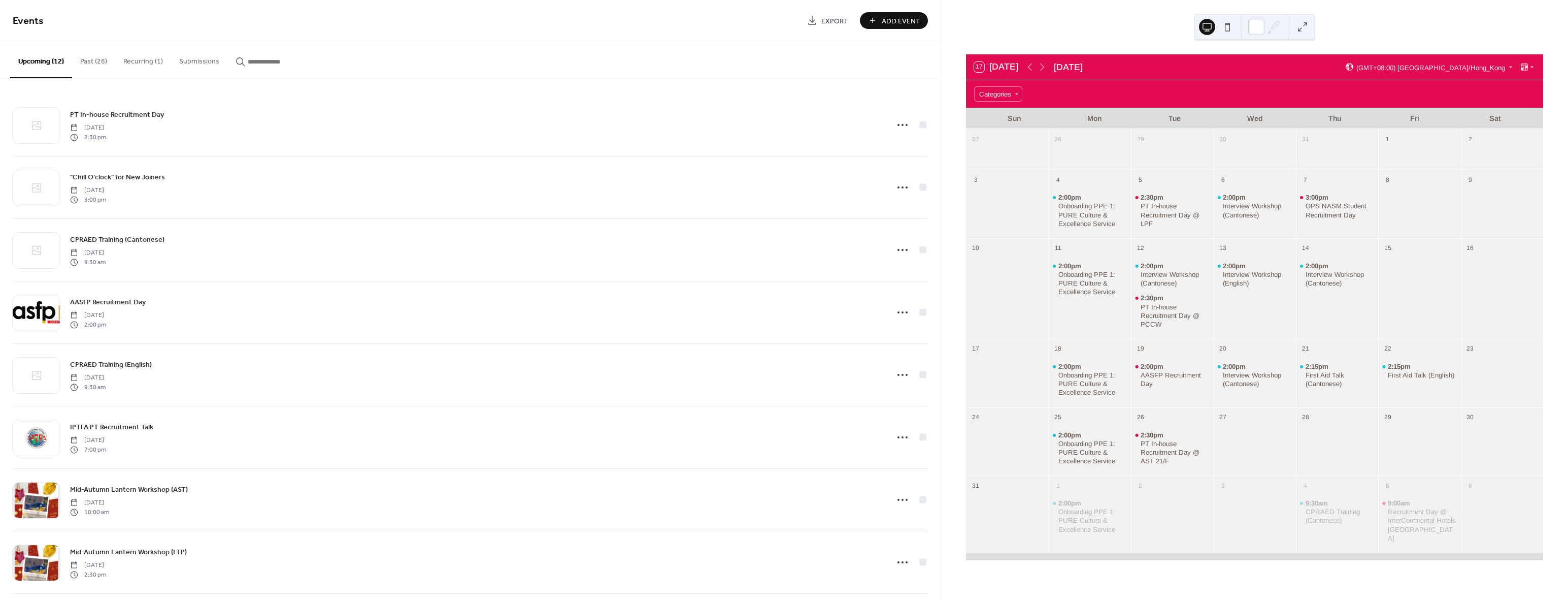
click at [1314, 401] on div "2:15pm First Aid Talk (Cantonese)" at bounding box center [1337, 380] width 82 height 47
click at [1313, 377] on div "First Aid Talk (Cantonese)" at bounding box center [1340, 379] width 69 height 17
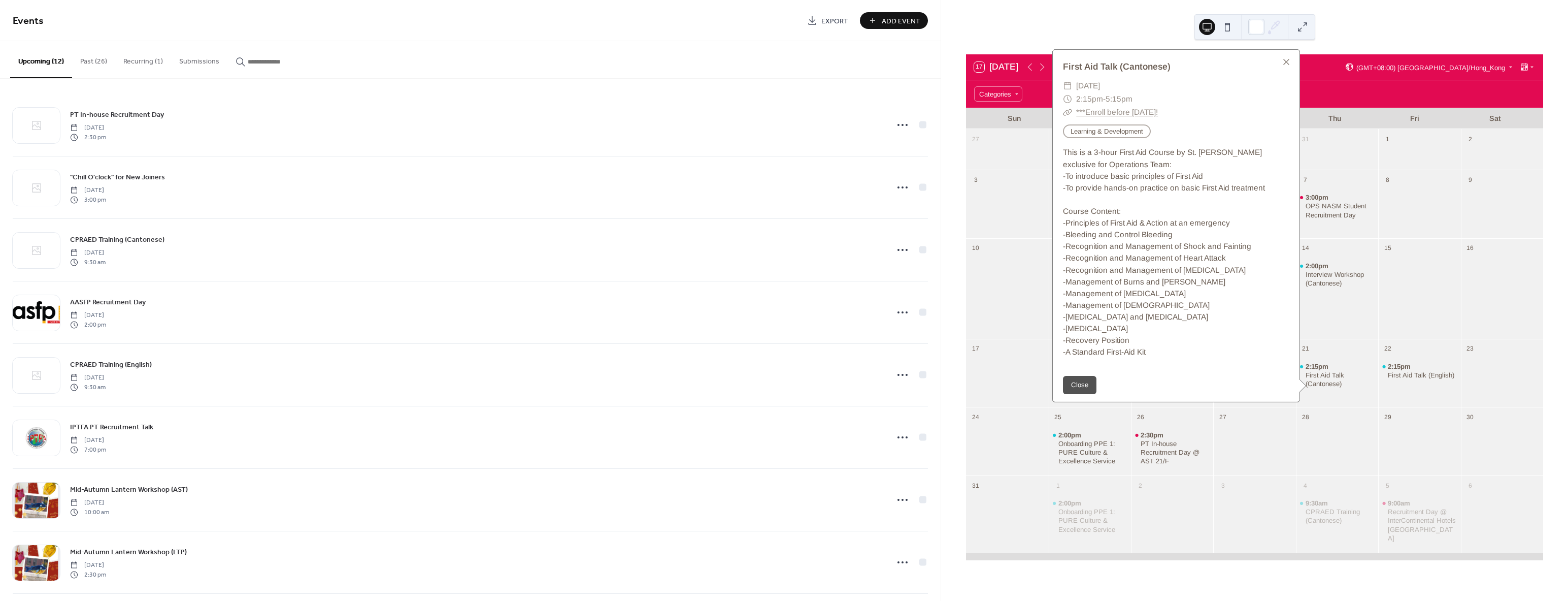
click at [1267, 421] on div "27" at bounding box center [1254, 416] width 82 height 18
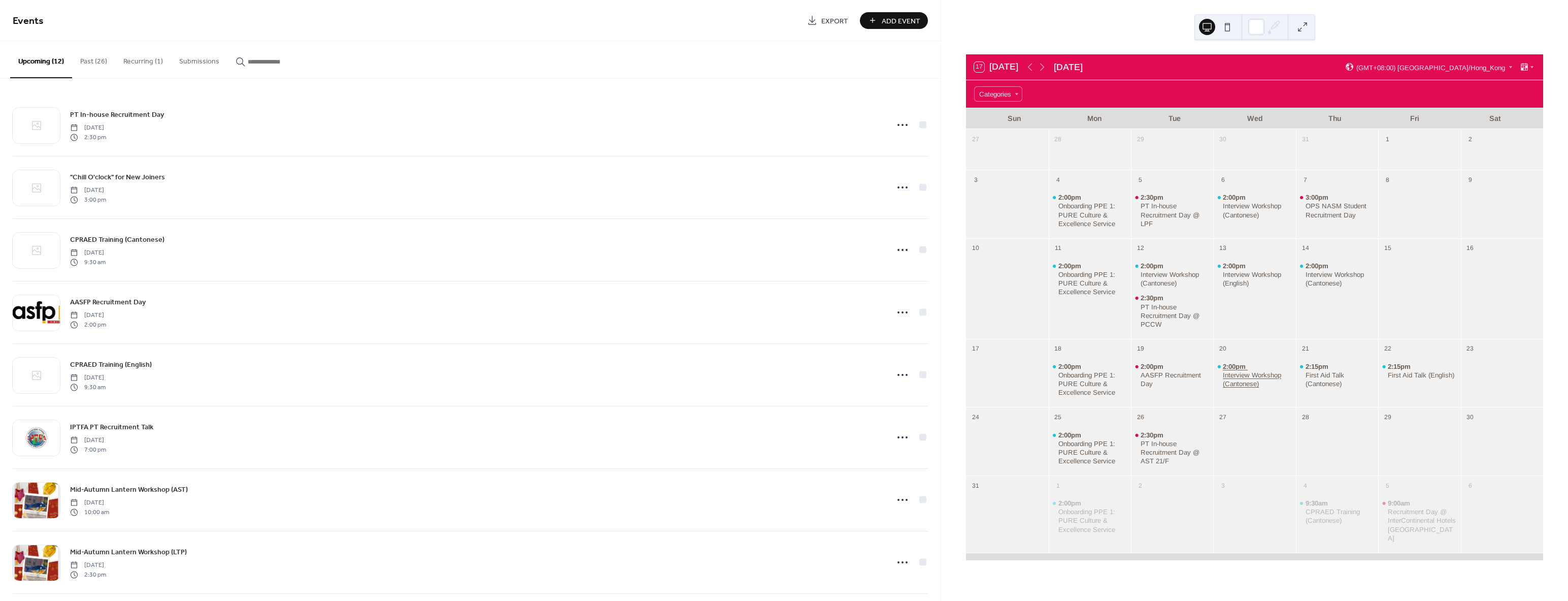
click at [1243, 375] on div "Interview Workshop (Cantonese)" at bounding box center [1257, 379] width 69 height 17
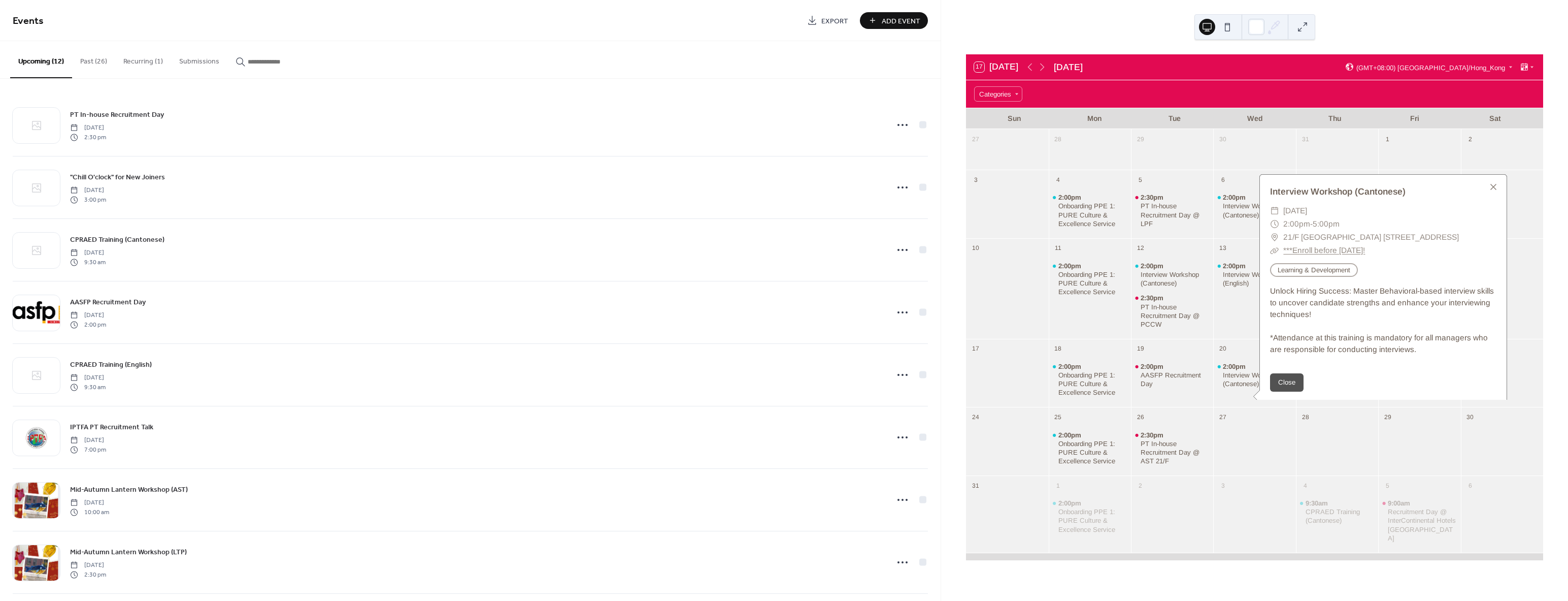
click at [1232, 347] on div "20" at bounding box center [1254, 347] width 82 height 18
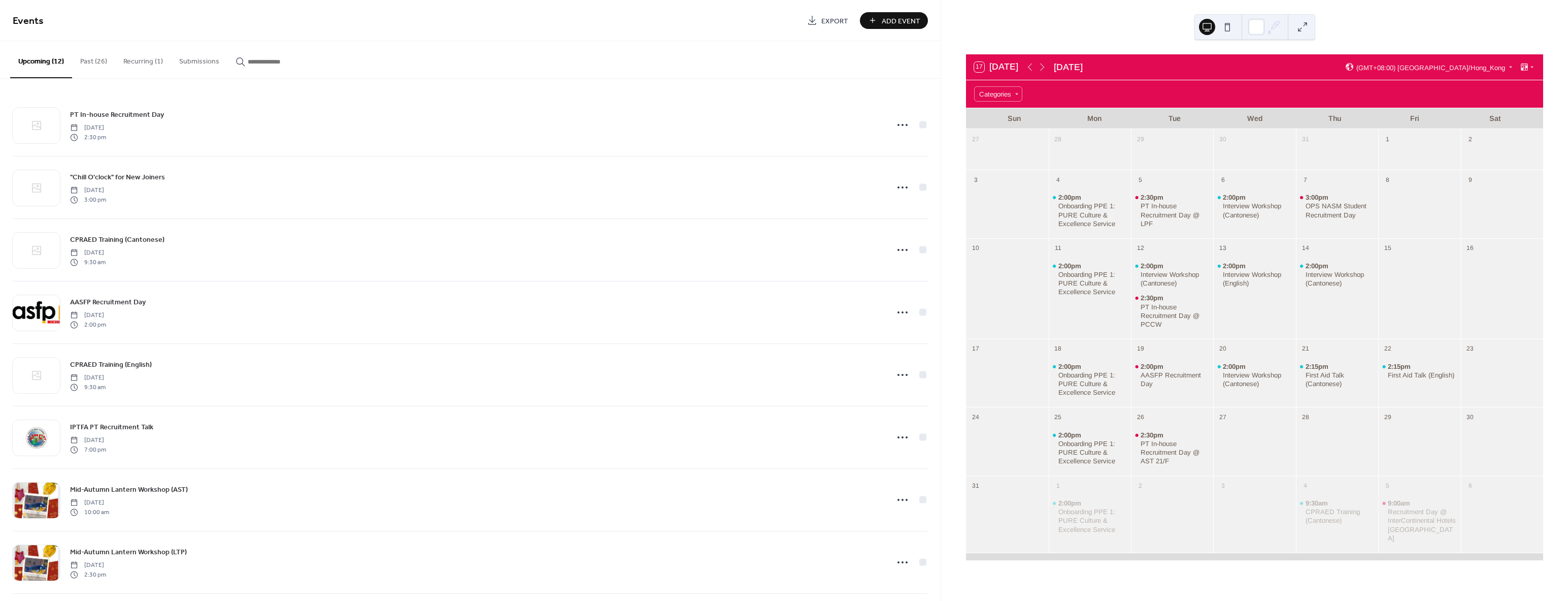
click at [99, 59] on button "Past (26)" at bounding box center [94, 59] width 43 height 36
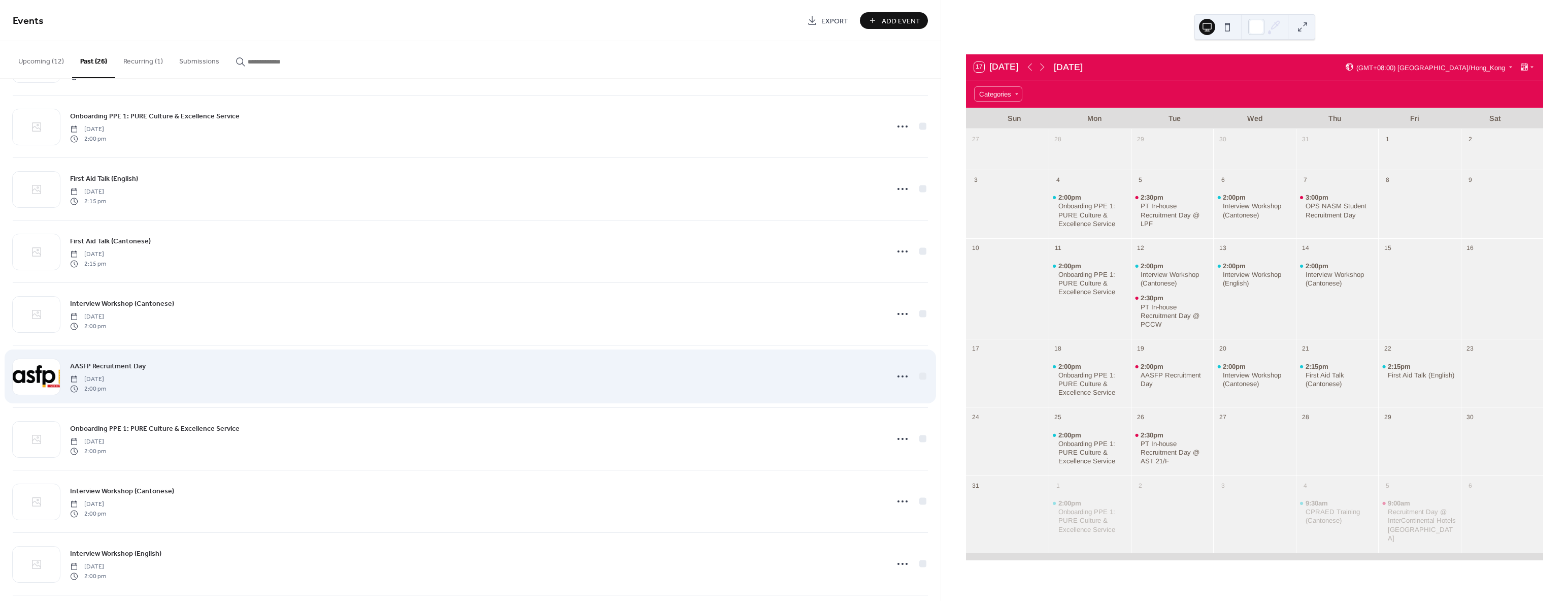
scroll to position [675, 0]
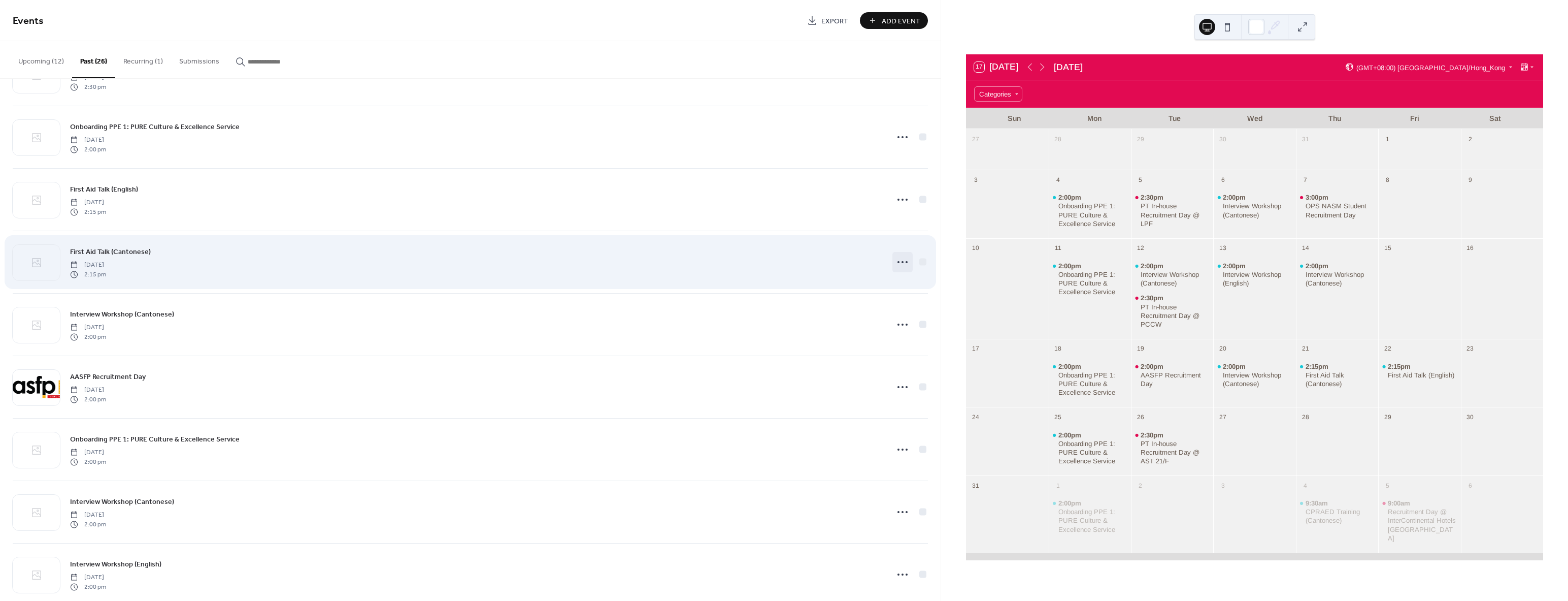
click at [896, 266] on icon at bounding box center [903, 262] width 16 height 16
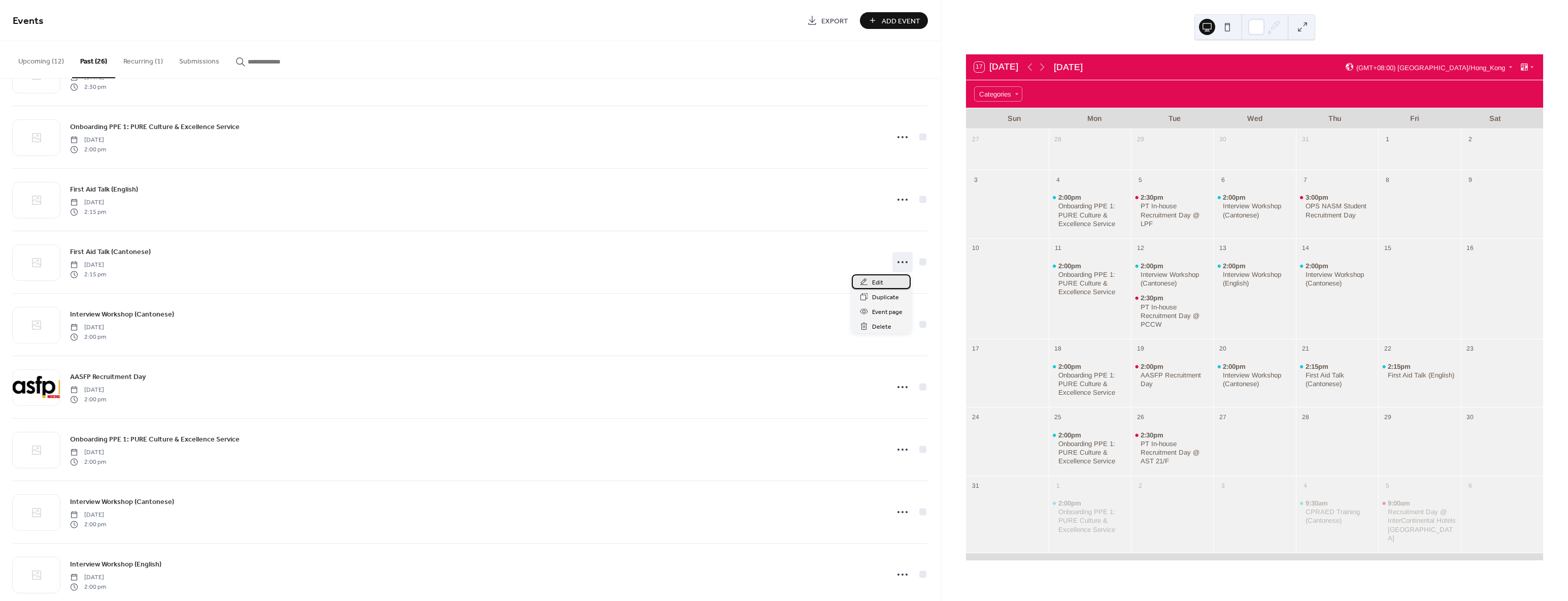
click at [886, 279] on div "Edit" at bounding box center [881, 282] width 59 height 15
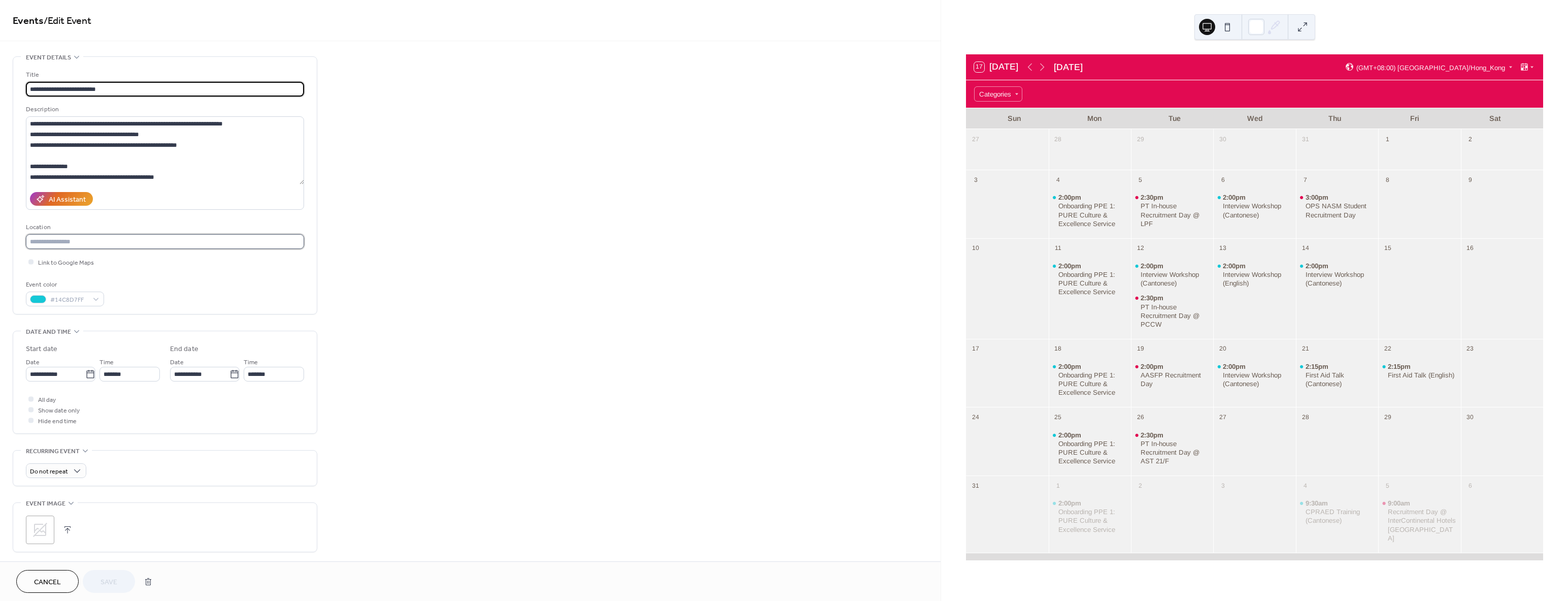
click at [88, 244] on input "text" at bounding box center [165, 242] width 278 height 15
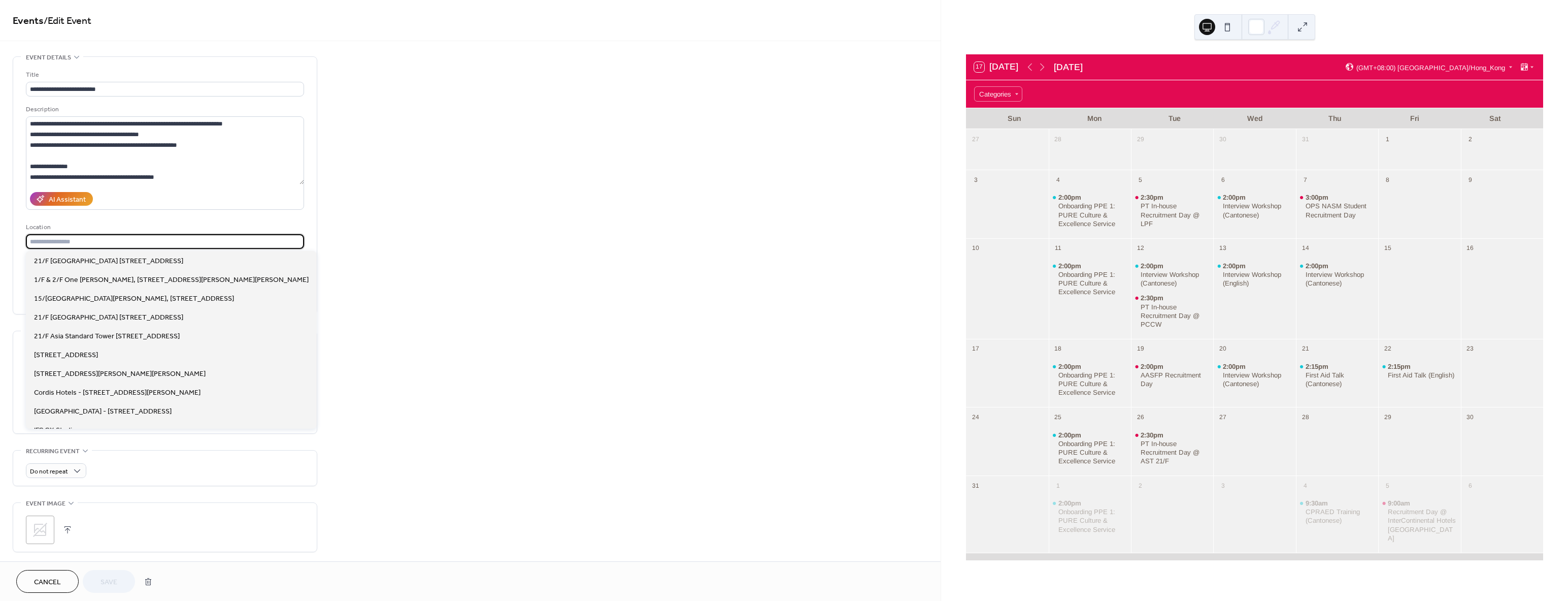
paste input "**********"
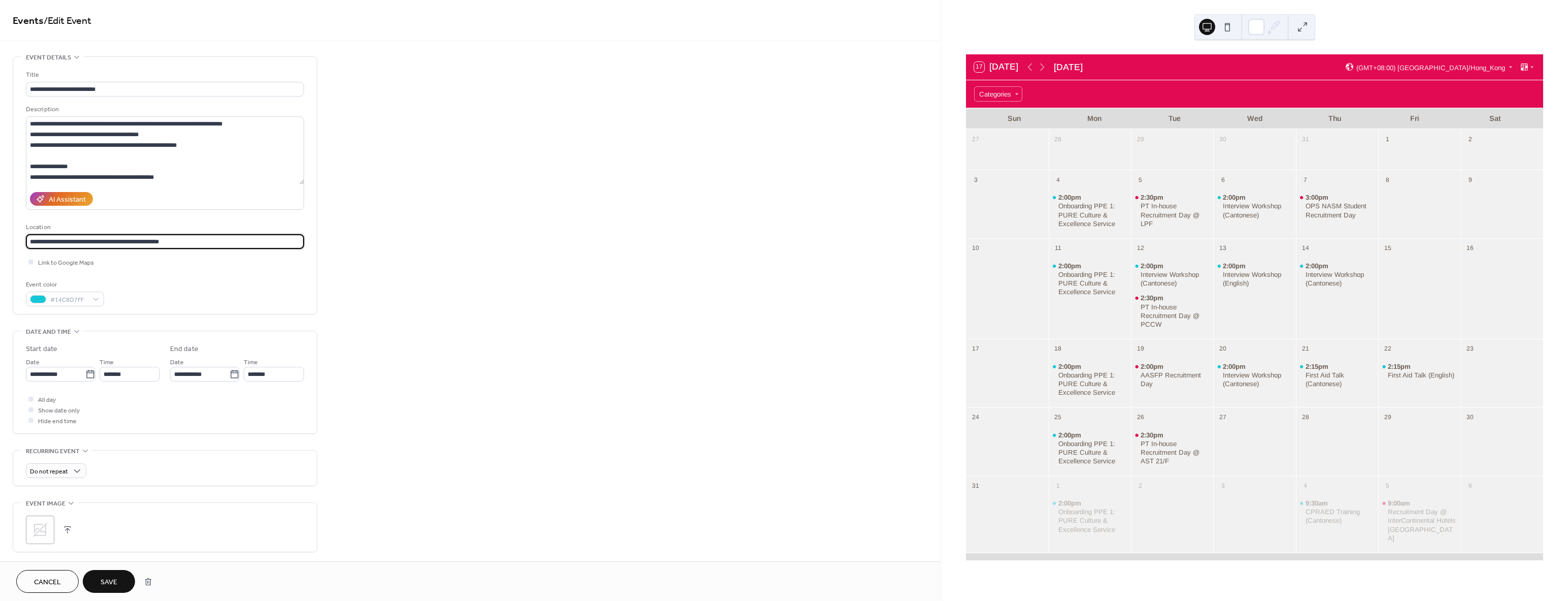
click at [28, 240] on input "**********" at bounding box center [165, 242] width 278 height 15
type input "**********"
click at [104, 582] on span "Save" at bounding box center [109, 582] width 17 height 11
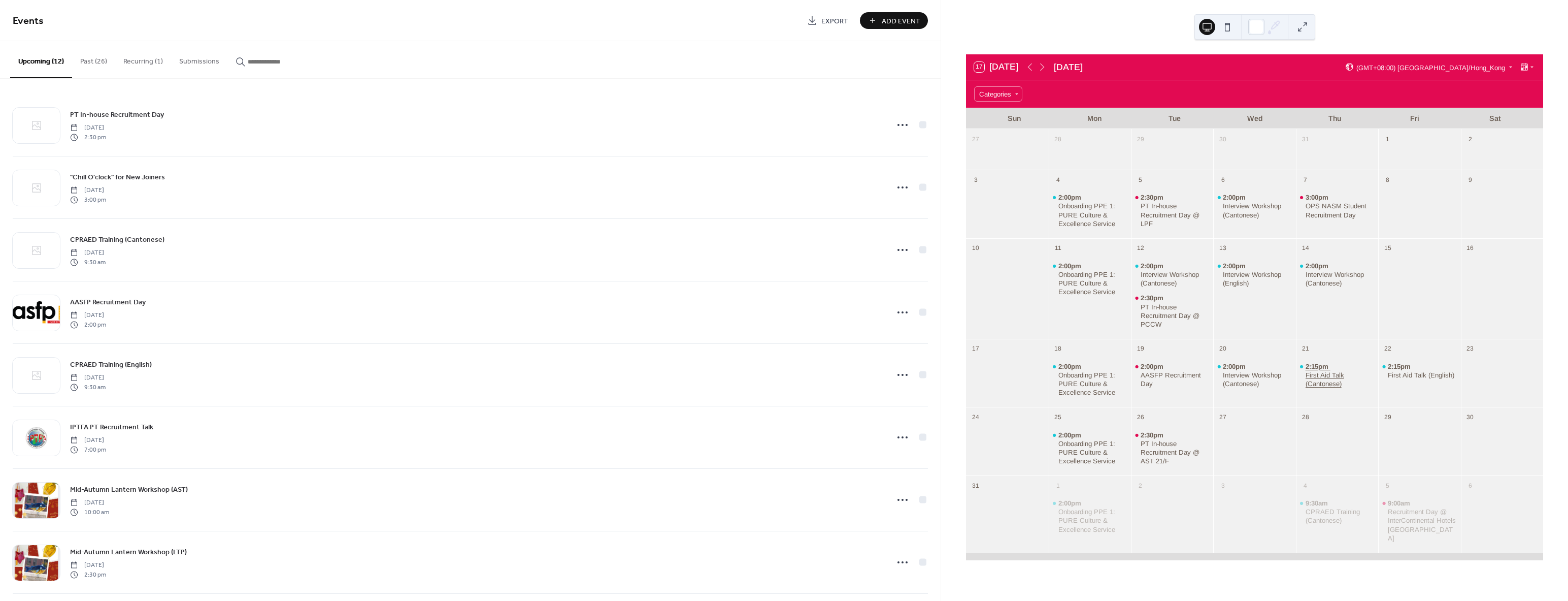
click at [1314, 383] on div "First Aid Talk (Cantonese)" at bounding box center [1340, 379] width 69 height 17
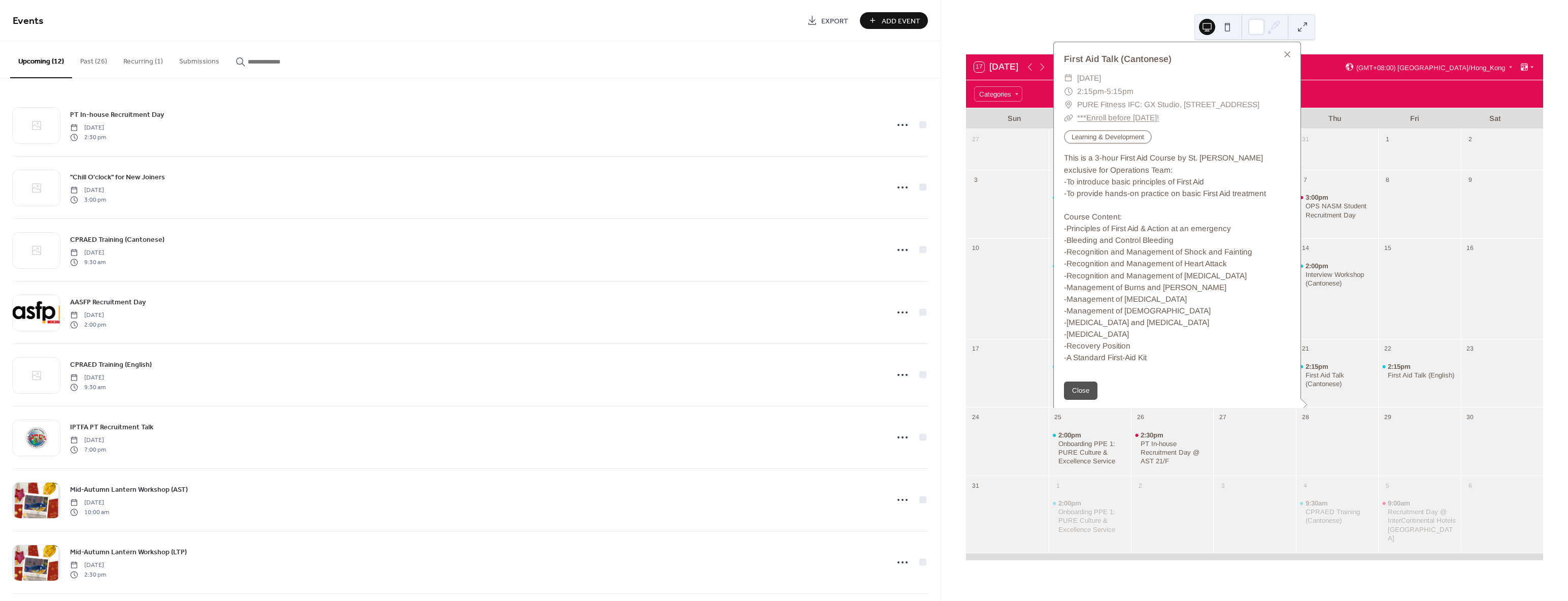
drag, startPoint x: 1145, startPoint y: 97, endPoint x: 1072, endPoint y: 81, distance: 74.7
click at [1072, 98] on div "​ PURE Fitness IFC: GX Studio, [STREET_ADDRESS]" at bounding box center [1177, 104] width 227 height 13
copy span "PURE Fitness IFC: GX Studio, [STREET_ADDRESS]"
click at [1428, 309] on div at bounding box center [1419, 295] width 82 height 78
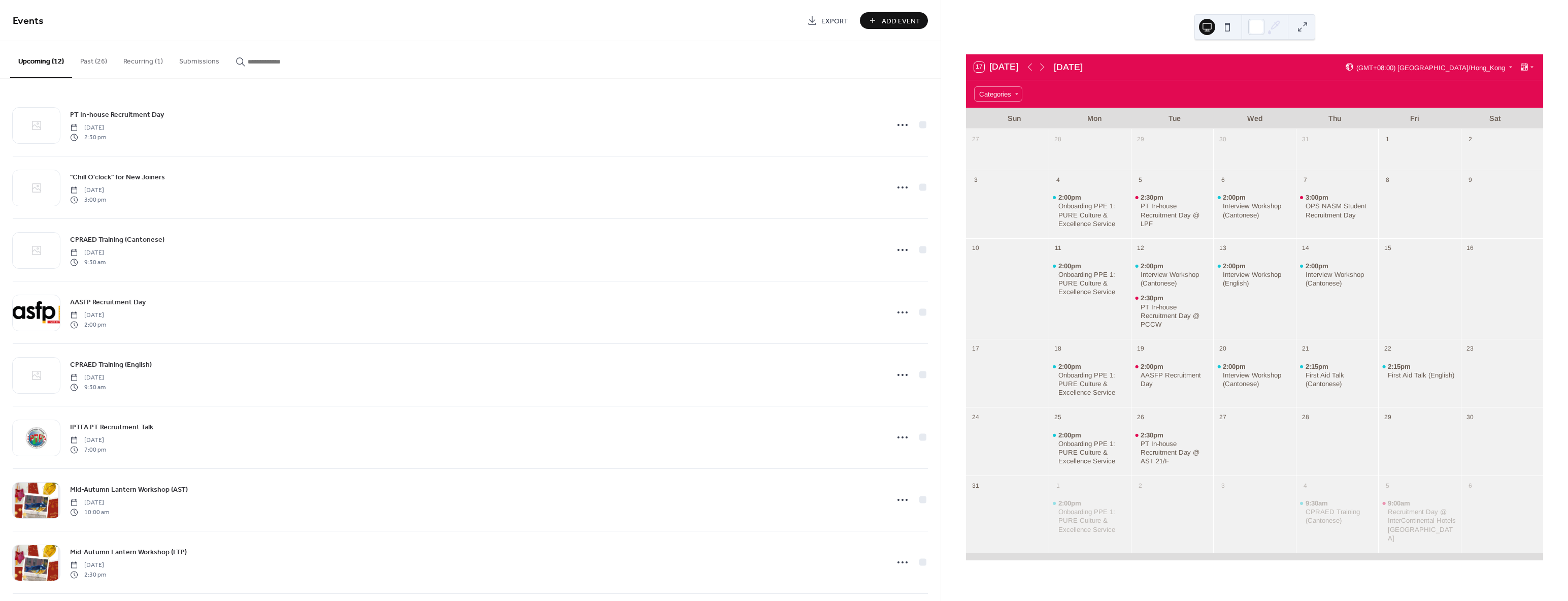
click at [83, 63] on button "Past (26)" at bounding box center [94, 59] width 43 height 36
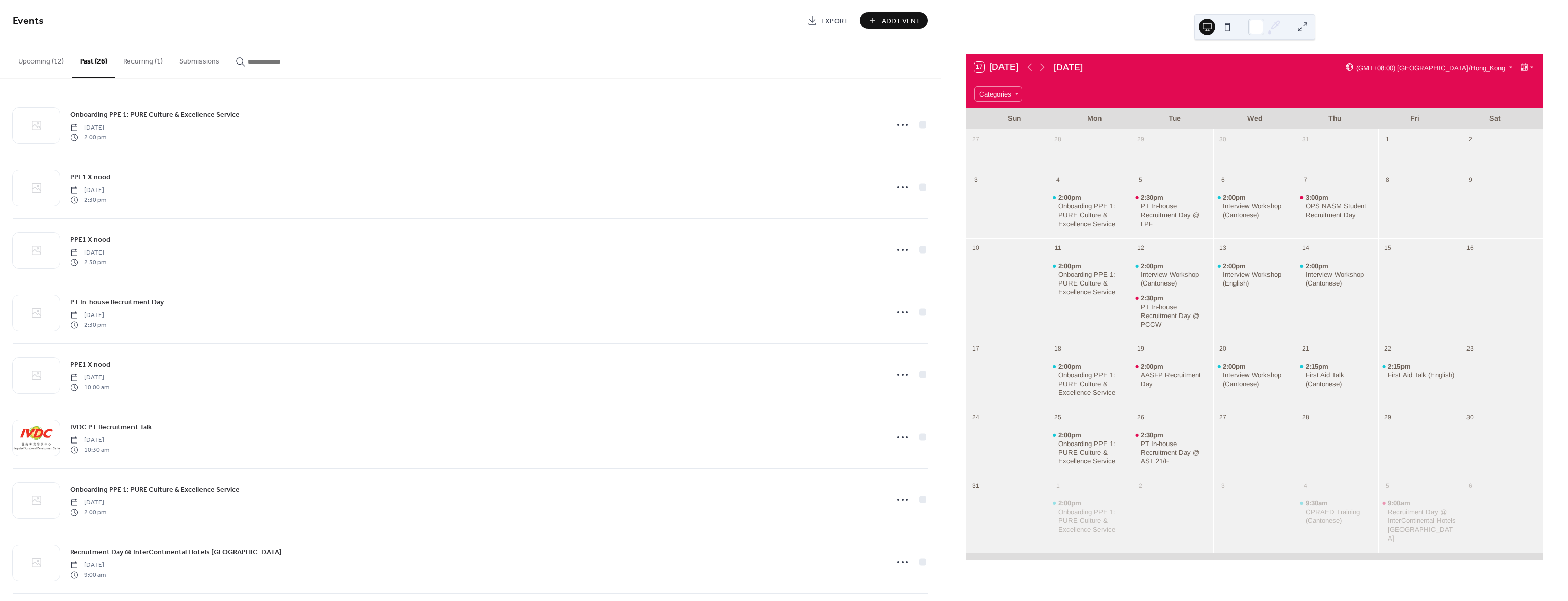
click at [139, 69] on button "Recurring (1)" at bounding box center [143, 59] width 56 height 36
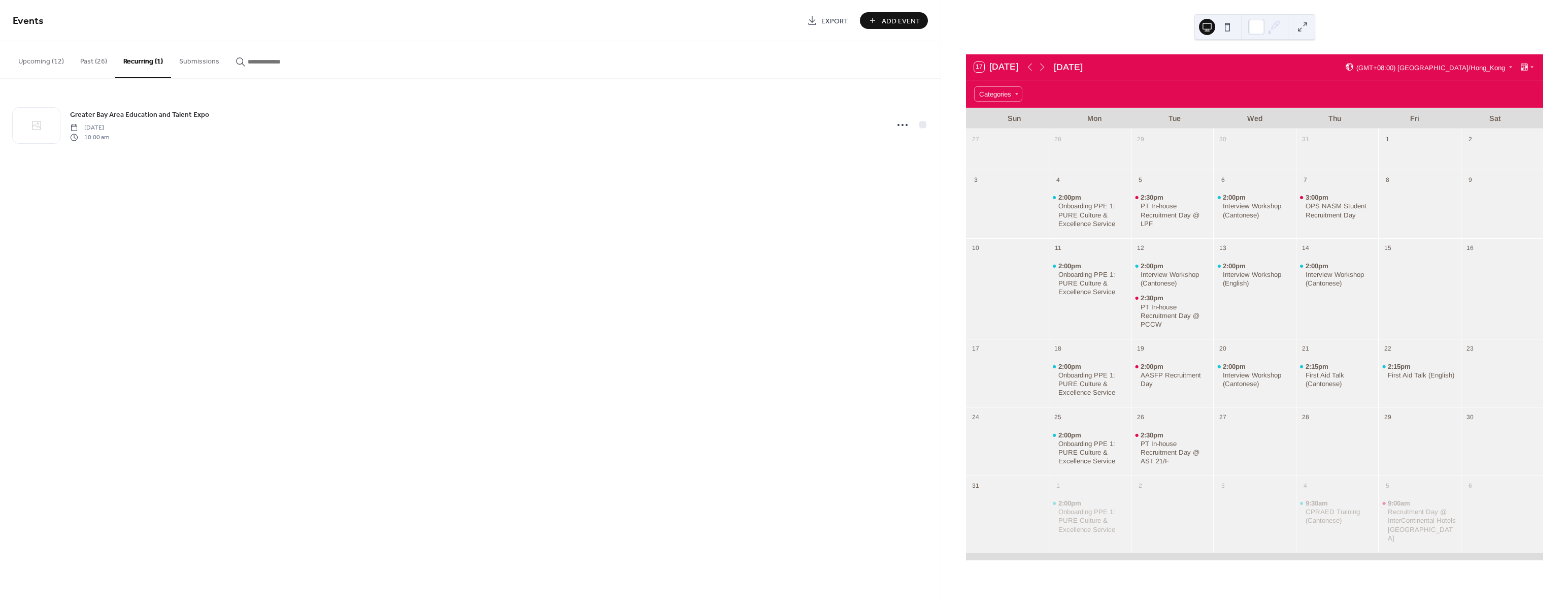
click at [88, 61] on button "Past (26)" at bounding box center [94, 59] width 43 height 36
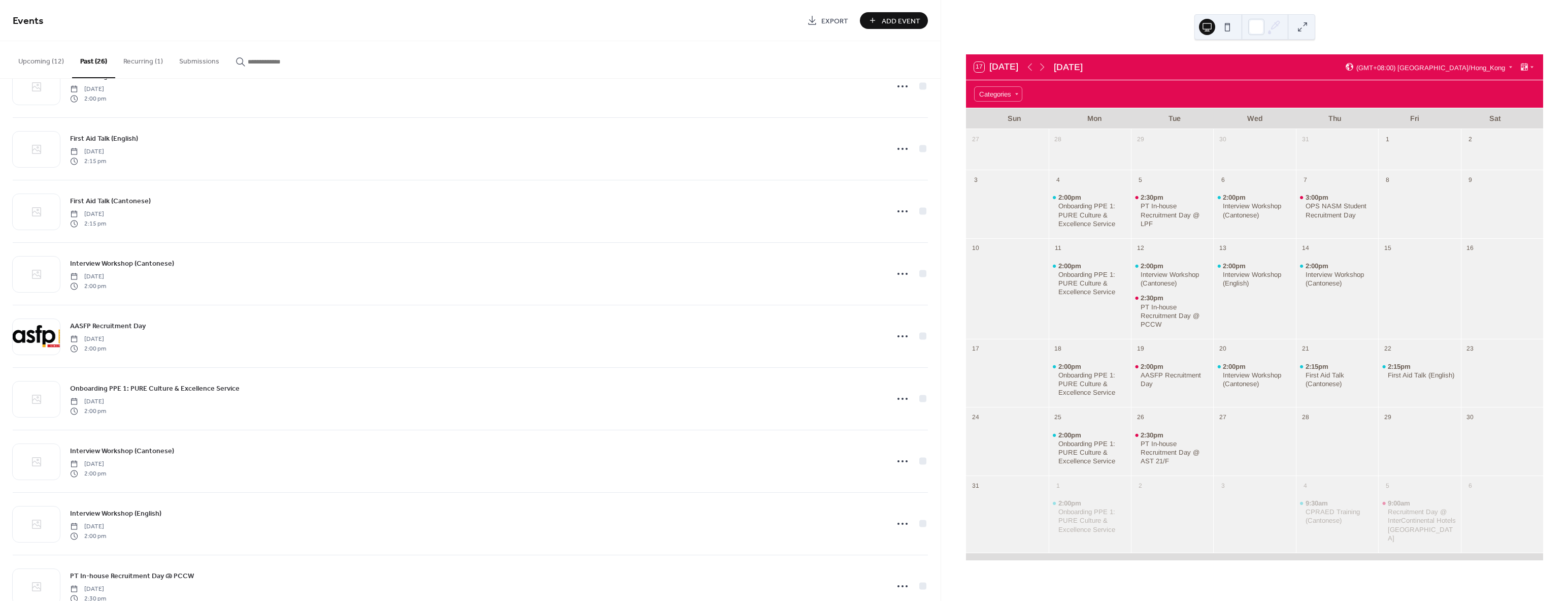
scroll to position [523, 0]
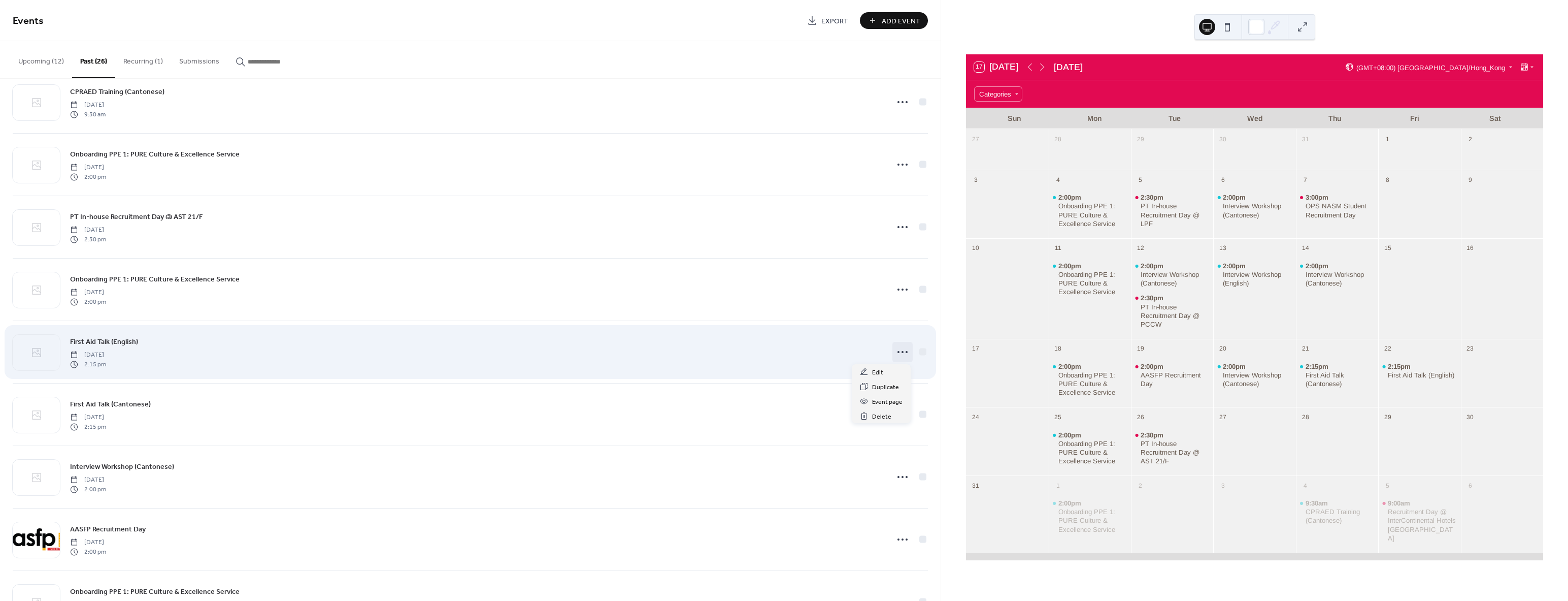
click at [898, 356] on icon at bounding box center [903, 352] width 16 height 16
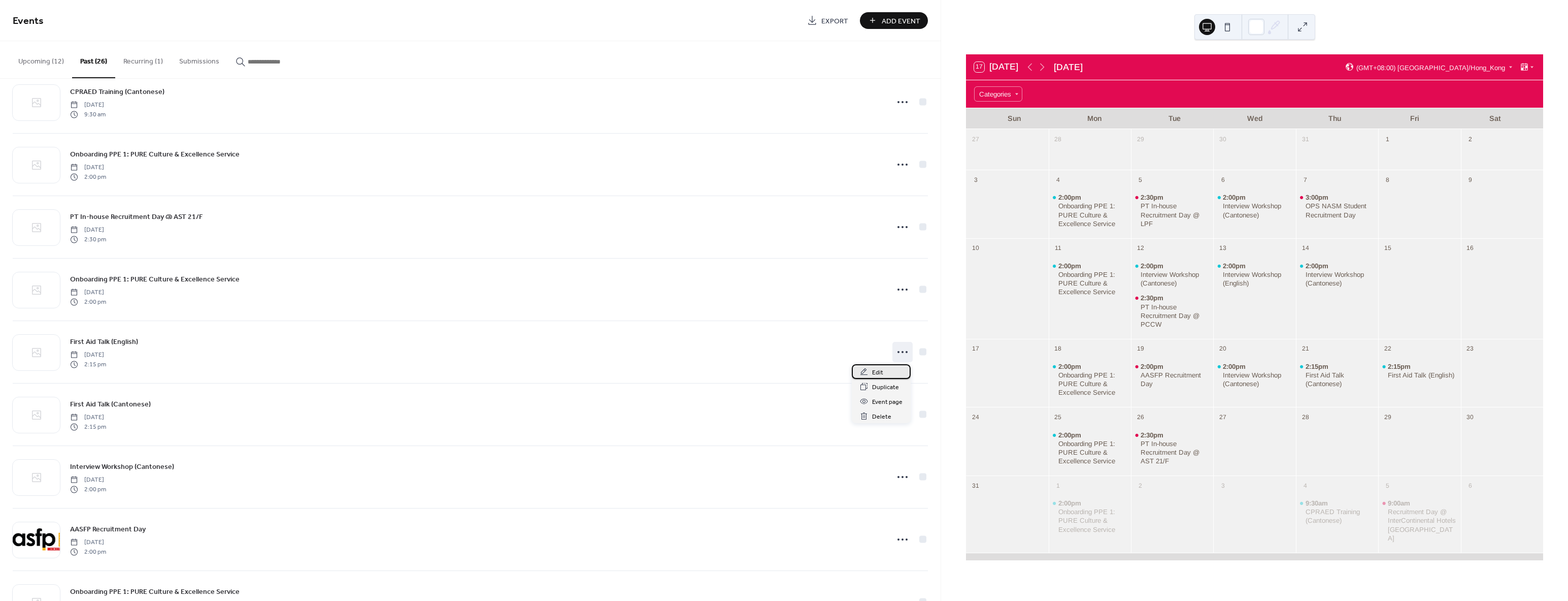
click at [881, 374] on span "Edit" at bounding box center [878, 372] width 11 height 11
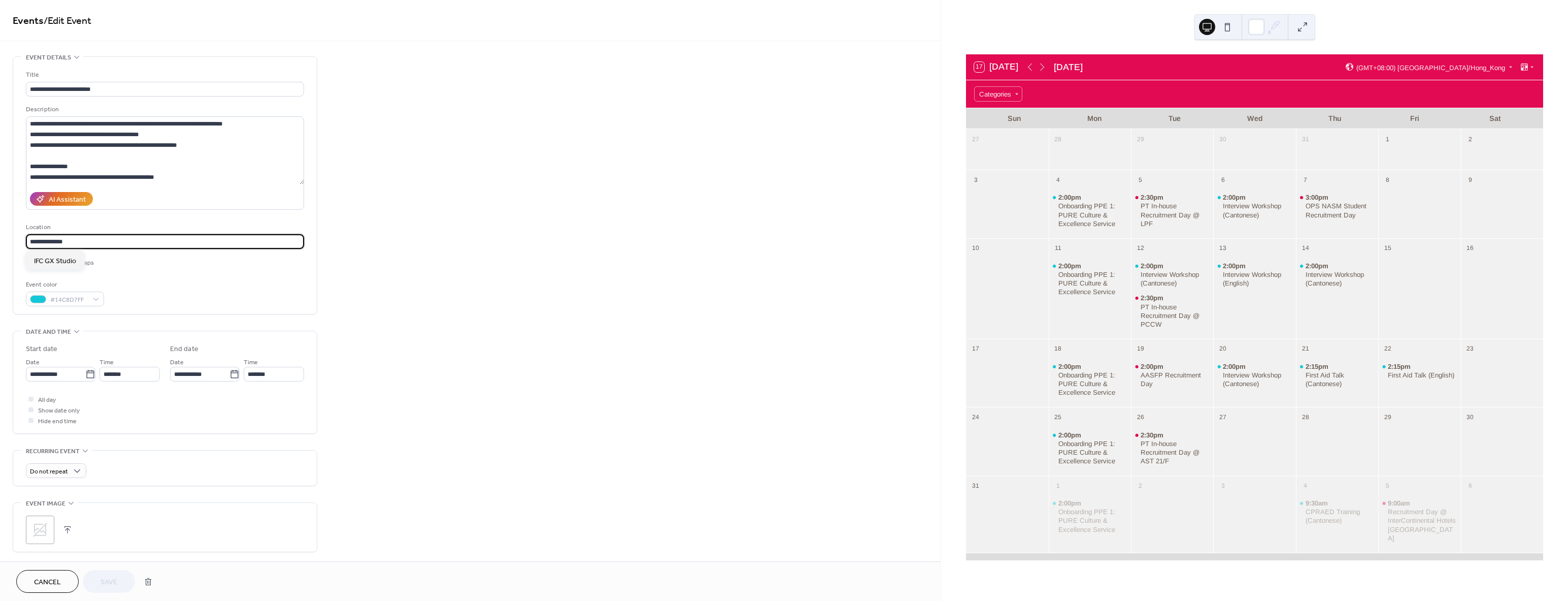
drag, startPoint x: 94, startPoint y: 242, endPoint x: -17, endPoint y: 242, distance: 111.0
click at [0, 242] on html "**********" at bounding box center [784, 300] width 1568 height 601
paste input "**********"
type input "**********"
click at [114, 254] on div "PURE Fitness IFC: GX Studio, [STREET_ADDRESS]" at bounding box center [111, 260] width 170 height 19
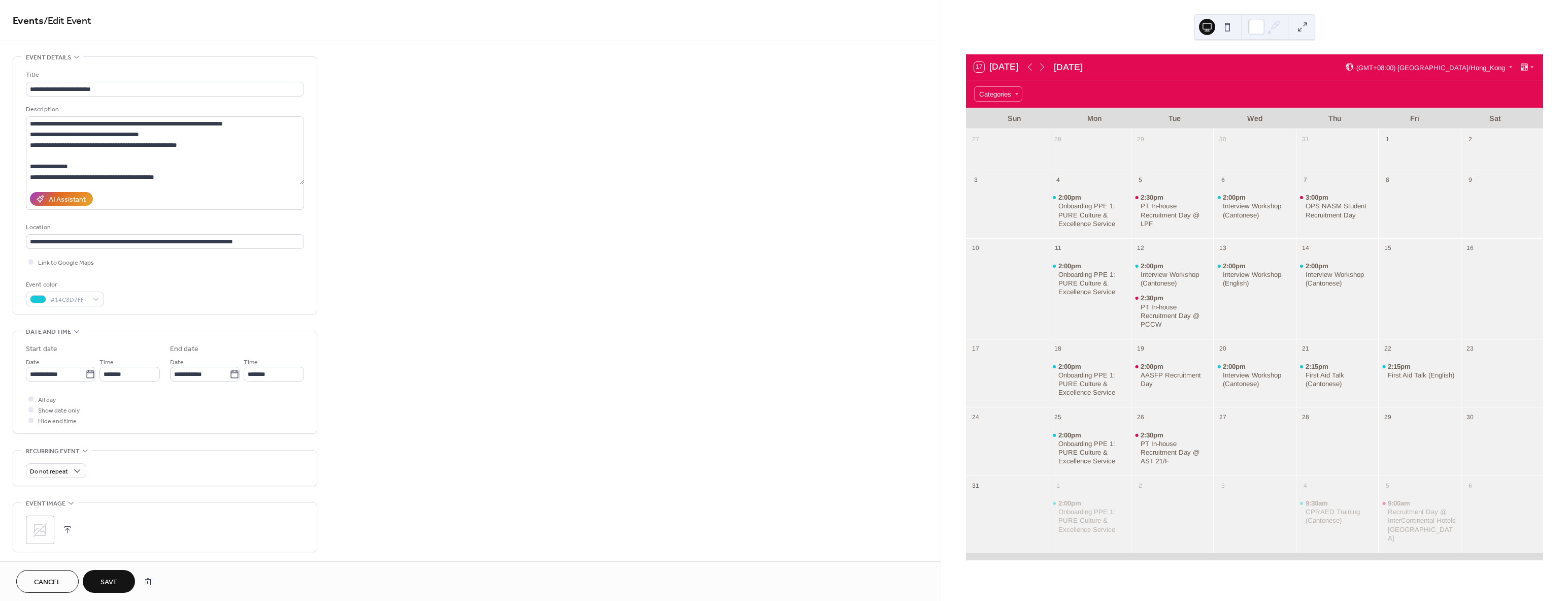
click at [115, 585] on span "Save" at bounding box center [109, 582] width 17 height 11
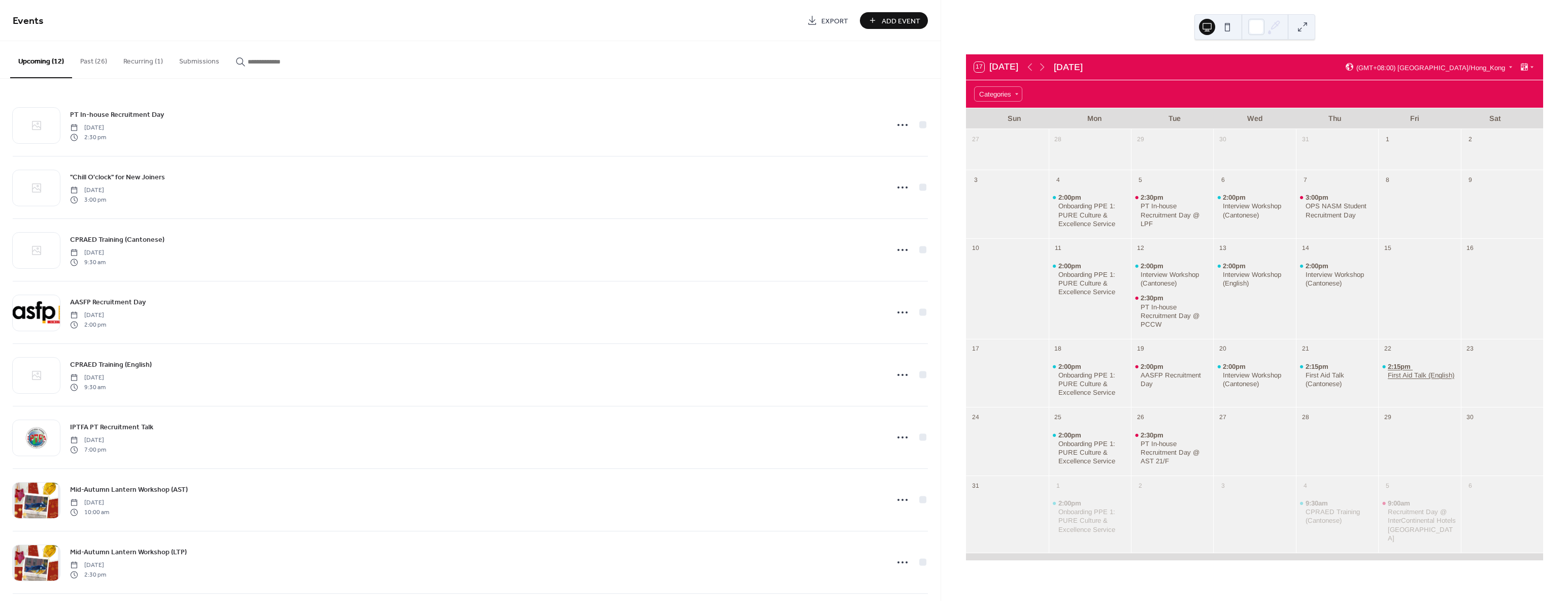
click at [1406, 372] on div "First Aid Talk (English)" at bounding box center [1421, 375] width 67 height 9
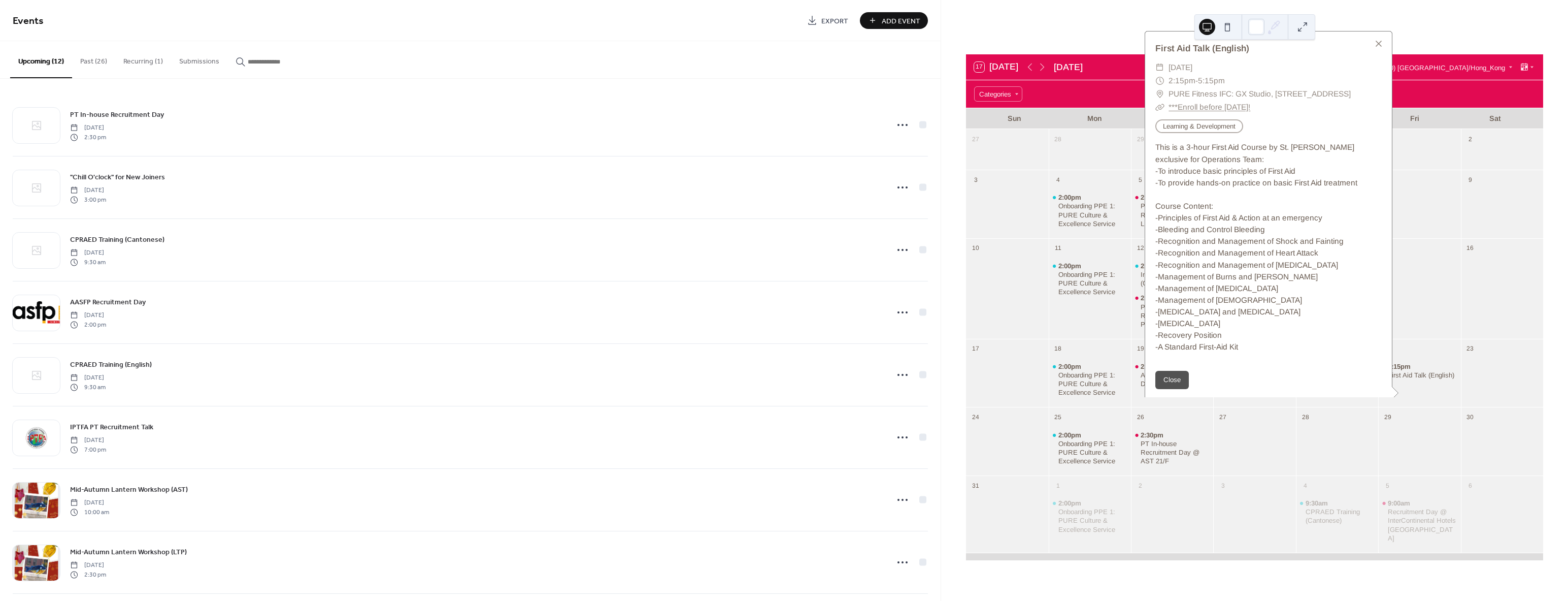
click at [1474, 311] on div at bounding box center [1501, 295] width 82 height 78
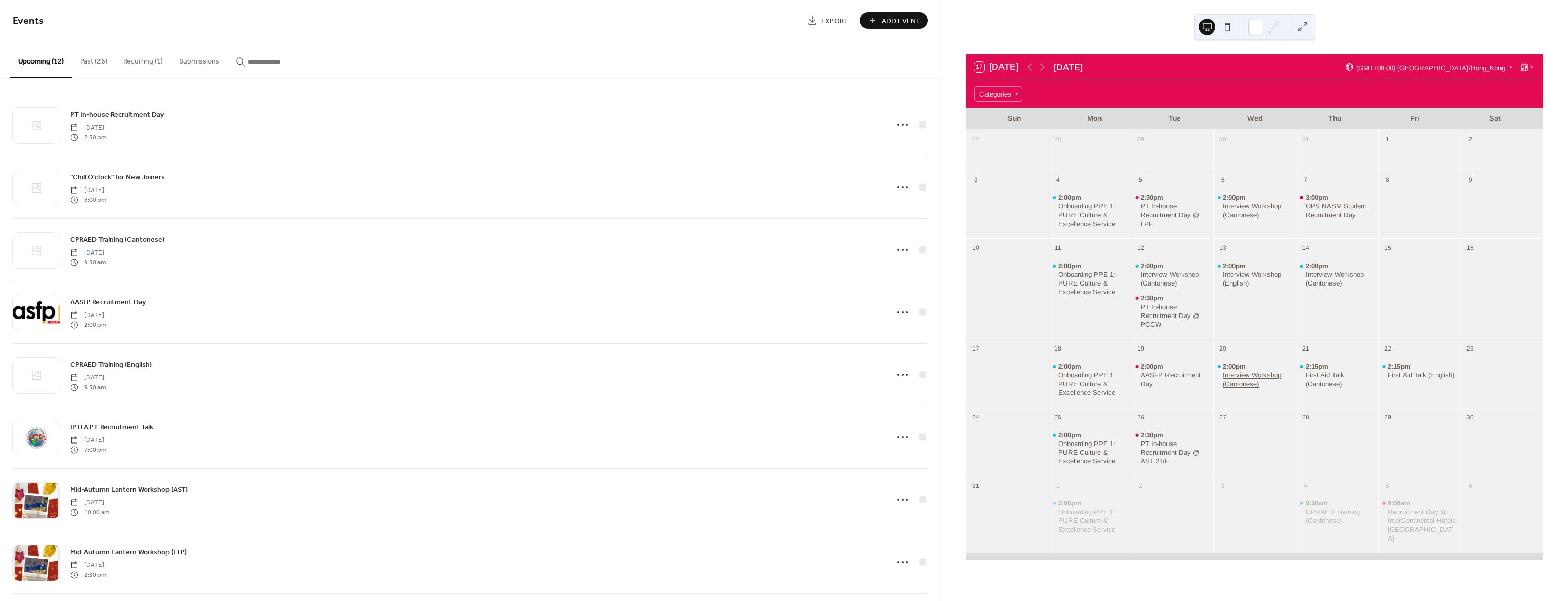
click at [1258, 378] on div "Interview Workshop (Cantonese)" at bounding box center [1257, 379] width 69 height 17
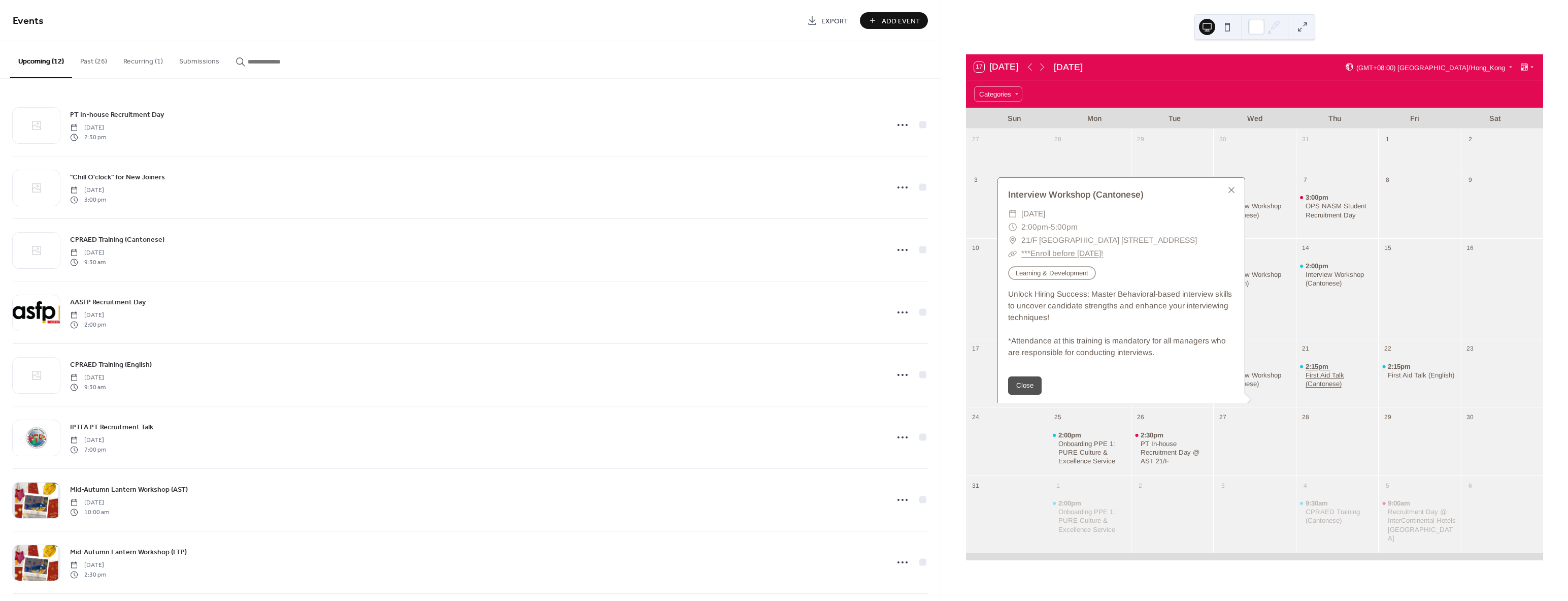
click at [1325, 374] on div "First Aid Talk (Cantonese)" at bounding box center [1340, 379] width 69 height 17
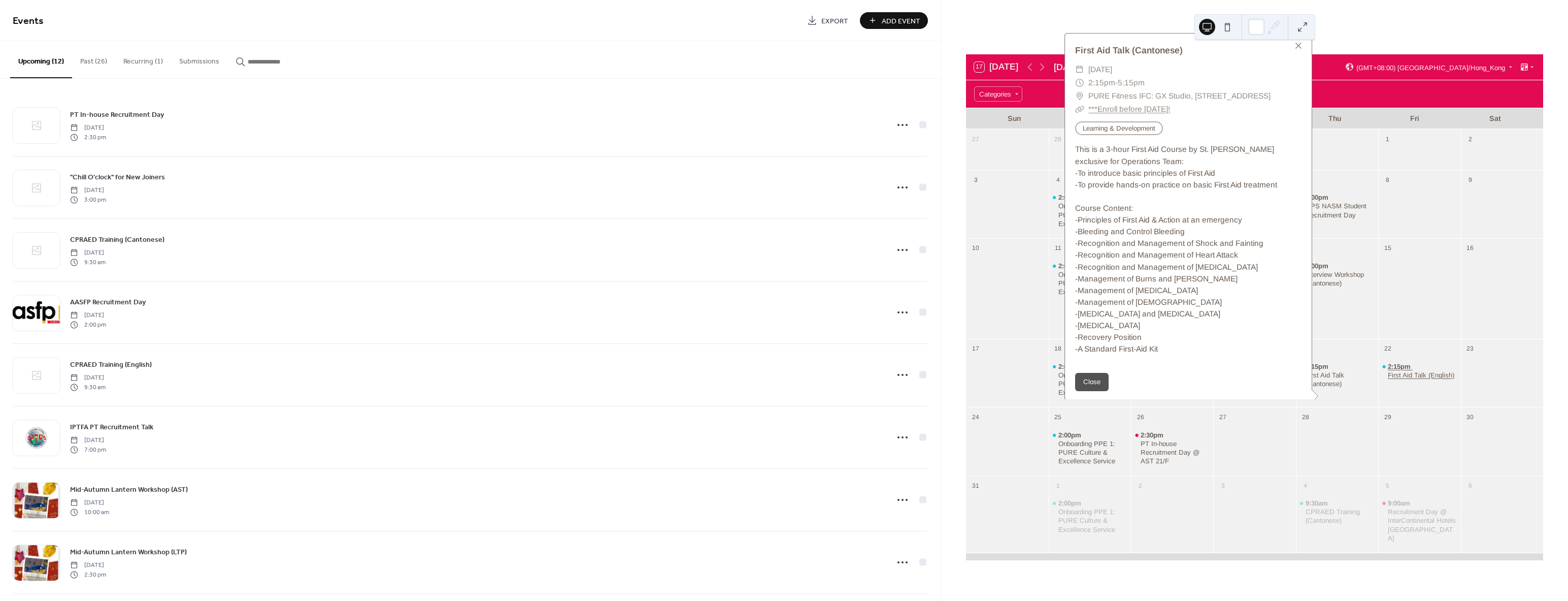
click at [1403, 379] on div "First Aid Talk (English)" at bounding box center [1421, 375] width 67 height 9
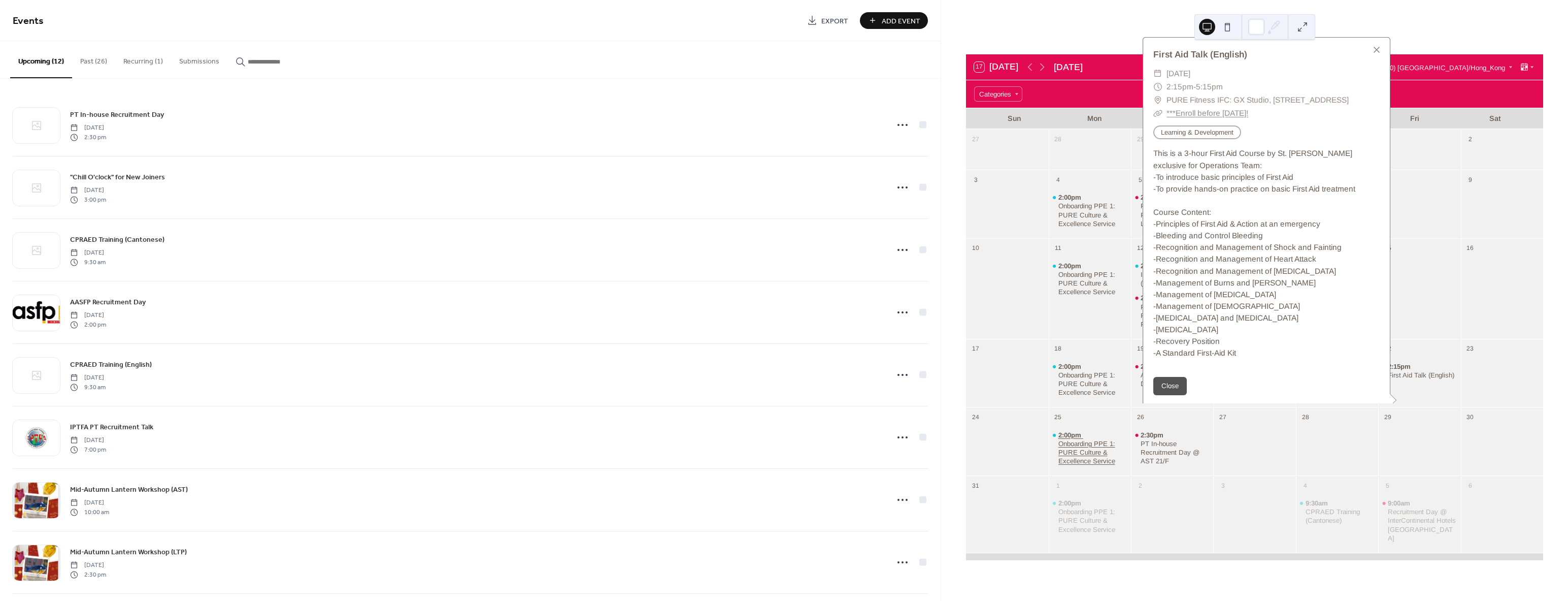
click at [1095, 443] on div "Onboarding PPE 1: PURE Culture & Excellence Service" at bounding box center [1093, 452] width 69 height 26
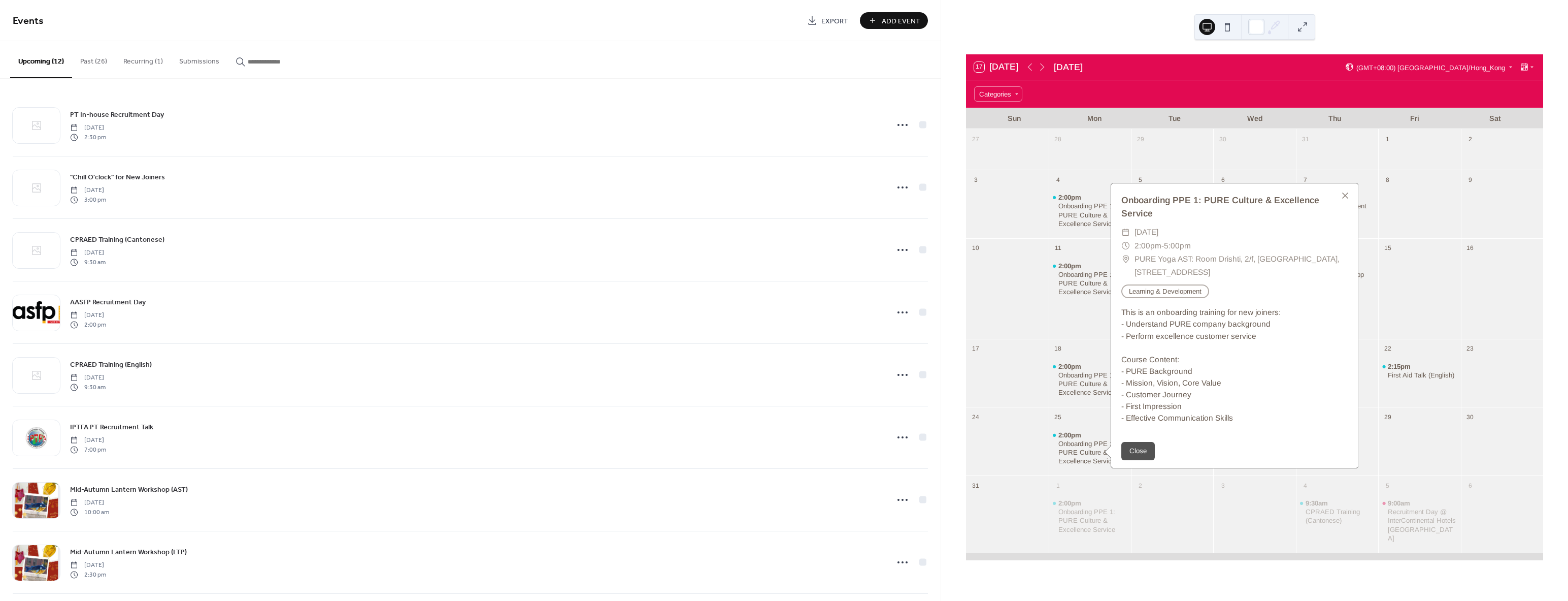
click at [1085, 140] on div "28" at bounding box center [1090, 138] width 82 height 18
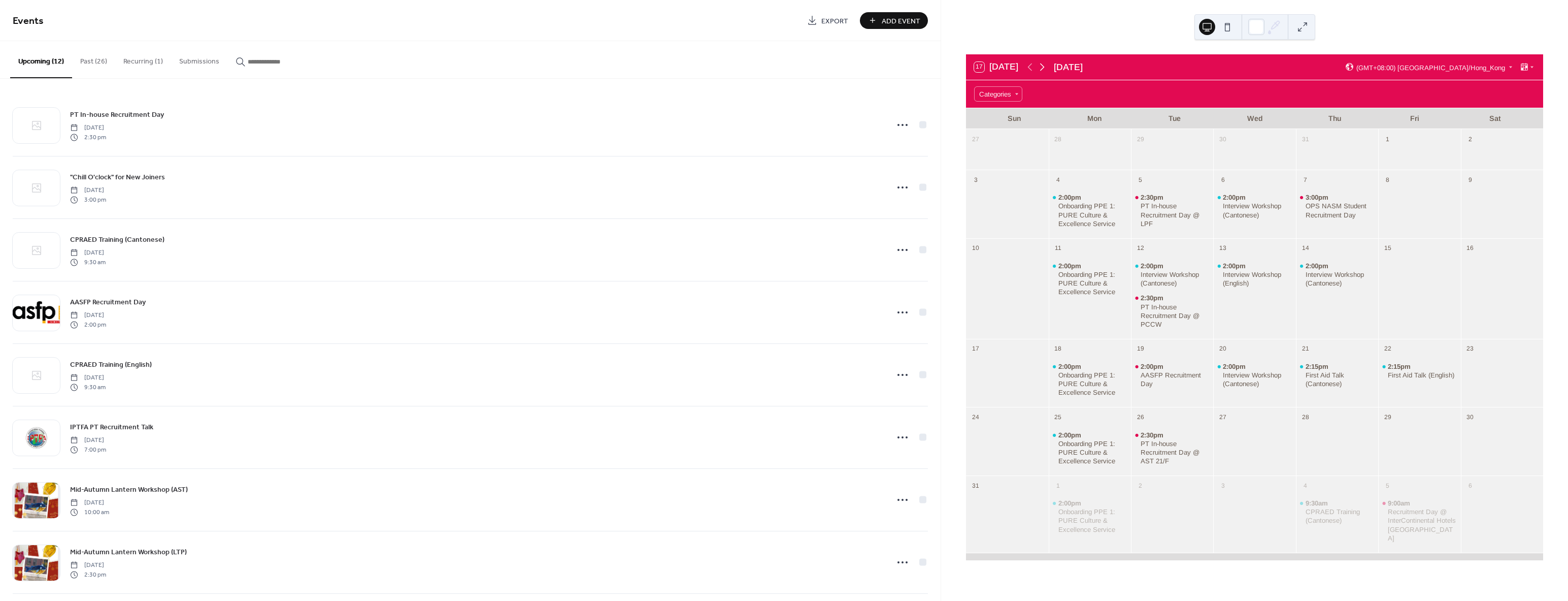
click at [1045, 64] on icon at bounding box center [1042, 67] width 12 height 12
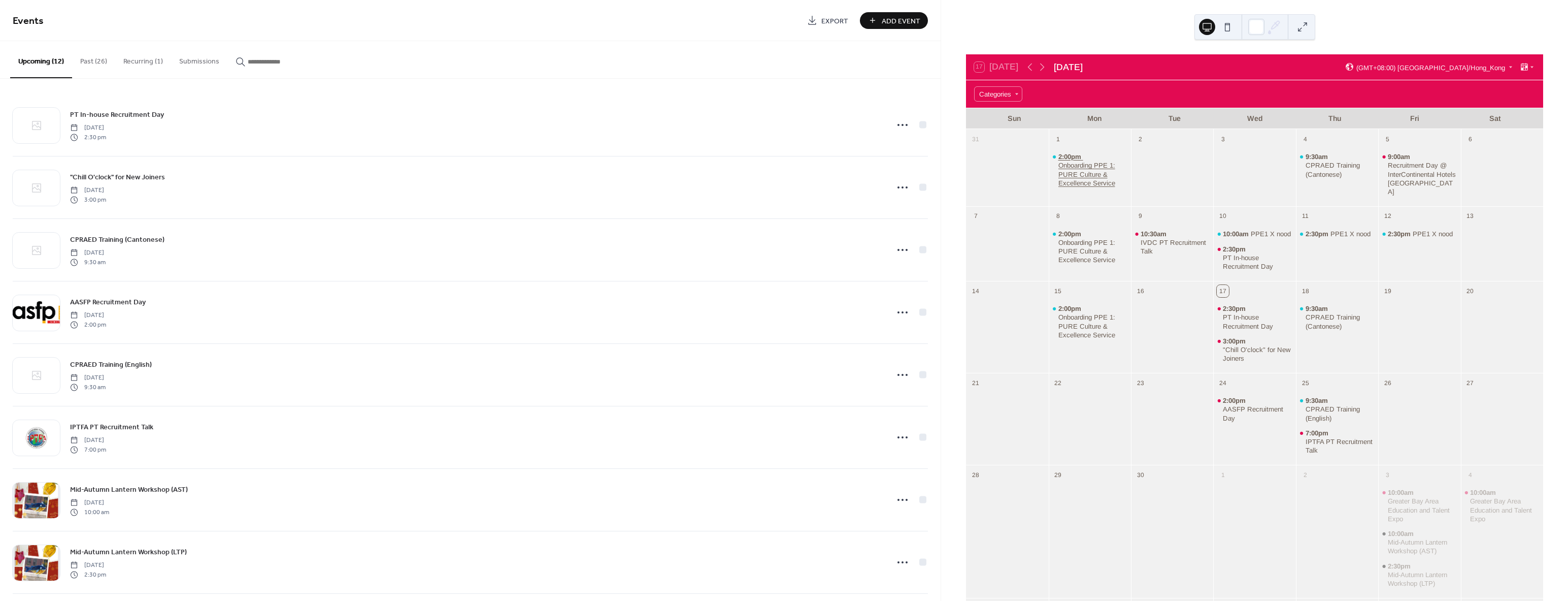
click at [1106, 166] on div "Onboarding PPE 1: PURE Culture & Excellence Service" at bounding box center [1093, 174] width 69 height 26
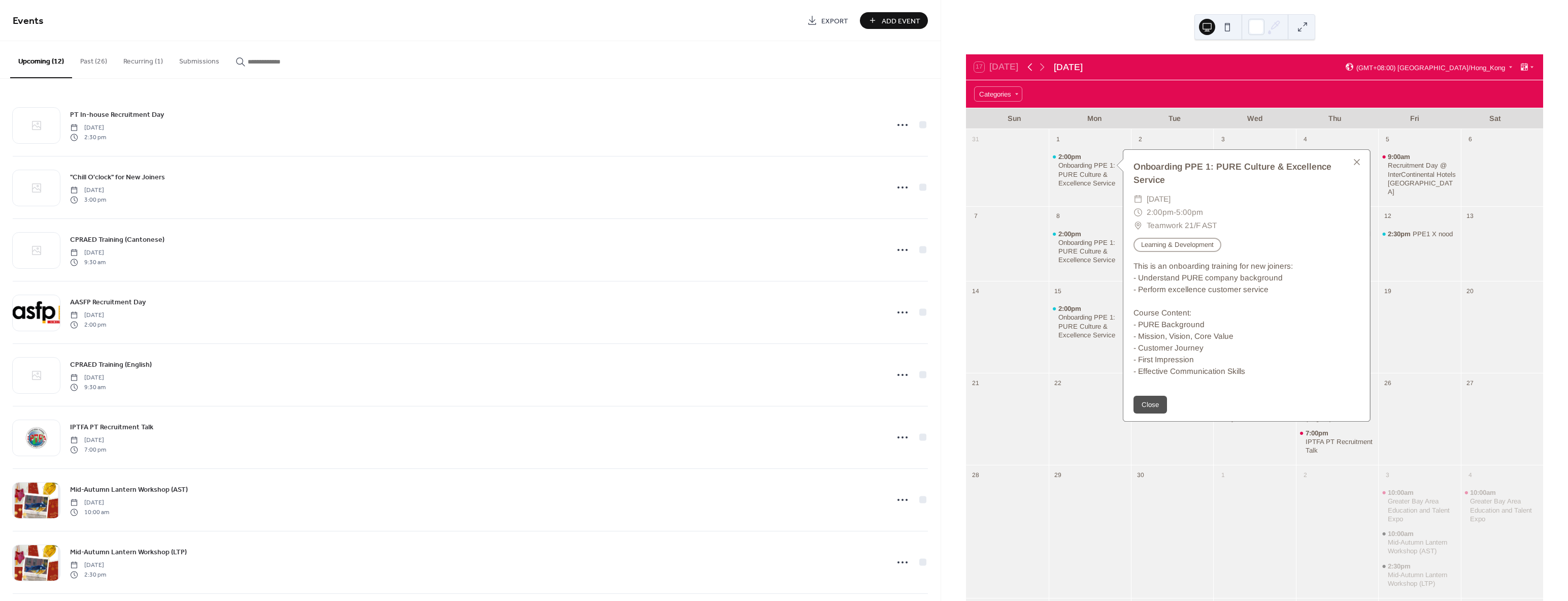
click at [1032, 65] on icon at bounding box center [1030, 67] width 12 height 12
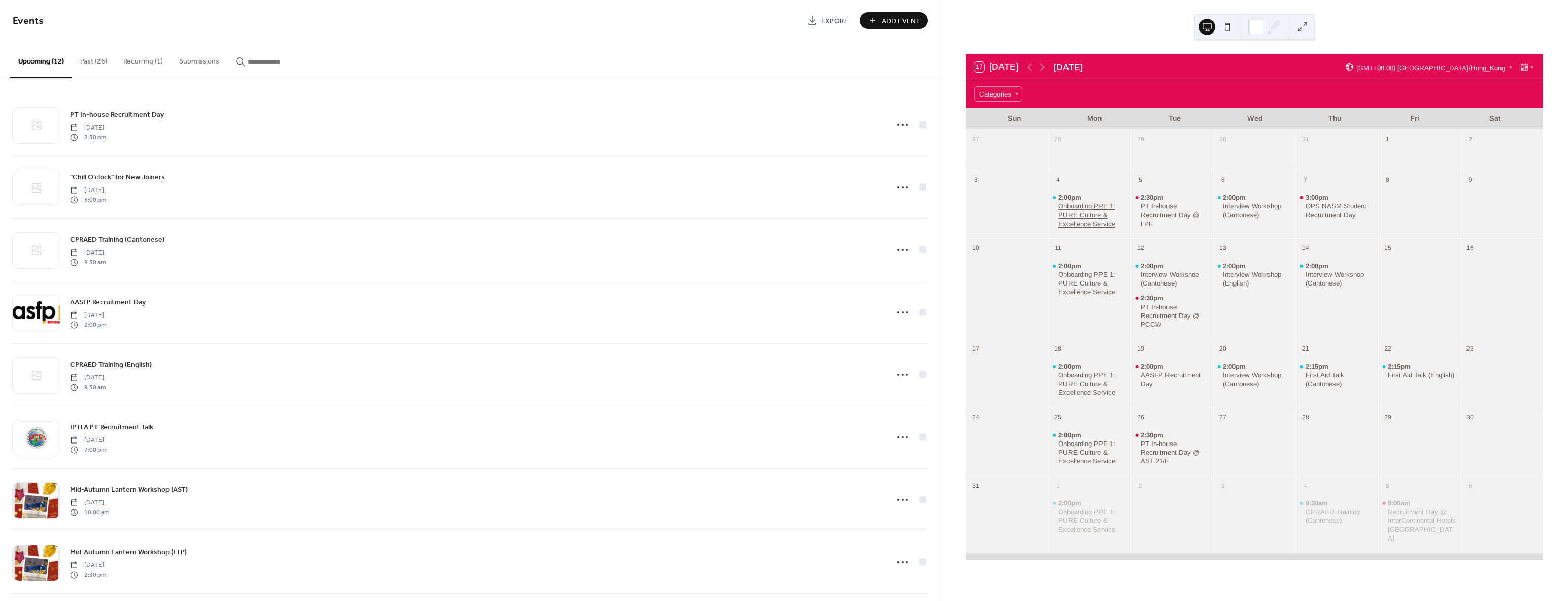
click at [1101, 208] on div "Onboarding PPE 1: PURE Culture & Excellence Service" at bounding box center [1093, 214] width 69 height 26
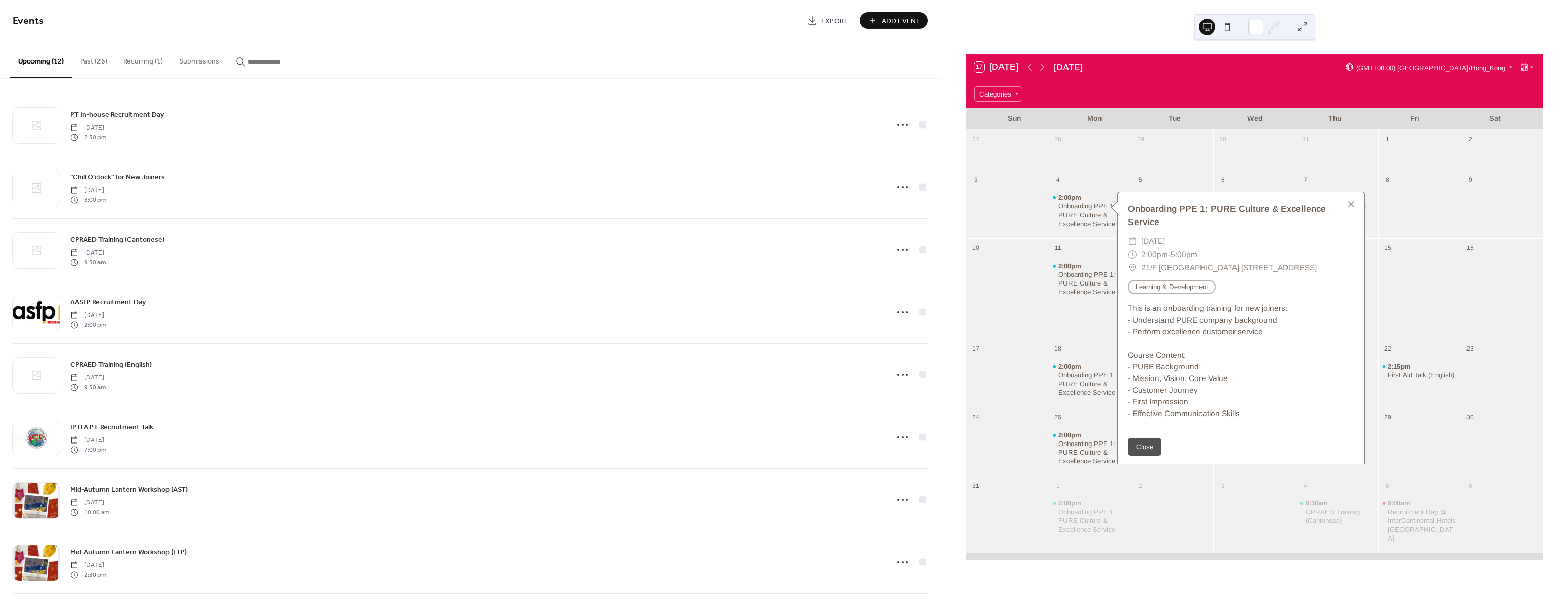
drag, startPoint x: 1168, startPoint y: 281, endPoint x: 1141, endPoint y: 266, distance: 30.9
click at [1141, 266] on span "21/F [GEOGRAPHIC_DATA] [STREET_ADDRESS]" at bounding box center [1228, 267] width 175 height 13
copy span "21/F [GEOGRAPHIC_DATA] [STREET_ADDRESS]"
click at [1046, 82] on div "Categories" at bounding box center [1254, 94] width 577 height 27
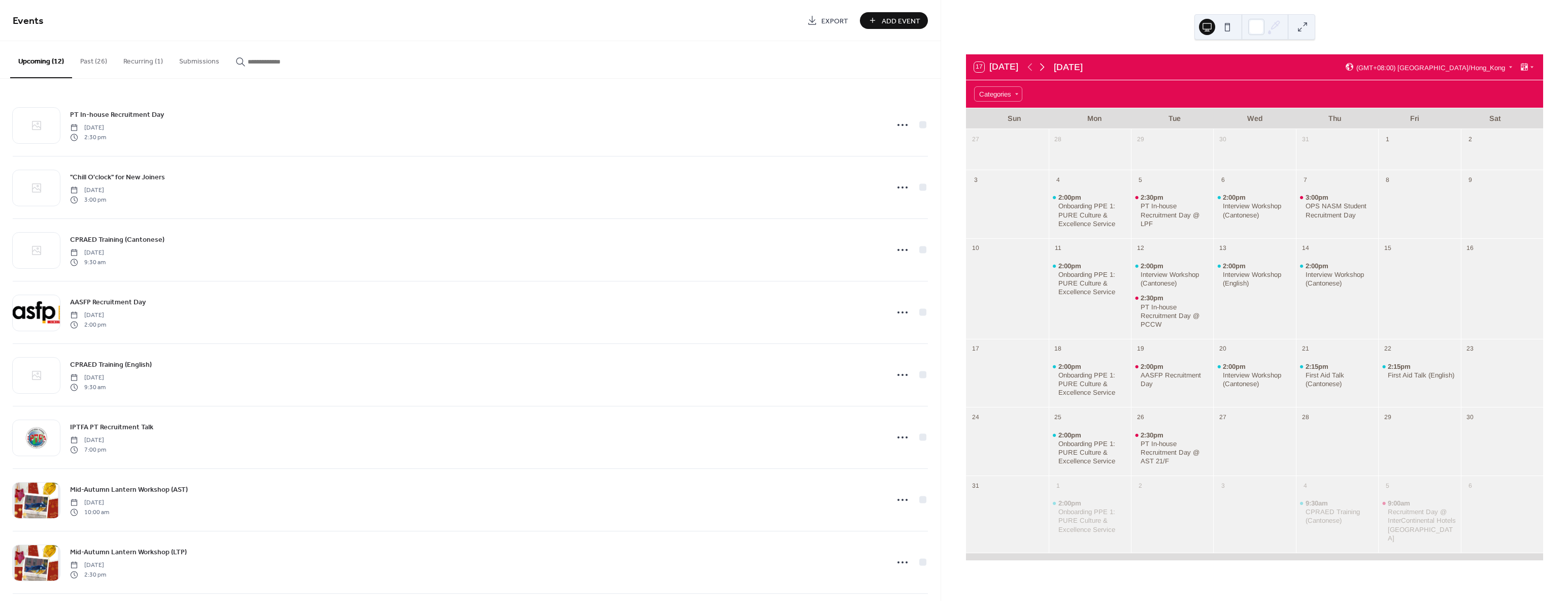
click at [1043, 71] on icon at bounding box center [1042, 67] width 12 height 12
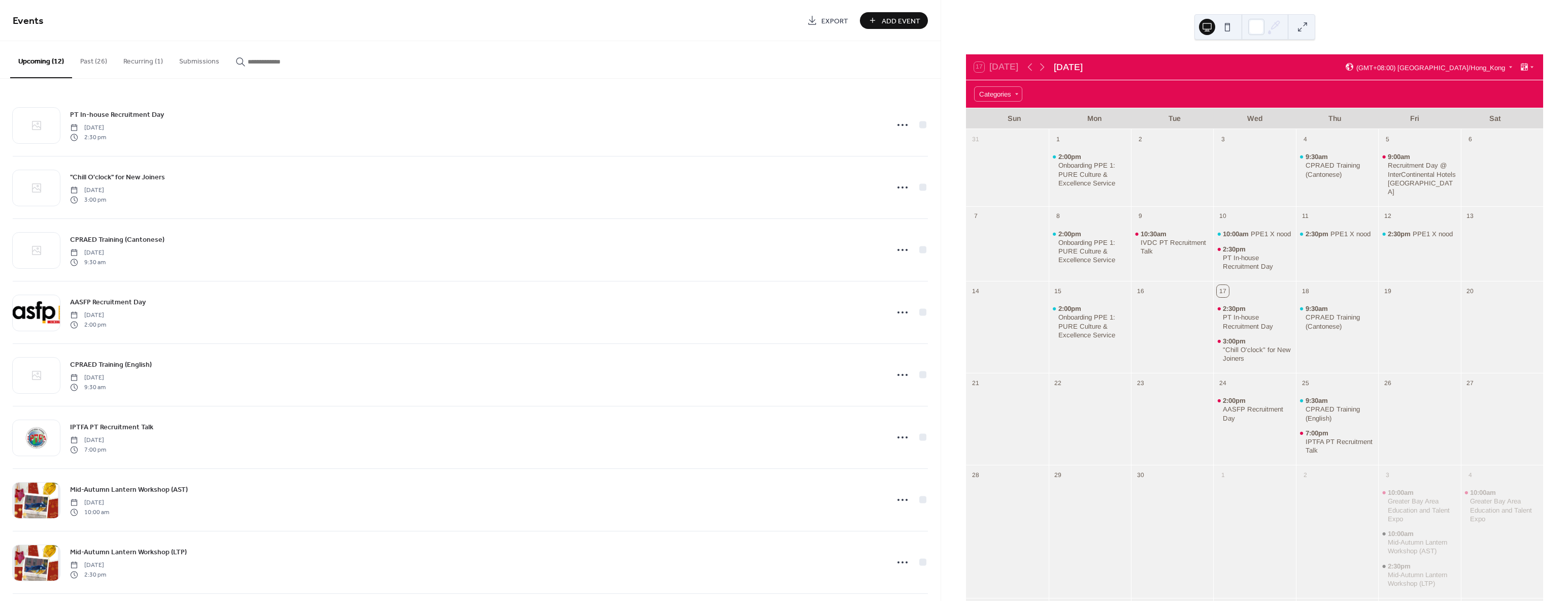
click at [81, 67] on button "Past (26)" at bounding box center [94, 59] width 43 height 36
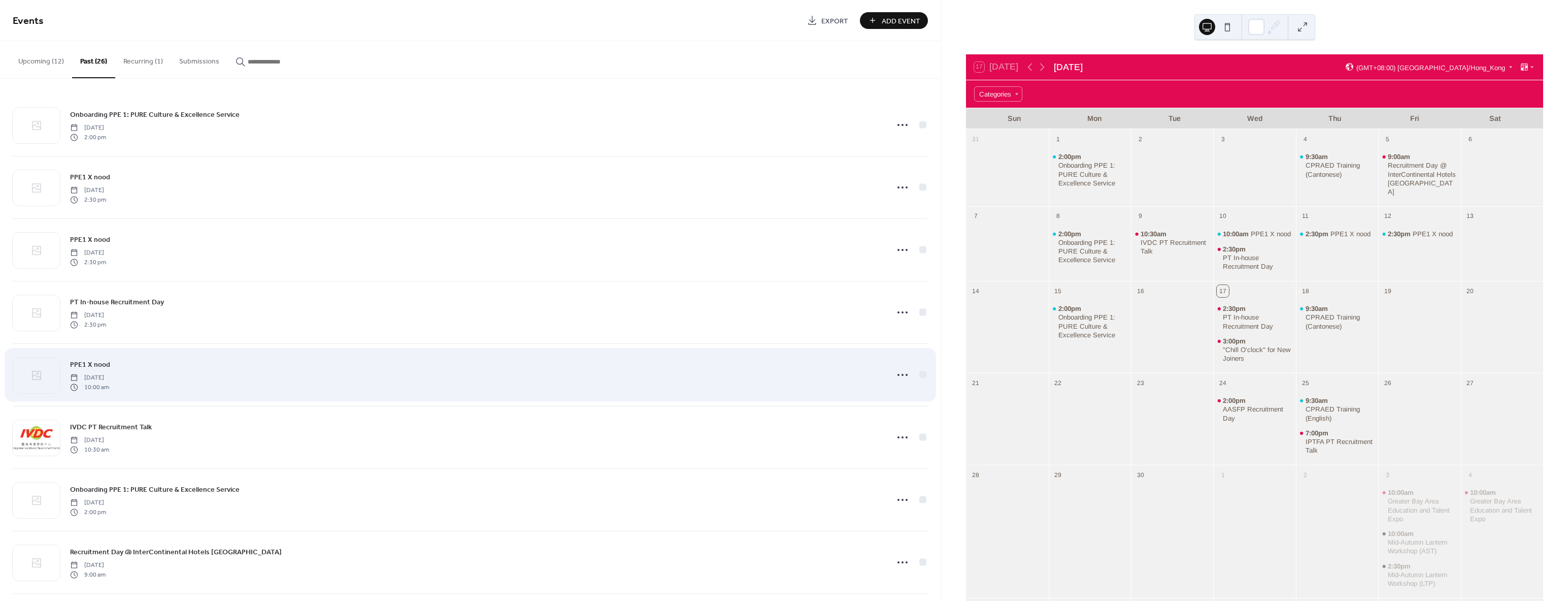
scroll to position [254, 0]
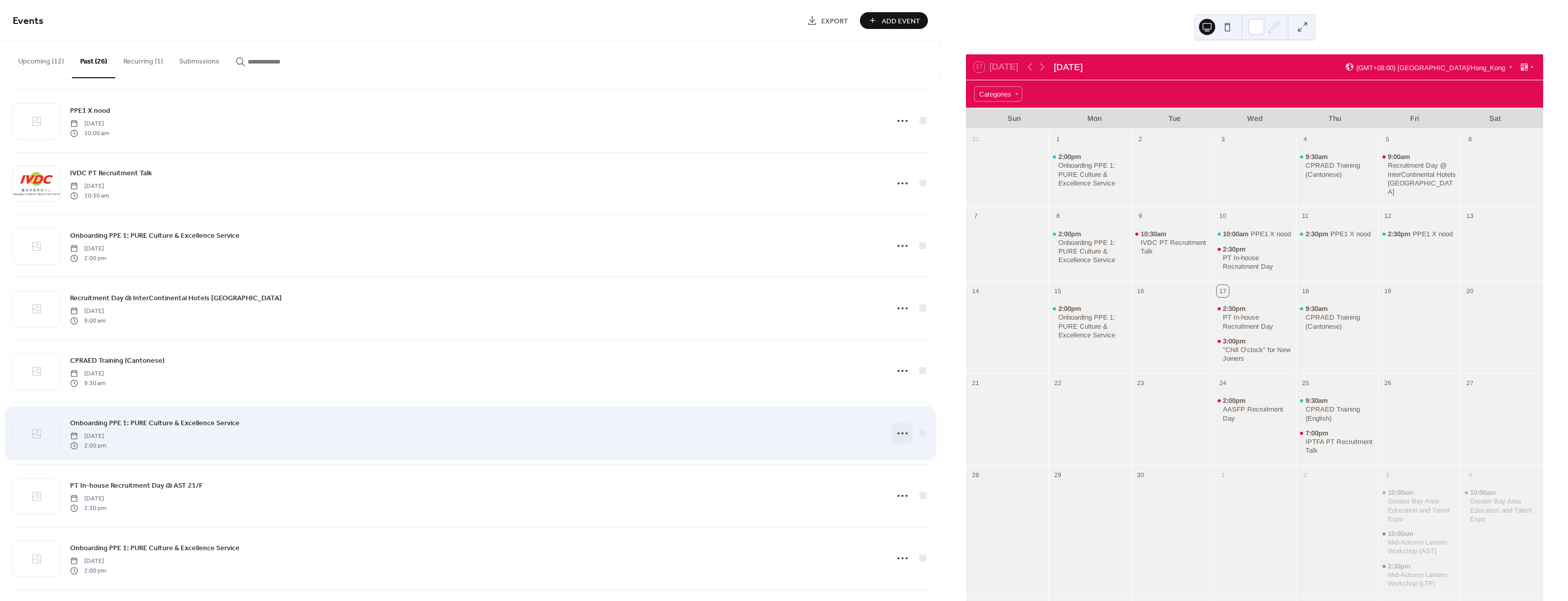
click at [896, 431] on icon at bounding box center [903, 433] width 16 height 16
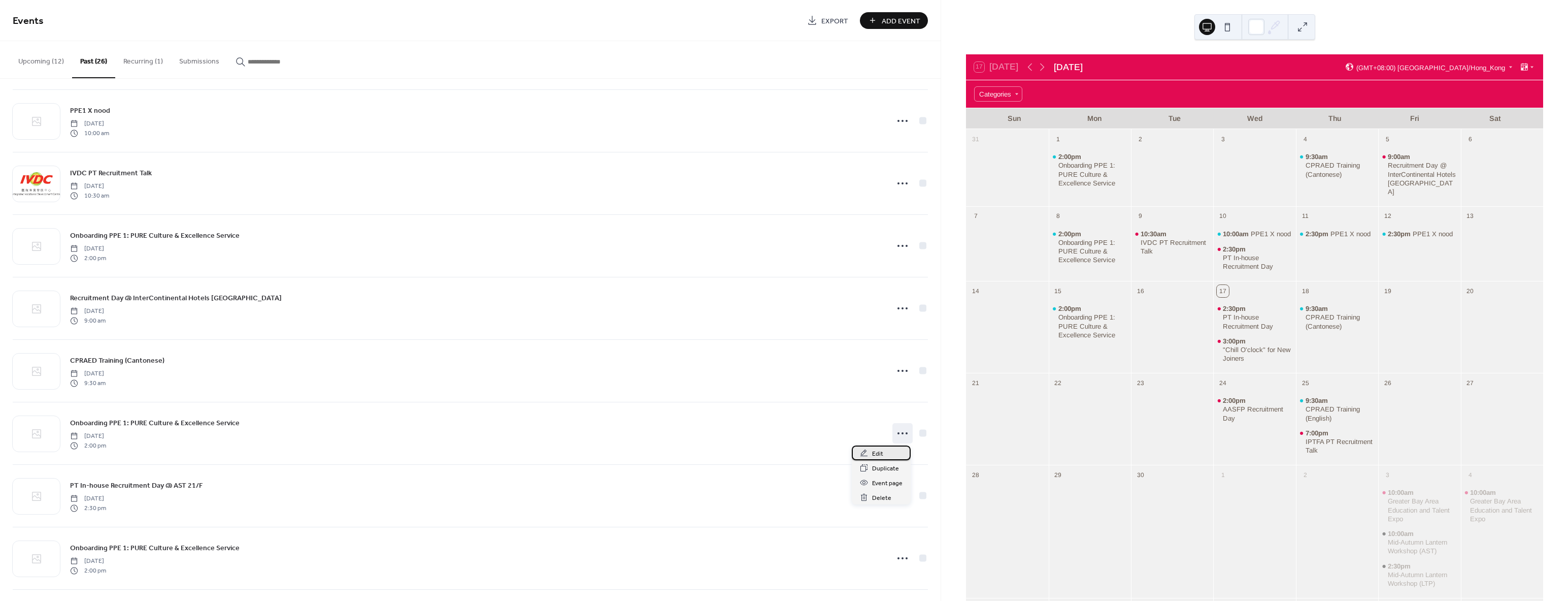
click at [880, 455] on span "Edit" at bounding box center [878, 453] width 11 height 11
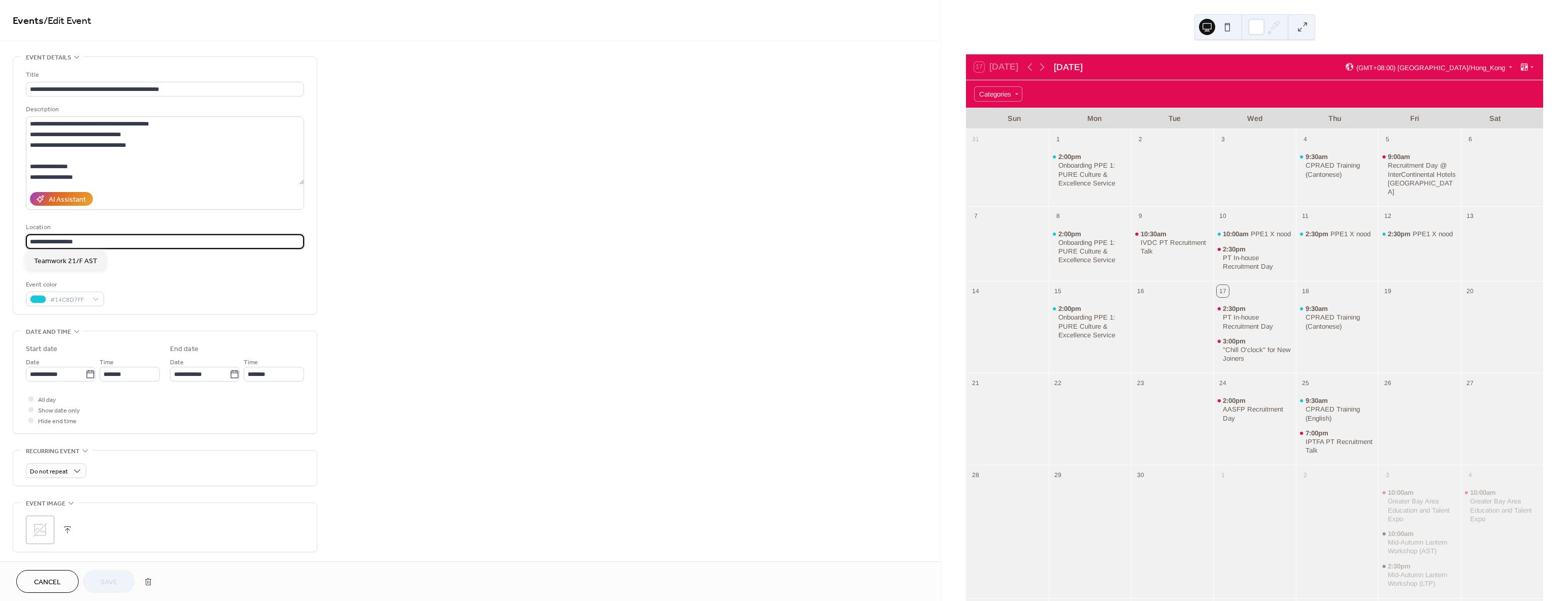
drag, startPoint x: 99, startPoint y: 243, endPoint x: -267, endPoint y: 205, distance: 368.0
click at [0, 205] on html "**********" at bounding box center [784, 300] width 1568 height 601
paste input "**********"
click at [130, 264] on span "21/F [GEOGRAPHIC_DATA] [STREET_ADDRESS]" at bounding box center [109, 261] width 149 height 11
type input "**********"
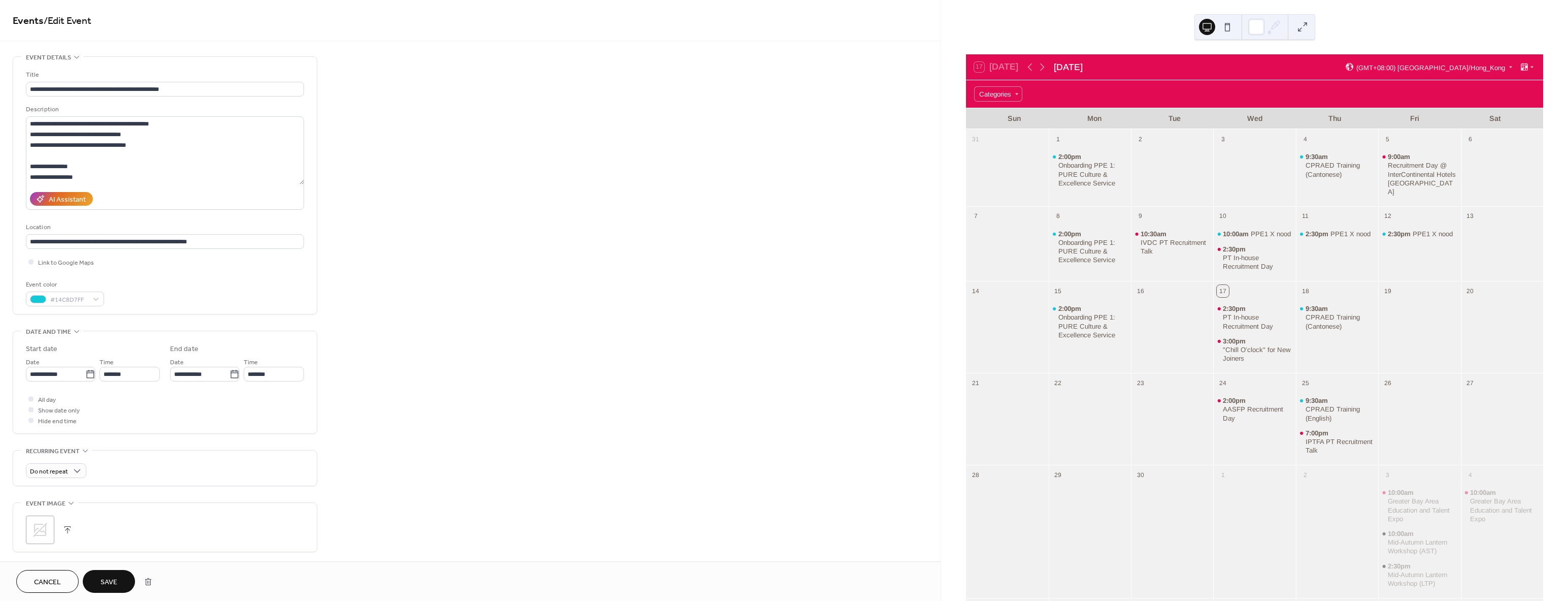
click at [130, 264] on div "Link to Google Maps" at bounding box center [165, 261] width 278 height 11
click at [107, 583] on span "Save" at bounding box center [109, 582] width 17 height 11
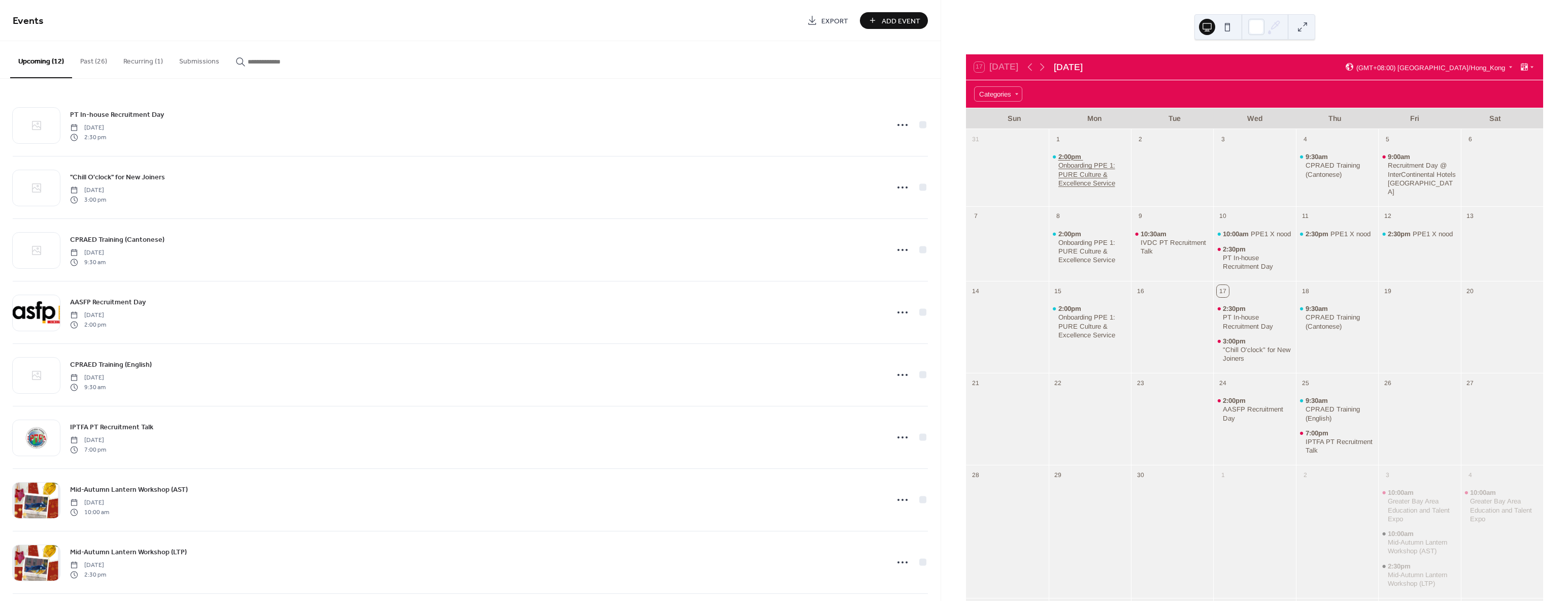
click at [1089, 159] on div "2:00pm Onboarding PPE 1: PURE Culture & Excellence Service" at bounding box center [1093, 170] width 69 height 35
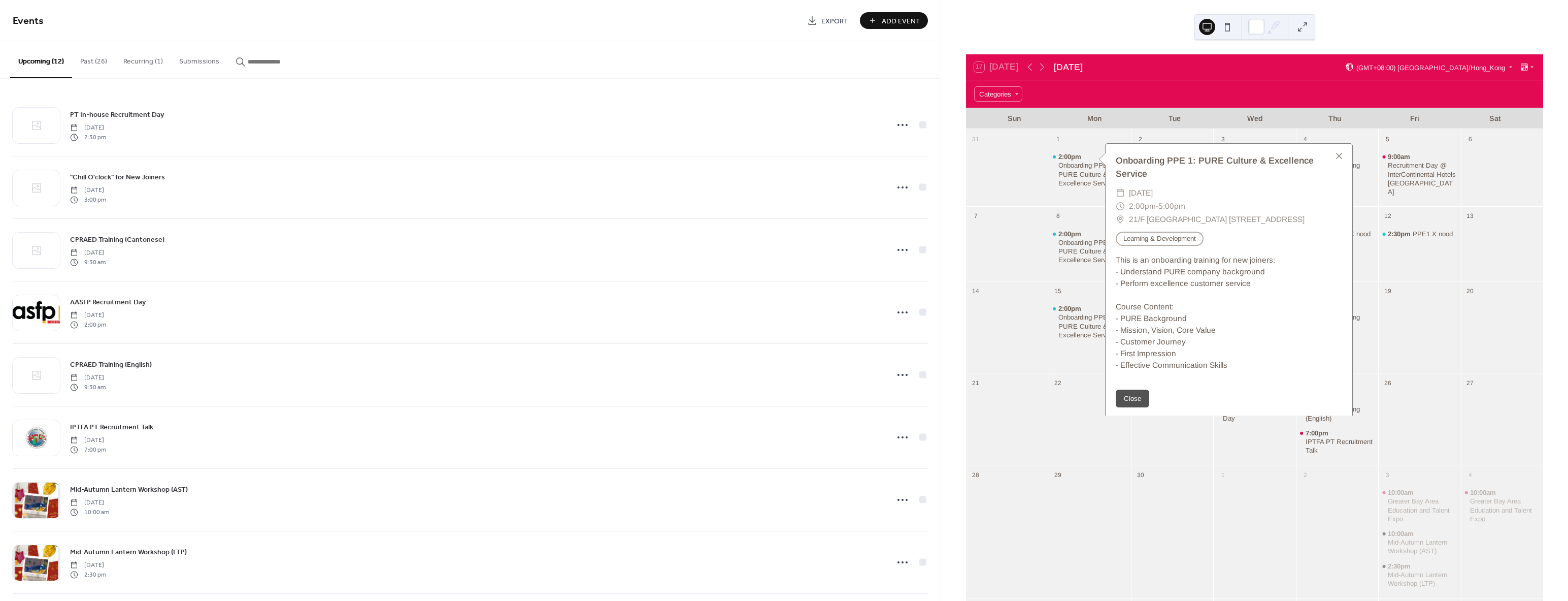
click at [1025, 224] on div at bounding box center [1007, 251] width 82 height 53
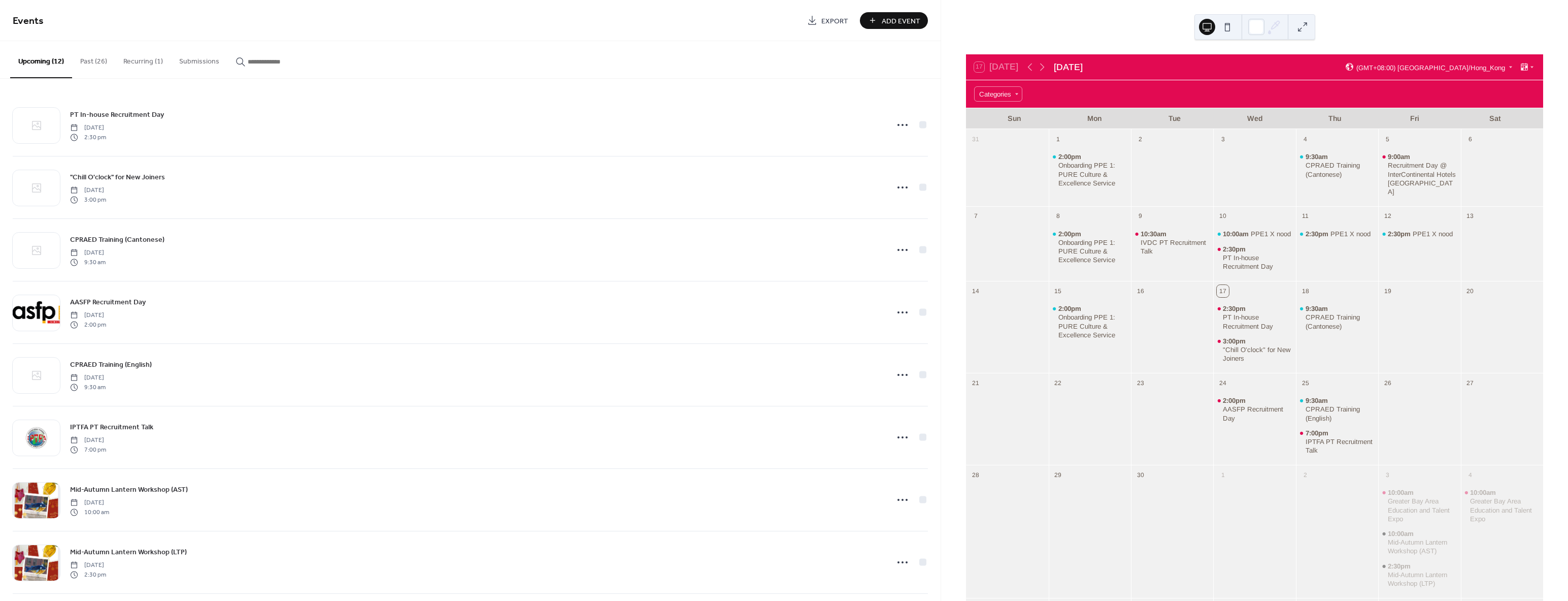
click at [86, 66] on button "Past (26)" at bounding box center [94, 59] width 43 height 36
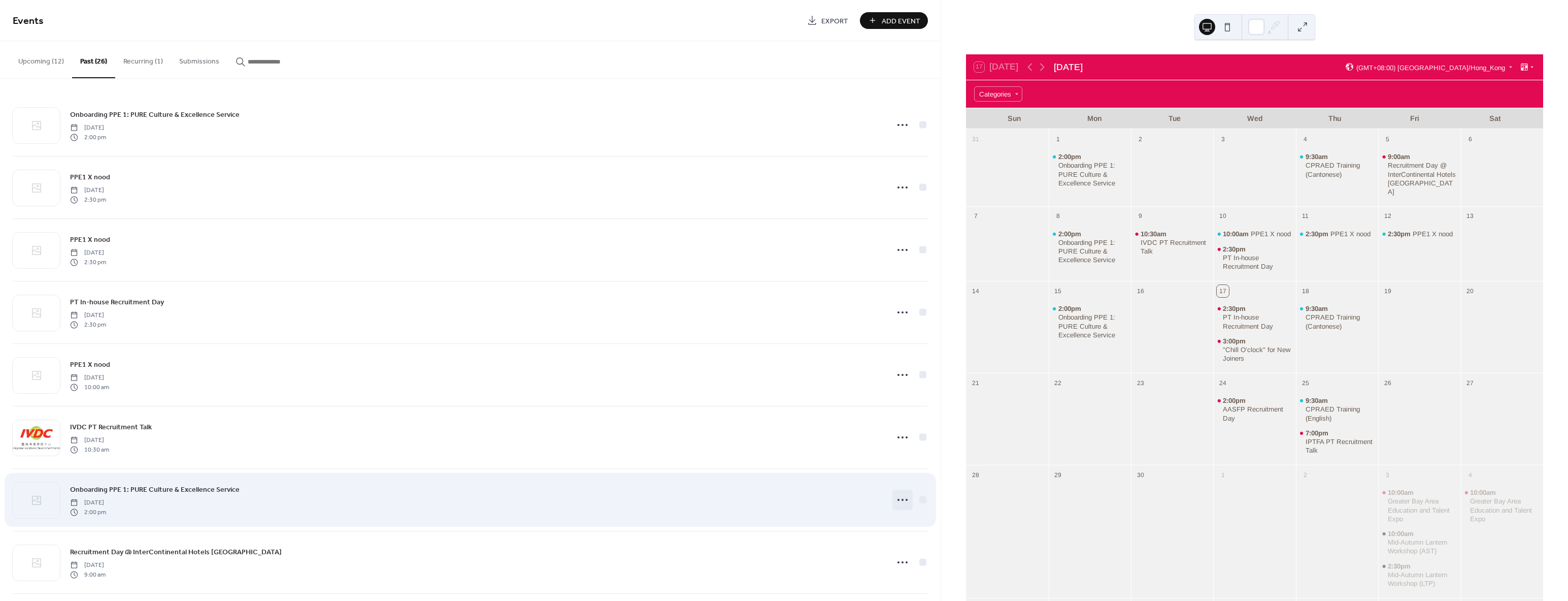
click at [898, 495] on icon at bounding box center [903, 500] width 16 height 16
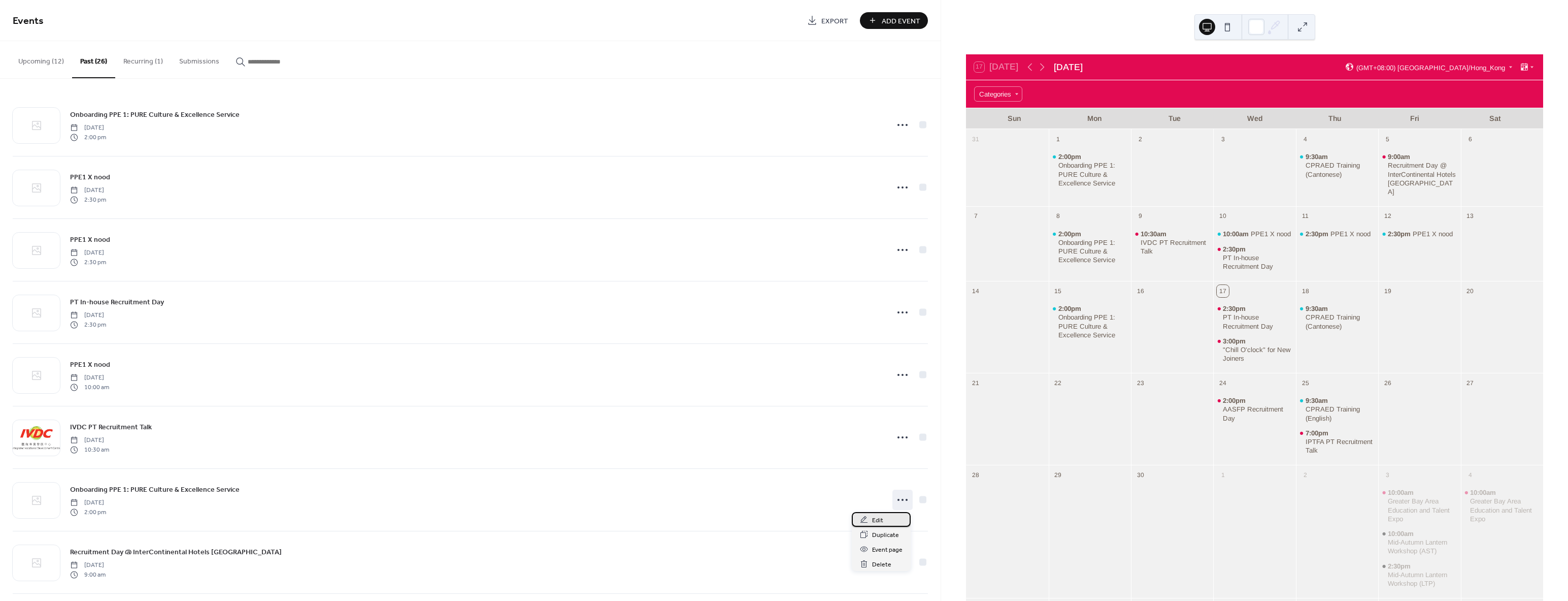
click at [880, 520] on span "Edit" at bounding box center [878, 520] width 11 height 11
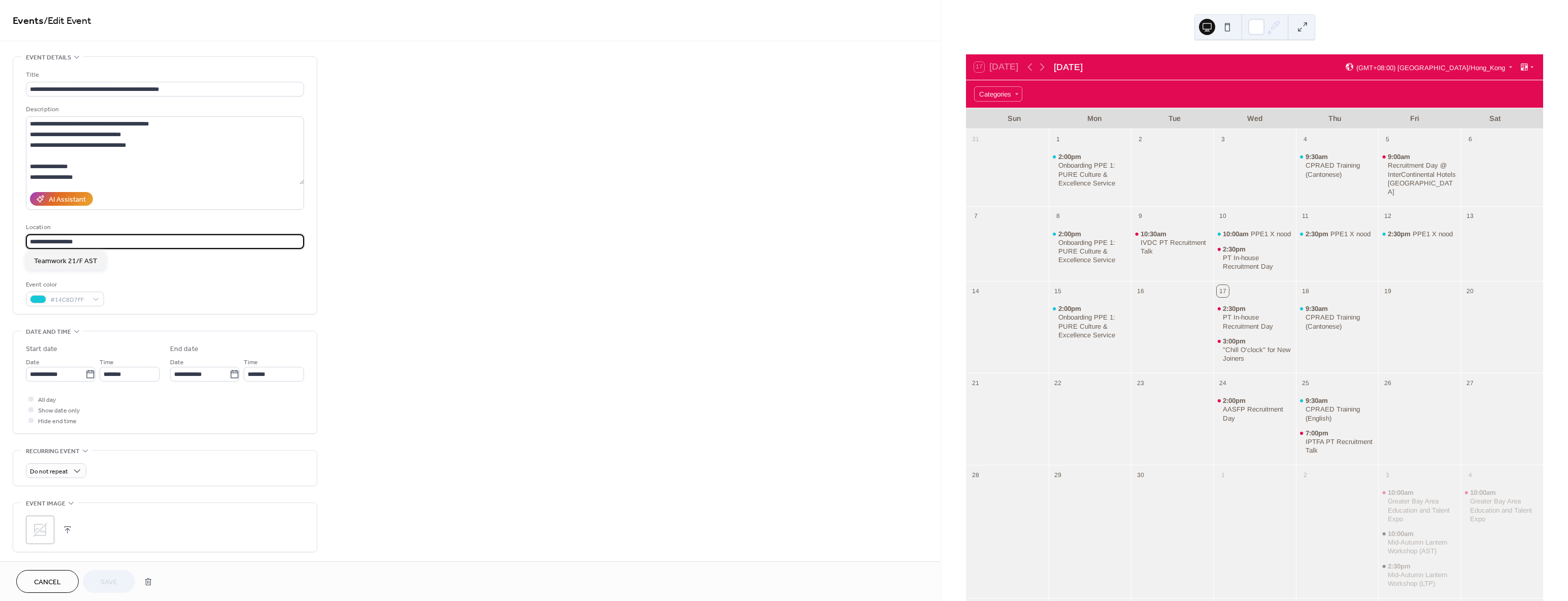
drag, startPoint x: 91, startPoint y: 240, endPoint x: 17, endPoint y: 240, distance: 74.0
click at [17, 240] on div "**********" at bounding box center [165, 185] width 304 height 257
drag, startPoint x: 12, startPoint y: 245, endPoint x: 38, endPoint y: 245, distance: 26.0
click at [12, 245] on div "**********" at bounding box center [470, 455] width 941 height 797
click at [46, 239] on input "text" at bounding box center [165, 242] width 278 height 15
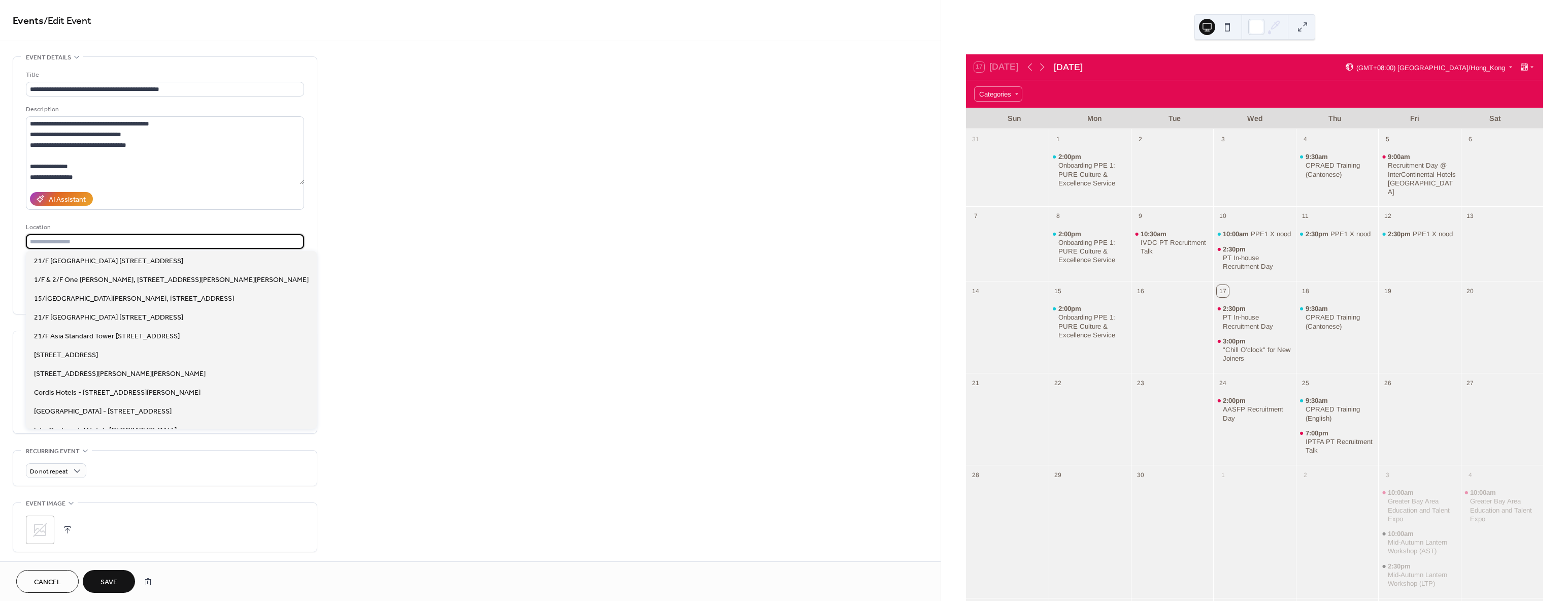
paste input "**********"
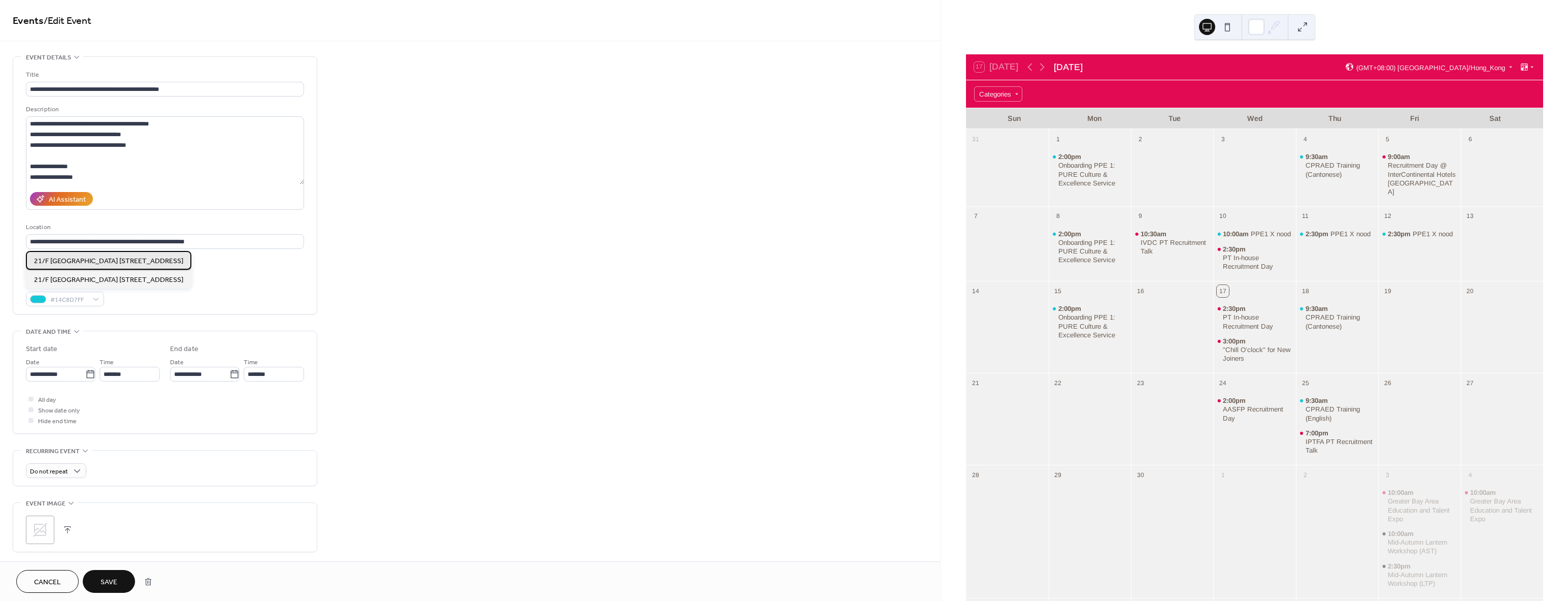
click at [138, 256] on span "21/F [GEOGRAPHIC_DATA] [STREET_ADDRESS]" at bounding box center [109, 261] width 149 height 11
type input "**********"
click at [110, 577] on span "Save" at bounding box center [109, 582] width 17 height 11
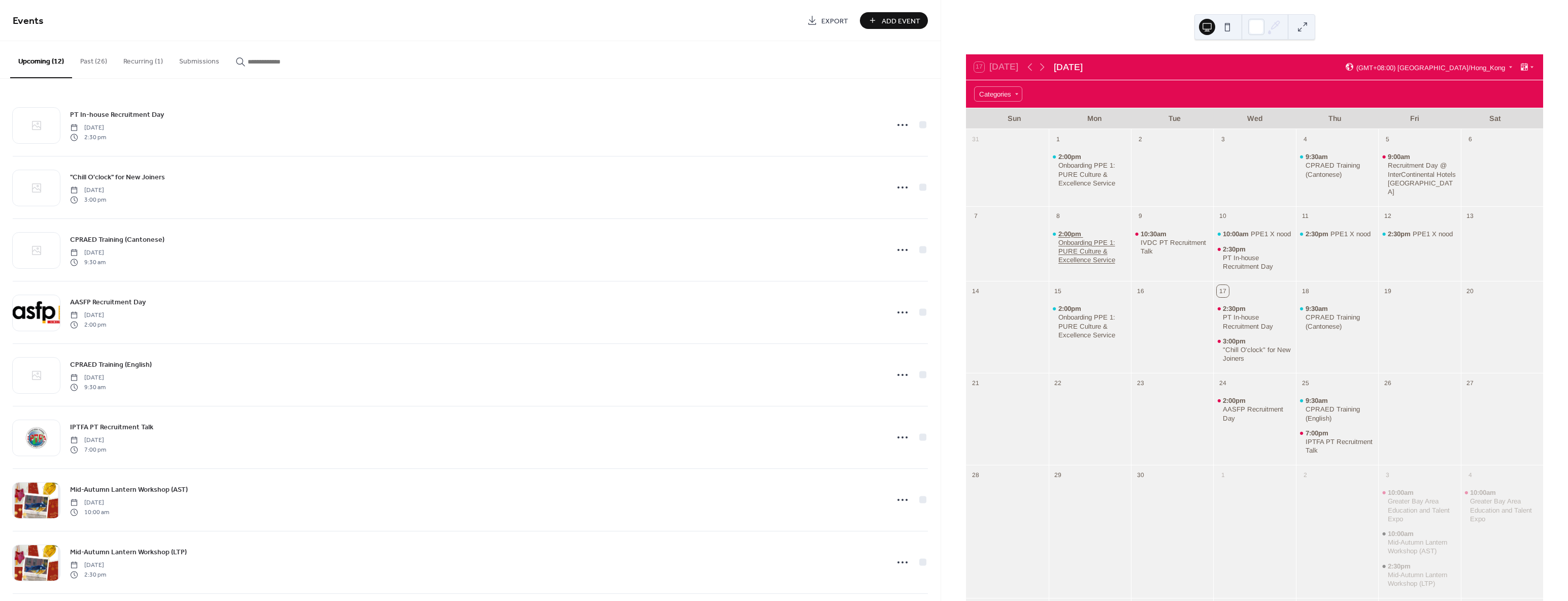
click at [1080, 238] on div "Onboarding PPE 1: PURE Culture & Excellence Service" at bounding box center [1093, 251] width 69 height 26
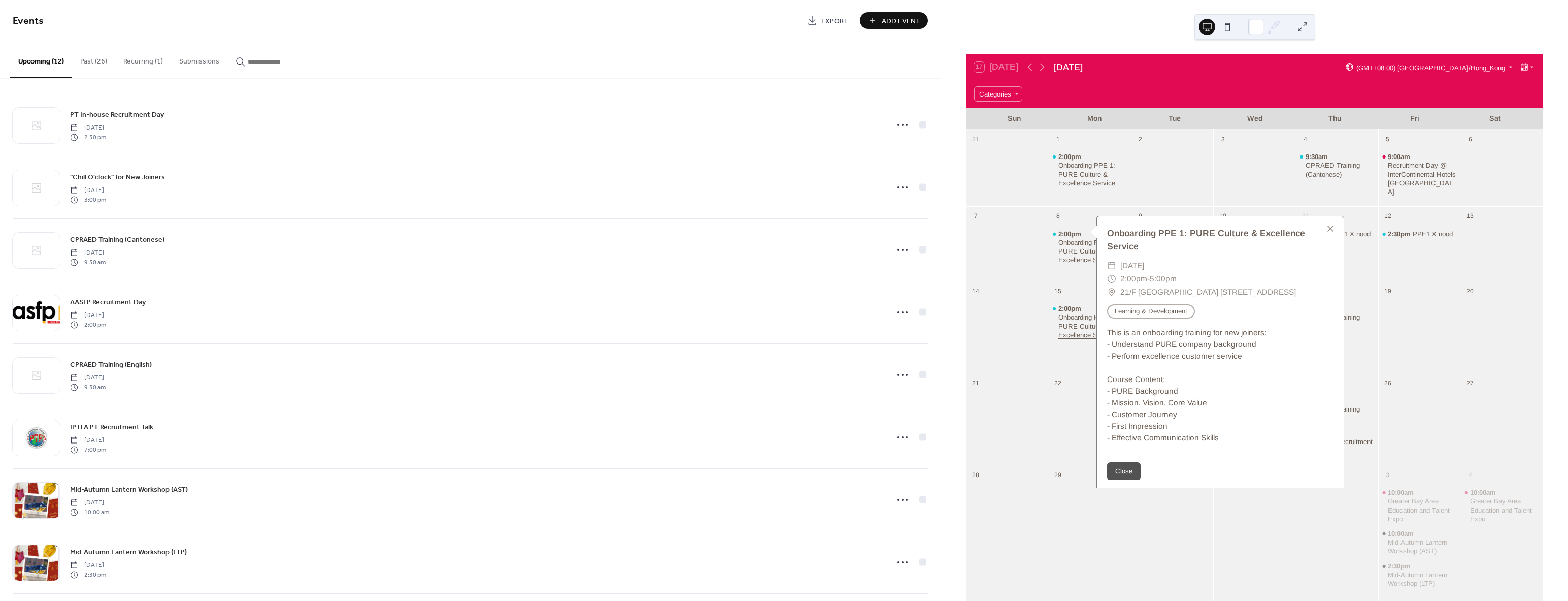
click at [1080, 313] on div "Onboarding PPE 1: PURE Culture & Excellence Service" at bounding box center [1093, 326] width 69 height 26
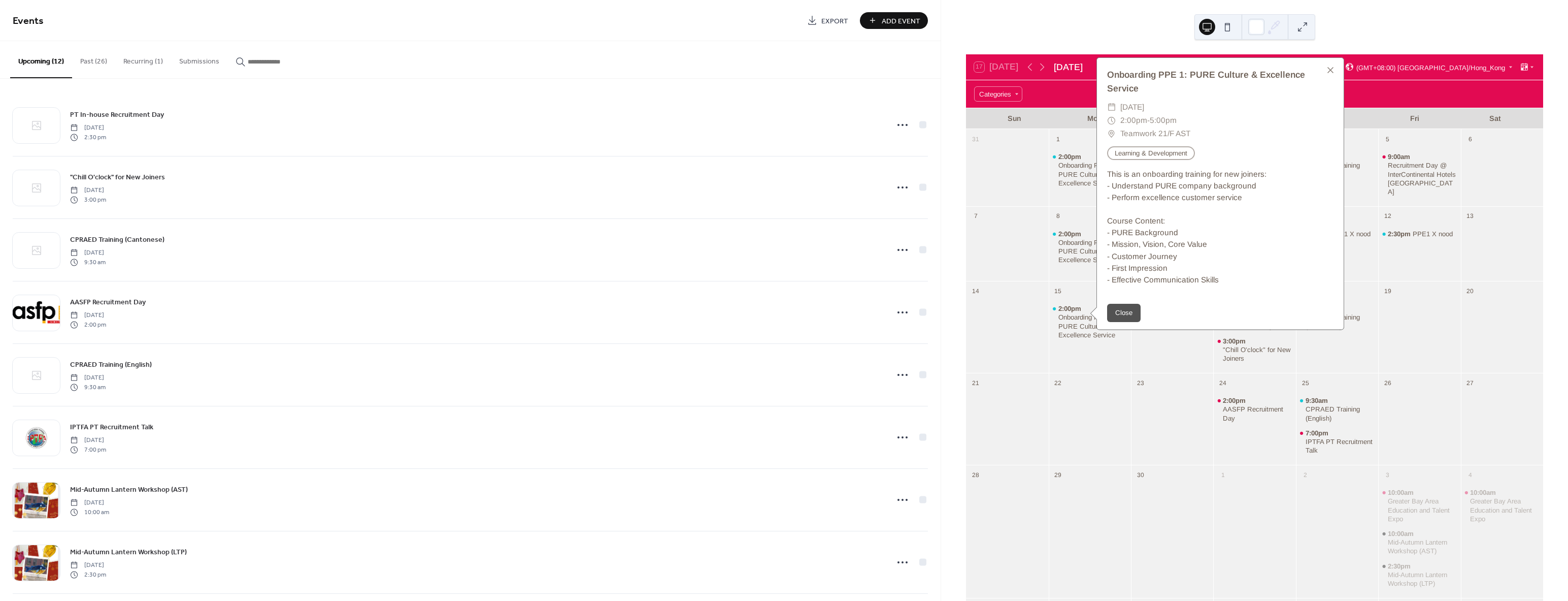
click at [1043, 319] on div at bounding box center [1007, 333] width 82 height 70
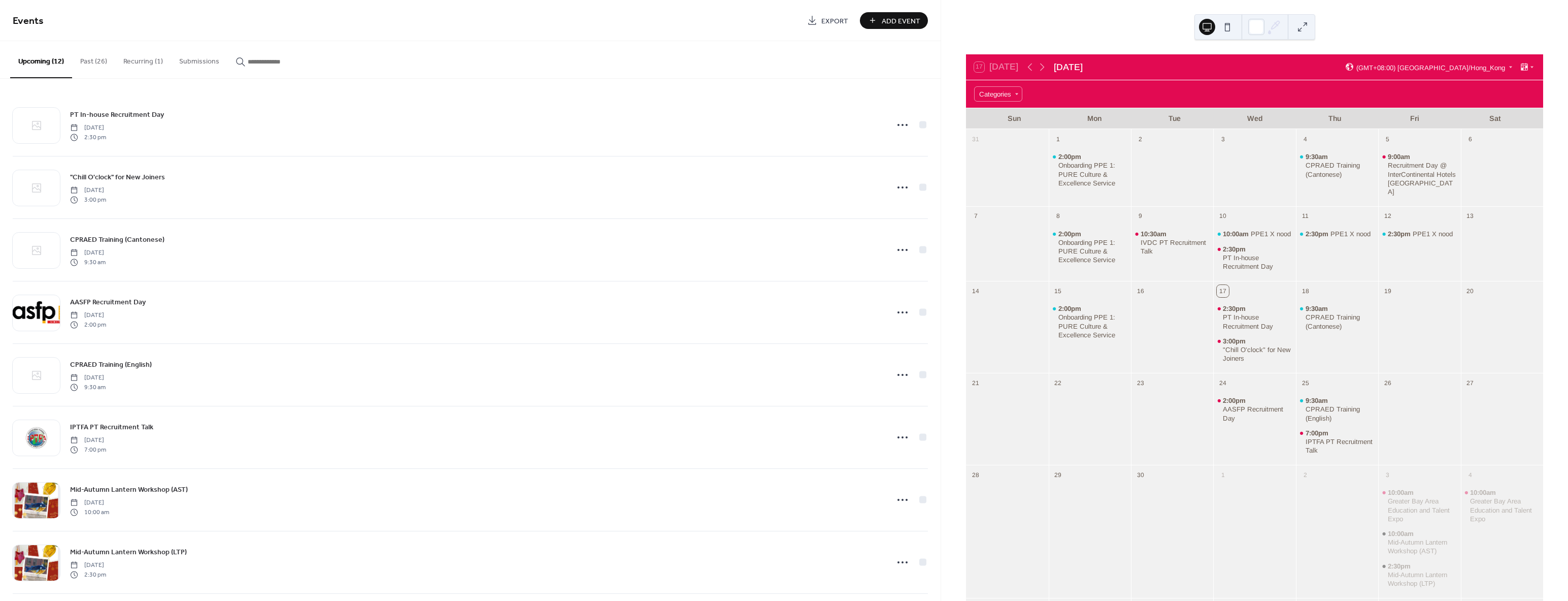
click at [78, 56] on button "Past (26)" at bounding box center [94, 59] width 43 height 36
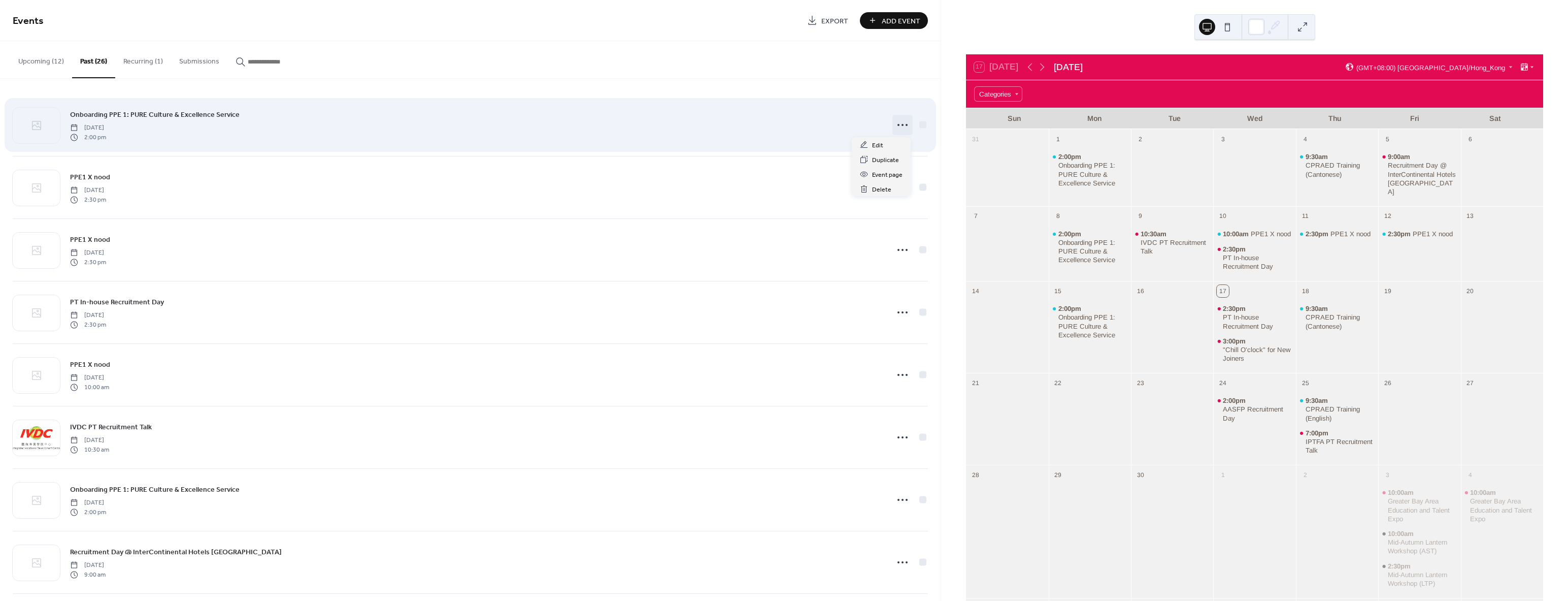
click at [901, 124] on circle at bounding box center [902, 125] width 2 height 2
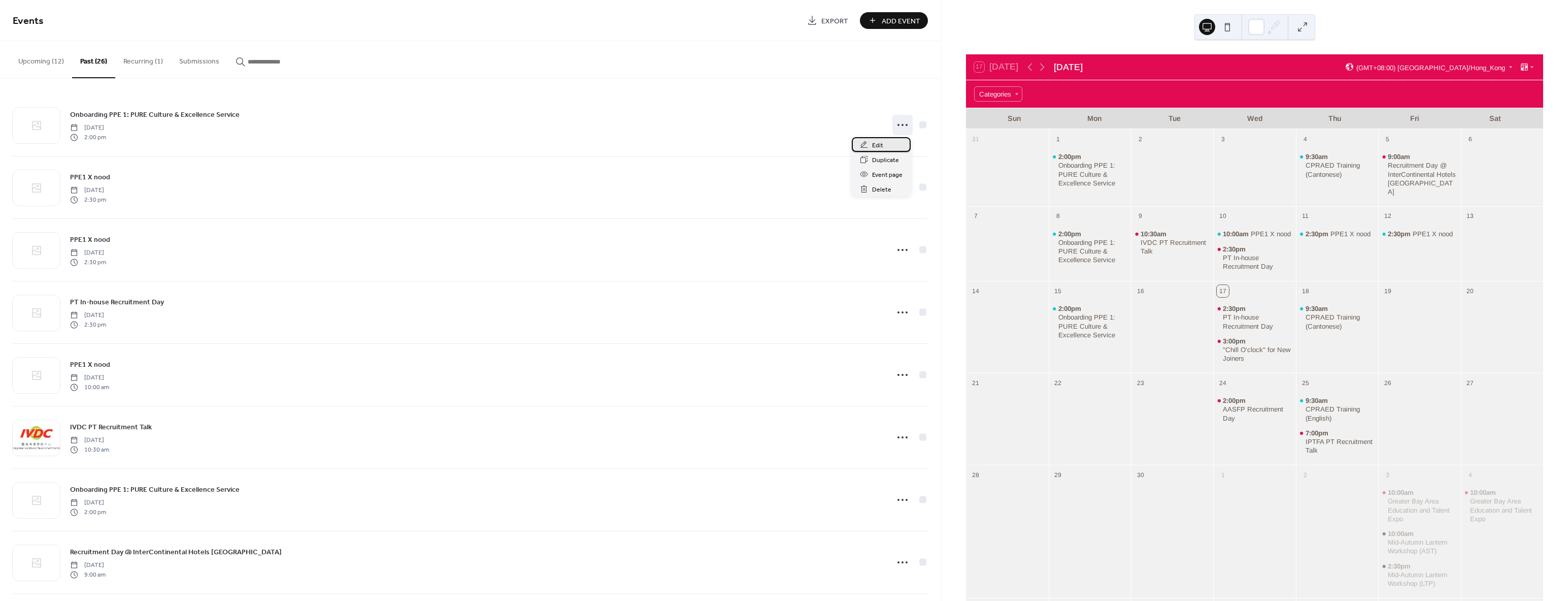
click at [883, 149] on div "Edit" at bounding box center [881, 145] width 59 height 15
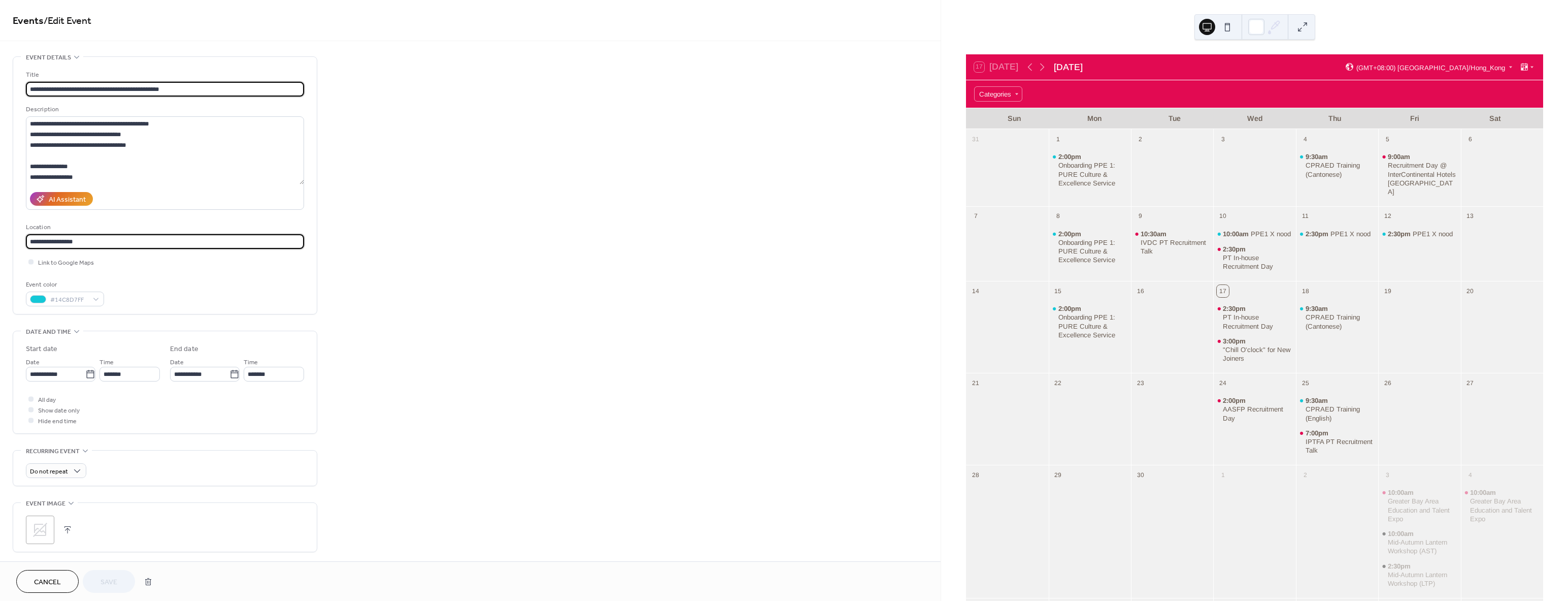
drag, startPoint x: 102, startPoint y: 240, endPoint x: -178, endPoint y: 238, distance: 280.0
click at [0, 238] on html "**********" at bounding box center [784, 300] width 1568 height 601
paste input "**********"
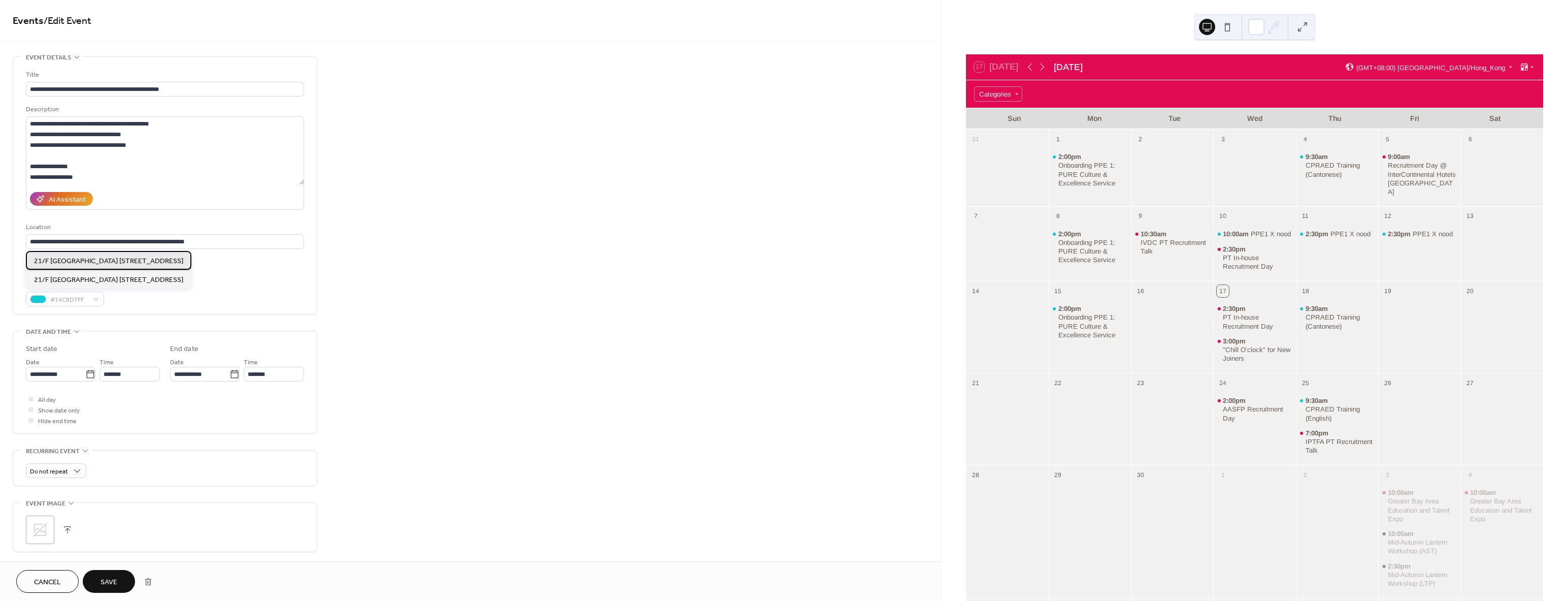
click at [104, 260] on span "21/F [GEOGRAPHIC_DATA] [STREET_ADDRESS]" at bounding box center [109, 261] width 149 height 11
type input "**********"
click at [119, 582] on button "Save" at bounding box center [109, 581] width 52 height 23
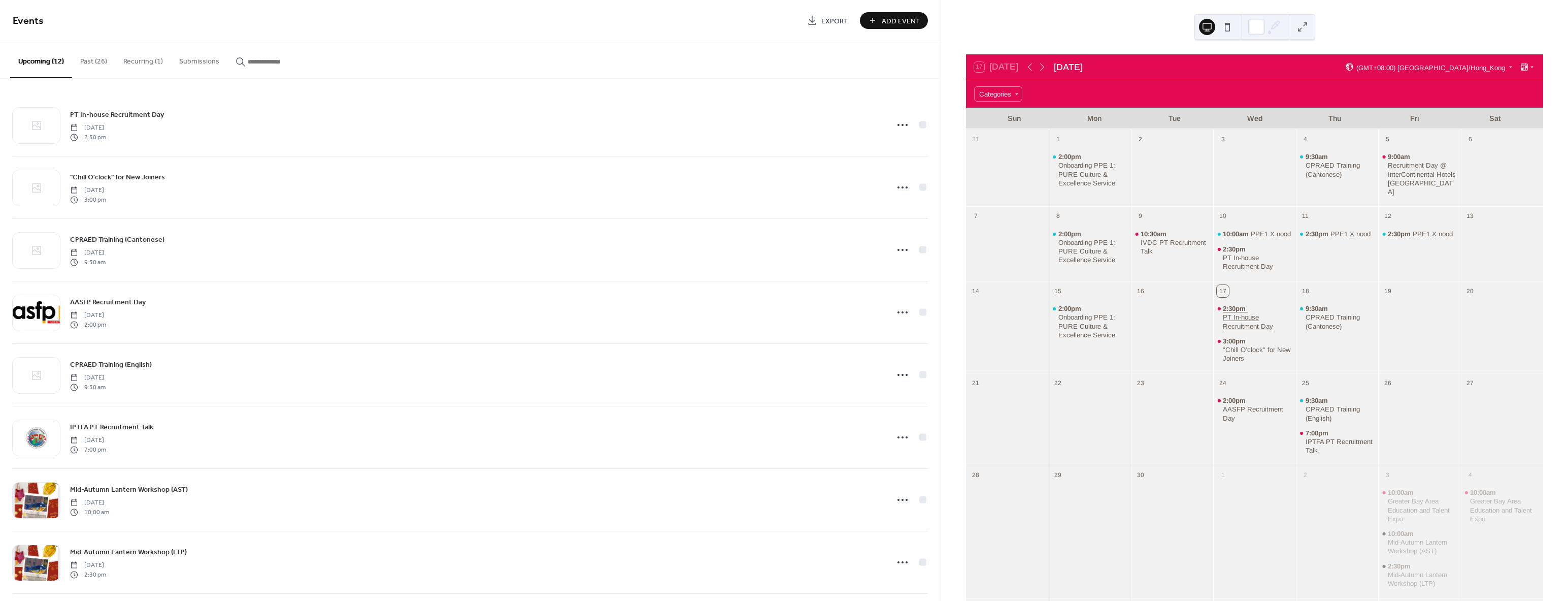
click at [1235, 320] on div "PT In-house Recruitment Day" at bounding box center [1257, 321] width 69 height 17
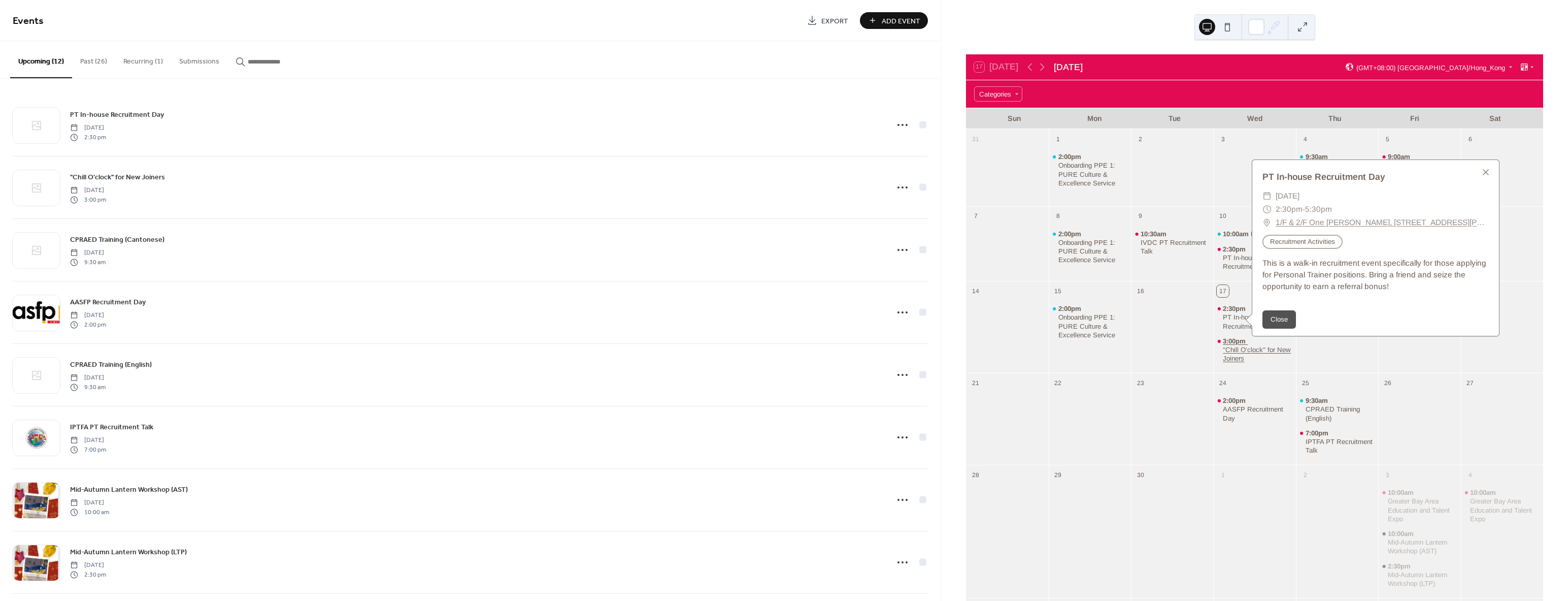
click at [1232, 342] on span "3:00pm" at bounding box center [1235, 341] width 25 height 9
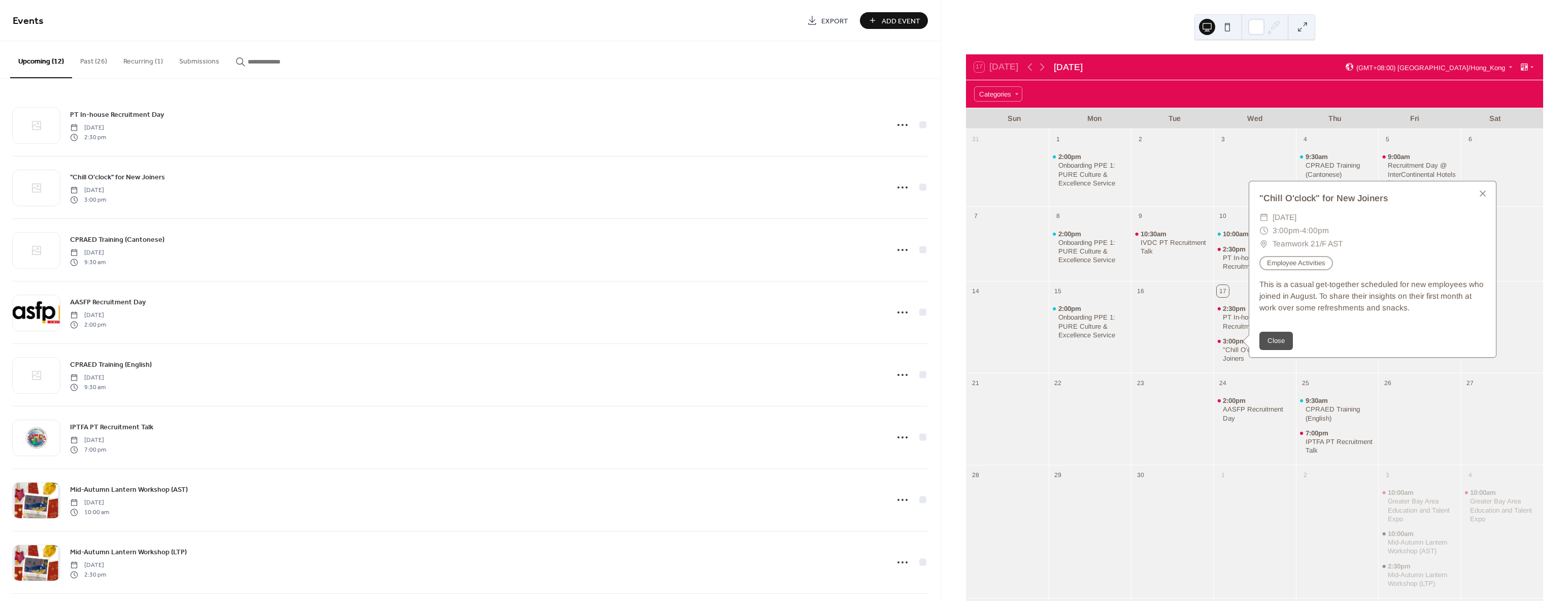
click at [1155, 329] on div at bounding box center [1172, 333] width 82 height 70
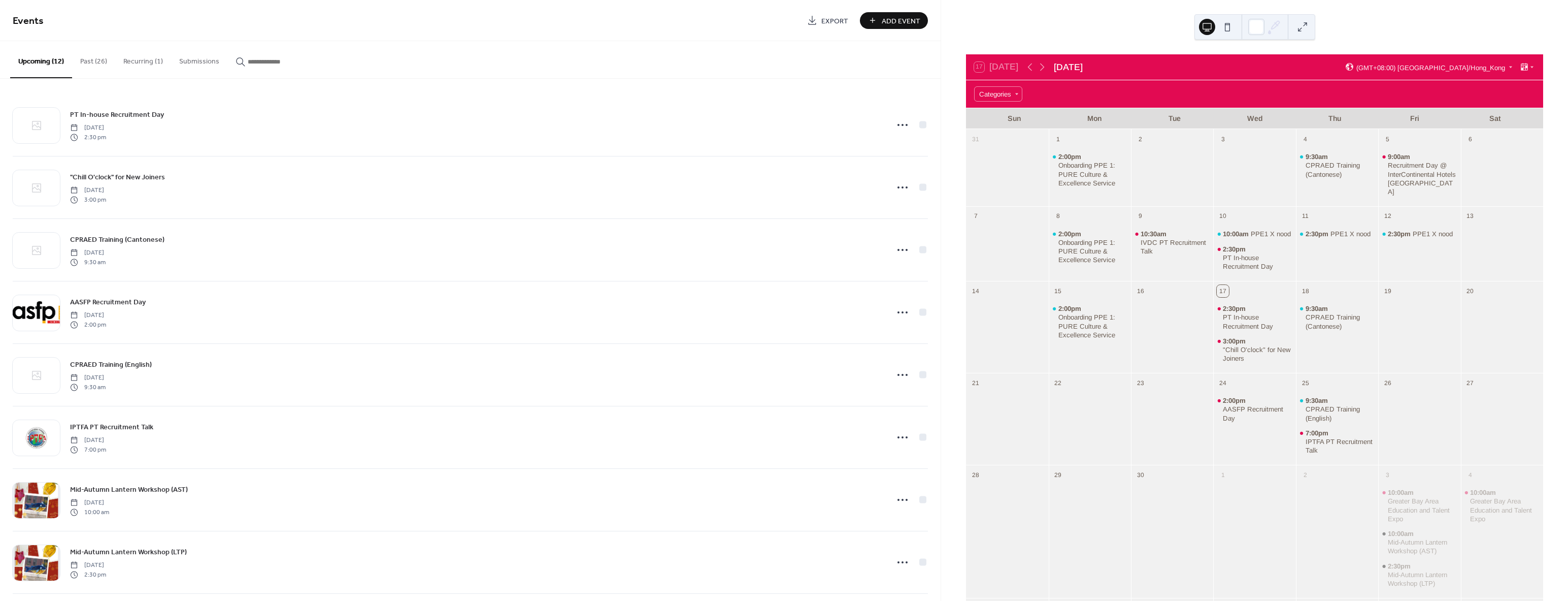
click at [1061, 321] on div "2:00pm Onboarding PPE 1: PURE Culture & Excellence Service" at bounding box center [1090, 321] width 82 height 35
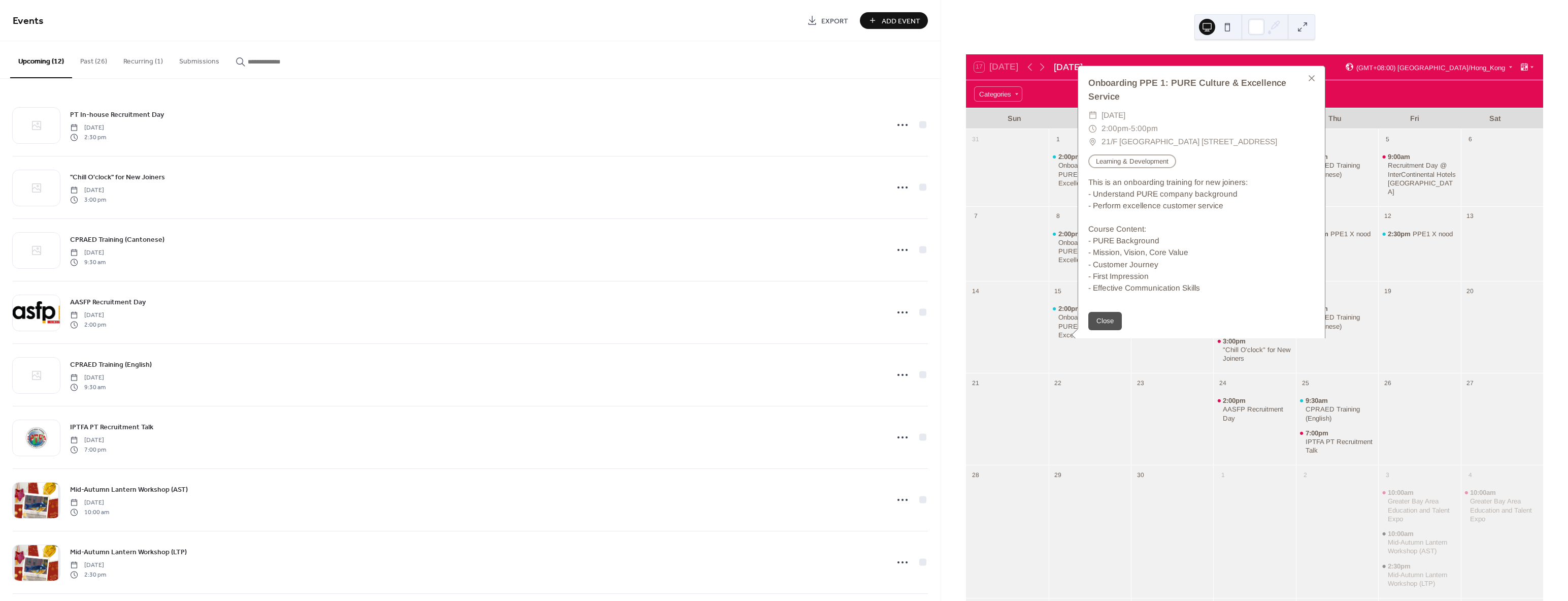
click at [1086, 352] on div "2:00pm Onboarding PPE 1: PURE Culture & Excellence Service" at bounding box center [1090, 333] width 82 height 70
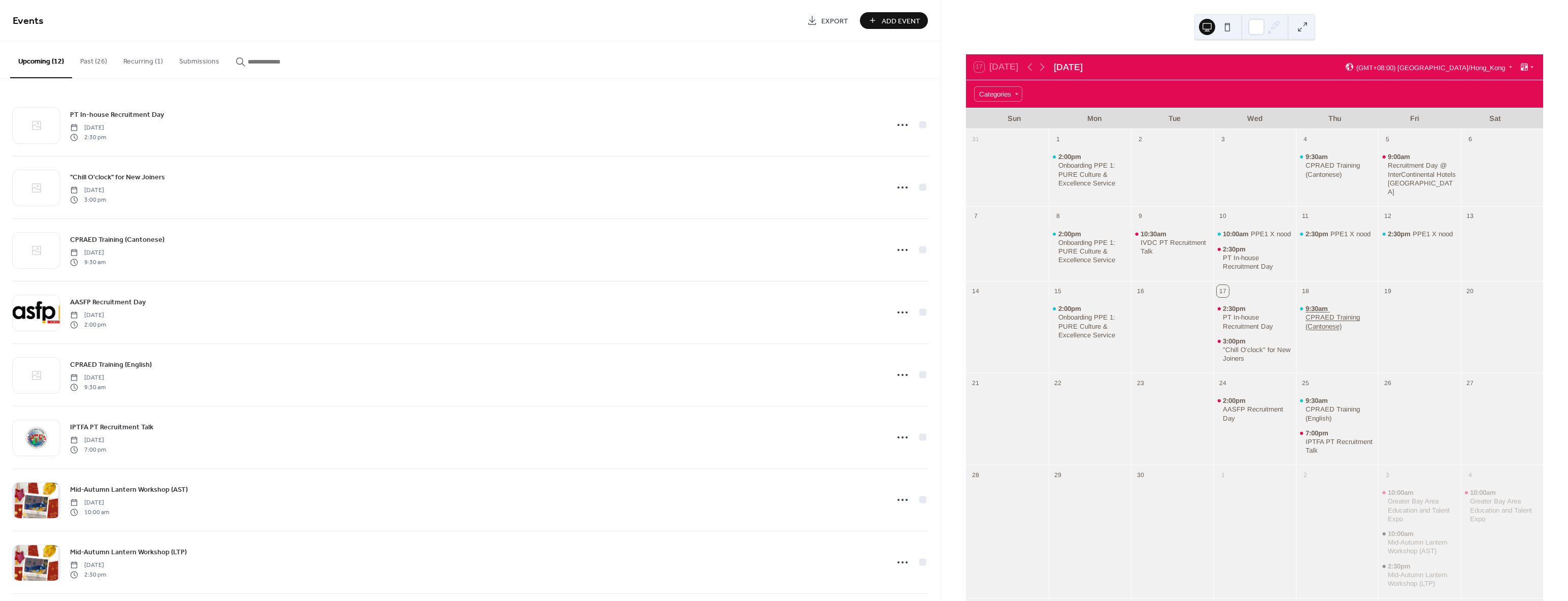
click at [1326, 317] on div "CPRAED Training (Cantonese)" at bounding box center [1340, 321] width 69 height 17
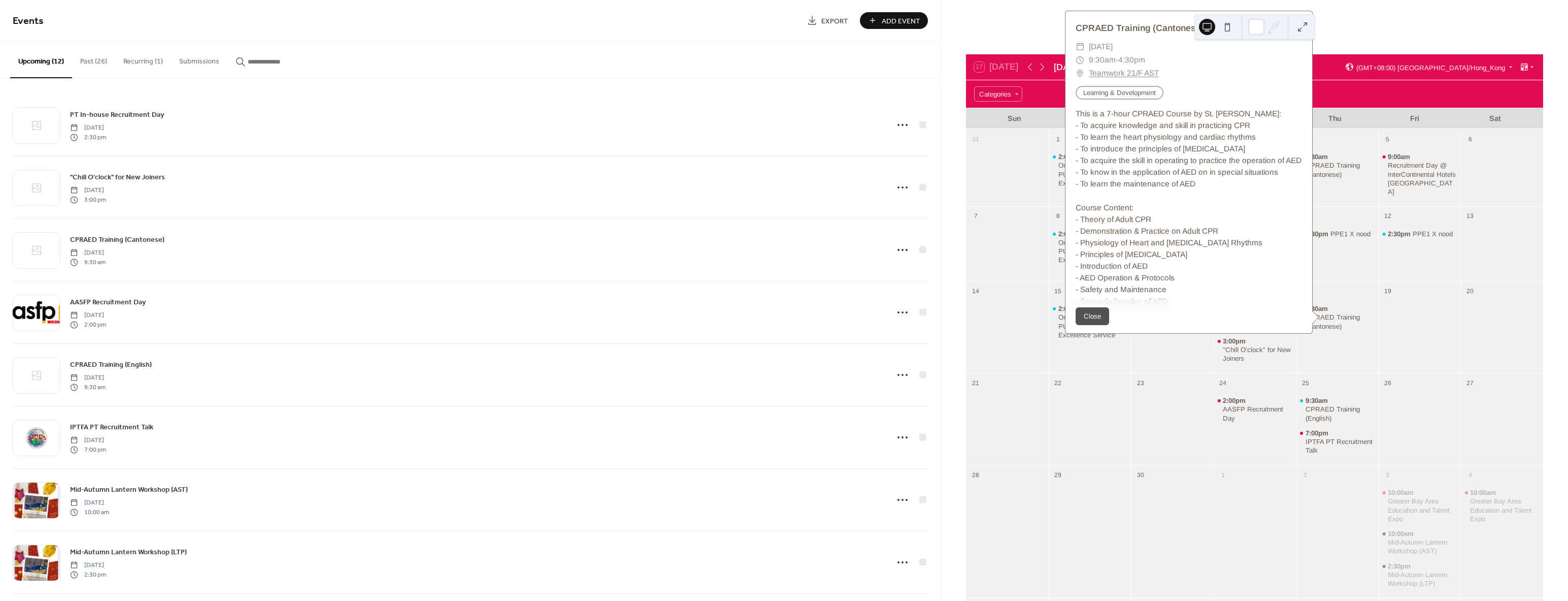
click at [1162, 362] on div at bounding box center [1172, 333] width 82 height 70
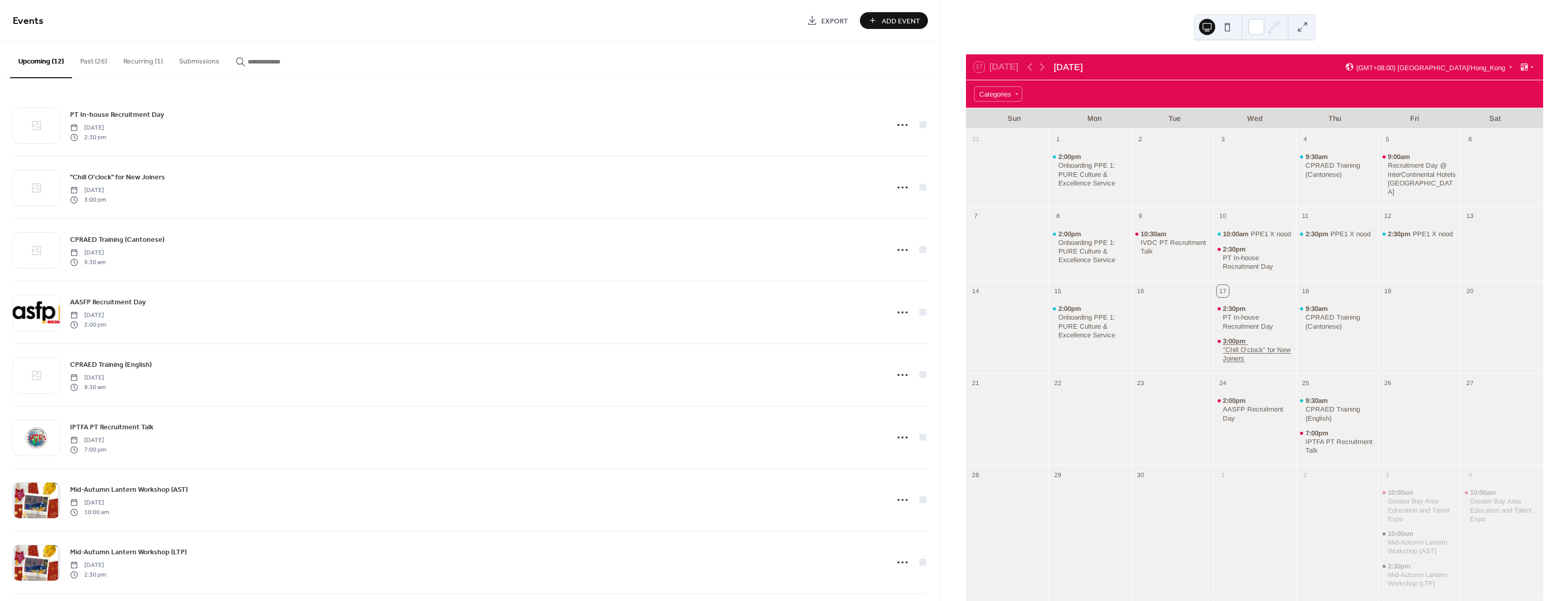
click at [1240, 350] on div ""Chill O'clock" for New Joiners" at bounding box center [1257, 354] width 69 height 17
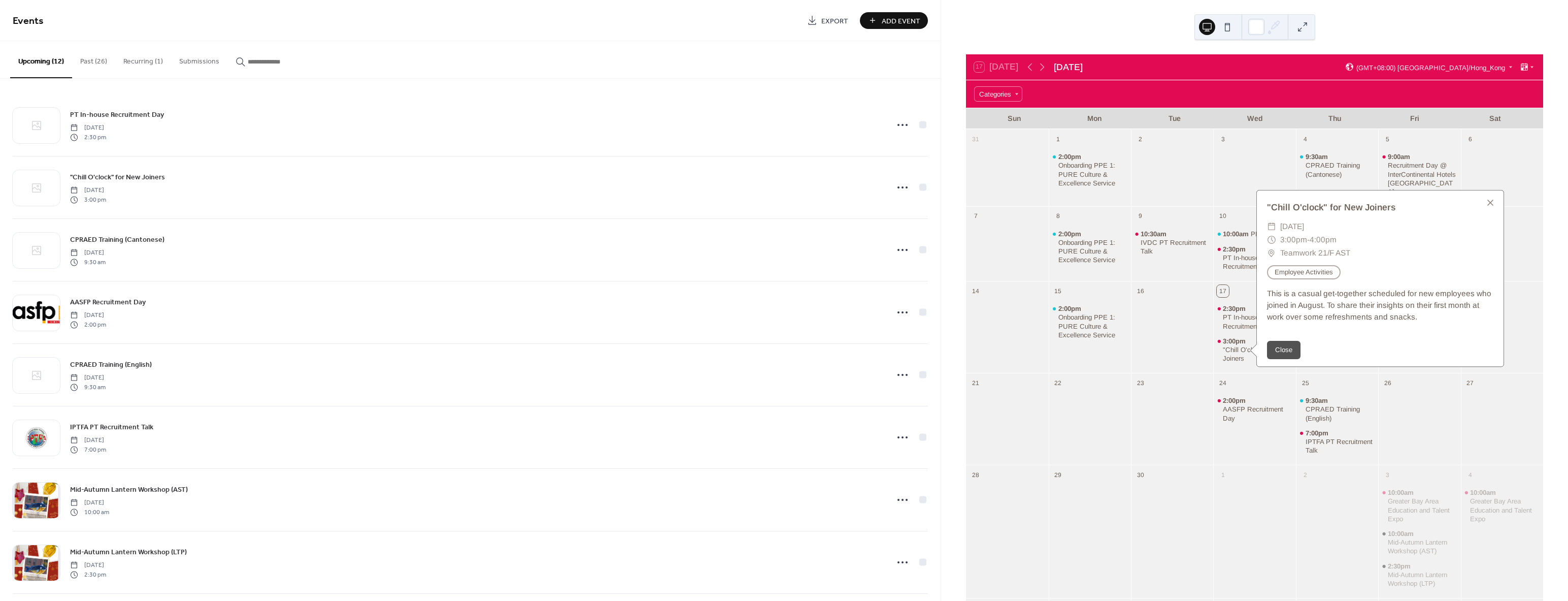
click at [1183, 345] on div at bounding box center [1172, 333] width 82 height 70
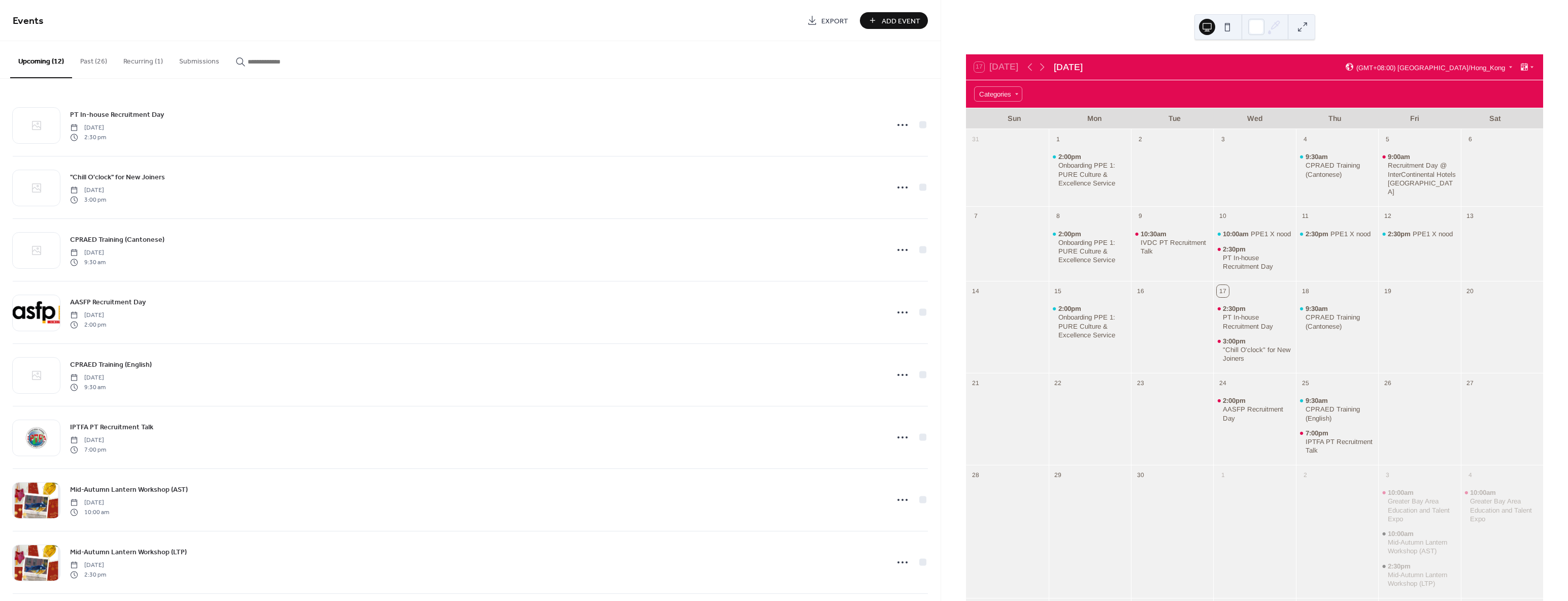
click at [103, 57] on button "Past (26)" at bounding box center [94, 59] width 43 height 36
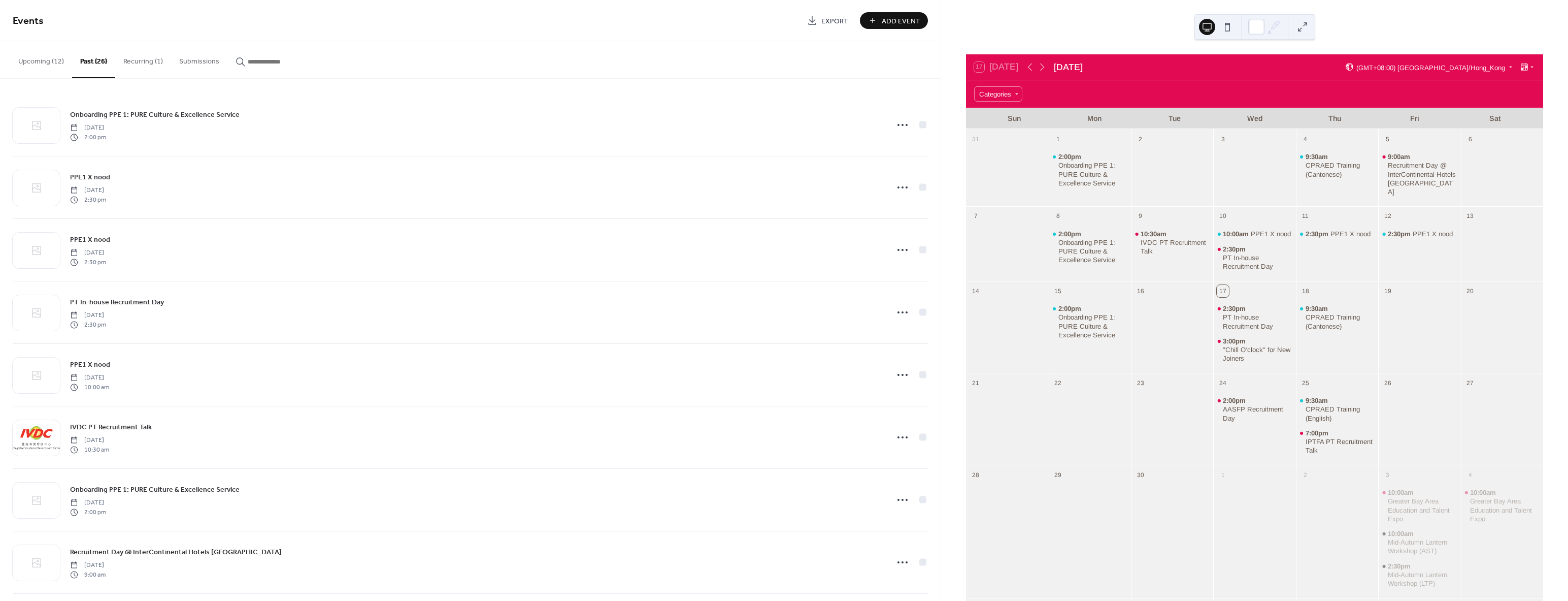
click at [56, 60] on button "Upcoming (12)" at bounding box center [41, 59] width 62 height 36
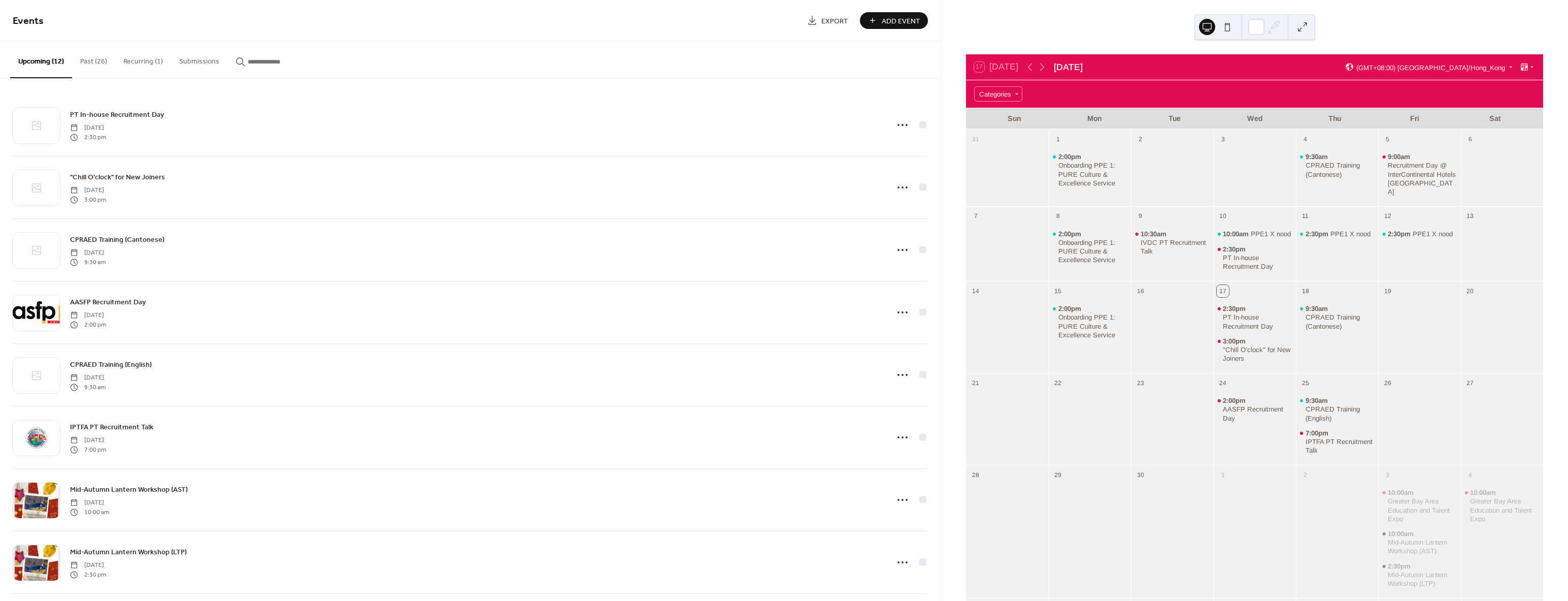
click at [98, 62] on button "Past (26)" at bounding box center [94, 59] width 43 height 36
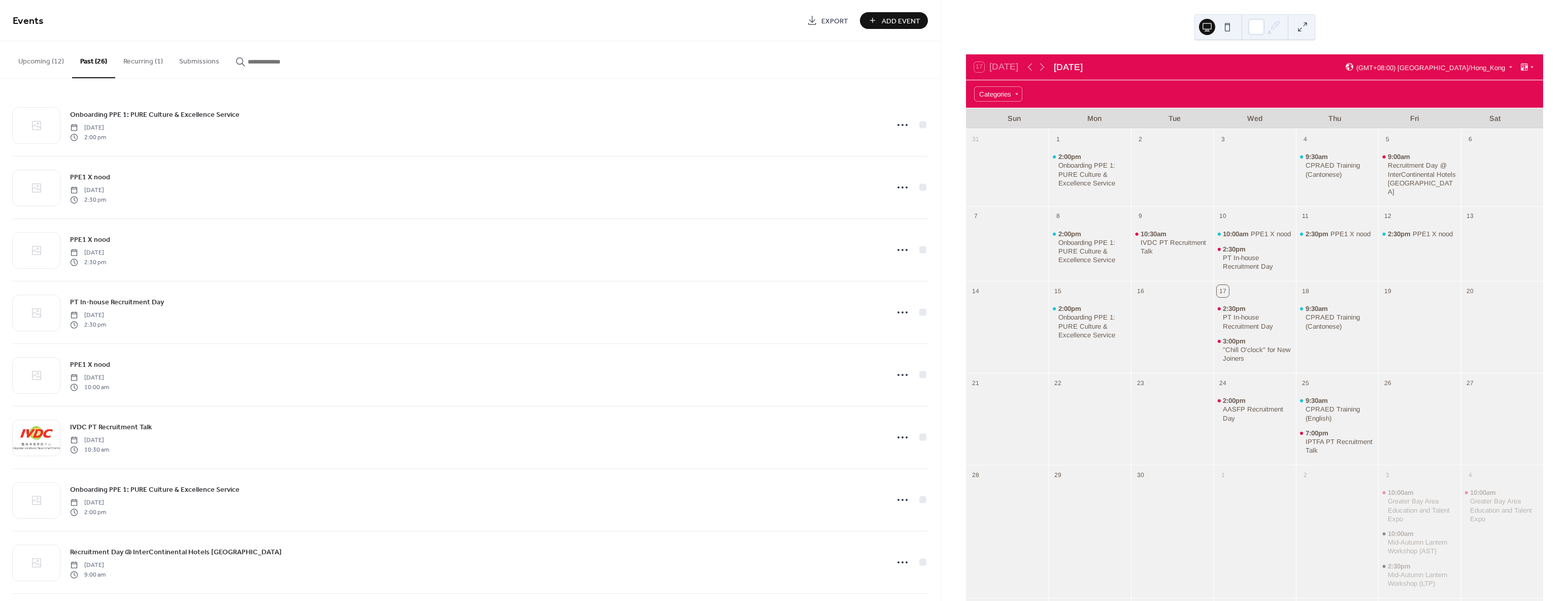
click at [43, 52] on button "Upcoming (12)" at bounding box center [41, 59] width 62 height 36
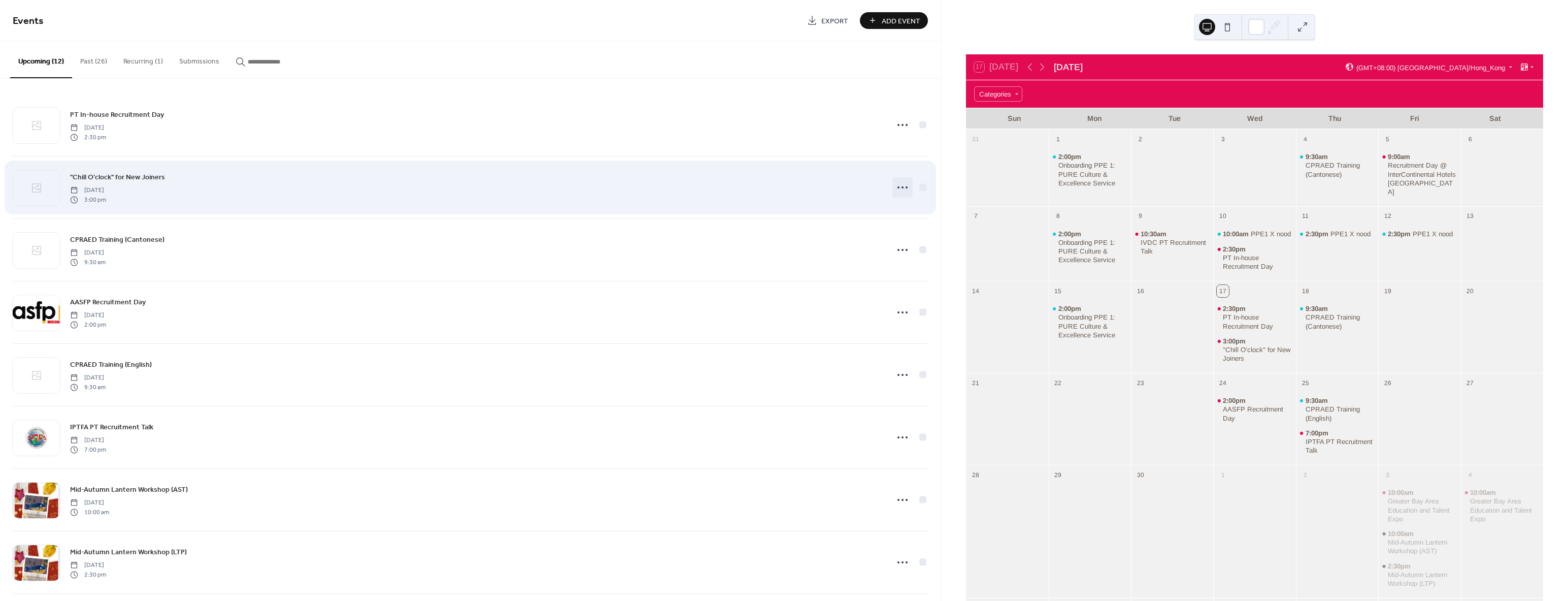
click at [896, 187] on icon at bounding box center [903, 187] width 16 height 16
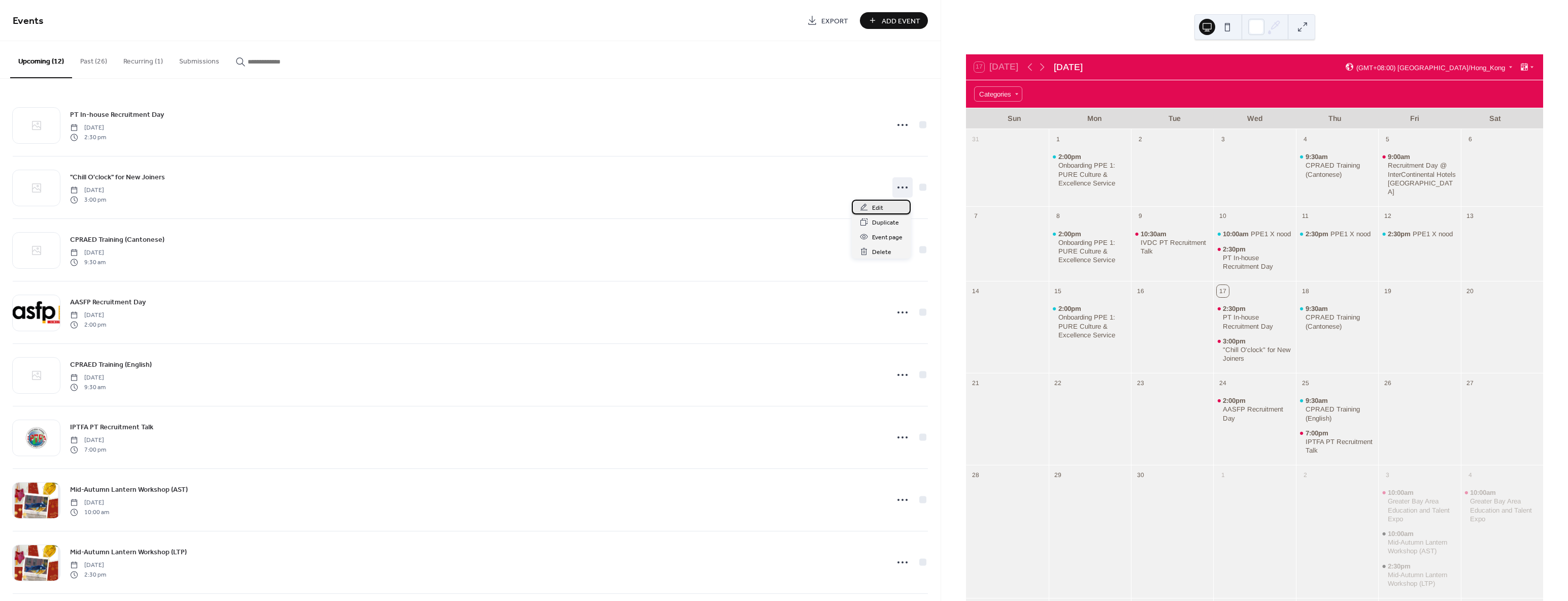
click at [878, 213] on div "Edit" at bounding box center [881, 207] width 59 height 15
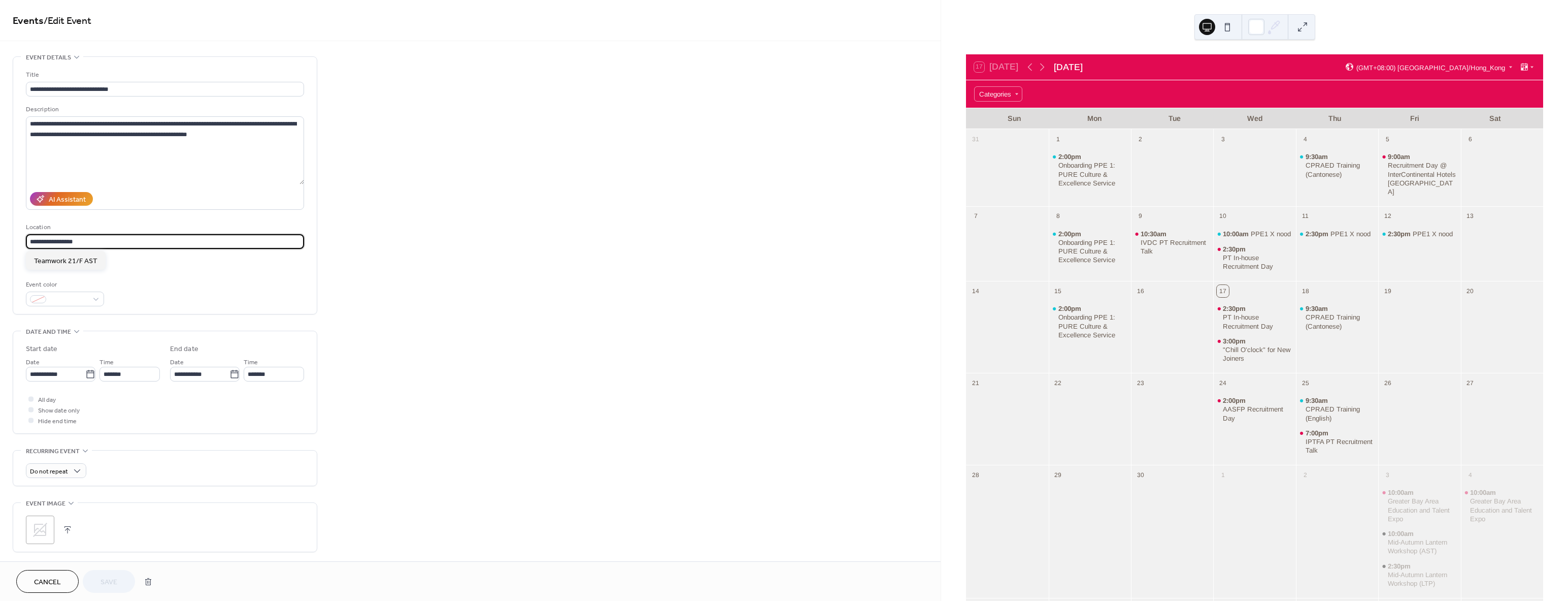
drag, startPoint x: 100, startPoint y: 241, endPoint x: -199, endPoint y: 237, distance: 299.0
click at [0, 237] on html "**********" at bounding box center [784, 300] width 1568 height 601
paste input "**********"
click at [113, 261] on span "21/F [GEOGRAPHIC_DATA] [STREET_ADDRESS]" at bounding box center [109, 261] width 149 height 11
type input "**********"
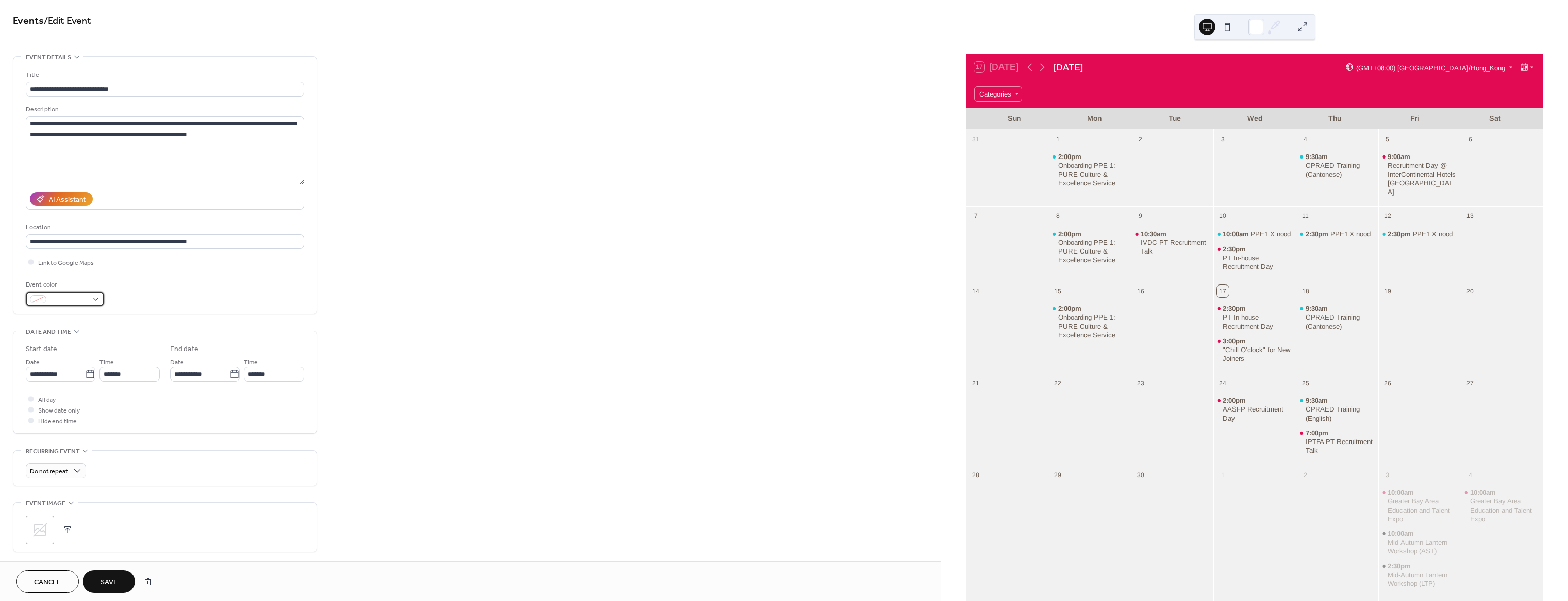
click at [93, 298] on div at bounding box center [65, 299] width 78 height 15
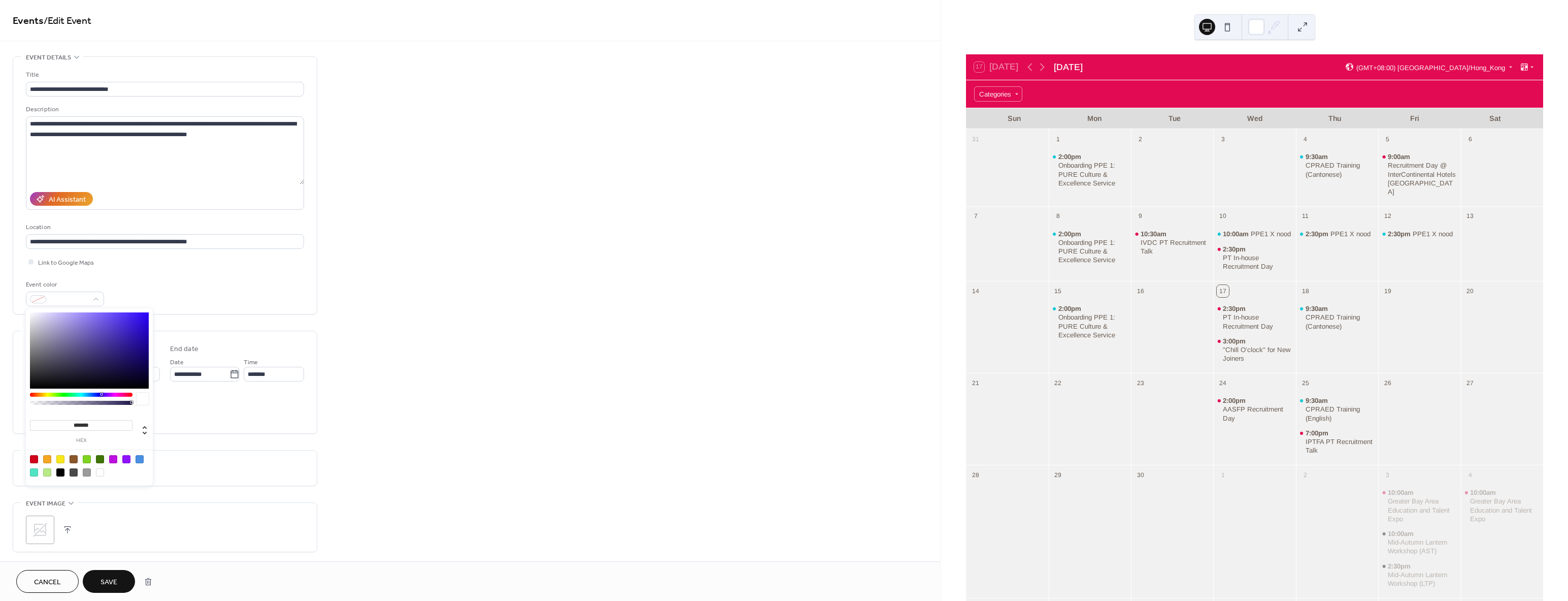
click at [181, 292] on div "Event color" at bounding box center [165, 293] width 278 height 27
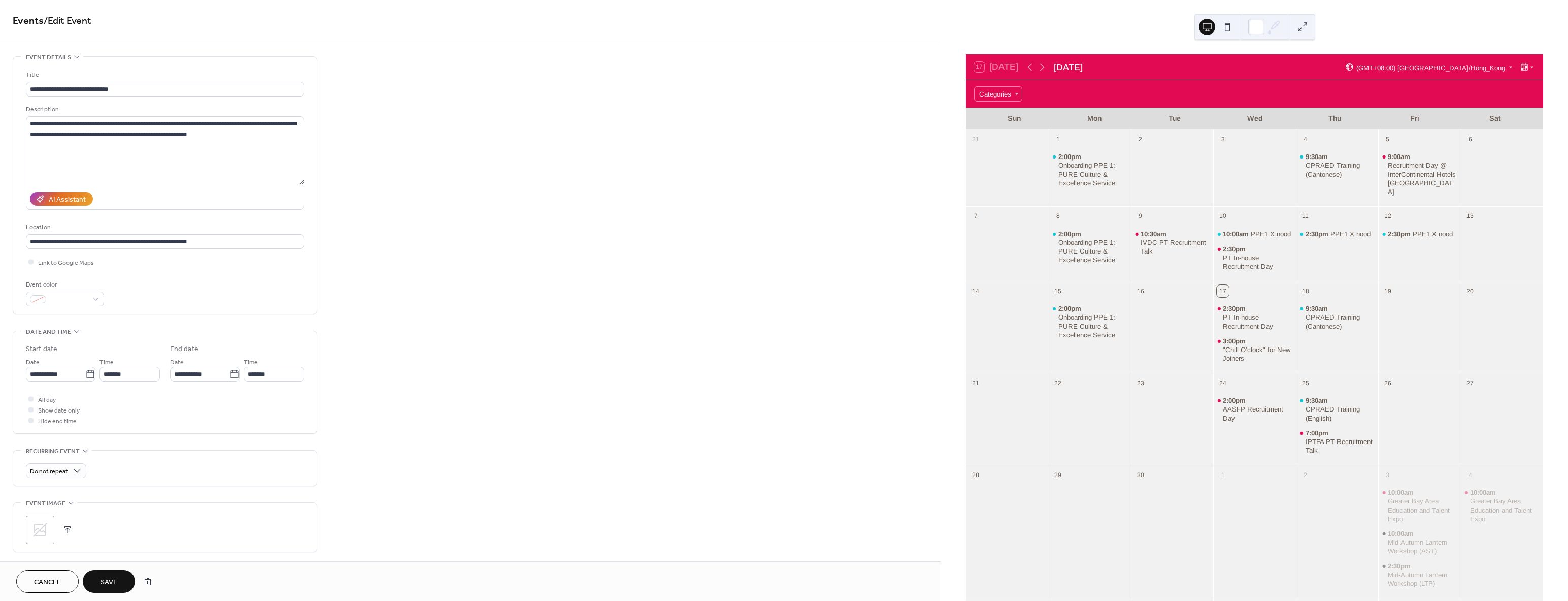
click at [111, 579] on span "Save" at bounding box center [109, 582] width 17 height 11
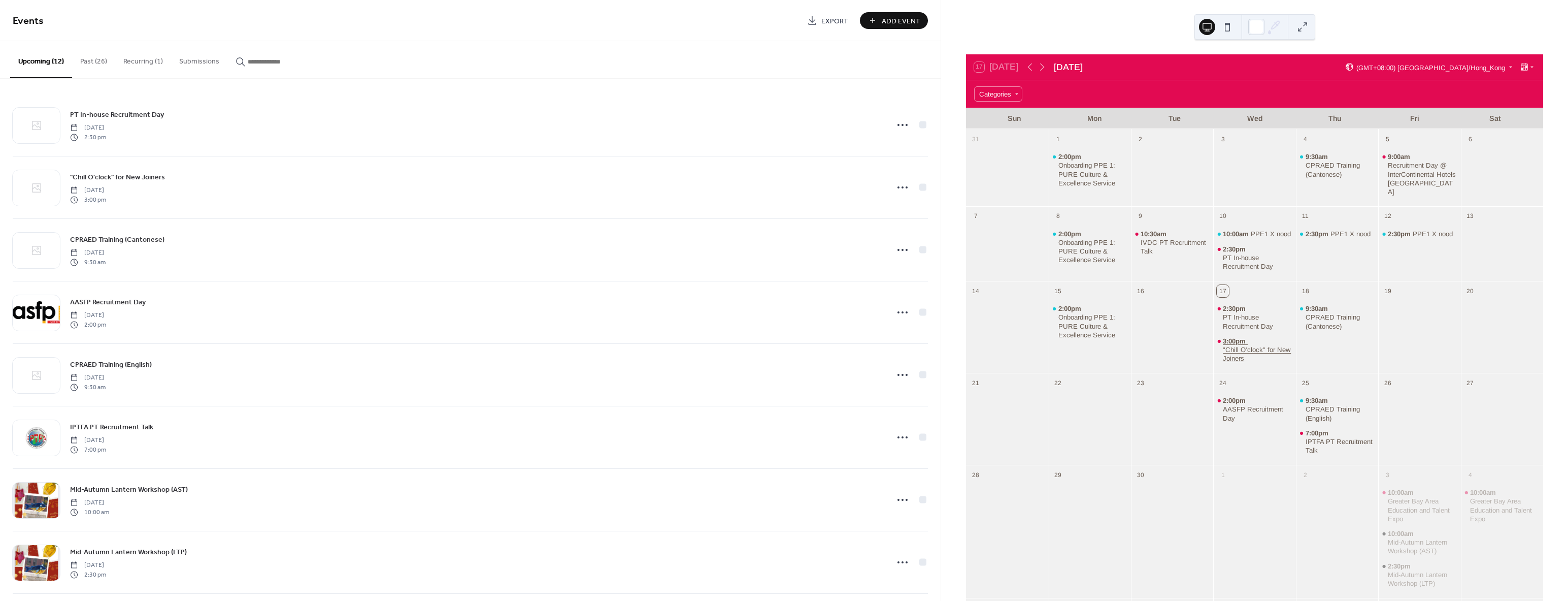
click at [1249, 353] on div ""Chill O'clock" for New Joiners" at bounding box center [1257, 354] width 69 height 17
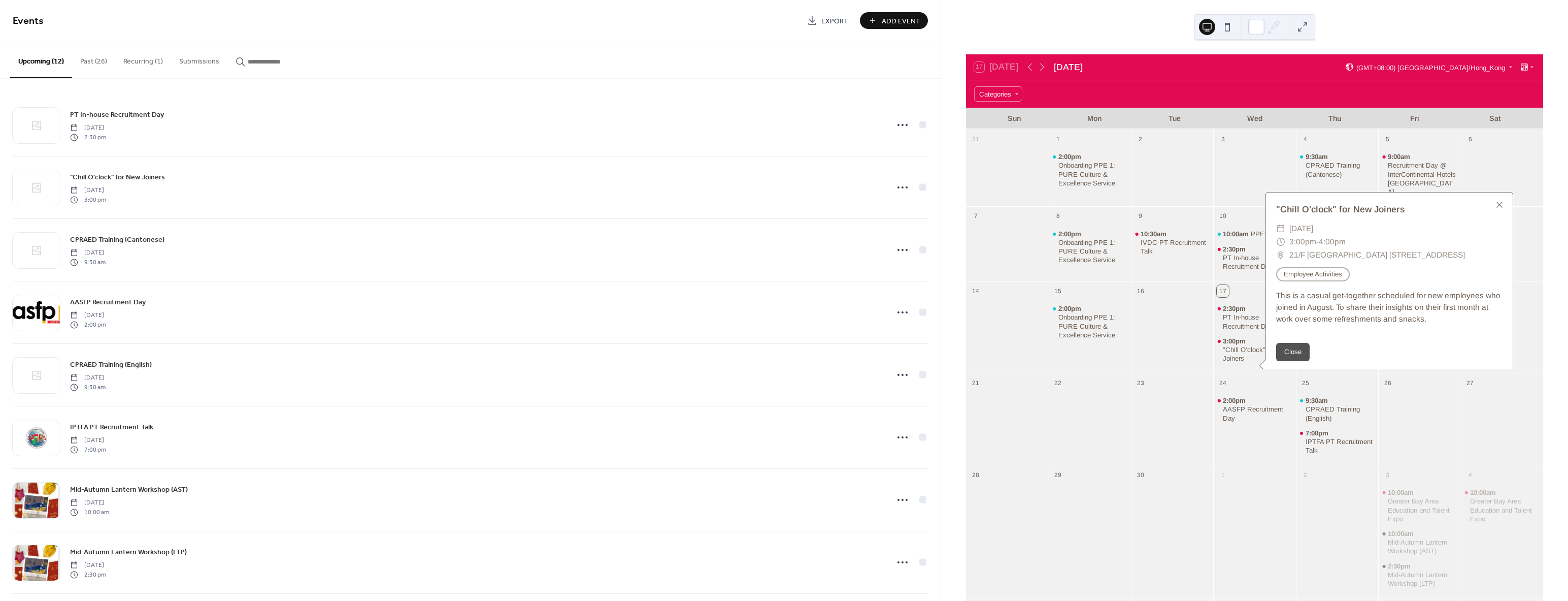
click at [1159, 347] on div at bounding box center [1172, 333] width 82 height 70
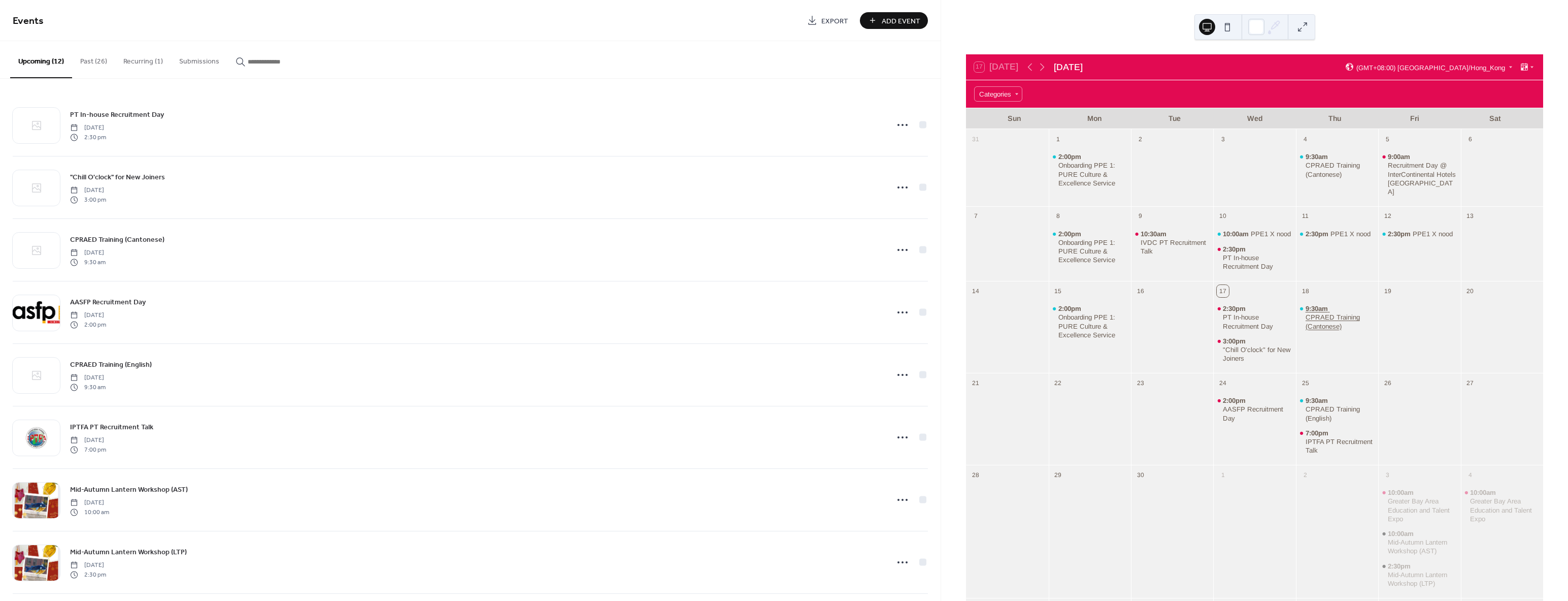
click at [1338, 313] on div "CPRAED Training (Cantonese)" at bounding box center [1340, 321] width 69 height 17
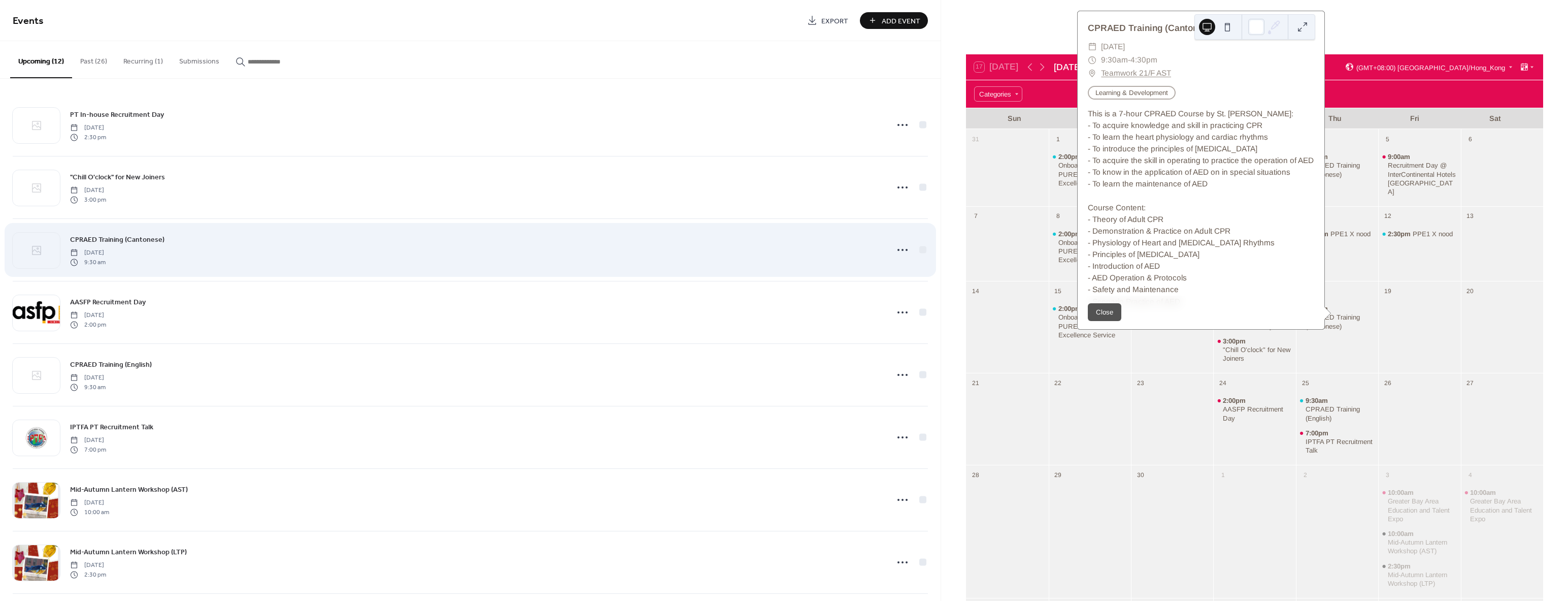
click at [475, 244] on div "CPRAED Training (Cantonese) [DATE] 9:30 am" at bounding box center [476, 250] width 812 height 33
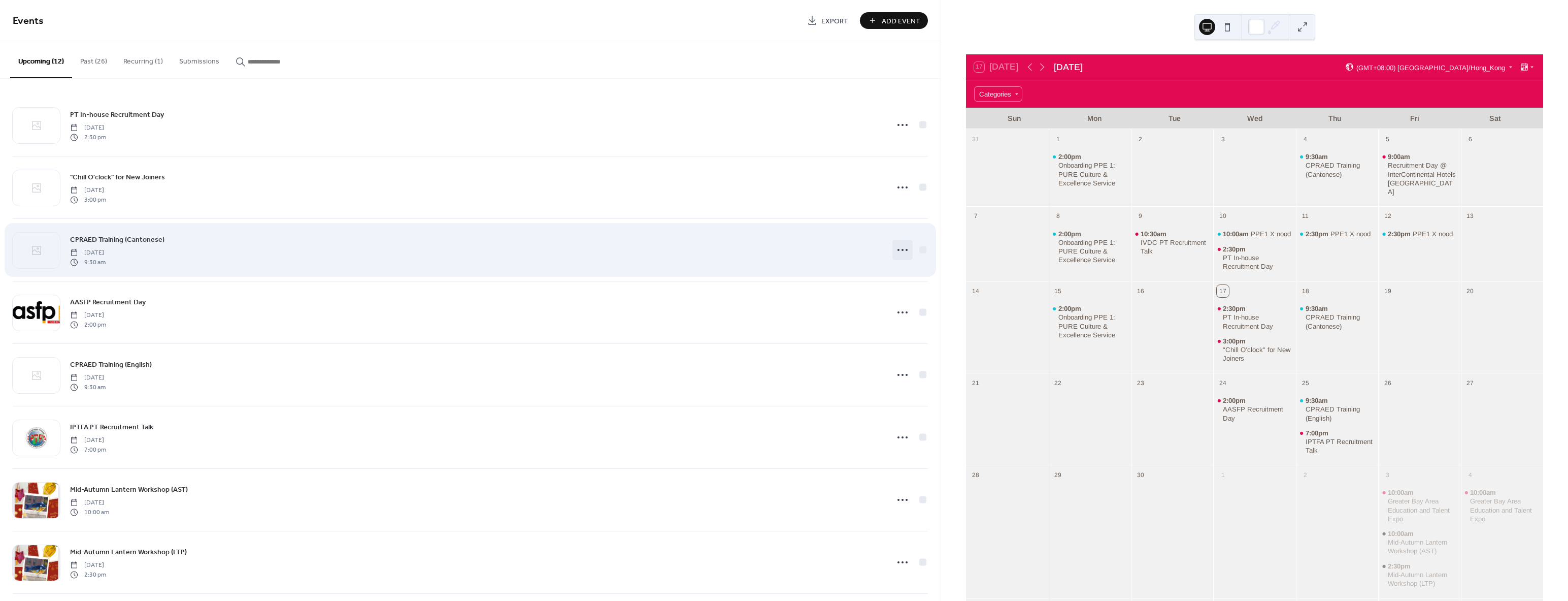
click at [898, 248] on icon at bounding box center [903, 250] width 16 height 16
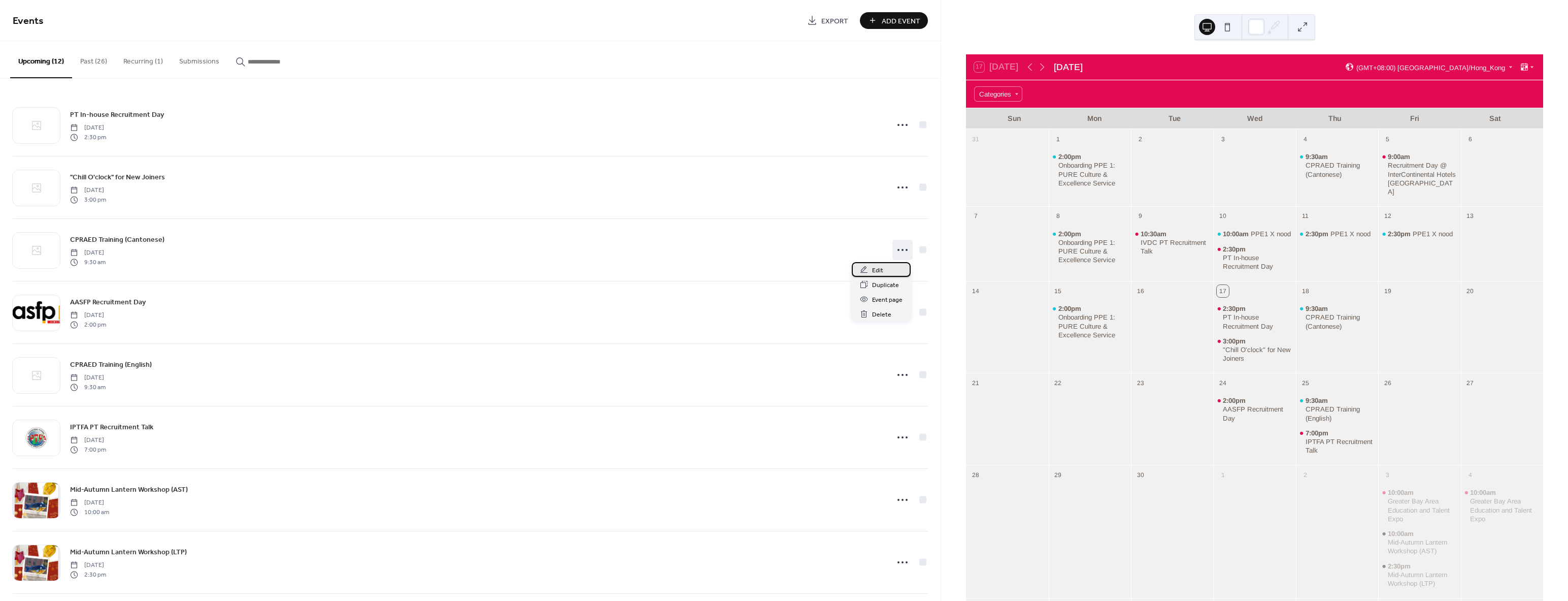
click at [873, 269] on span "Edit" at bounding box center [878, 270] width 11 height 11
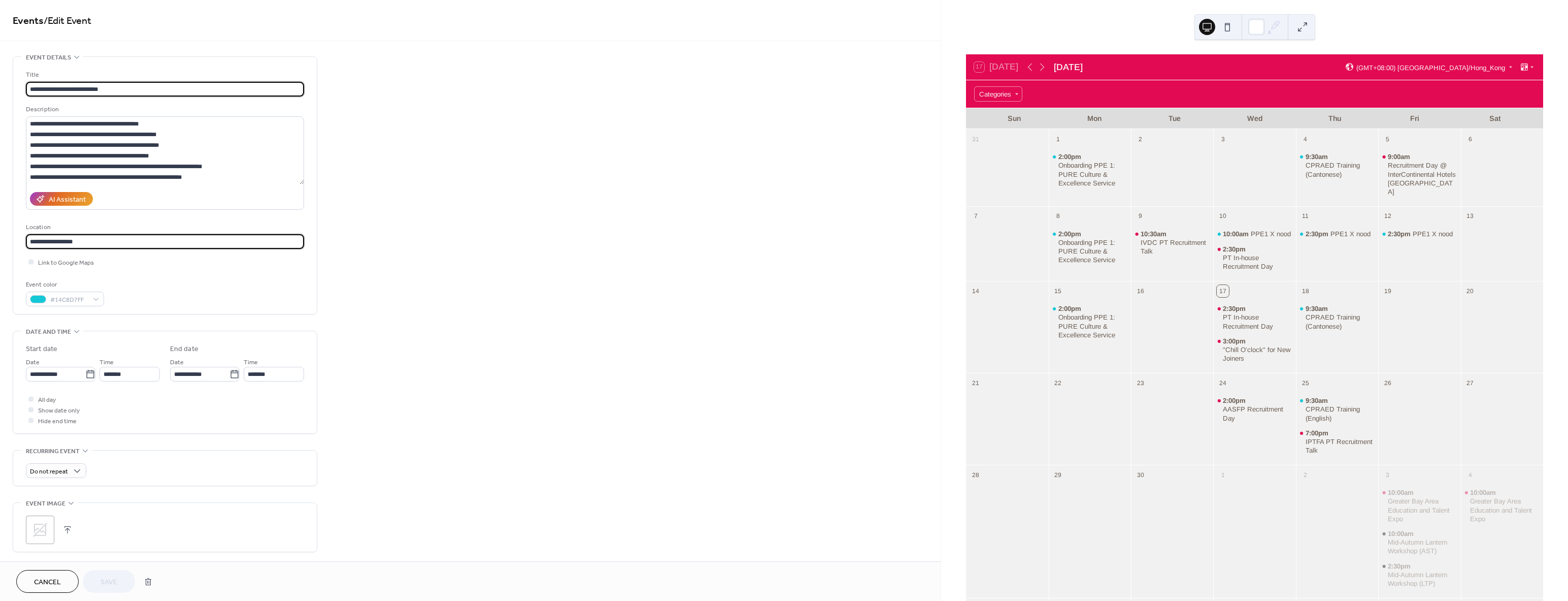
drag, startPoint x: 86, startPoint y: 242, endPoint x: -195, endPoint y: 225, distance: 281.5
click at [0, 225] on html "**********" at bounding box center [784, 300] width 1568 height 601
paste input "**********"
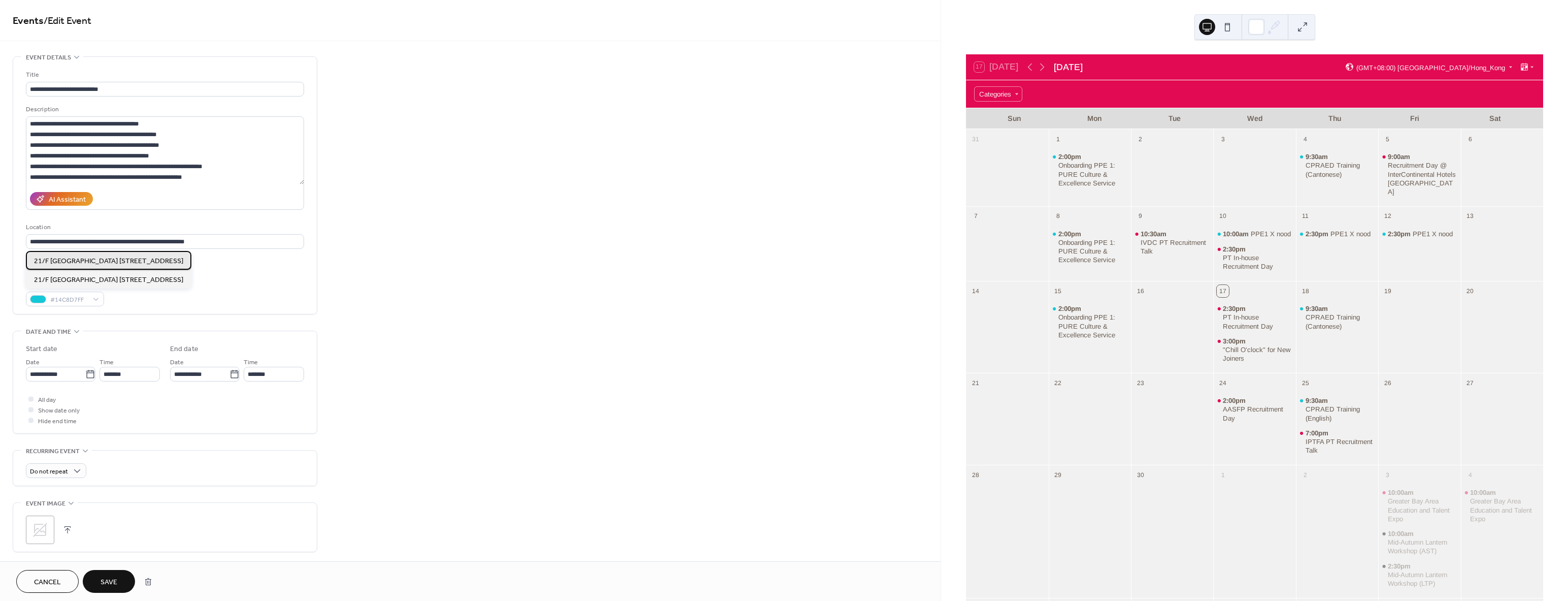
click at [94, 264] on span "21/F [GEOGRAPHIC_DATA] [STREET_ADDRESS]" at bounding box center [109, 261] width 149 height 11
type input "**********"
click at [30, 260] on icon at bounding box center [31, 261] width 3 height 3
click at [112, 581] on span "Save" at bounding box center [109, 582] width 17 height 11
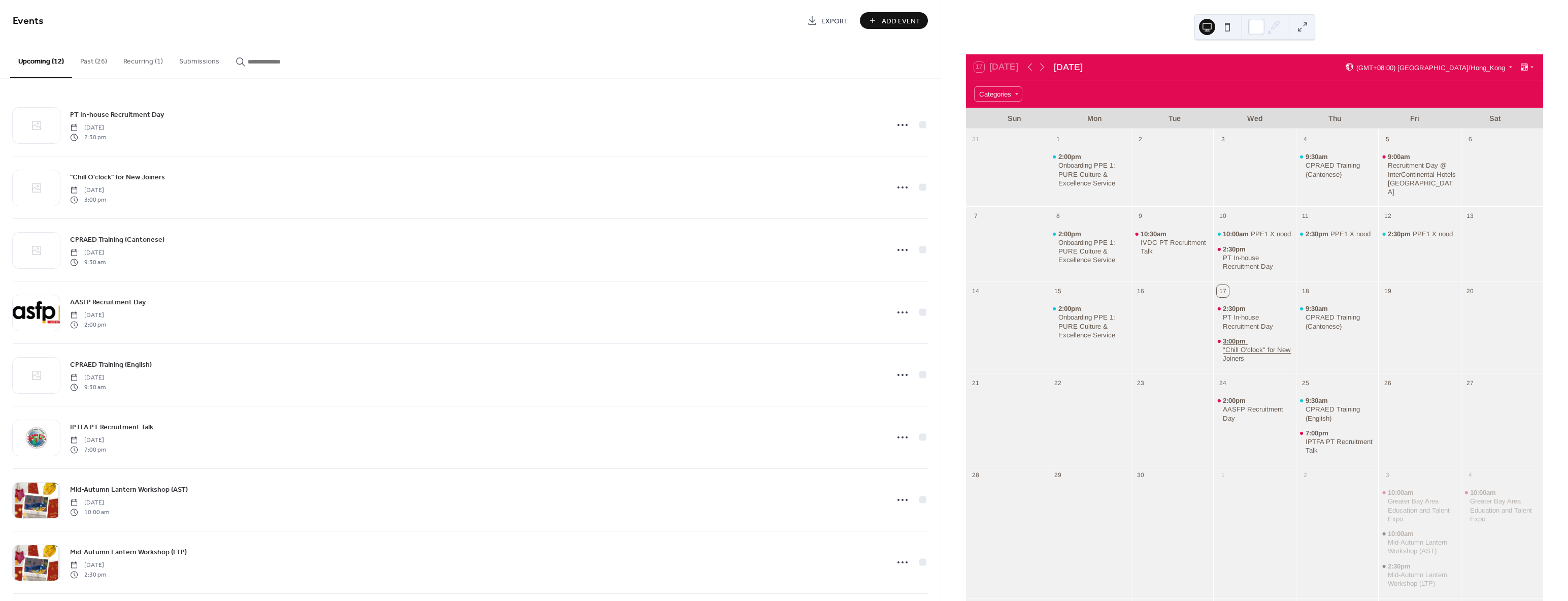
click at [1243, 346] on div ""Chill O'clock" for New Joiners" at bounding box center [1257, 354] width 69 height 17
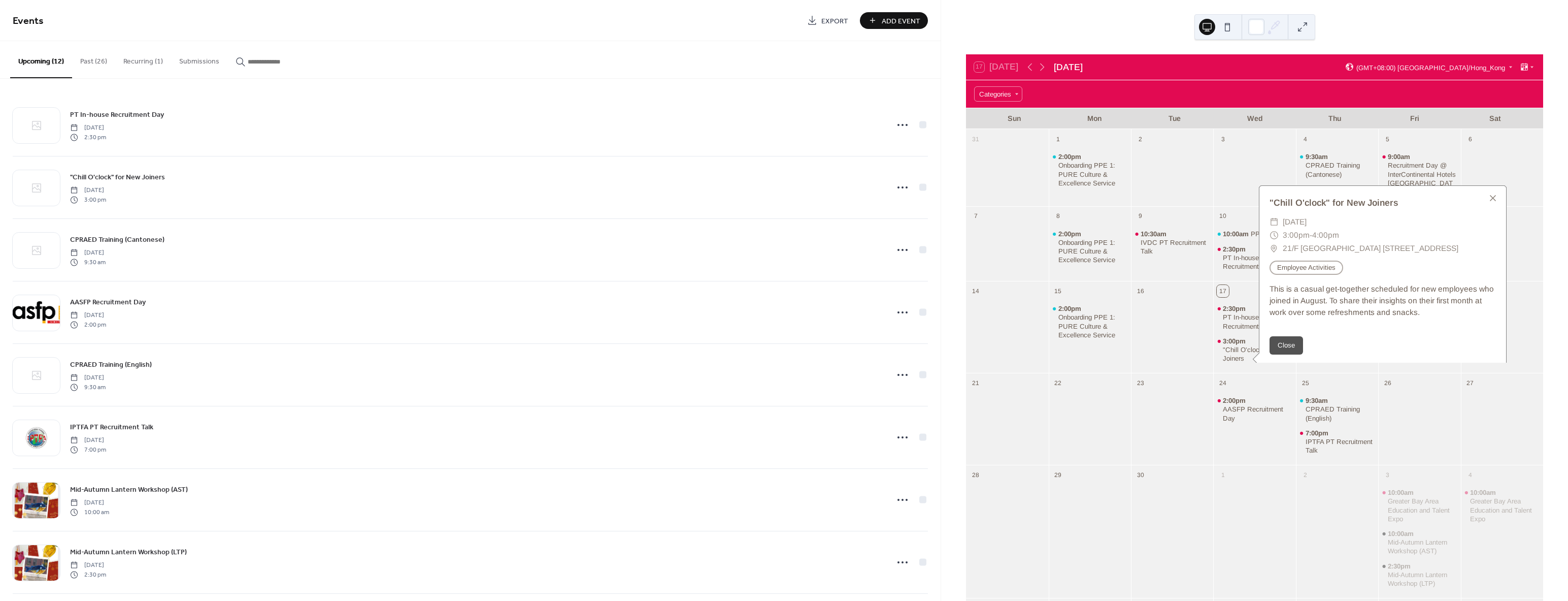
click at [1164, 336] on div at bounding box center [1172, 333] width 82 height 70
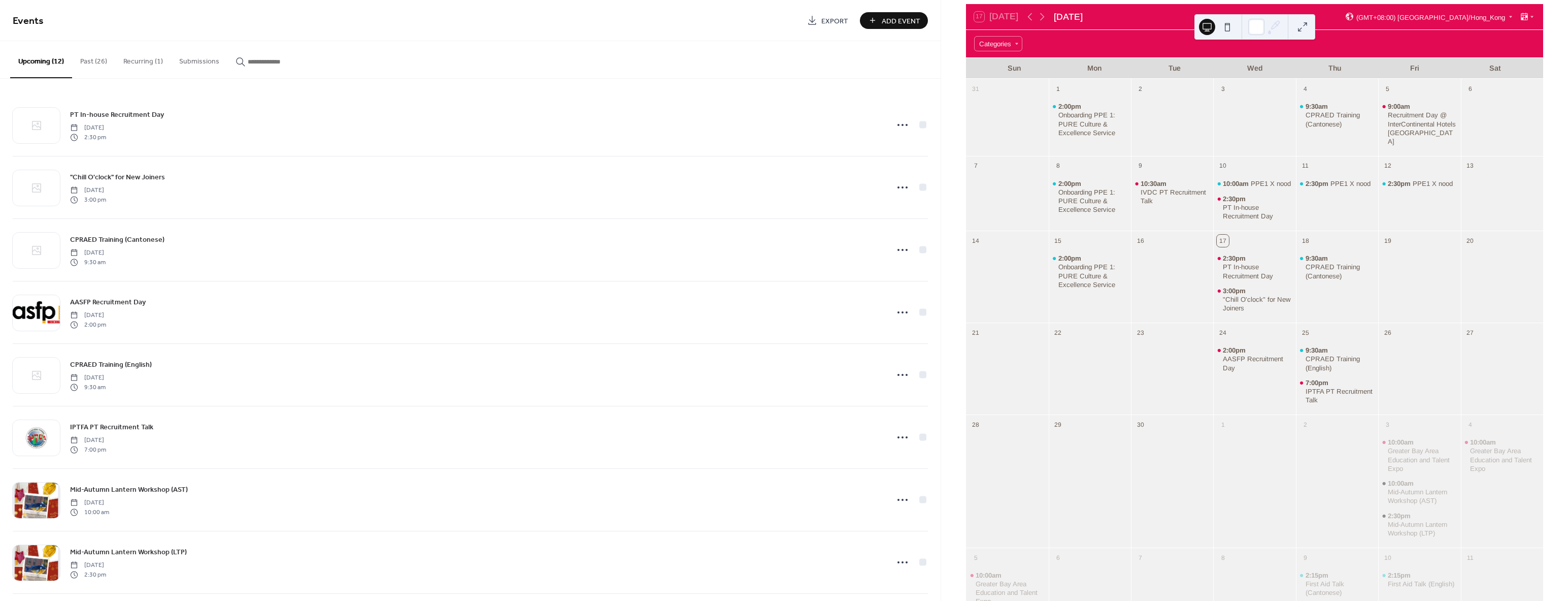
scroll to position [51, 0]
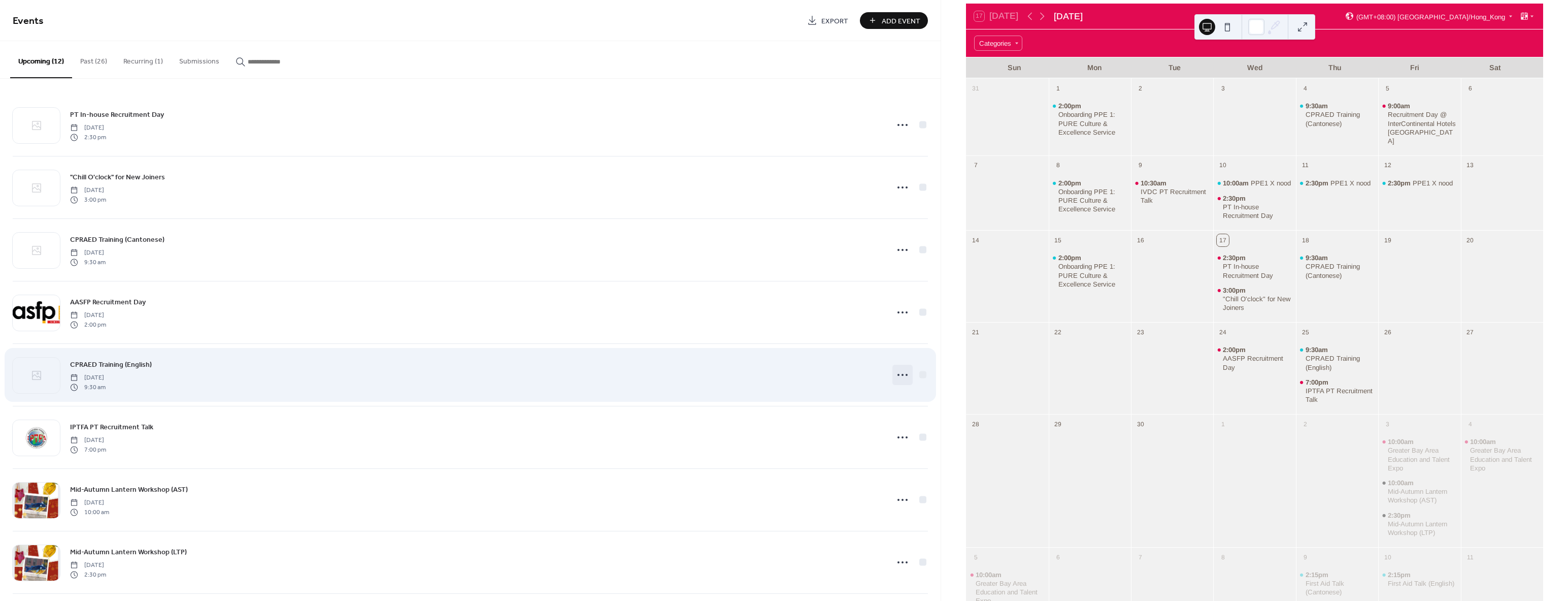
click at [898, 375] on circle at bounding box center [898, 374] width 2 height 2
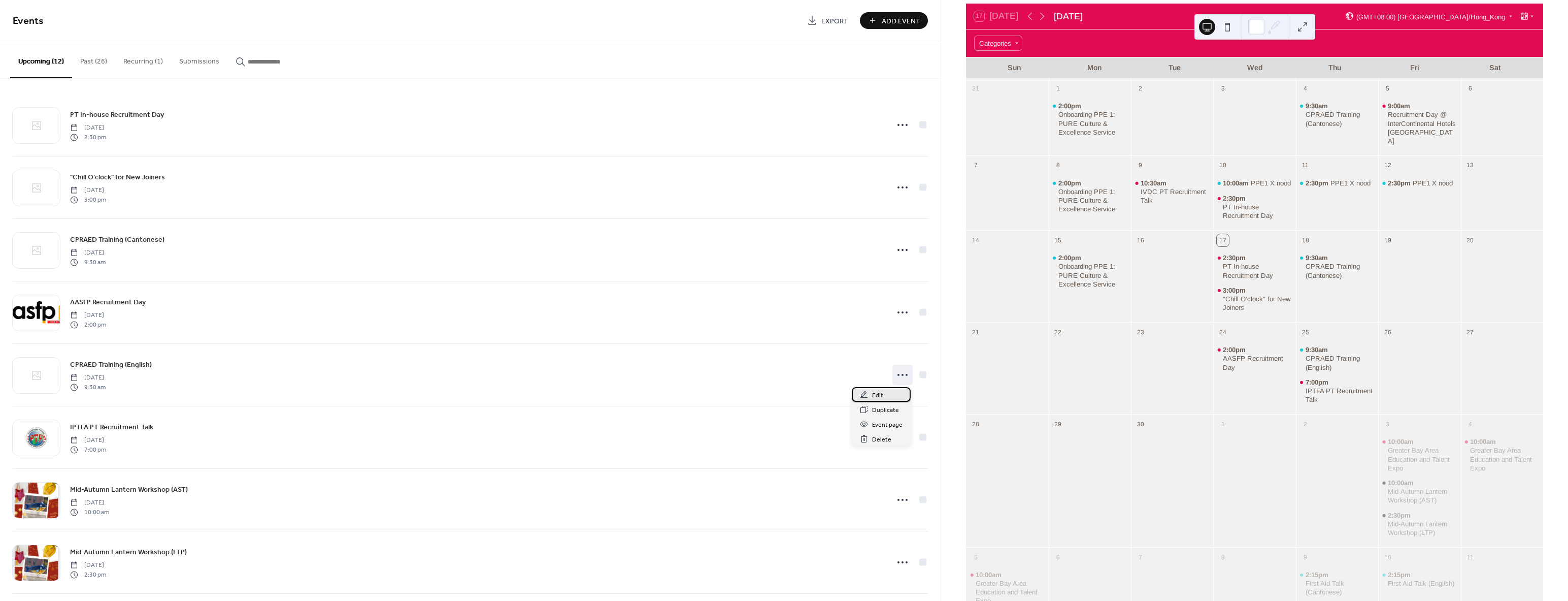
click at [885, 397] on div "Edit" at bounding box center [881, 395] width 59 height 15
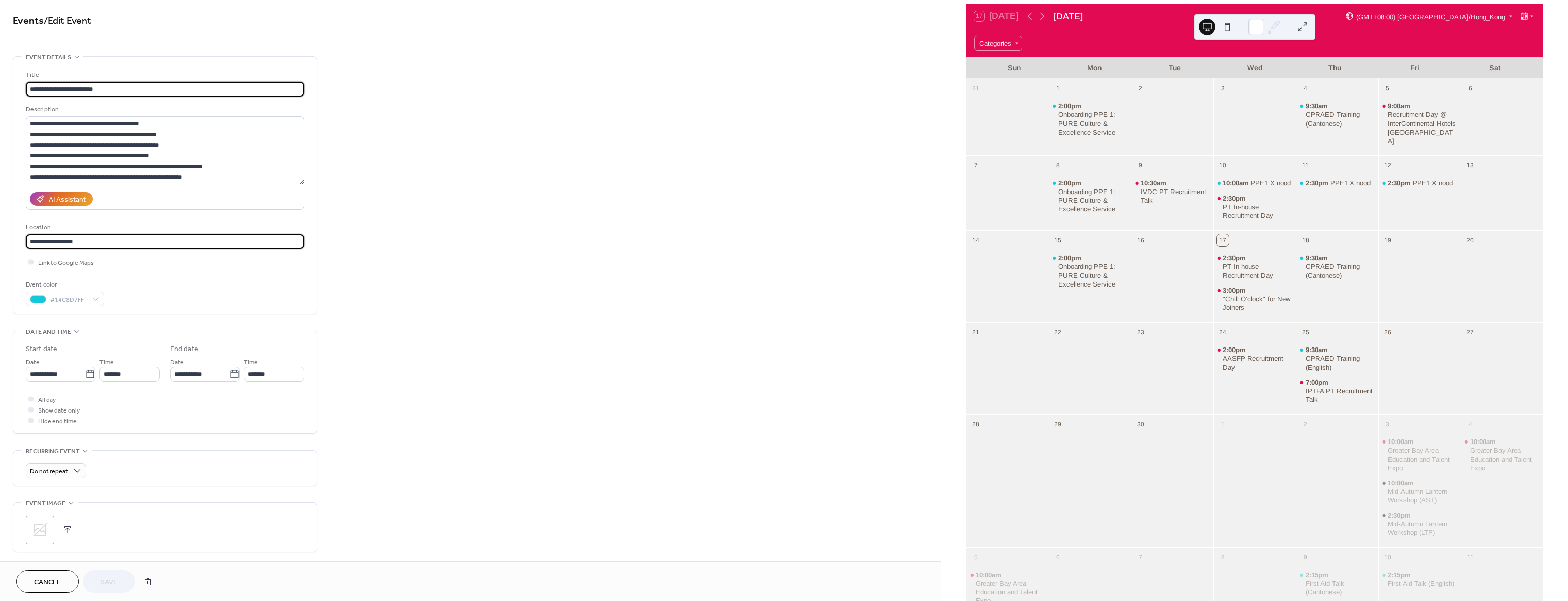
click at [0, 239] on html "**********" at bounding box center [784, 300] width 1568 height 601
paste input "**********"
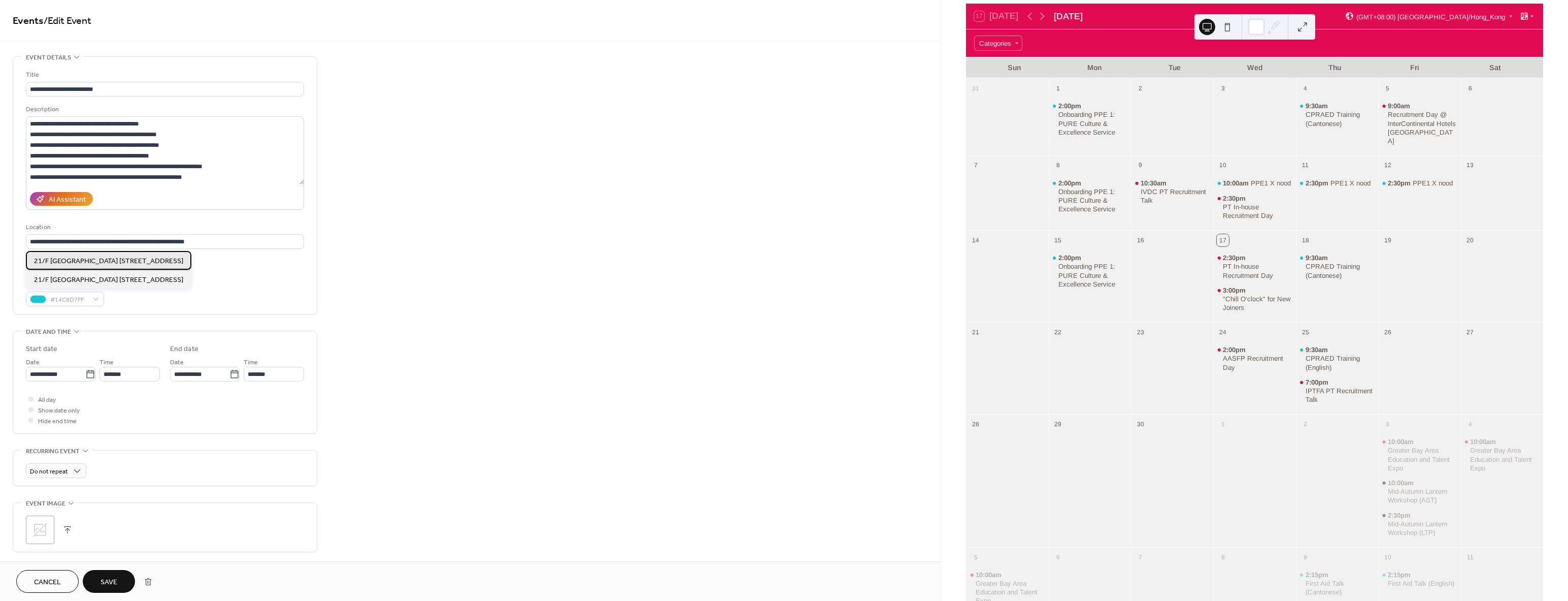
click at [94, 263] on span "21/F [GEOGRAPHIC_DATA] [STREET_ADDRESS]" at bounding box center [109, 261] width 149 height 11
type input "**********"
click at [32, 263] on icon at bounding box center [31, 261] width 3 height 3
click at [107, 586] on span "Save" at bounding box center [109, 582] width 17 height 11
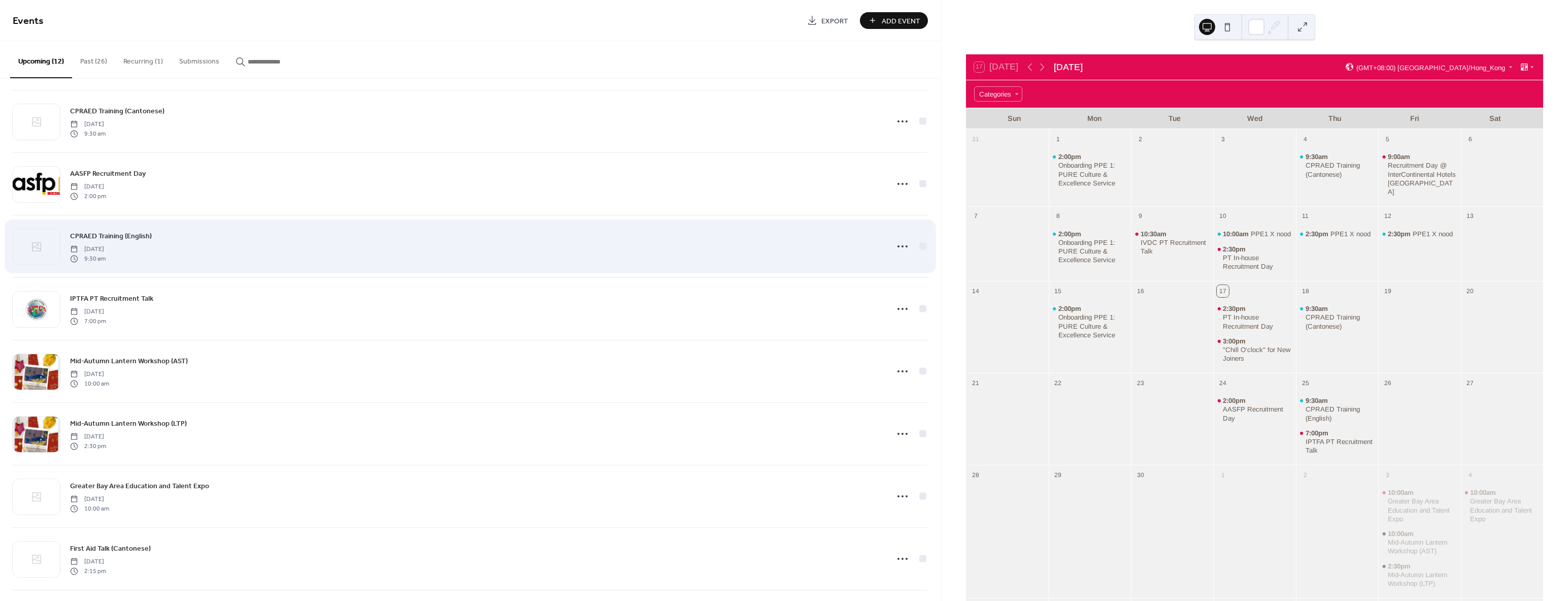
scroll to position [4, 0]
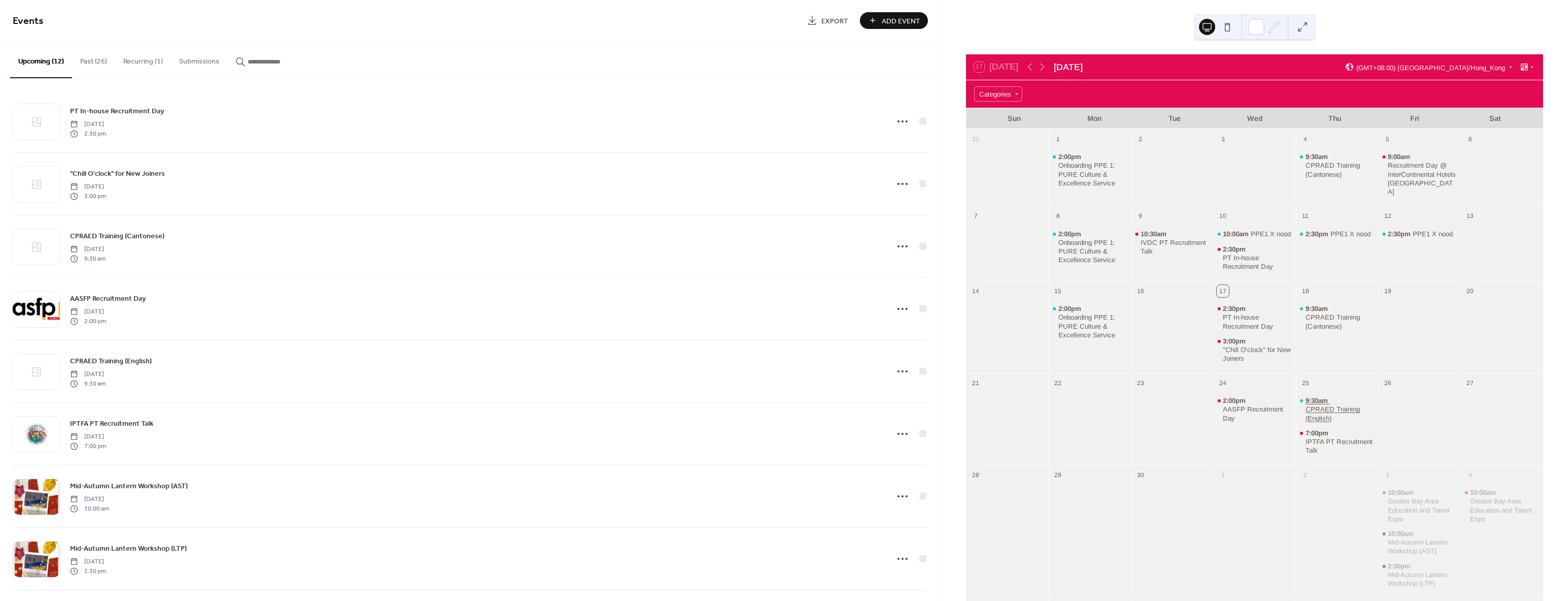
click at [1312, 406] on div "CPRAED Training (English)" at bounding box center [1340, 413] width 69 height 17
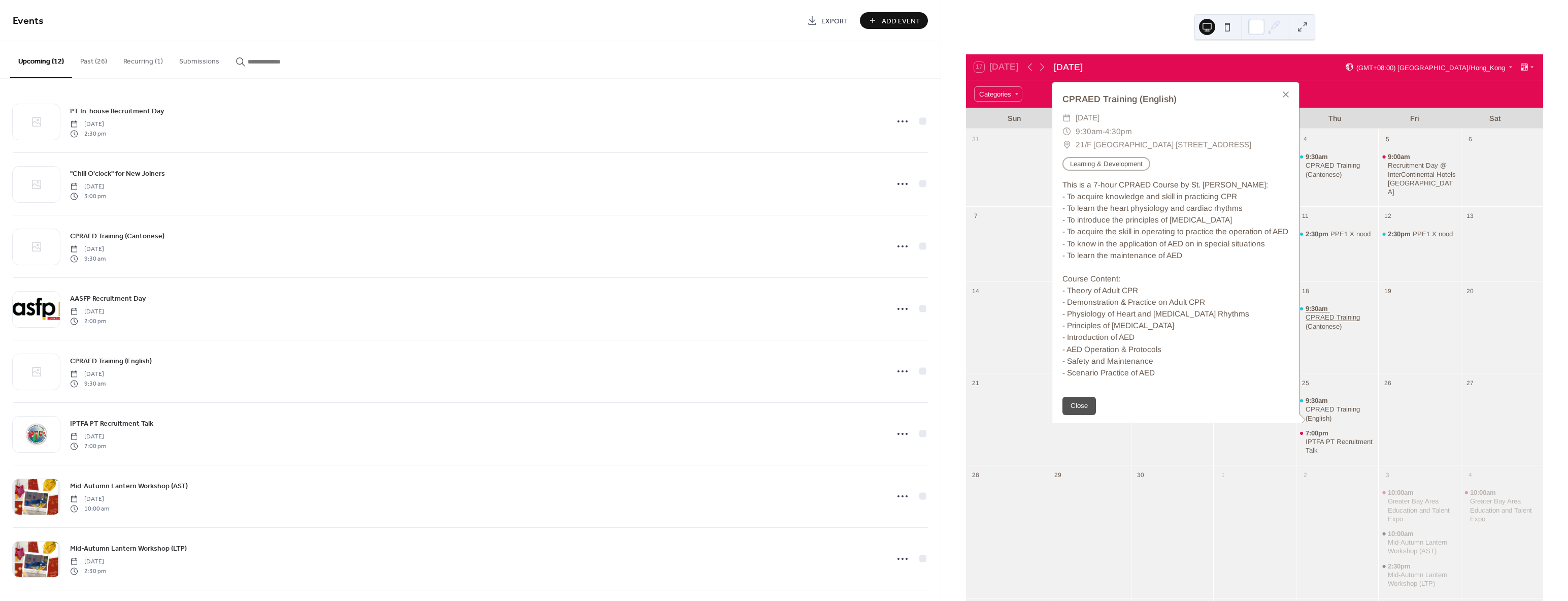
click at [1327, 325] on div "CPRAED Training (Cantonese)" at bounding box center [1340, 321] width 69 height 17
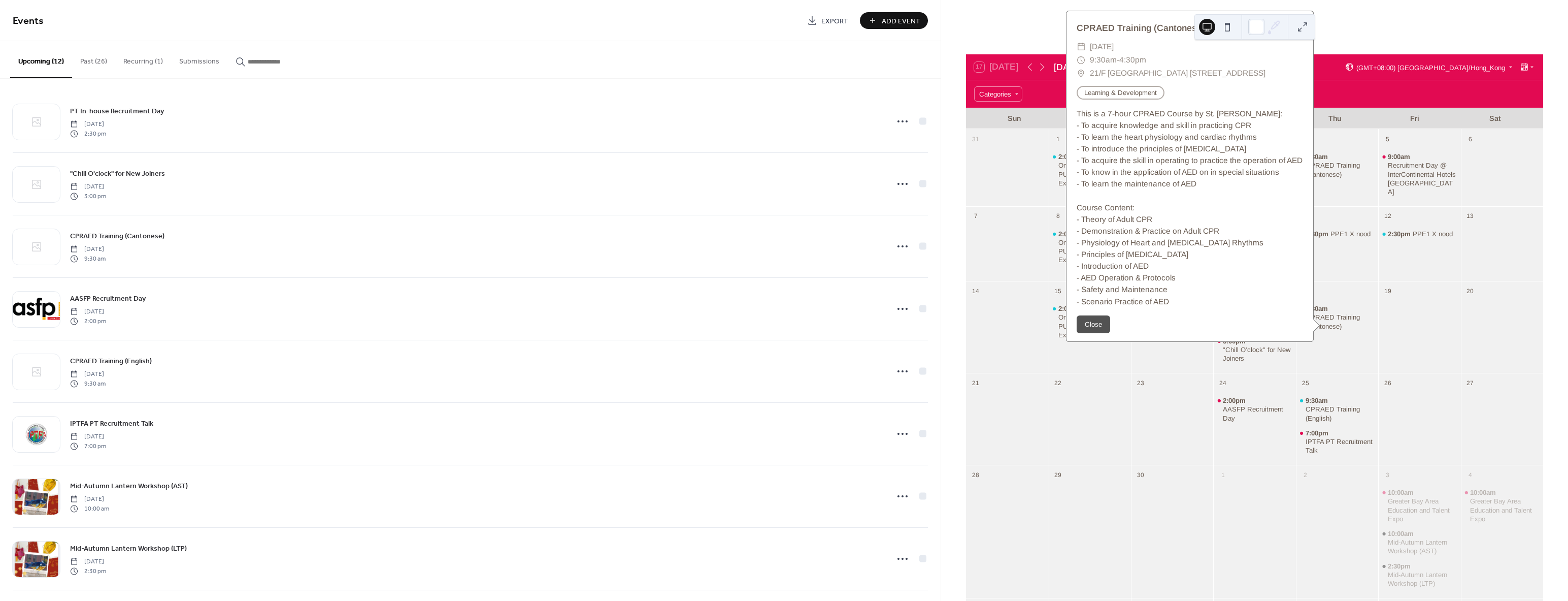
click at [1346, 351] on div "9:30am CPRAED Training (Cantonese)" at bounding box center [1337, 333] width 82 height 70
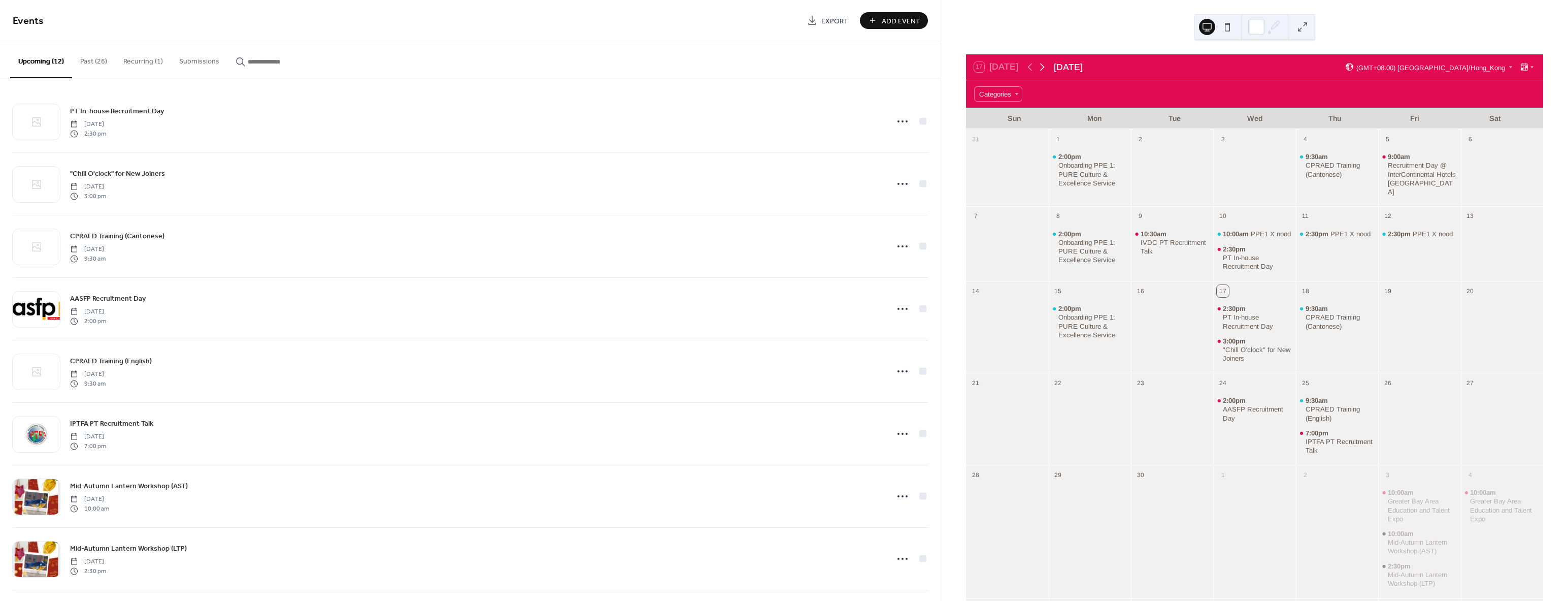
click at [1045, 68] on icon at bounding box center [1042, 67] width 12 height 12
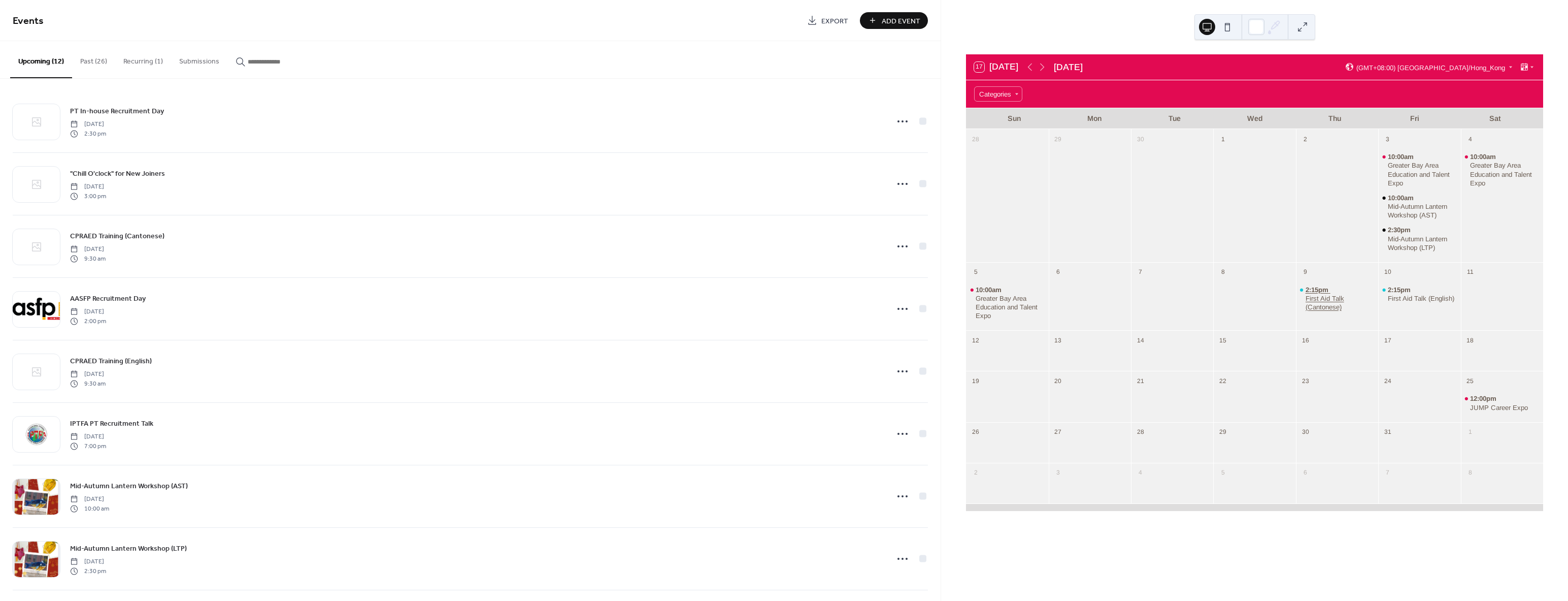
click at [1312, 294] on div "First Aid Talk (Cantonese)" at bounding box center [1340, 303] width 69 height 17
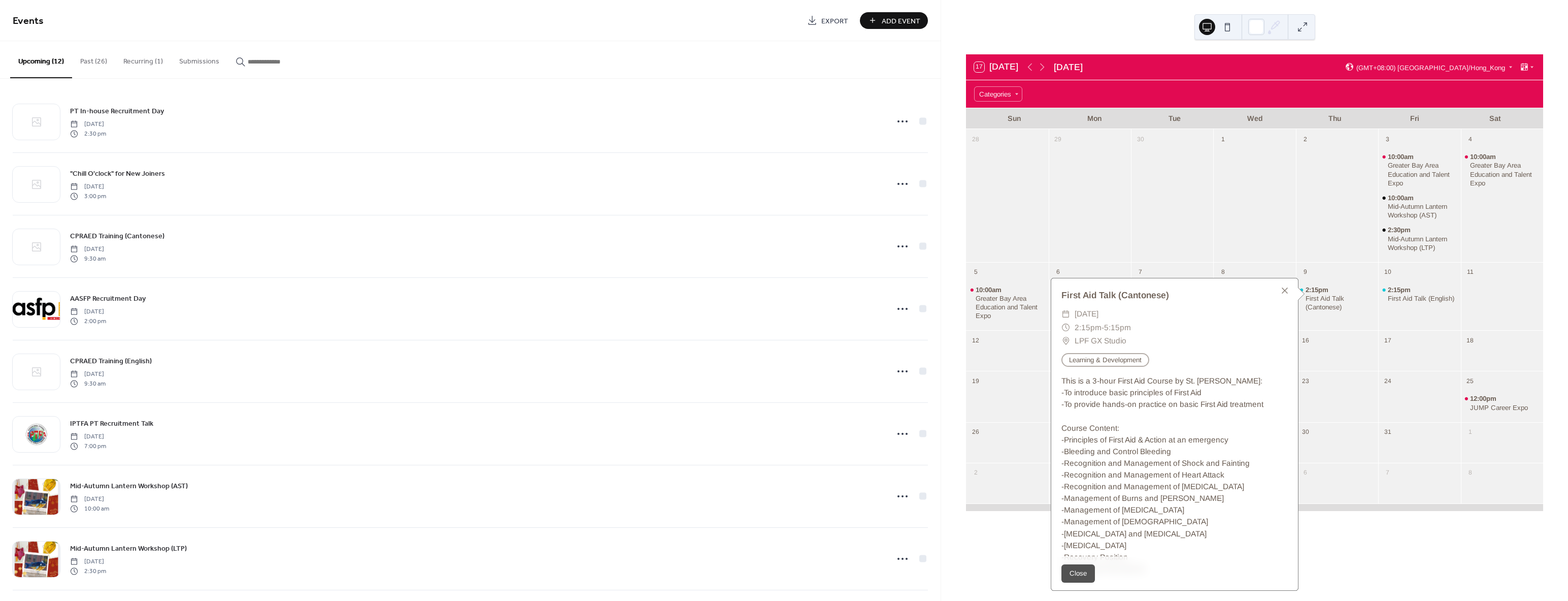
click at [1231, 240] on div at bounding box center [1254, 203] width 82 height 111
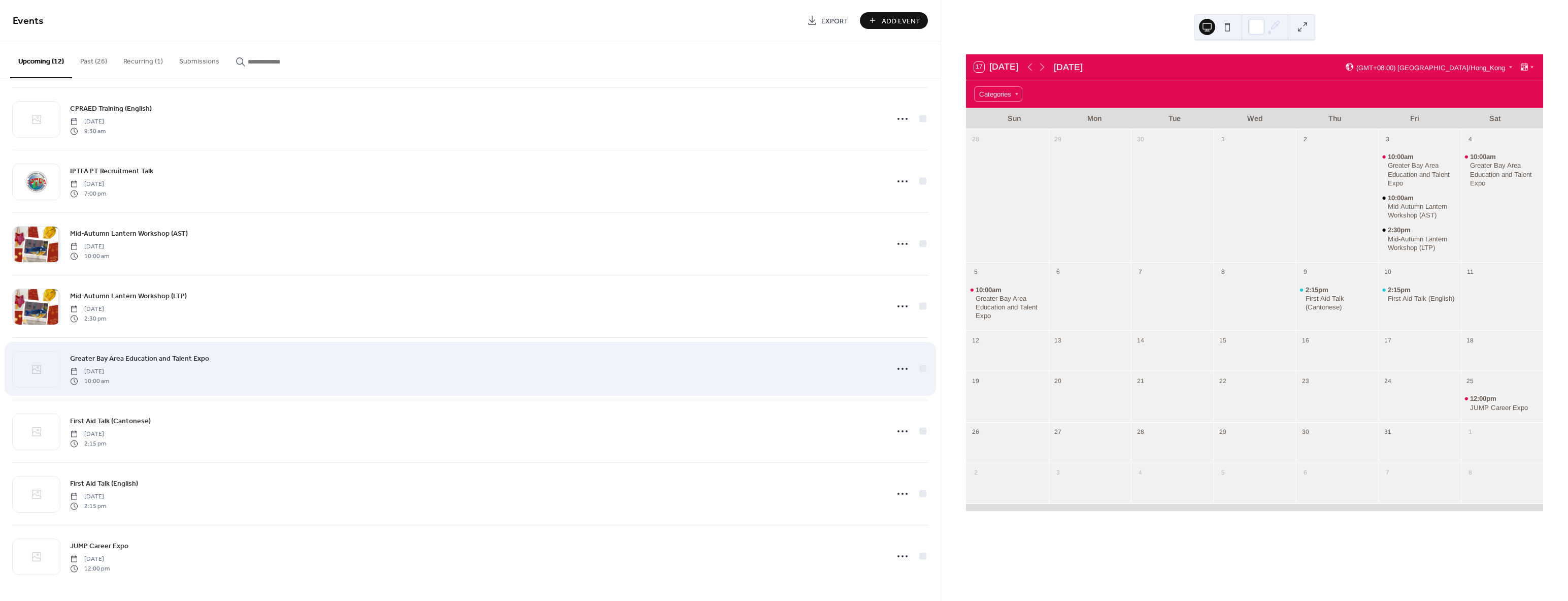
scroll to position [258, 0]
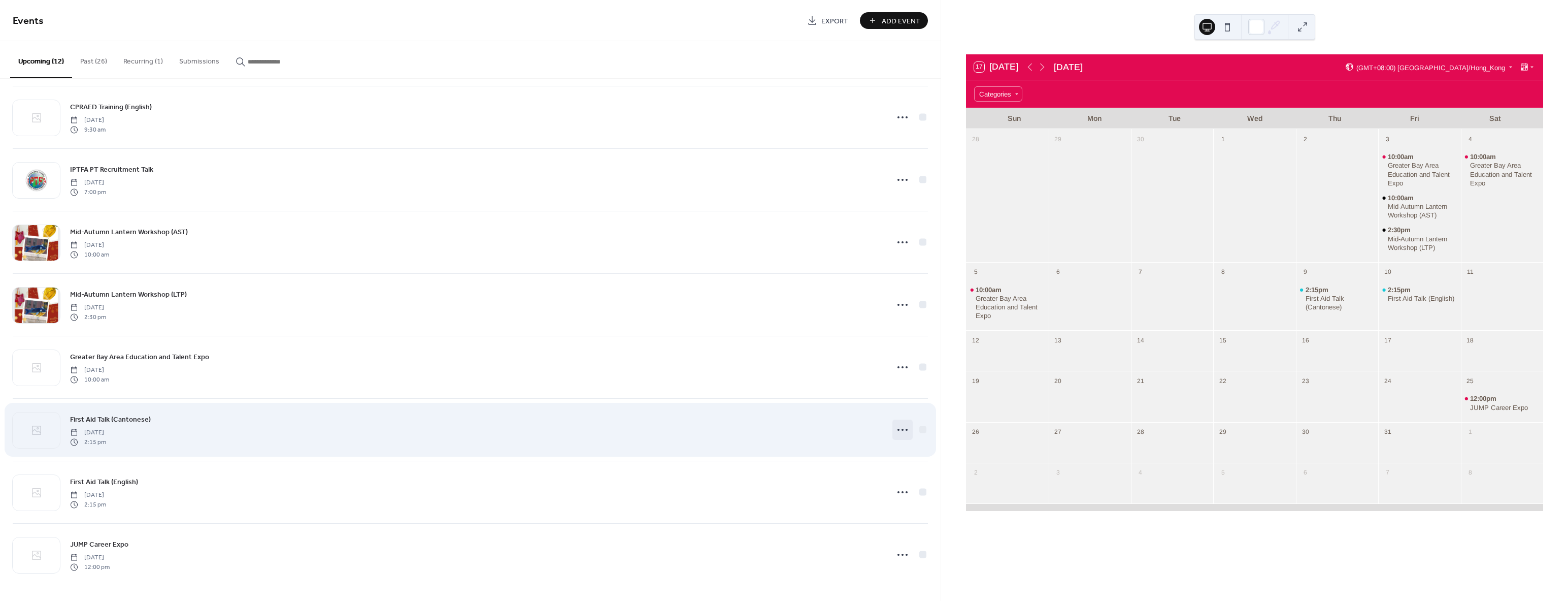
click at [896, 429] on icon at bounding box center [903, 429] width 16 height 16
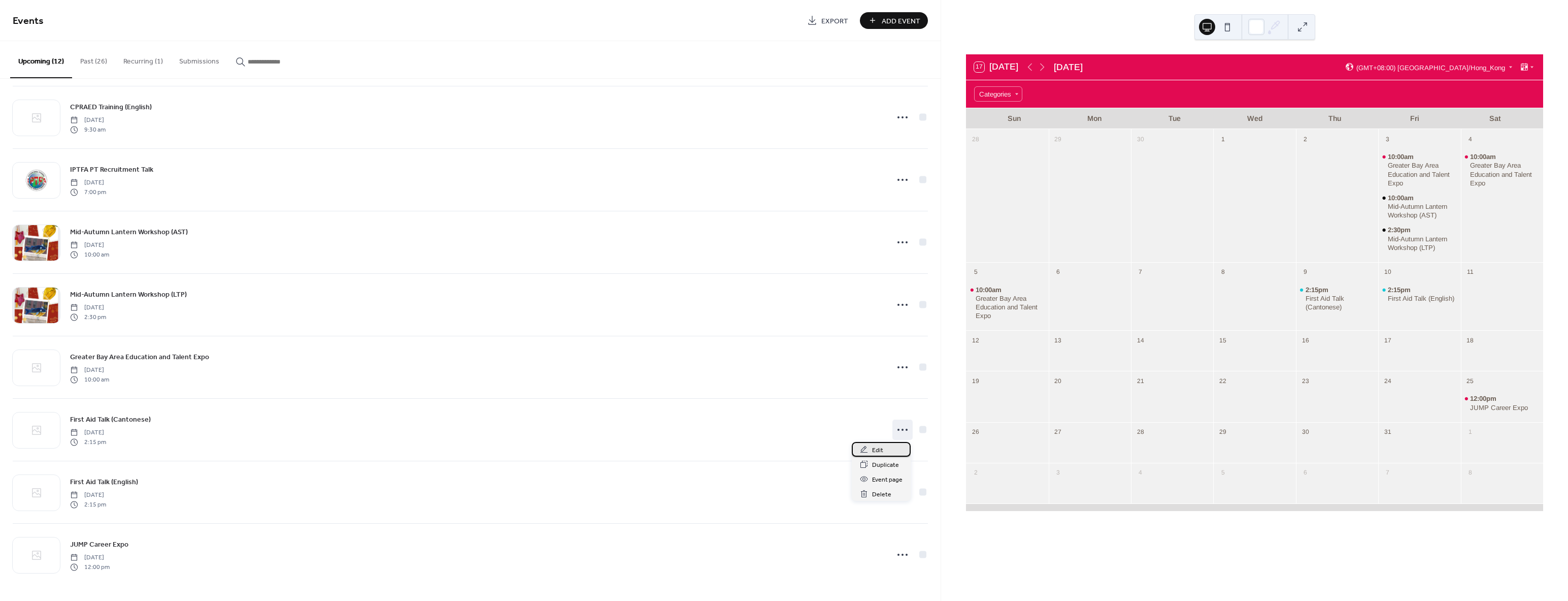
click at [880, 454] on span "Edit" at bounding box center [878, 450] width 11 height 11
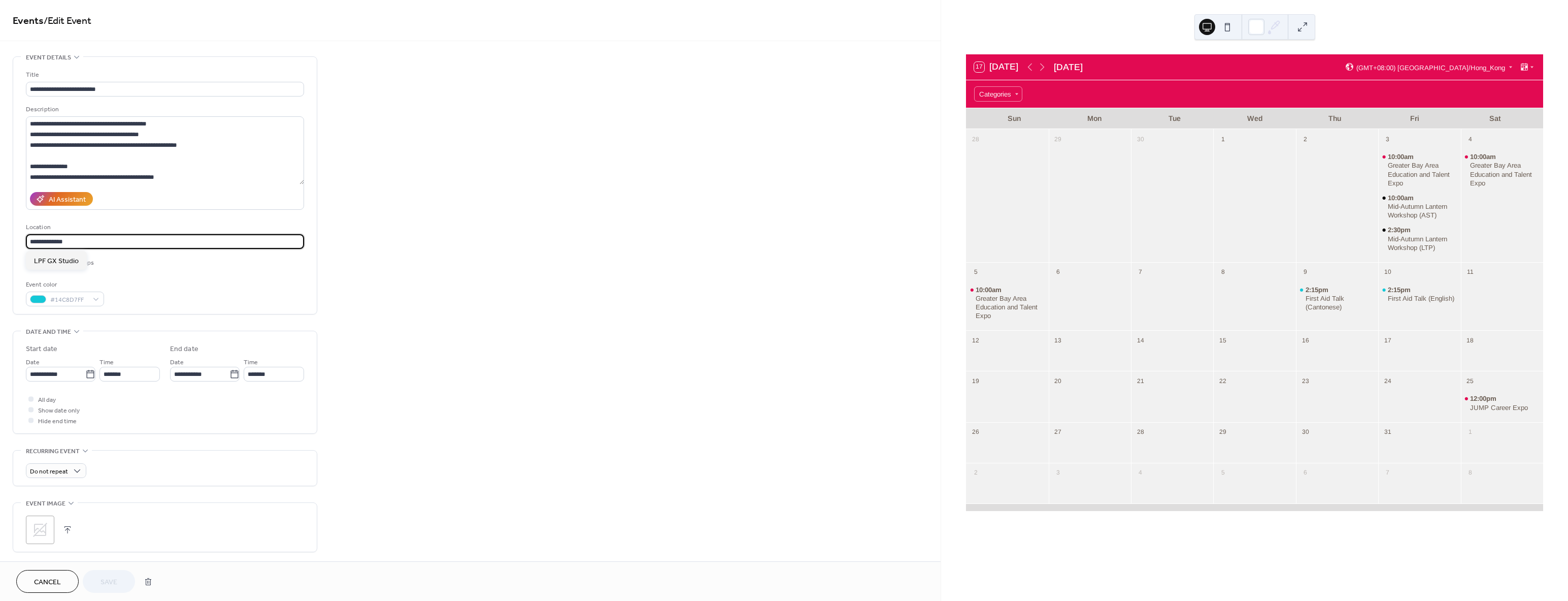
drag, startPoint x: 40, startPoint y: 240, endPoint x: -22, endPoint y: 240, distance: 62.0
click at [0, 240] on html "**********" at bounding box center [784, 300] width 1568 height 601
click at [138, 242] on input "**********" at bounding box center [165, 242] width 278 height 15
paste input "**********"
type input "**********"
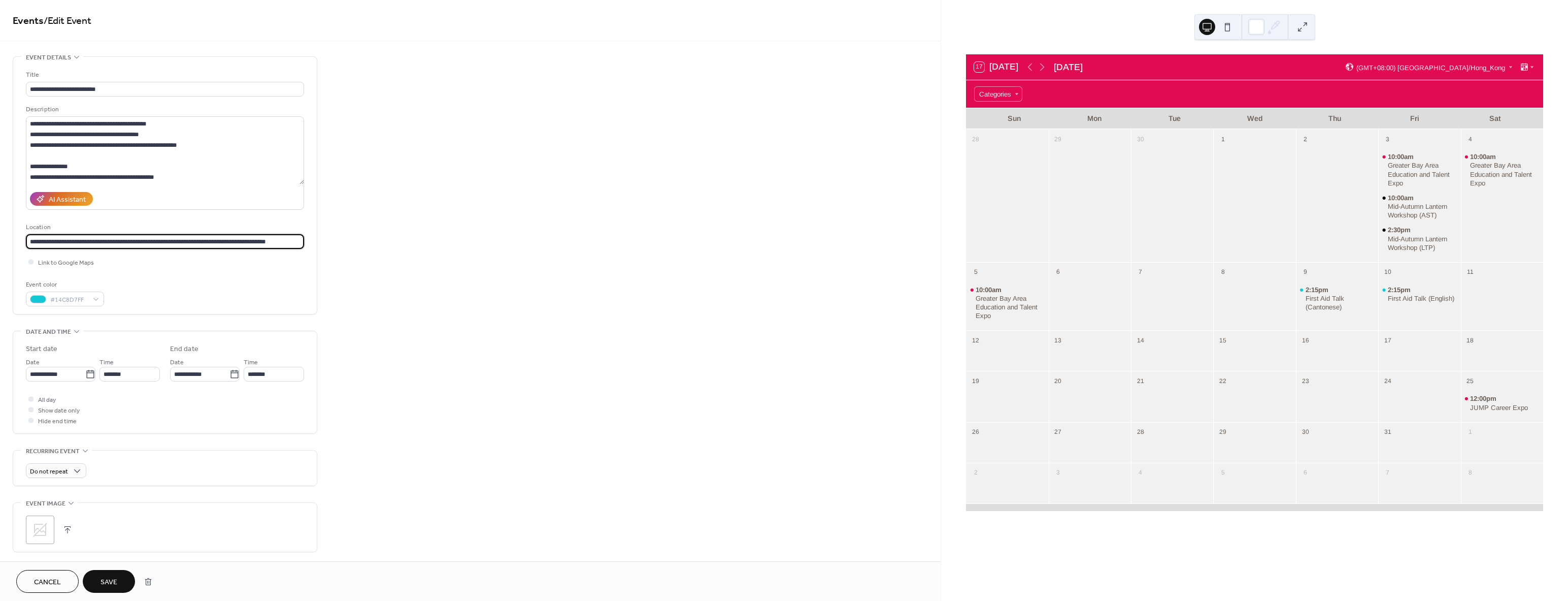
click at [96, 578] on button "Save" at bounding box center [109, 581] width 52 height 23
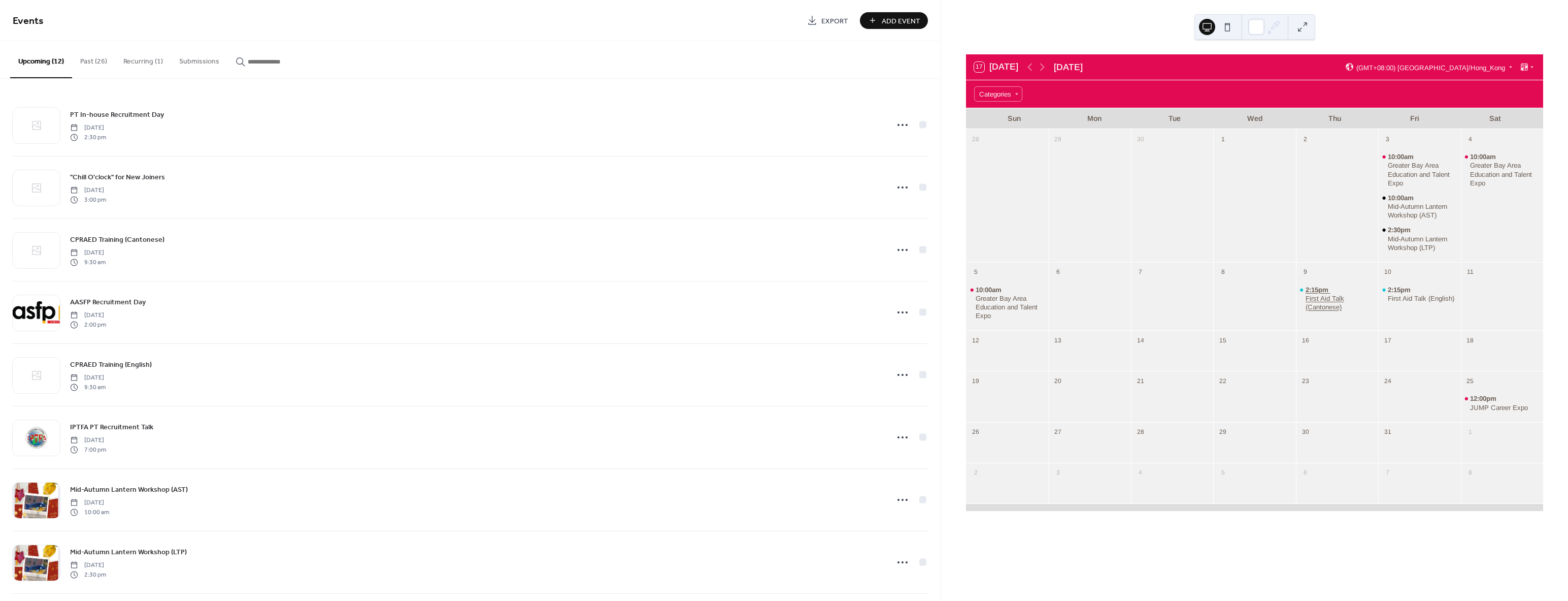
click at [1335, 303] on div "First Aid Talk (Cantonese)" at bounding box center [1340, 303] width 69 height 17
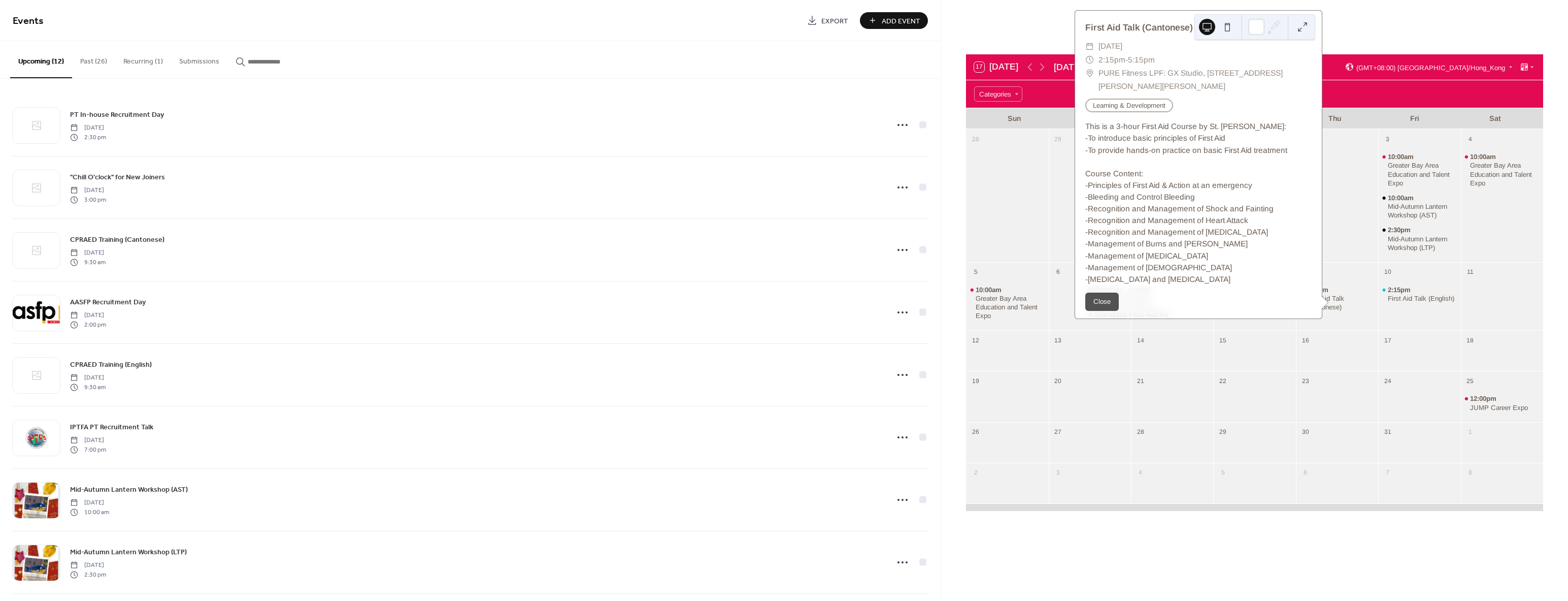
drag, startPoint x: 1232, startPoint y: 86, endPoint x: 1095, endPoint y: 75, distance: 137.4
click at [1095, 75] on div "​ PURE Fitness LPF: GX Studio, [STREET_ADDRESS][PERSON_NAME][PERSON_NAME]" at bounding box center [1198, 80] width 227 height 27
copy span "PURE Fitness LPF: GX Studio, [STREET_ADDRESS][PERSON_NAME][PERSON_NAME]"
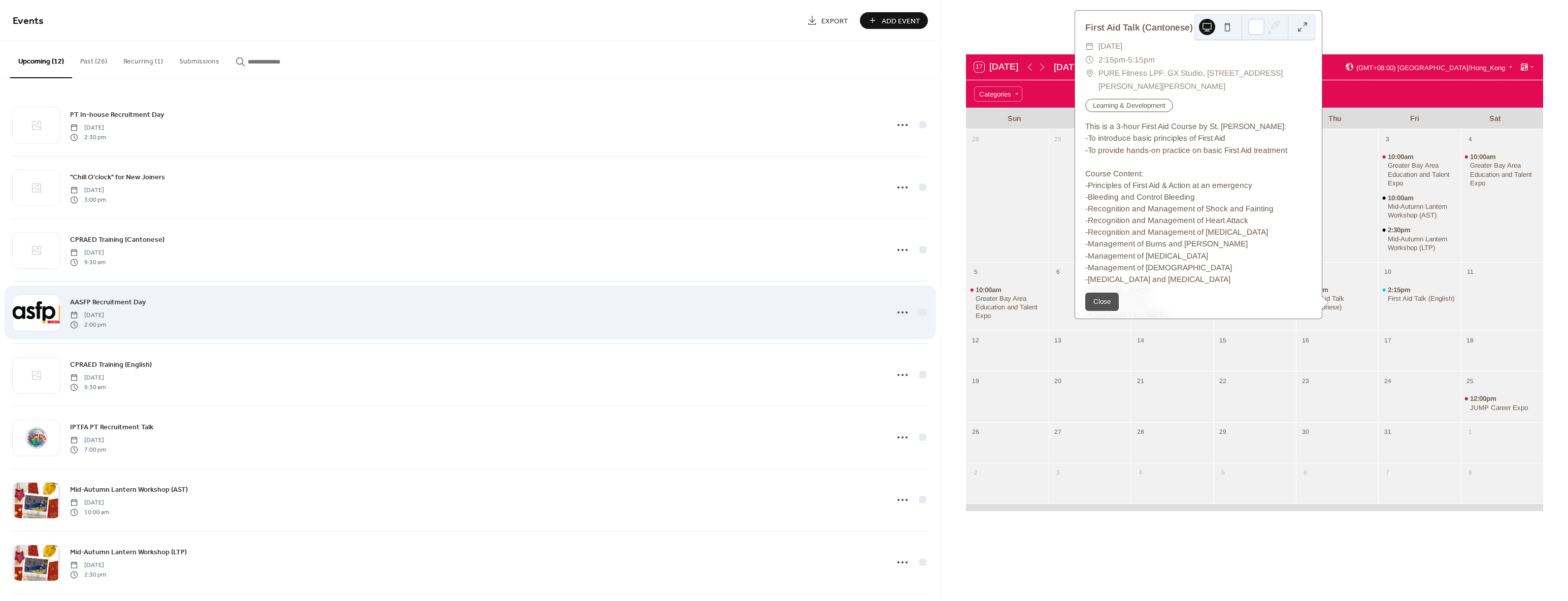
click at [352, 284] on div "AASFP Recruitment Day [DATE] 2:00 pm" at bounding box center [470, 312] width 915 height 62
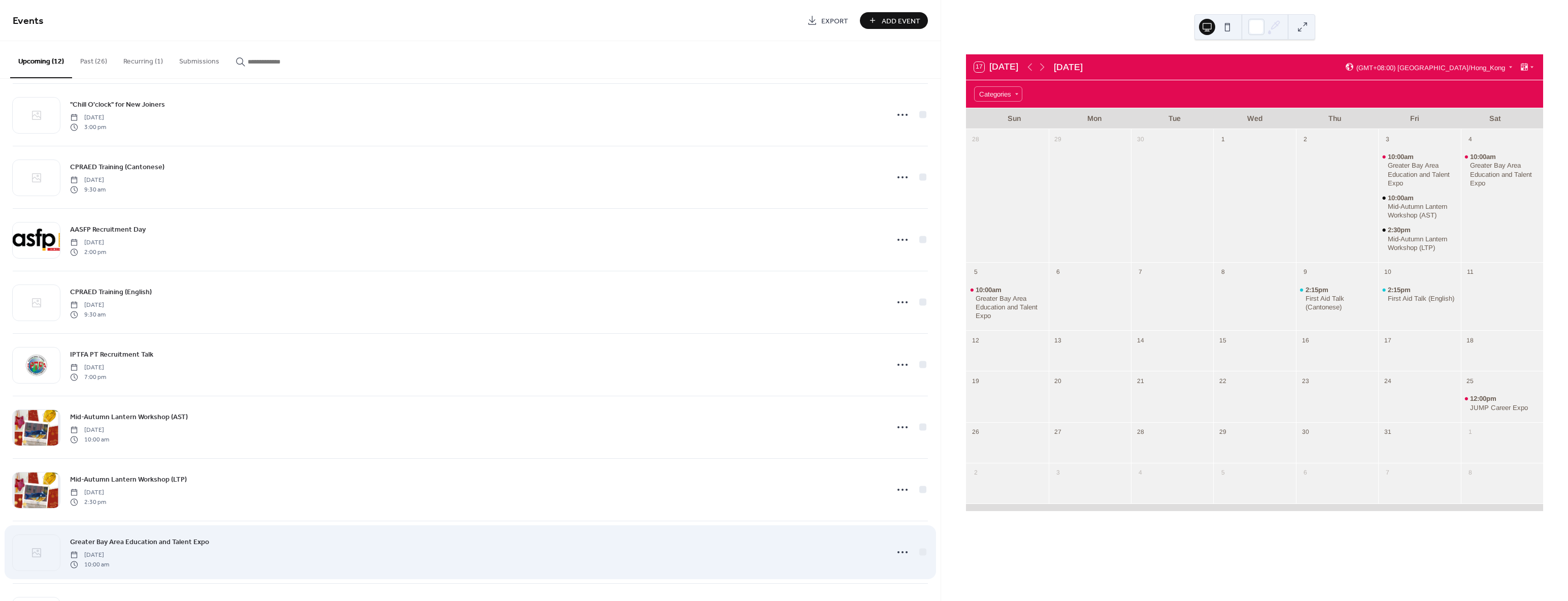
scroll to position [258, 0]
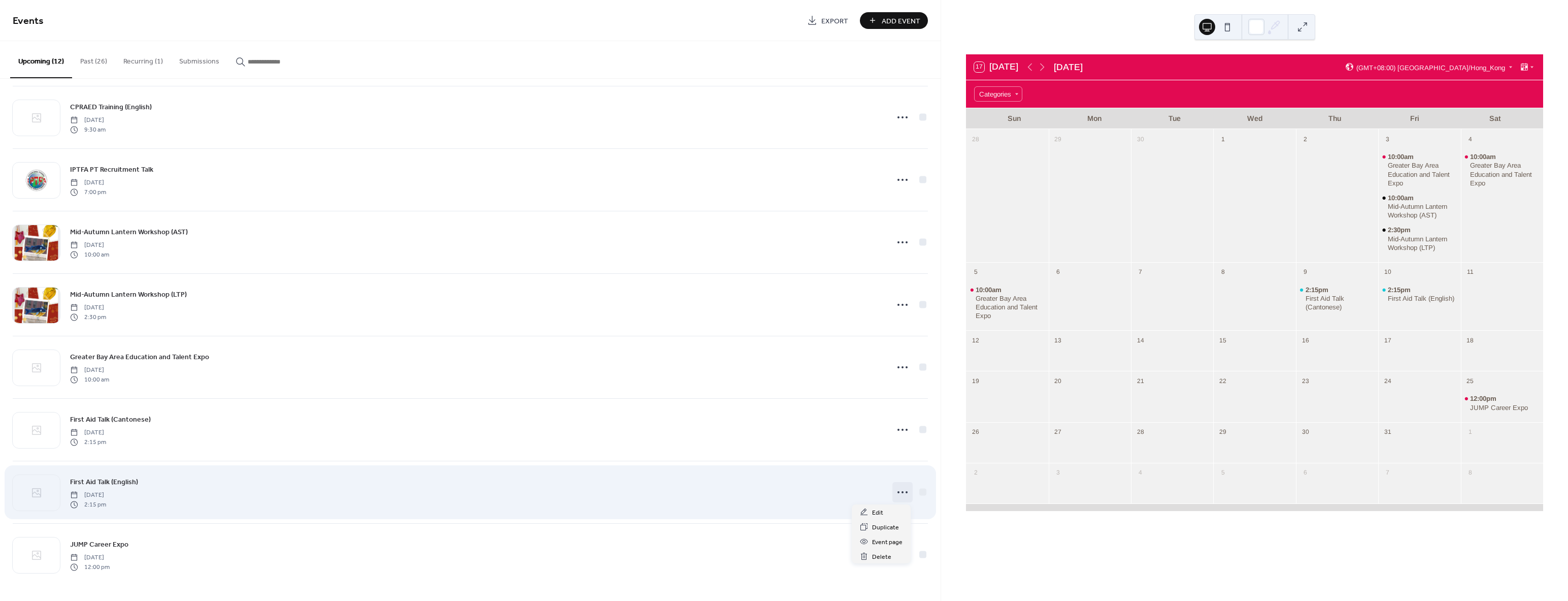
click at [898, 493] on circle at bounding box center [898, 492] width 2 height 2
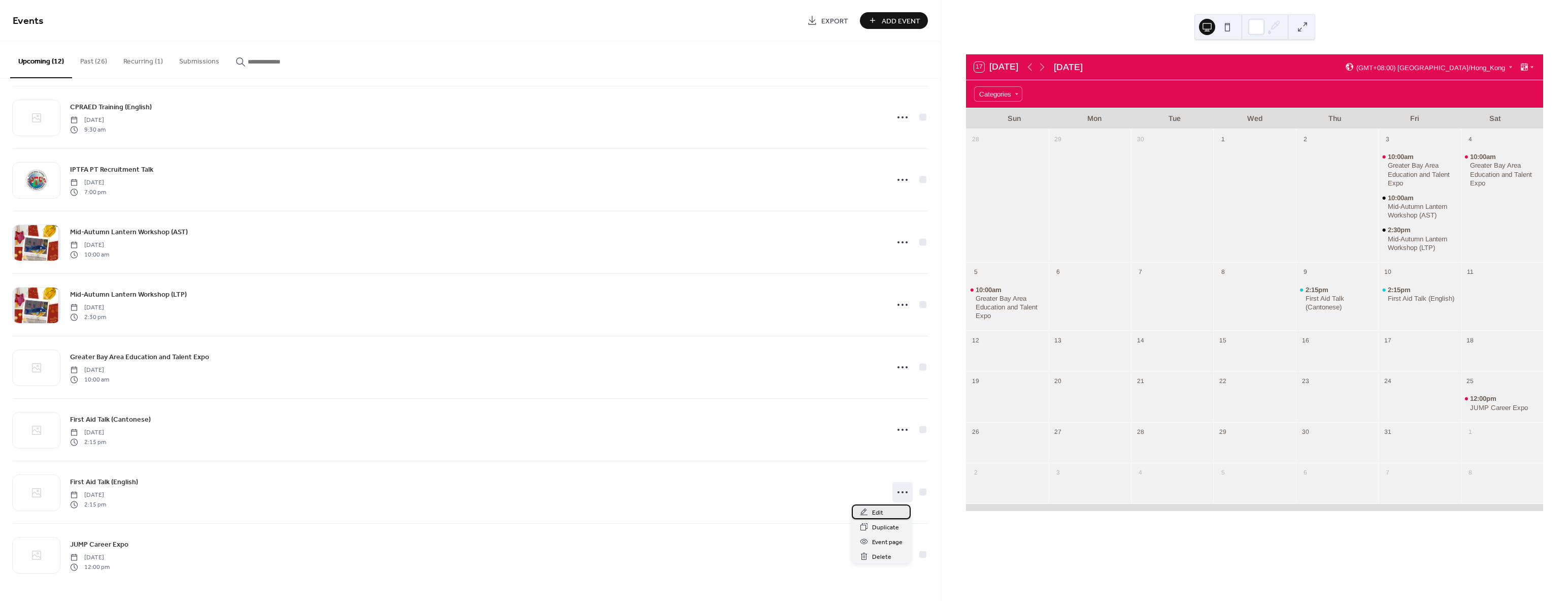
click at [875, 514] on span "Edit" at bounding box center [878, 512] width 11 height 11
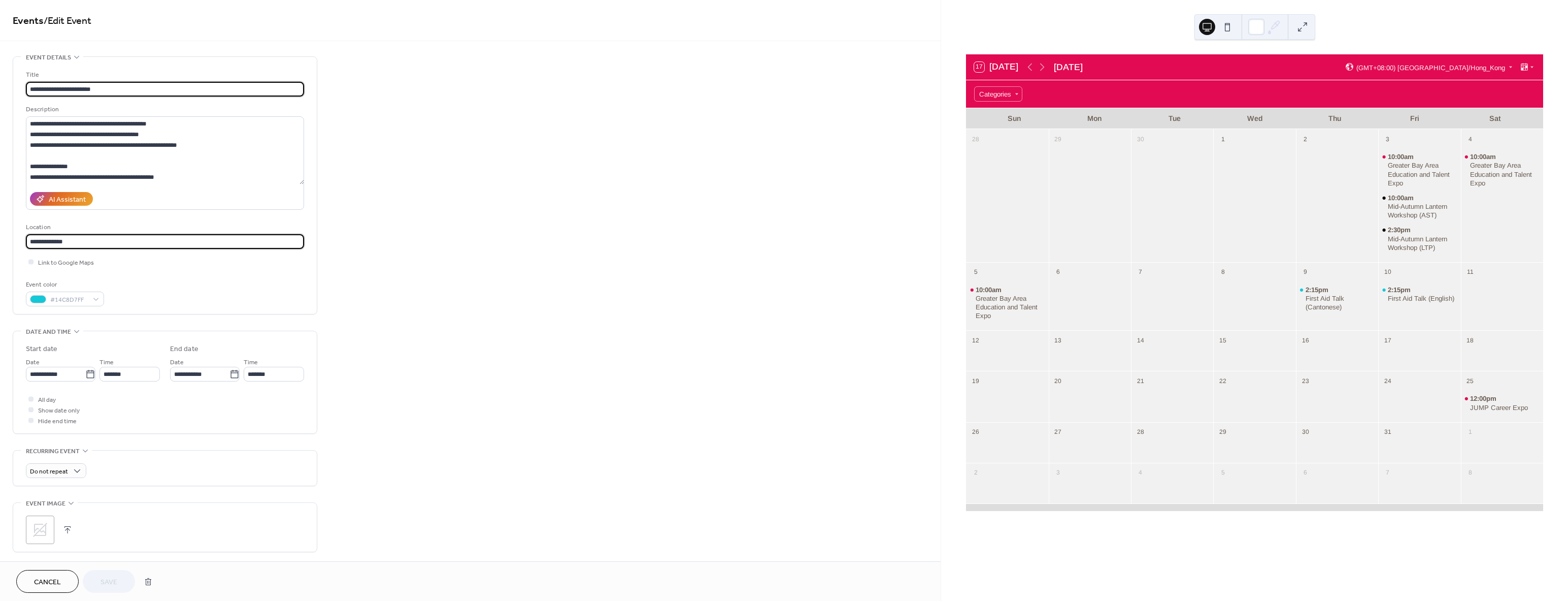
click at [0, 233] on html "**********" at bounding box center [784, 300] width 1568 height 601
paste input "**********"
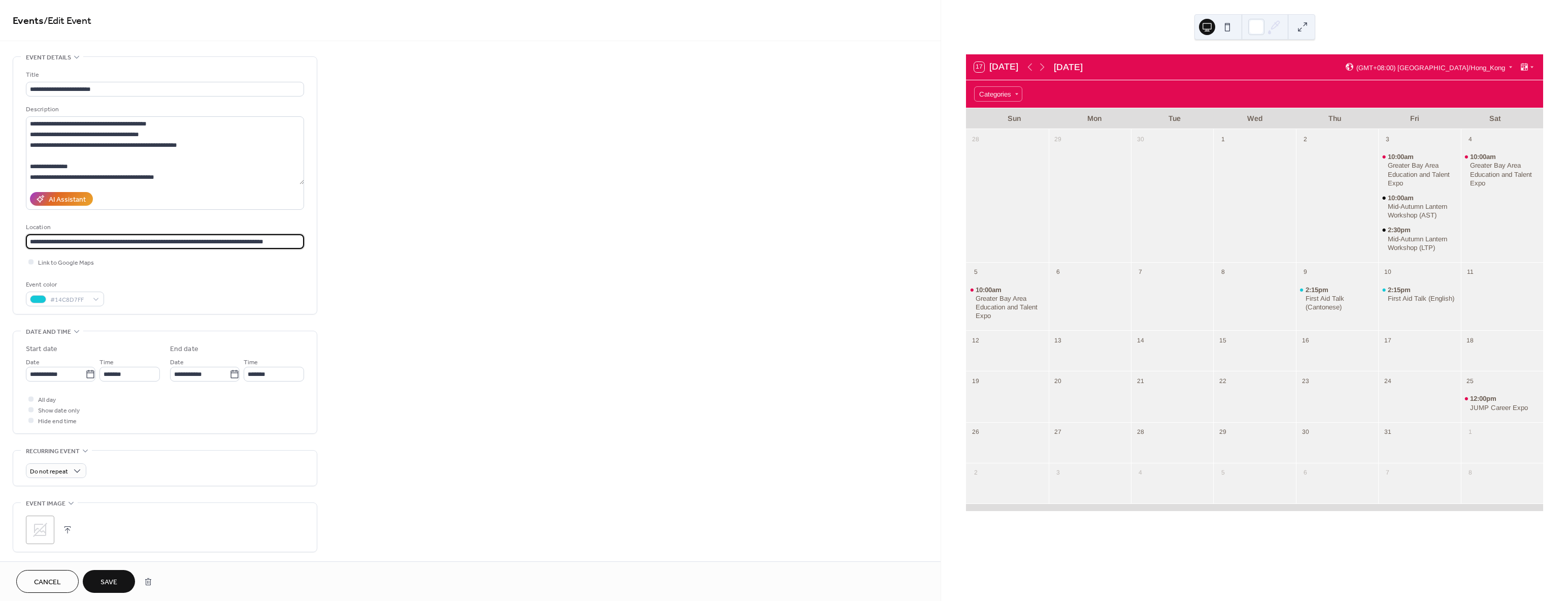
type input "**********"
click at [101, 582] on span "Save" at bounding box center [109, 582] width 17 height 11
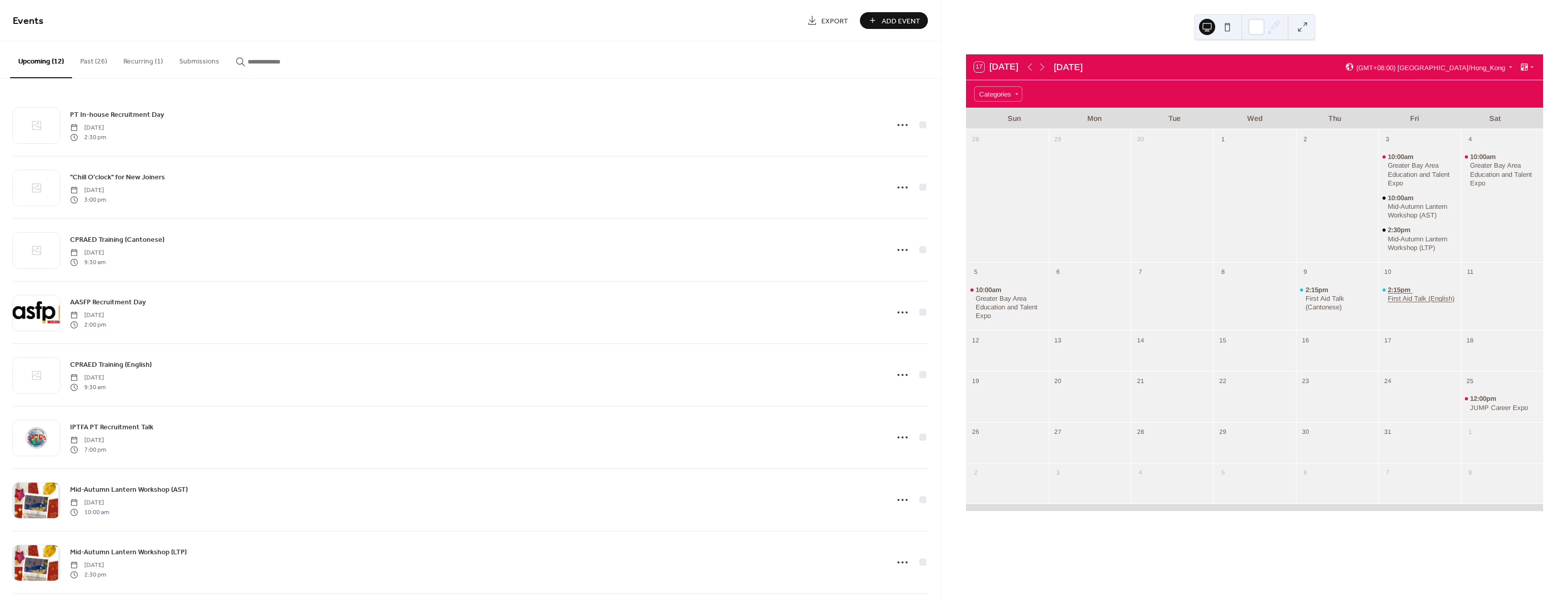
click at [1410, 303] on div "First Aid Talk (English)" at bounding box center [1421, 298] width 67 height 9
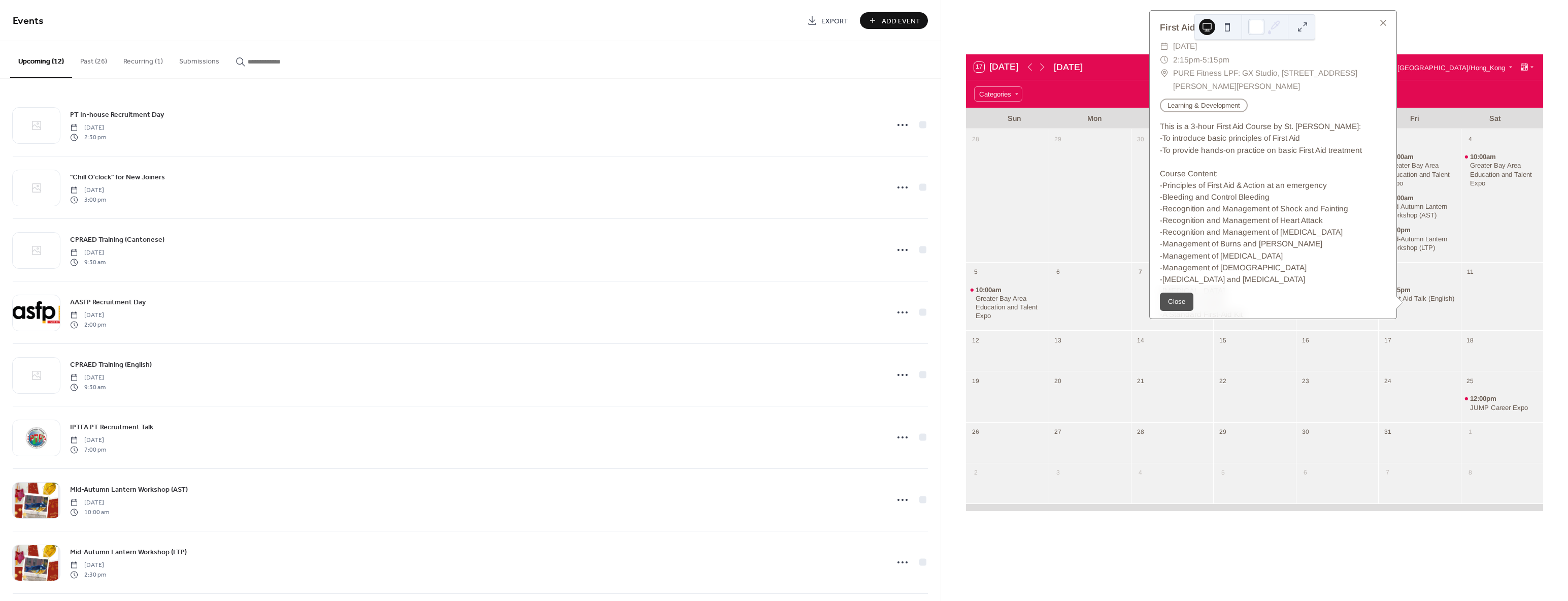
click at [1461, 251] on div "10:00am Greater Bay Area Education and Talent Expo" at bounding box center [1501, 203] width 82 height 111
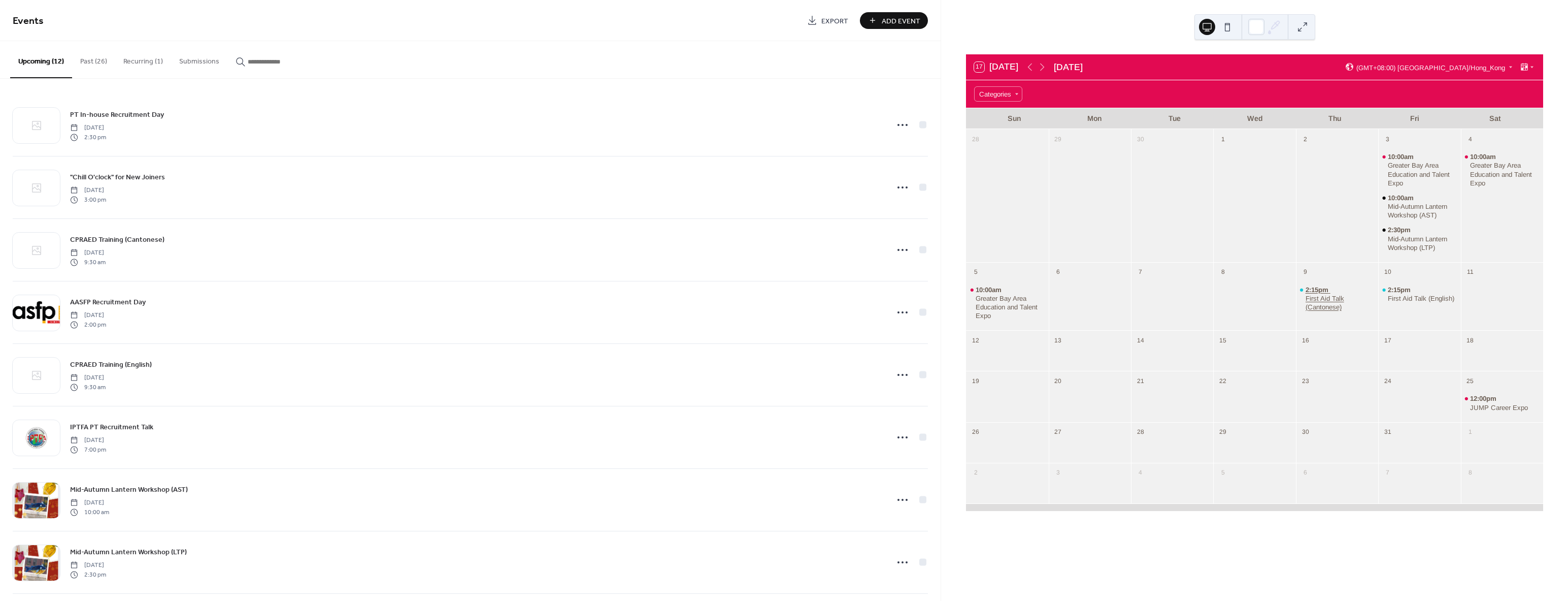
click at [1326, 294] on div "First Aid Talk (Cantonese)" at bounding box center [1340, 303] width 69 height 17
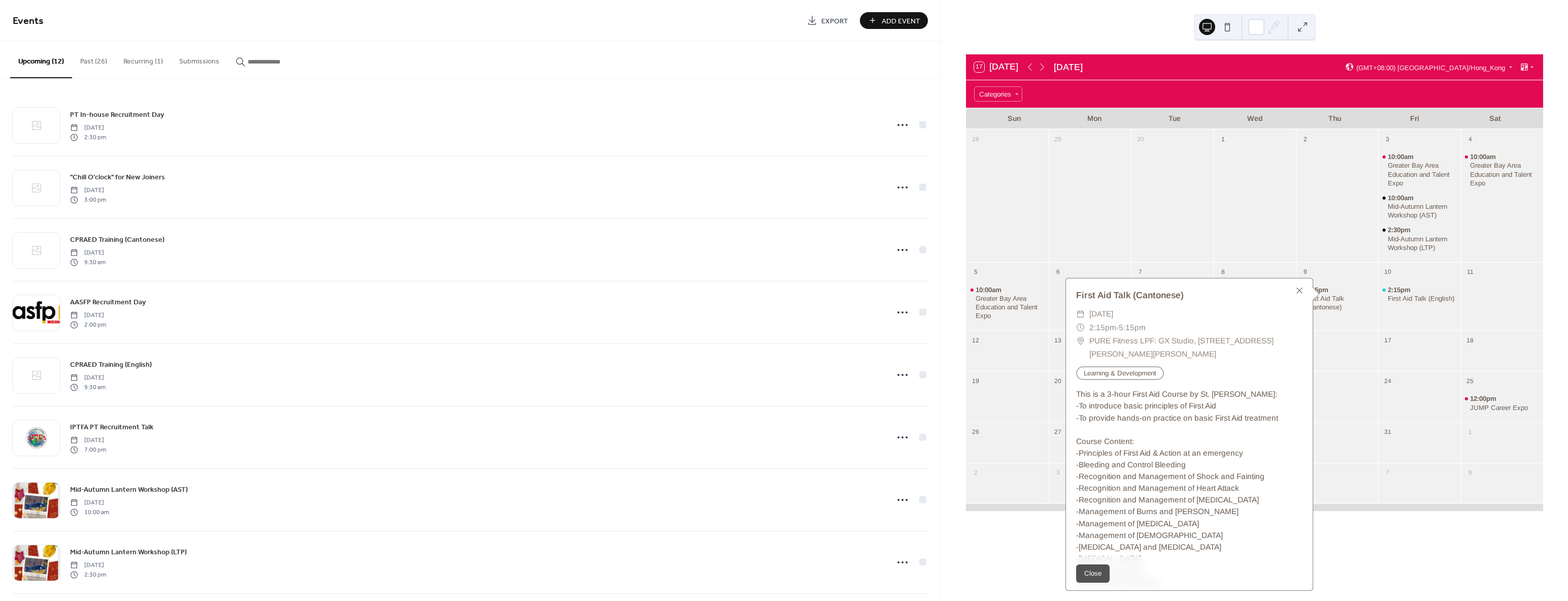
click at [1511, 280] on div at bounding box center [1501, 303] width 82 height 47
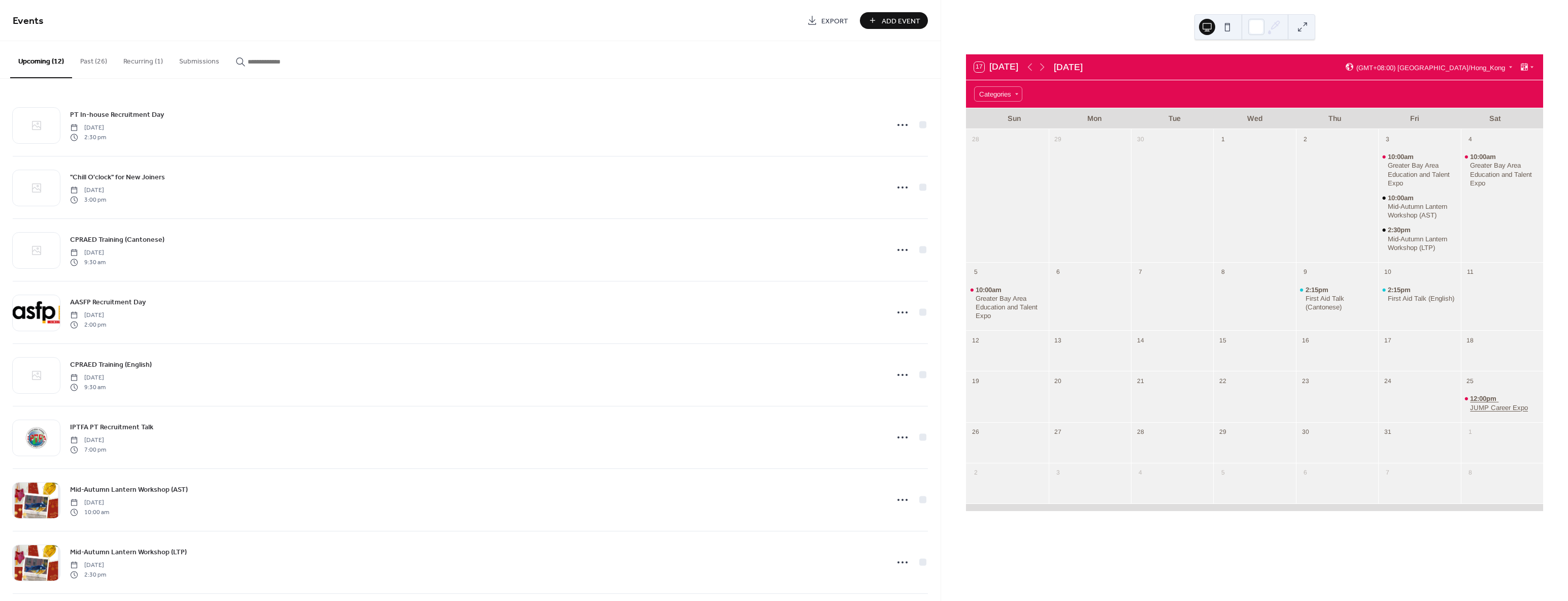
click at [1487, 407] on div "JUMP Career Expo" at bounding box center [1499, 408] width 58 height 9
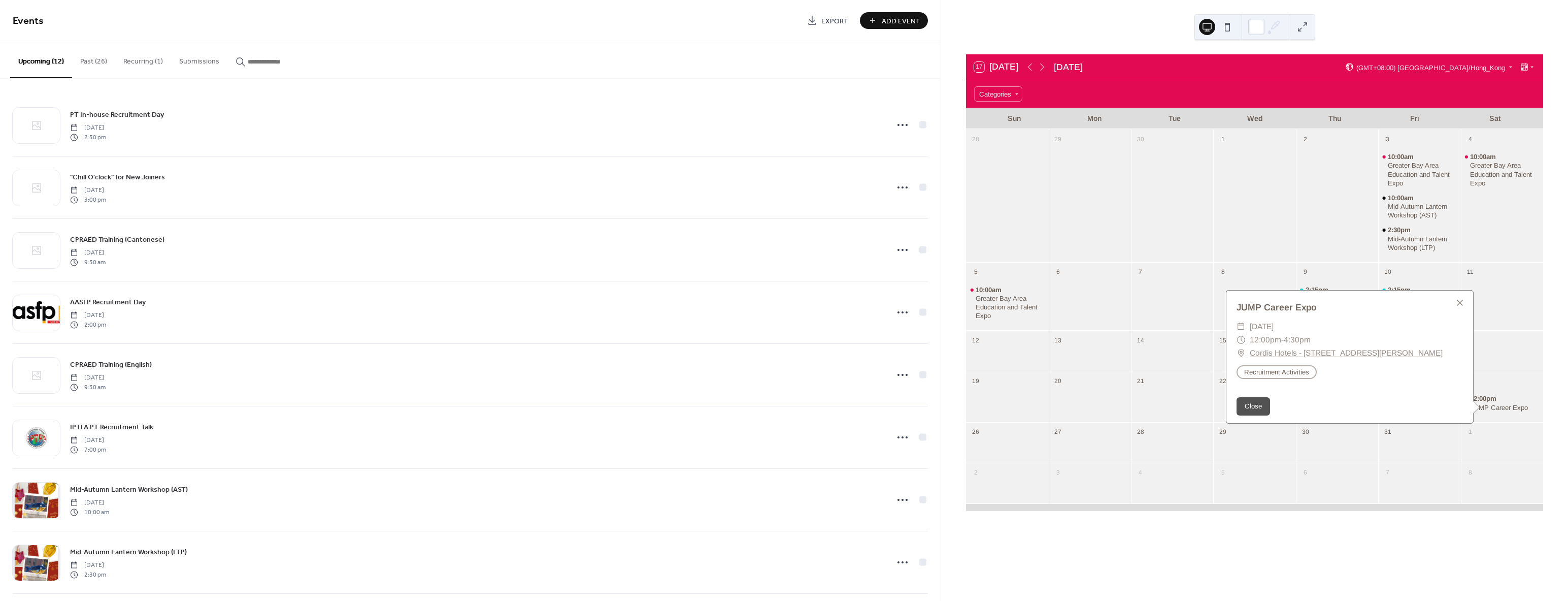
click at [1498, 326] on div at bounding box center [1501, 303] width 82 height 47
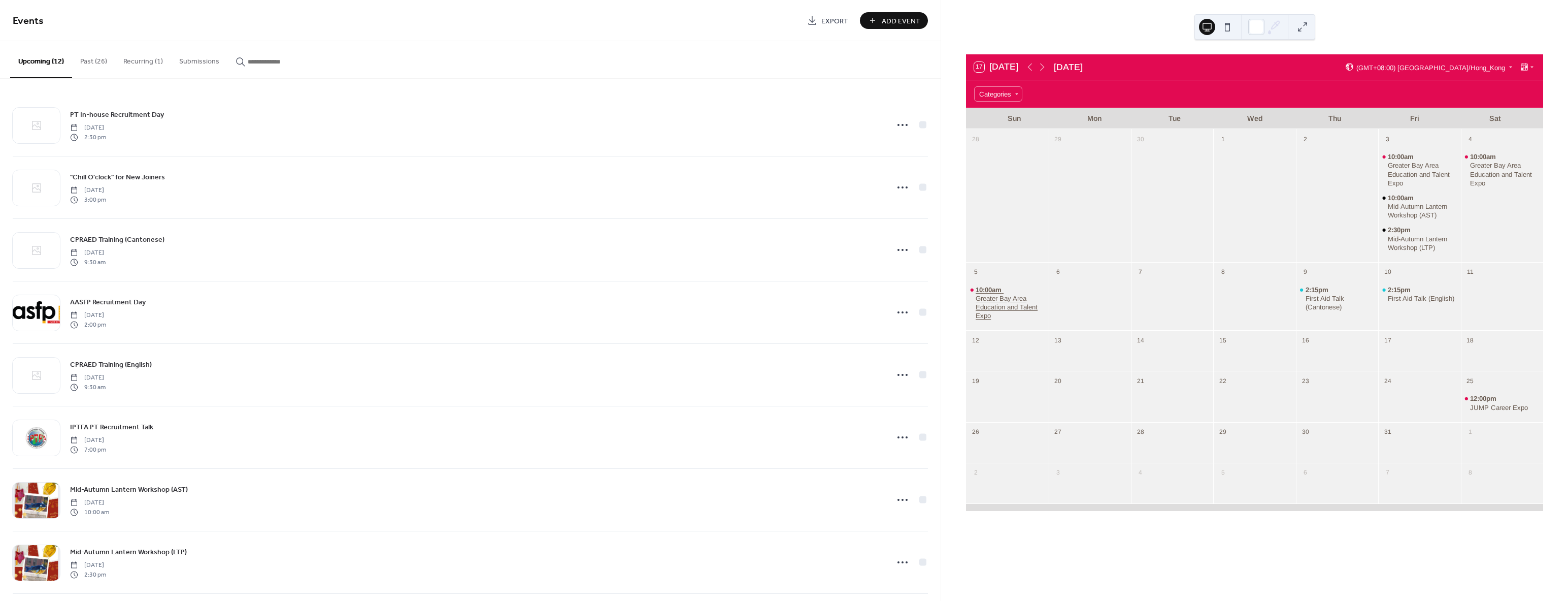
click at [1014, 296] on div "Greater Bay Area Education and Talent Expo" at bounding box center [1010, 307] width 69 height 26
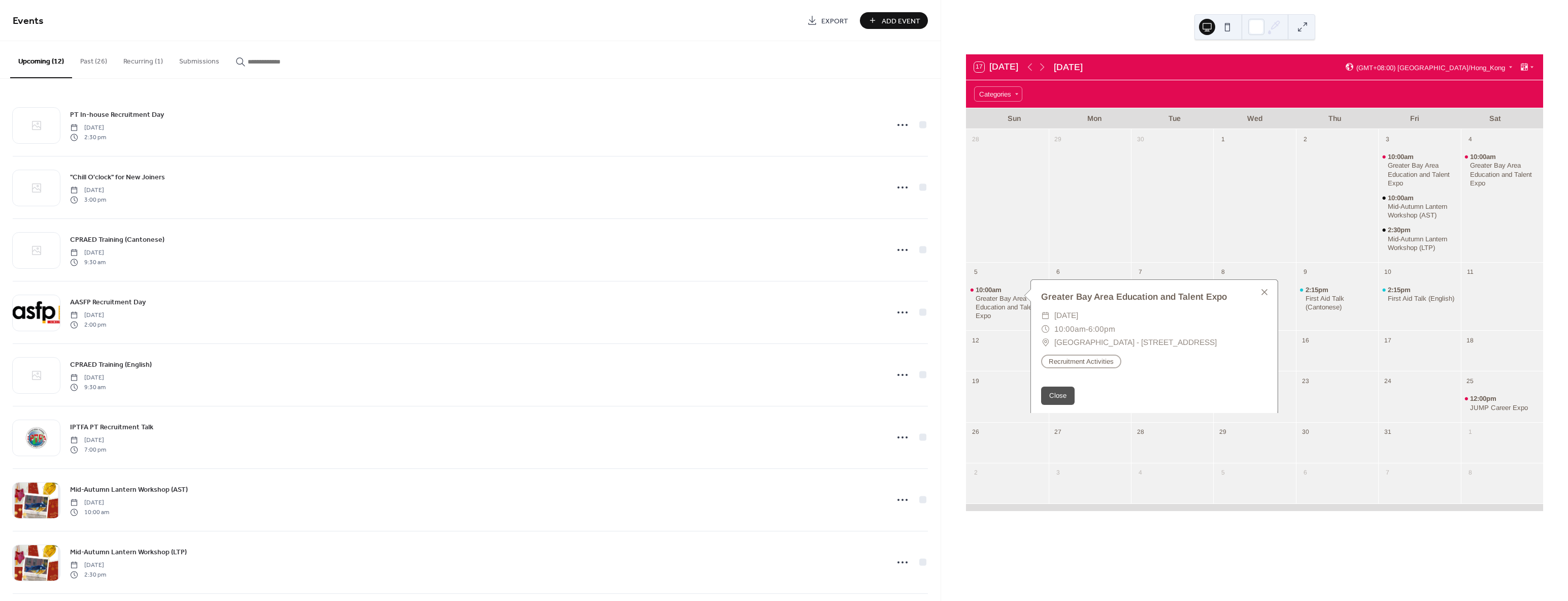
click at [1098, 258] on div "29" at bounding box center [1090, 195] width 82 height 133
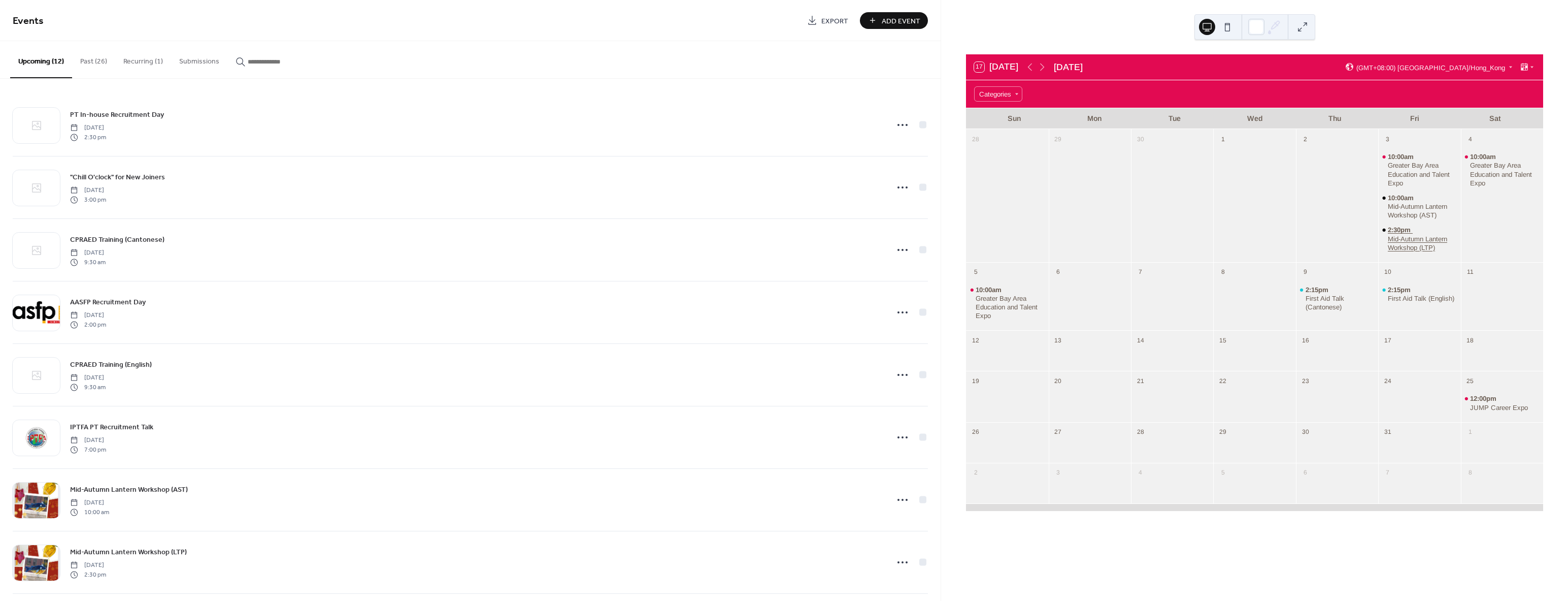
click at [1417, 240] on div "Mid-Autumn Lantern Workshop (LTP)" at bounding box center [1422, 243] width 69 height 17
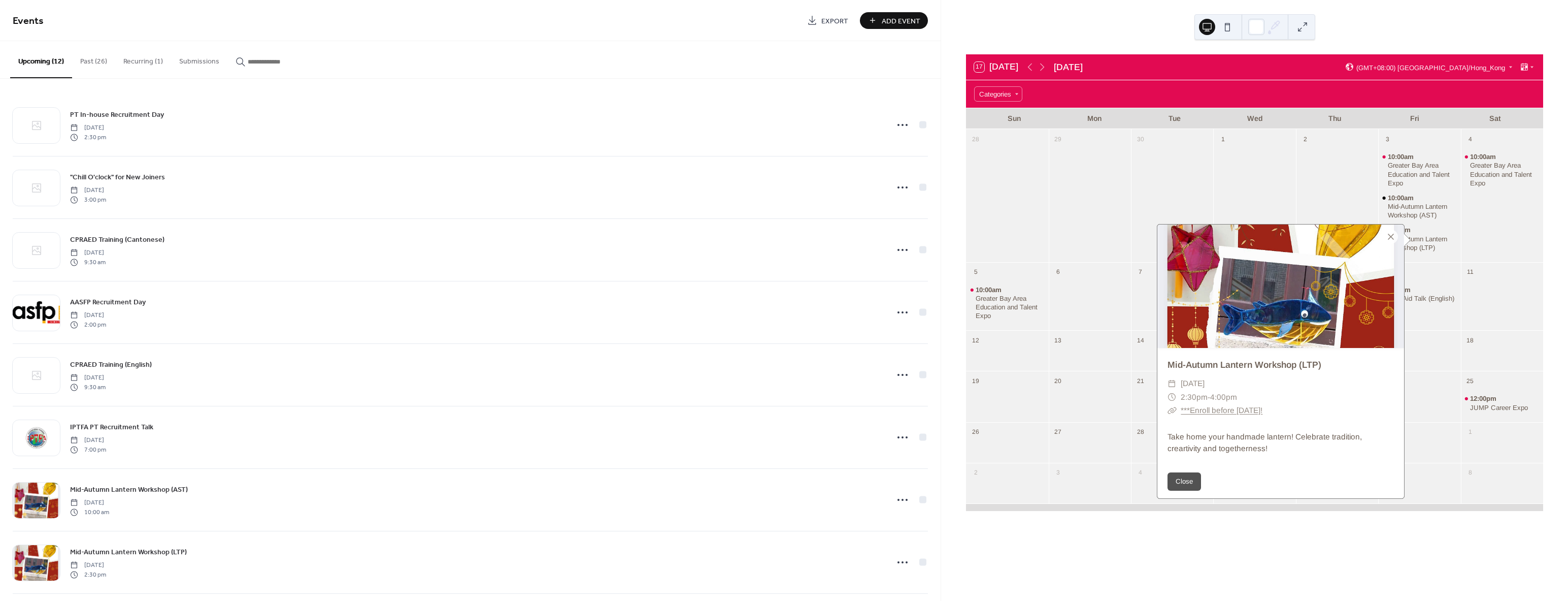
drag, startPoint x: 1201, startPoint y: 191, endPoint x: 1214, endPoint y: 193, distance: 13.2
click at [1214, 193] on div "28 29 30 1 2 3 10:00am Greater Bay Area Education and Talent Expo 10:00am Mid-A…" at bounding box center [1254, 320] width 577 height 382
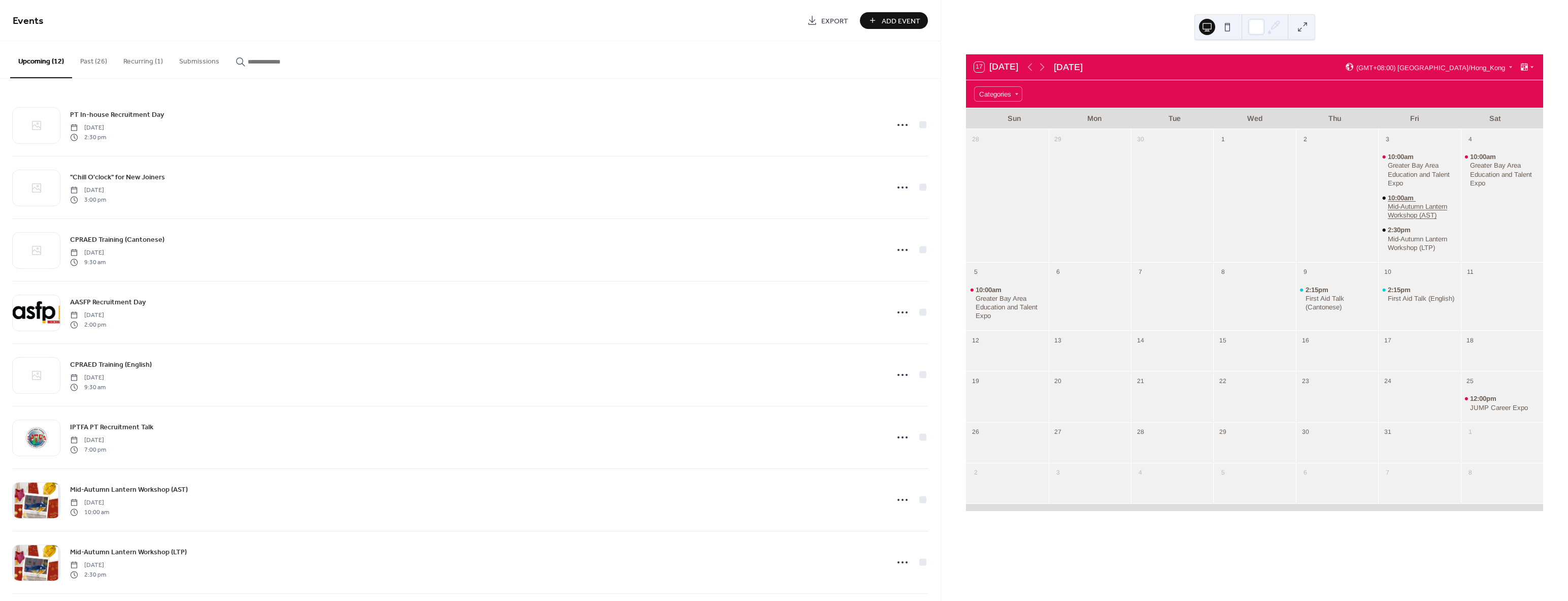
click at [1410, 204] on div "Mid-Autumn Lantern Workshop (AST)" at bounding box center [1422, 211] width 69 height 17
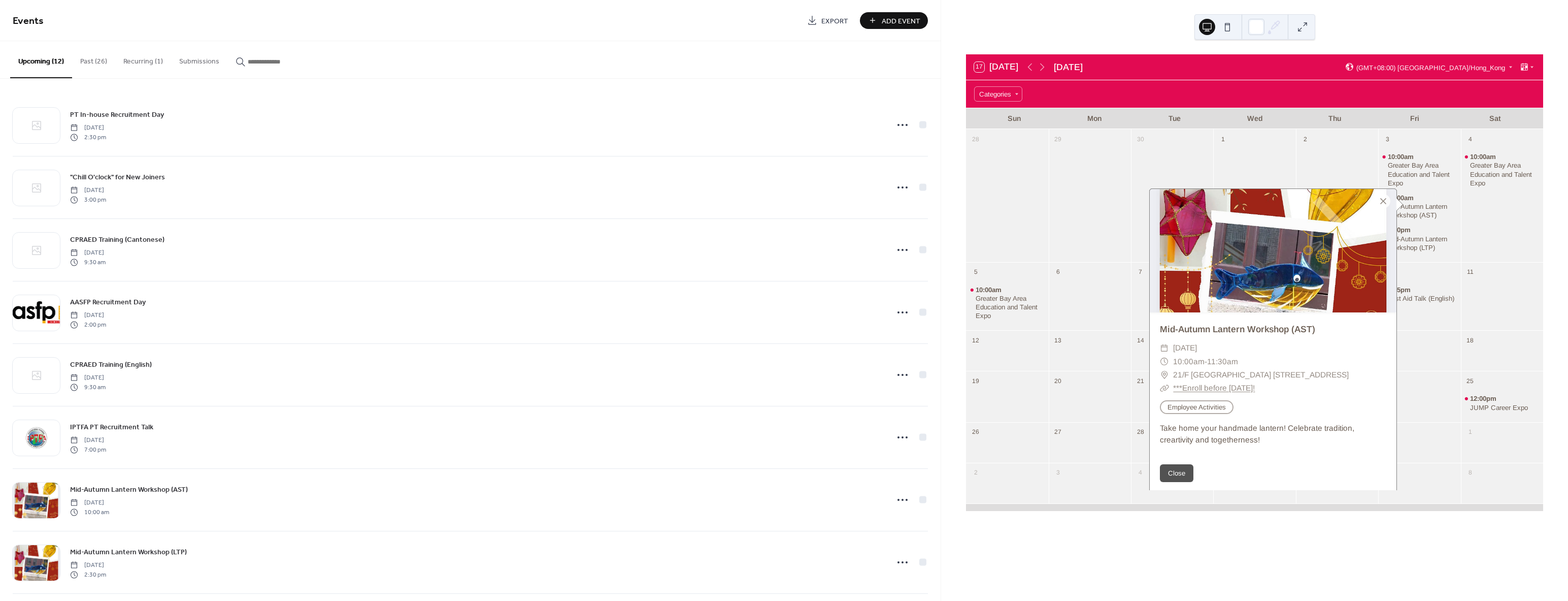
click at [1487, 211] on div "10:00am Greater Bay Area Education and Talent Expo" at bounding box center [1501, 203] width 82 height 111
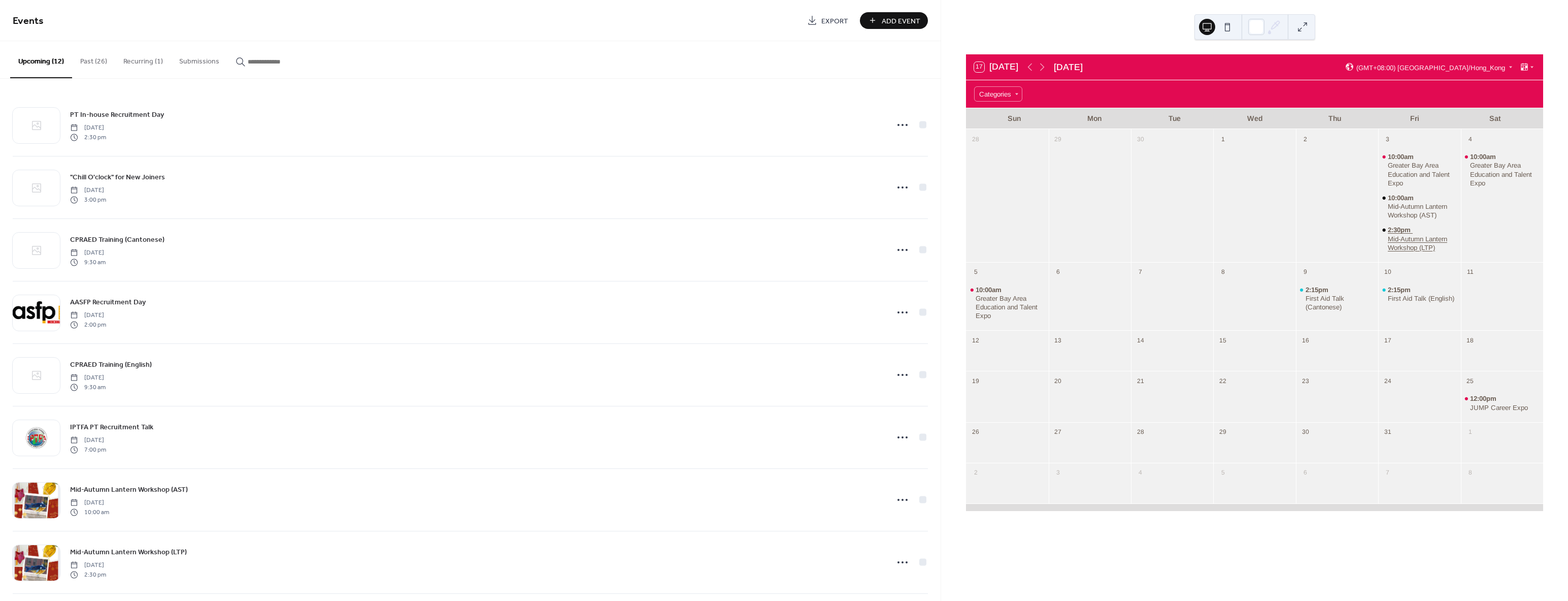
click at [1409, 239] on div "Mid-Autumn Lantern Workshop (LTP)" at bounding box center [1422, 243] width 69 height 17
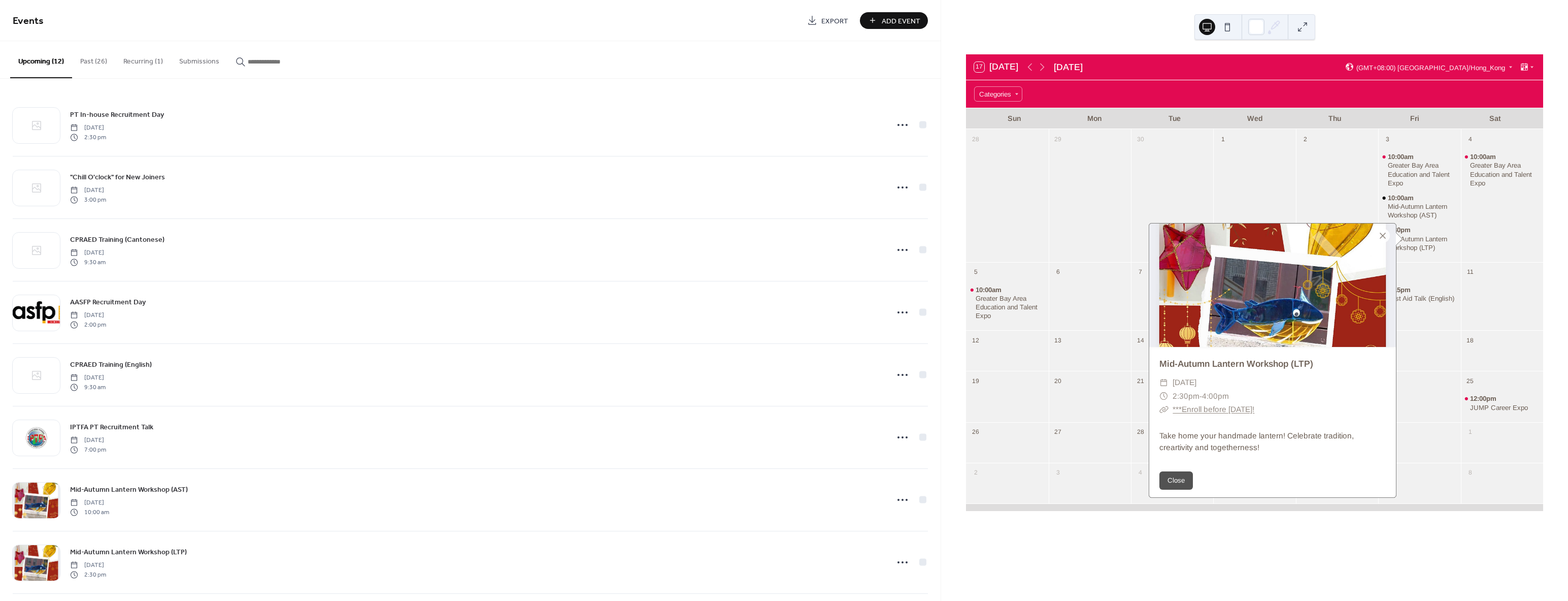
click at [1326, 183] on div at bounding box center [1337, 203] width 82 height 111
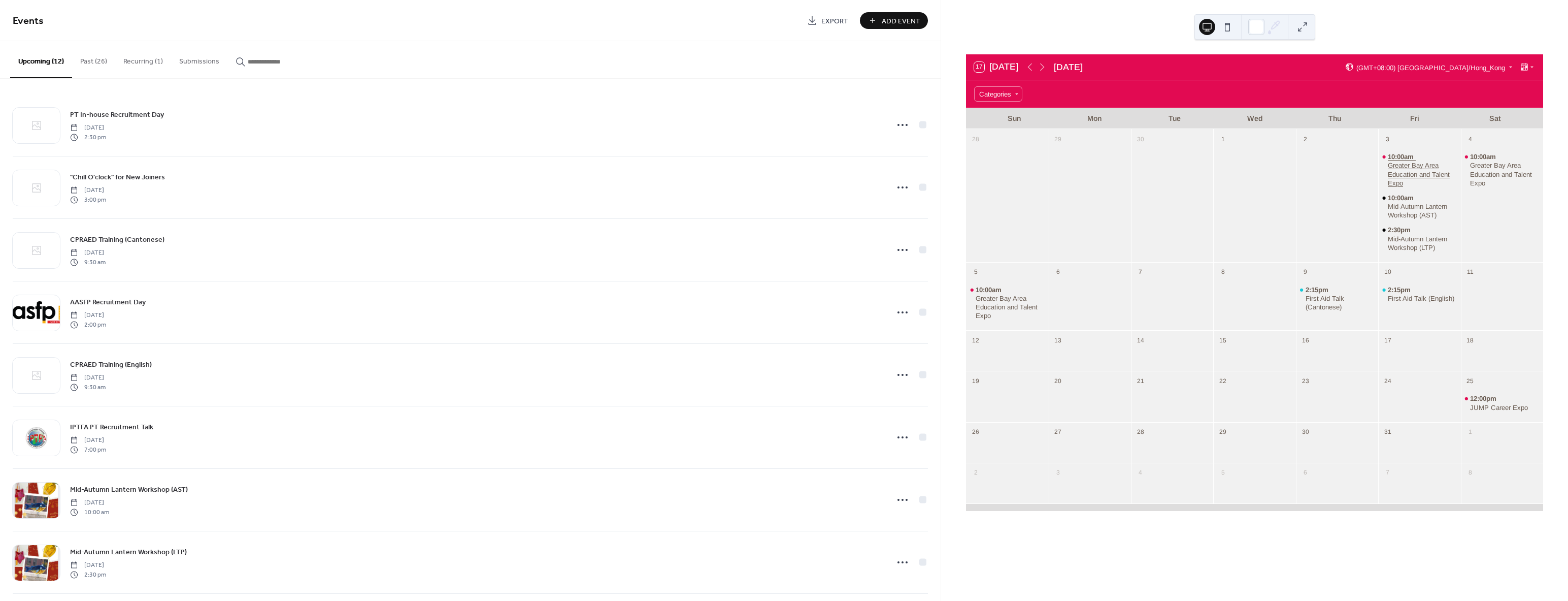
click at [1406, 173] on div "Greater Bay Area Education and Talent Expo" at bounding box center [1422, 174] width 69 height 26
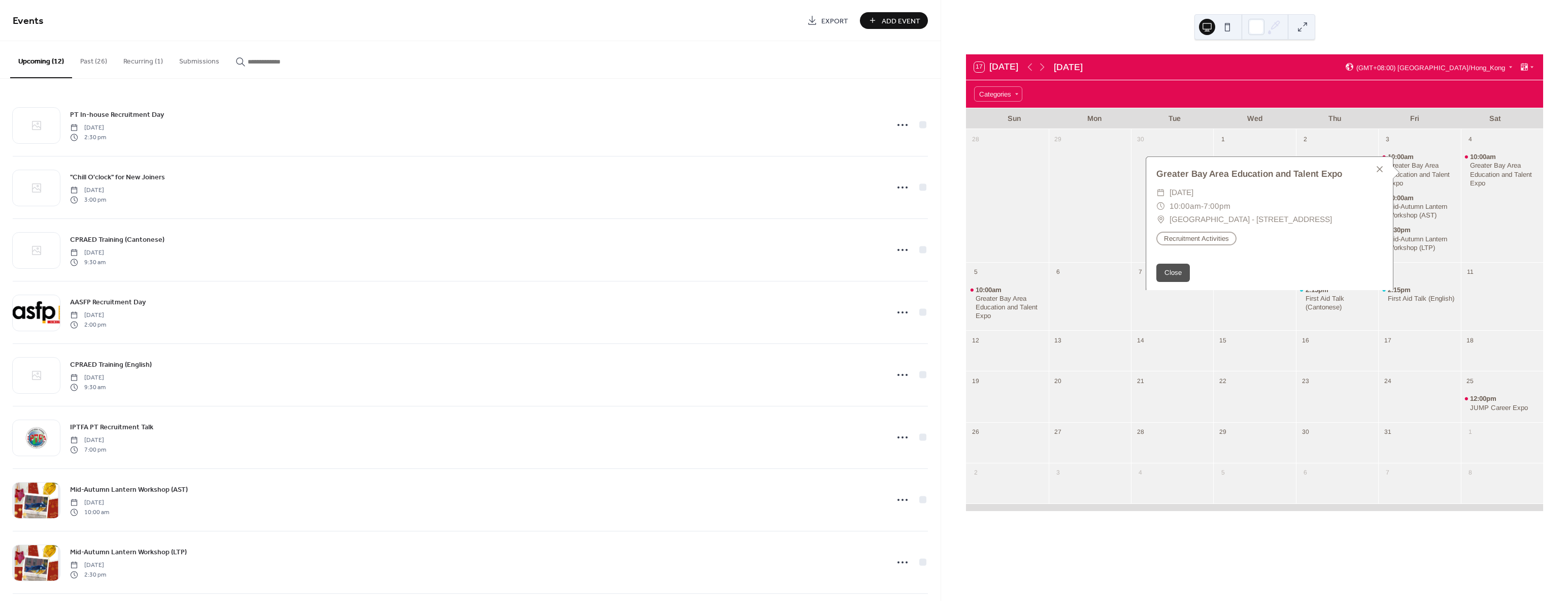
click at [1493, 227] on div "10:00am Greater Bay Area Education and Talent Expo" at bounding box center [1501, 203] width 82 height 111
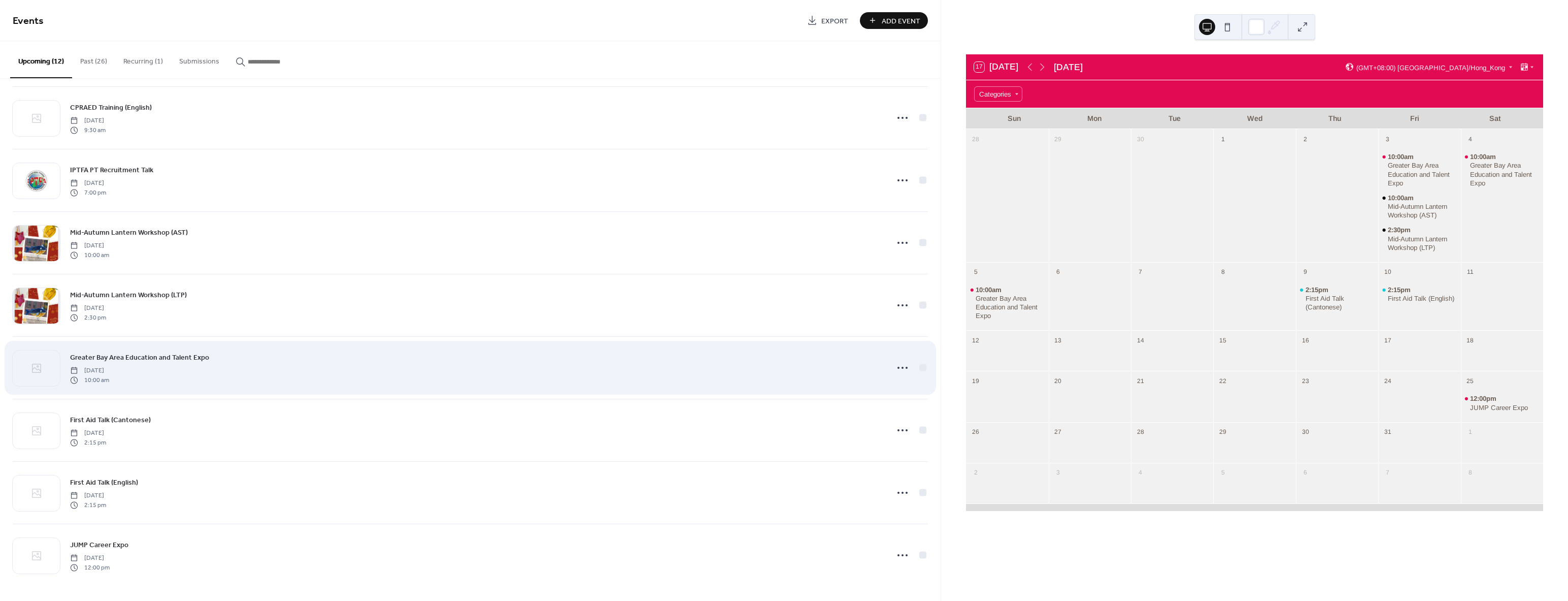
scroll to position [258, 0]
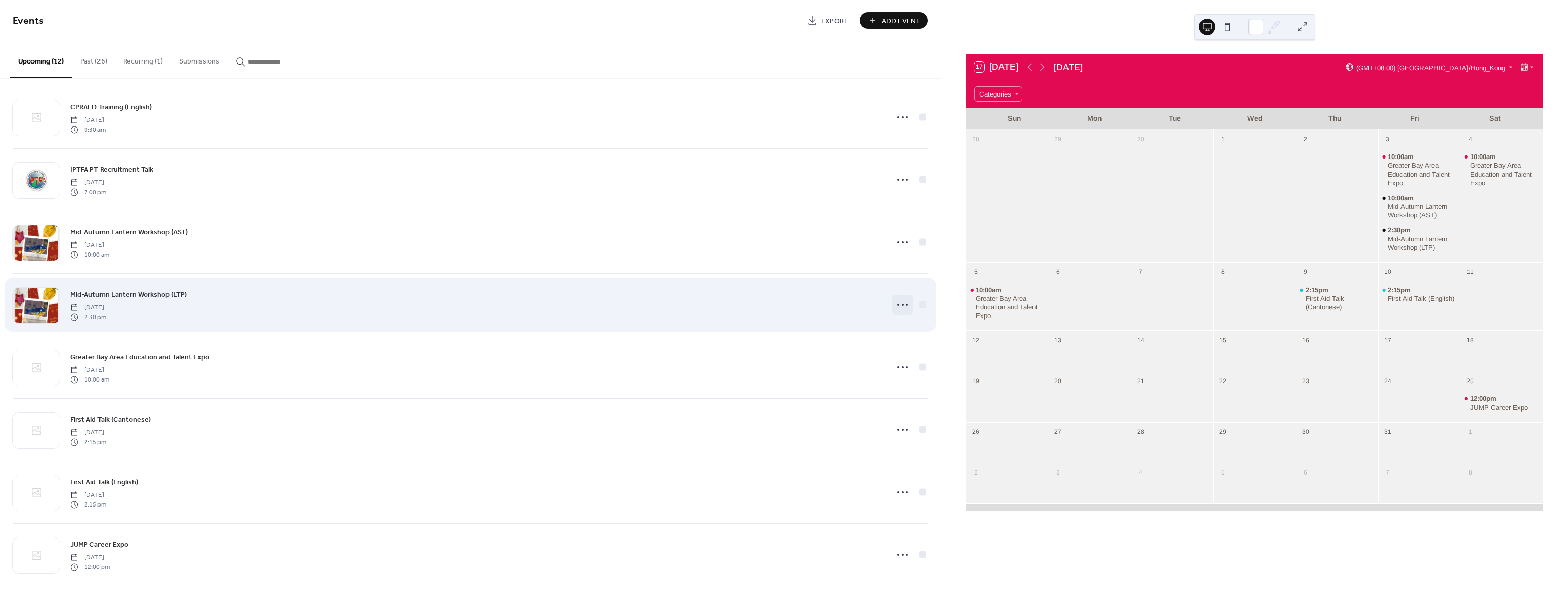
click at [901, 308] on icon at bounding box center [903, 305] width 16 height 16
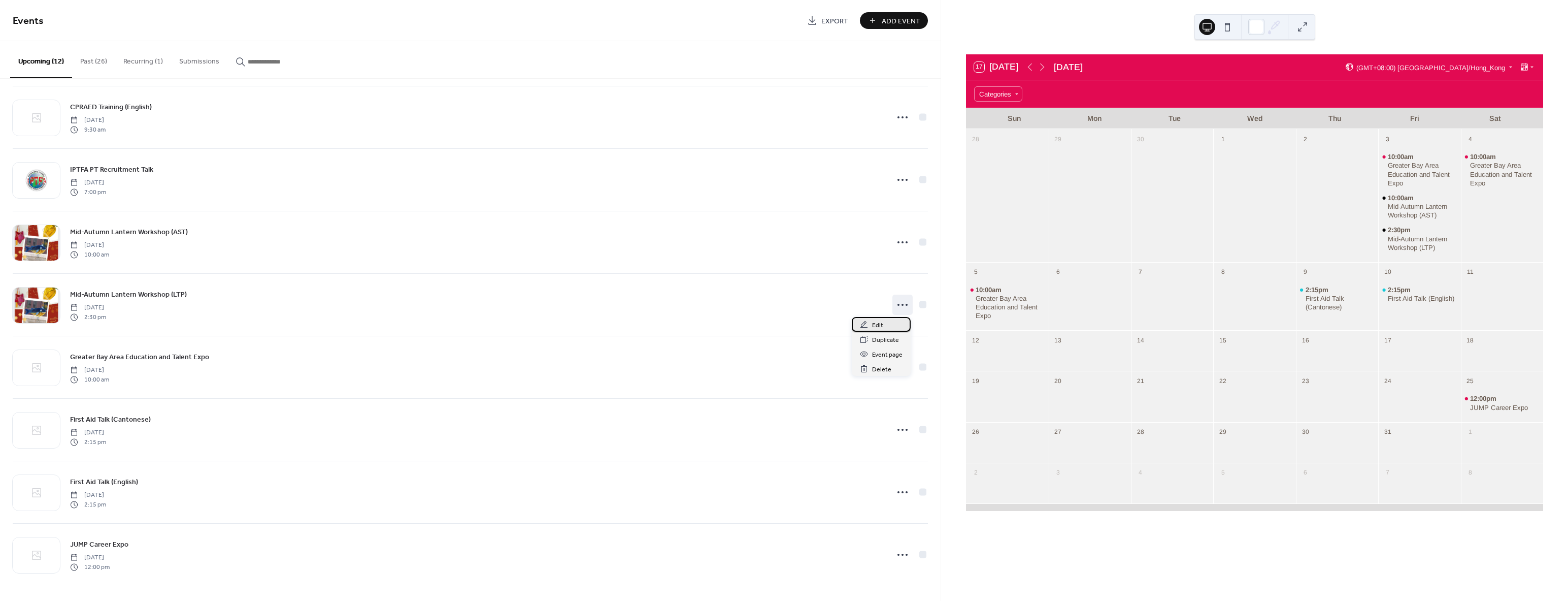
click at [883, 325] on div "Edit" at bounding box center [881, 324] width 59 height 15
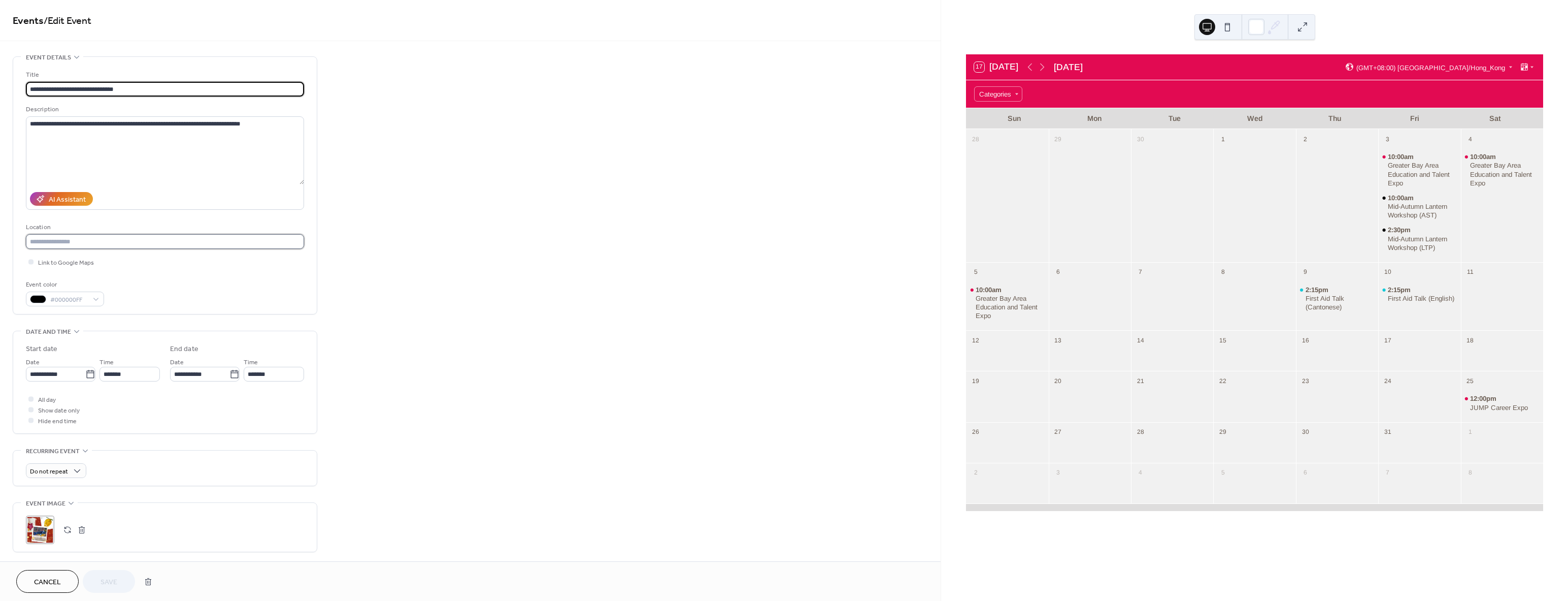
click at [98, 245] on input "text" at bounding box center [165, 242] width 278 height 15
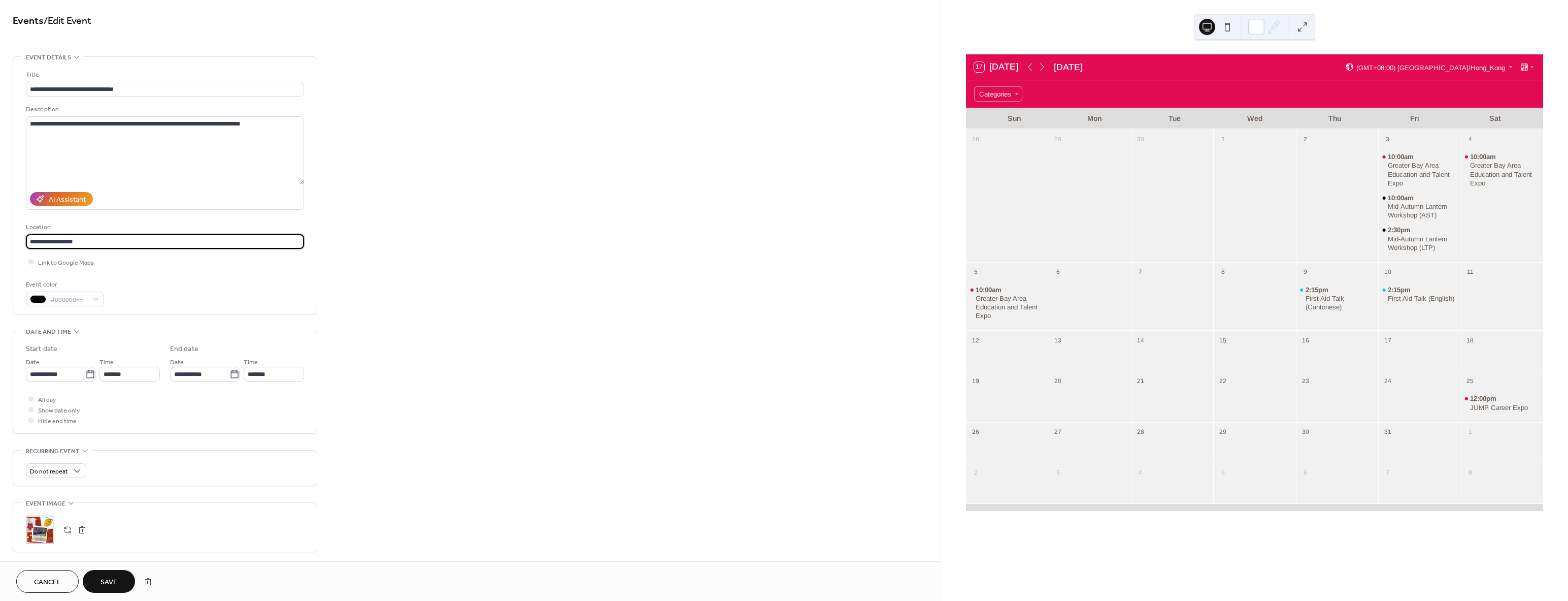
type input "**********"
click at [48, 587] on span "Cancel" at bounding box center [48, 582] width 27 height 11
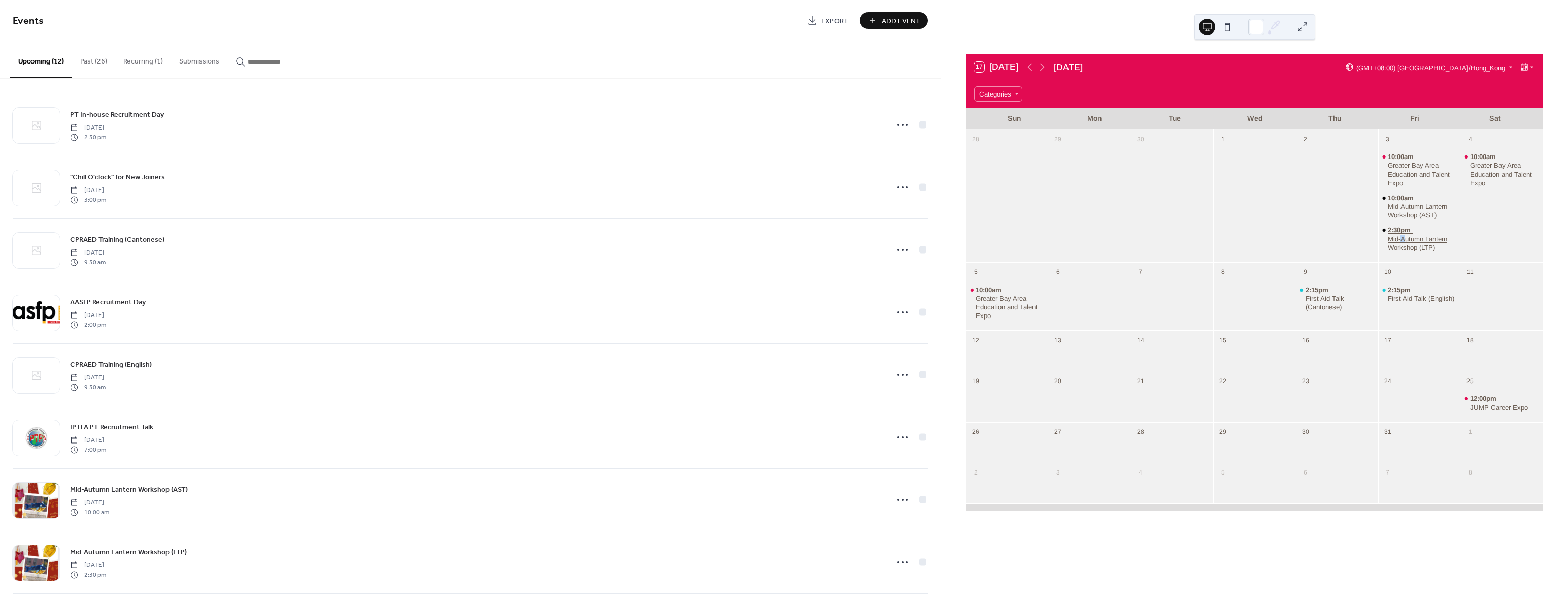
click at [1398, 242] on div "Mid-Autumn Lantern Workshop (LTP)" at bounding box center [1422, 243] width 69 height 17
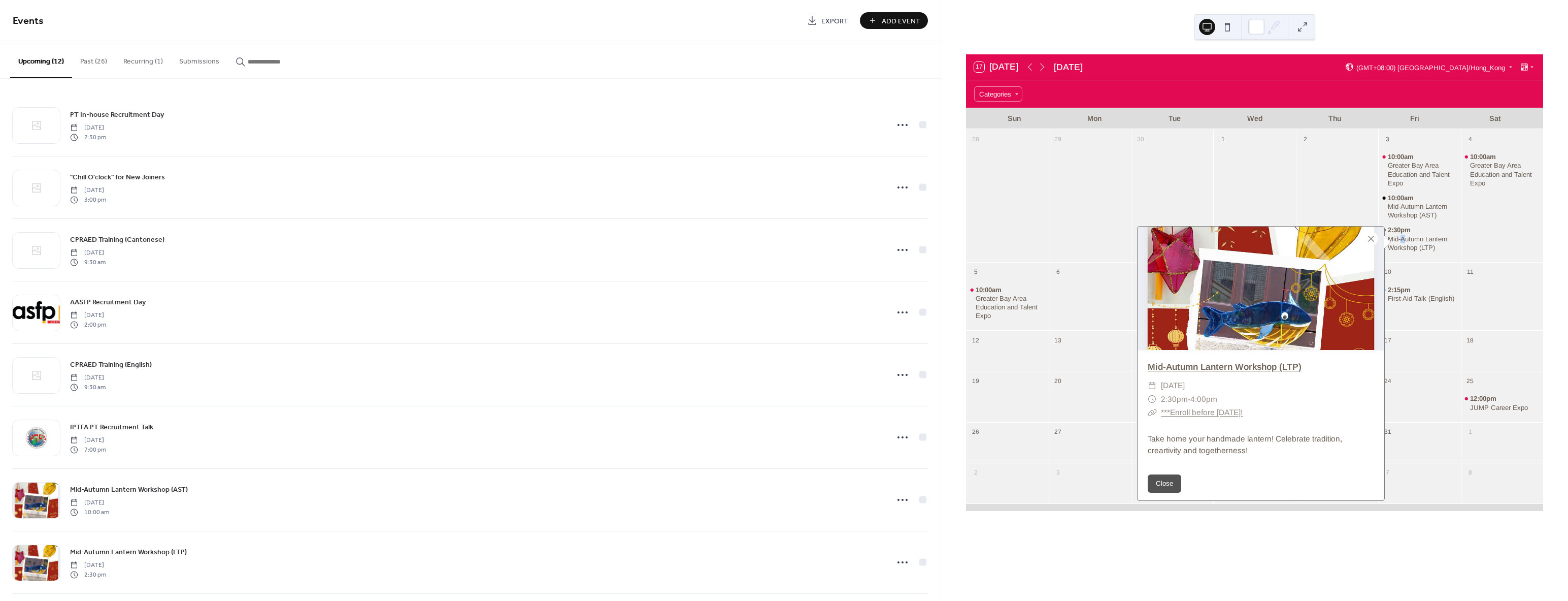
click at [1198, 370] on link "Mid-Autumn Lantern Workshop (LTP)" at bounding box center [1224, 366] width 154 height 10
click at [1299, 190] on div at bounding box center [1337, 203] width 82 height 111
